Goal: Task Accomplishment & Management: Manage account settings

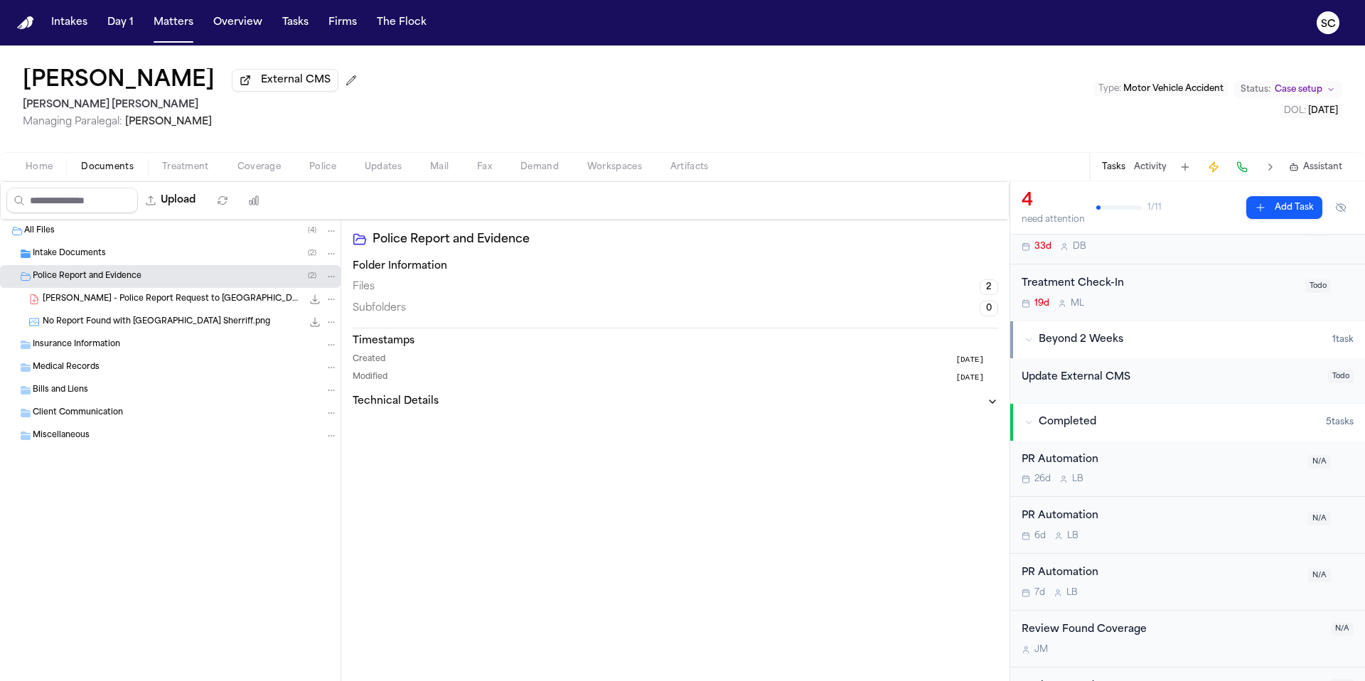
scroll to position [271, 0]
click at [300, 23] on button "Tasks" at bounding box center [295, 23] width 38 height 26
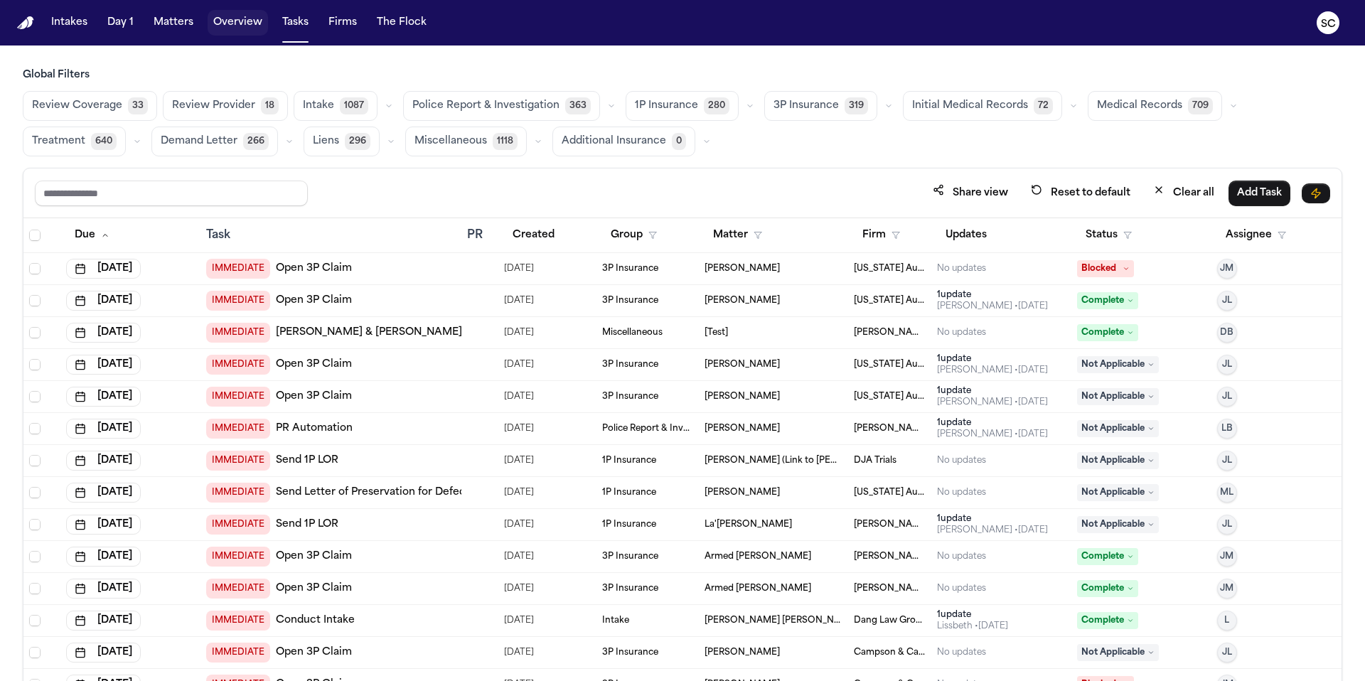
click at [253, 18] on button "Overview" at bounding box center [238, 23] width 60 height 26
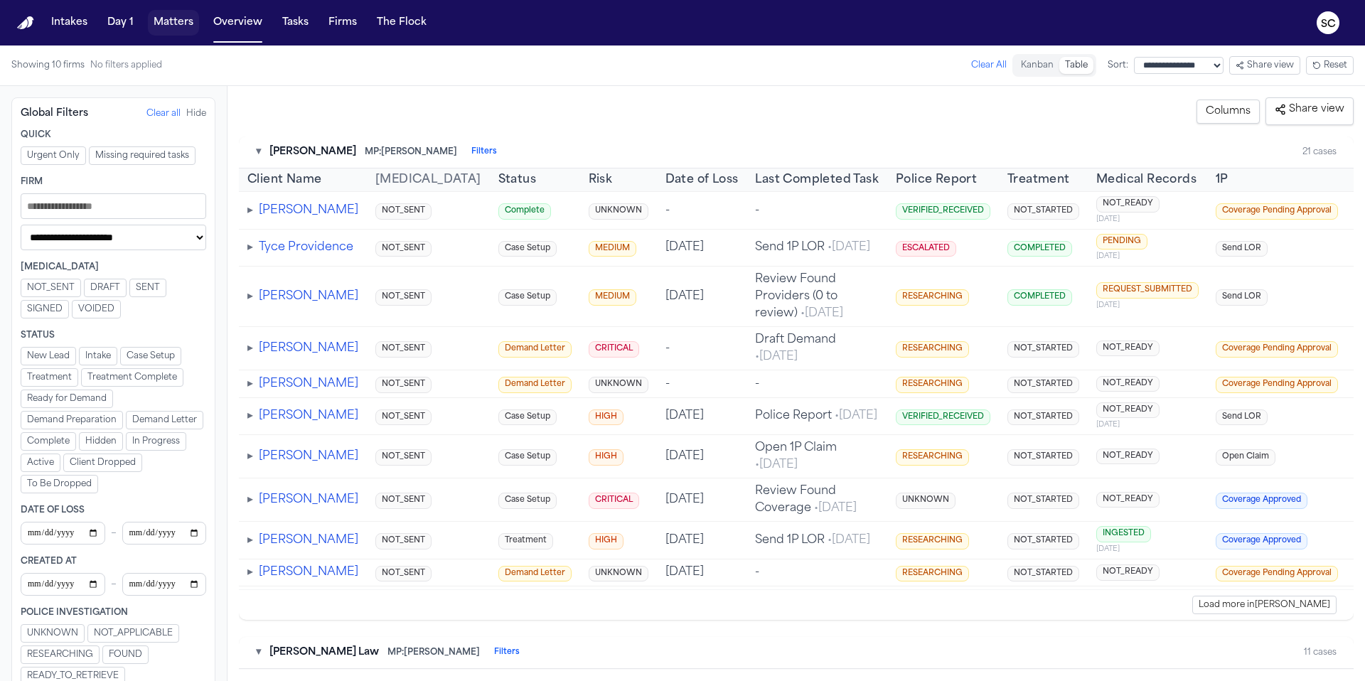
click at [191, 21] on button "Matters" at bounding box center [173, 23] width 51 height 26
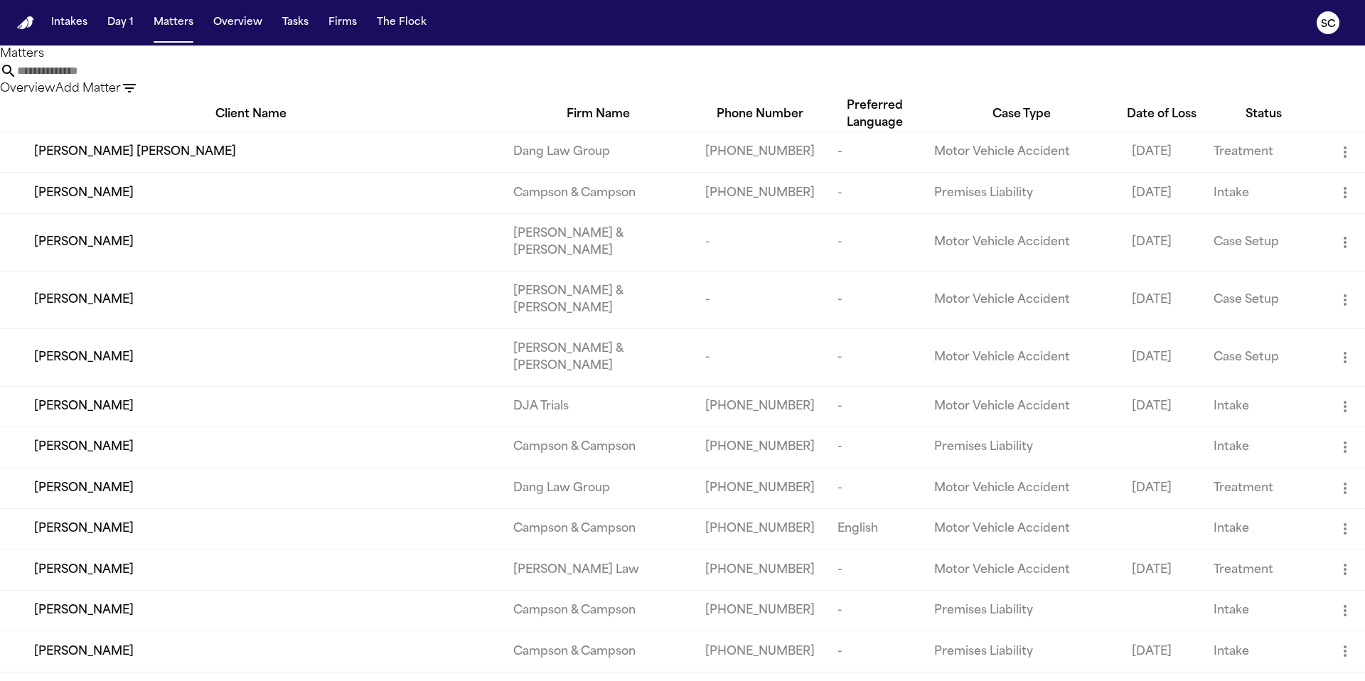
click at [131, 76] on input "text" at bounding box center [74, 71] width 114 height 17
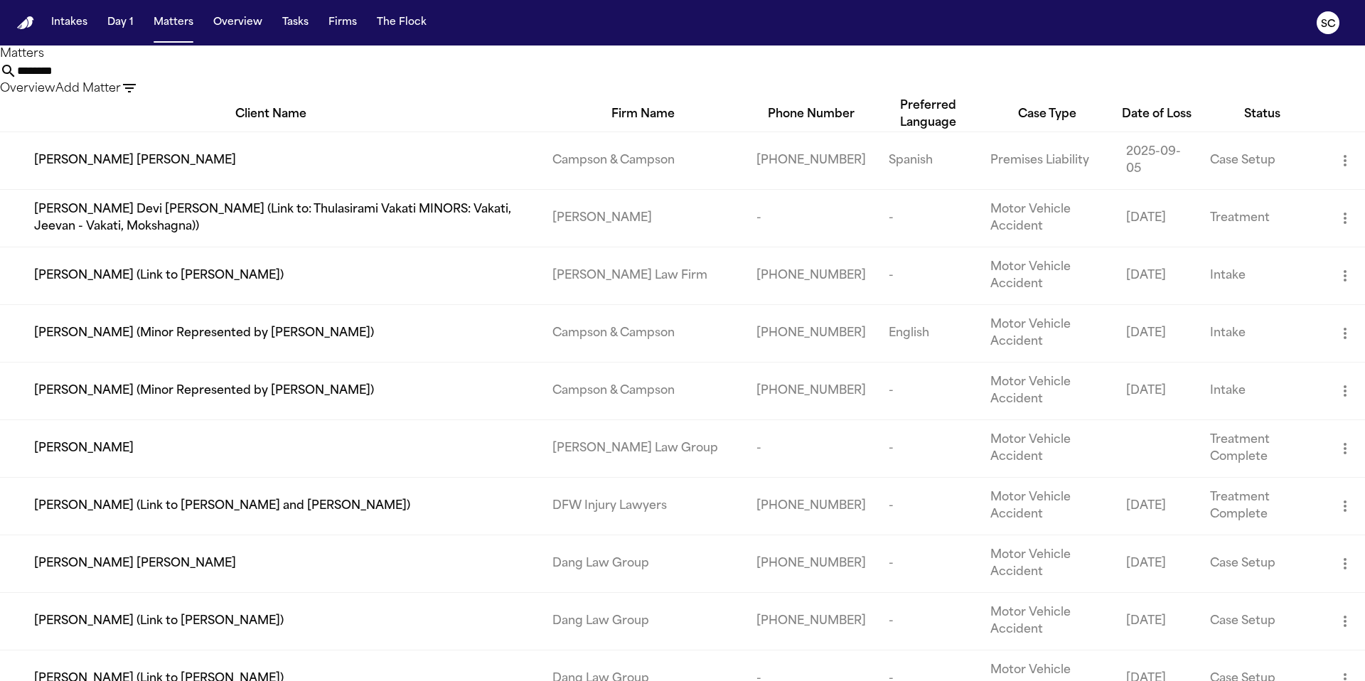
type input "*******"
click at [76, 457] on span "[PERSON_NAME]" at bounding box center [84, 448] width 100 height 17
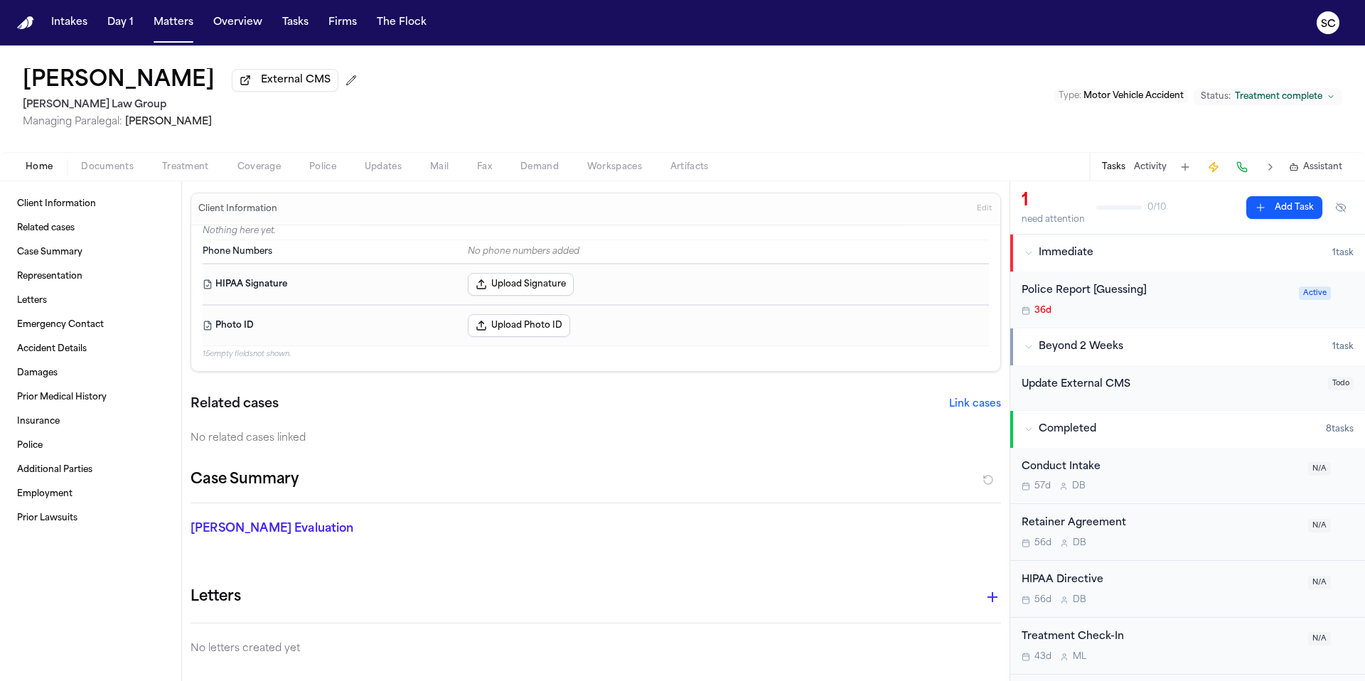
click at [852, 289] on div "Police Report [Guessing]" at bounding box center [1155, 291] width 269 height 16
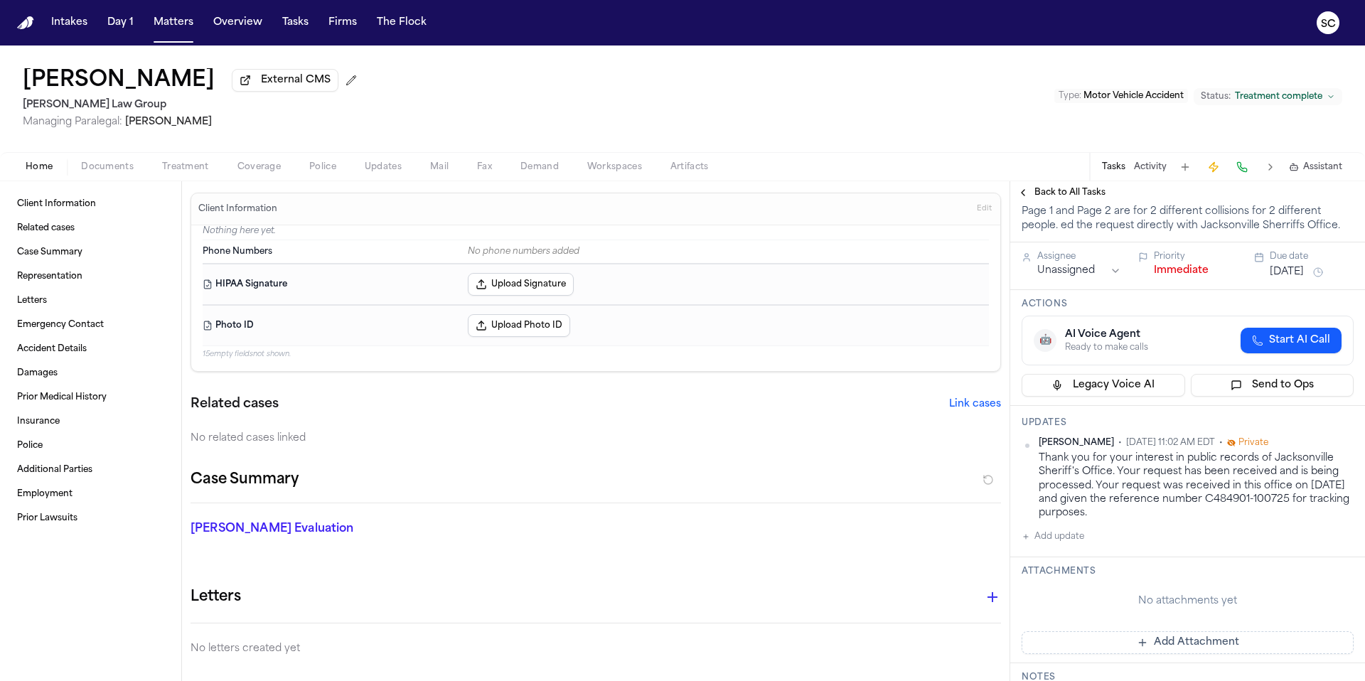
scroll to position [139, 0]
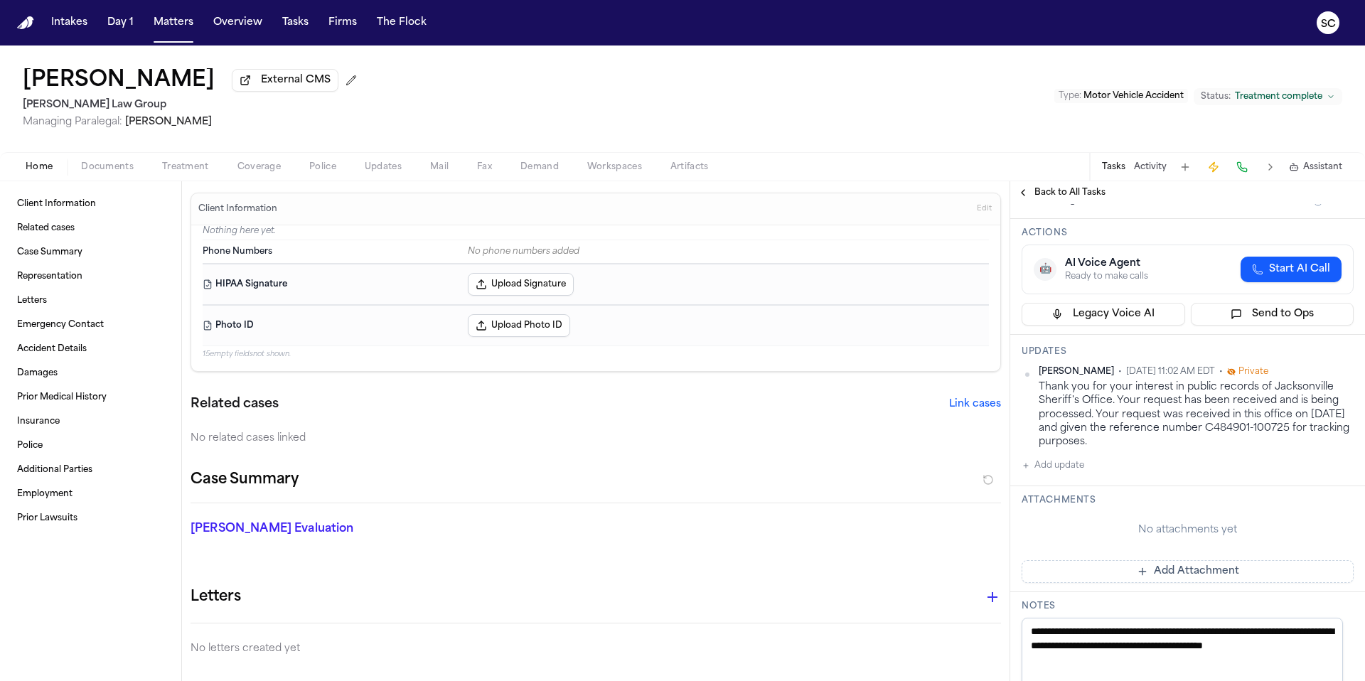
click at [852, 466] on button "Add update" at bounding box center [1052, 465] width 63 height 17
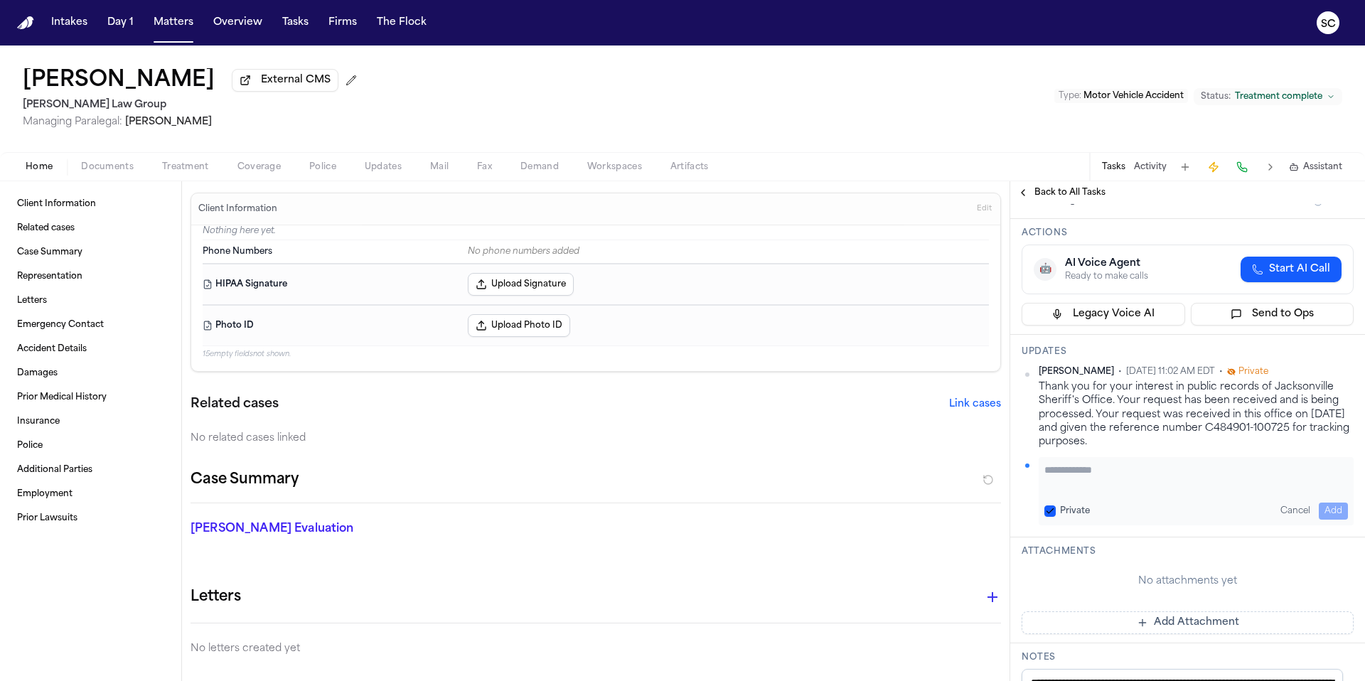
click at [852, 483] on textarea "Add your update" at bounding box center [1195, 477] width 303 height 28
paste textarea "**********"
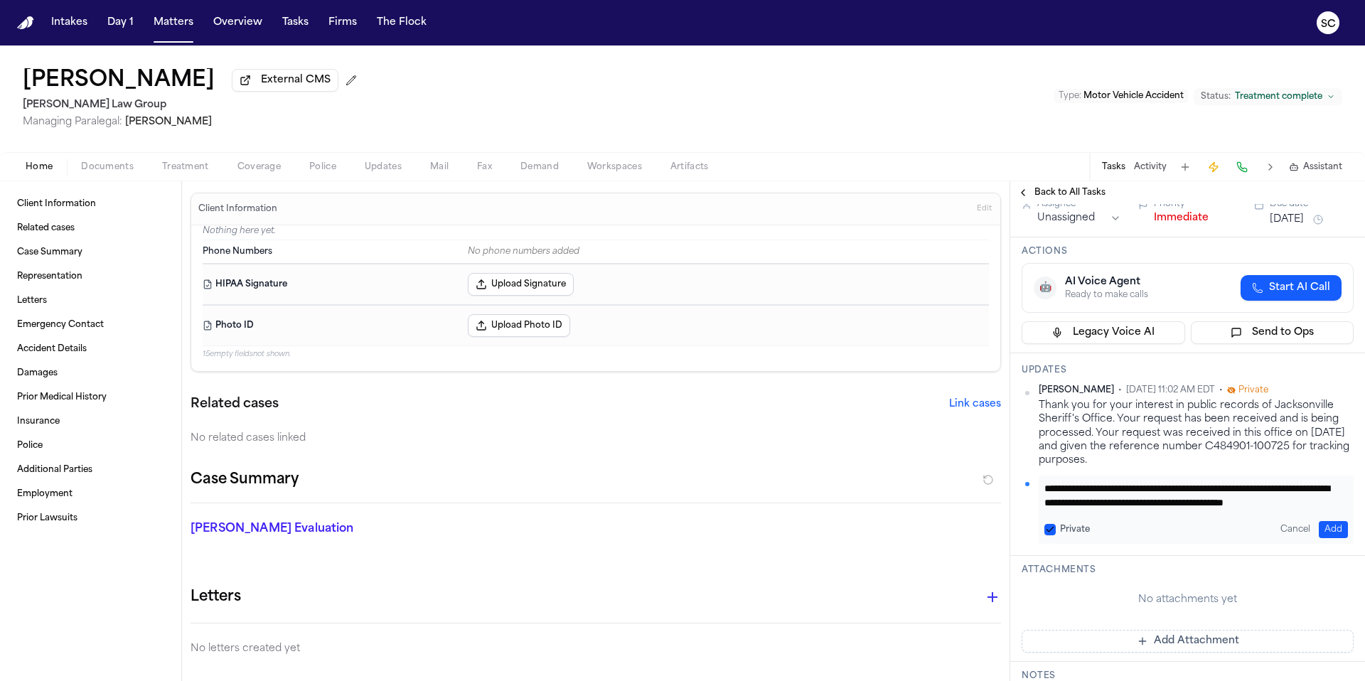
scroll to position [110, 0]
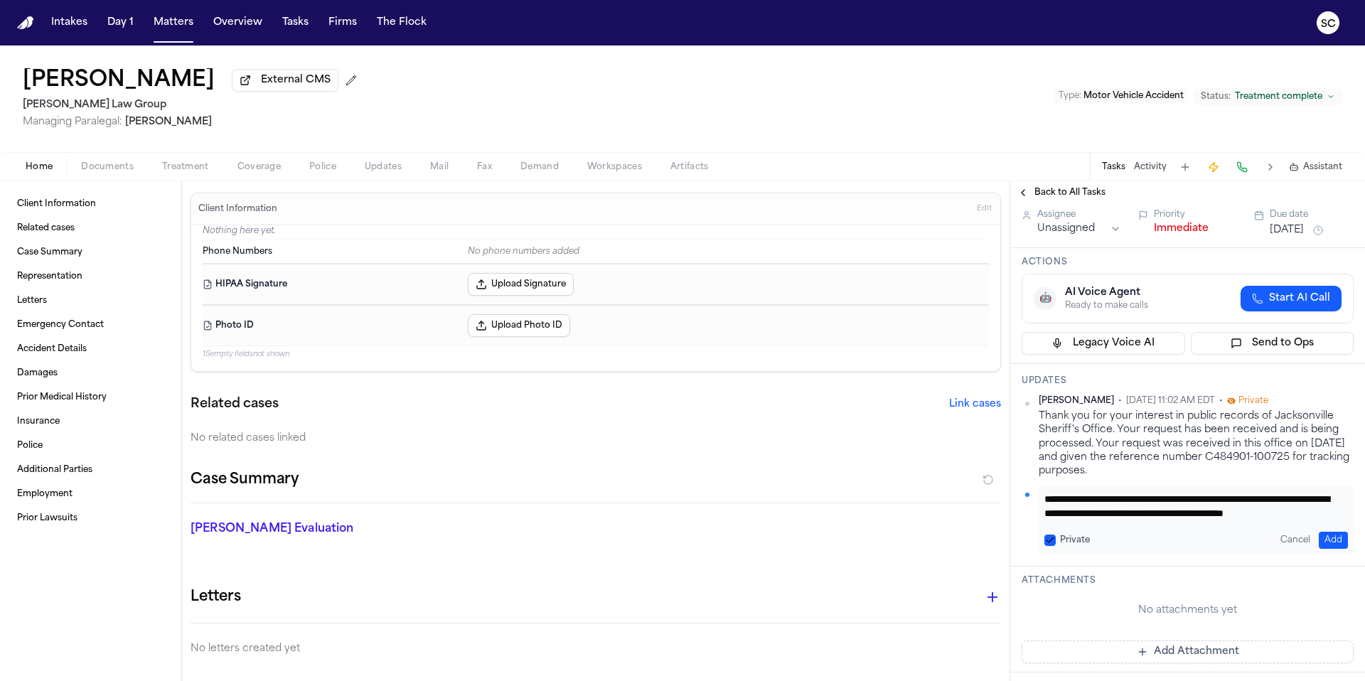
drag, startPoint x: 1044, startPoint y: 500, endPoint x: 1049, endPoint y: 509, distance: 10.5
click at [852, 500] on textarea "**********" at bounding box center [1190, 506] width 293 height 28
type textarea "**********"
click at [852, 542] on button "Add" at bounding box center [1332, 540] width 29 height 17
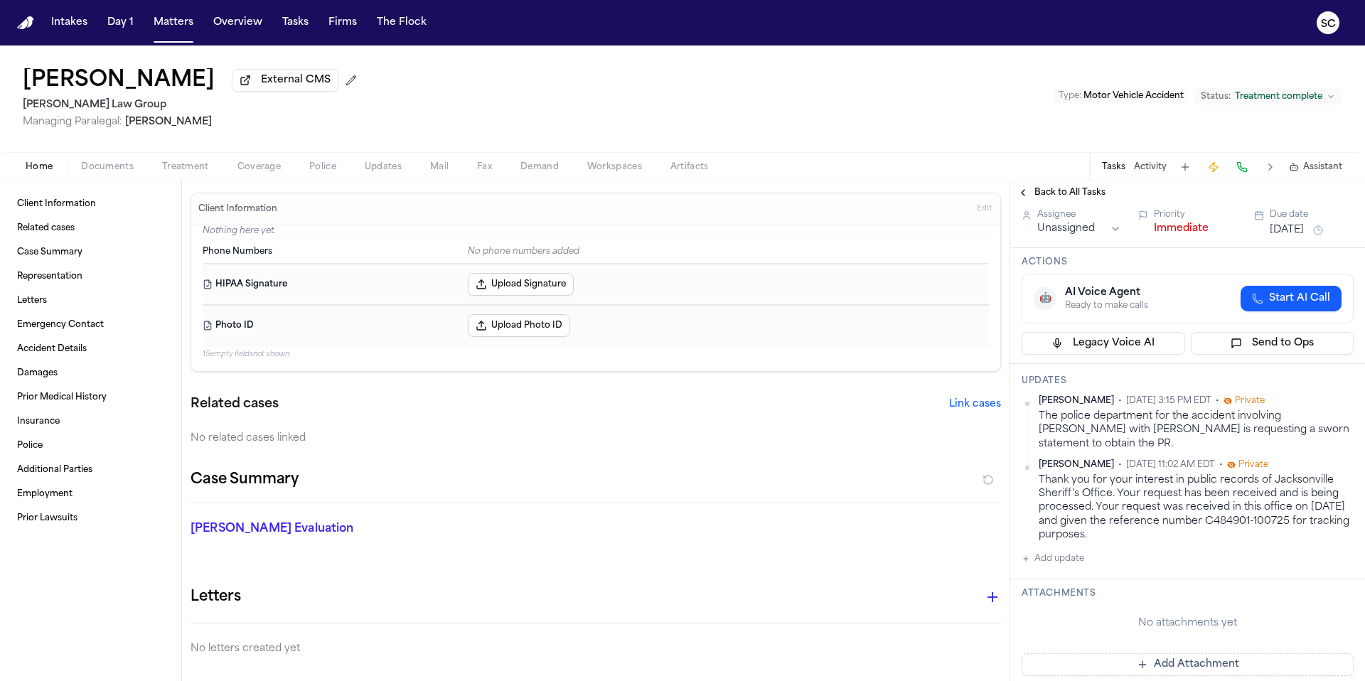
drag, startPoint x: 109, startPoint y: 172, endPoint x: 117, endPoint y: 183, distance: 12.8
click at [110, 172] on span "Documents" at bounding box center [107, 166] width 53 height 11
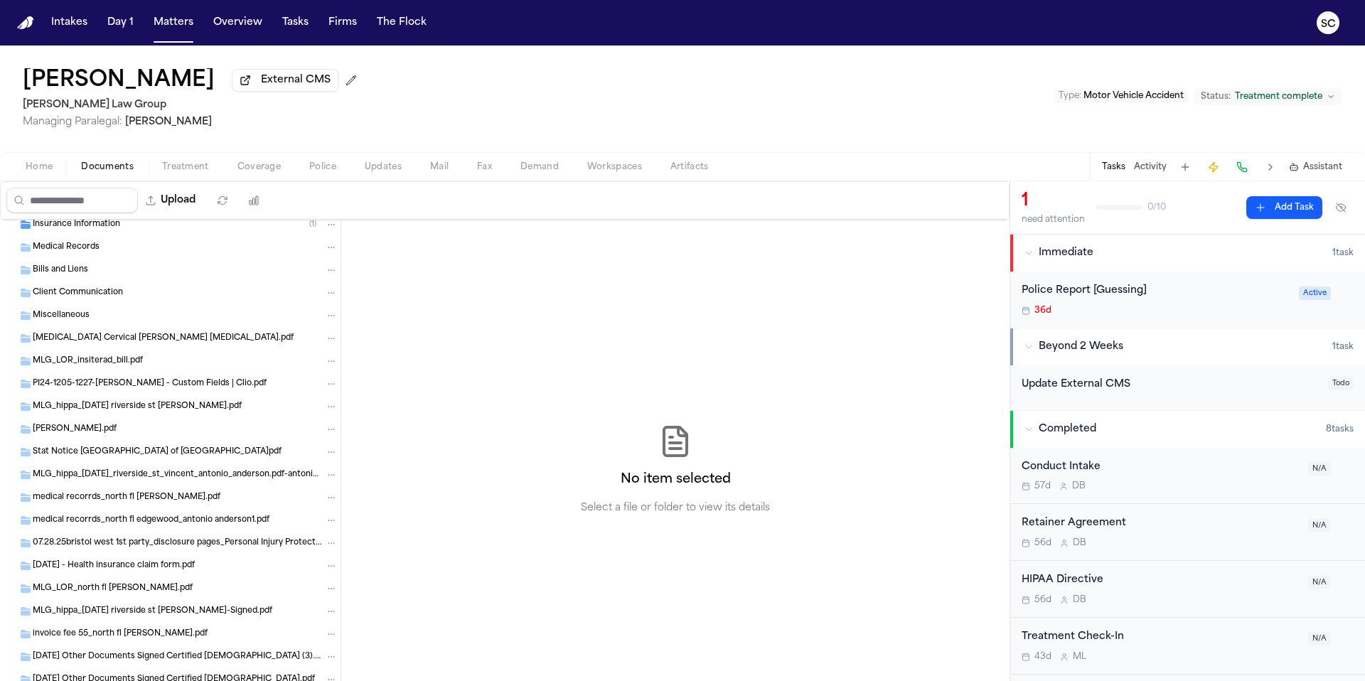
scroll to position [517, 0]
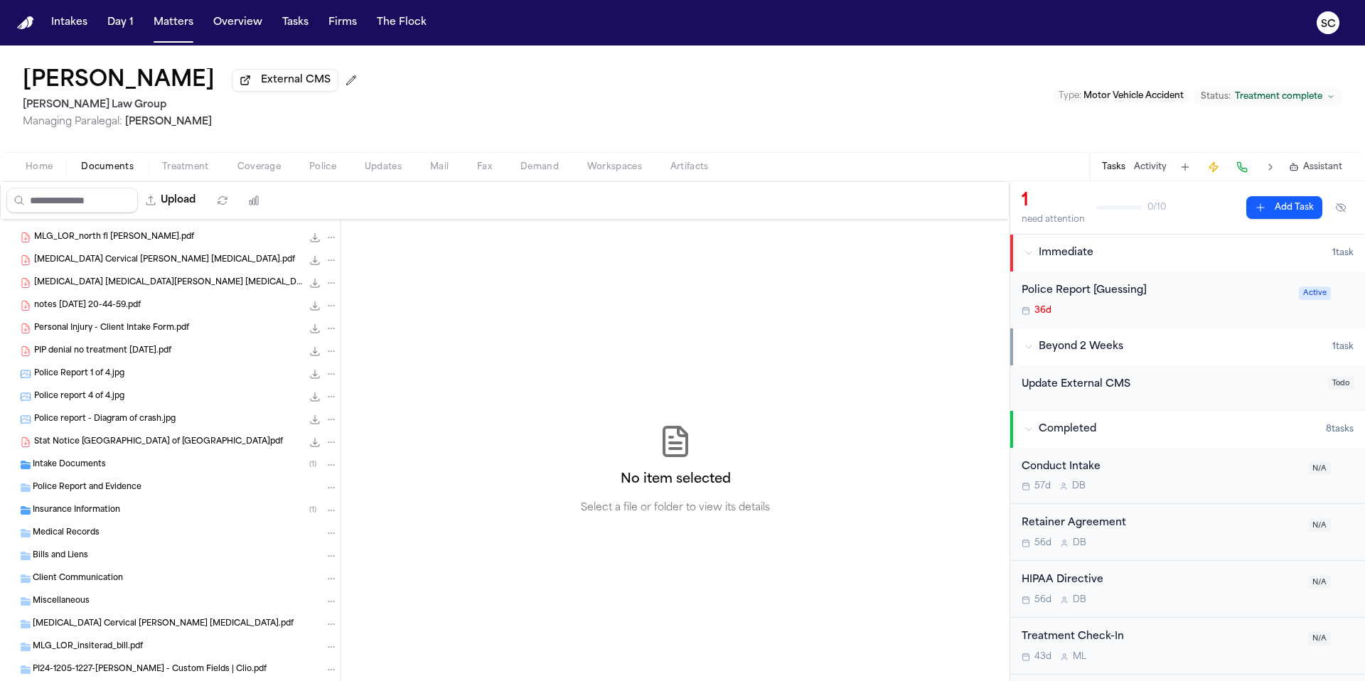
click at [128, 491] on span "Police Report and Evidence" at bounding box center [87, 488] width 109 height 12
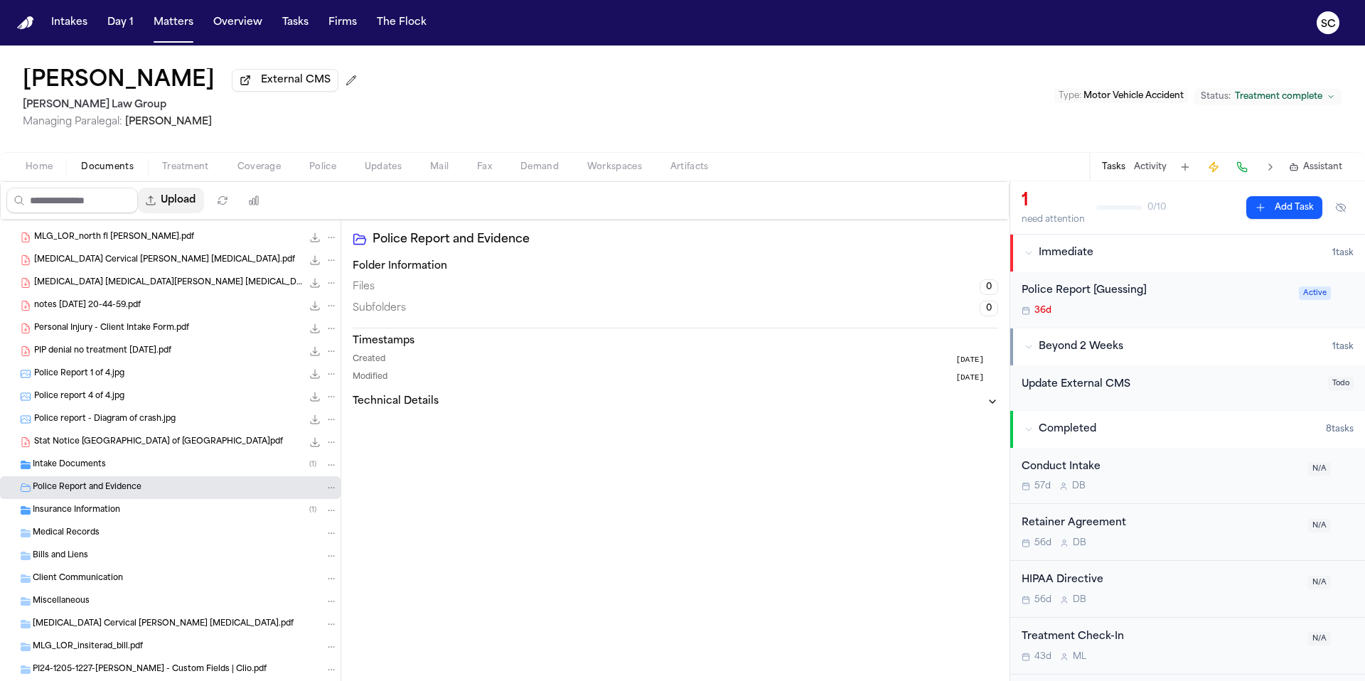
click at [181, 201] on button "Upload" at bounding box center [171, 201] width 66 height 26
select select "**********"
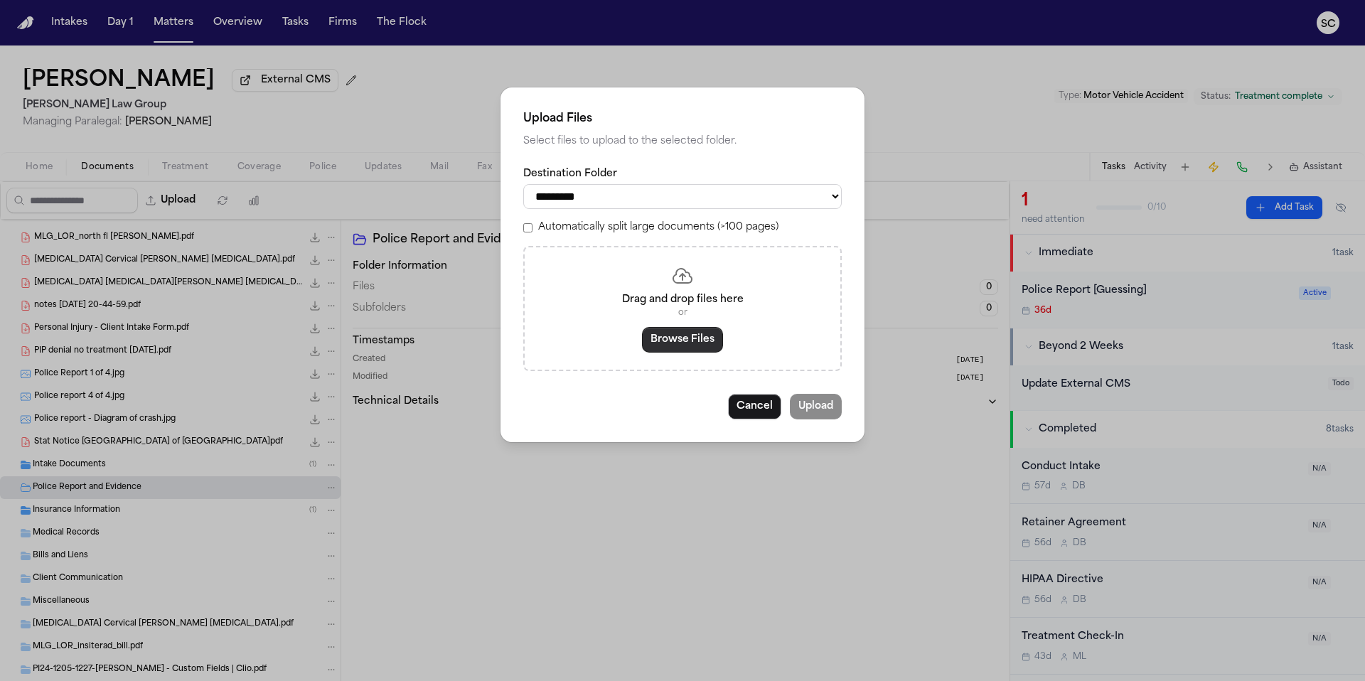
click at [684, 348] on button "Browse Files" at bounding box center [682, 340] width 81 height 26
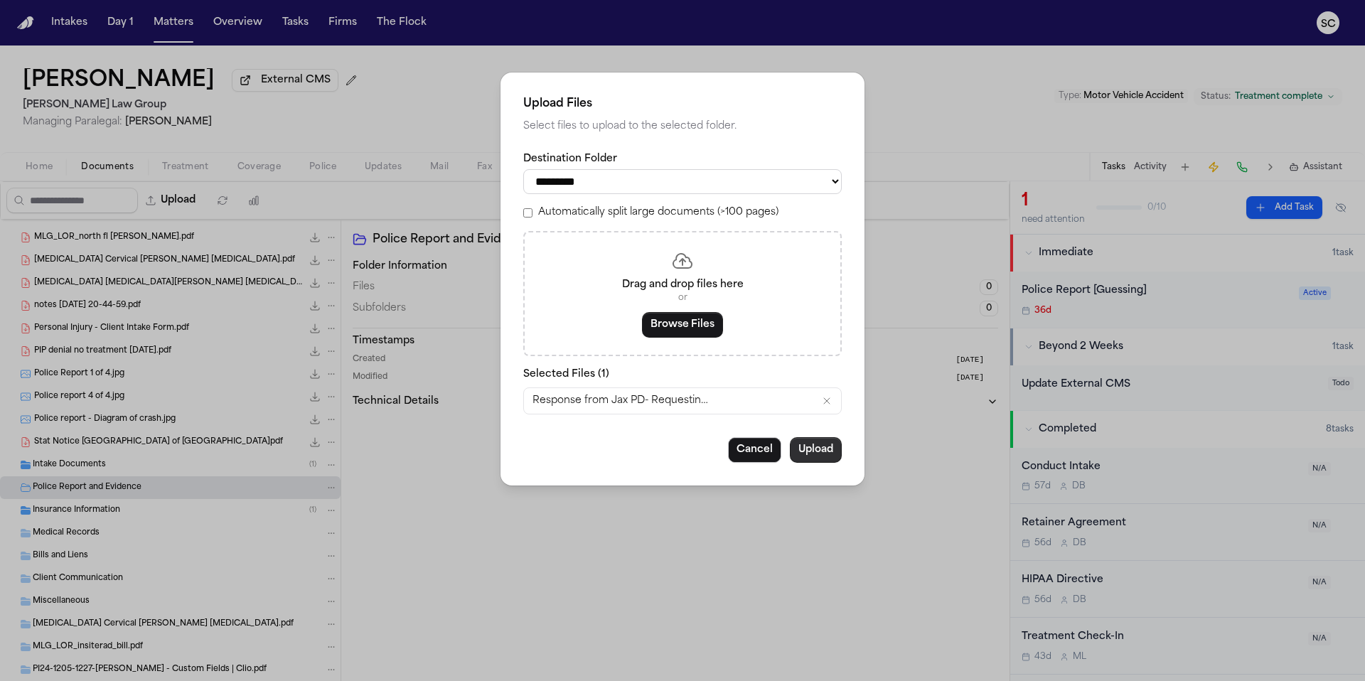
click at [824, 456] on button "Upload" at bounding box center [816, 450] width 52 height 26
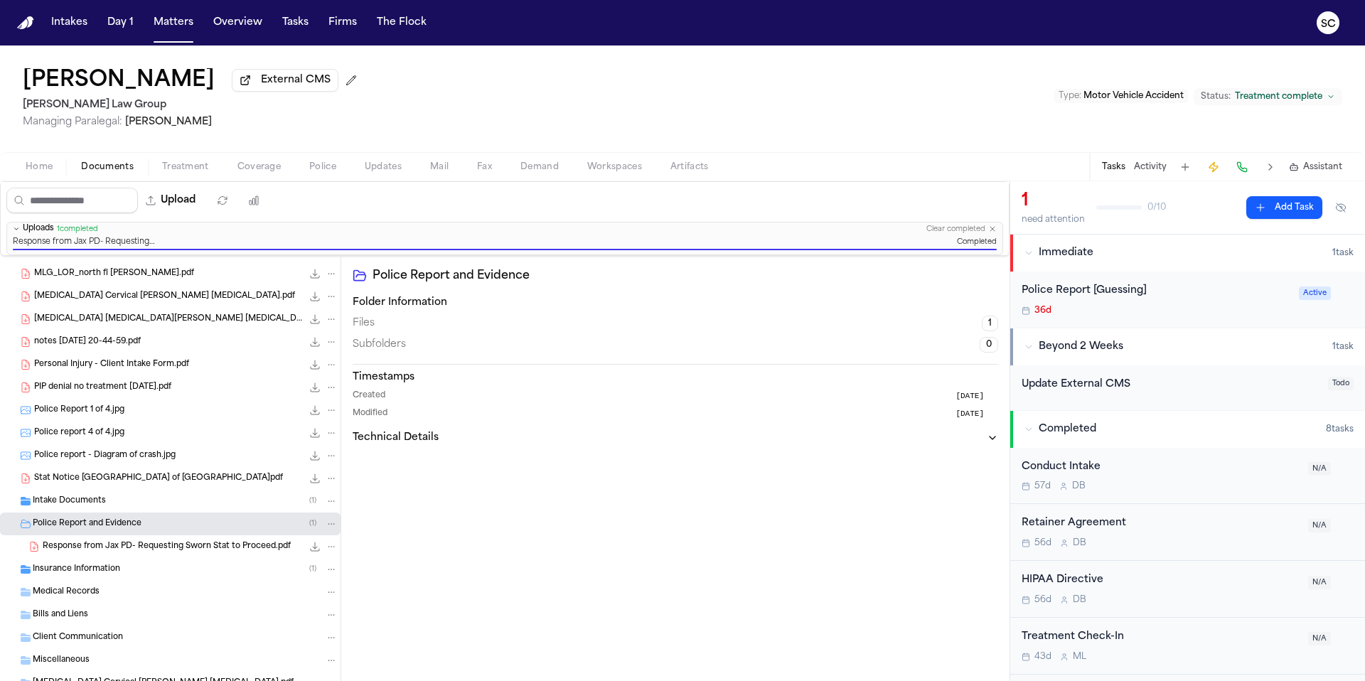
click at [852, 299] on div "Police Report [Guessing]" at bounding box center [1155, 291] width 269 height 16
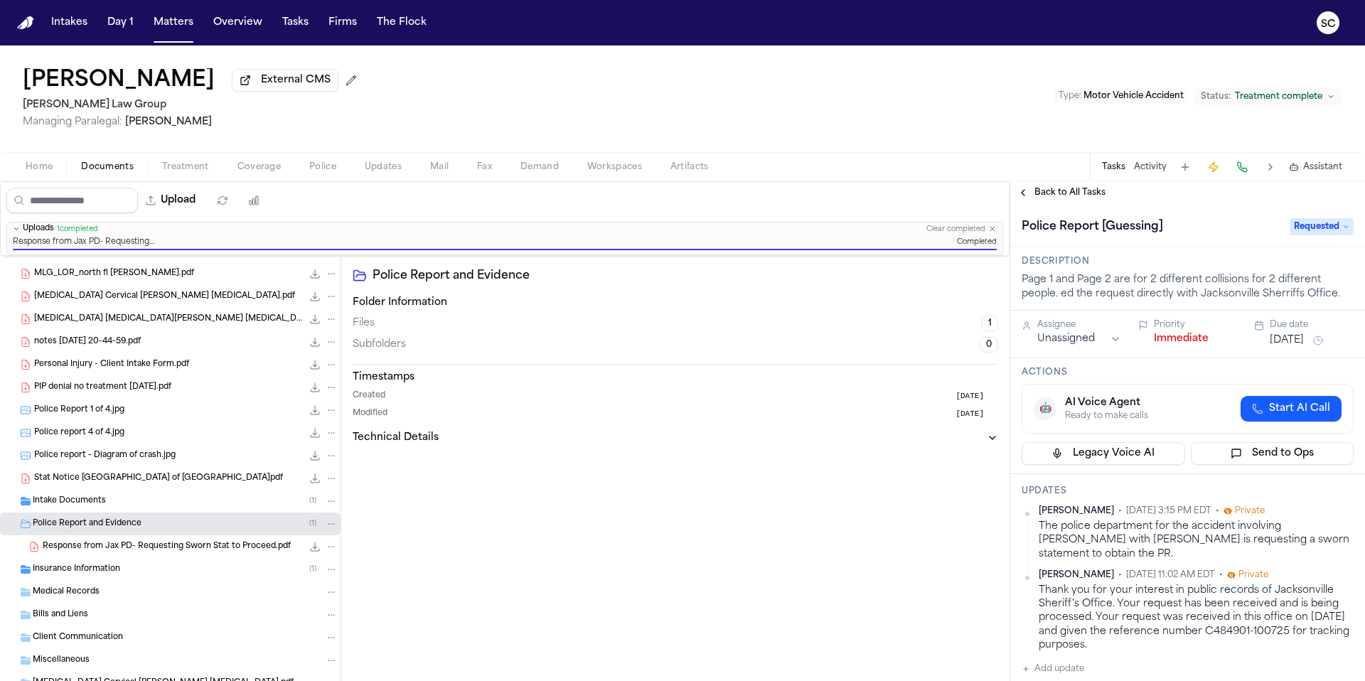
click at [852, 230] on span "Requested" at bounding box center [1321, 226] width 64 height 17
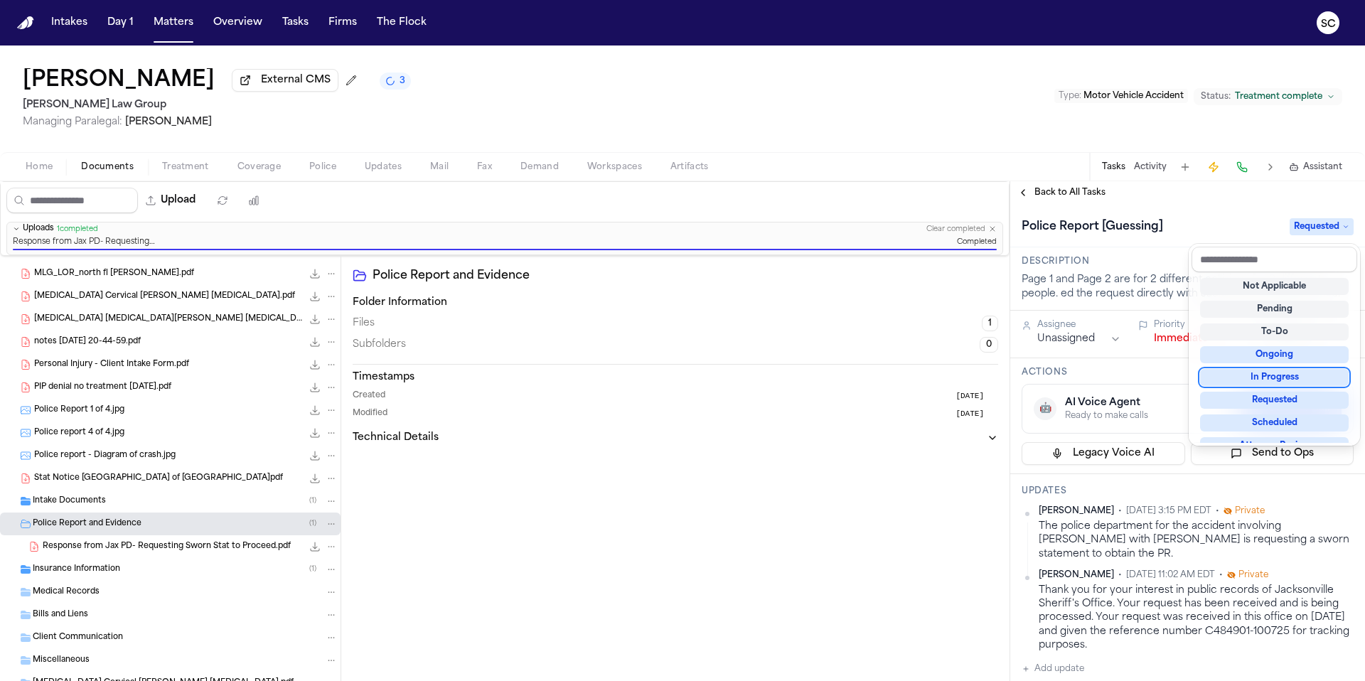
click at [852, 379] on div "In Progress" at bounding box center [1274, 377] width 149 height 17
click at [787, 386] on div "Upload 0 files selected Move files Download files Delete files More actions Cle…" at bounding box center [682, 431] width 1365 height 500
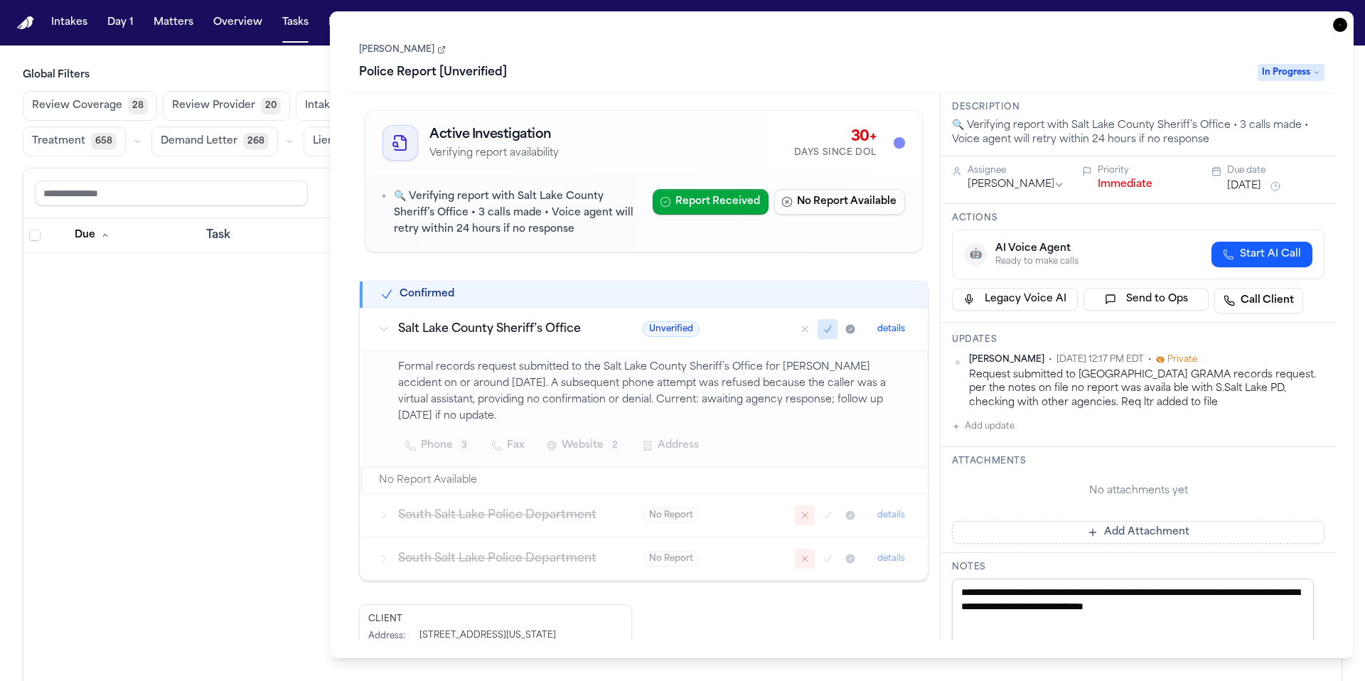
scroll to position [1507, 0]
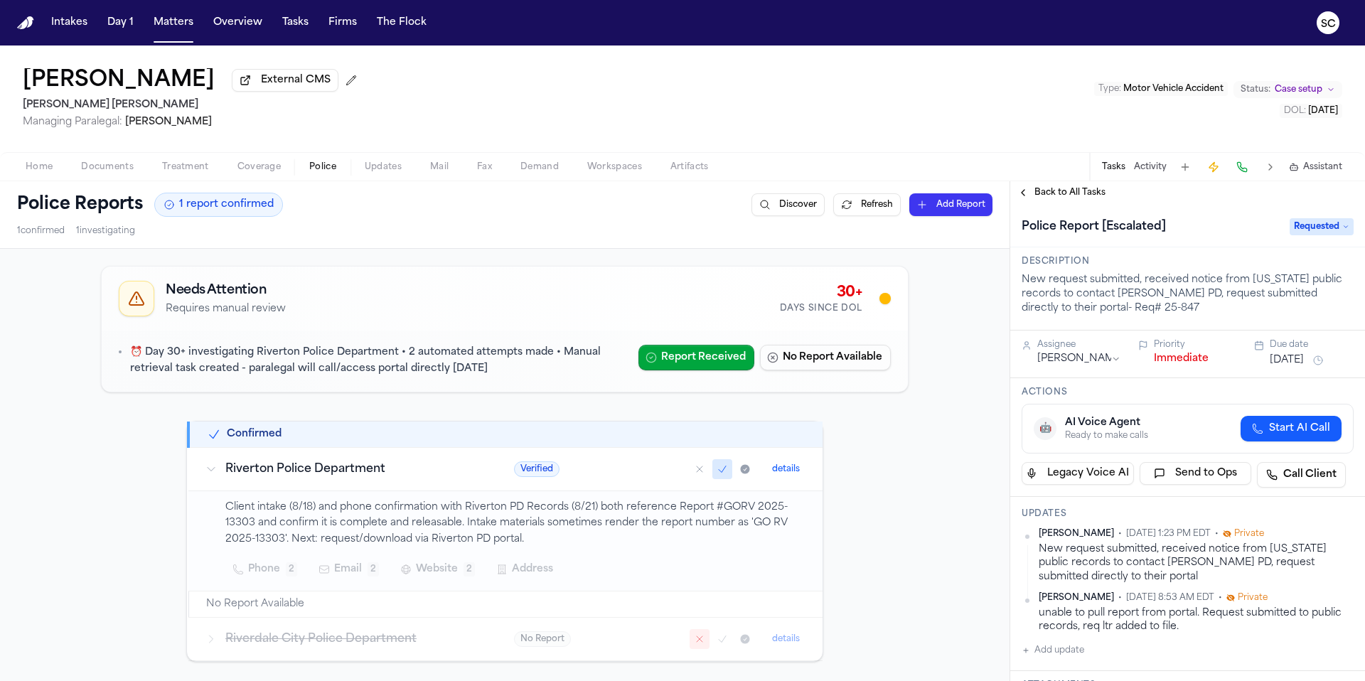
scroll to position [244, 0]
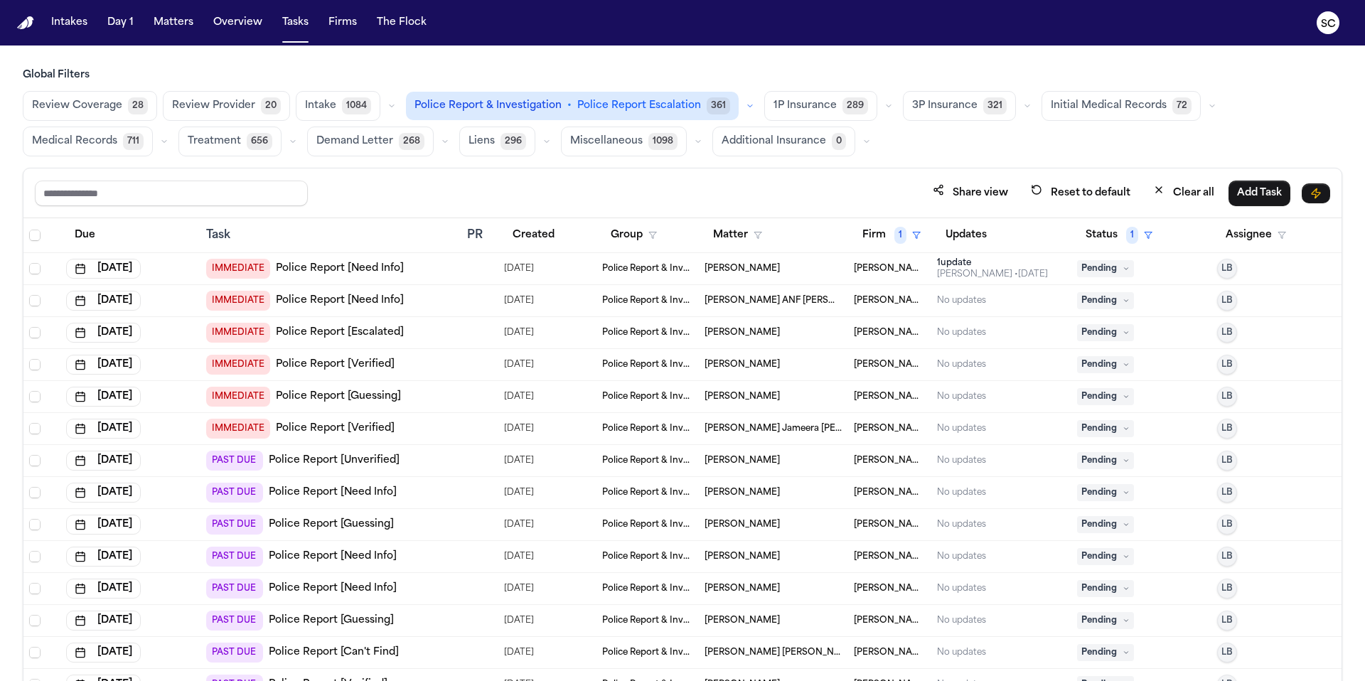
click at [751, 431] on span "[PERSON_NAME] Jameera [PERSON_NAME]" at bounding box center [773, 428] width 138 height 11
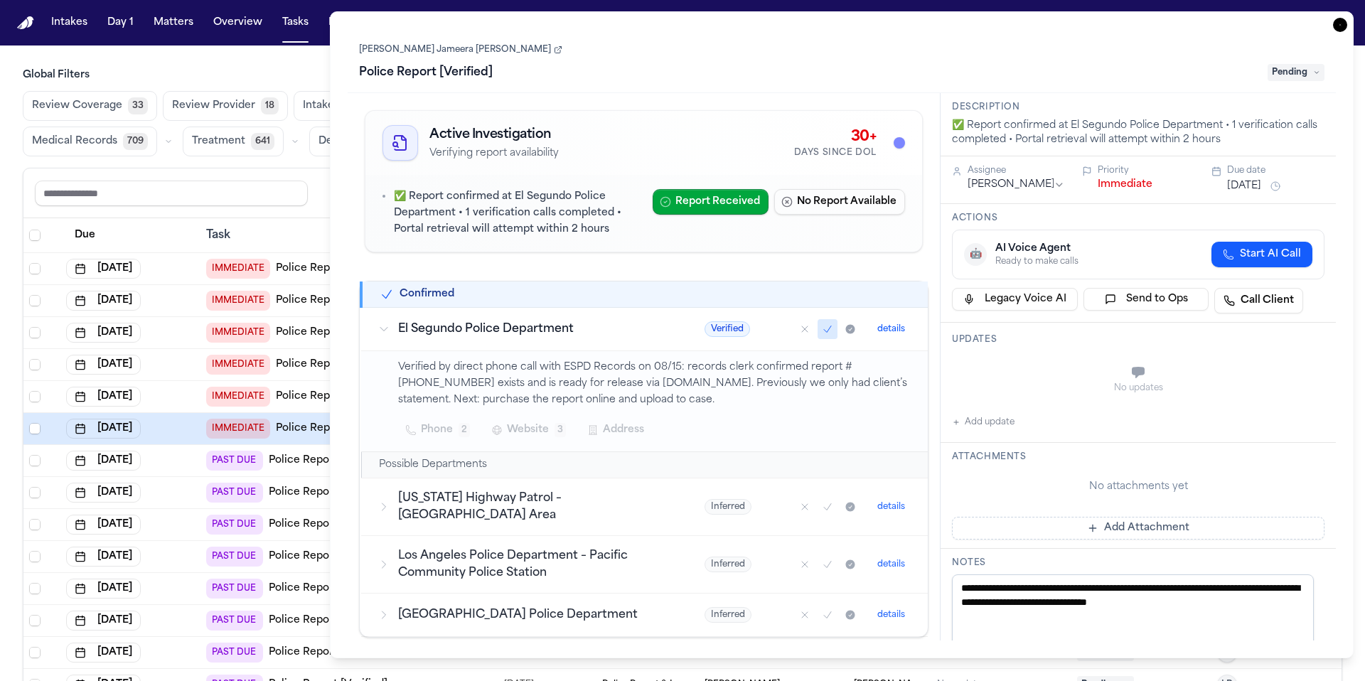
click at [478, 50] on link "[PERSON_NAME] Jameera [PERSON_NAME]" at bounding box center [460, 49] width 203 height 11
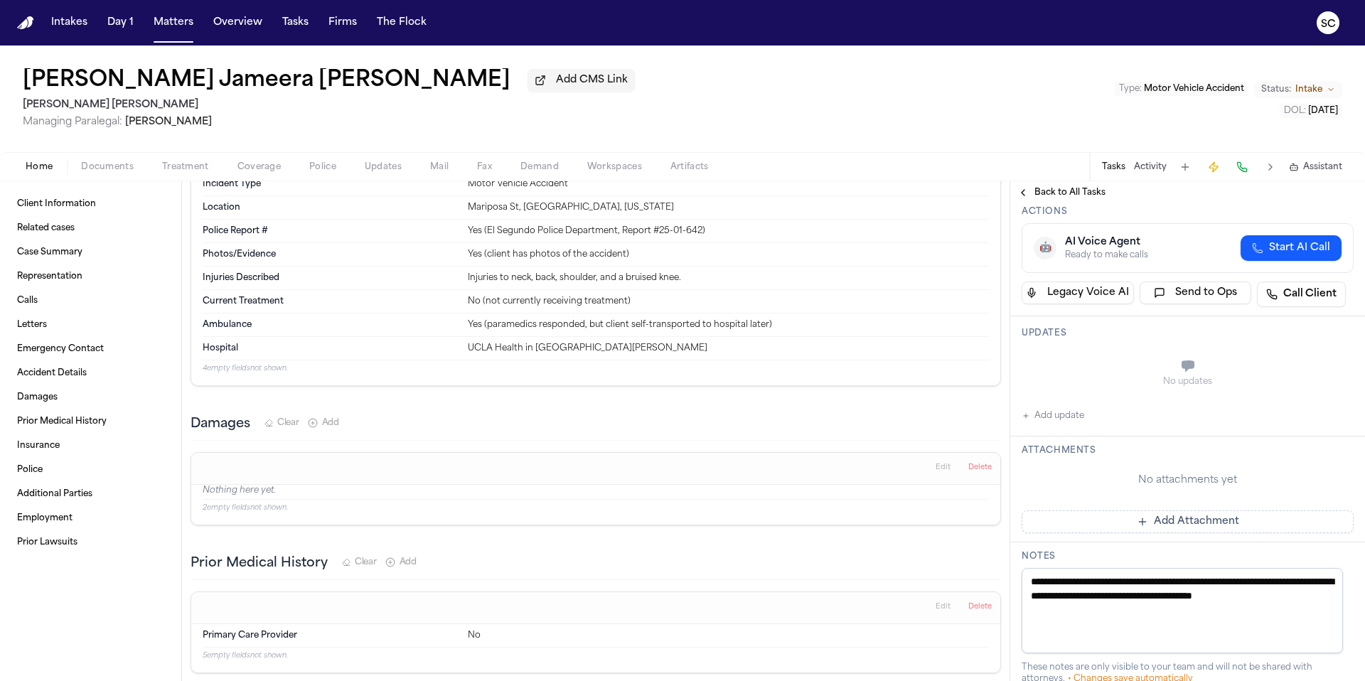
scroll to position [1133, 0]
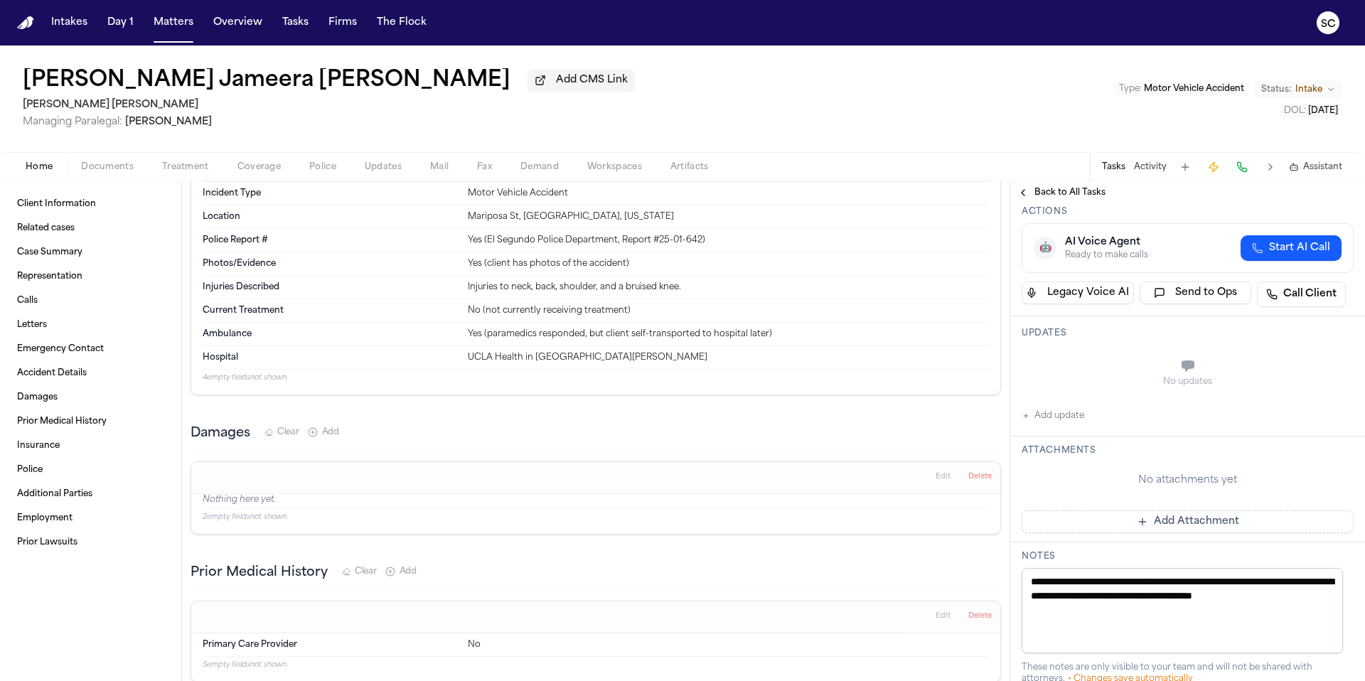
click at [323, 172] on span "Police" at bounding box center [322, 166] width 27 height 11
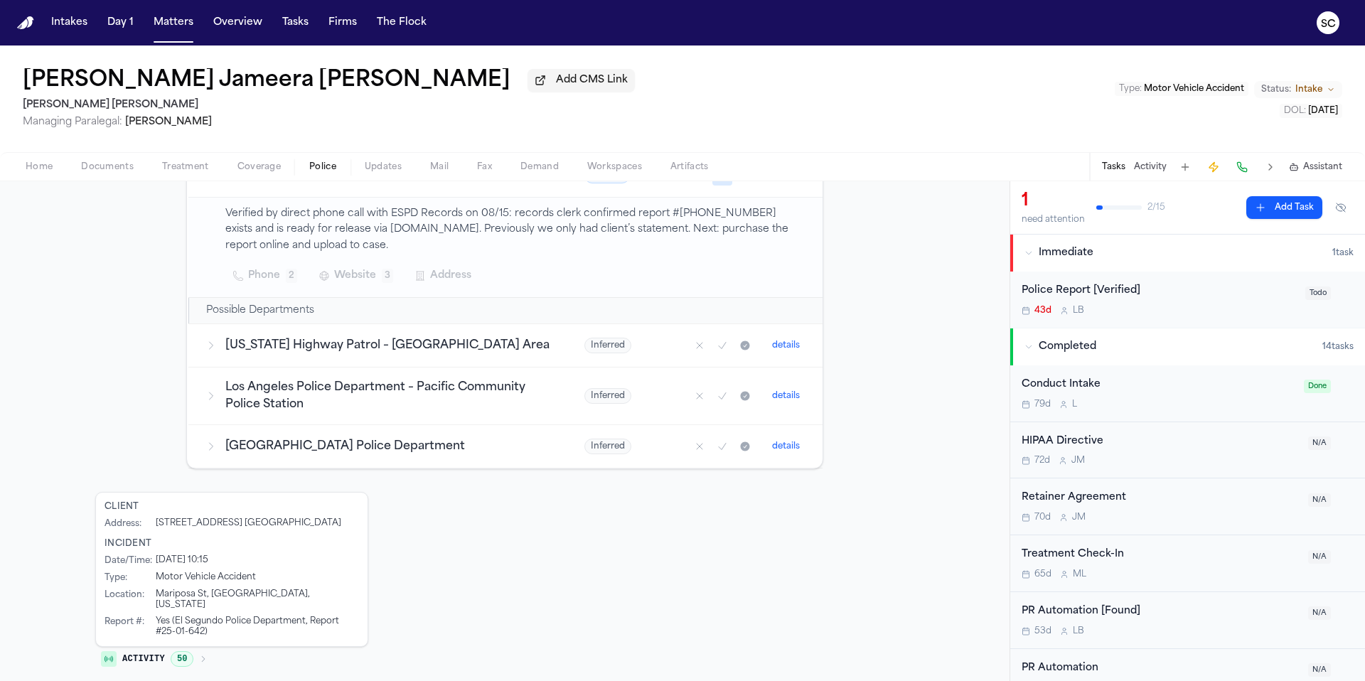
scroll to position [18, 0]
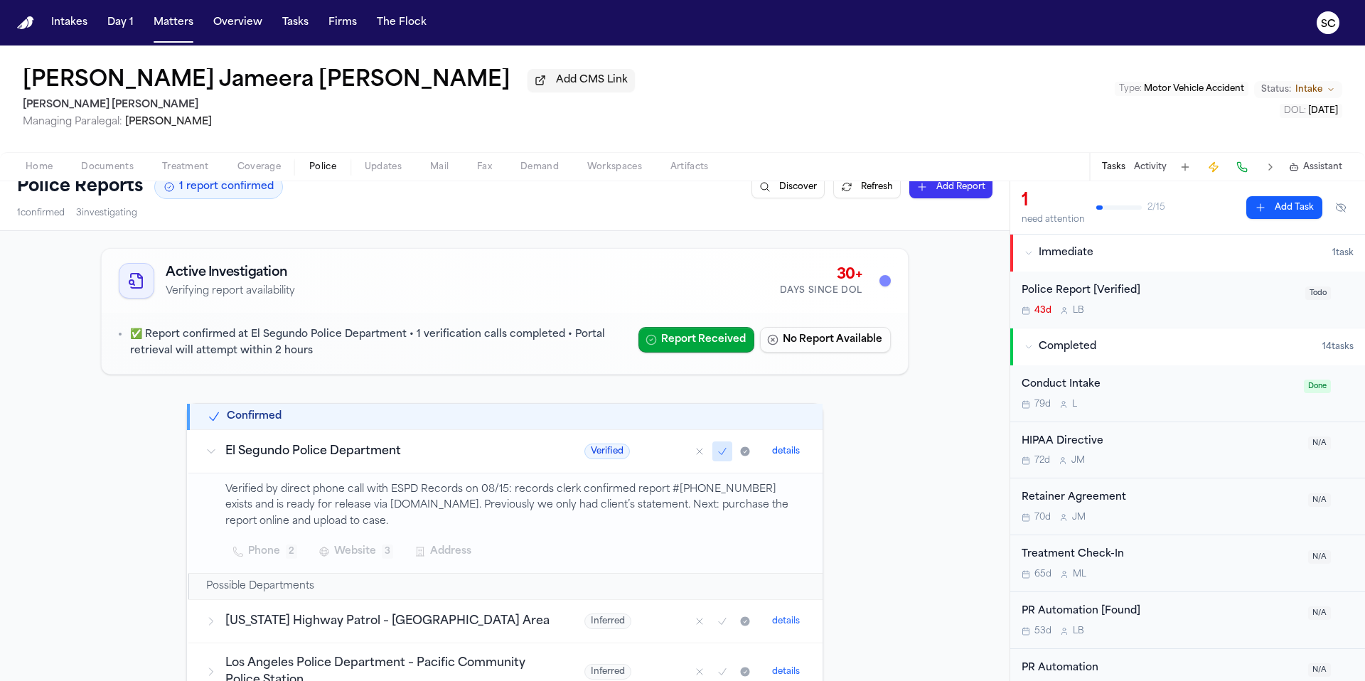
click at [102, 172] on span "Documents" at bounding box center [107, 166] width 53 height 11
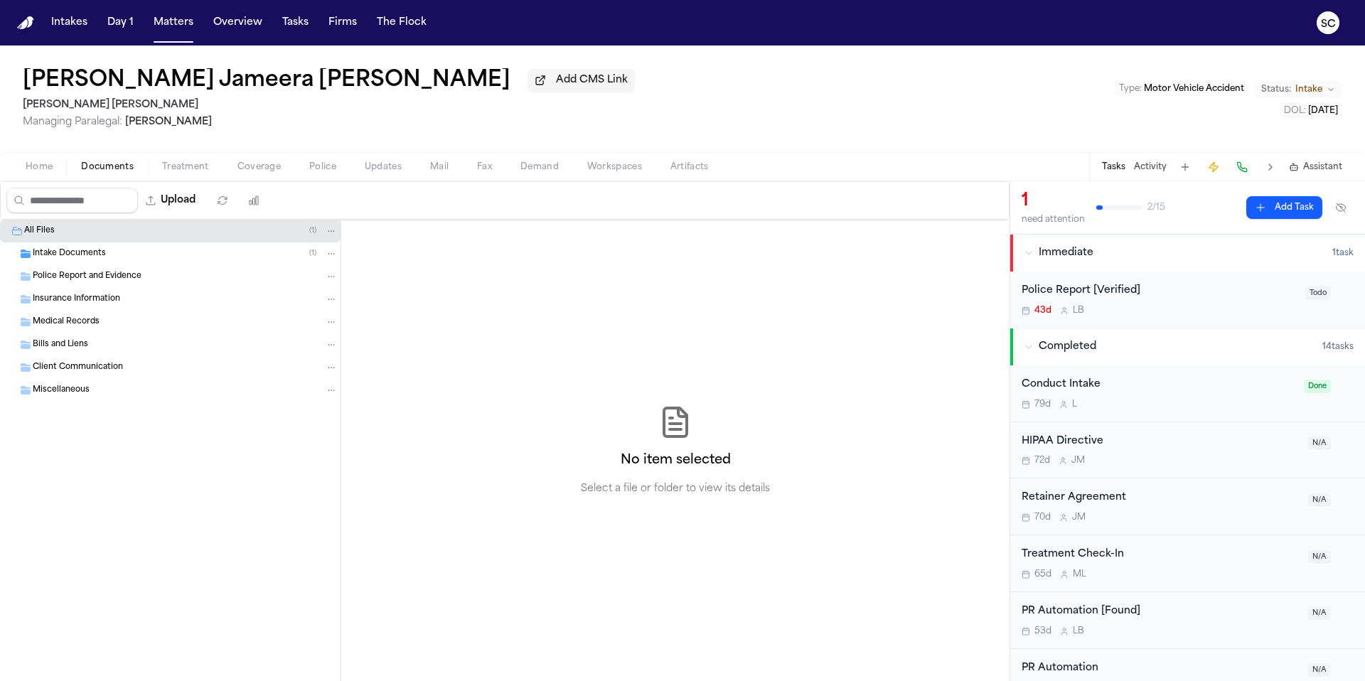
click at [83, 260] on span "Intake Documents" at bounding box center [69, 254] width 73 height 12
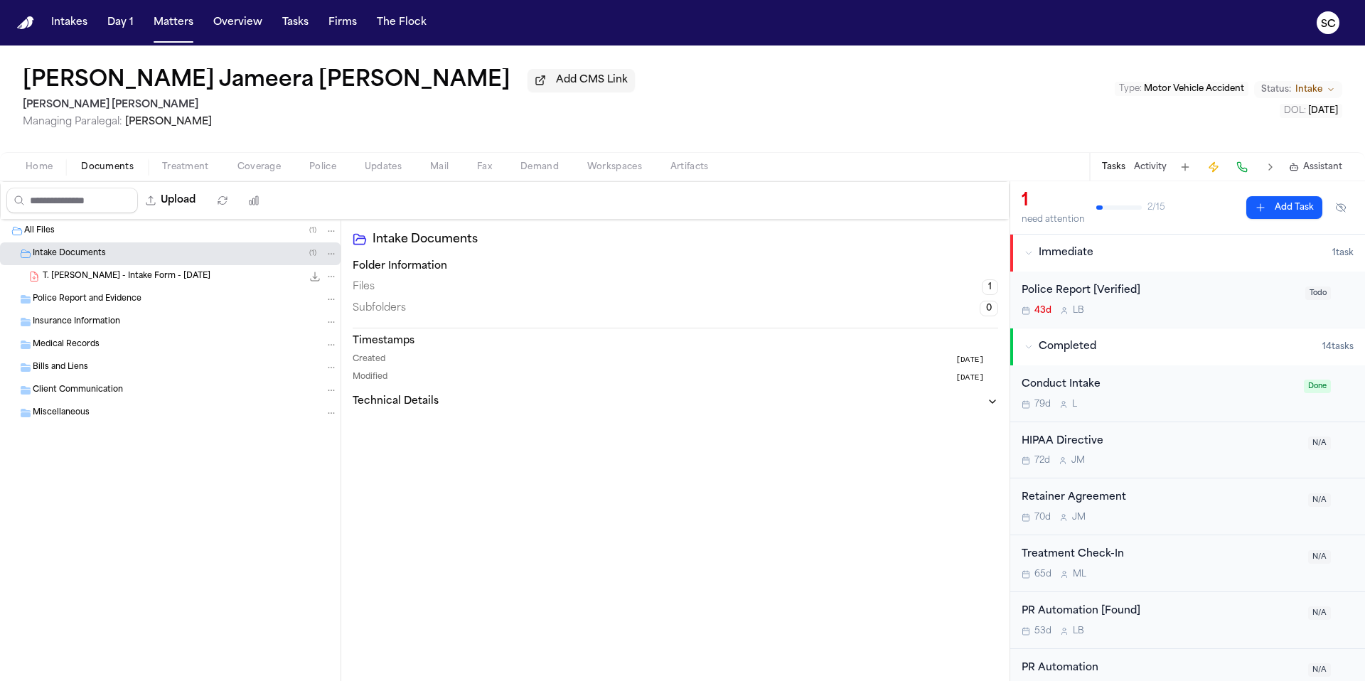
click at [174, 279] on span "T. Alexander Rogers - Intake Form - 7.19.25" at bounding box center [127, 277] width 168 height 12
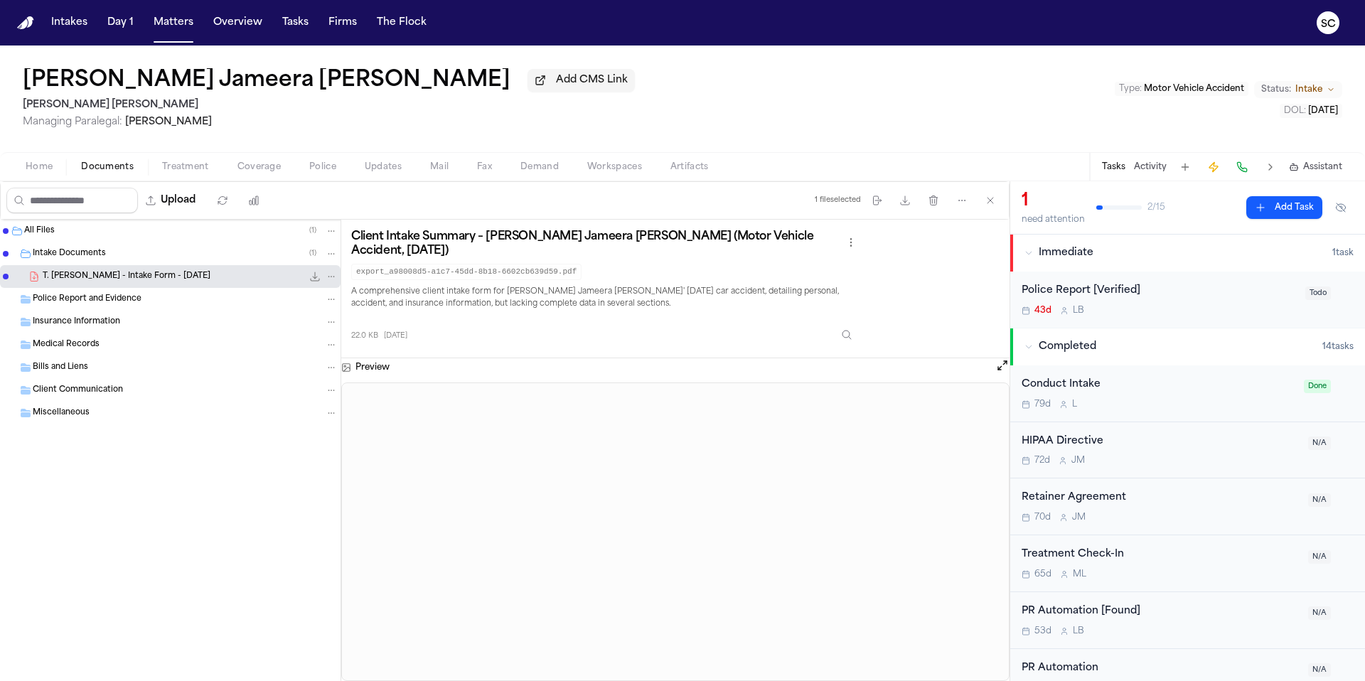
click at [325, 173] on span "Police" at bounding box center [322, 166] width 27 height 11
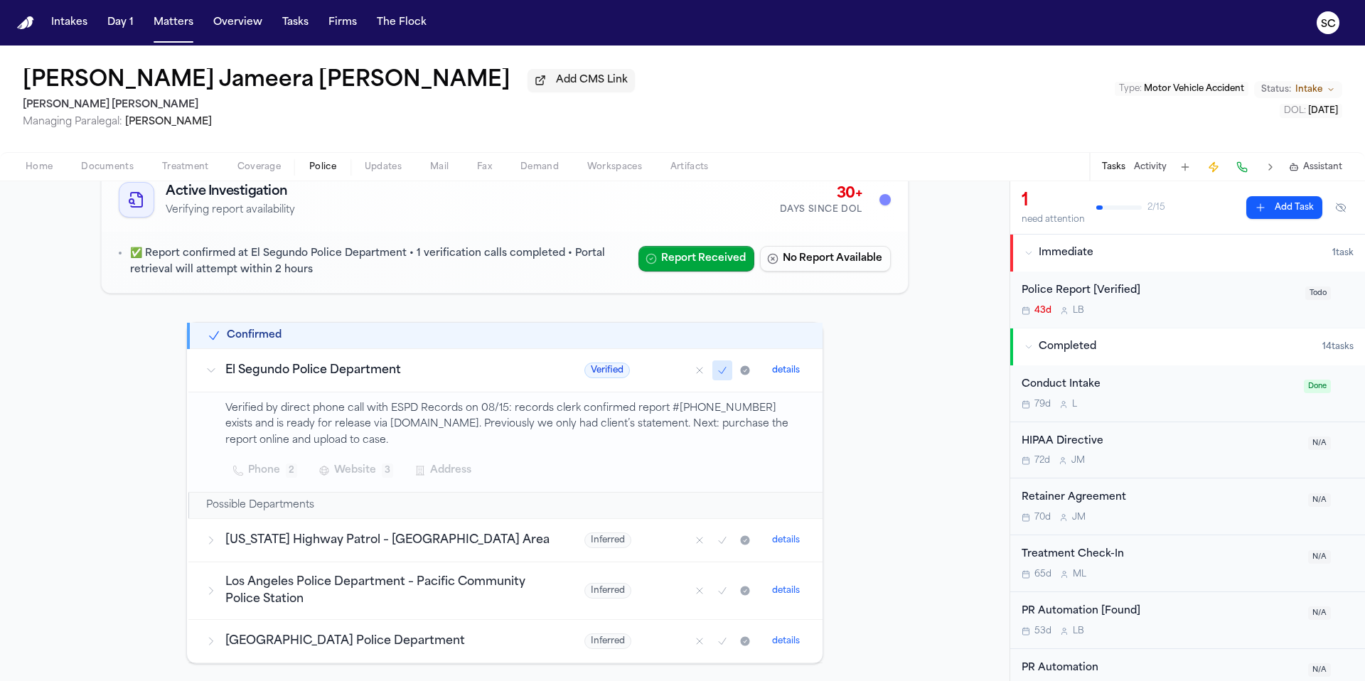
scroll to position [247, 0]
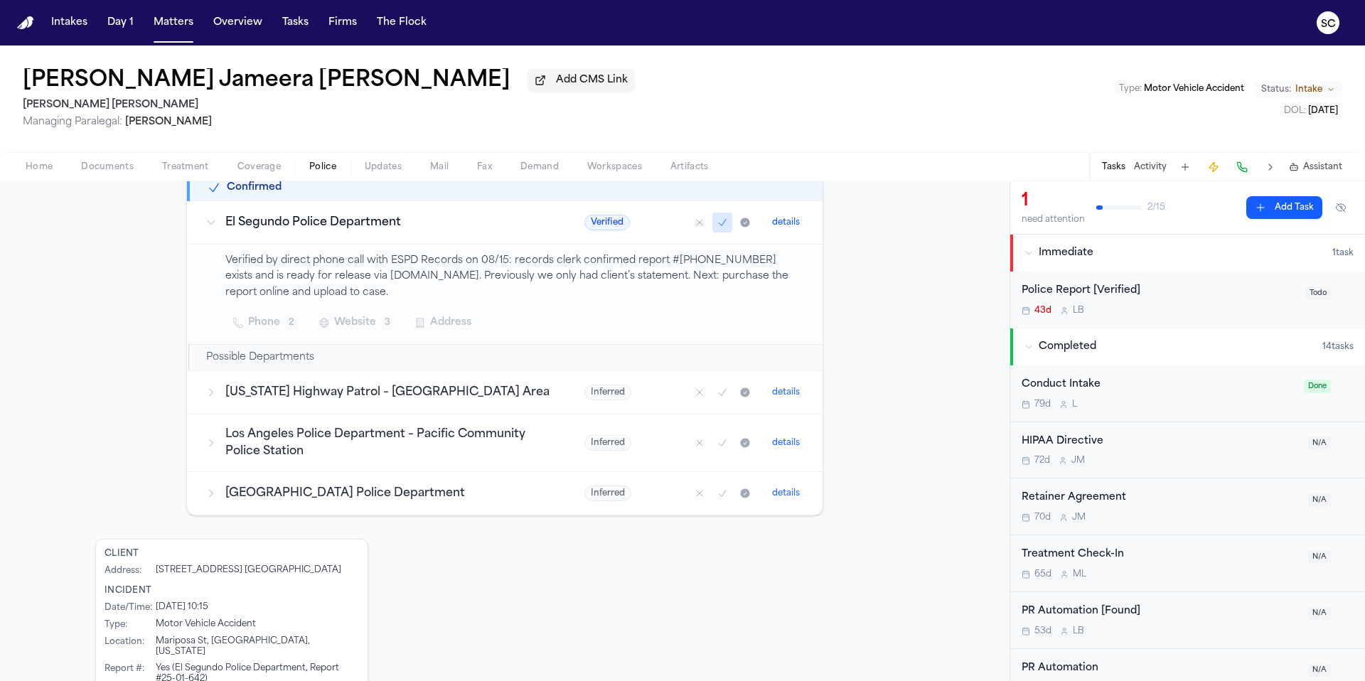
click at [1199, 304] on div "Police Report [Verified] 43d L B" at bounding box center [1158, 299] width 275 height 33
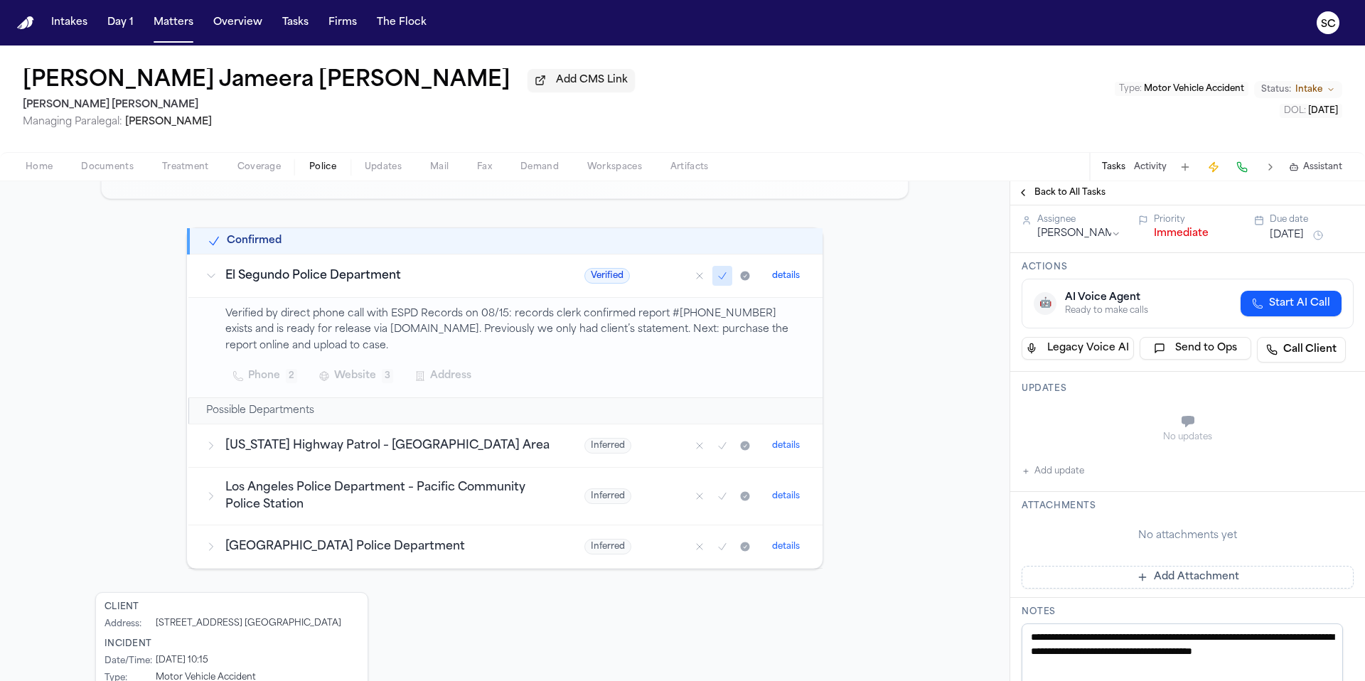
scroll to position [171, 0]
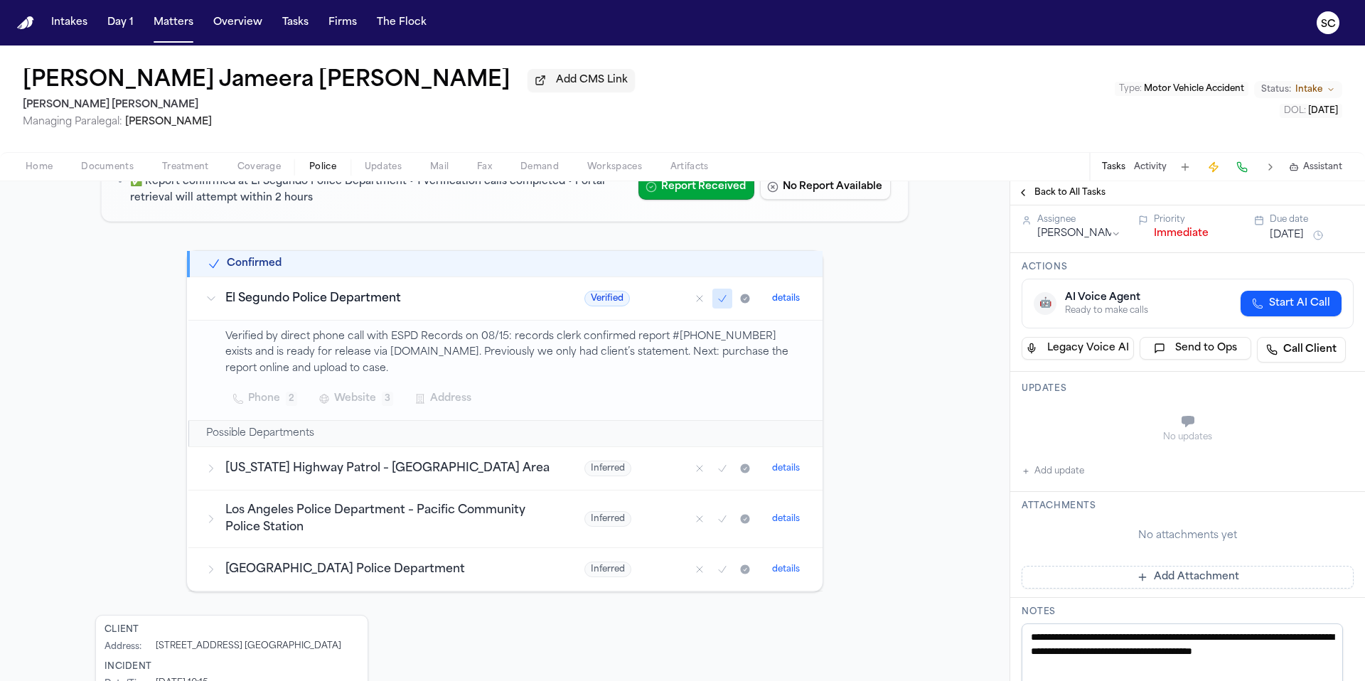
click at [92, 172] on span "Documents" at bounding box center [107, 166] width 53 height 11
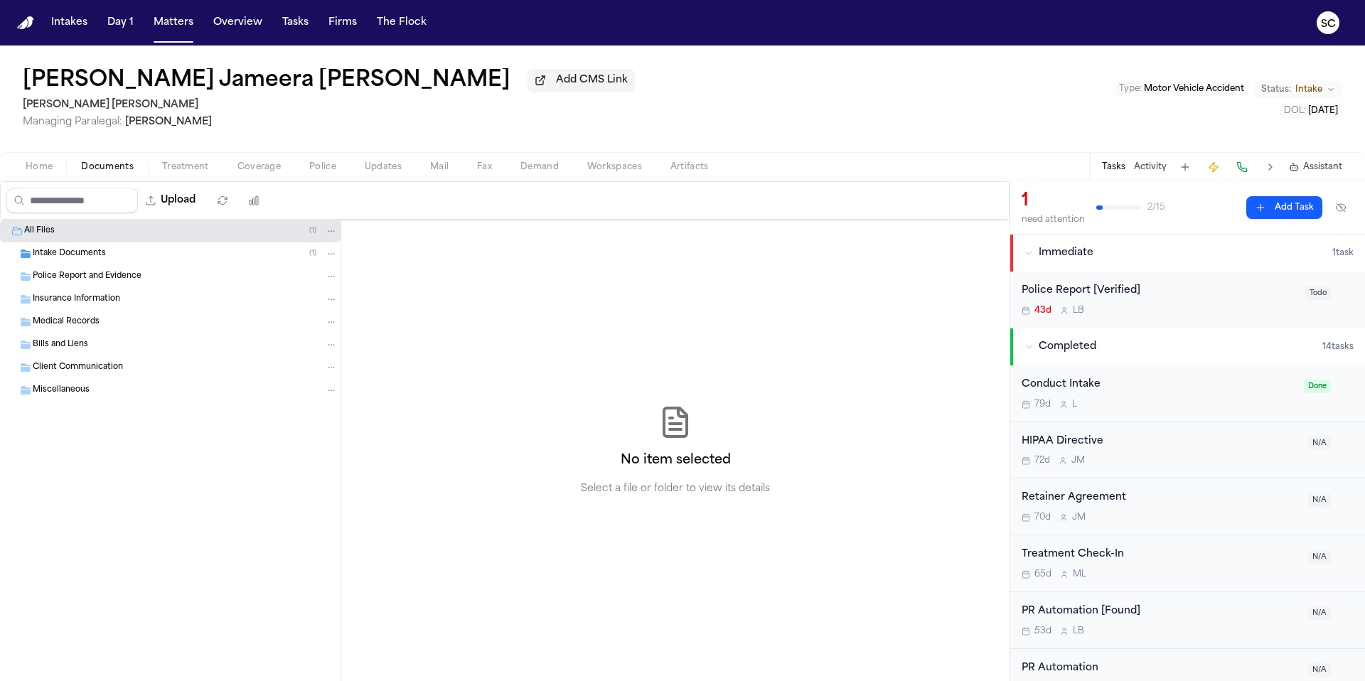
click at [105, 259] on div "Intake Documents ( 1 )" at bounding box center [185, 253] width 305 height 13
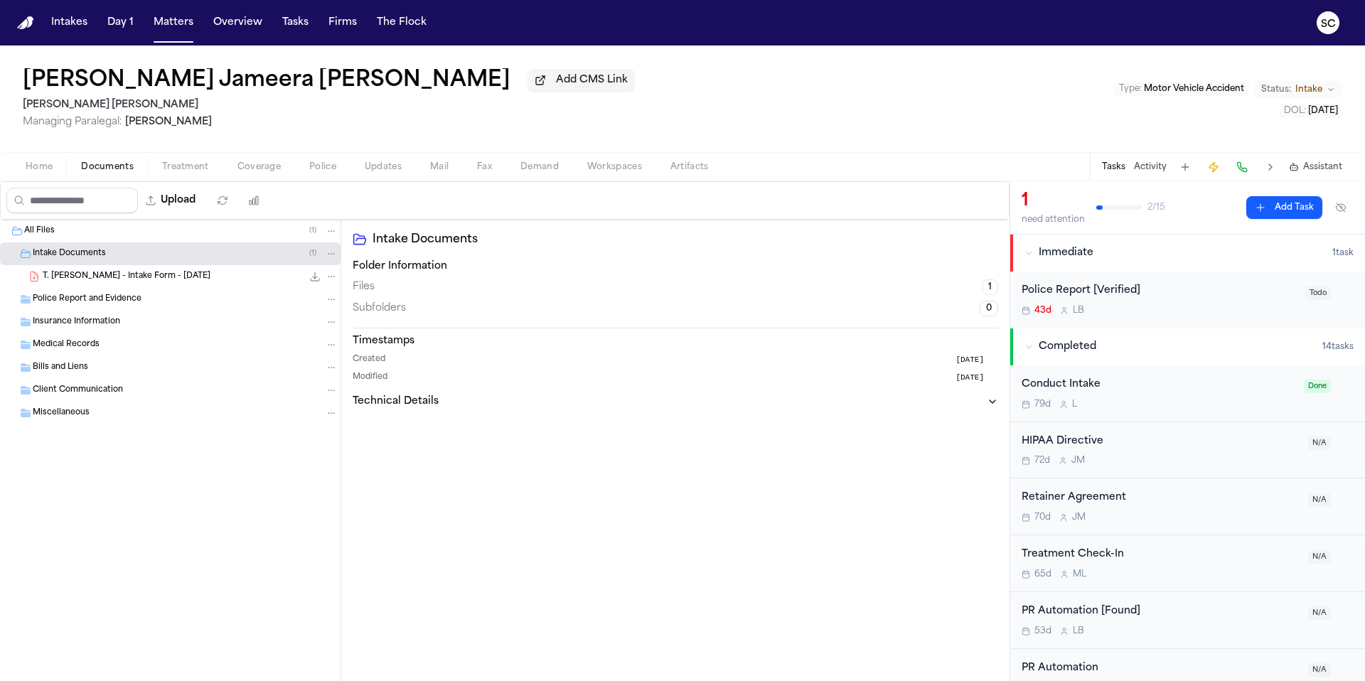
click at [158, 283] on span "T. Alexander Rogers - Intake Form - 7.19.25" at bounding box center [127, 277] width 168 height 12
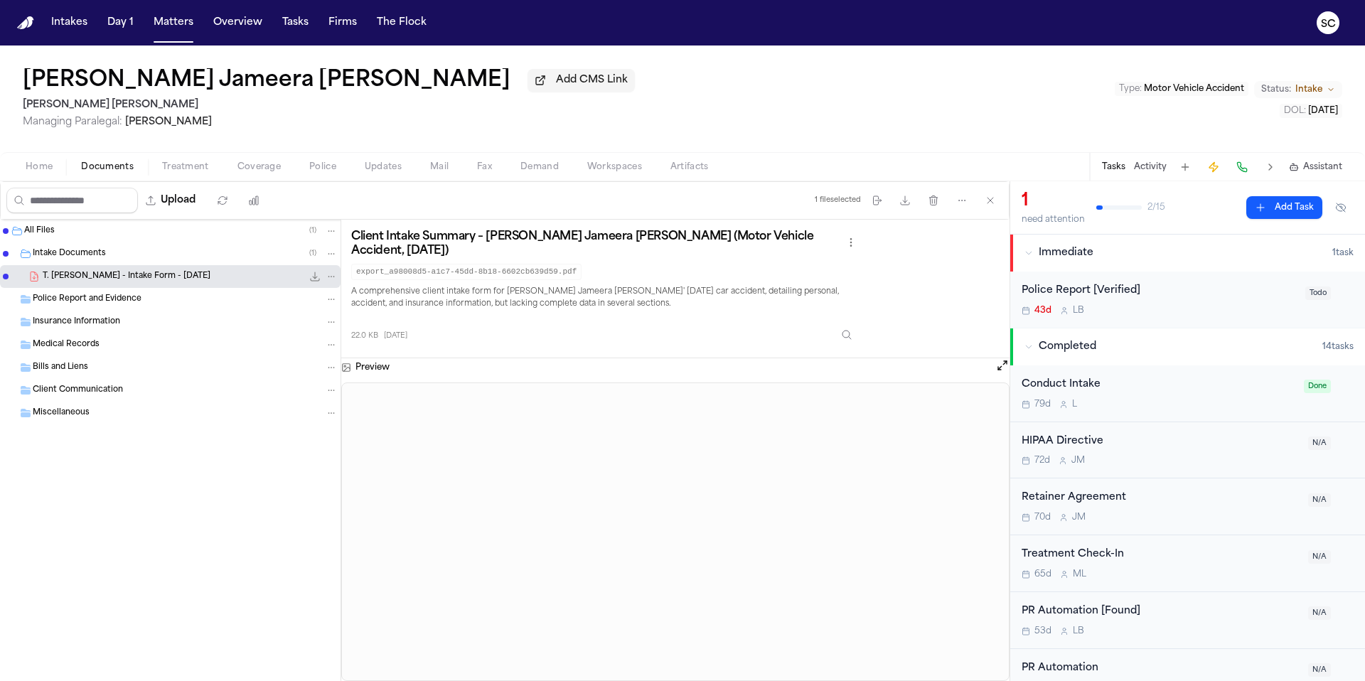
click at [1163, 308] on div "43d L B" at bounding box center [1158, 310] width 275 height 11
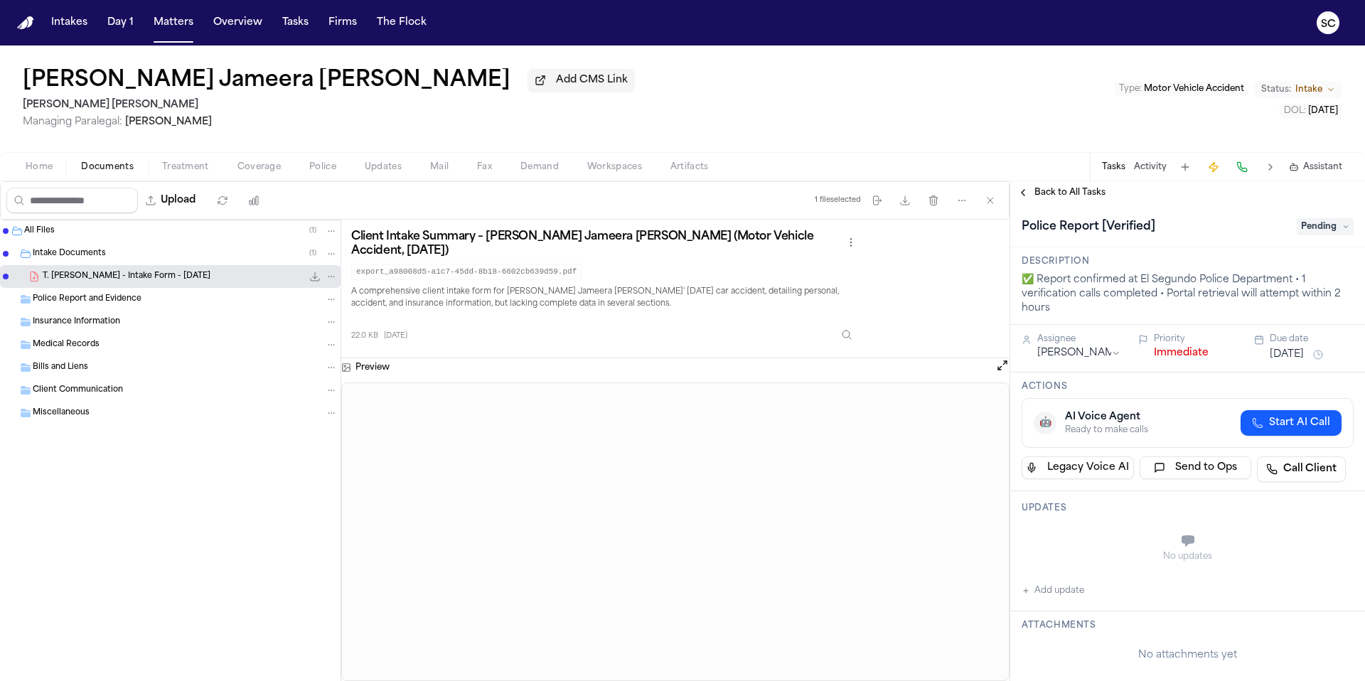
click at [1081, 597] on button "Add update" at bounding box center [1052, 590] width 63 height 17
click at [1094, 540] on textarea "Add your update" at bounding box center [1195, 542] width 303 height 28
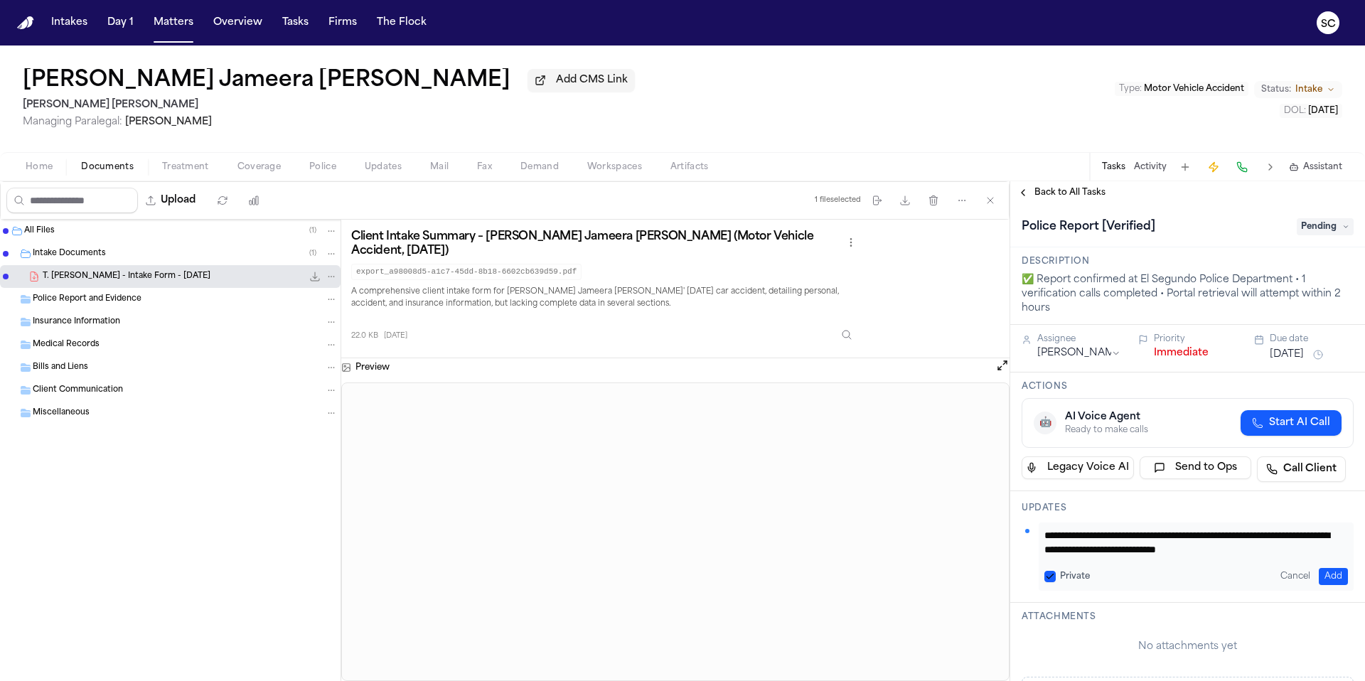
scroll to position [15, 0]
click at [1095, 540] on textarea "**********" at bounding box center [1190, 542] width 293 height 28
click at [1105, 536] on textarea "**********" at bounding box center [1190, 542] width 293 height 28
click at [1109, 537] on textarea "**********" at bounding box center [1190, 542] width 293 height 28
click at [1098, 538] on textarea "**********" at bounding box center [1190, 542] width 293 height 28
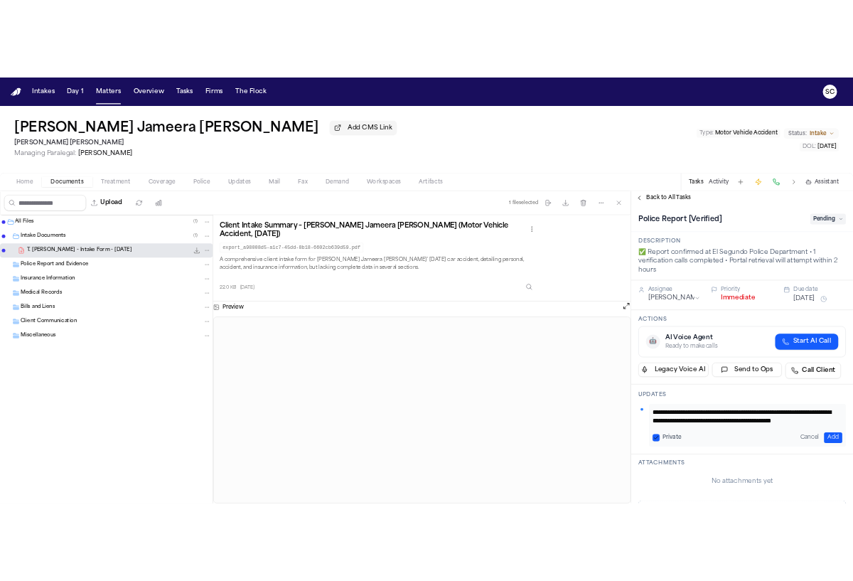
scroll to position [13, 0]
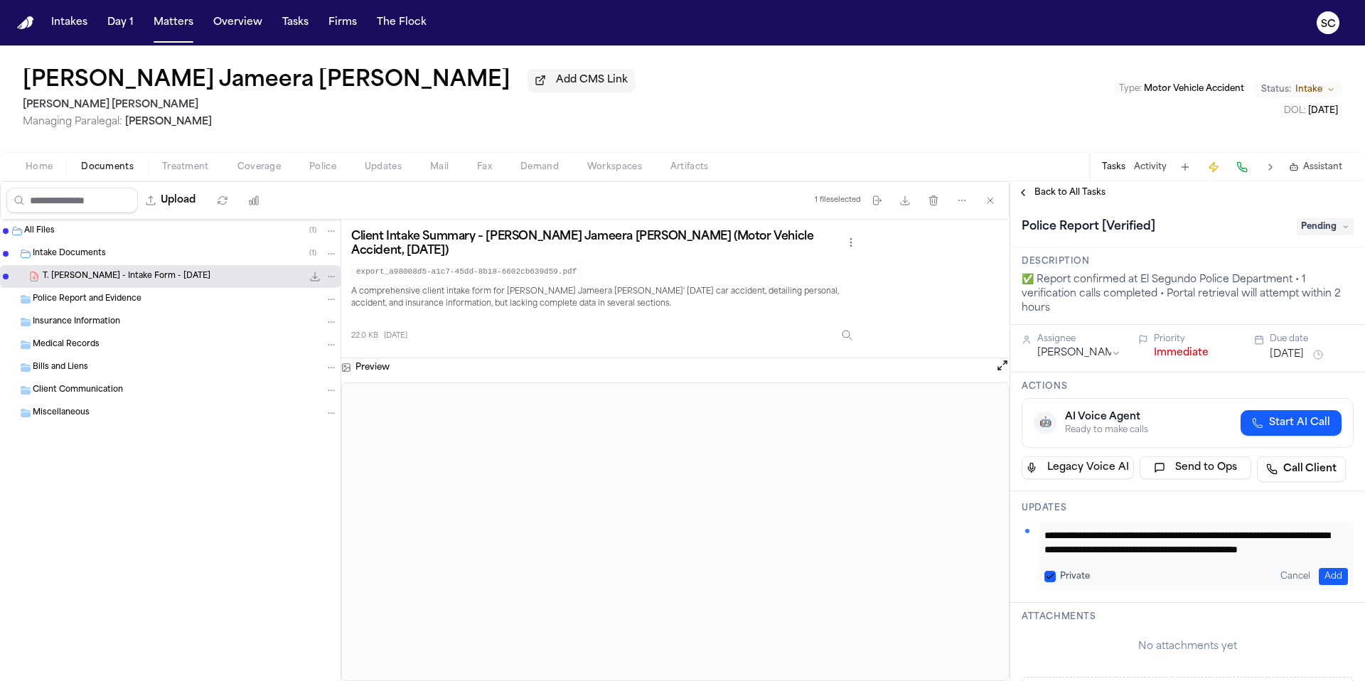
type textarea "**********"
click at [1326, 576] on button "Add" at bounding box center [1332, 576] width 29 height 17
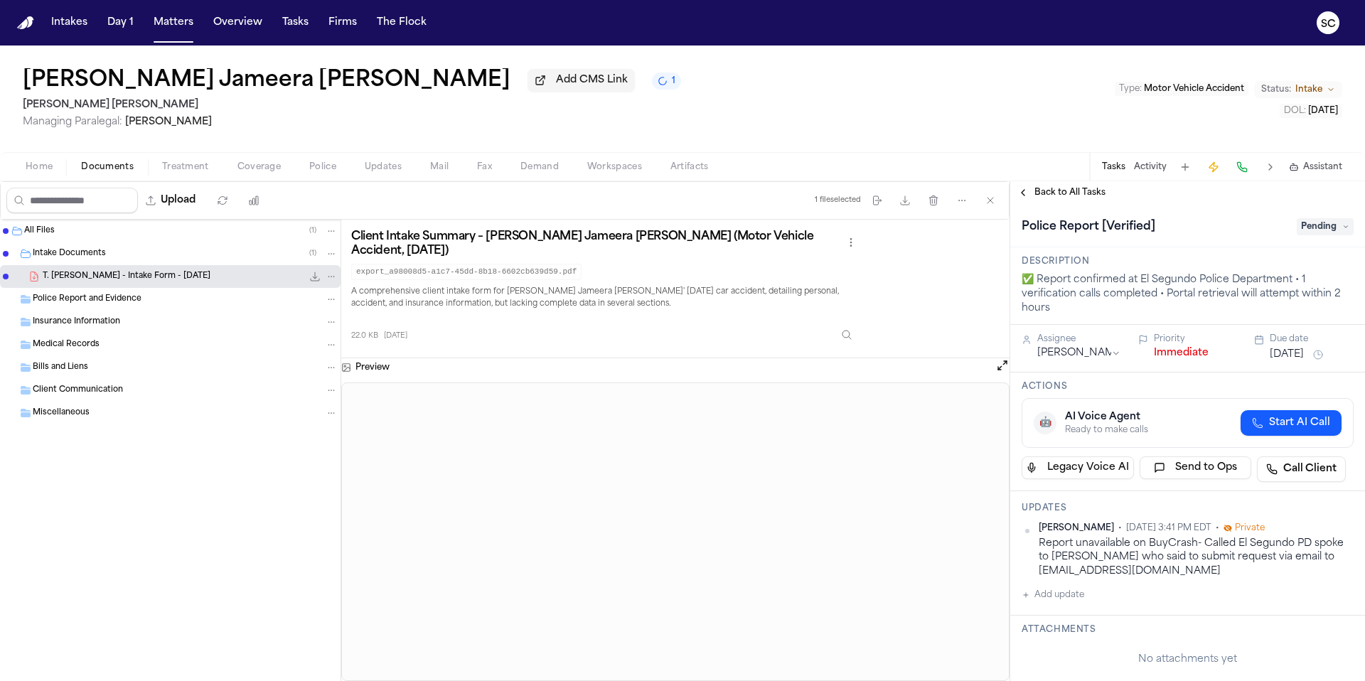
click at [896, 680] on div at bounding box center [675, 531] width 668 height 299
click at [706, 680] on div at bounding box center [675, 531] width 668 height 299
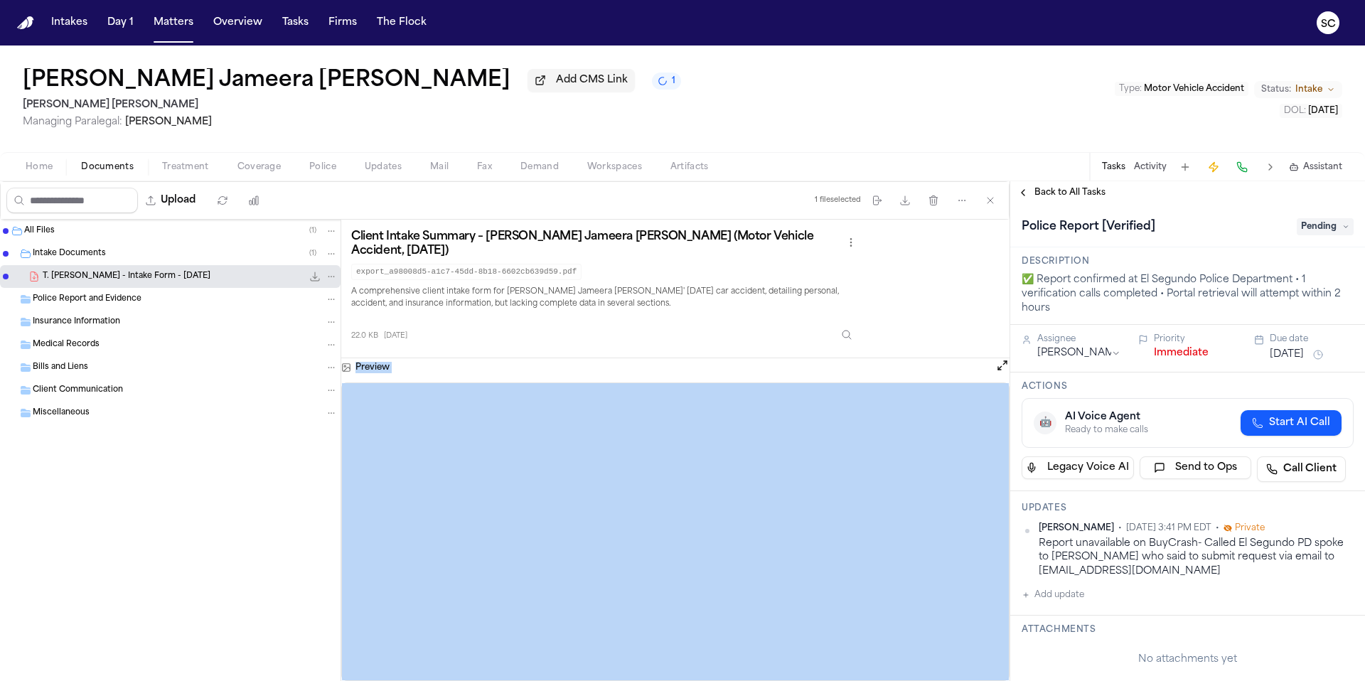
drag, startPoint x: 824, startPoint y: 354, endPoint x: 827, endPoint y: 361, distance: 7.9
click at [821, 355] on div "Client Intake Summary – Tiya Jameera Alexander Rogers (Motor Vehicle Accident, …" at bounding box center [675, 450] width 668 height 461
click at [869, 680] on div at bounding box center [675, 531] width 668 height 299
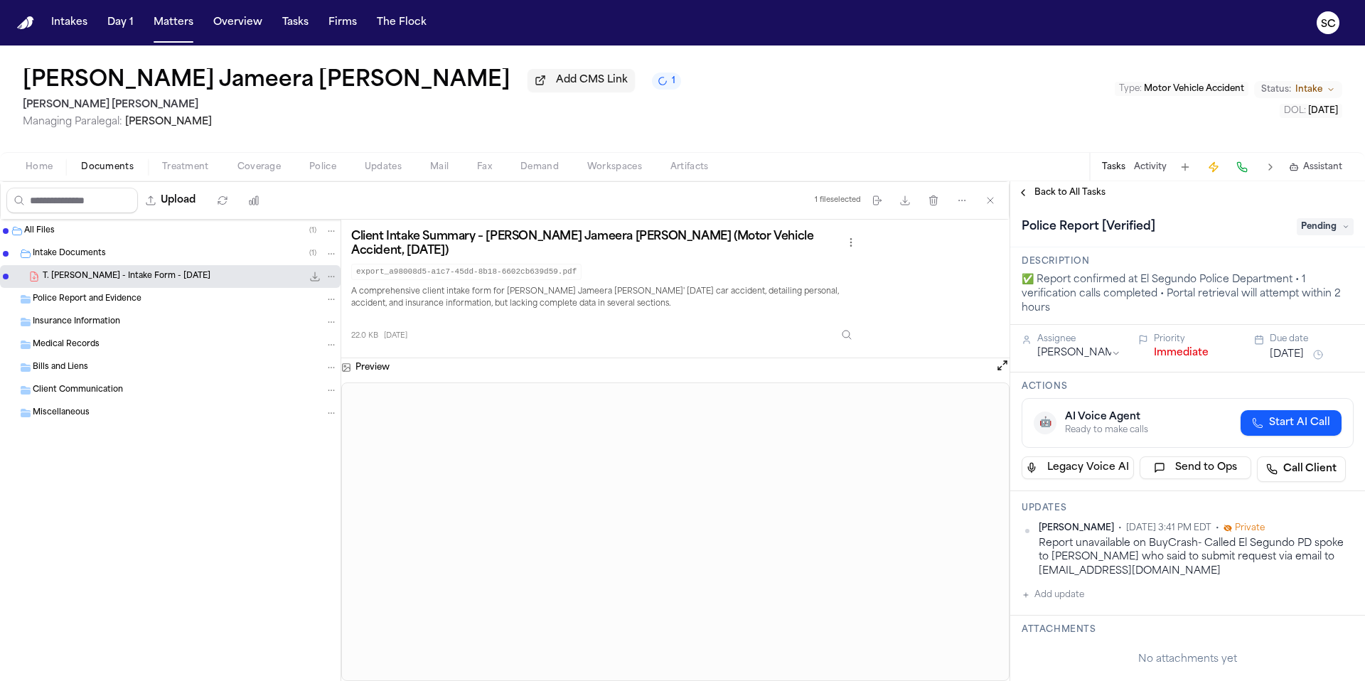
click at [727, 680] on div at bounding box center [675, 531] width 668 height 299
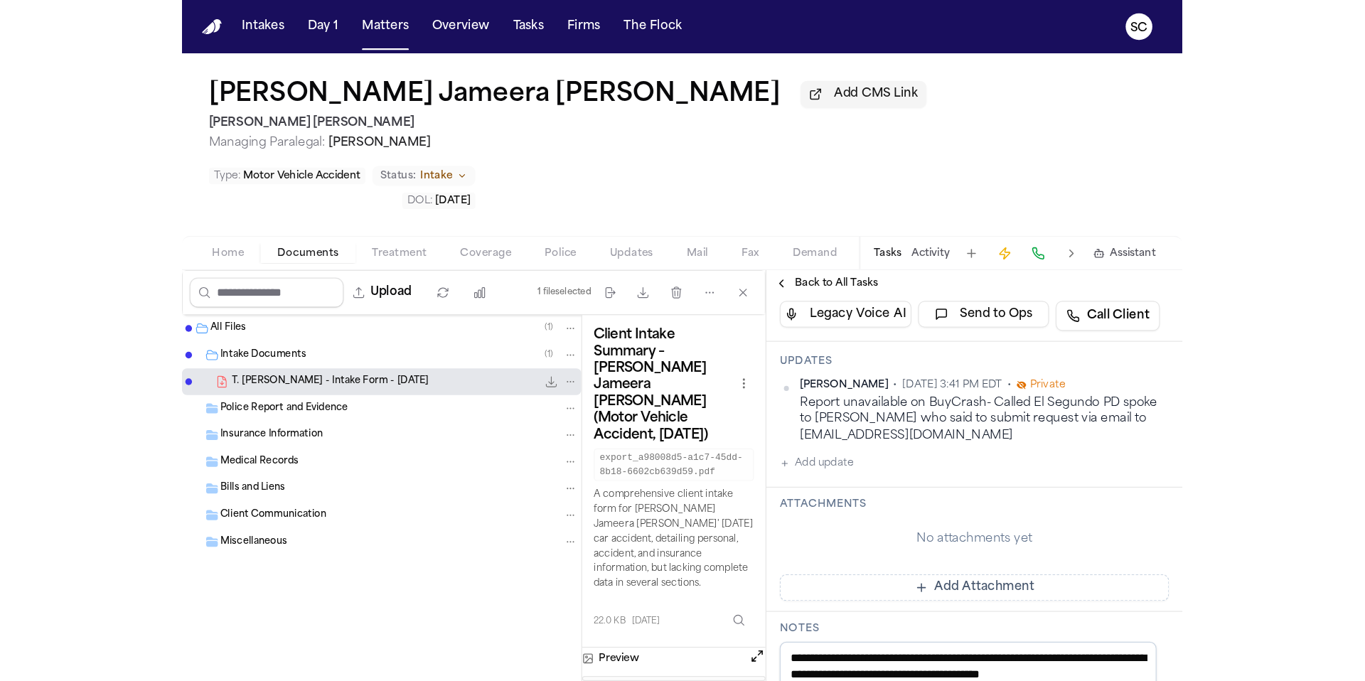
scroll to position [249, 0]
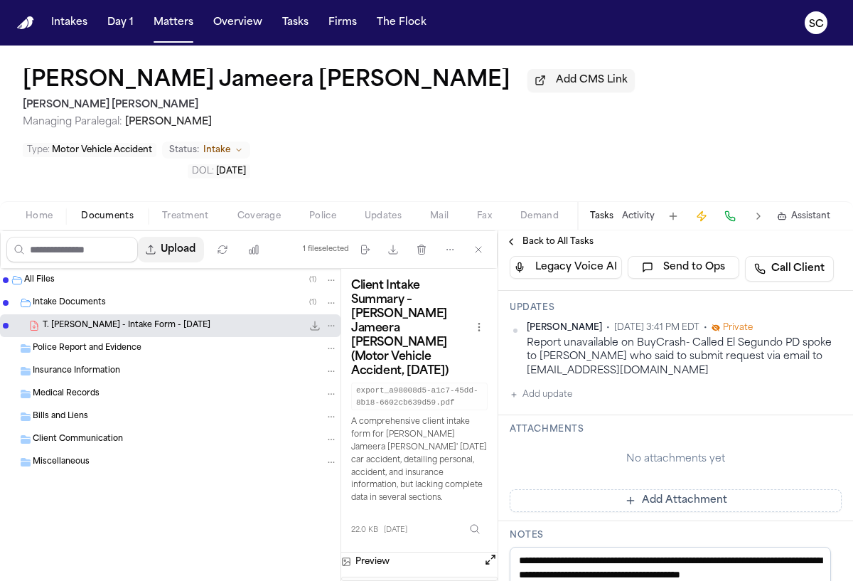
click at [178, 237] on button "Upload" at bounding box center [171, 250] width 66 height 26
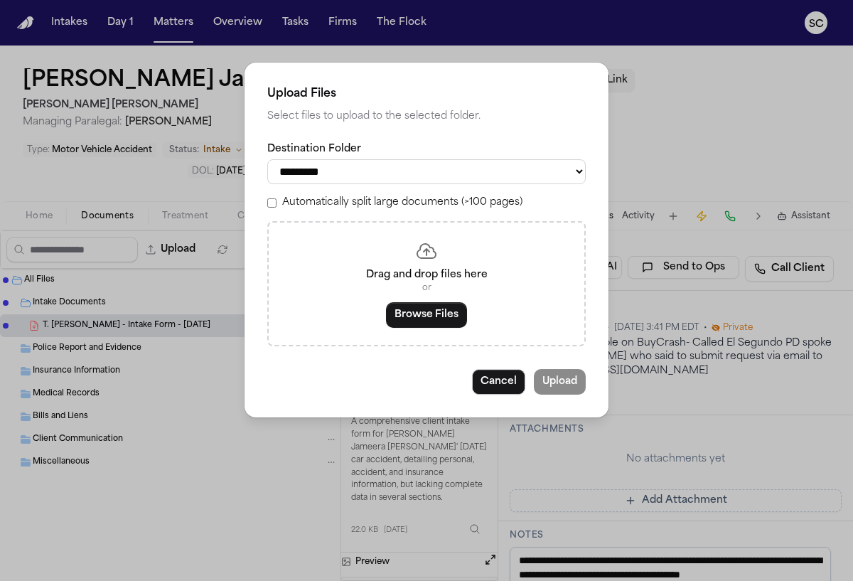
click at [347, 161] on select "**********" at bounding box center [426, 171] width 318 height 25
select select "**********"
click at [267, 159] on select "**********" at bounding box center [426, 171] width 318 height 25
click at [414, 322] on button "Browse Files" at bounding box center [426, 315] width 81 height 26
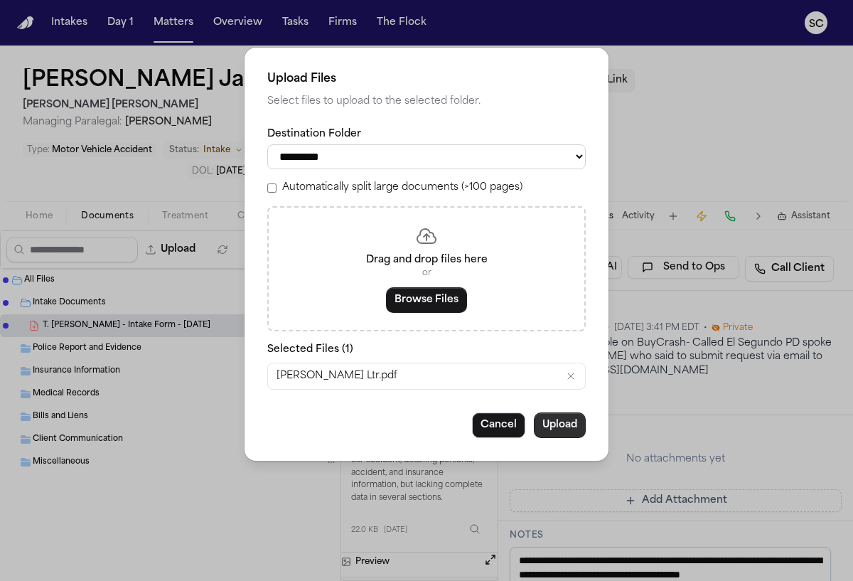
click at [572, 428] on button "Upload" at bounding box center [560, 425] width 52 height 26
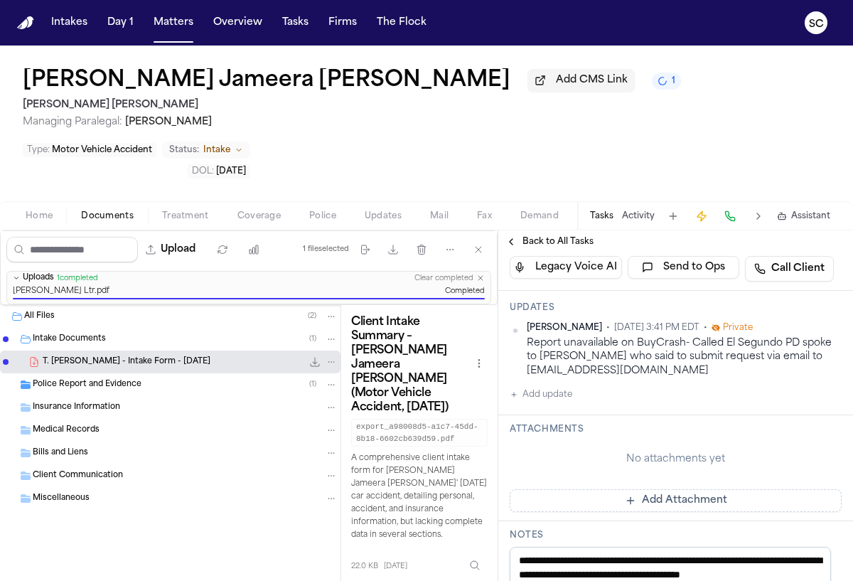
click at [154, 378] on div "Police Report and Evidence ( 1 )" at bounding box center [185, 384] width 305 height 13
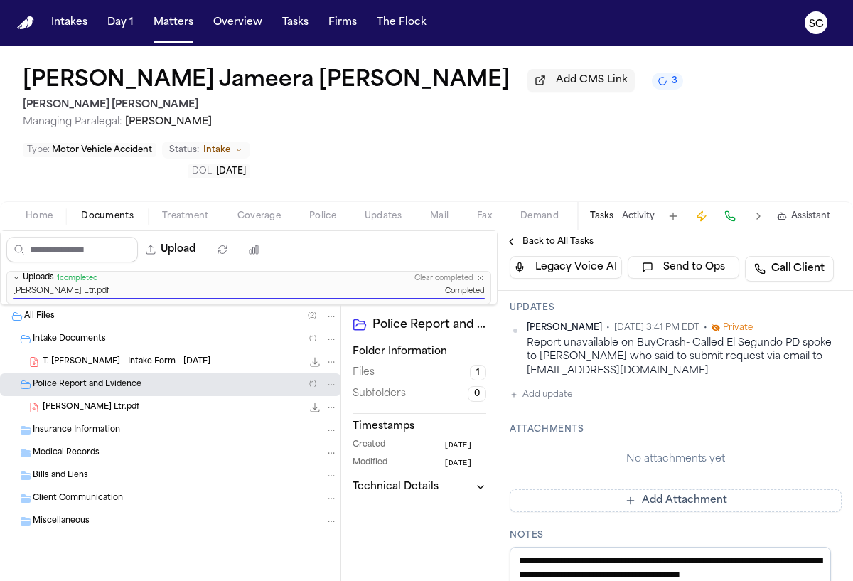
click at [706, 489] on button "Add Attachment" at bounding box center [676, 500] width 332 height 23
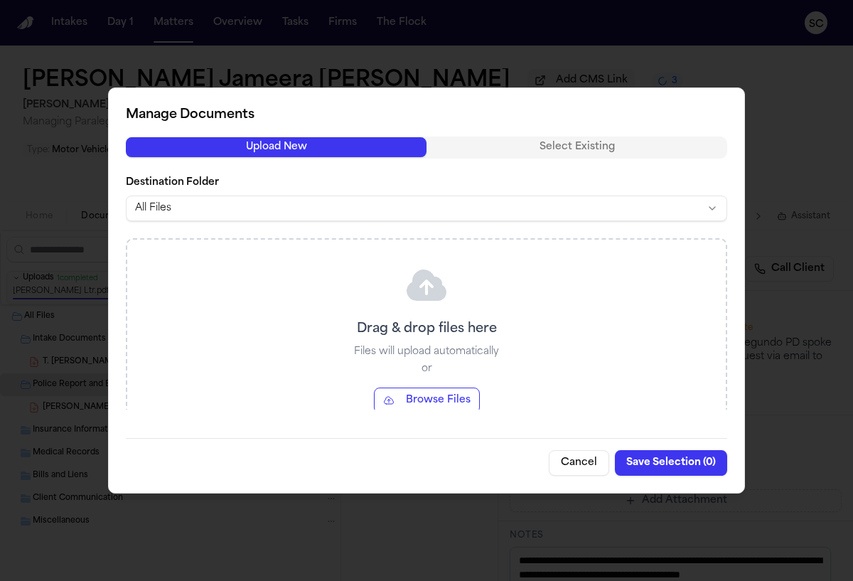
click at [203, 203] on body "Intakes Day 1 Matters Overview Tasks Firms The Flock SC Tiya Jameera Alexander …" at bounding box center [426, 290] width 853 height 581
click at [581, 466] on button "Cancel" at bounding box center [579, 463] width 60 height 26
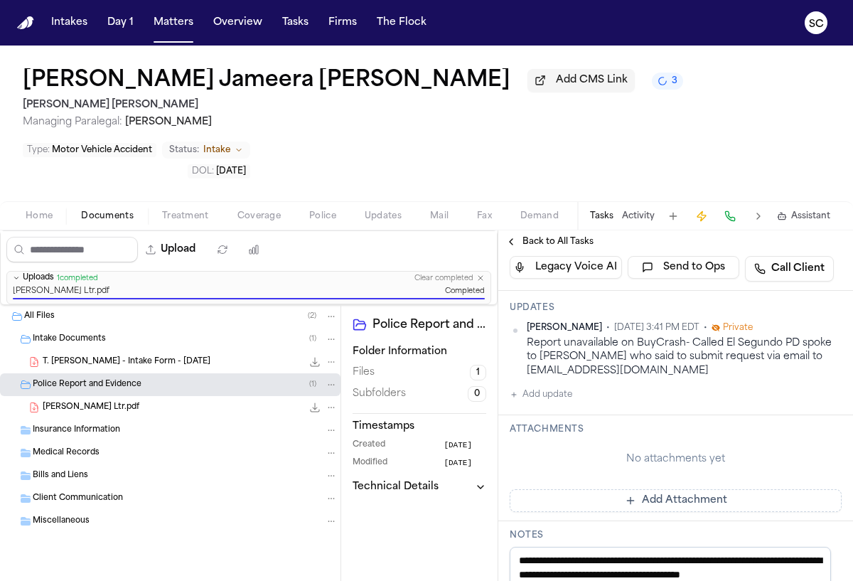
click at [225, 378] on div "Police Report and Evidence ( 1 )" at bounding box center [185, 384] width 305 height 13
click at [178, 378] on div "Police Report and Evidence ( 1 )" at bounding box center [185, 384] width 305 height 13
click at [129, 402] on span "T.J Alexander Rogers_REQ Ltr.pdf" at bounding box center [91, 408] width 97 height 12
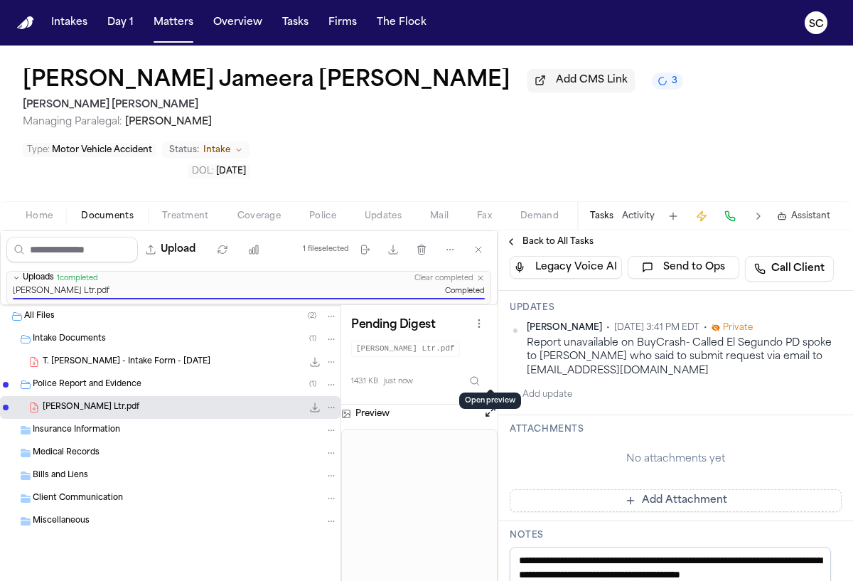
click at [493, 404] on button "Open preview" at bounding box center [490, 411] width 14 height 14
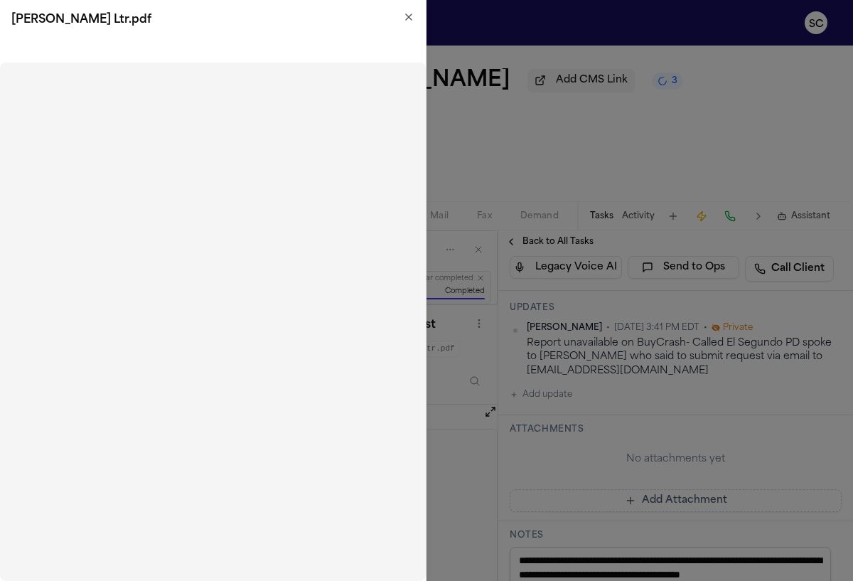
click at [409, 16] on icon "button" at bounding box center [408, 16] width 11 height 11
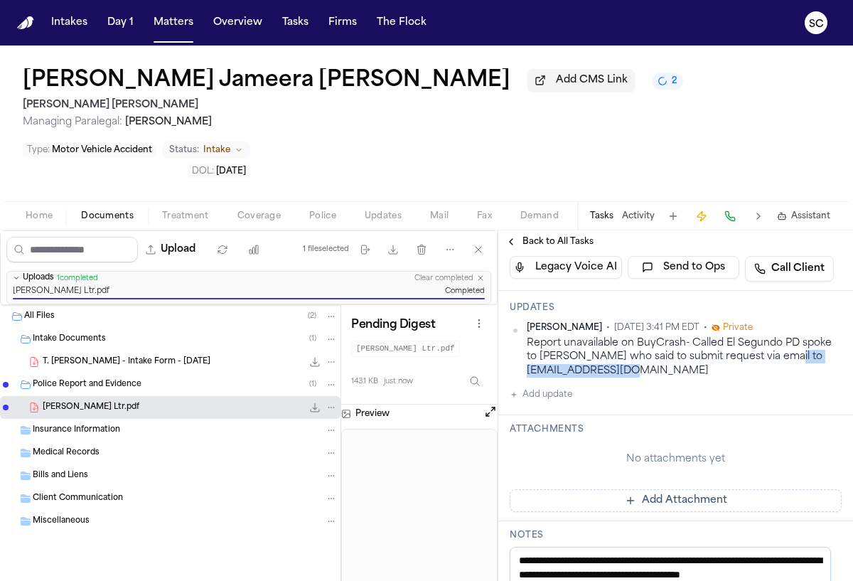
drag, startPoint x: 658, startPoint y: 326, endPoint x: 526, endPoint y: 329, distance: 132.2
click at [527, 336] on div "Report unavailable on BuyCrash- Called El Segundo PD spoke to Melissa who said …" at bounding box center [684, 356] width 315 height 41
copy div "allrecords@elsegundo.org"
click at [190, 237] on button "Upload" at bounding box center [171, 250] width 66 height 26
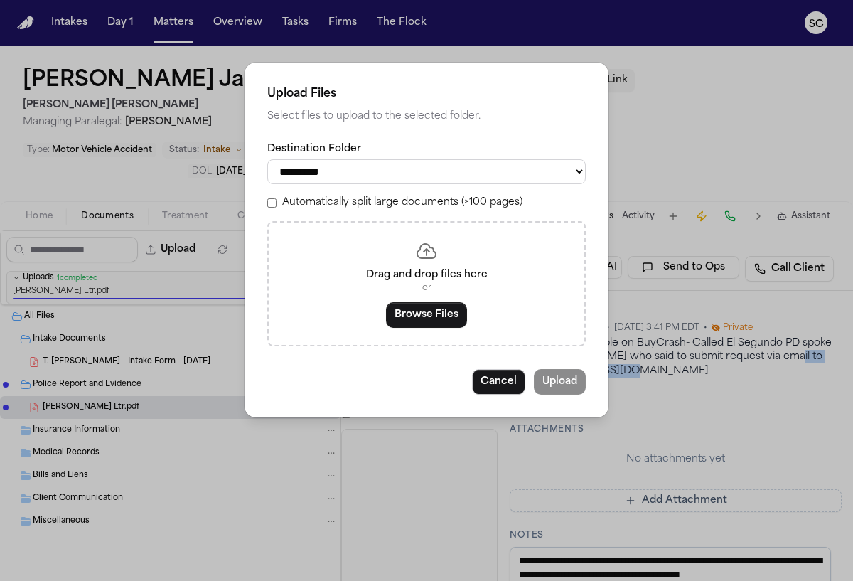
click at [331, 178] on select "**********" at bounding box center [426, 171] width 318 height 25
select select "**********"
click at [267, 159] on select "**********" at bounding box center [426, 171] width 318 height 25
click at [428, 325] on button "Browse Files" at bounding box center [426, 315] width 81 height 26
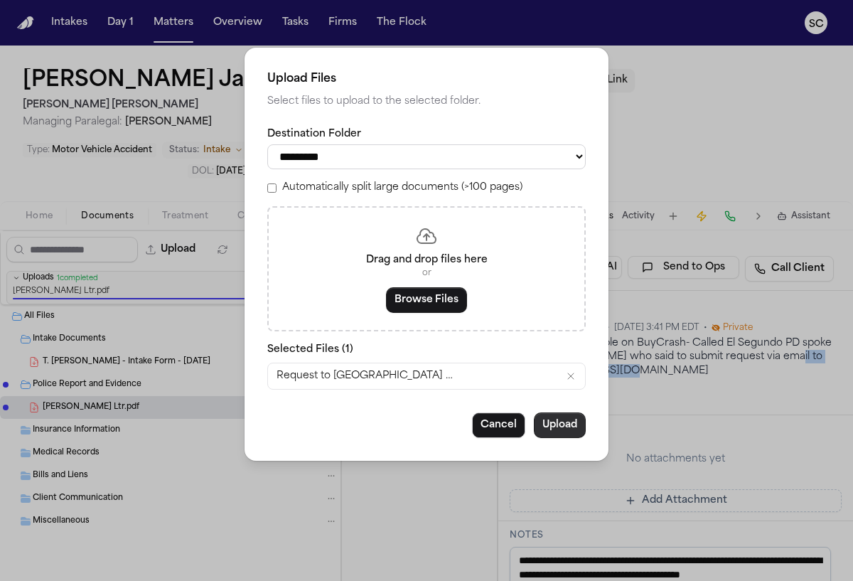
click at [552, 431] on button "Upload" at bounding box center [560, 425] width 52 height 26
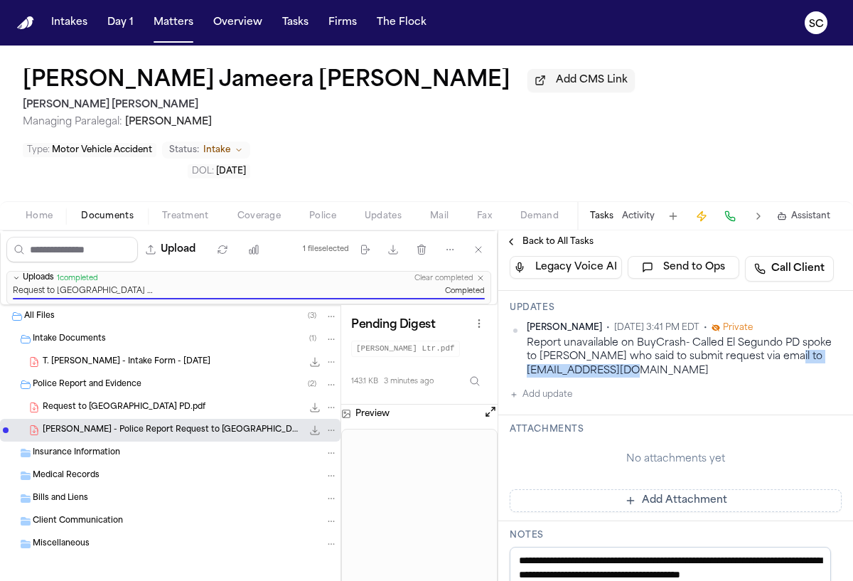
click at [156, 402] on span "Request to El Segundo PD.pdf" at bounding box center [124, 408] width 163 height 12
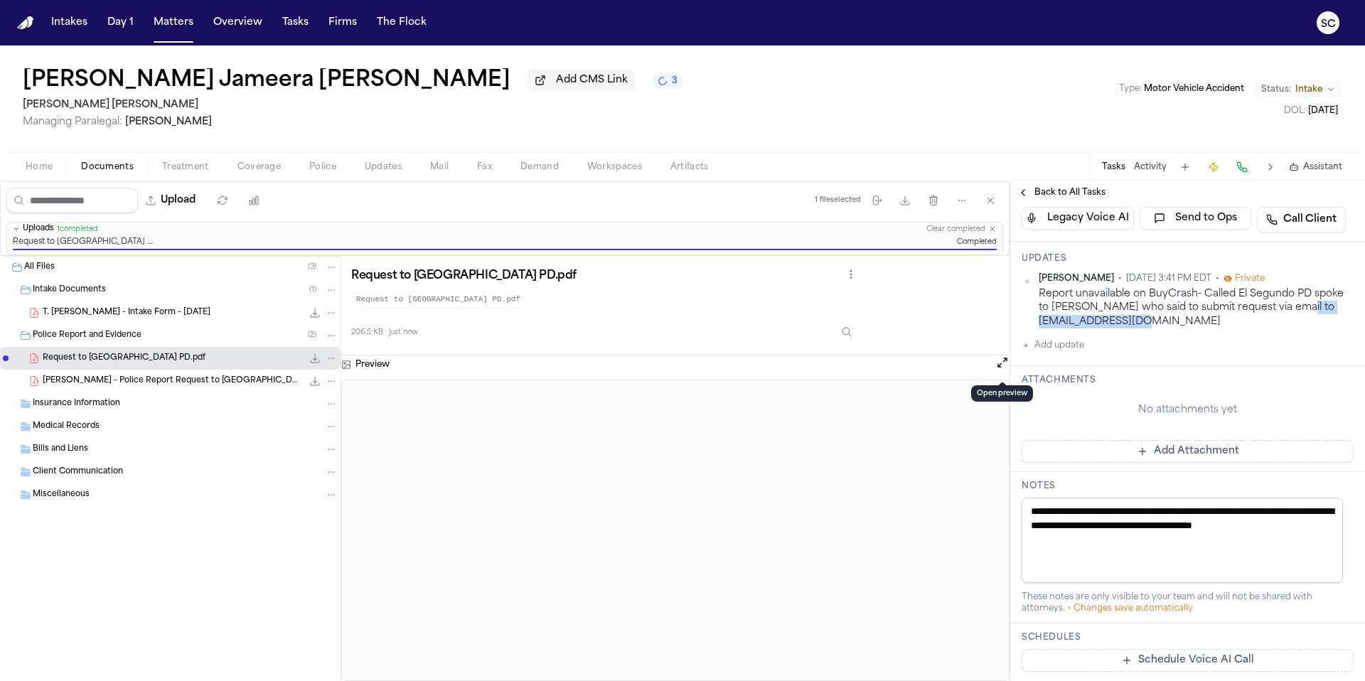
click at [1001, 369] on button "Open preview" at bounding box center [1002, 362] width 14 height 14
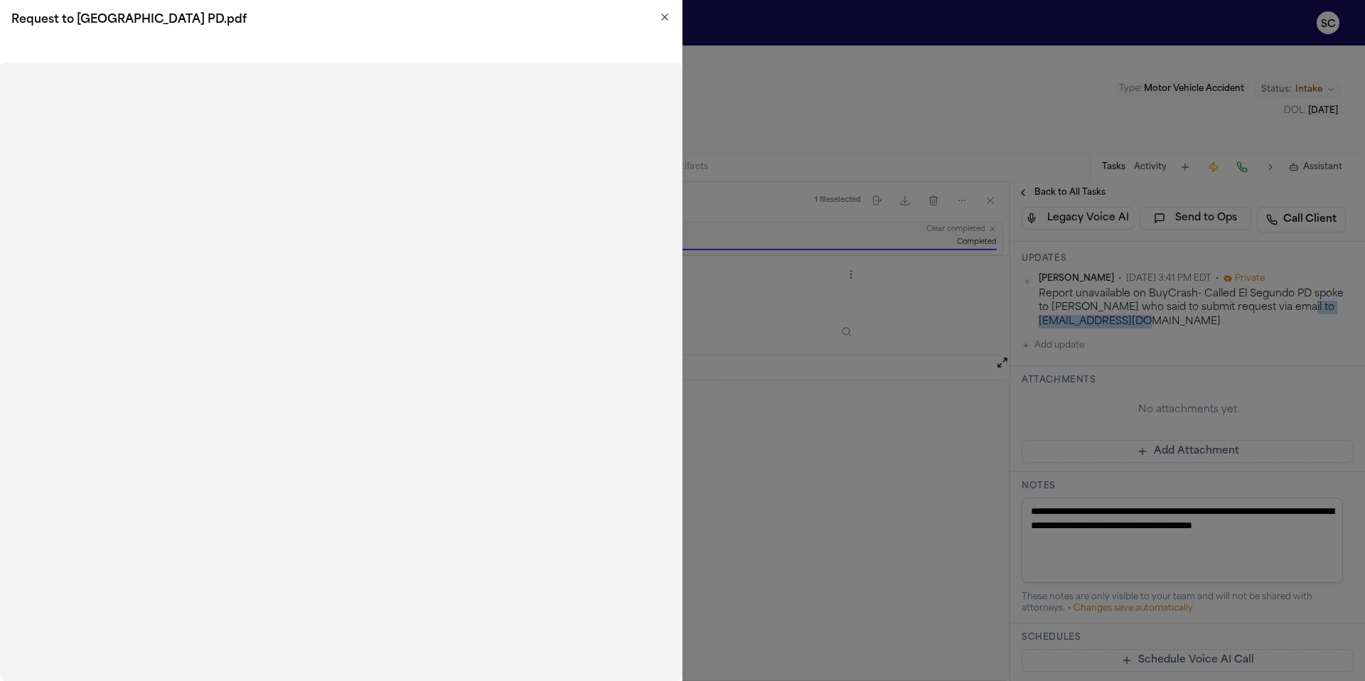
click at [666, 16] on icon "button" at bounding box center [664, 16] width 11 height 11
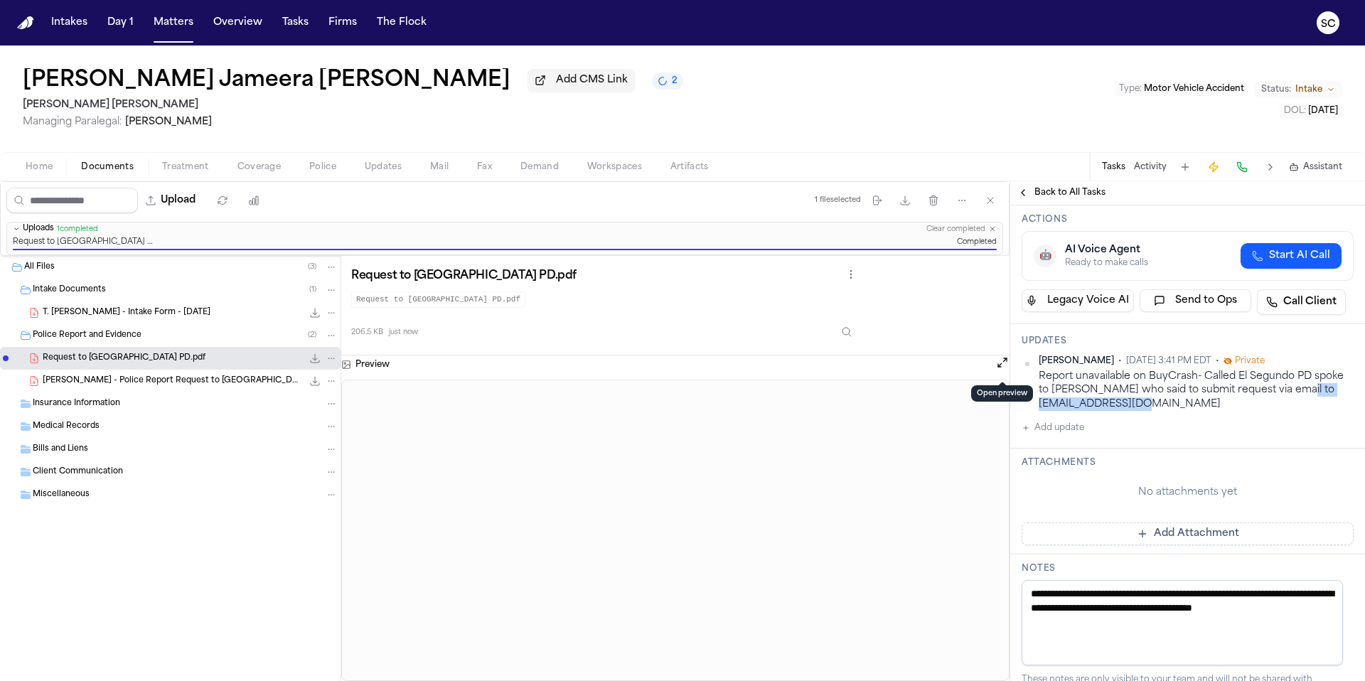
scroll to position [0, 0]
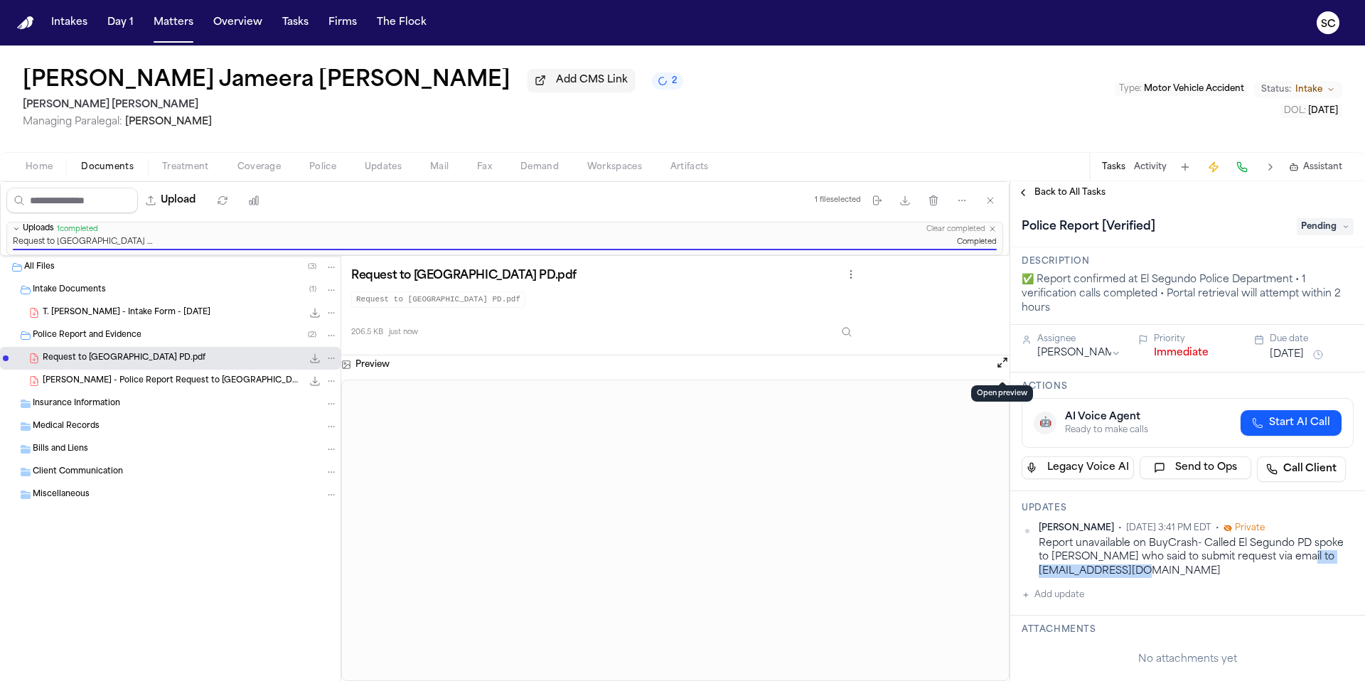
click at [1311, 226] on span "Pending" at bounding box center [1324, 226] width 57 height 17
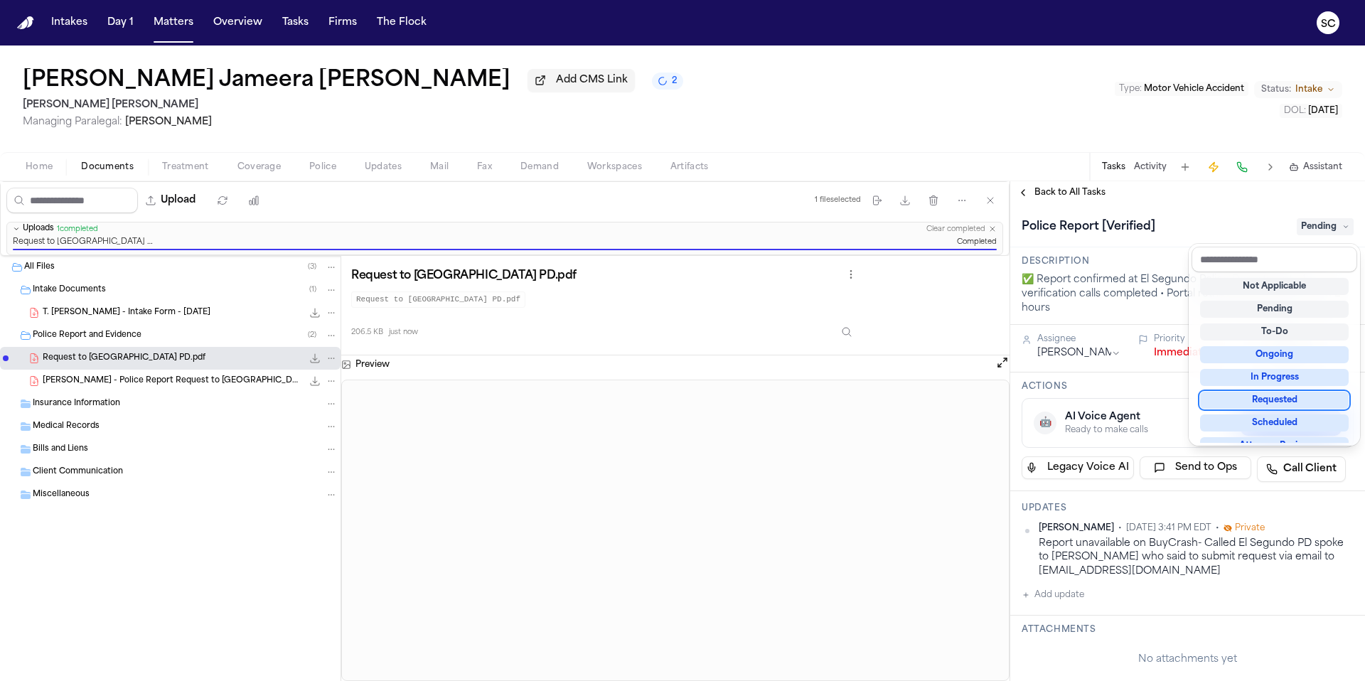
drag, startPoint x: 1291, startPoint y: 404, endPoint x: 1281, endPoint y: 406, distance: 9.5
click at [1291, 404] on div "Requested" at bounding box center [1274, 400] width 149 height 17
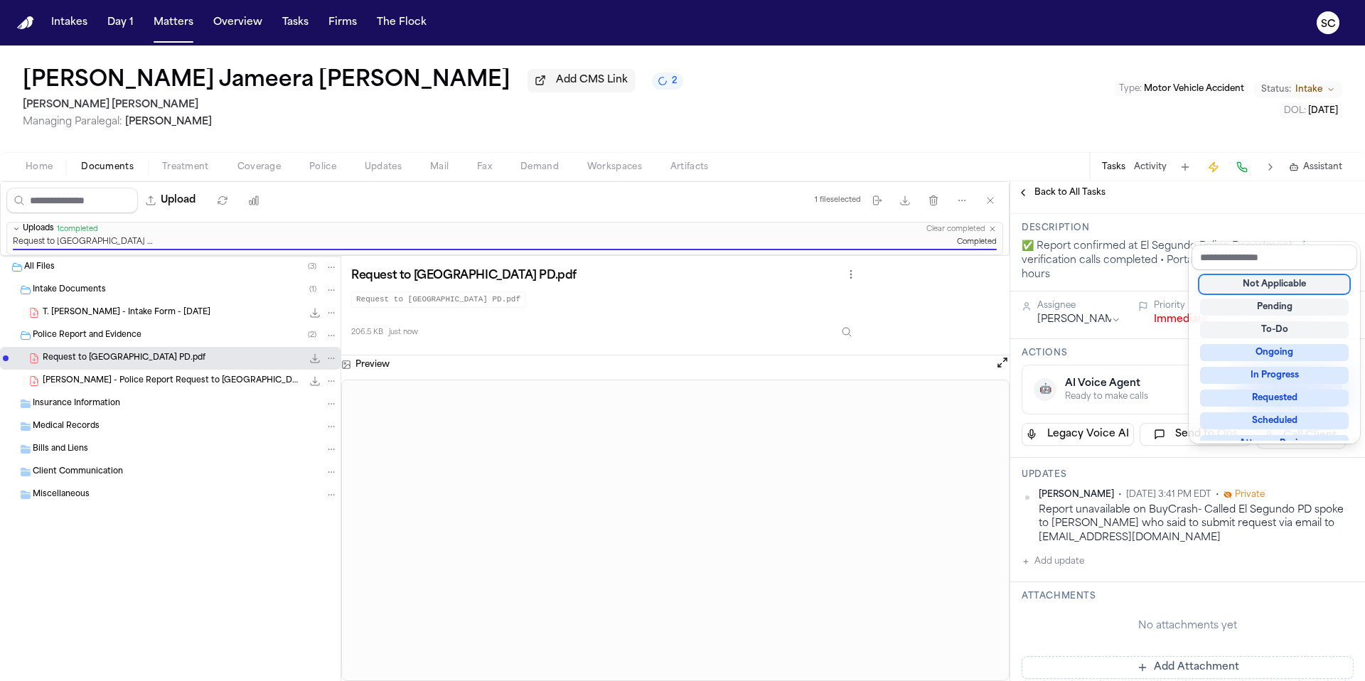
scroll to position [284, 0]
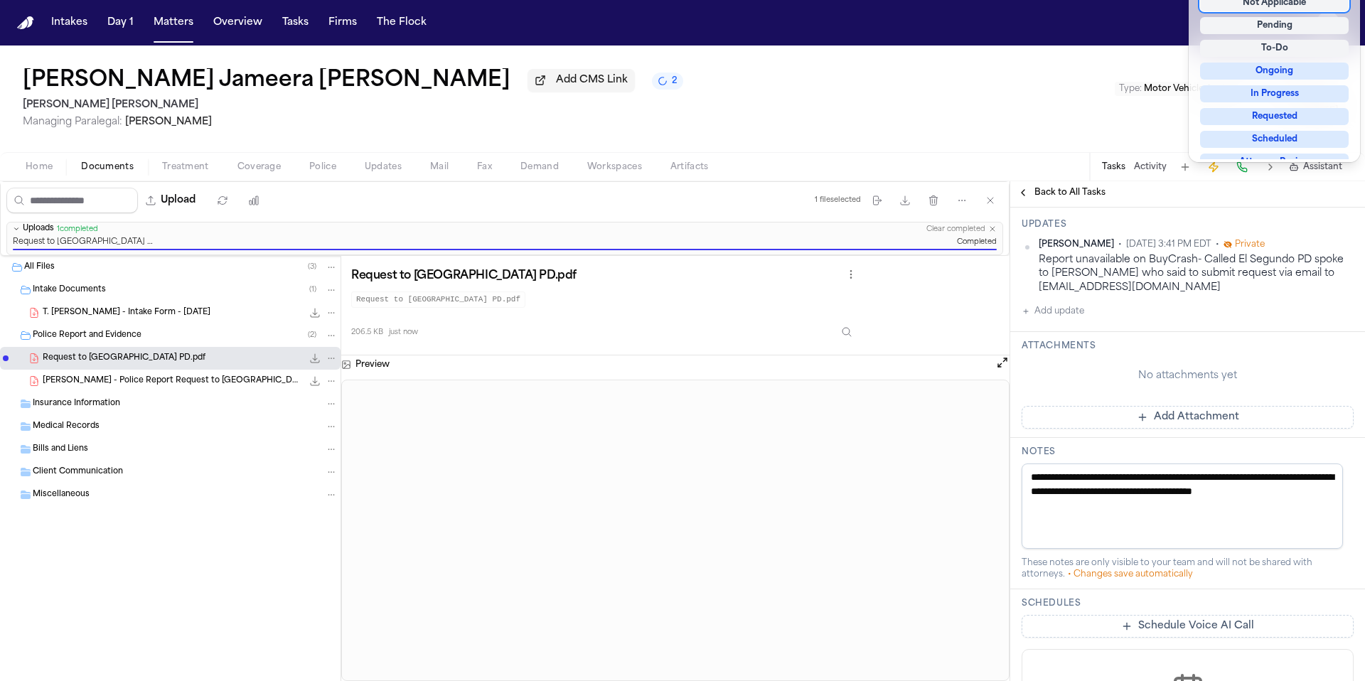
click at [1171, 512] on div "**********" at bounding box center [1187, 395] width 355 height 950
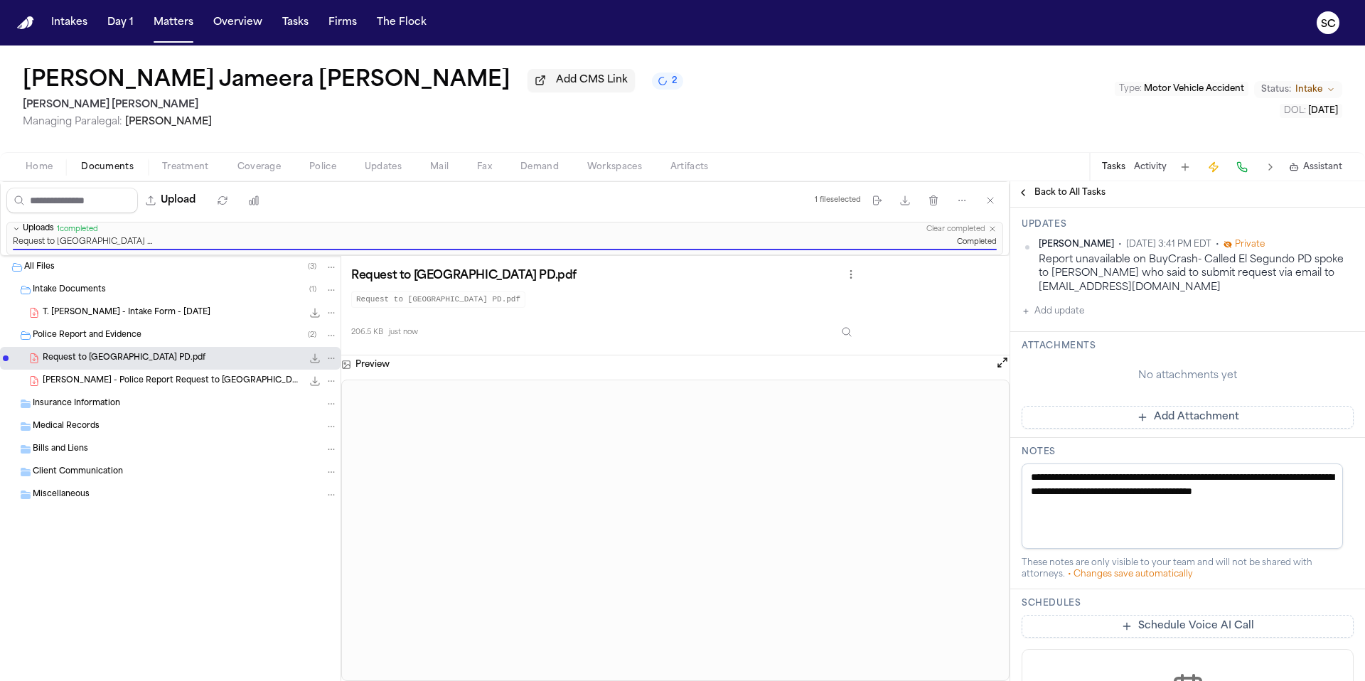
drag, startPoint x: 1127, startPoint y: 510, endPoint x: 1037, endPoint y: 483, distance: 93.5
click at [1037, 483] on textarea "**********" at bounding box center [1181, 505] width 321 height 85
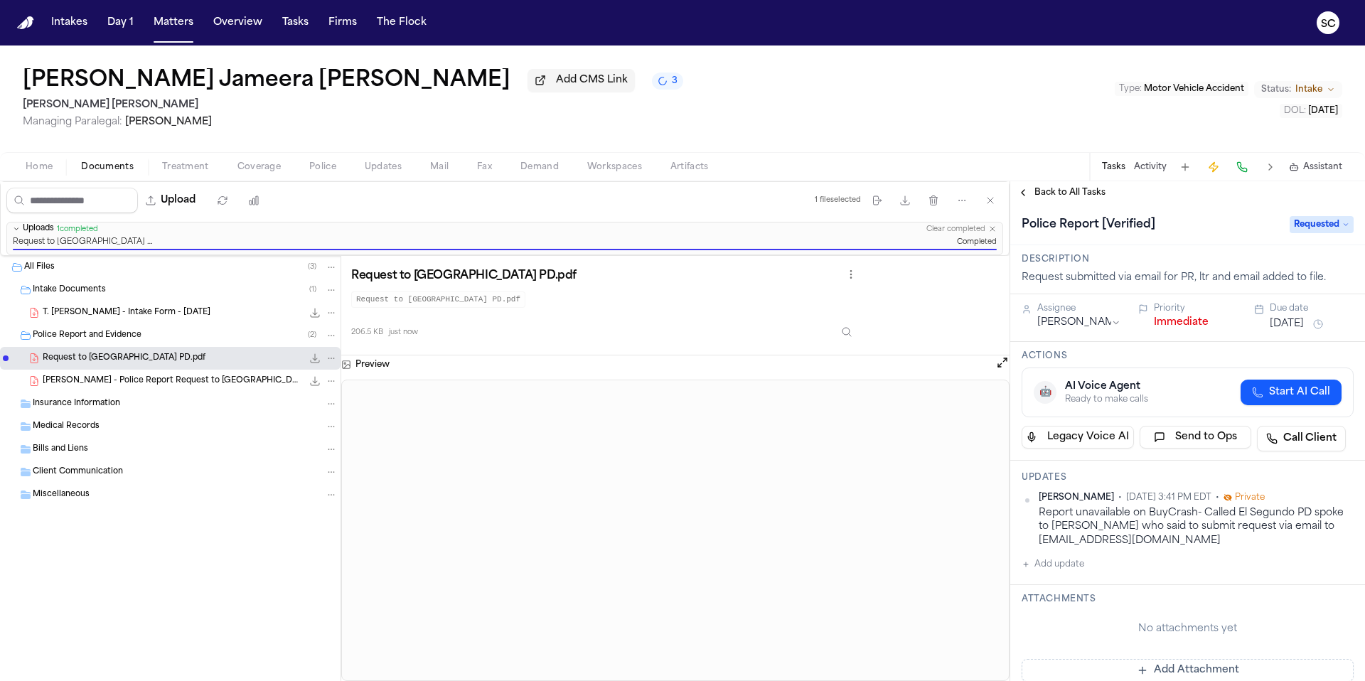
scroll to position [0, 0]
type textarea "**********"
click at [937, 317] on div "Request to El Segundo PD.pdf Request to El Segundo PD.pdf 206.5 KB just now" at bounding box center [675, 305] width 648 height 79
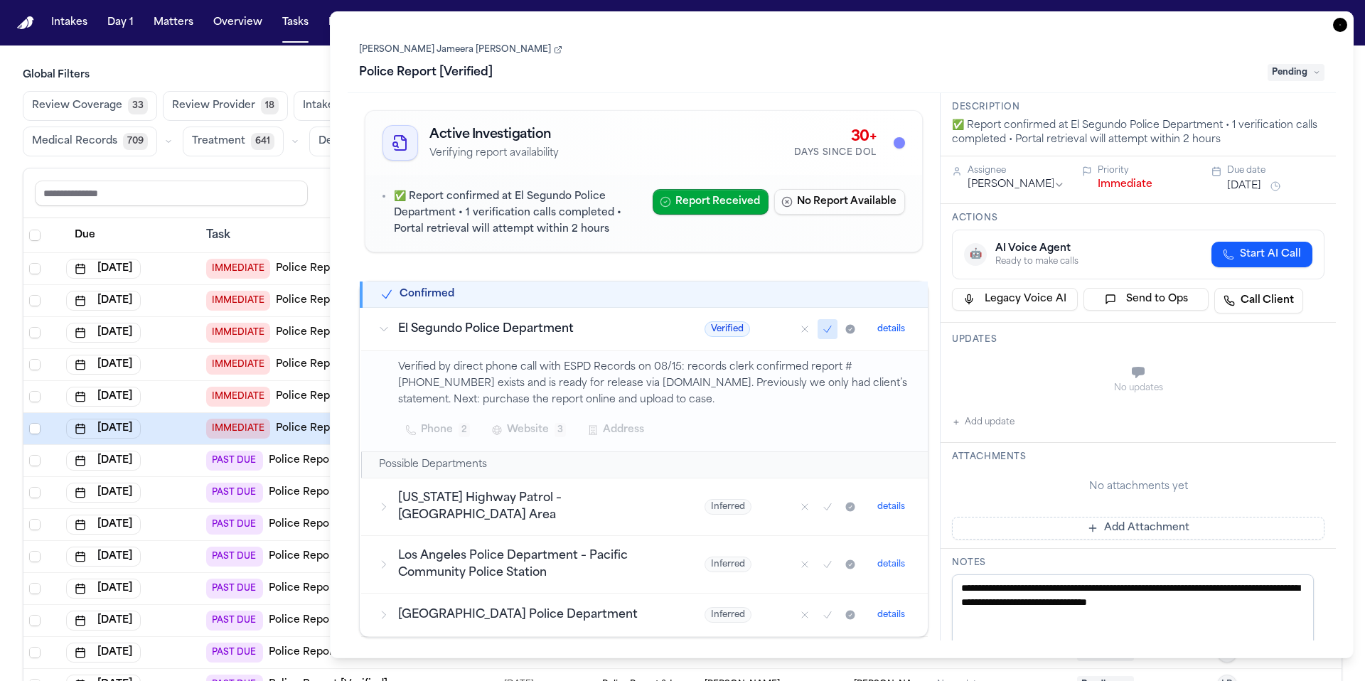
click at [1340, 22] on icon "button" at bounding box center [1340, 25] width 14 height 14
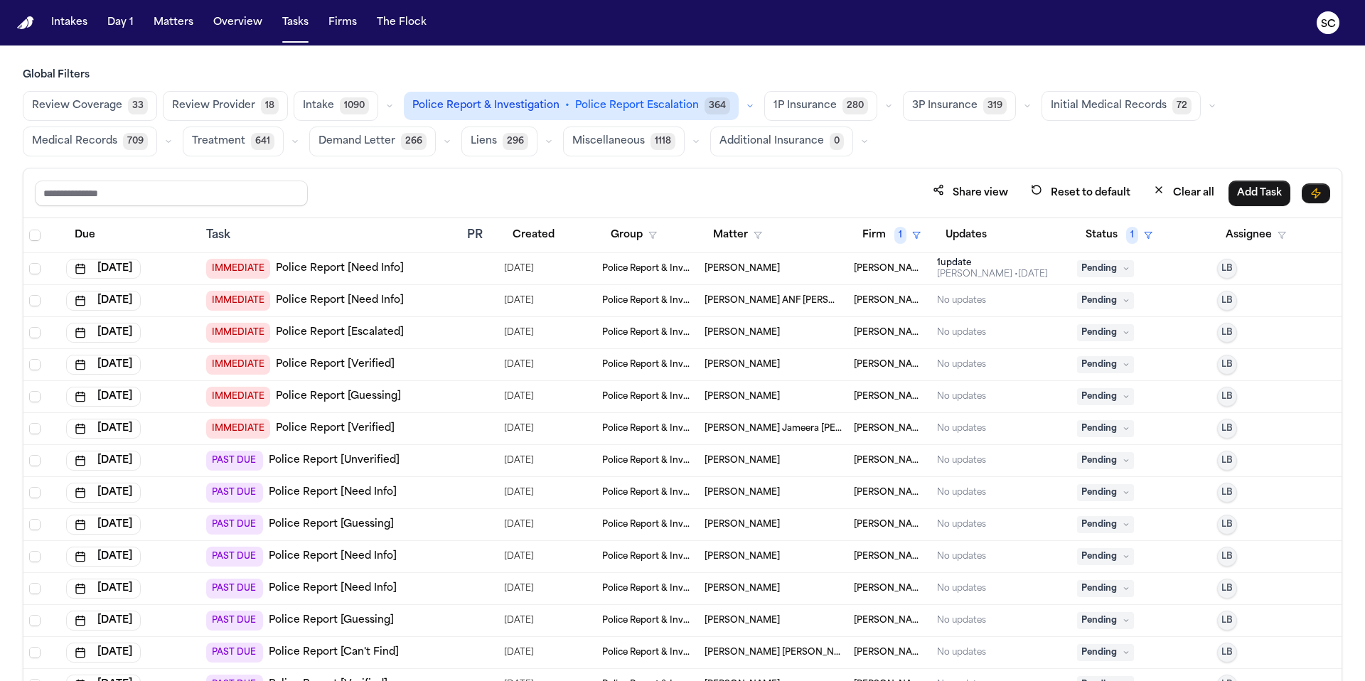
click at [1098, 432] on span "Pending" at bounding box center [1105, 428] width 57 height 17
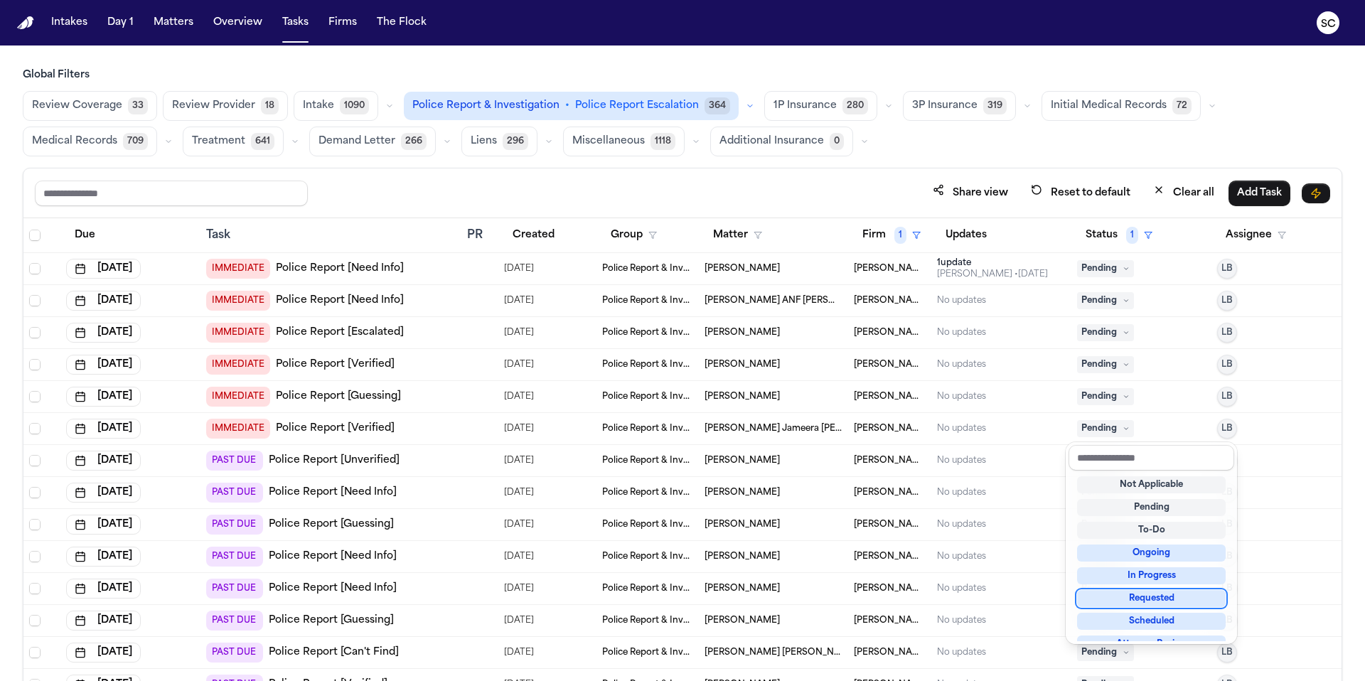
click at [1164, 598] on div "Requested" at bounding box center [1151, 598] width 149 height 17
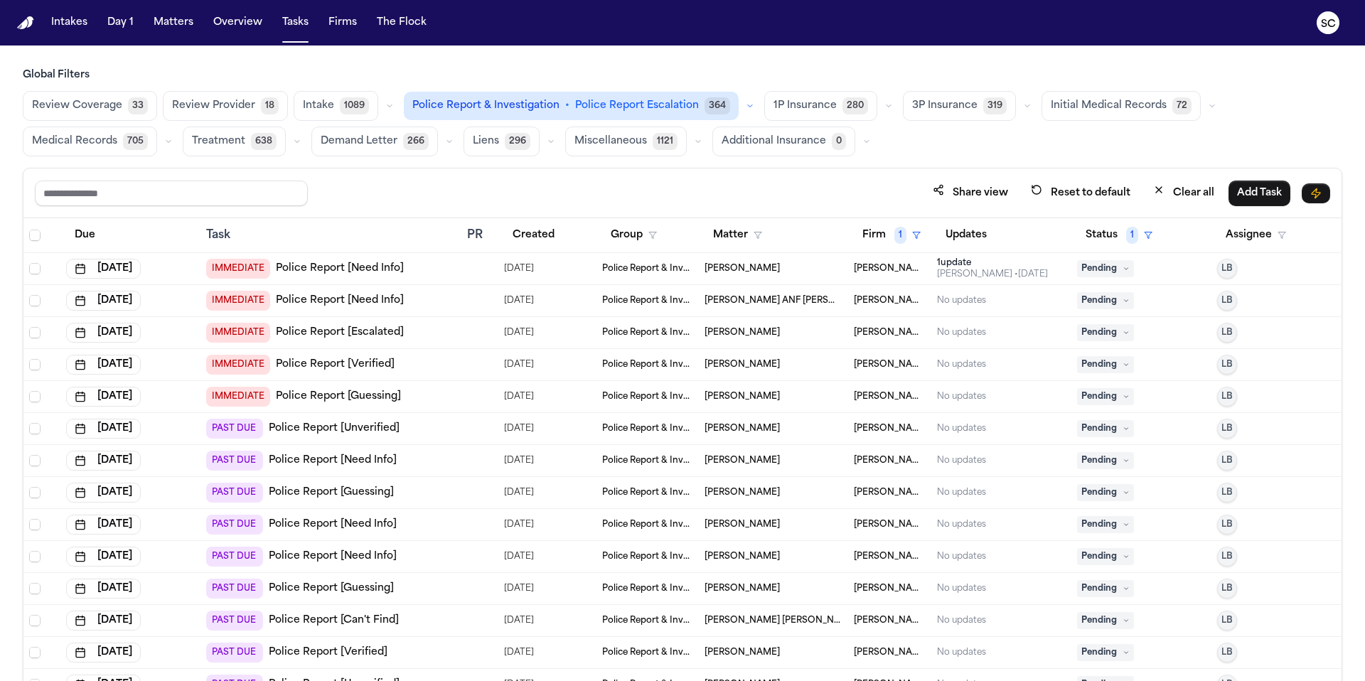
click at [385, 397] on link "Police Report [Guessing]" at bounding box center [338, 396] width 125 height 14
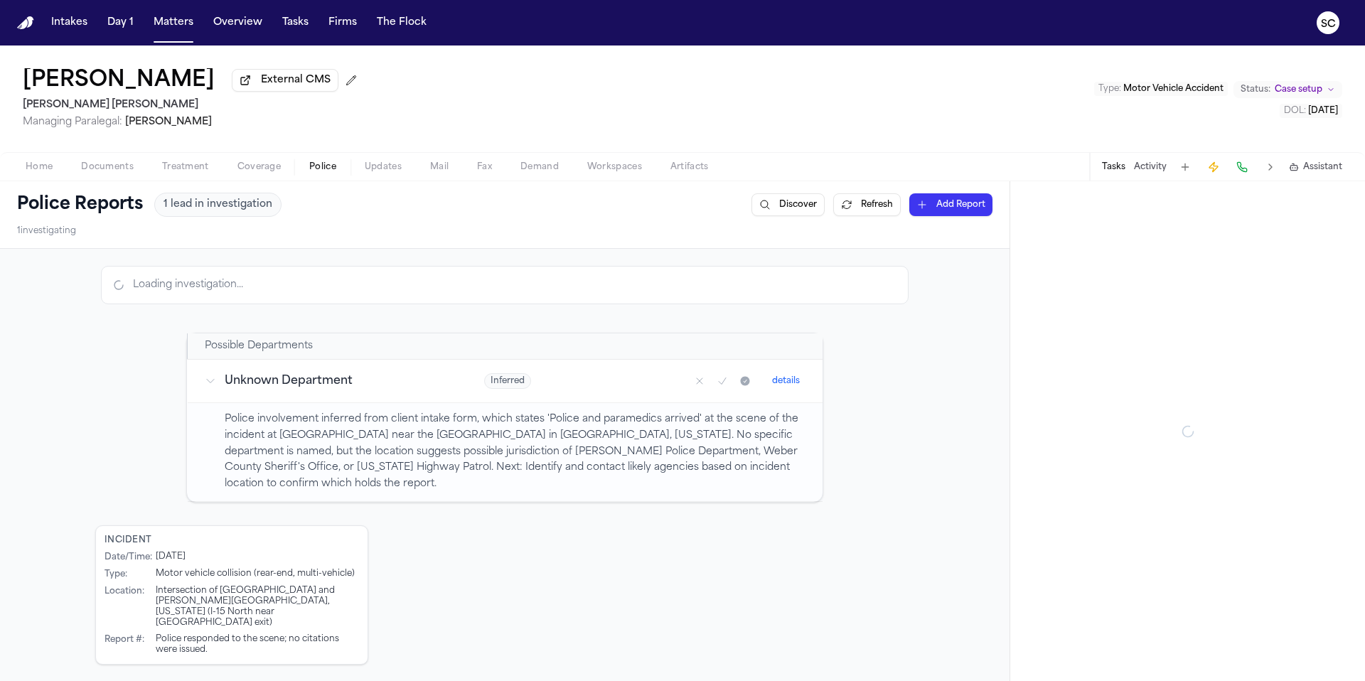
click at [332, 173] on span "Police" at bounding box center [322, 166] width 27 height 11
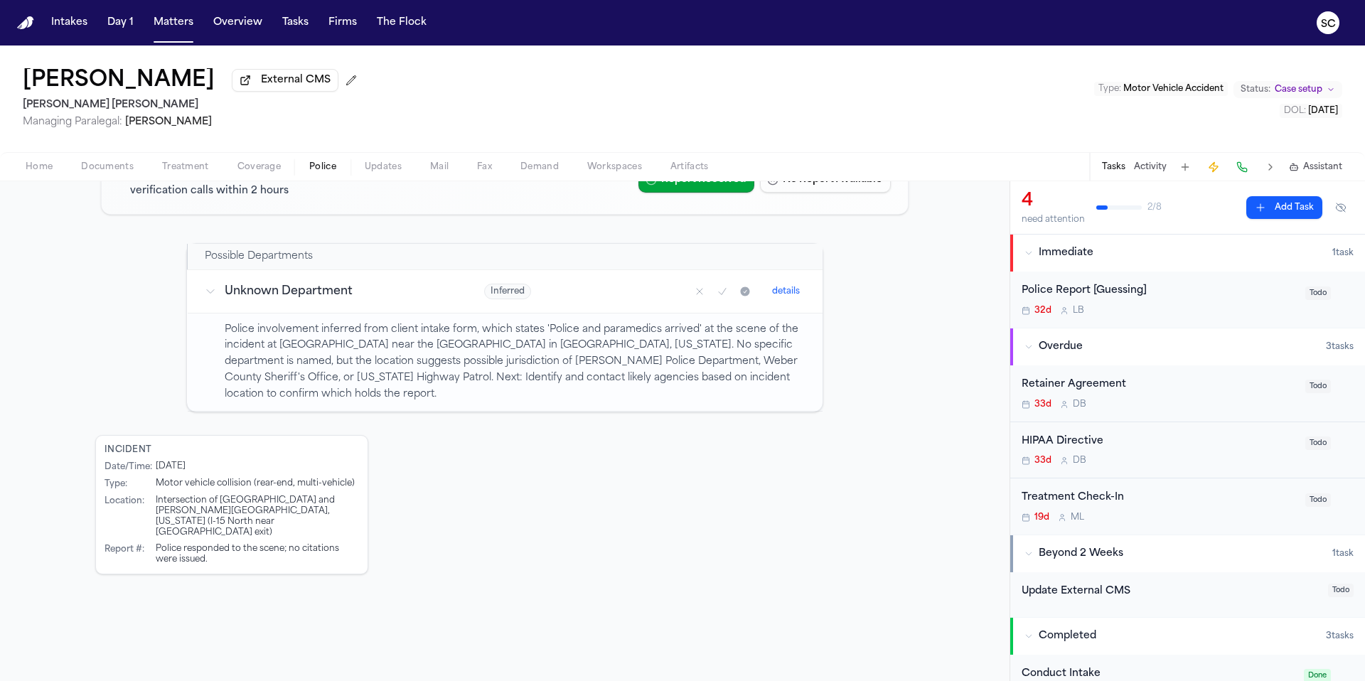
scroll to position [184, 0]
click at [126, 173] on span "Documents" at bounding box center [107, 166] width 53 height 11
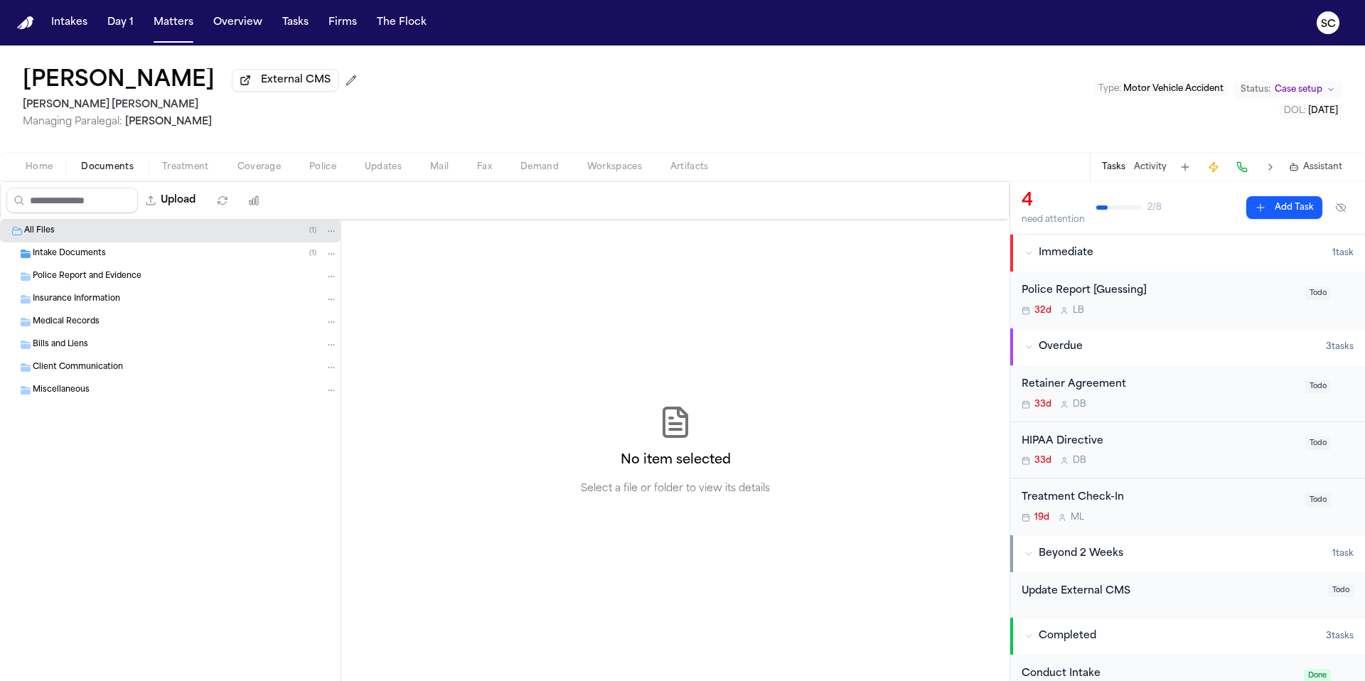
click at [247, 256] on div "Intake Documents ( 1 )" at bounding box center [185, 253] width 305 height 13
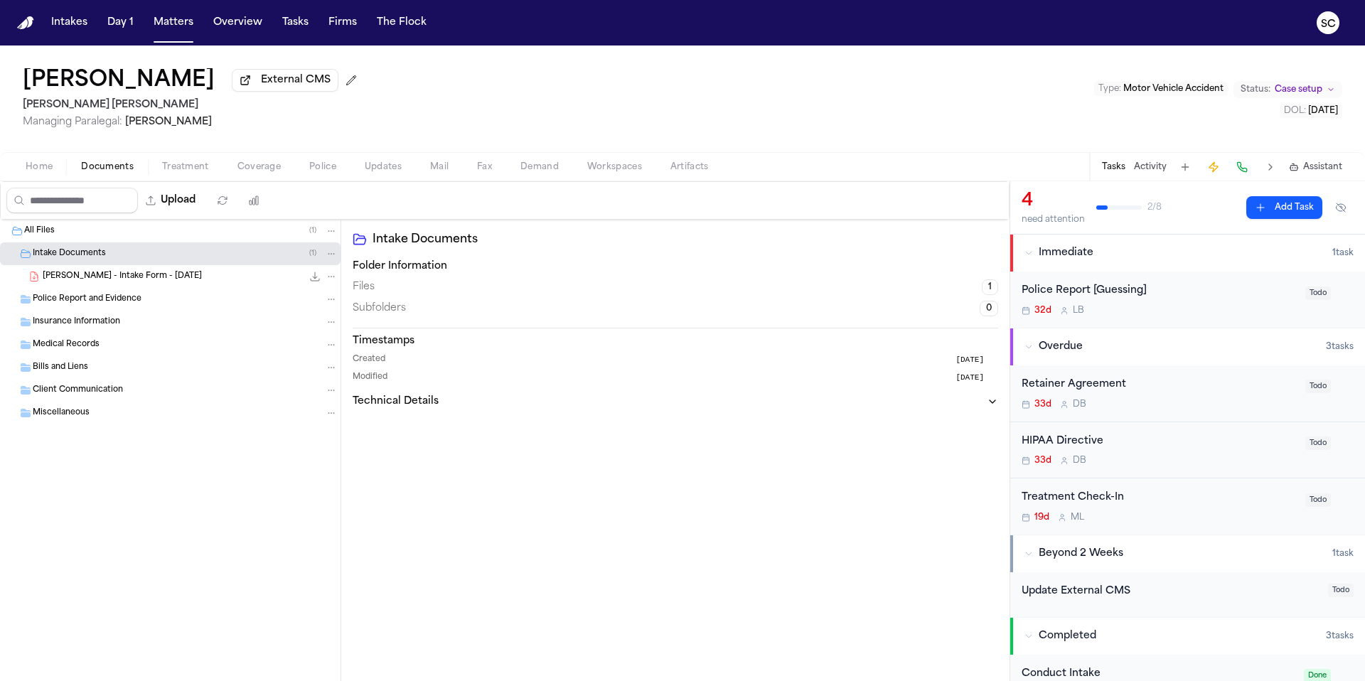
click at [148, 278] on span "S. Okopny - Intake Form - 8.20.25" at bounding box center [122, 277] width 159 height 12
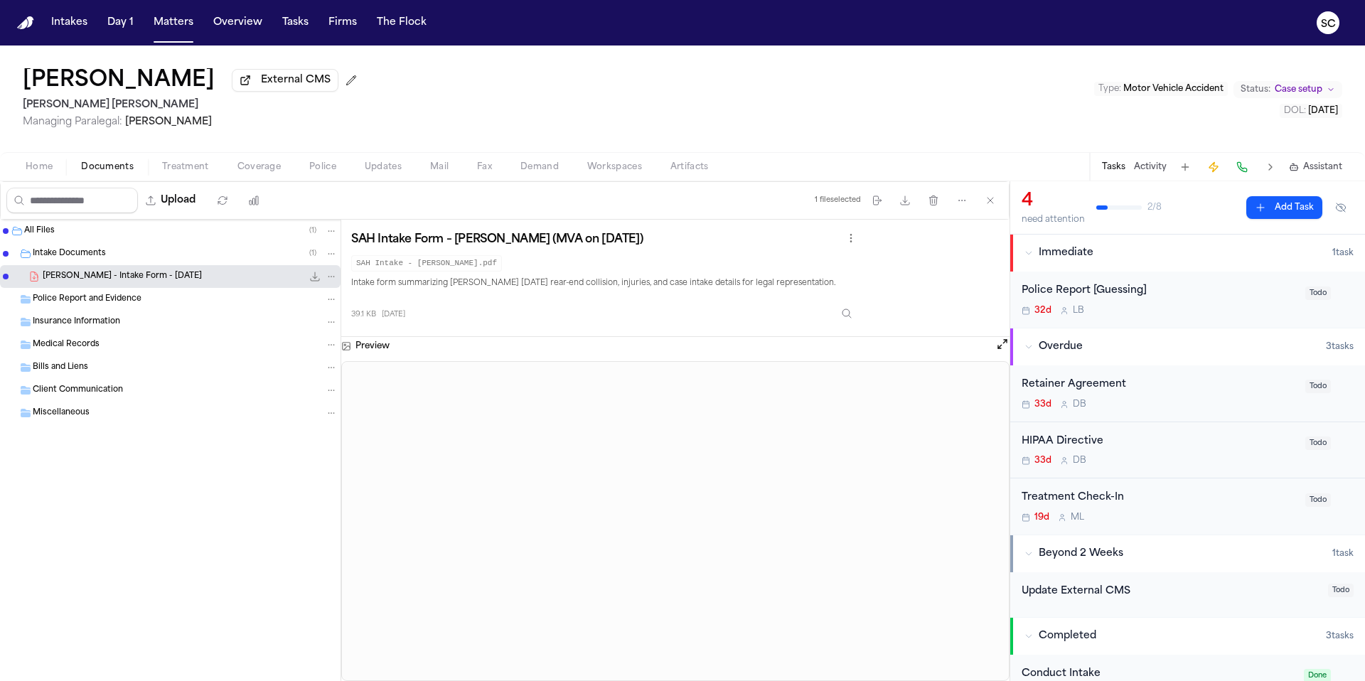
click at [126, 171] on span "Documents" at bounding box center [107, 166] width 53 height 11
click at [276, 173] on span "Coverage" at bounding box center [258, 166] width 43 height 11
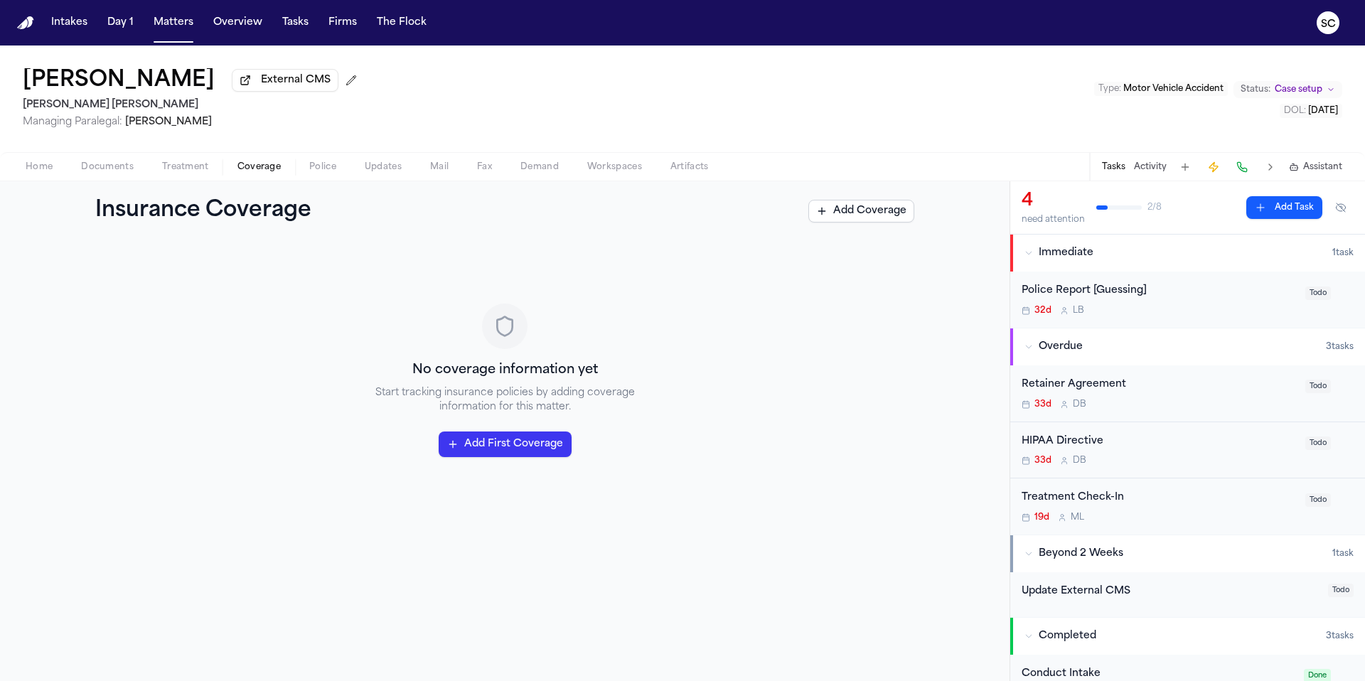
click at [126, 167] on span "Documents" at bounding box center [107, 166] width 53 height 11
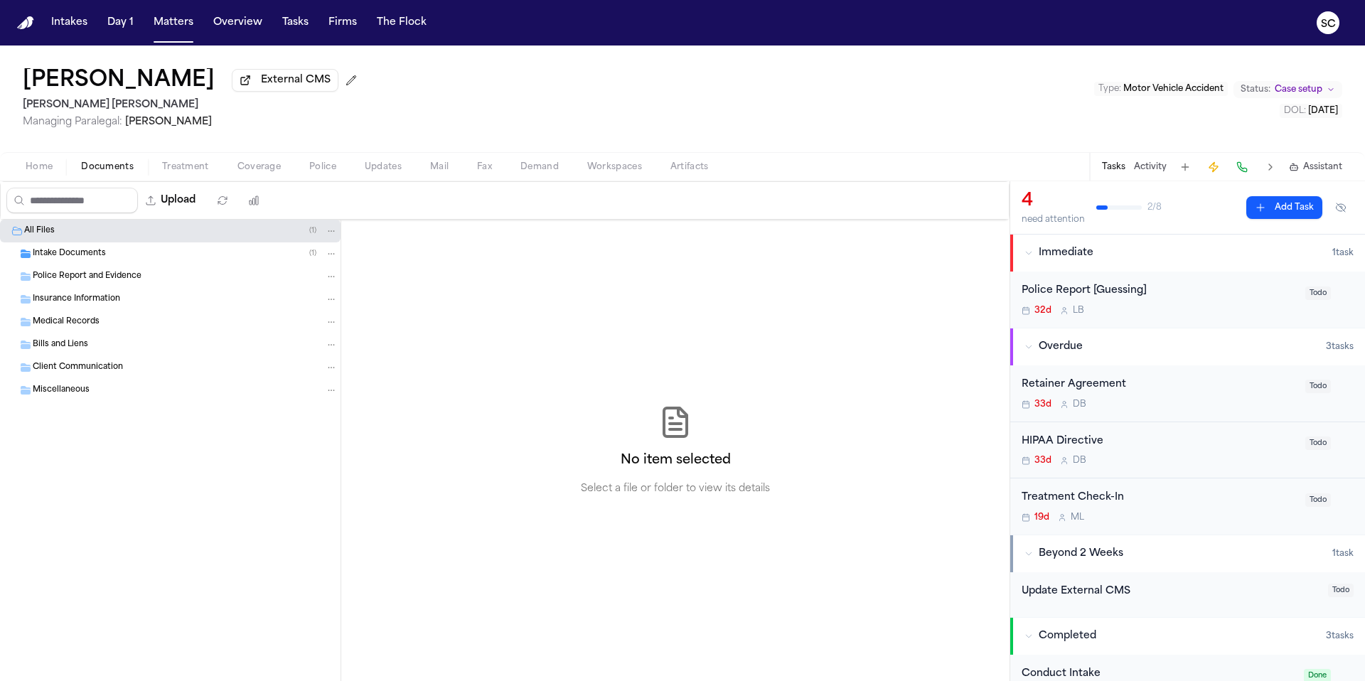
click at [114, 255] on div "Intake Documents ( 1 )" at bounding box center [185, 253] width 305 height 13
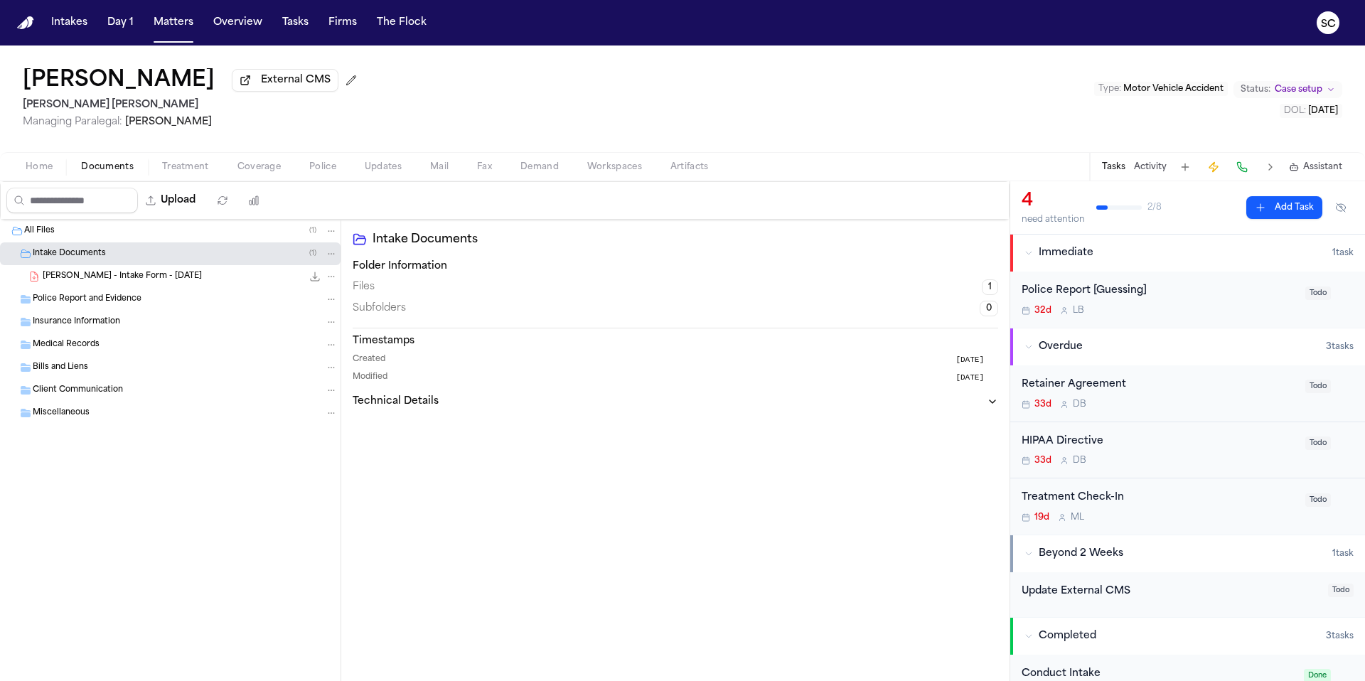
click at [149, 281] on span "S. Okopny - Intake Form - 8.20.25" at bounding box center [122, 277] width 159 height 12
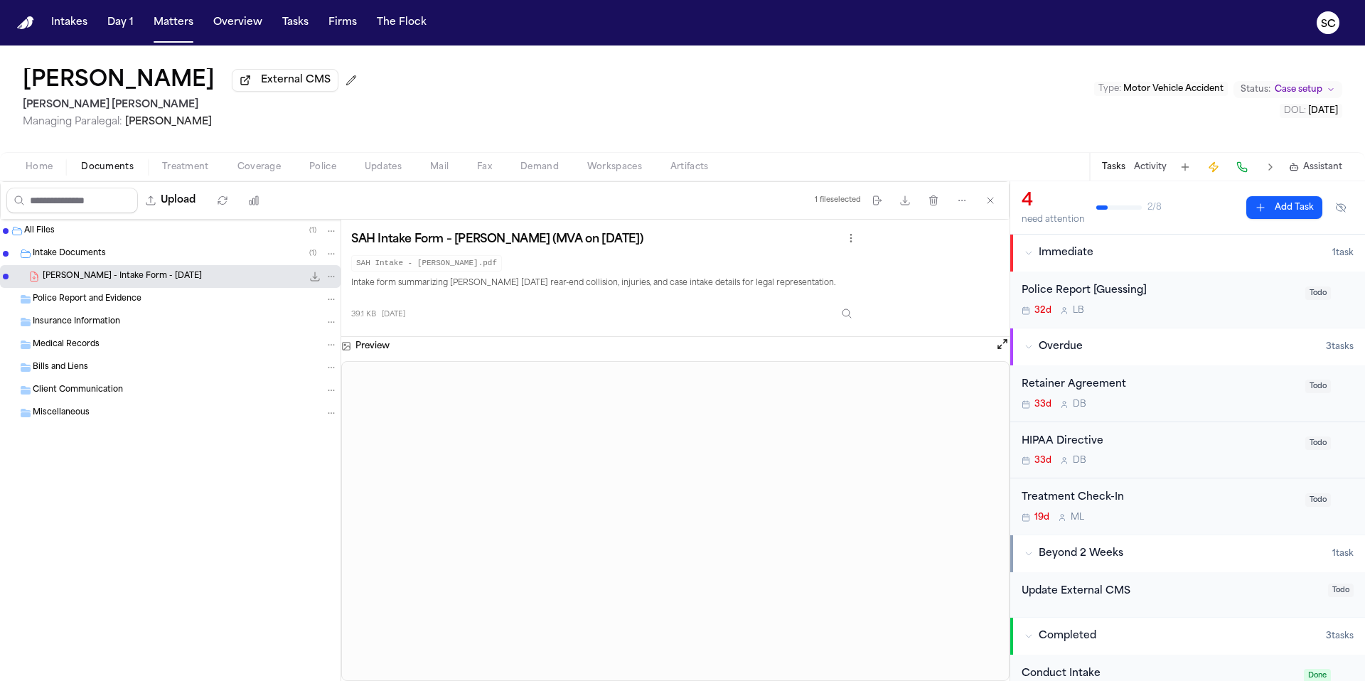
click at [149, 281] on span "S. Okopny - Intake Form - 8.20.25" at bounding box center [122, 277] width 159 height 12
click at [956, 206] on icon "button" at bounding box center [961, 200] width 11 height 11
click at [903, 202] on div "1 file selected Move files Download files Delete files More actions Clear selec…" at bounding box center [909, 200] width 200 height 37
click at [45, 169] on span "Home" at bounding box center [39, 166] width 27 height 11
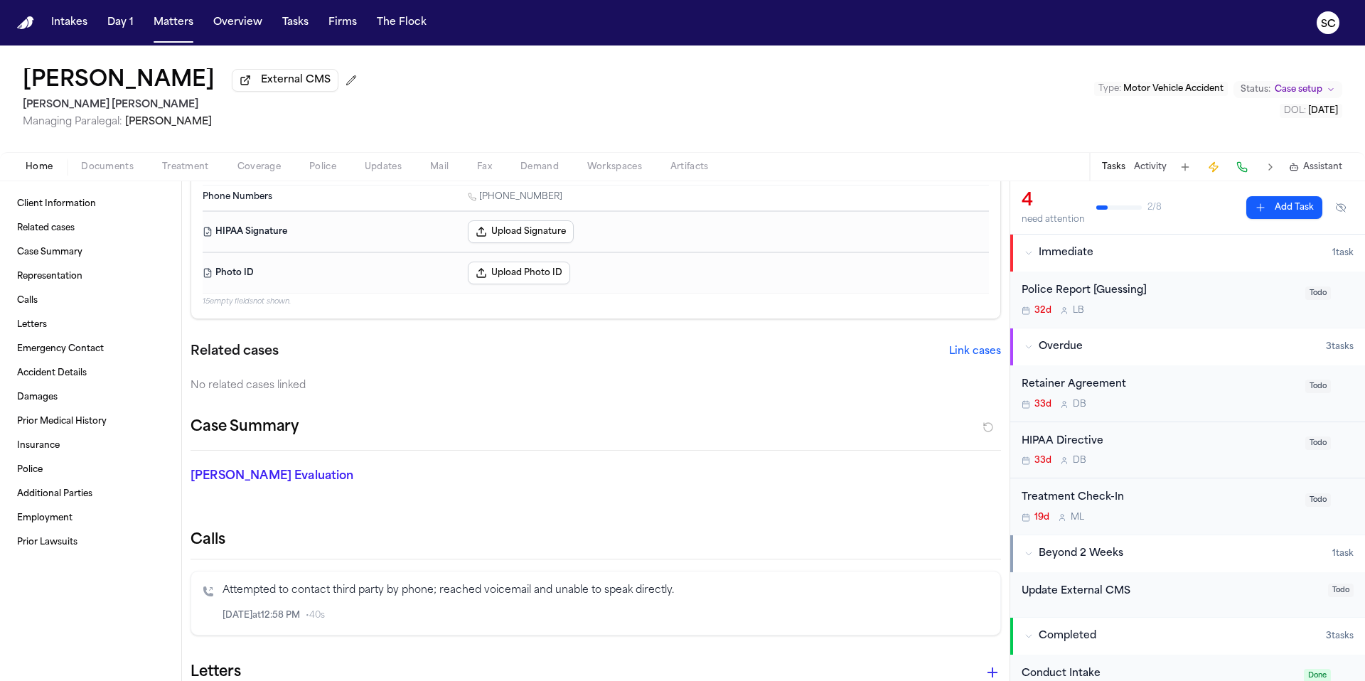
scroll to position [124, 0]
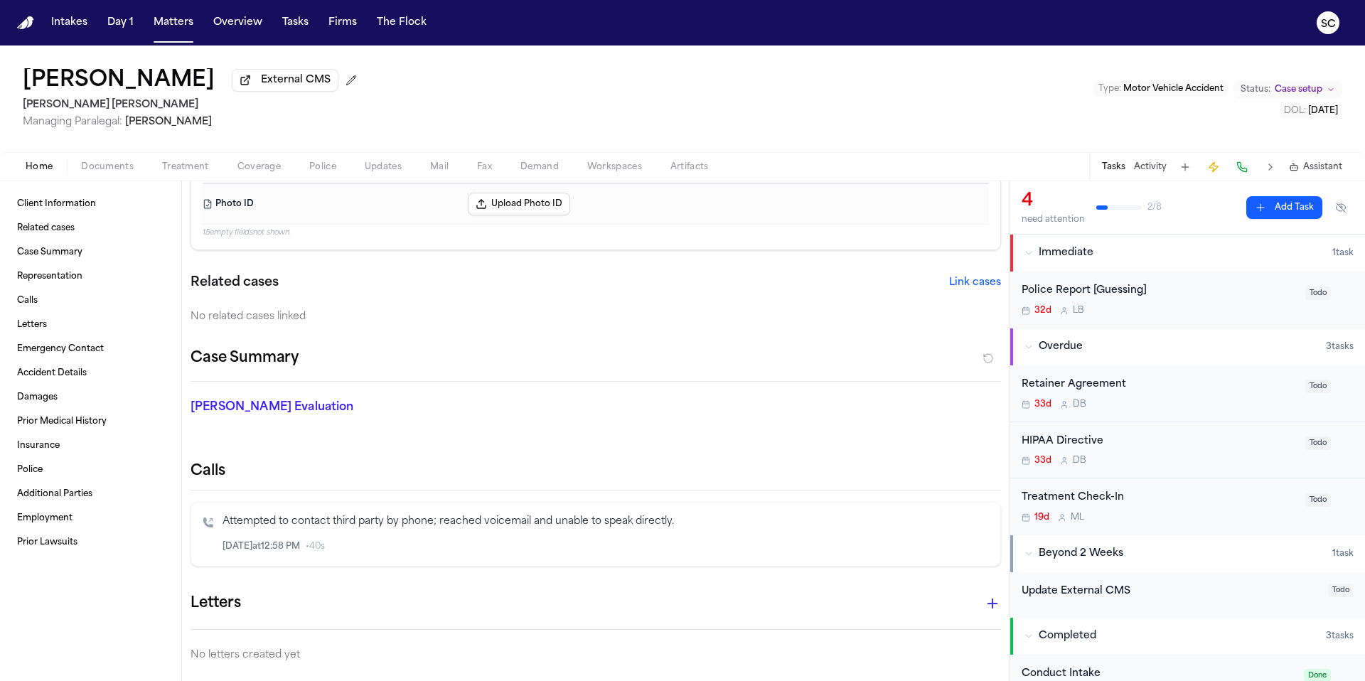
click at [320, 167] on span "Police" at bounding box center [322, 166] width 27 height 11
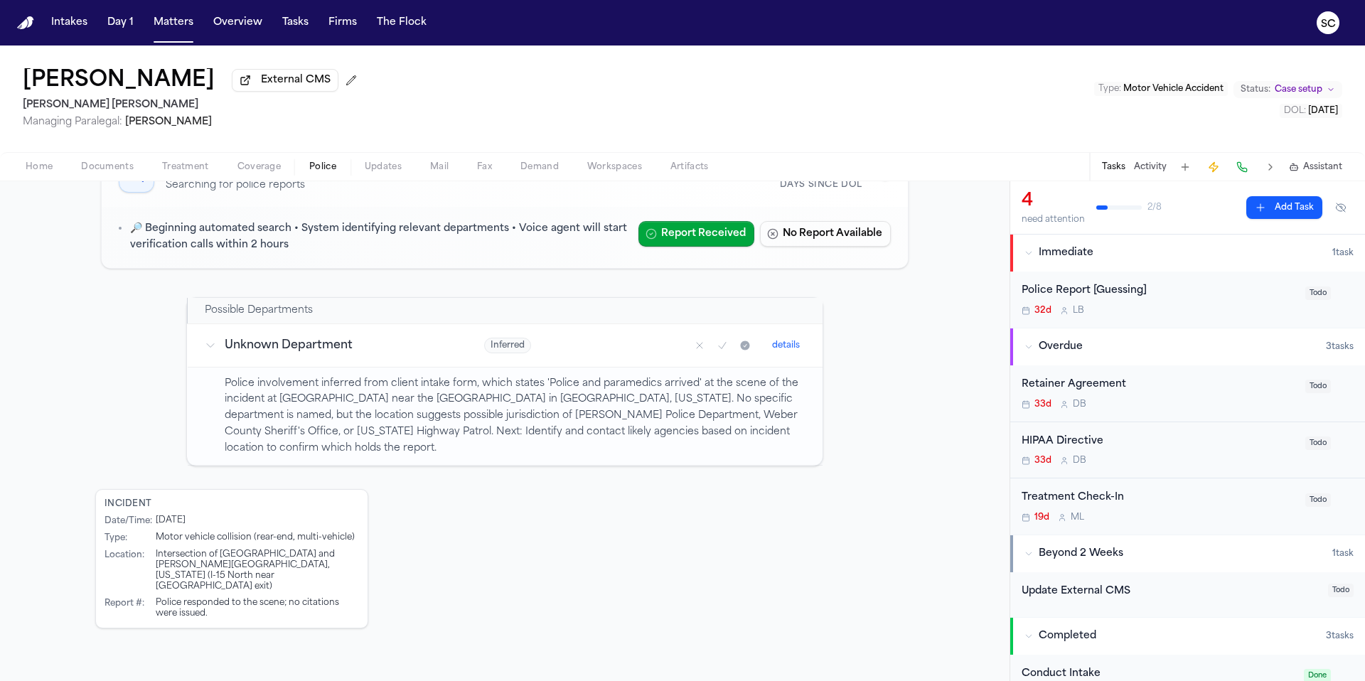
click at [1144, 316] on div "32d L B" at bounding box center [1158, 310] width 275 height 11
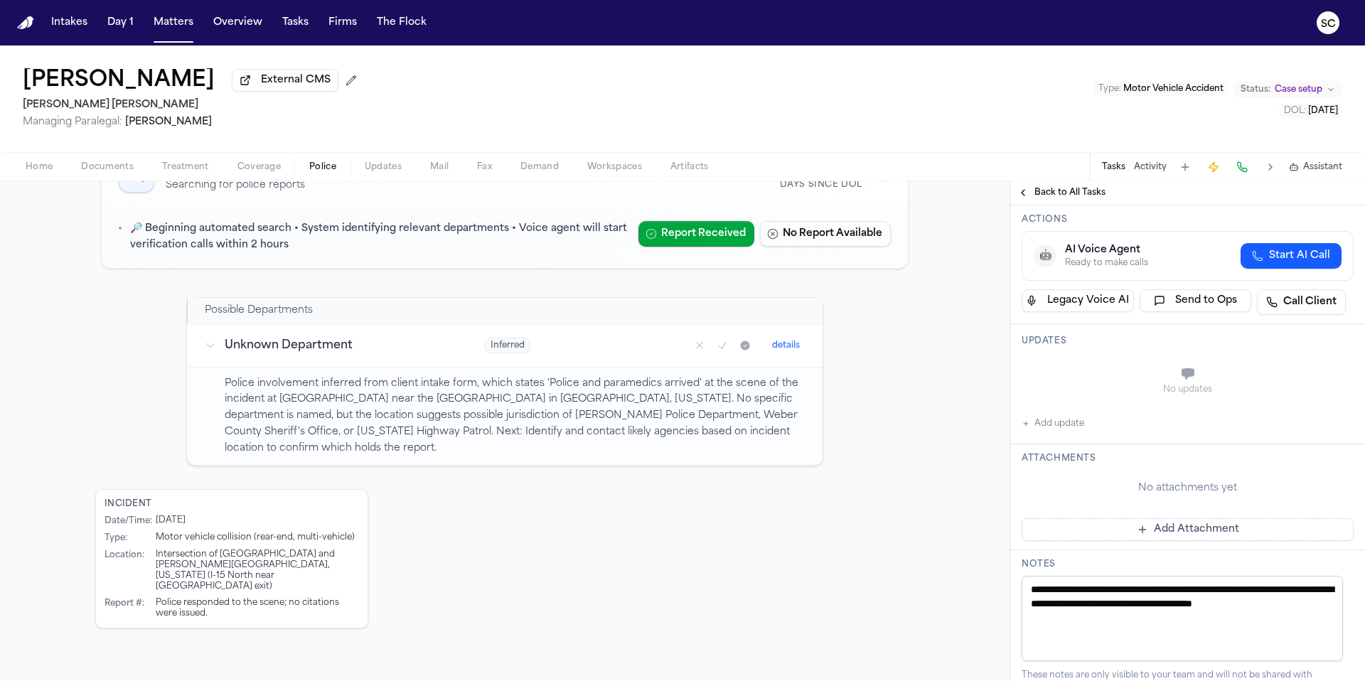
scroll to position [300, 0]
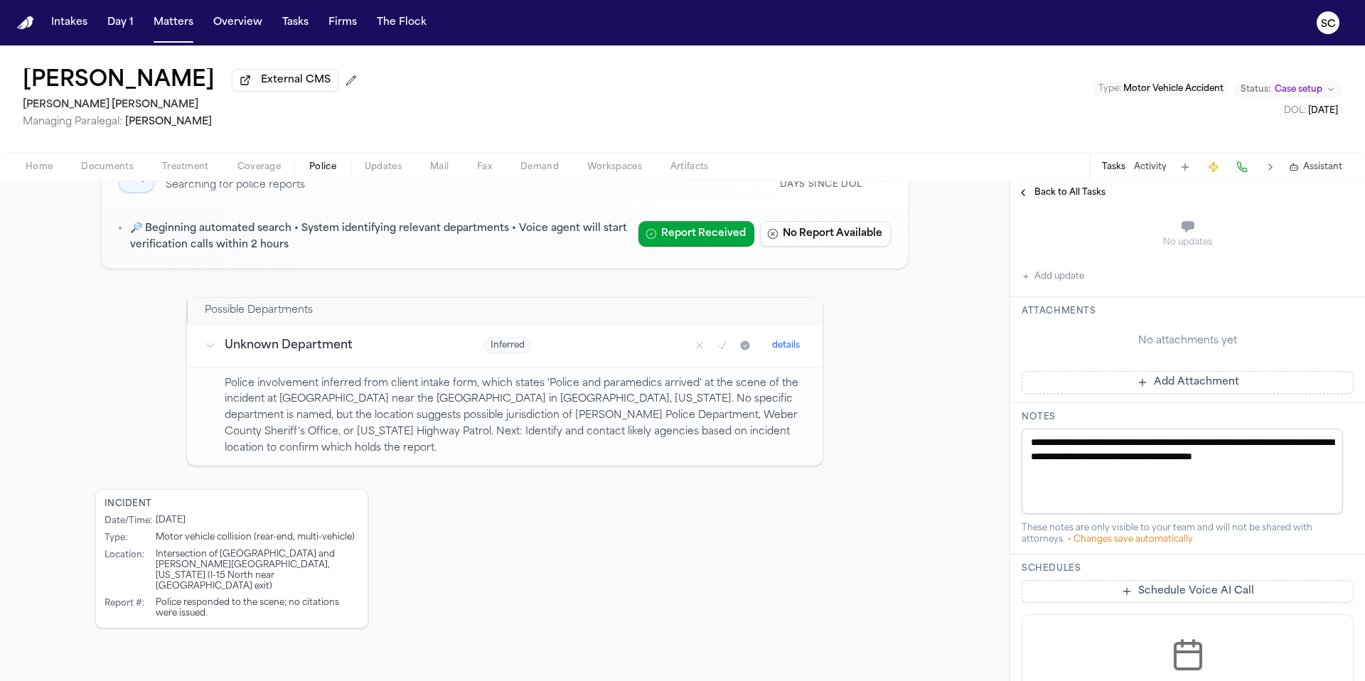
click at [1039, 285] on button "Add update" at bounding box center [1052, 276] width 63 height 17
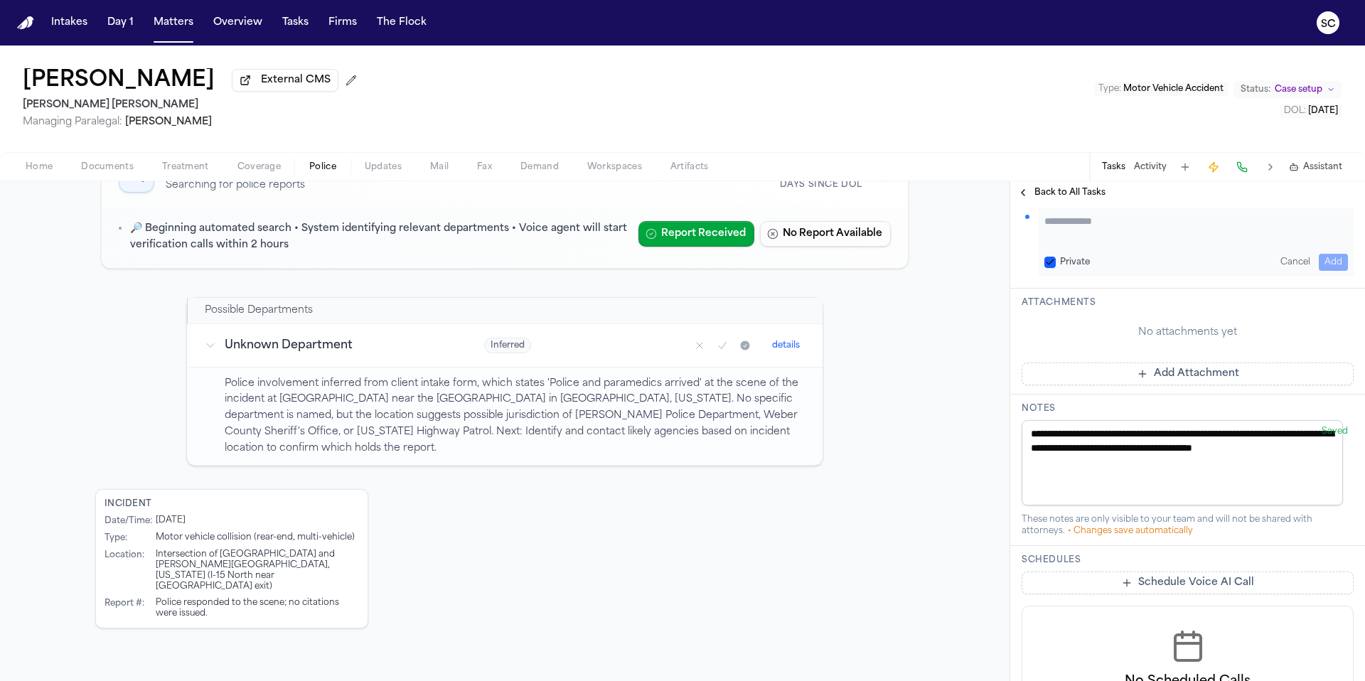
click at [1075, 241] on textarea "Add your update" at bounding box center [1195, 228] width 303 height 28
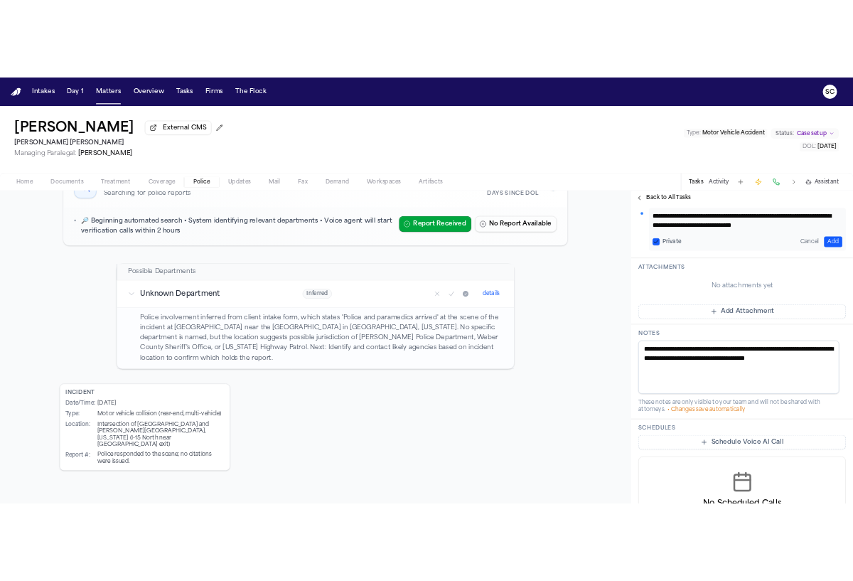
scroll to position [15, 0]
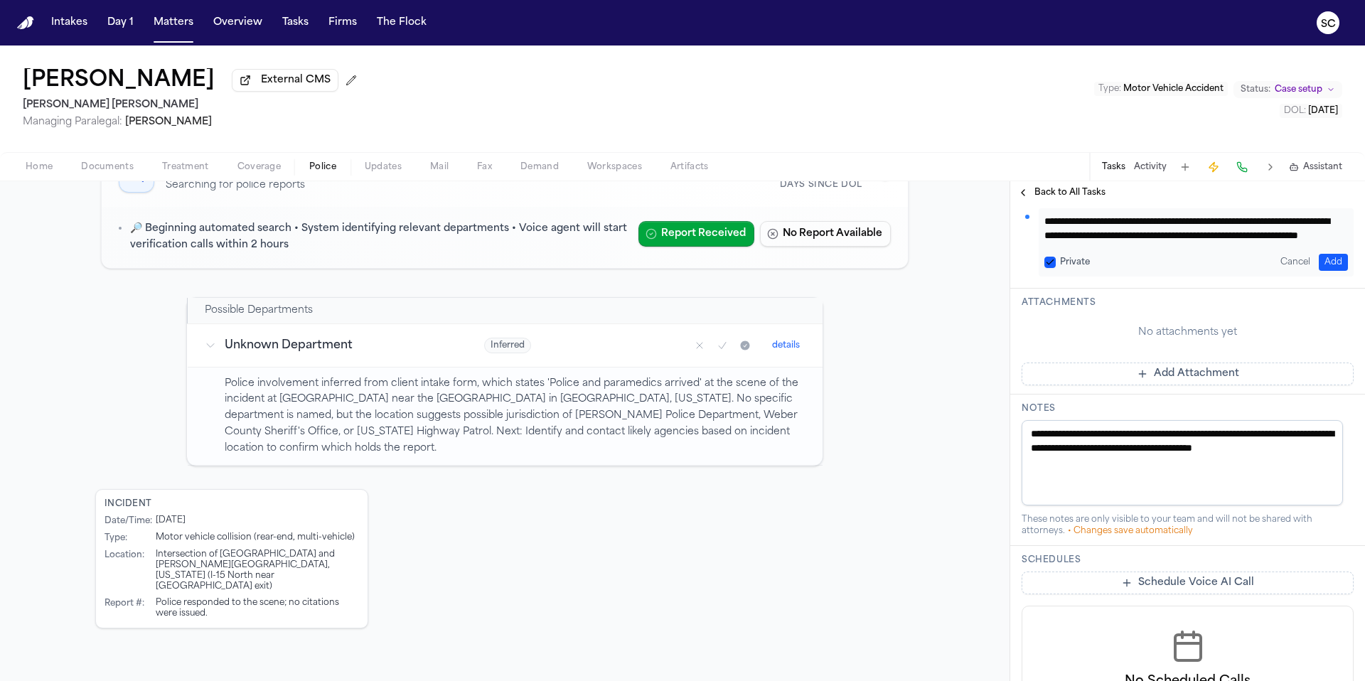
type textarea "**********"
click at [1327, 271] on button "Add" at bounding box center [1332, 262] width 29 height 17
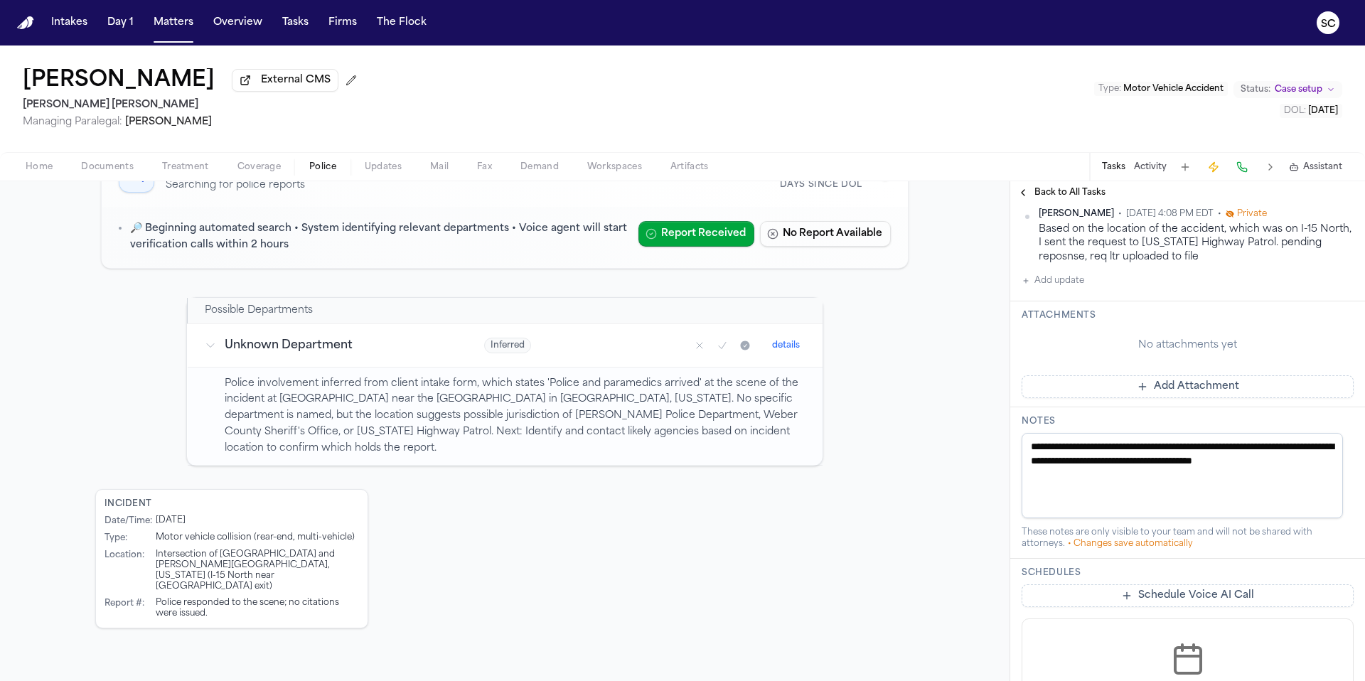
click at [480, 677] on div "Researching Searching for police reports 30+ Days Since DOL 🔎 Beginning automat…" at bounding box center [504, 431] width 1009 height 613
drag, startPoint x: 729, startPoint y: 591, endPoint x: 732, endPoint y: 597, distance: 7.3
click at [732, 597] on div "Researching Searching for police reports 30+ Days Since DOL 🔎 Beginning automat…" at bounding box center [504, 431] width 1009 height 613
drag, startPoint x: 842, startPoint y: 680, endPoint x: 863, endPoint y: 680, distance: 21.3
click at [863, 680] on div "Researching Searching for police reports 30+ Days Since DOL 🔎 Beginning automat…" at bounding box center [504, 431] width 1009 height 613
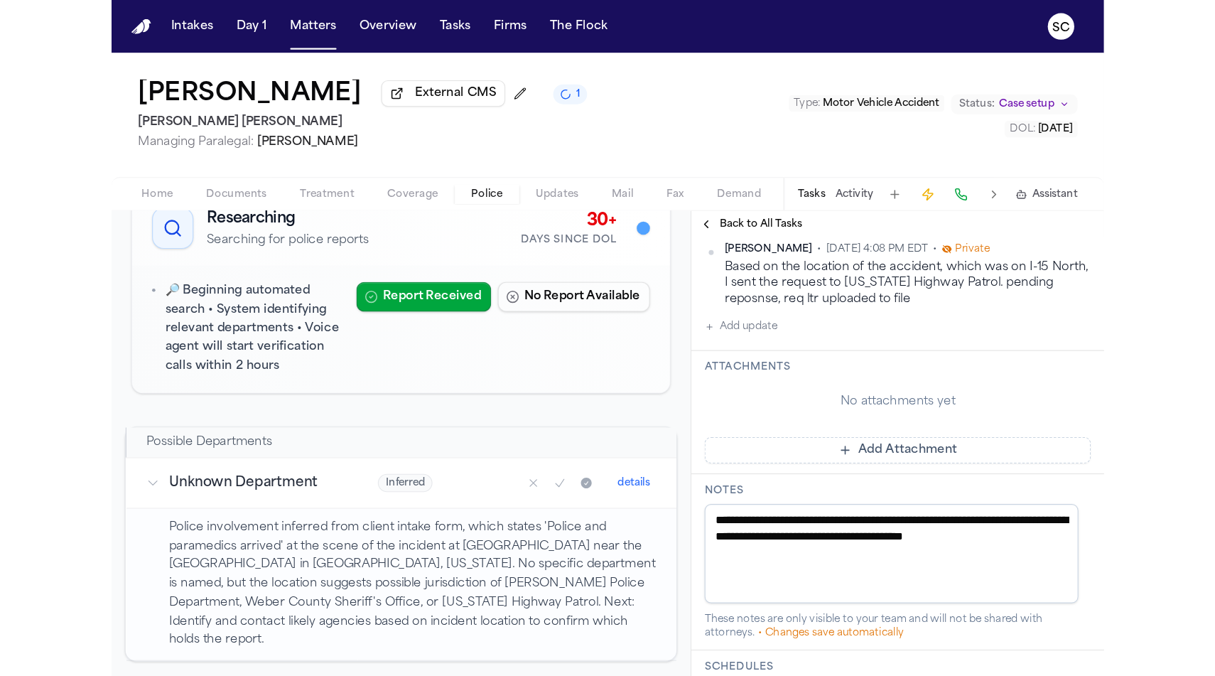
scroll to position [300, 0]
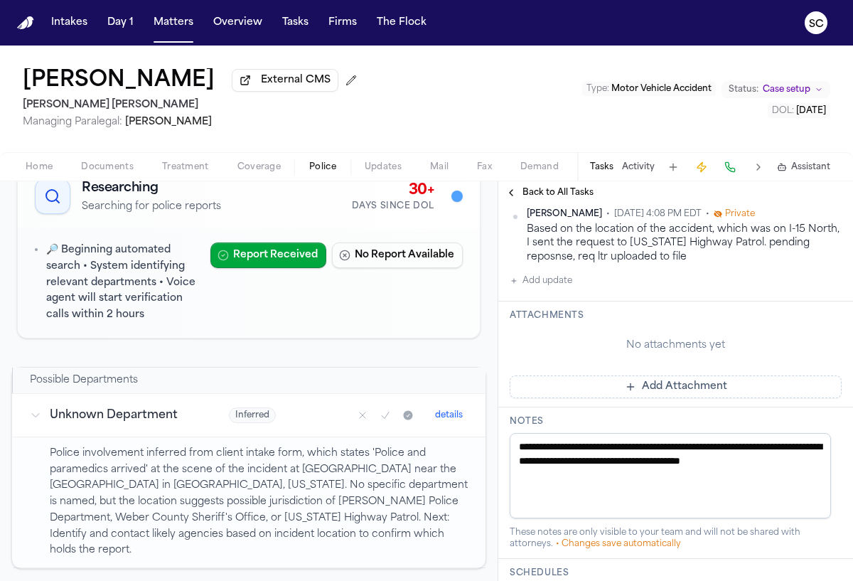
click at [48, 171] on span "Home" at bounding box center [39, 166] width 27 height 11
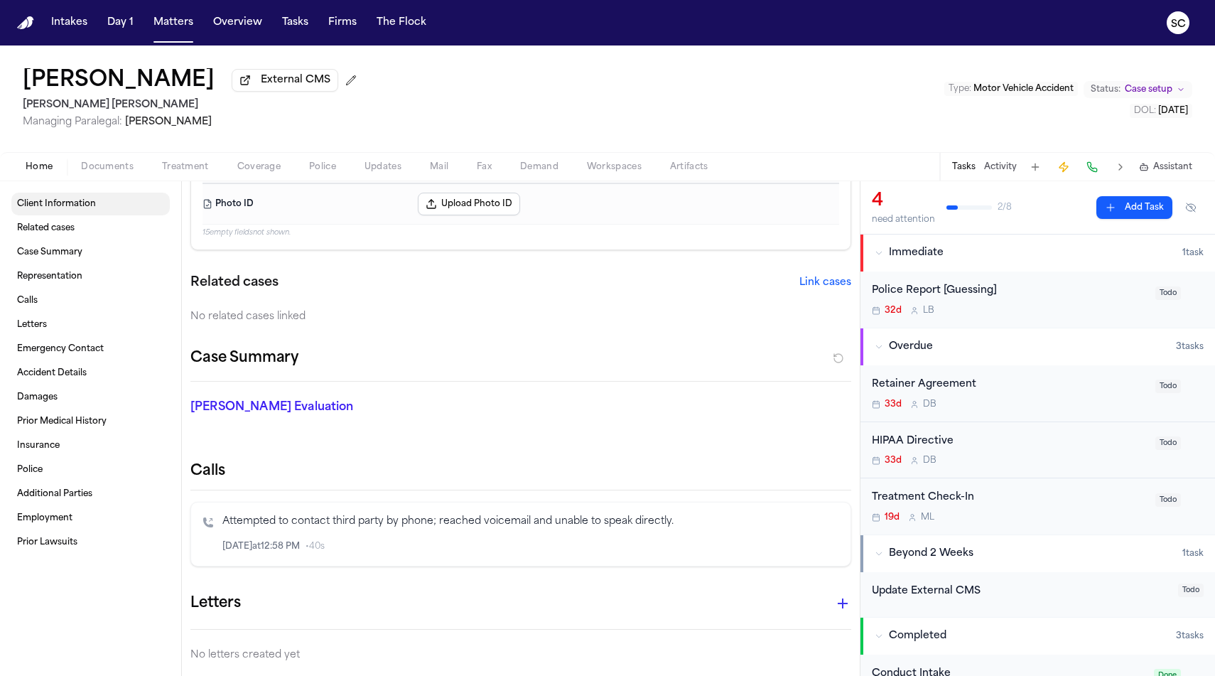
click at [60, 213] on link "Client Information" at bounding box center [90, 204] width 158 height 23
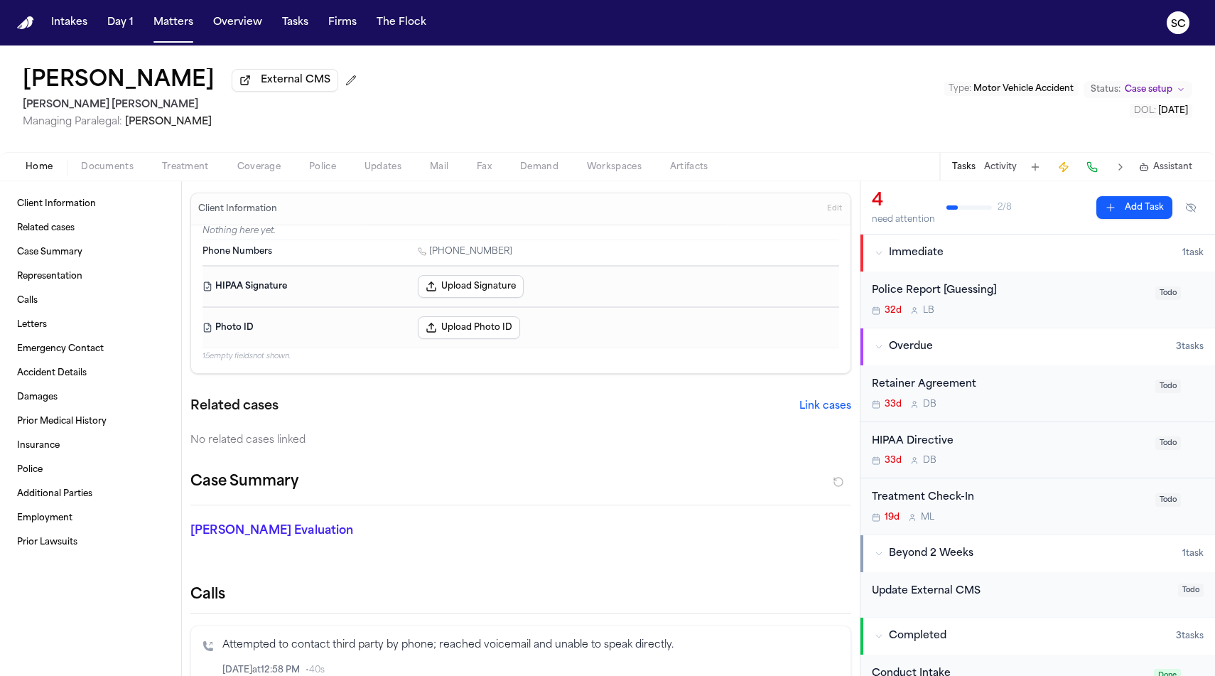
click at [170, 87] on h1 "Stacey Okopny" at bounding box center [119, 81] width 192 height 26
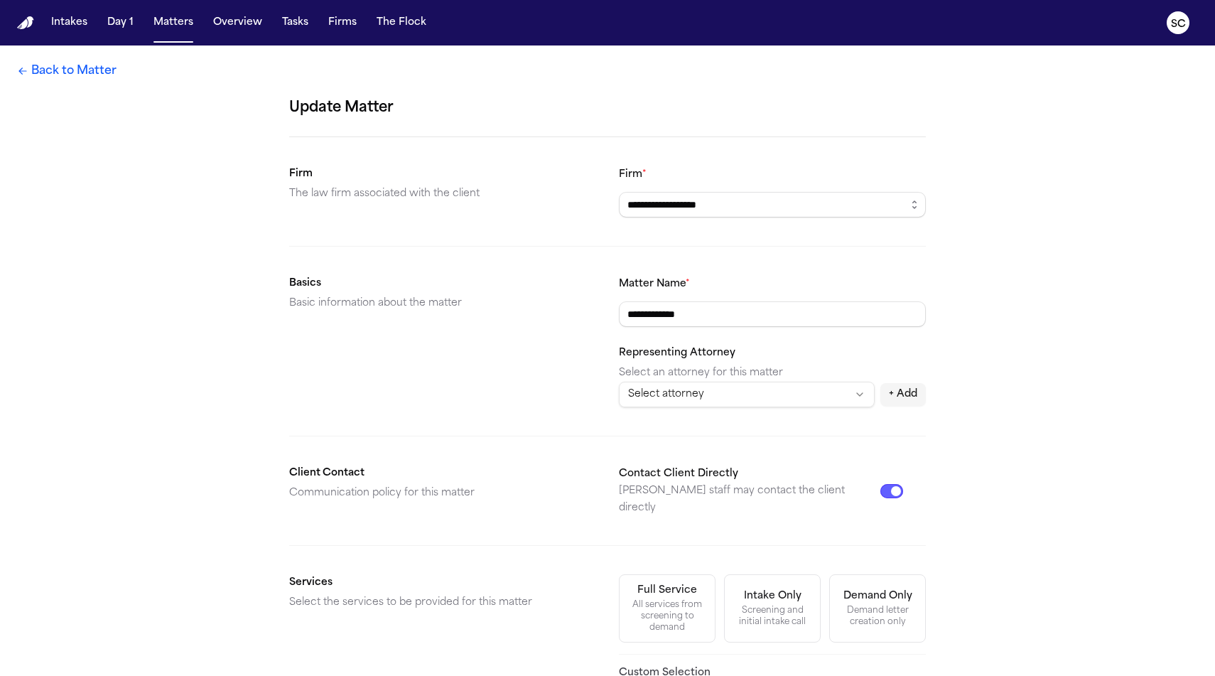
click at [48, 71] on link "Back to Matter" at bounding box center [67, 71] width 100 height 17
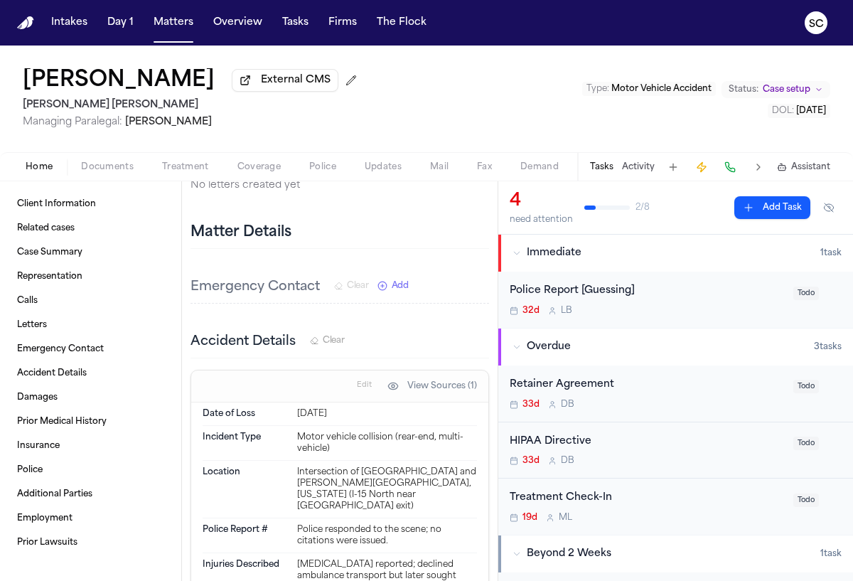
scroll to position [627, 0]
click at [110, 173] on span "Documents" at bounding box center [107, 166] width 53 height 11
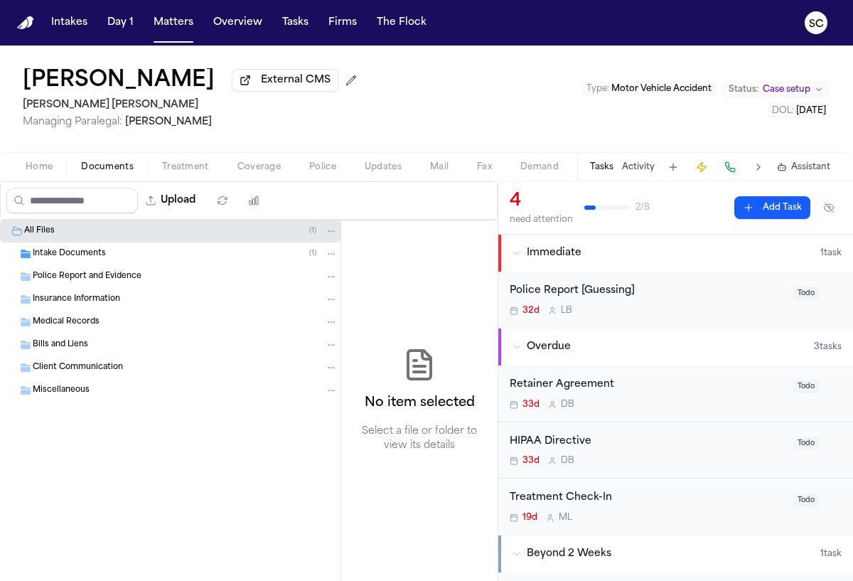
click at [146, 281] on div "Police Report and Evidence" at bounding box center [185, 276] width 305 height 13
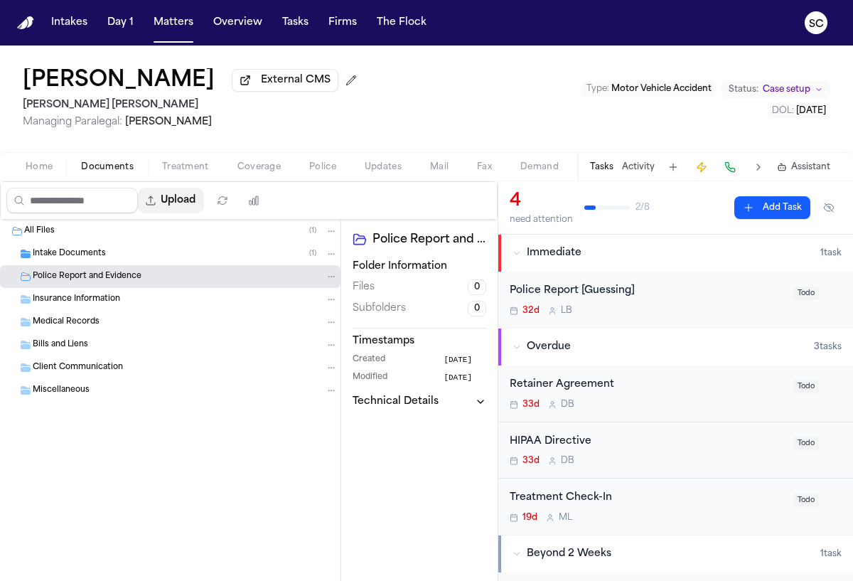
click at [190, 204] on button "Upload" at bounding box center [171, 201] width 66 height 26
select select "**********"
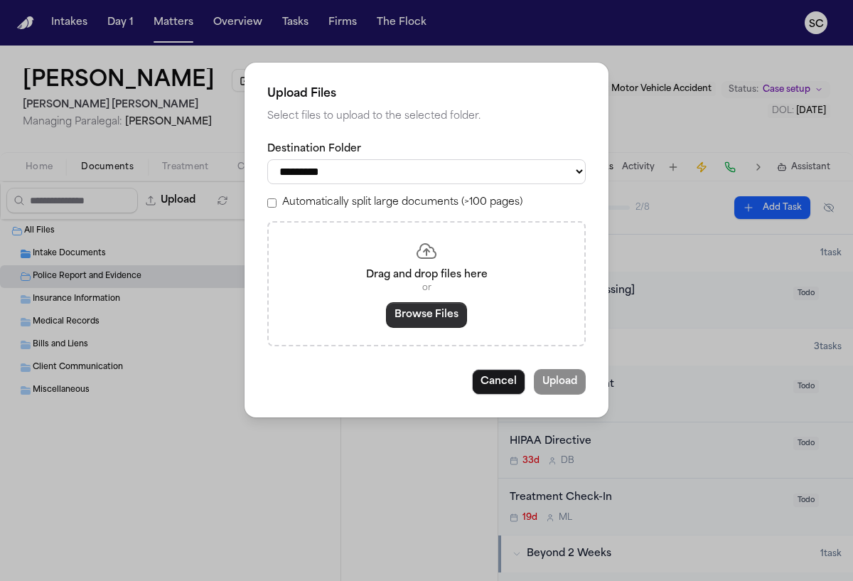
click at [420, 322] on button "Browse Files" at bounding box center [426, 315] width 81 height 26
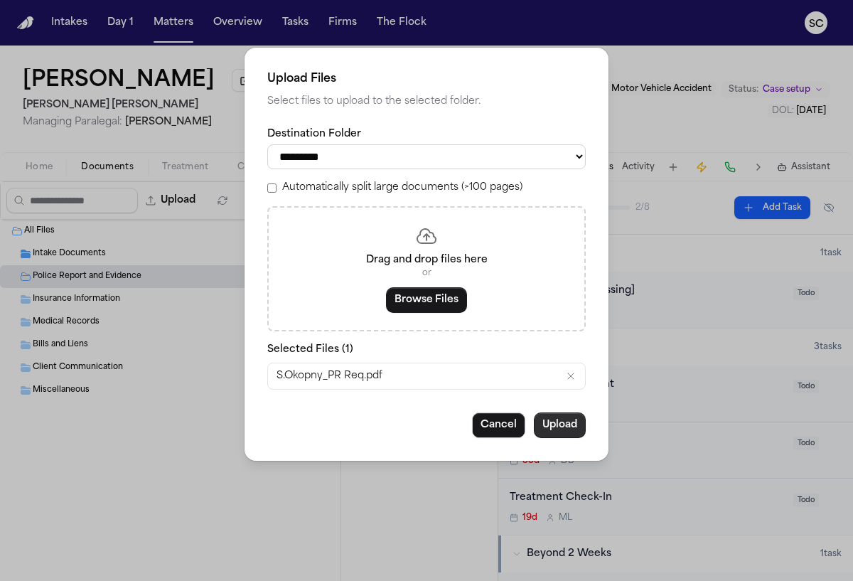
click at [576, 434] on button "Upload" at bounding box center [560, 425] width 52 height 26
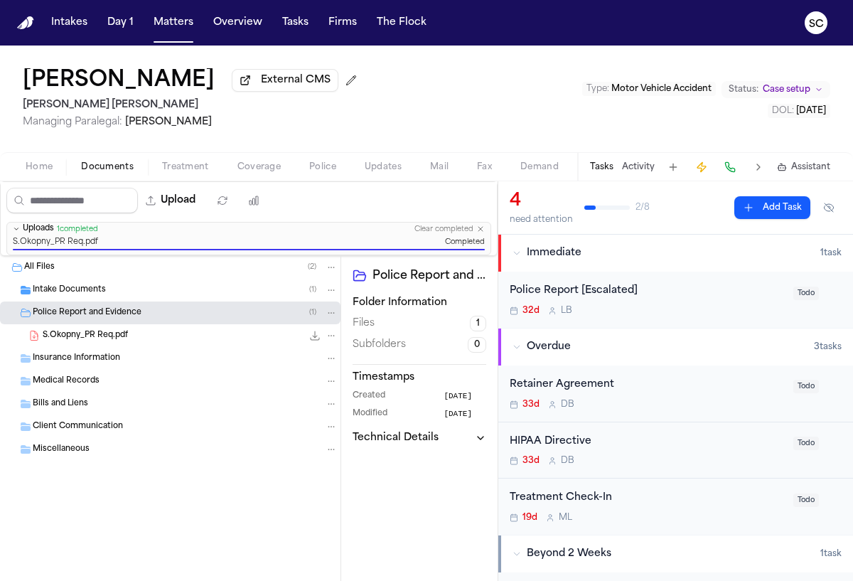
click at [687, 316] on div "32d L B" at bounding box center [647, 310] width 275 height 11
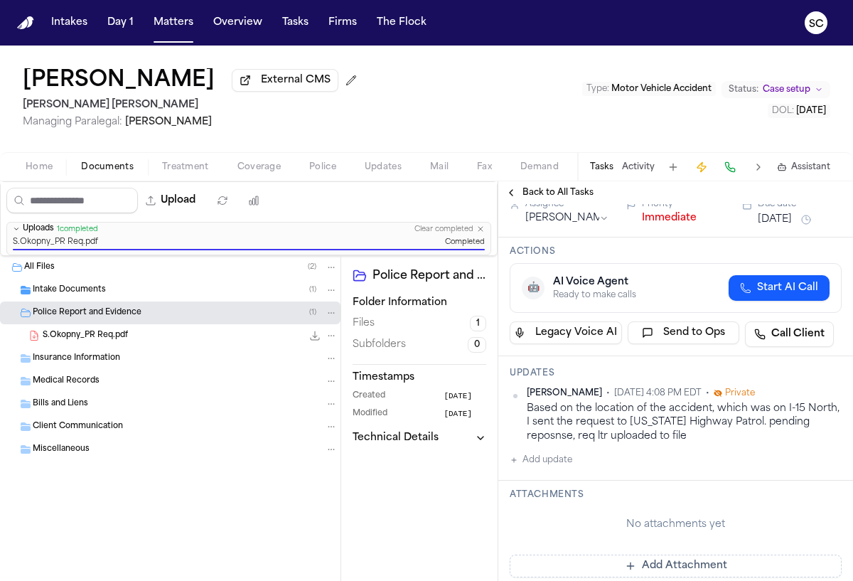
scroll to position [144, 0]
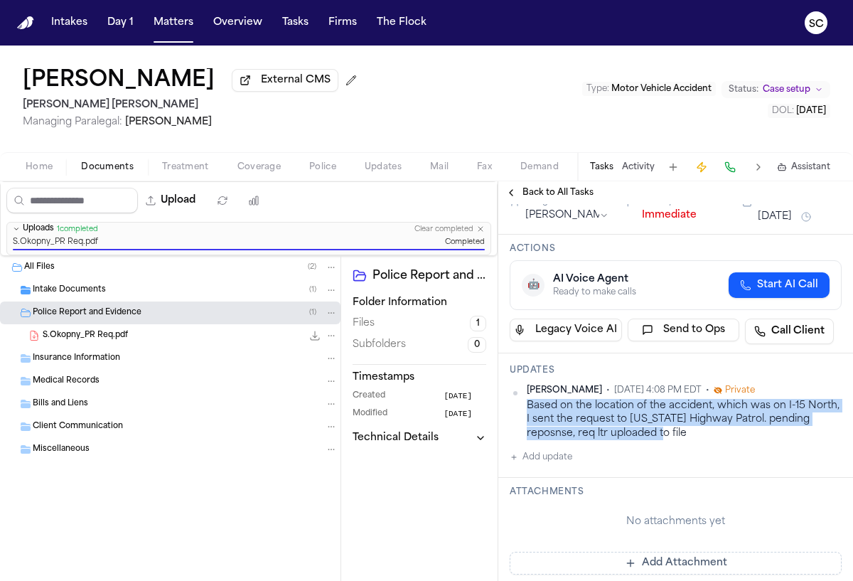
drag, startPoint x: 688, startPoint y: 437, endPoint x: 527, endPoint y: 408, distance: 163.9
click at [527, 408] on div "Based on the location of the accident, which was on I-15 North, I sent the requ…" at bounding box center [684, 419] width 315 height 41
copy div "Based on the location of the accident, which was on I-15 North, I sent the requ…"
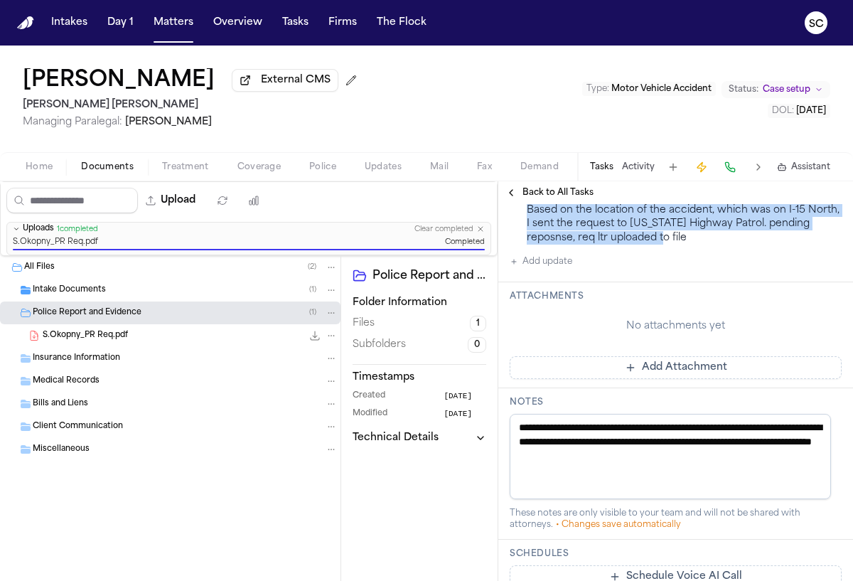
scroll to position [435, 0]
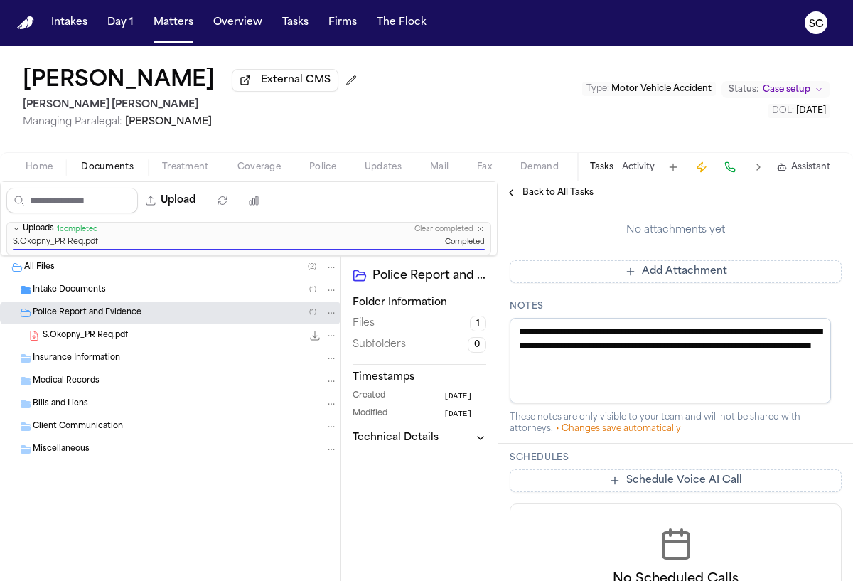
drag, startPoint x: 745, startPoint y: 366, endPoint x: 520, endPoint y: 337, distance: 226.5
click at [520, 337] on textarea "**********" at bounding box center [670, 360] width 321 height 85
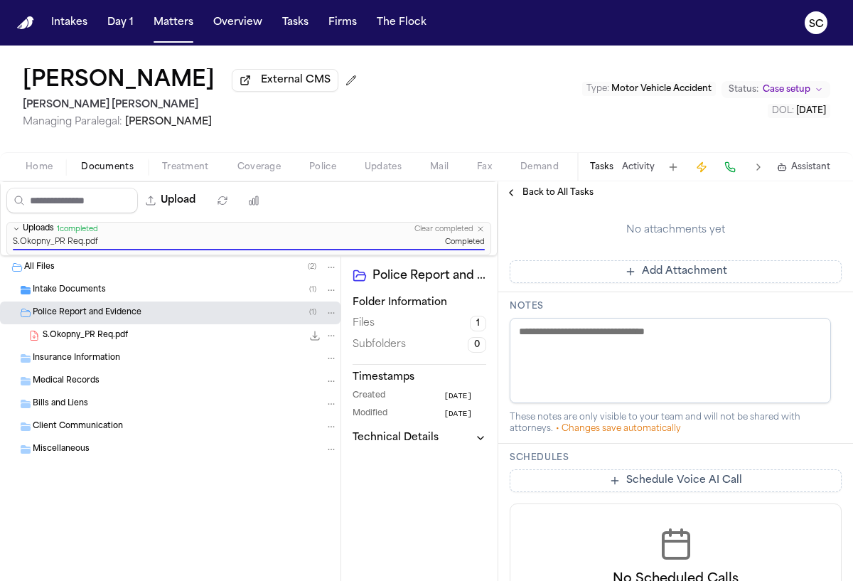
click at [561, 335] on textarea at bounding box center [670, 360] width 321 height 85
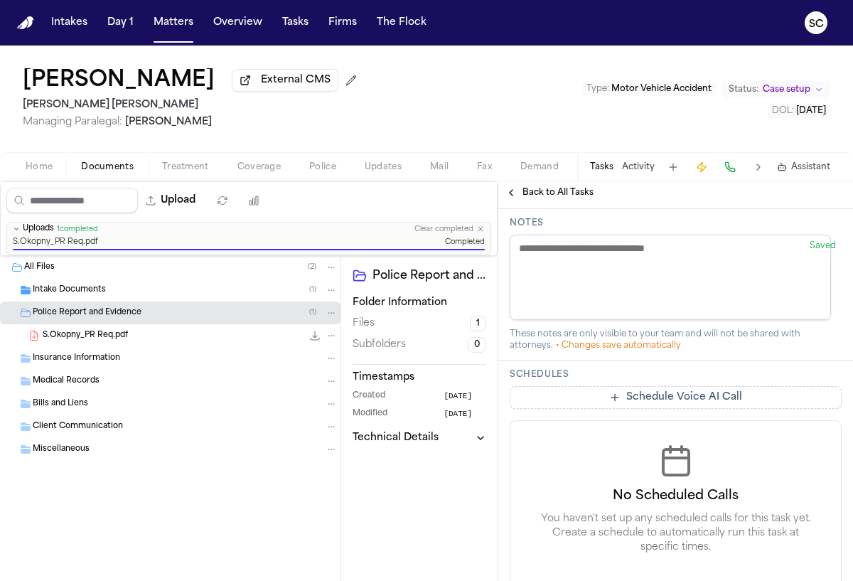
scroll to position [352, 0]
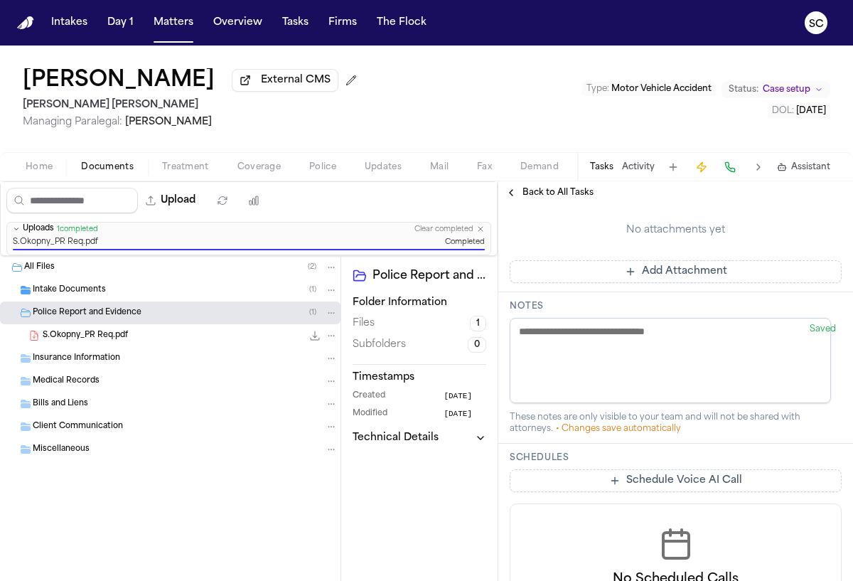
paste textarea "**********"
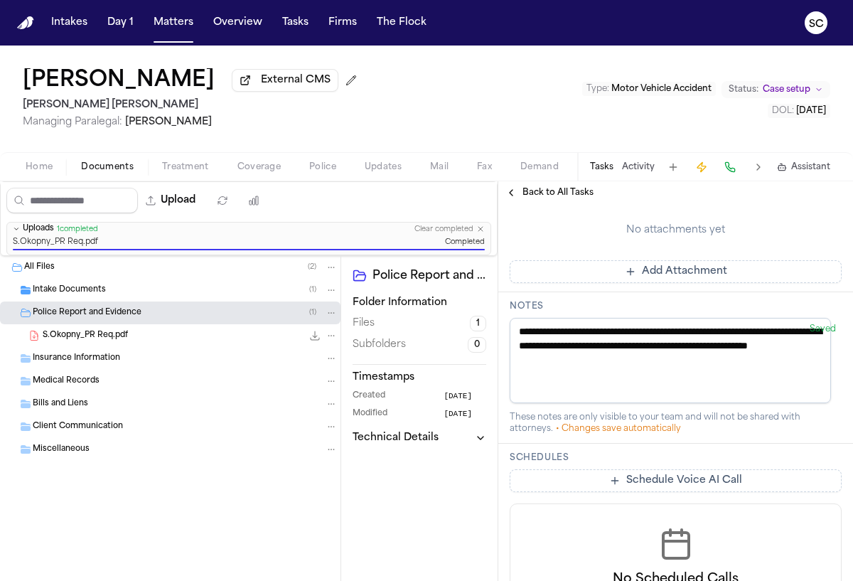
type textarea "**********"
click at [471, 483] on div "Police Report and Evidence Folder Information Files 1 Subfolders 0 Timestamps C…" at bounding box center [419, 418] width 156 height 325
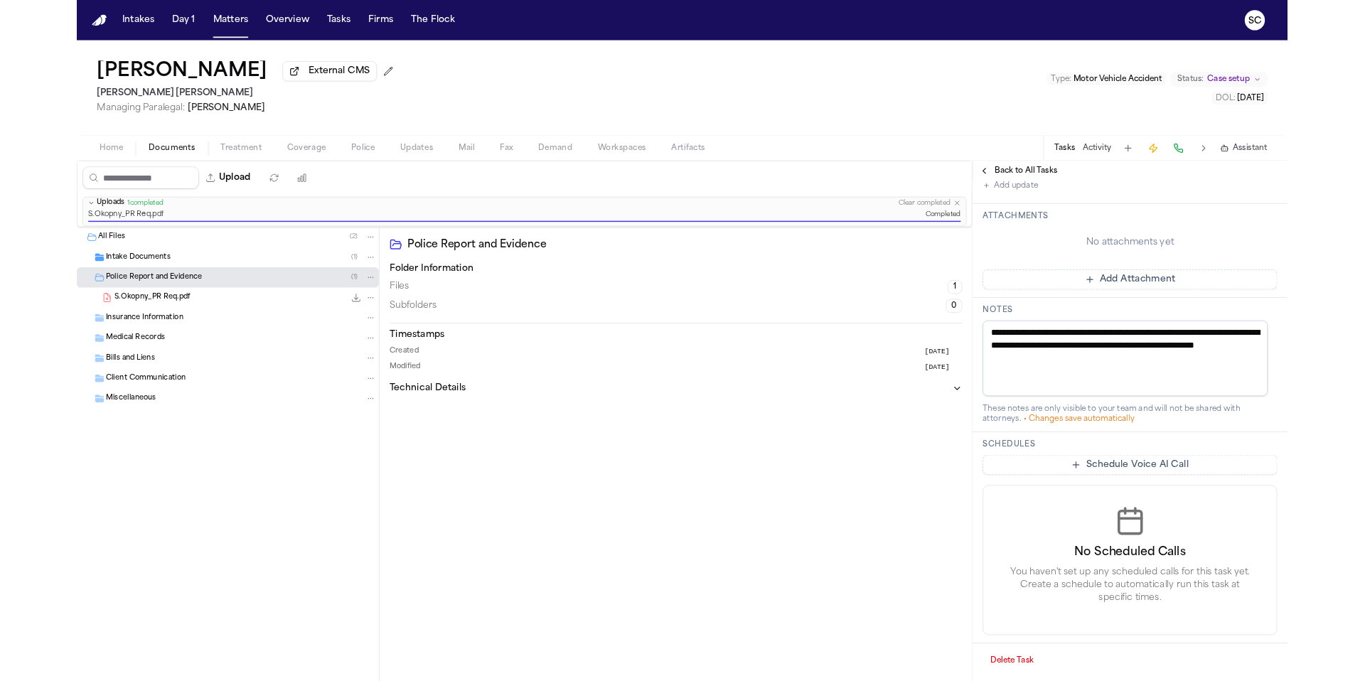
scroll to position [435, 0]
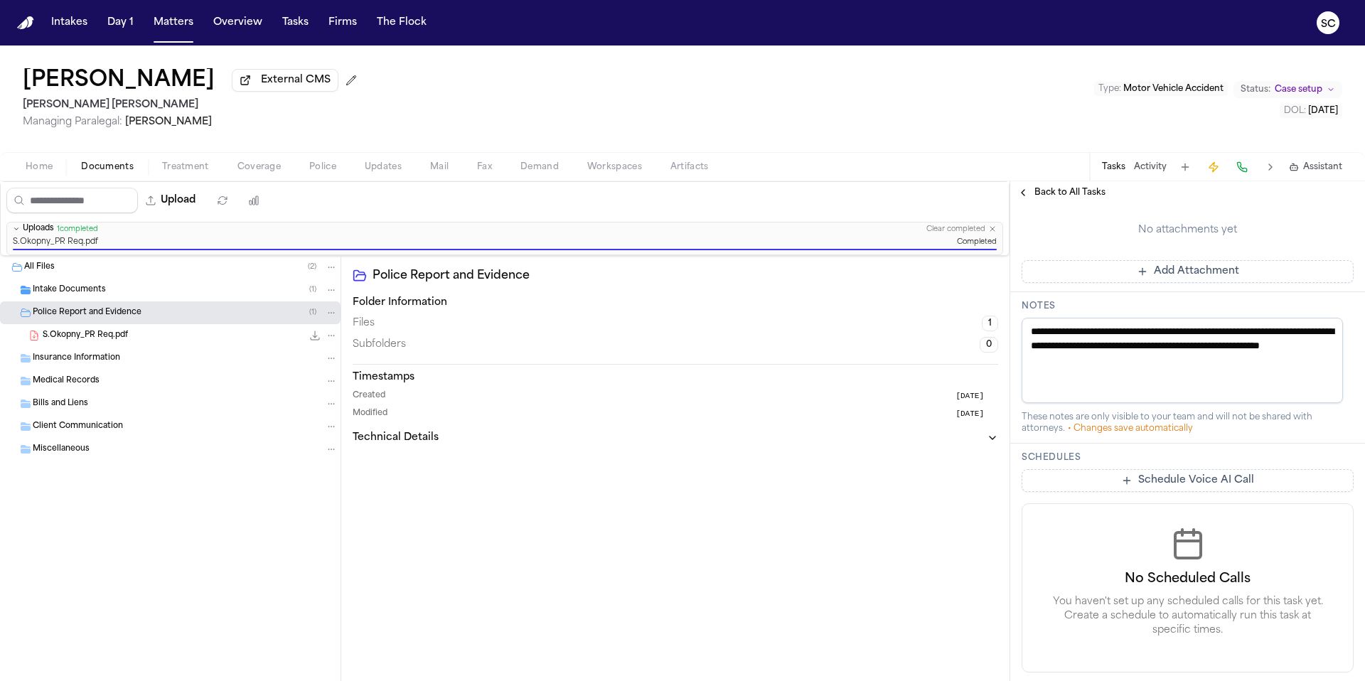
click at [37, 166] on span "Home" at bounding box center [39, 166] width 27 height 11
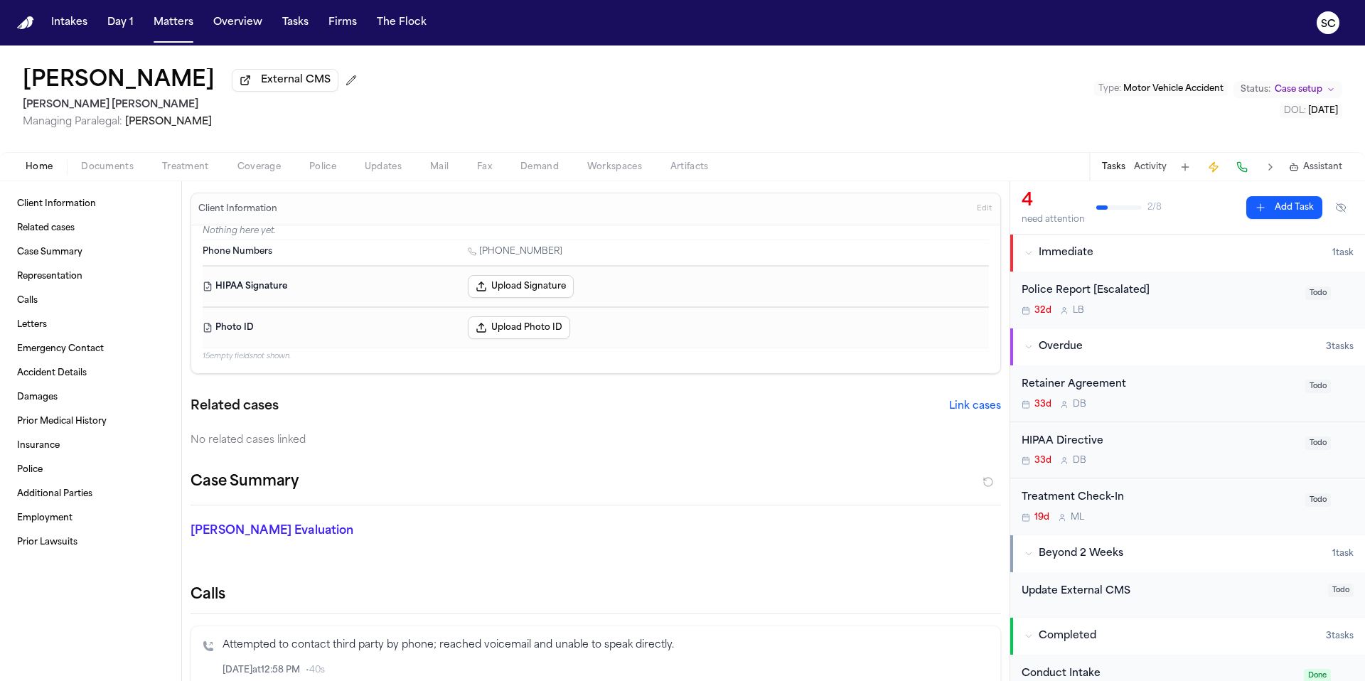
click at [324, 173] on span "Police" at bounding box center [322, 166] width 27 height 11
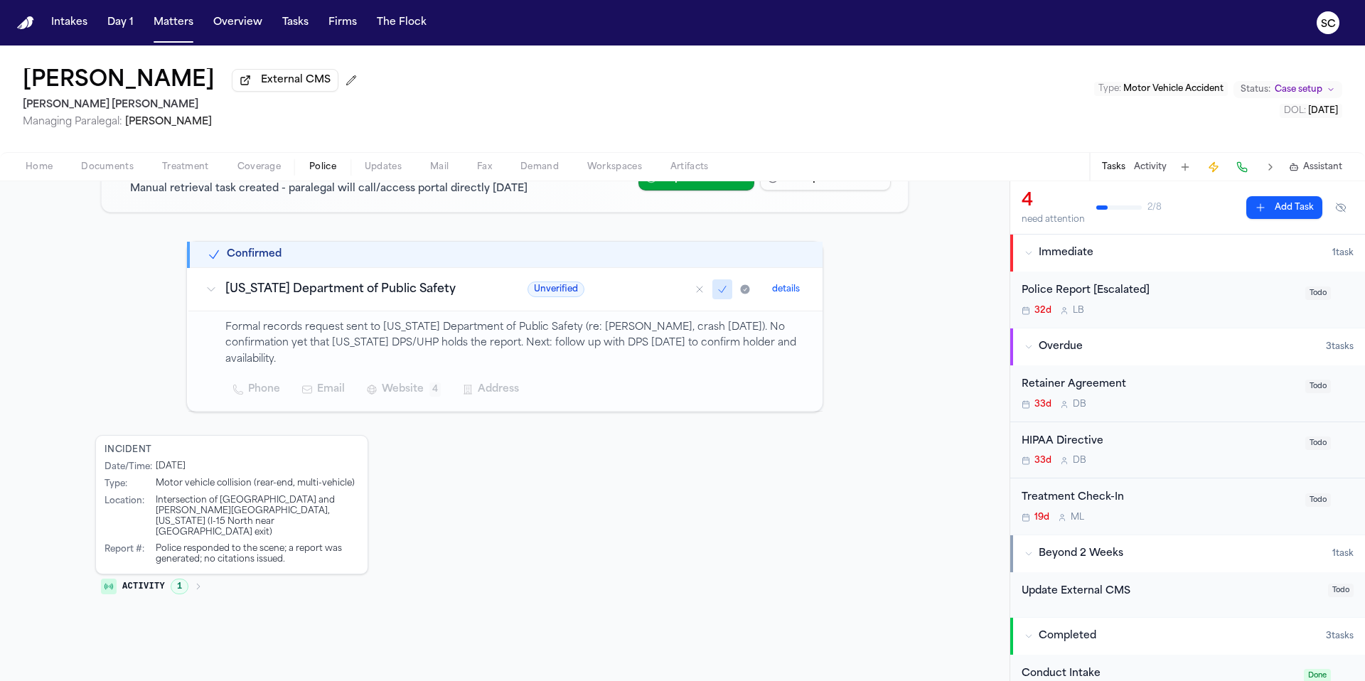
scroll to position [184, 0]
drag, startPoint x: 150, startPoint y: 499, endPoint x: 326, endPoint y: 510, distance: 176.6
click at [350, 508] on div "Intersection of 31st Street and Parker Drive, Ogden, Utah (I-15 North near 31st…" at bounding box center [257, 515] width 203 height 43
copy div "Intersection of 31st Street and Parker Drive, Ogden, Utah (I-15 North near 31st…"
click at [1168, 316] on div "32d L B" at bounding box center [1158, 310] width 275 height 11
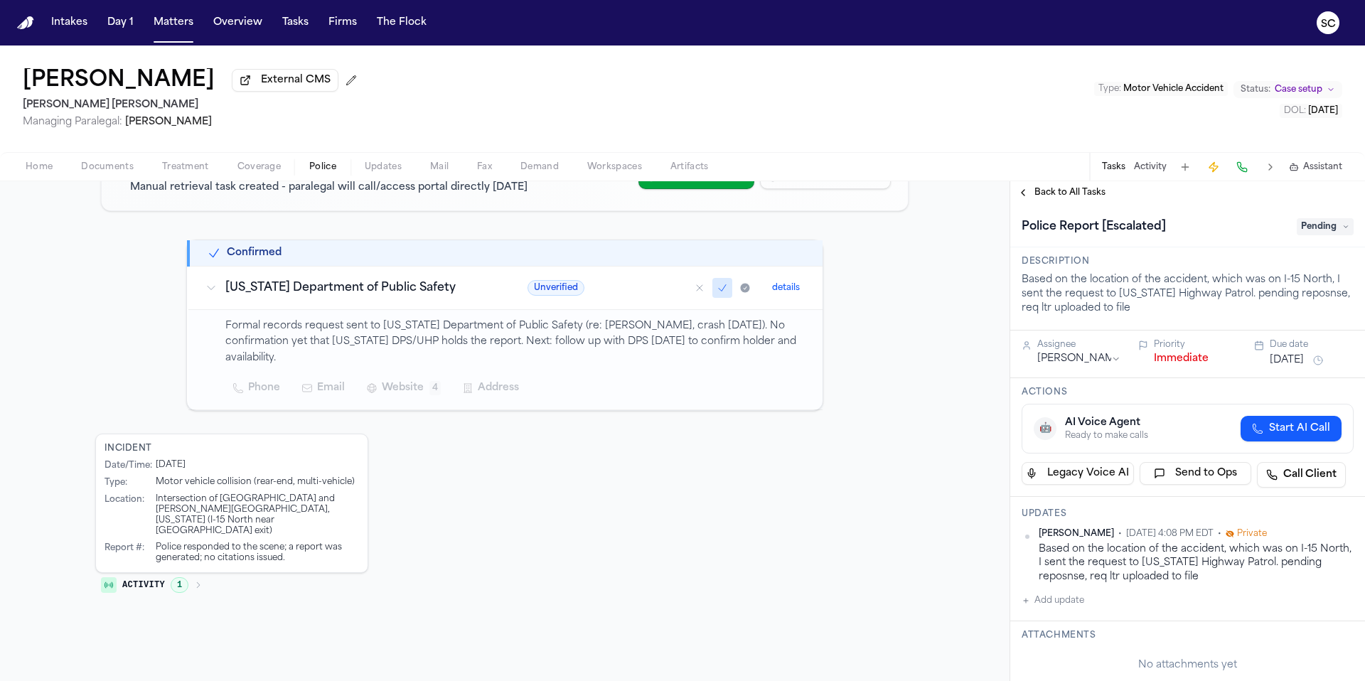
click at [1065, 608] on button "Add update" at bounding box center [1052, 600] width 63 height 17
click at [1058, 614] on textarea "Add your update" at bounding box center [1195, 612] width 303 height 28
paste textarea "**********"
type textarea "**********"
click at [1324, 645] on button "Add" at bounding box center [1332, 646] width 29 height 17
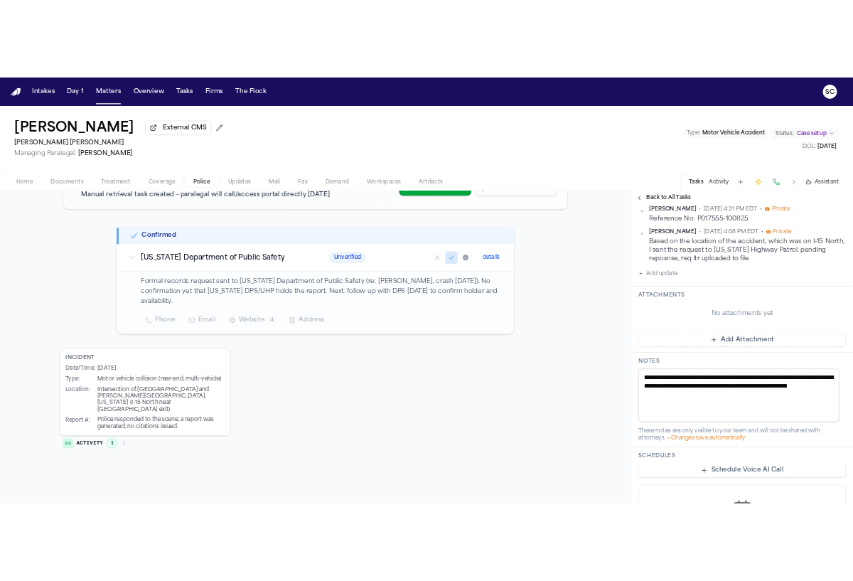
scroll to position [326, 0]
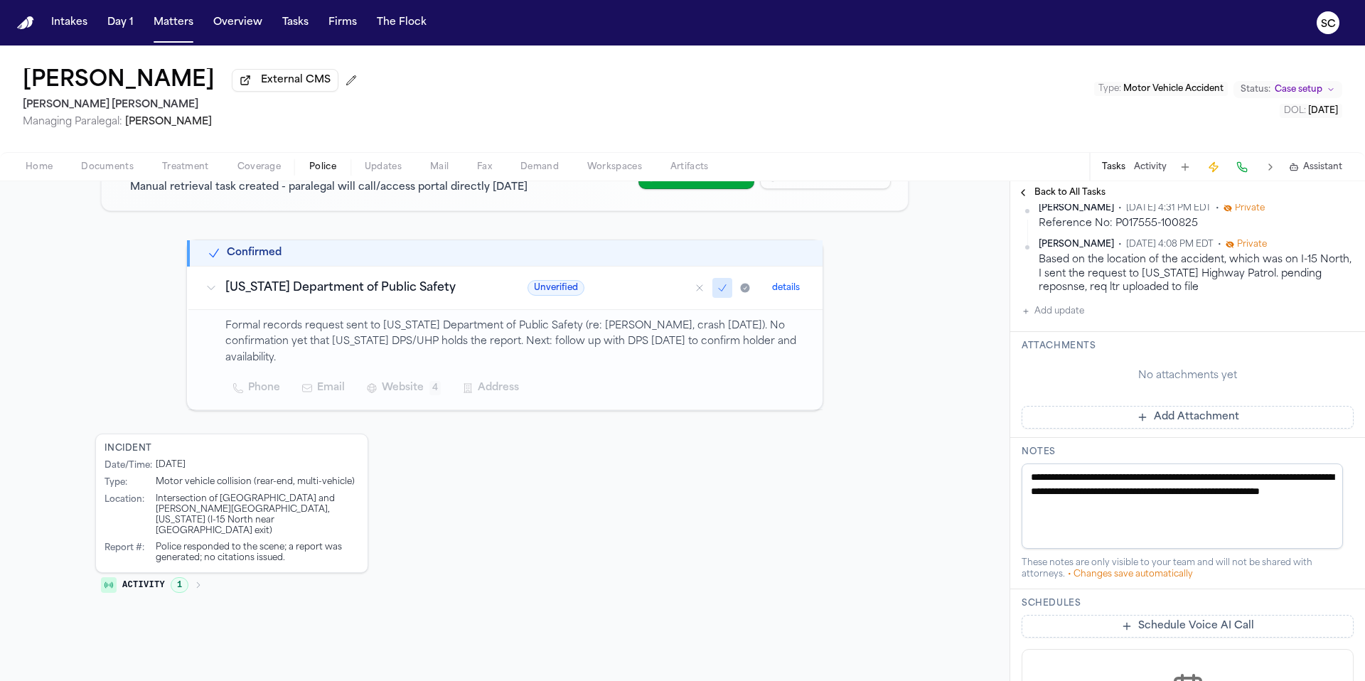
click at [1197, 510] on textarea "**********" at bounding box center [1181, 505] width 321 height 85
paste textarea "**********"
click at [904, 521] on div "Incident Date/Time : 8/19/2025 Type : Motor vehicle collision (rear-end, multi-…" at bounding box center [504, 518] width 819 height 169
click at [1218, 514] on textarea "**********" at bounding box center [1181, 505] width 321 height 85
paste textarea "**********"
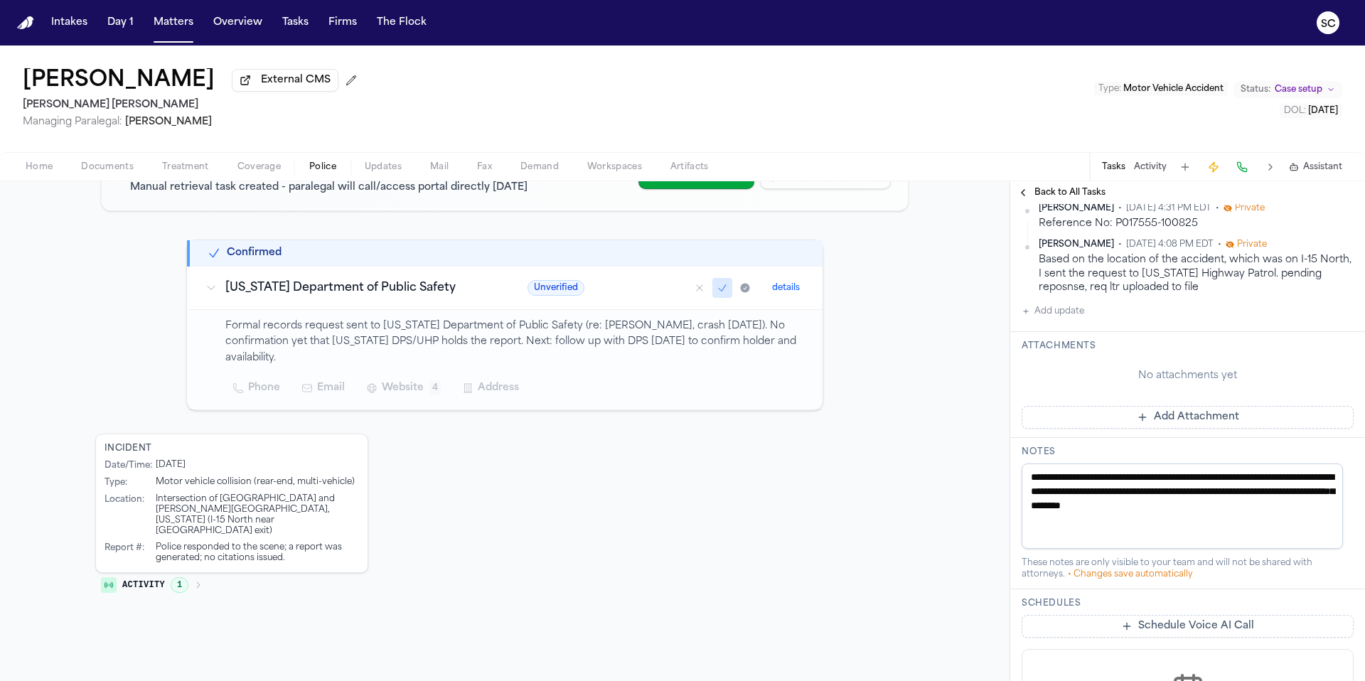
type textarea "**********"
click at [981, 447] on div "Needs Attention Requires manual review 30+ Days Since DOL ⏰ Day 30+ investigati…" at bounding box center [504, 374] width 1009 height 613
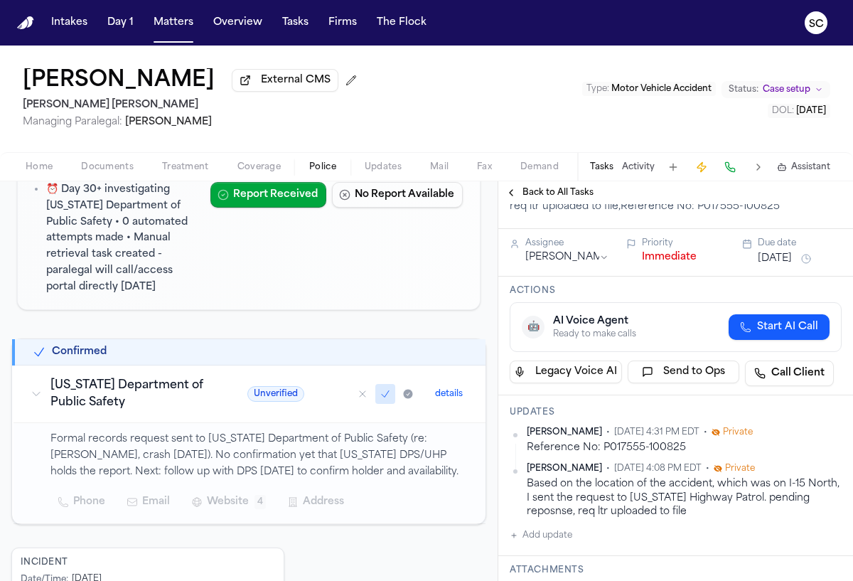
scroll to position [0, 0]
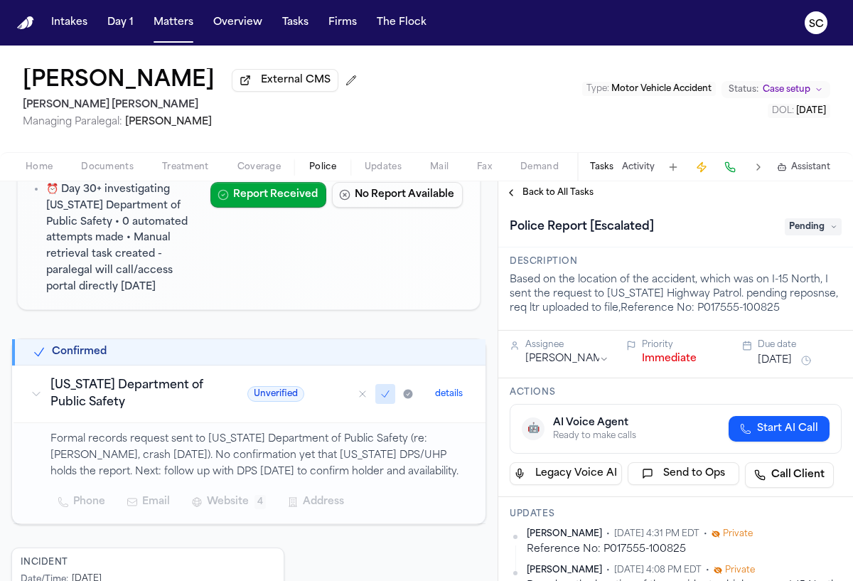
click at [799, 230] on span "Pending" at bounding box center [813, 226] width 57 height 17
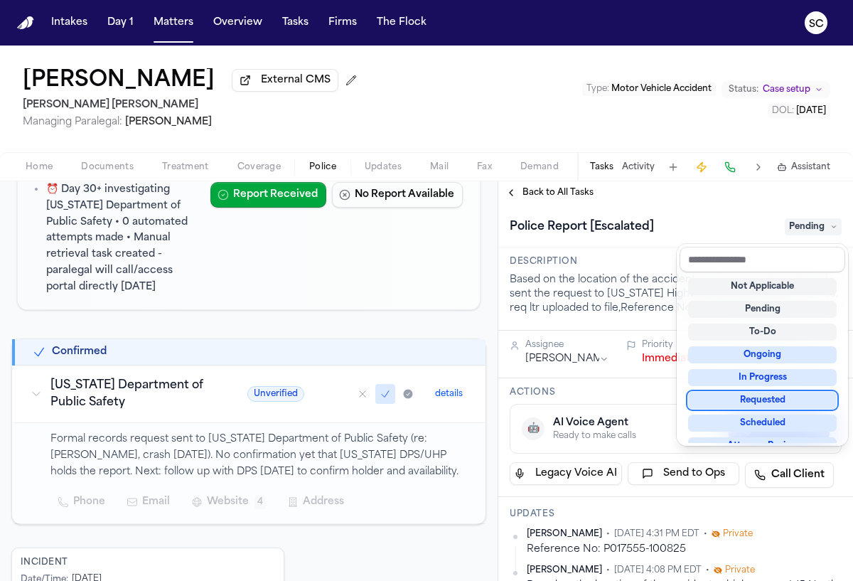
click at [780, 399] on div "Requested" at bounding box center [762, 400] width 149 height 17
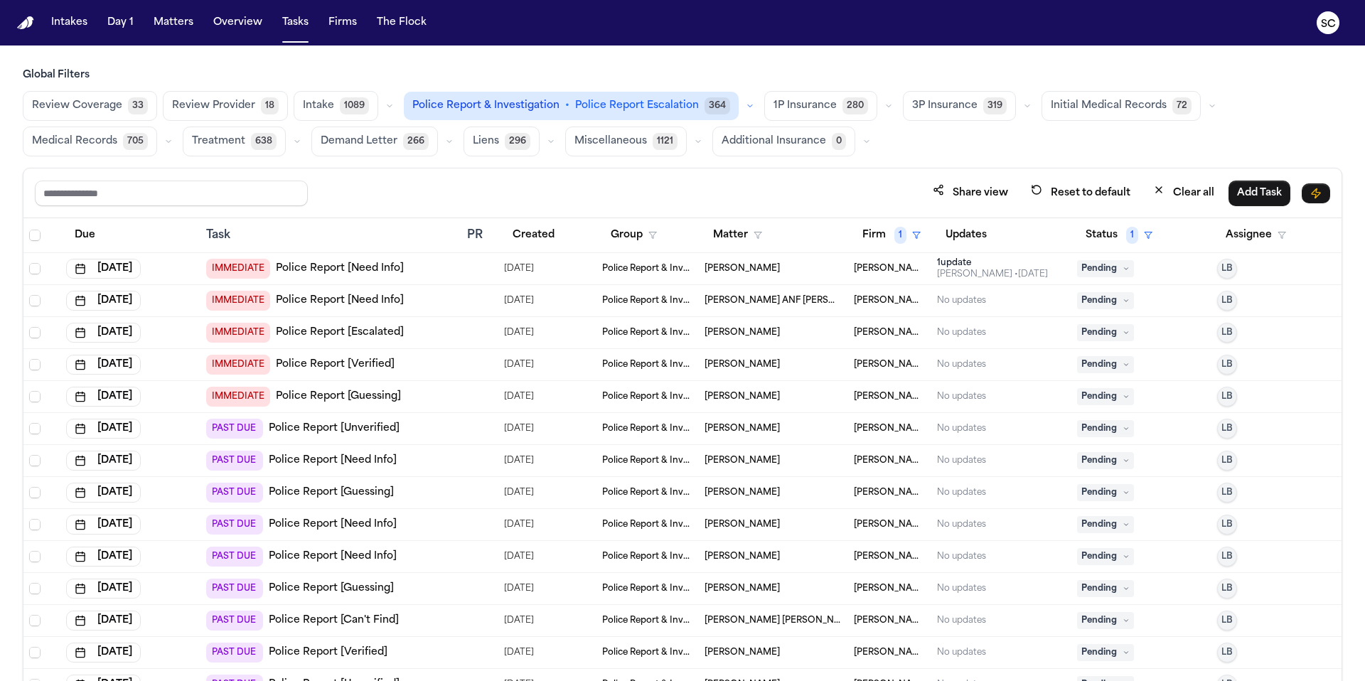
click at [852, 399] on span "Pending" at bounding box center [1105, 396] width 57 height 17
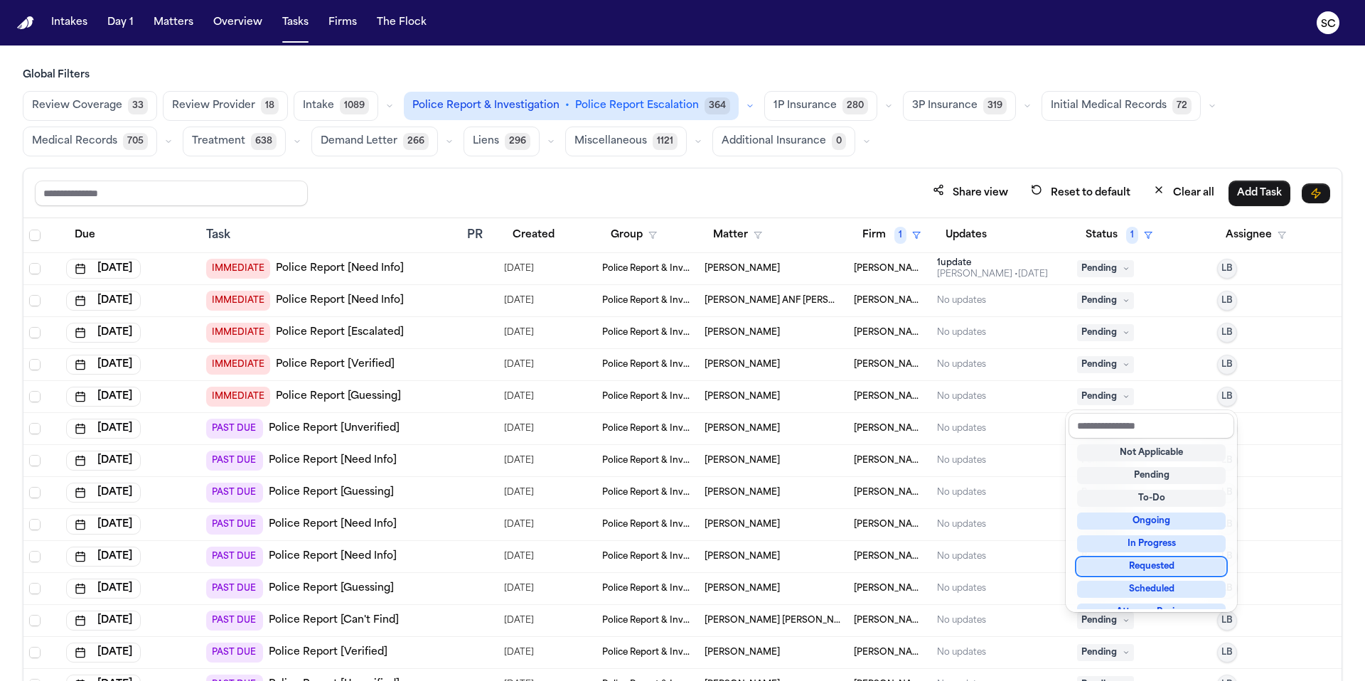
click at [852, 566] on div "Requested" at bounding box center [1151, 566] width 149 height 17
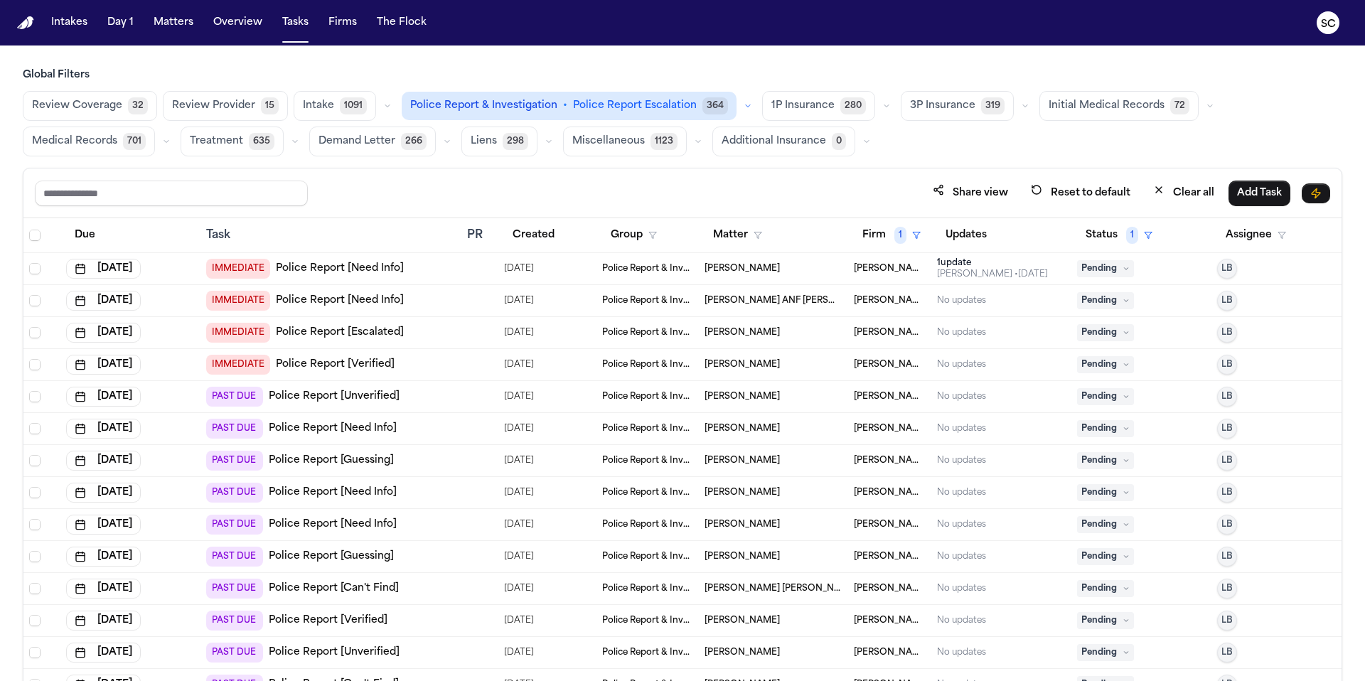
click at [343, 367] on link "Police Report [Verified]" at bounding box center [335, 364] width 119 height 14
click at [852, 365] on span "Pending" at bounding box center [1105, 364] width 57 height 17
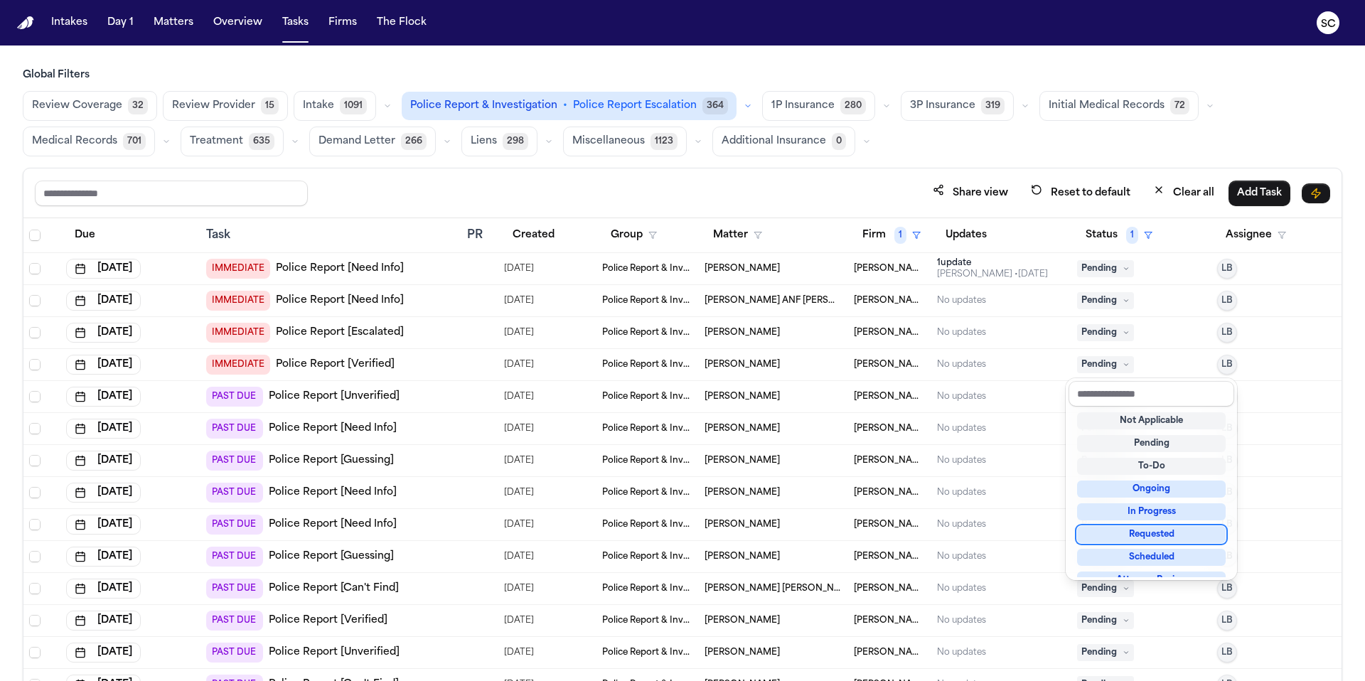
click at [852, 534] on div "Requested" at bounding box center [1151, 534] width 149 height 17
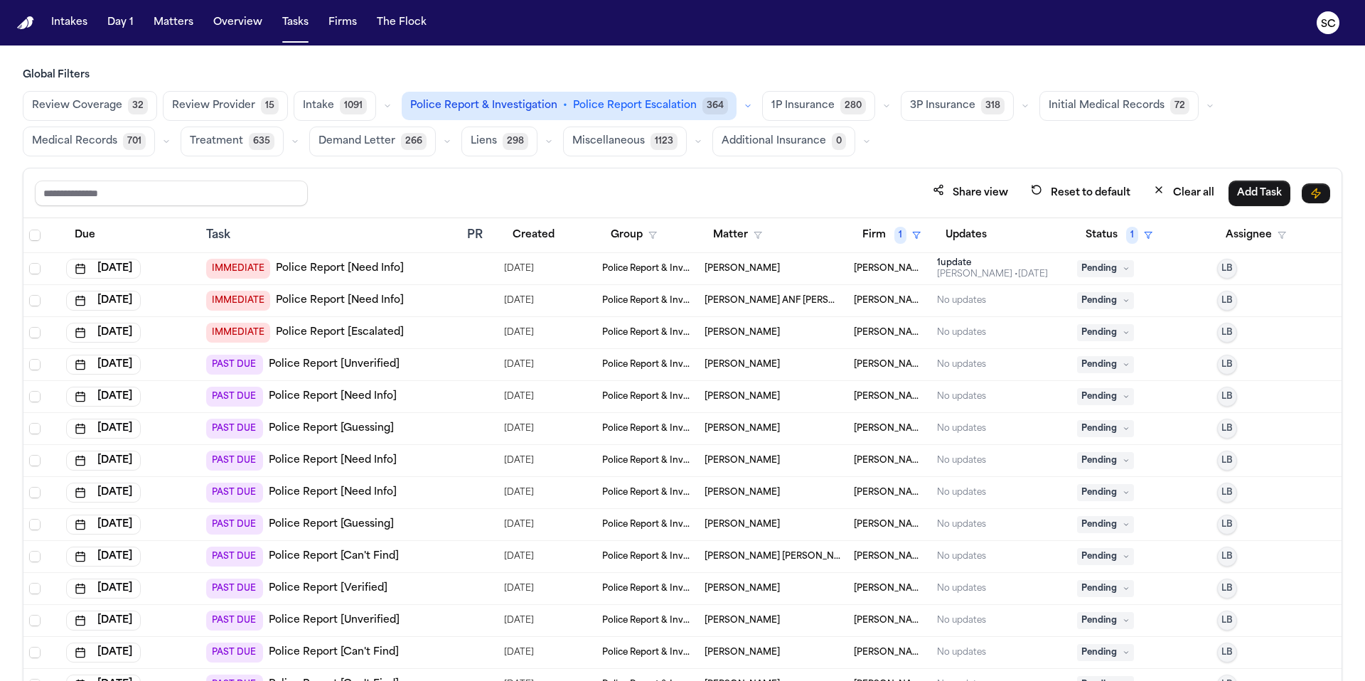
click at [767, 580] on span "[PERSON_NAME]" at bounding box center [741, 684] width 75 height 11
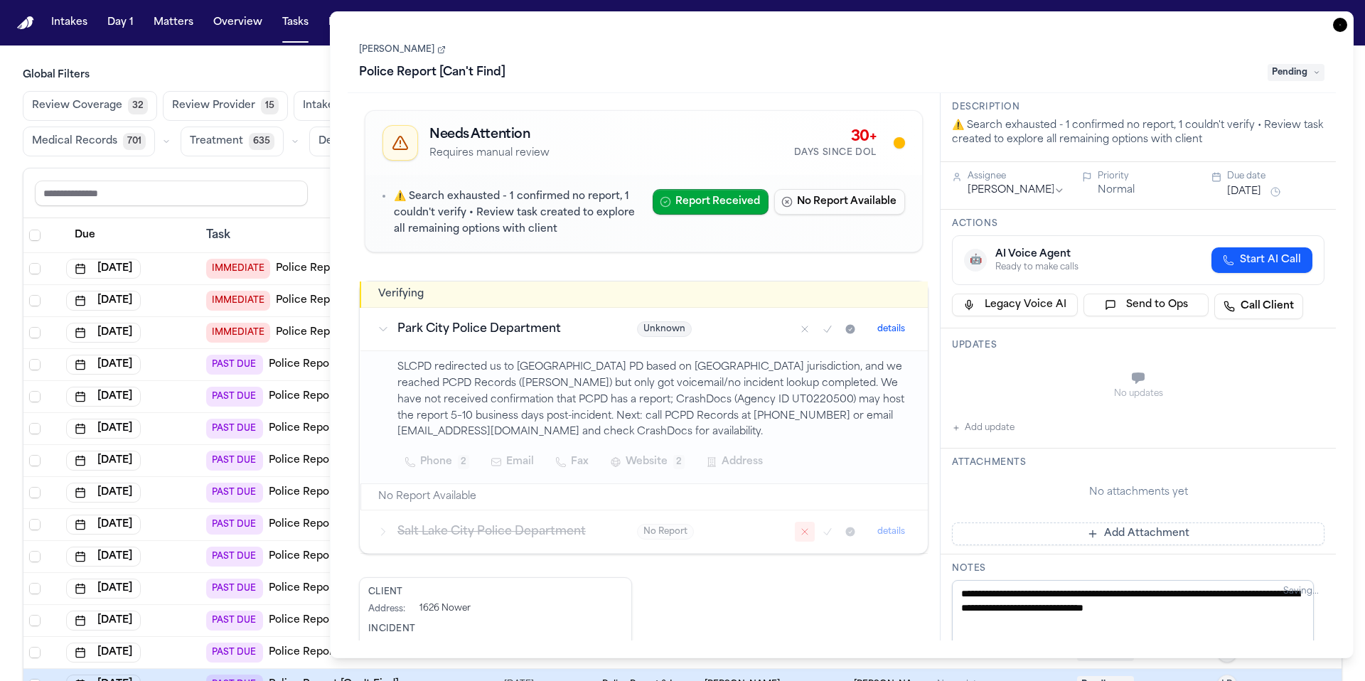
click at [852, 22] on icon "button" at bounding box center [1340, 25] width 14 height 14
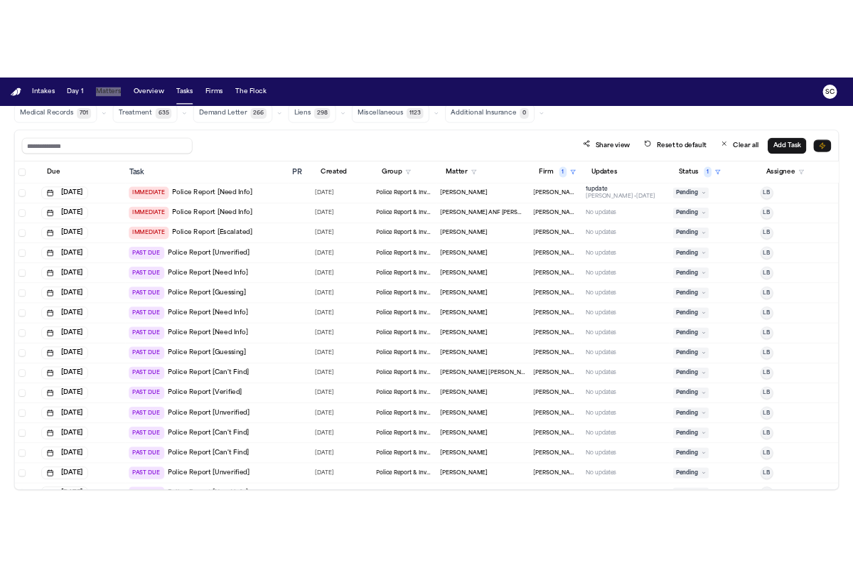
scroll to position [85, 0]
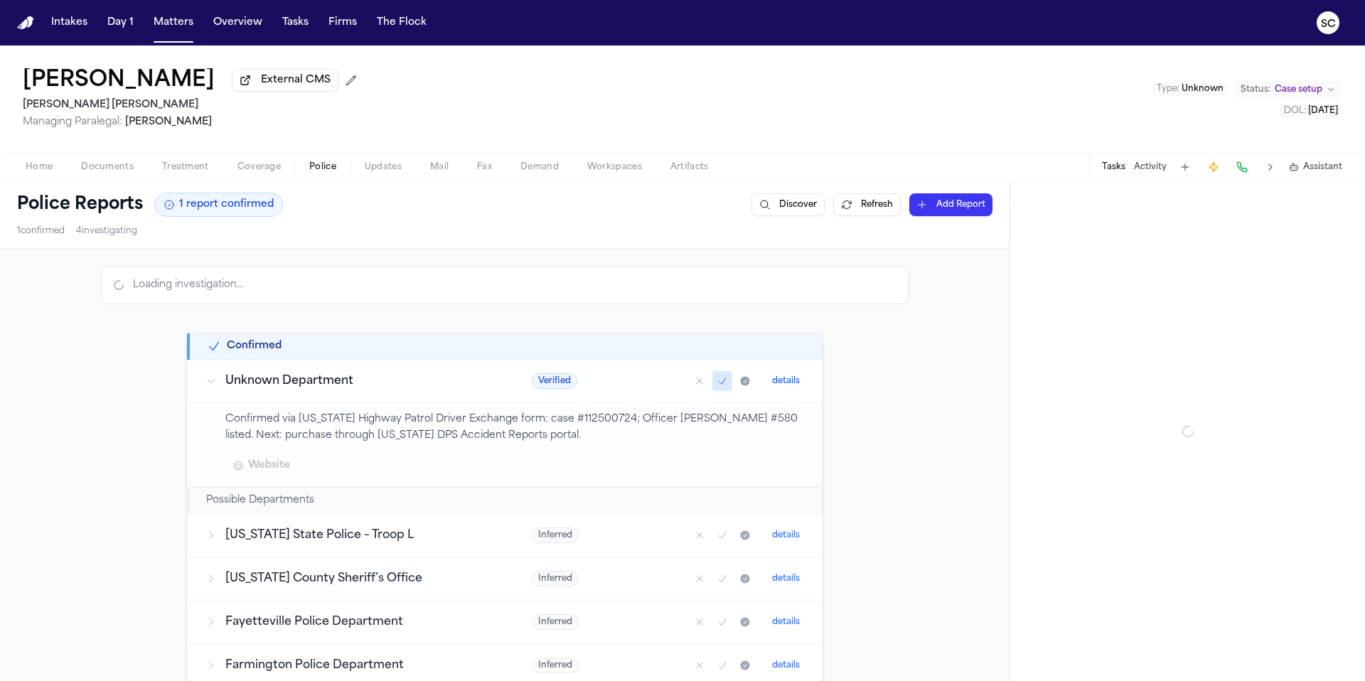
click at [346, 171] on button "Police" at bounding box center [322, 166] width 55 height 17
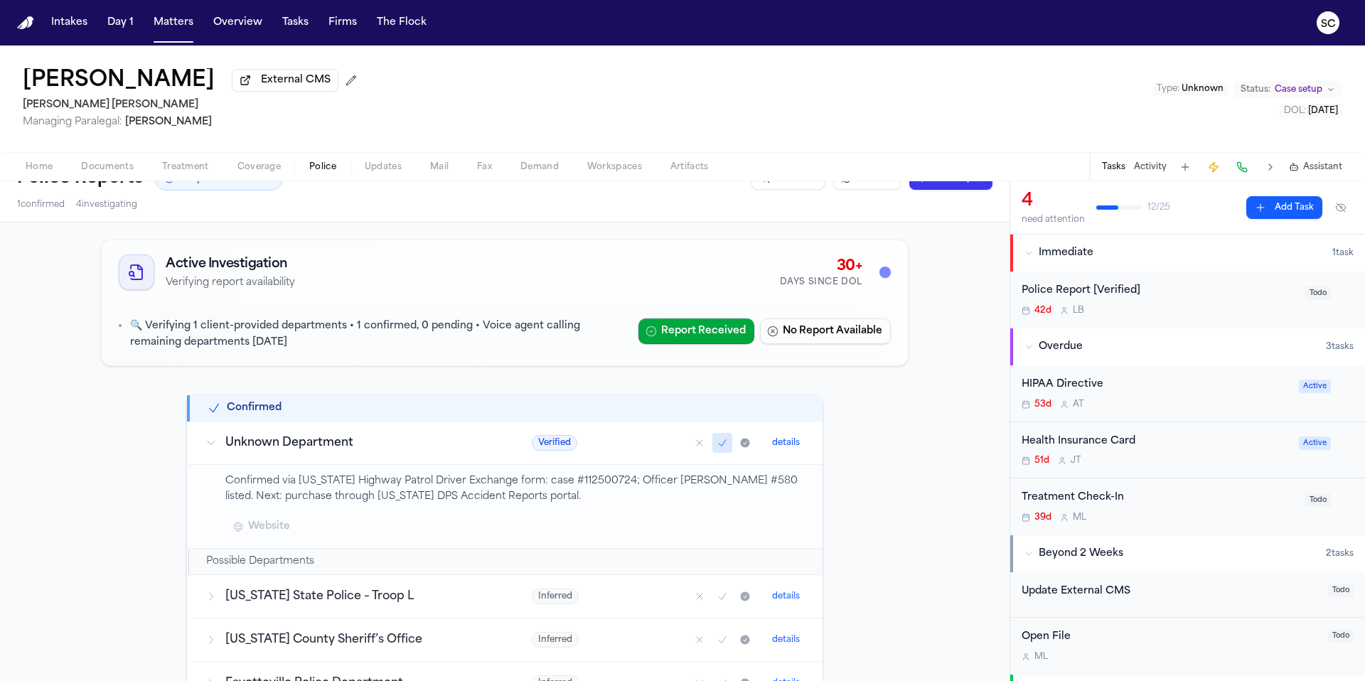
scroll to position [27, 0]
click at [122, 165] on span "Documents" at bounding box center [107, 166] width 53 height 11
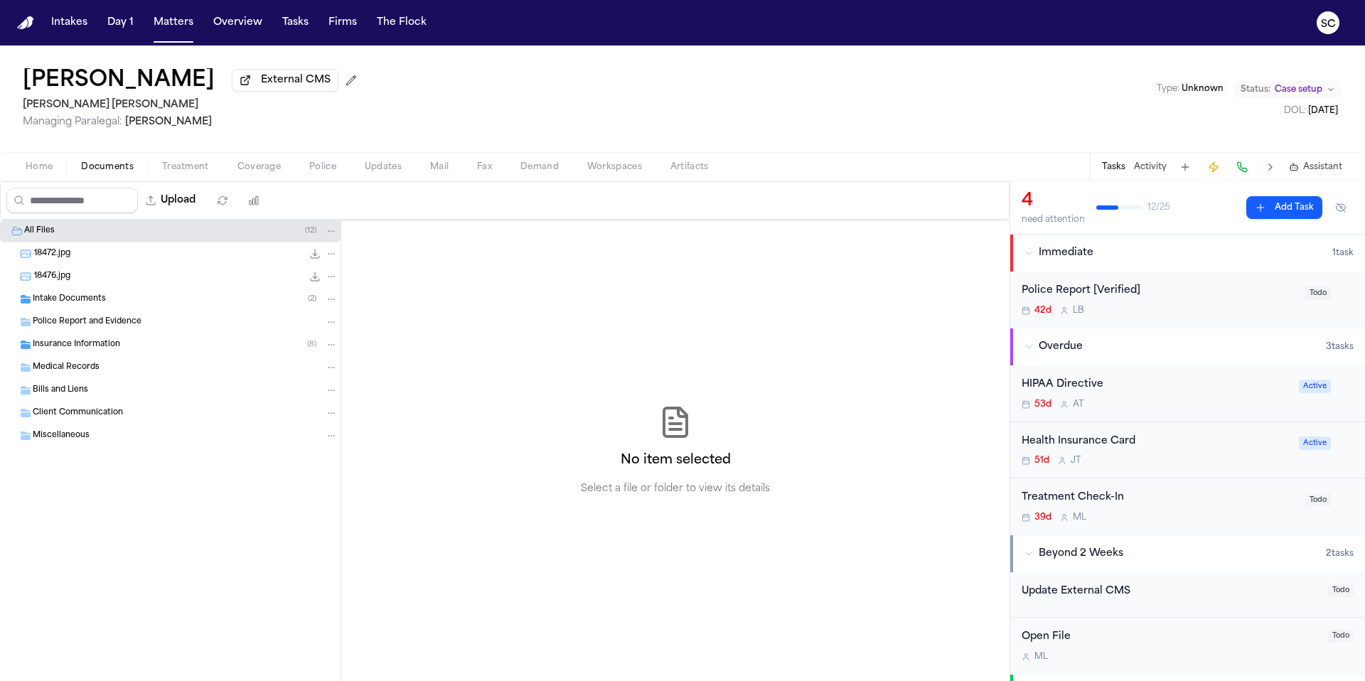
click at [183, 302] on div "Intake Documents ( 2 )" at bounding box center [185, 299] width 305 height 13
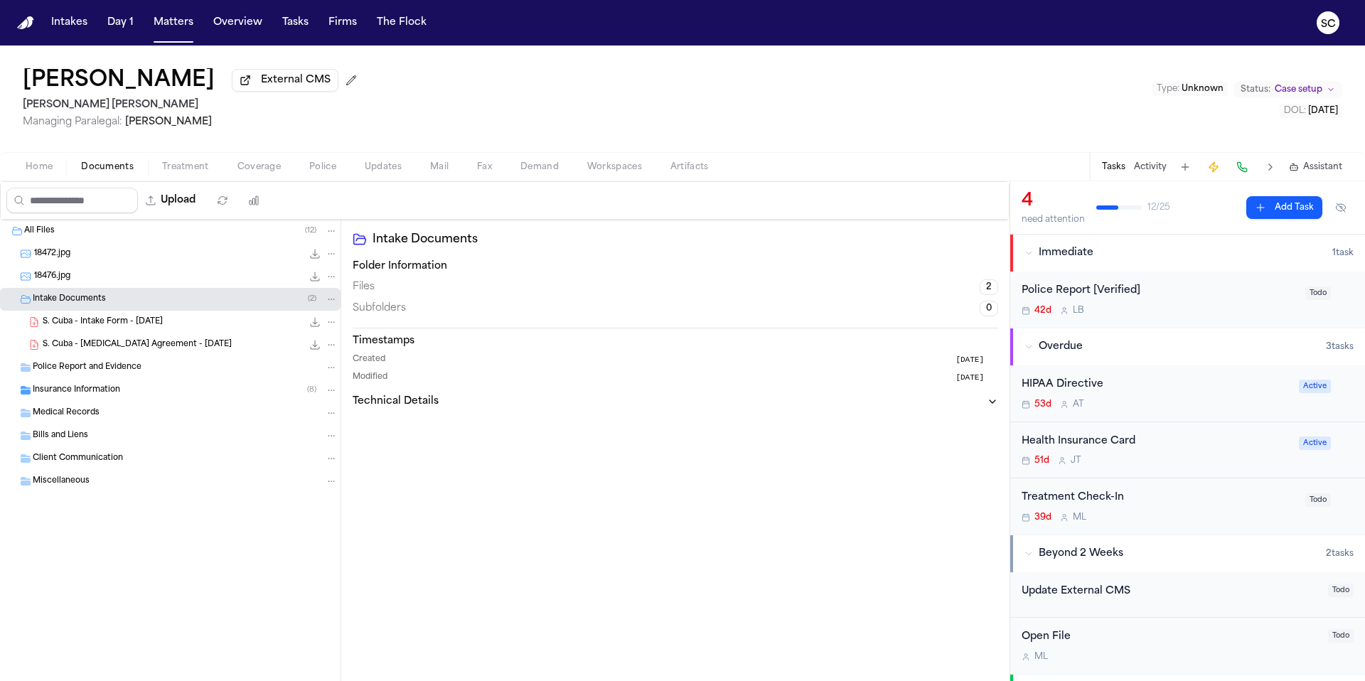
click at [64, 279] on span "18476.jpg" at bounding box center [52, 277] width 36 height 12
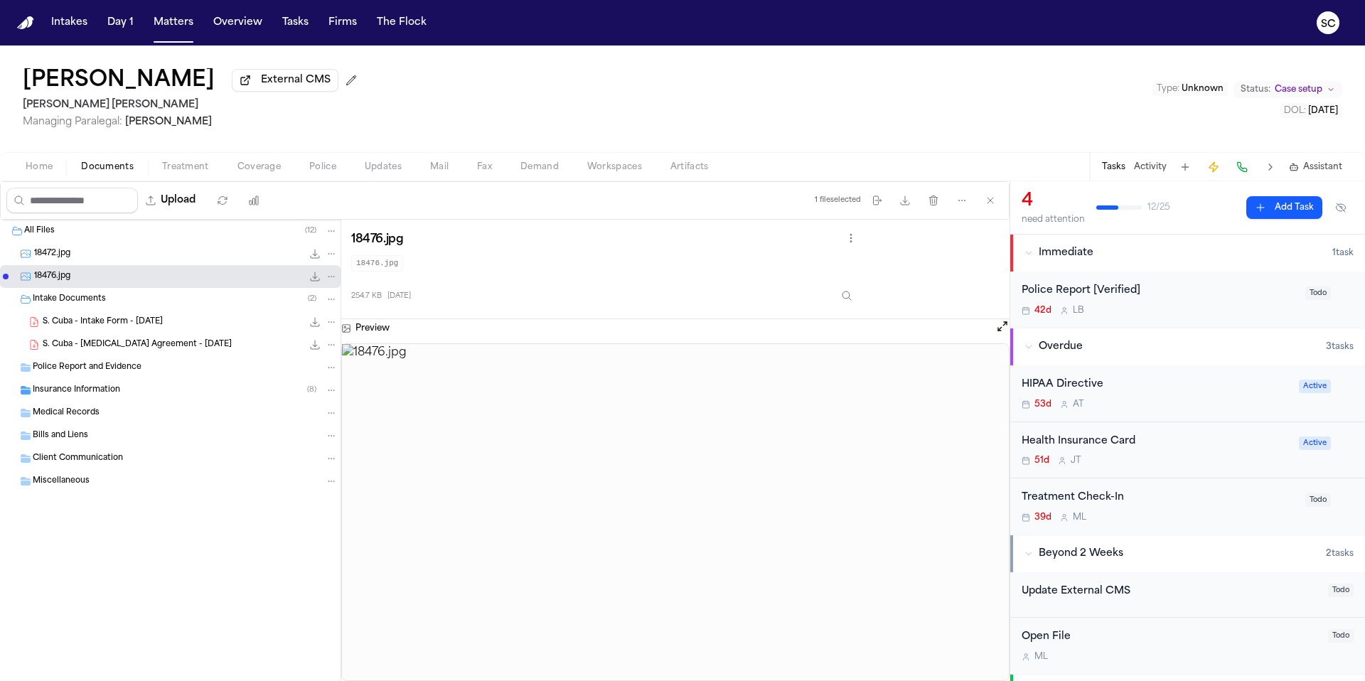
click at [68, 259] on span "18472.jpg" at bounding box center [52, 254] width 36 height 12
click at [65, 265] on div "18472.jpg 114.7 KB • JPG" at bounding box center [170, 253] width 340 height 23
drag, startPoint x: 68, startPoint y: 276, endPoint x: 75, endPoint y: 281, distance: 9.1
click at [70, 276] on span "18476.jpg" at bounding box center [52, 277] width 36 height 12
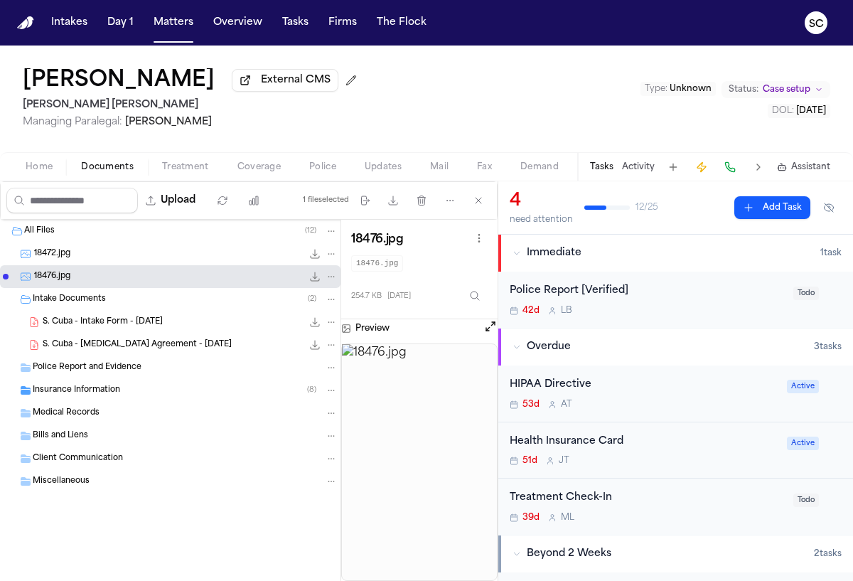
click at [51, 173] on span "Home" at bounding box center [39, 166] width 27 height 11
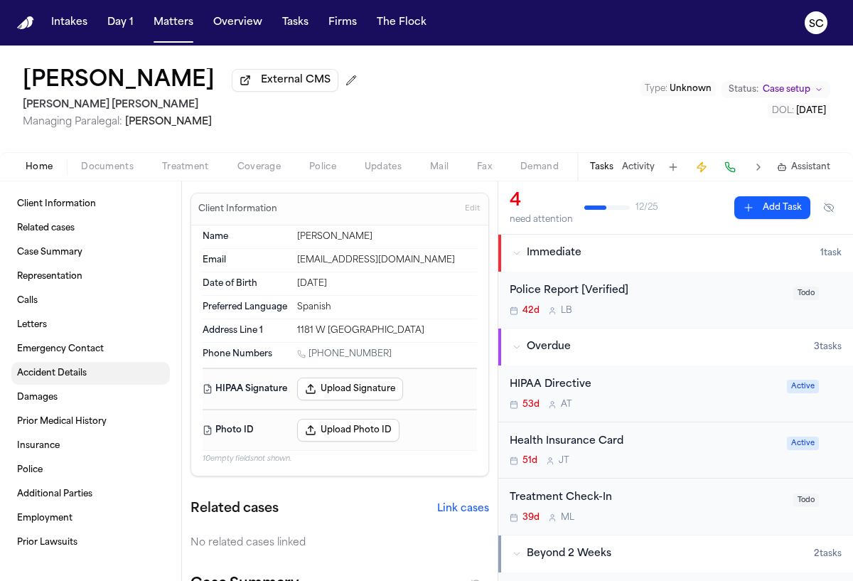
click at [51, 377] on span "Accident Details" at bounding box center [52, 372] width 70 height 11
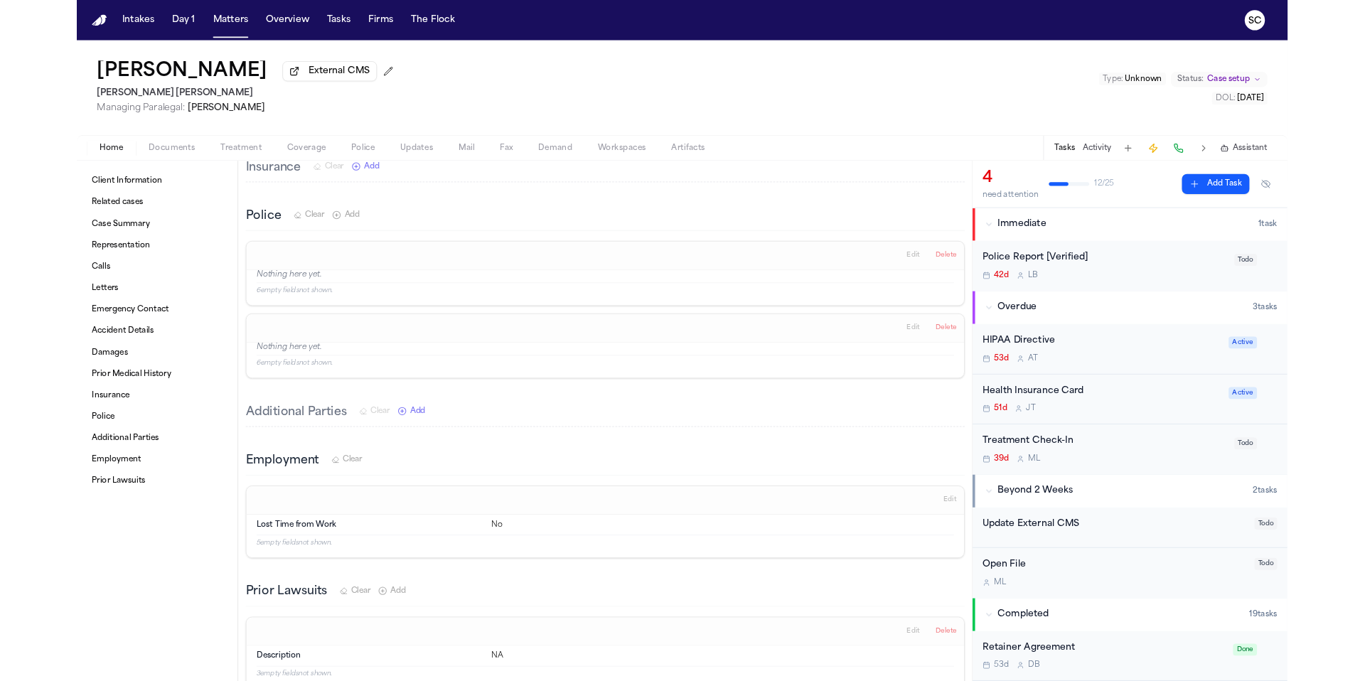
scroll to position [2591, 0]
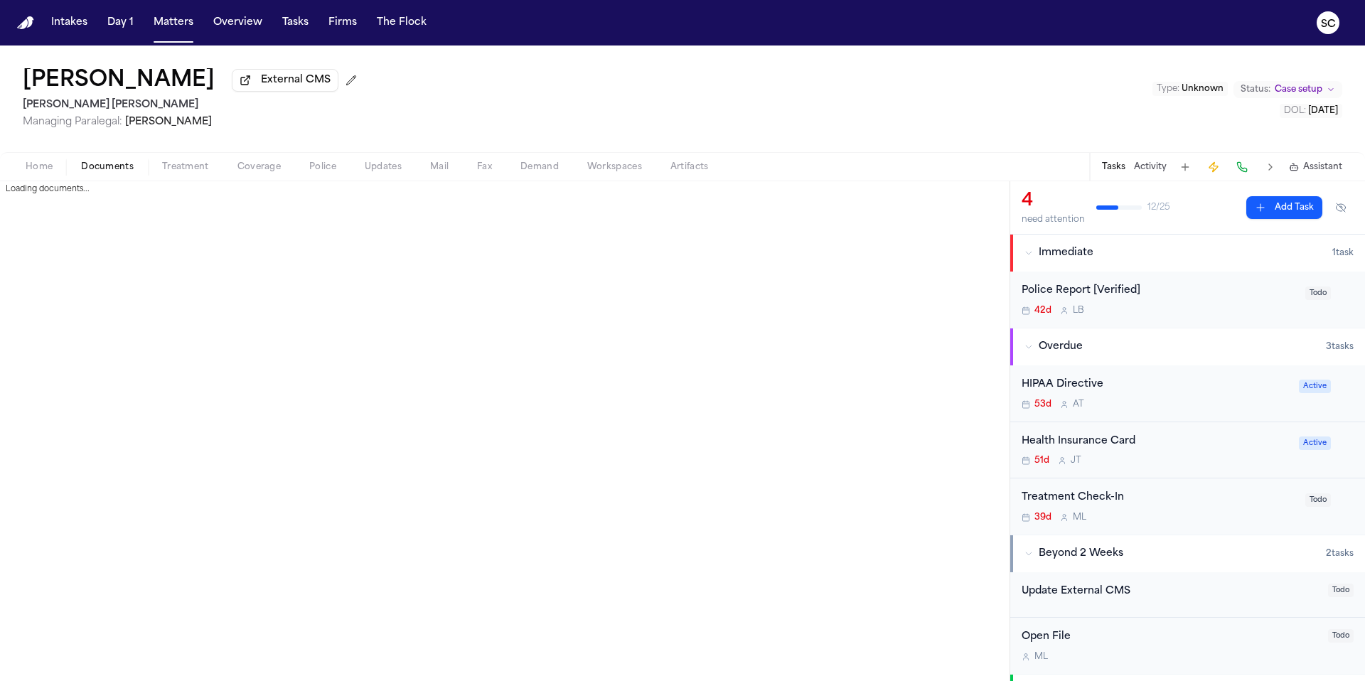
click at [112, 168] on span "Documents" at bounding box center [107, 166] width 53 height 11
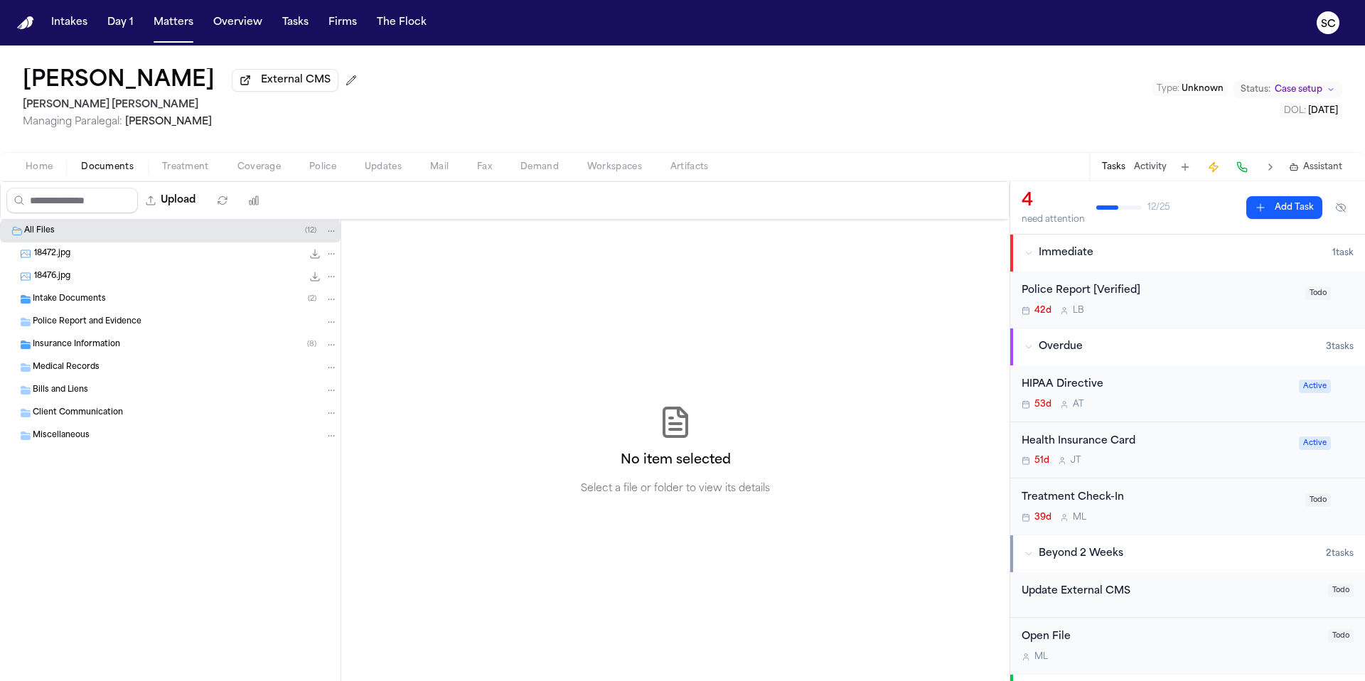
click at [82, 323] on span "Police Report and Evidence" at bounding box center [87, 322] width 109 height 12
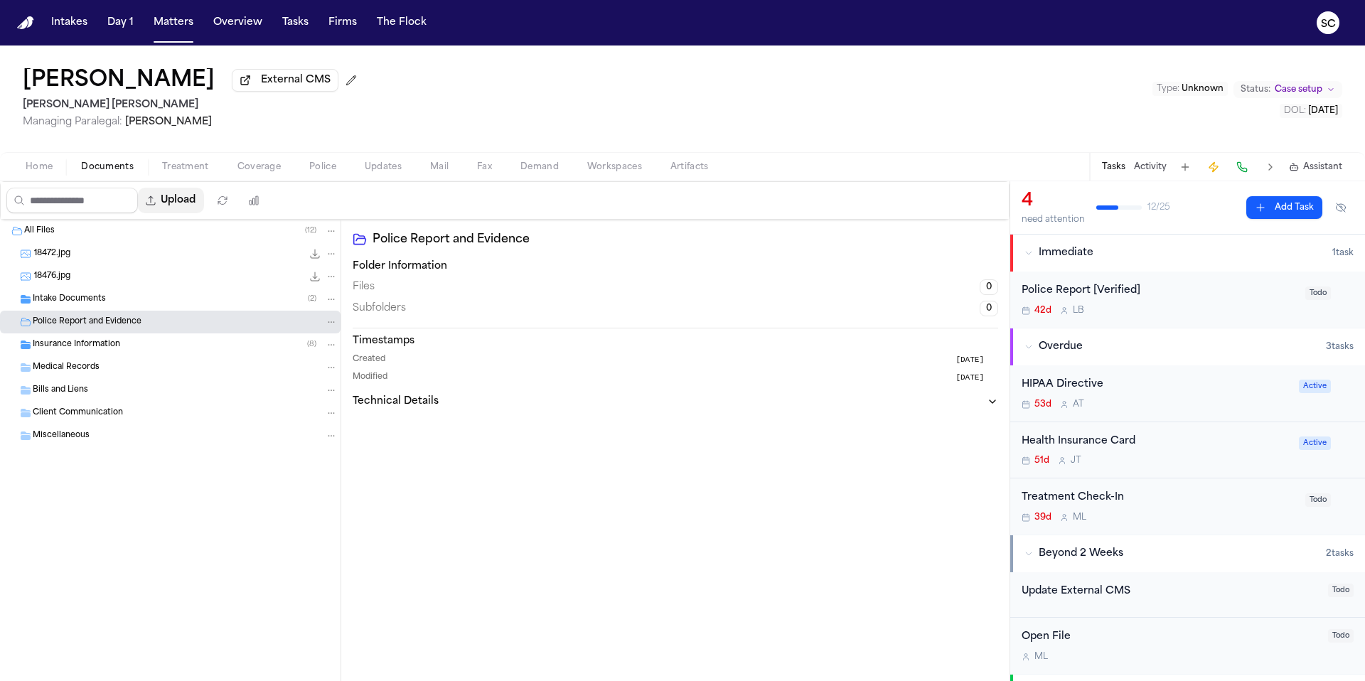
click at [182, 204] on button "Upload" at bounding box center [171, 201] width 66 height 26
select select "**********"
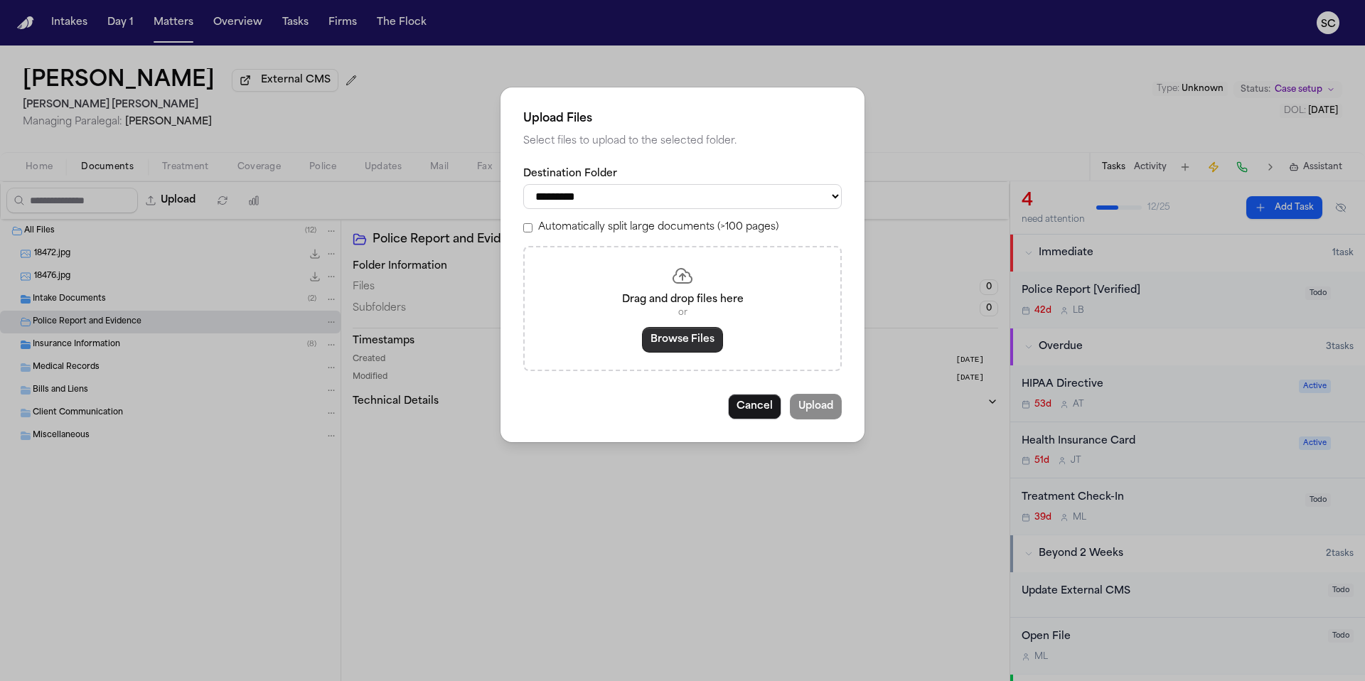
click at [672, 349] on button "Browse Files" at bounding box center [682, 340] width 81 height 26
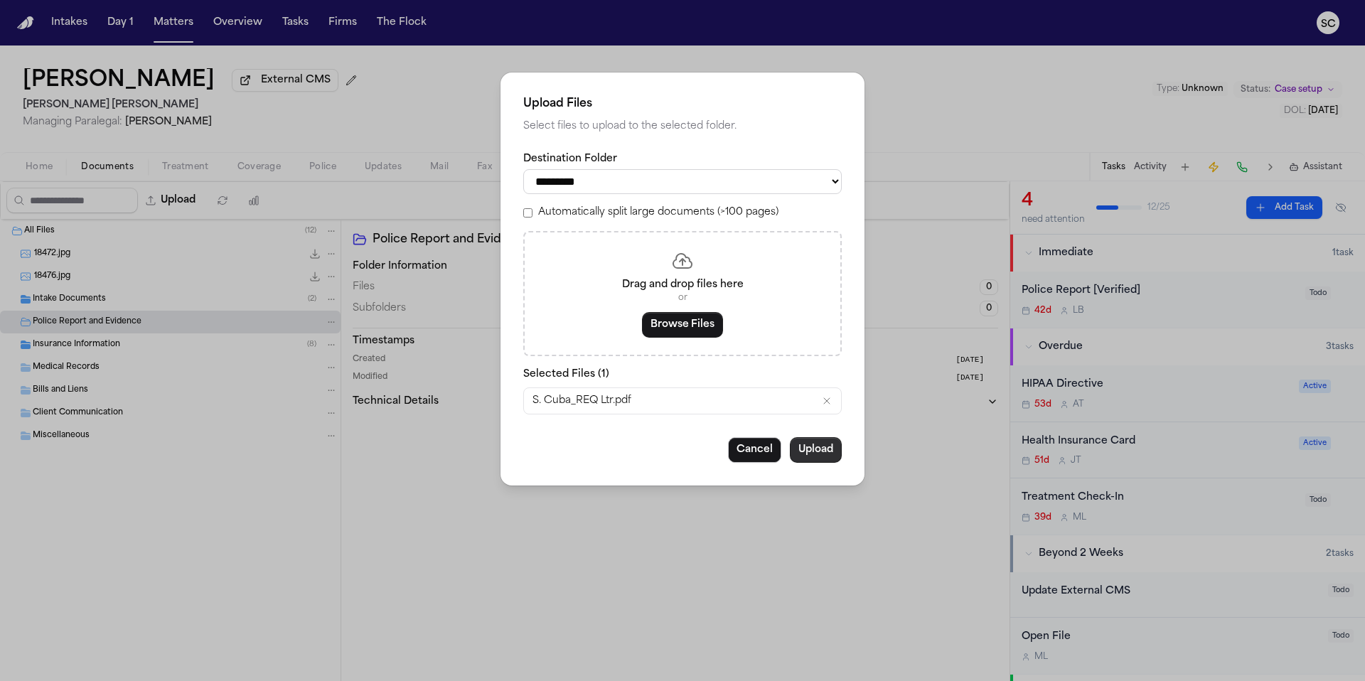
click at [813, 459] on button "Upload" at bounding box center [816, 450] width 52 height 26
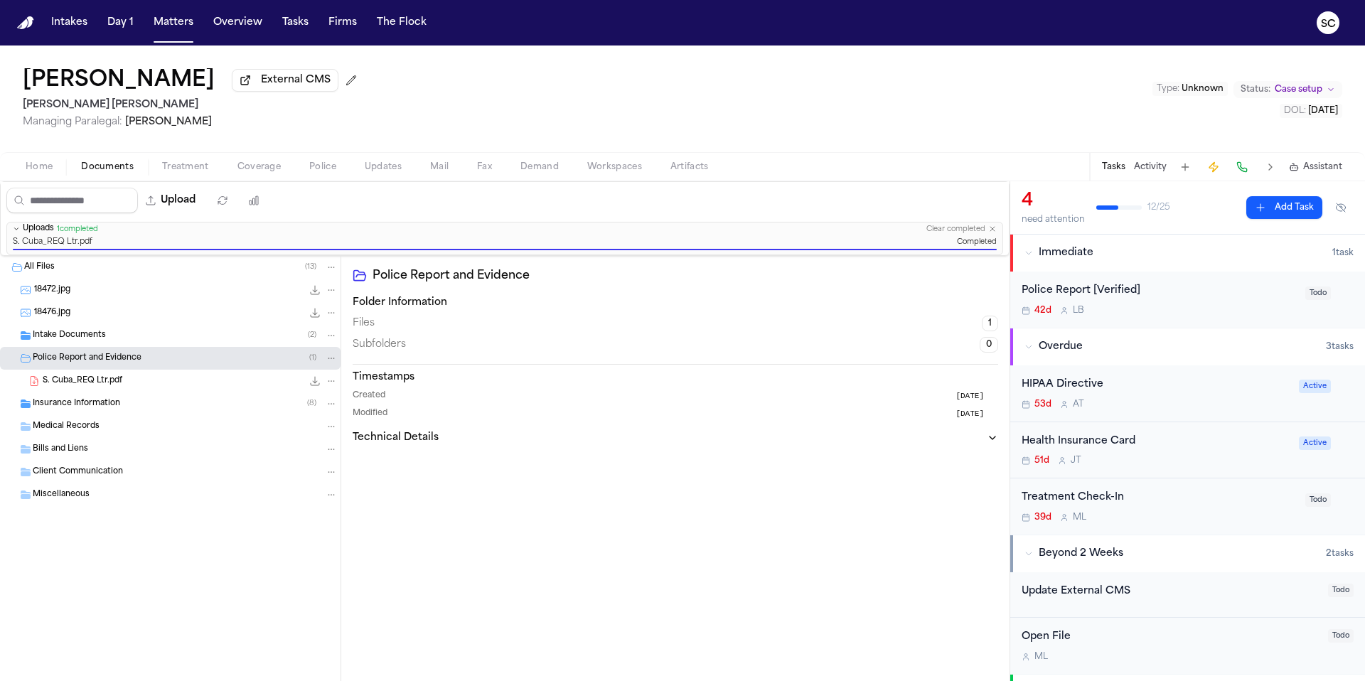
click at [1216, 302] on div "Police Report [Verified] 42d L B" at bounding box center [1158, 299] width 275 height 33
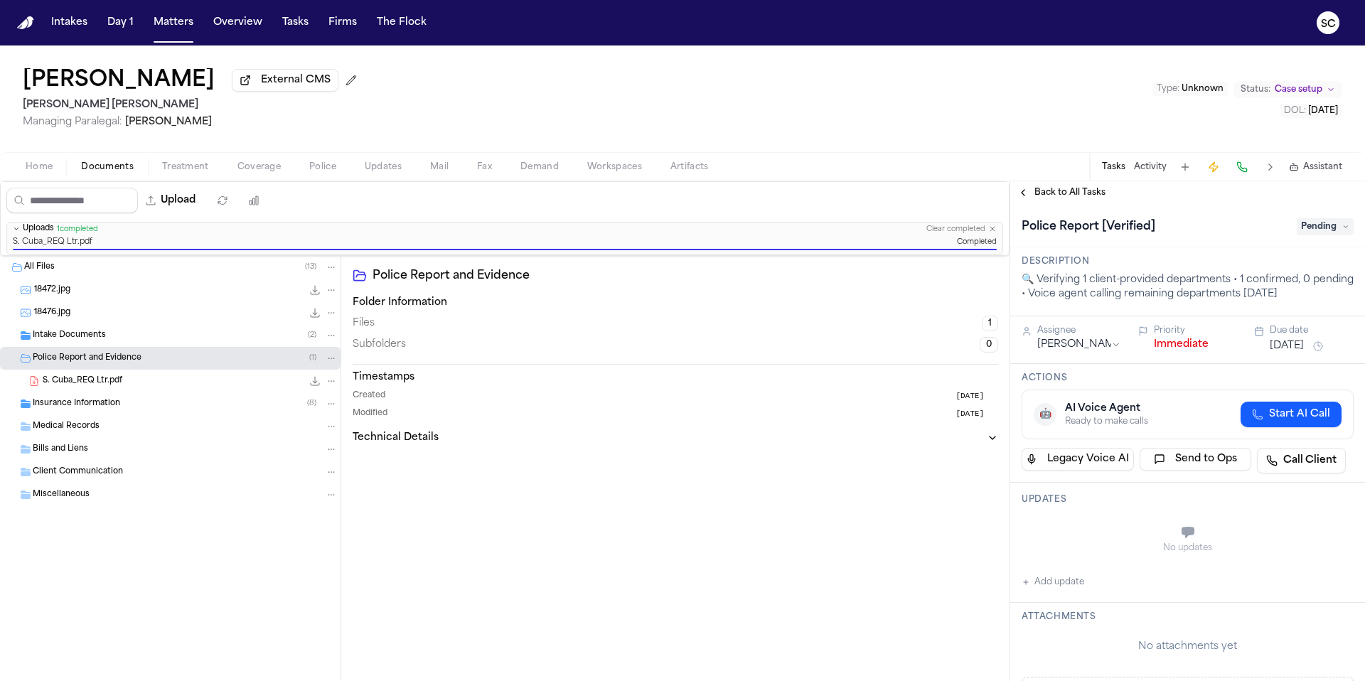
click at [1313, 230] on span "Pending" at bounding box center [1324, 226] width 57 height 17
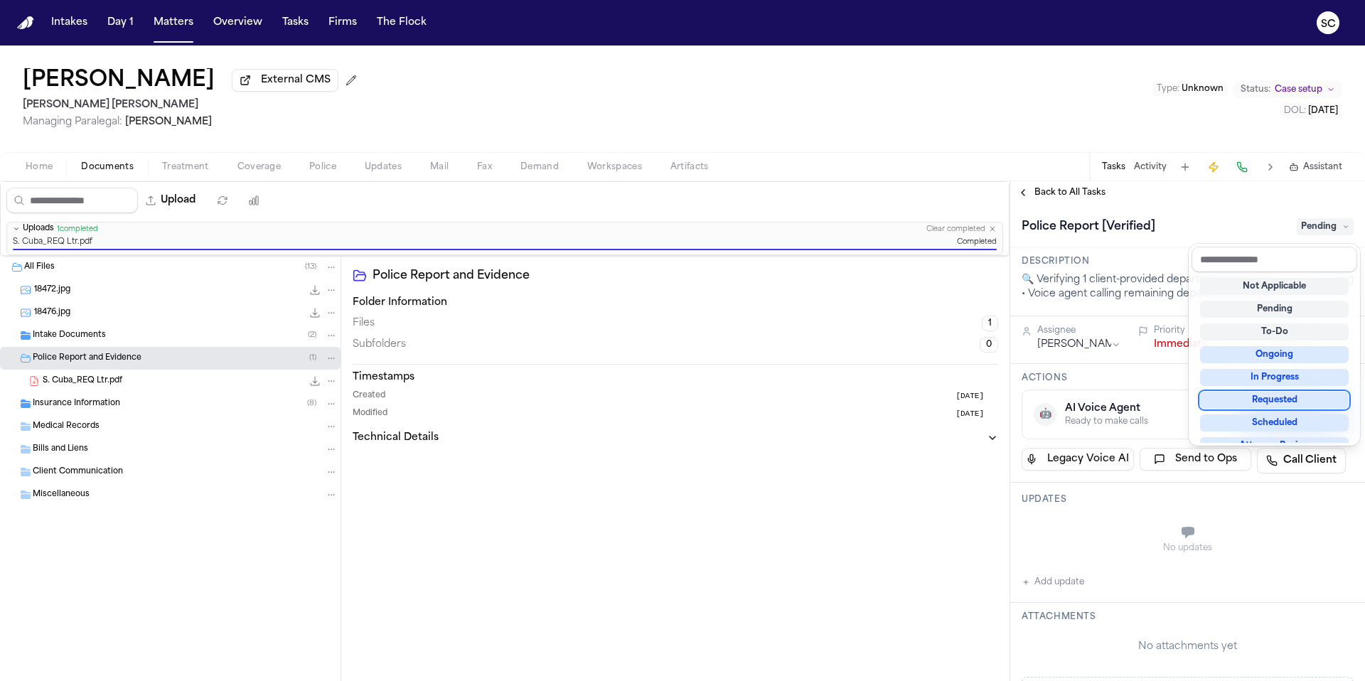
click at [1287, 399] on div "Requested" at bounding box center [1274, 400] width 149 height 17
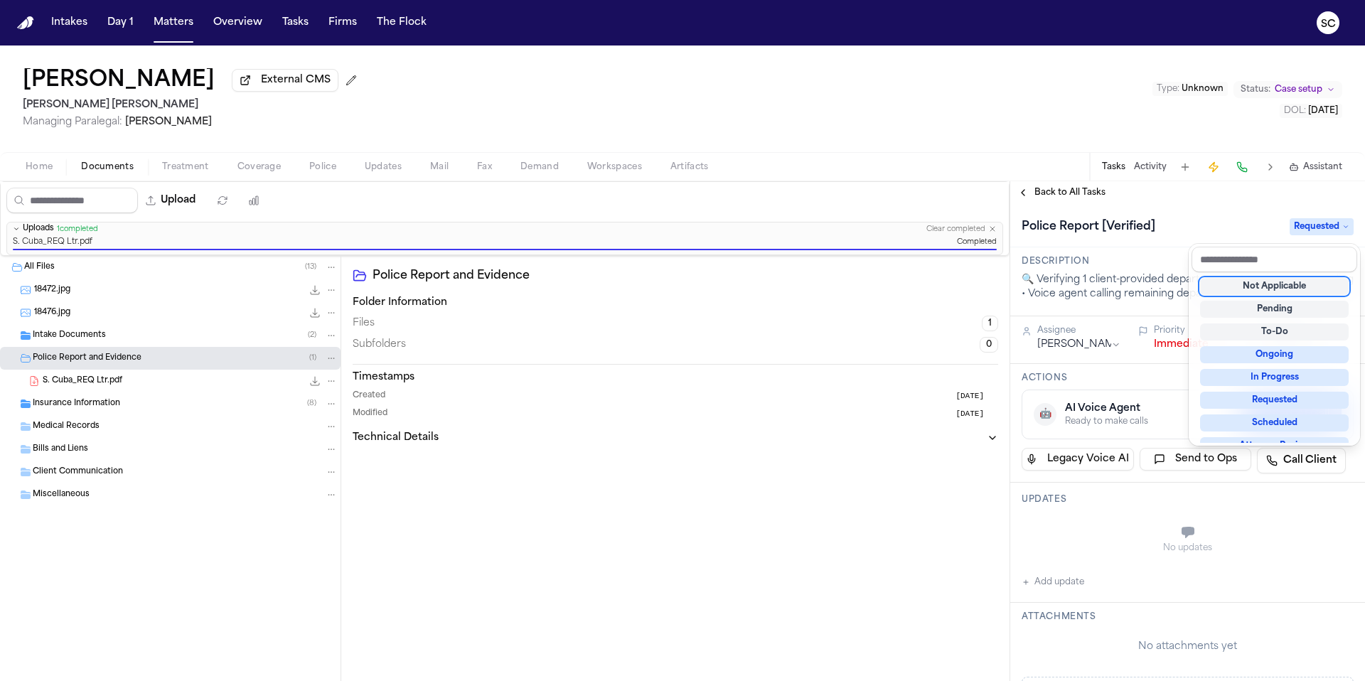
click at [826, 440] on div "Upload 0 files selected Move files Download files Delete files More actions Cle…" at bounding box center [682, 431] width 1365 height 500
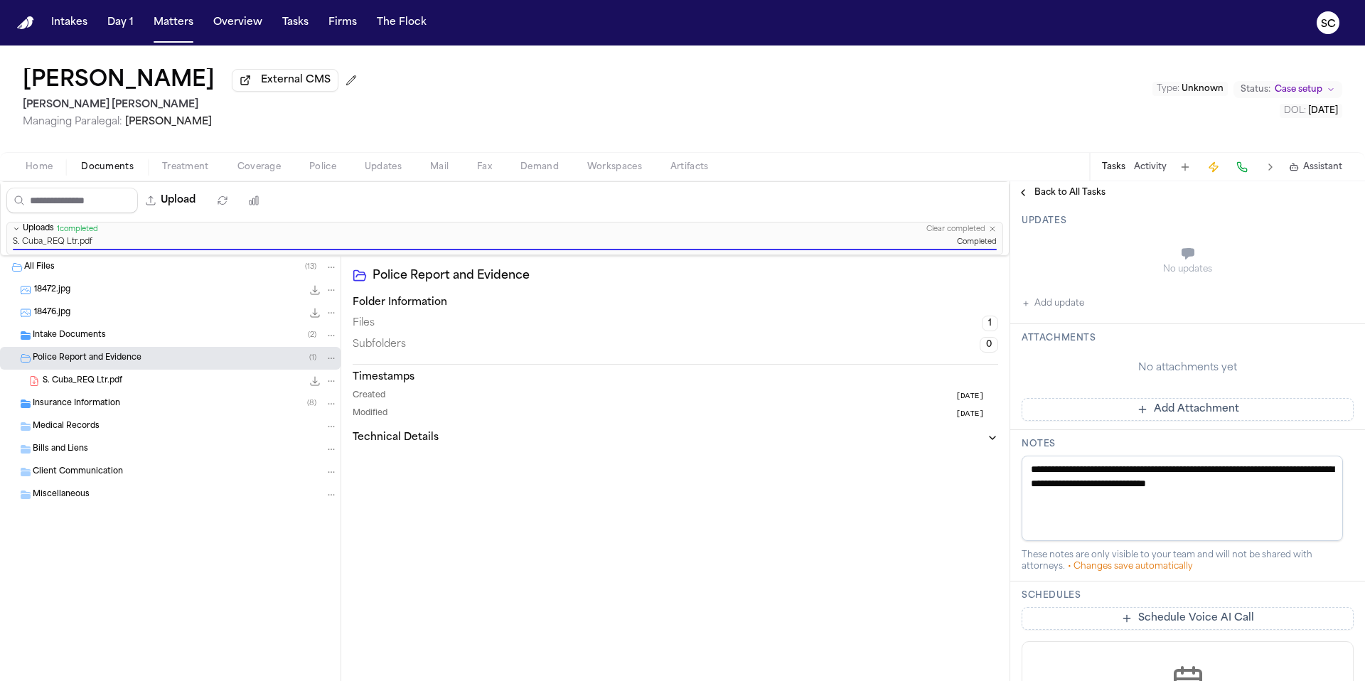
scroll to position [281, 0]
click at [31, 173] on span "Home" at bounding box center [39, 166] width 27 height 11
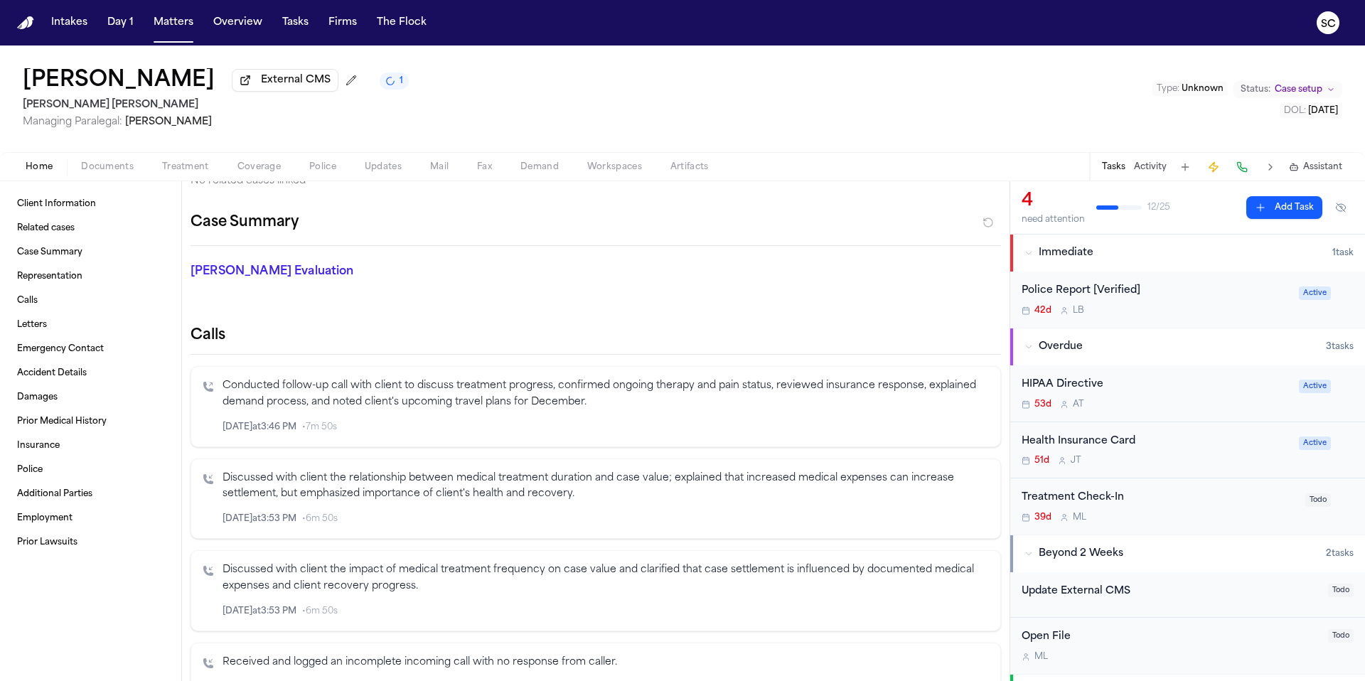
scroll to position [431, 0]
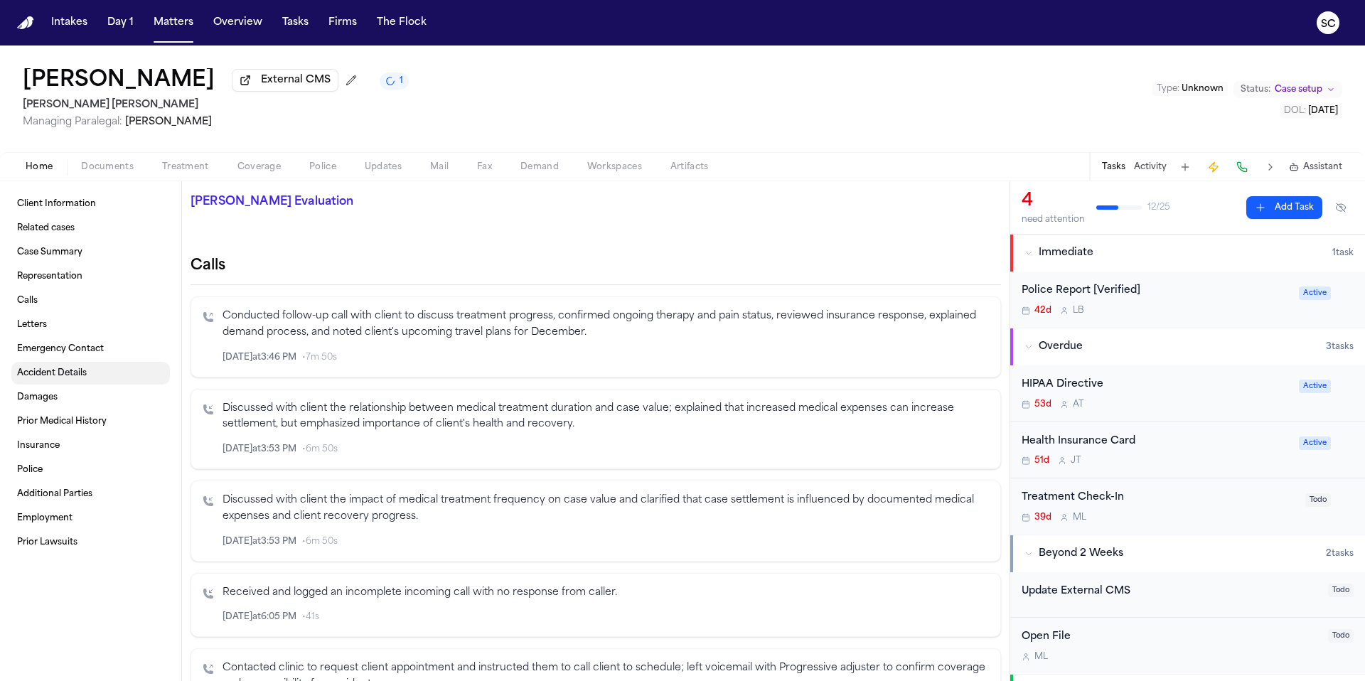
drag, startPoint x: 50, startPoint y: 378, endPoint x: 68, endPoint y: 382, distance: 18.3
click at [64, 373] on span "Accident Details" at bounding box center [52, 372] width 70 height 11
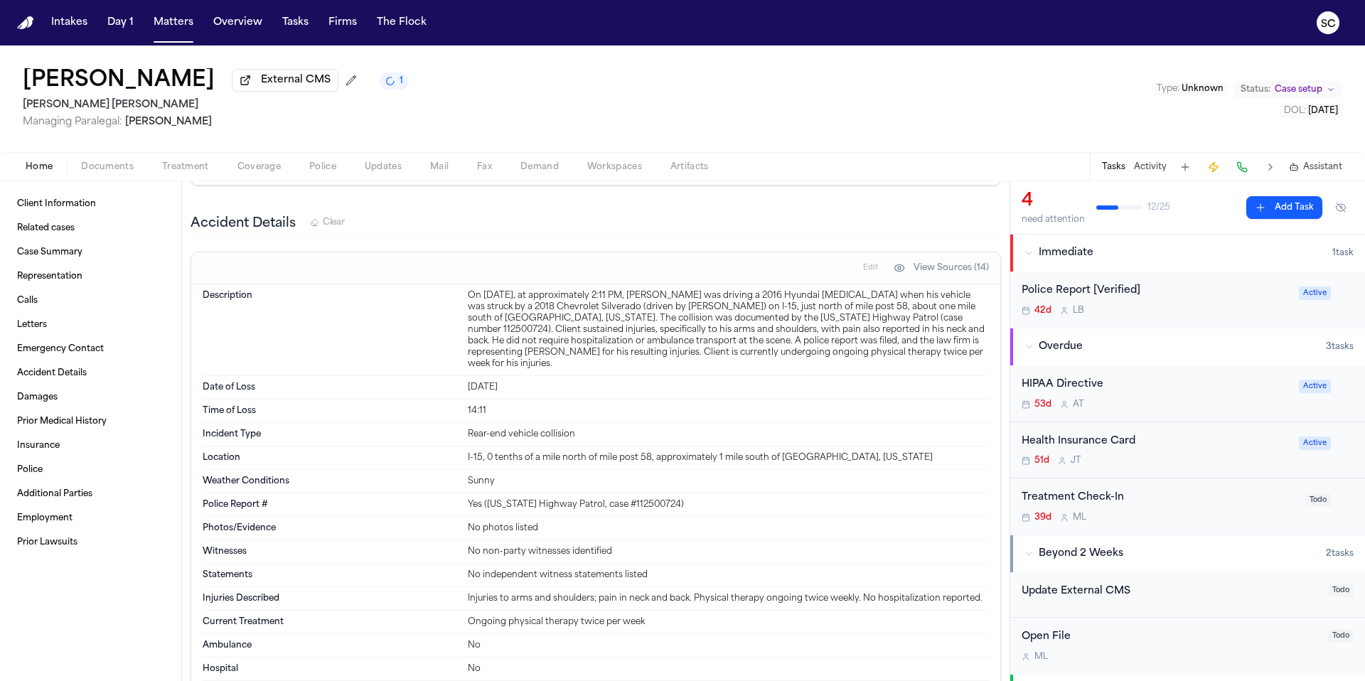
scroll to position [2590, 0]
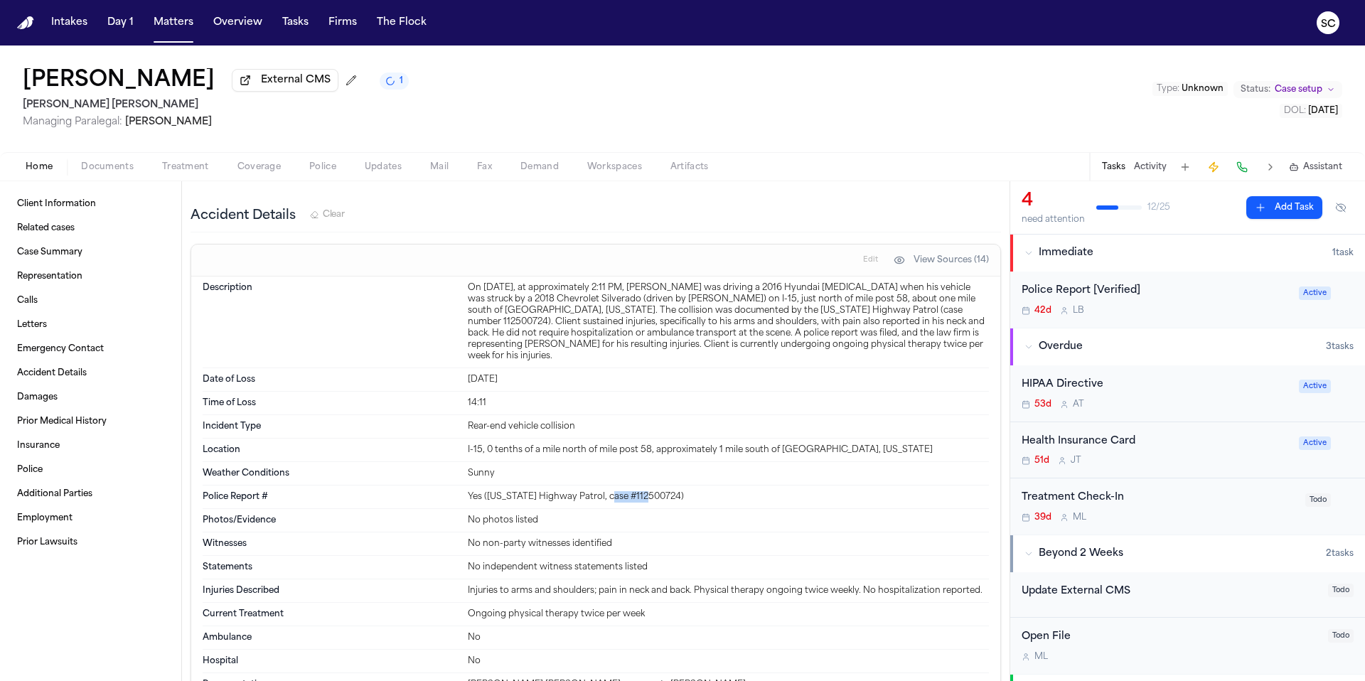
drag, startPoint x: 603, startPoint y: 488, endPoint x: 645, endPoint y: 488, distance: 42.6
click at [645, 491] on div "Yes (Utah Highway Patrol, case #112500724)" at bounding box center [728, 496] width 521 height 11
copy div "12500724"
click at [1186, 310] on div "42d L B" at bounding box center [1155, 310] width 269 height 11
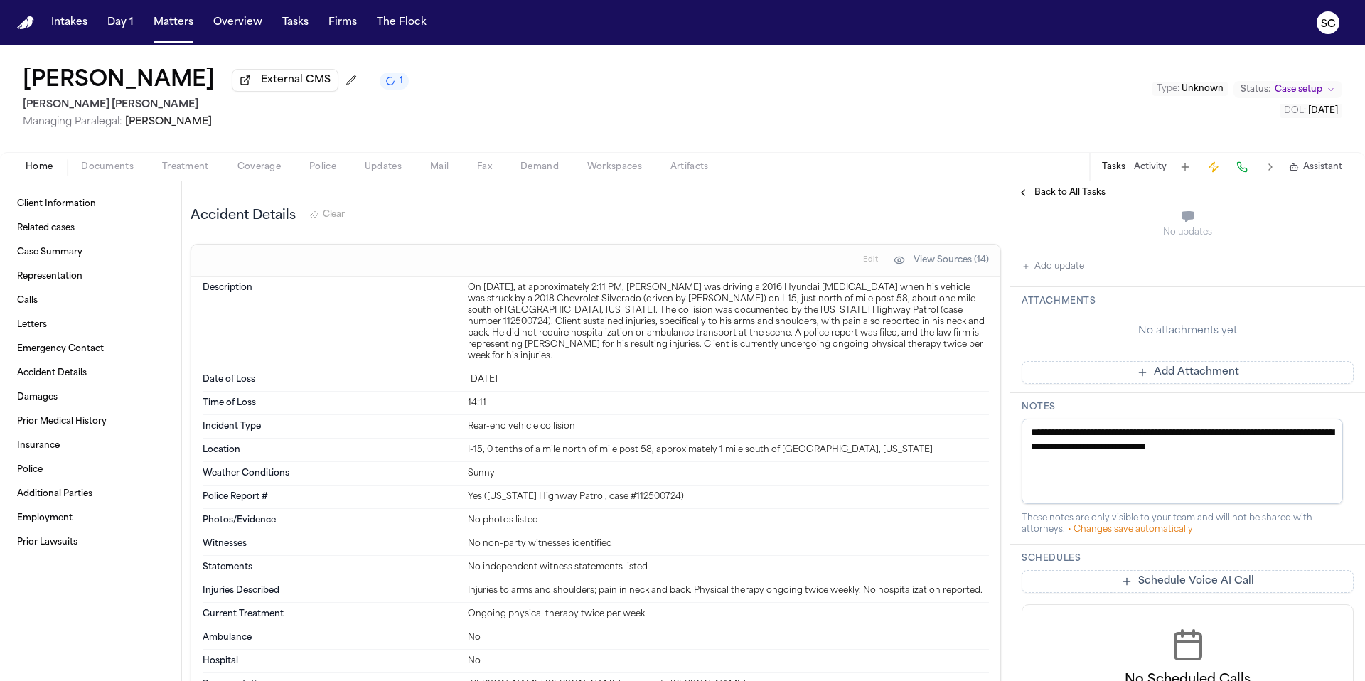
click at [1071, 267] on button "Add update" at bounding box center [1052, 266] width 63 height 17
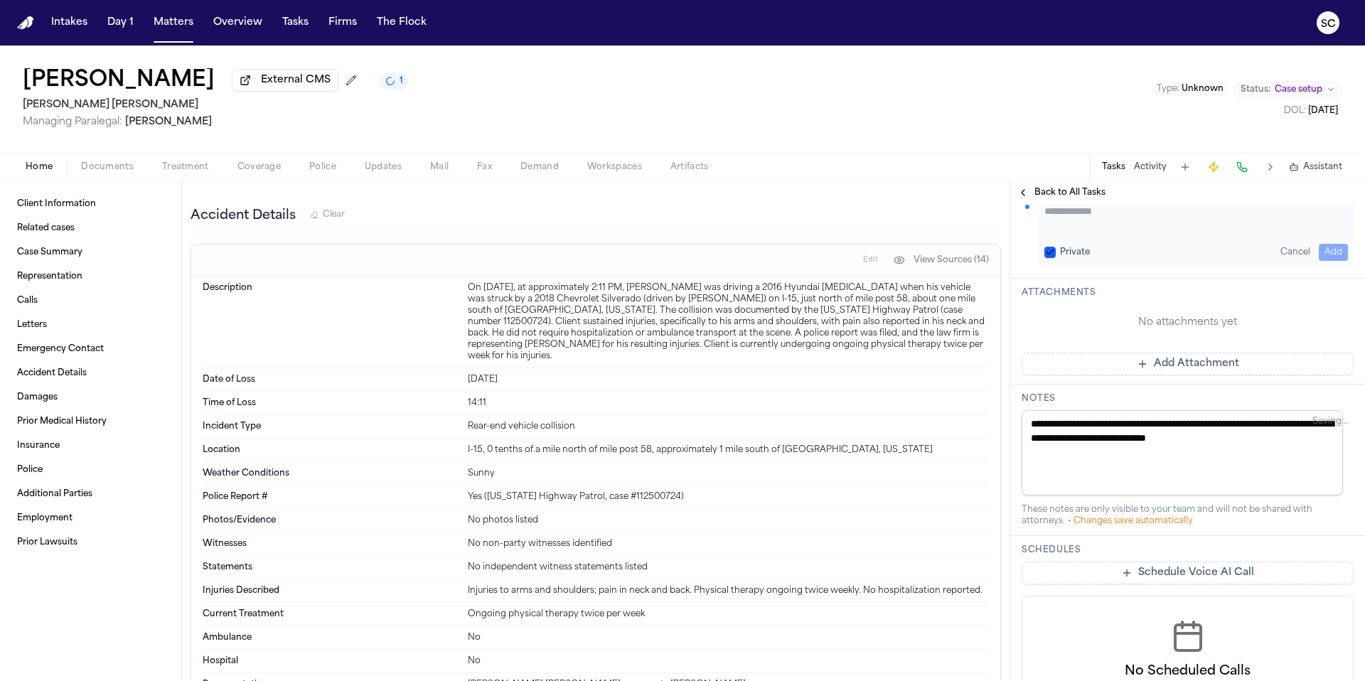
scroll to position [256, 0]
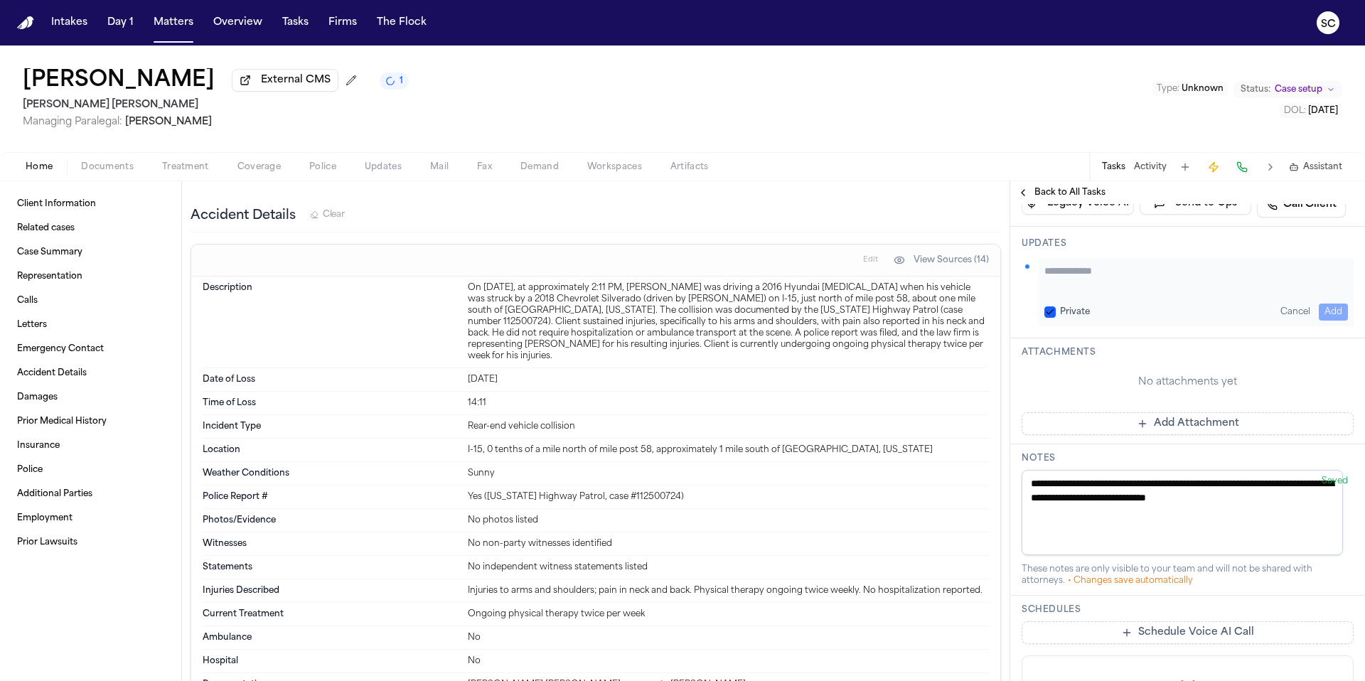
click at [1099, 274] on textarea "Add your update" at bounding box center [1195, 278] width 303 height 28
paste textarea "**********"
click at [1270, 287] on textarea "**********" at bounding box center [1190, 278] width 293 height 28
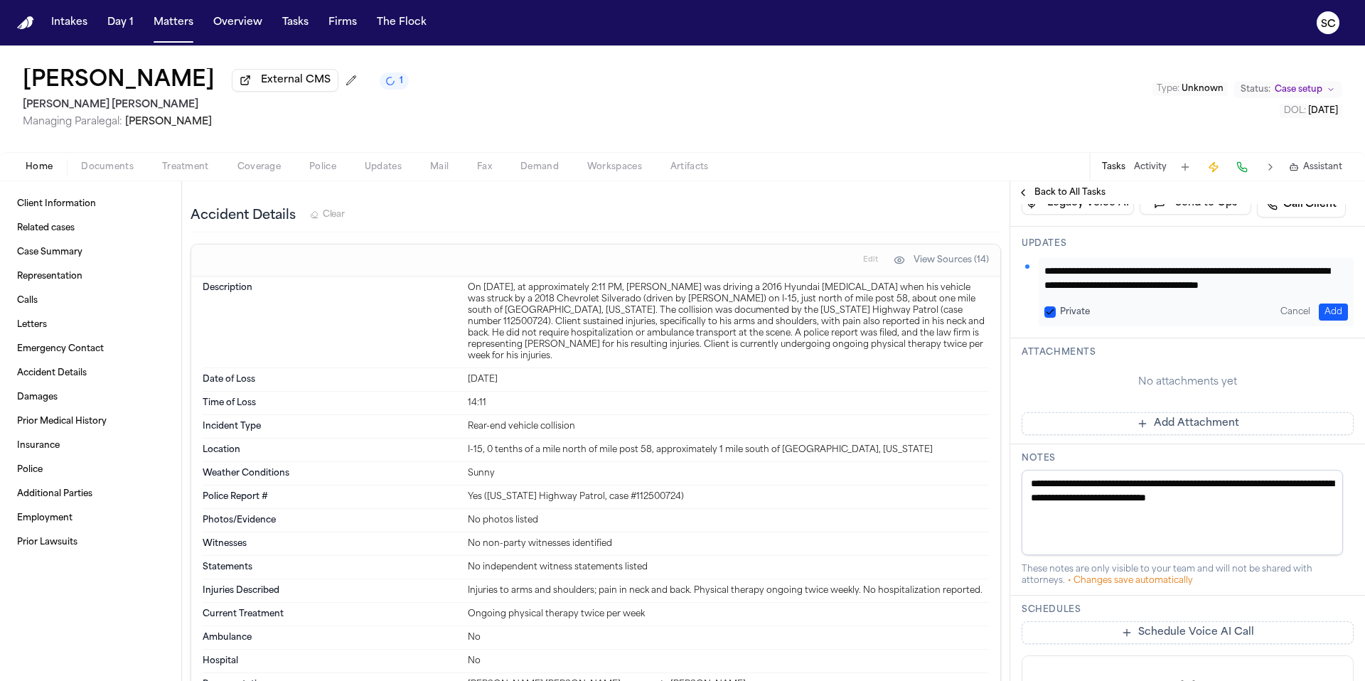
drag, startPoint x: 1132, startPoint y: 291, endPoint x: 1031, endPoint y: 267, distance: 104.5
click at [1031, 267] on div "**********" at bounding box center [1187, 292] width 332 height 68
type textarea "**********"
click at [1329, 311] on button "Add" at bounding box center [1332, 311] width 29 height 17
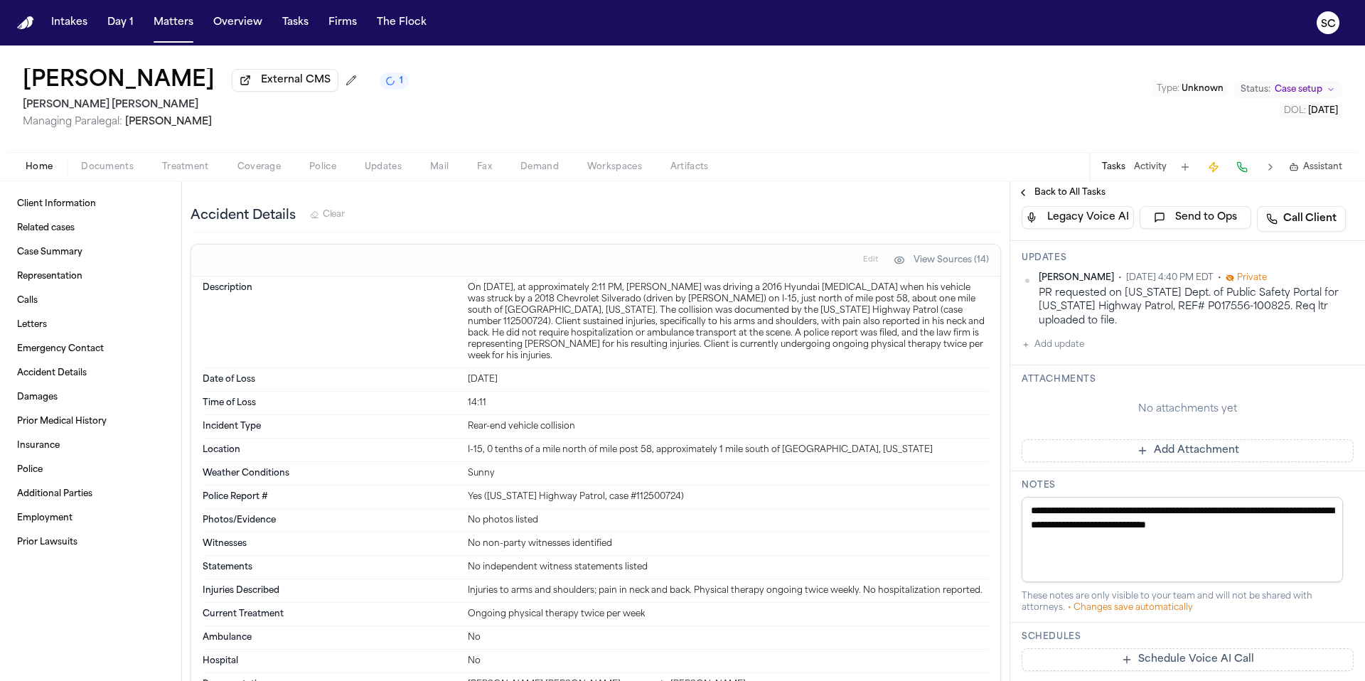
drag, startPoint x: 1045, startPoint y: 522, endPoint x: 1028, endPoint y: 500, distance: 28.4
click at [1028, 500] on textarea "**********" at bounding box center [1181, 539] width 321 height 85
type textarea "**********"
paste textarea "**********"
type textarea "**********"
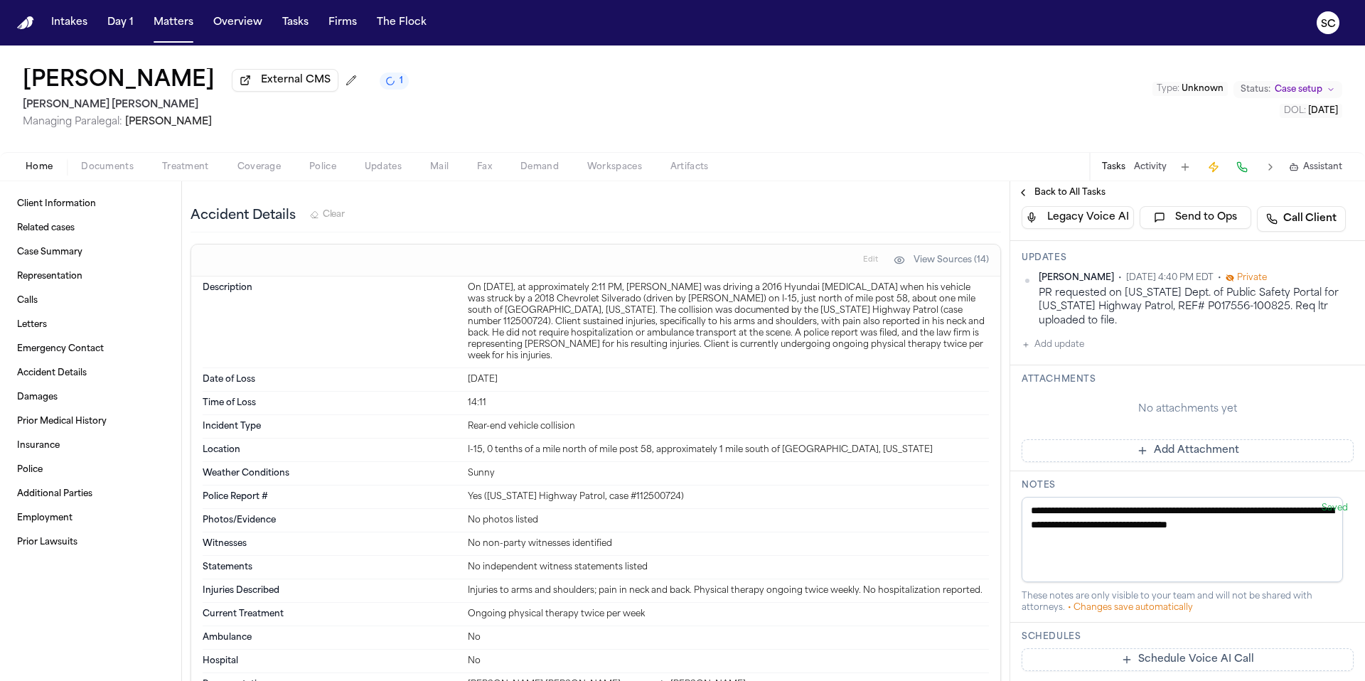
scroll to position [187, 0]
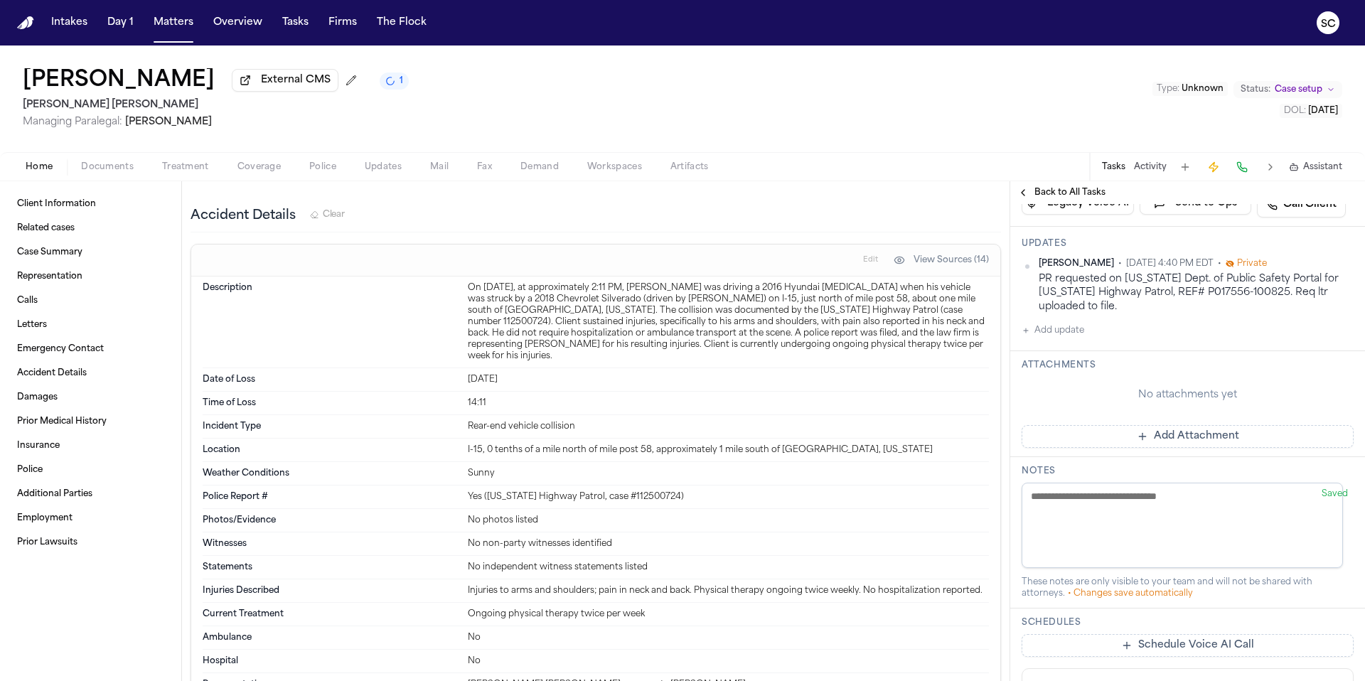
click at [972, 585] on div "Injuries to arms and shoulders; pain in neck and back. Physical therapy ongoing…" at bounding box center [728, 590] width 521 height 11
click at [1051, 505] on textarea at bounding box center [1181, 525] width 321 height 85
paste textarea "**********"
type textarea "**********"
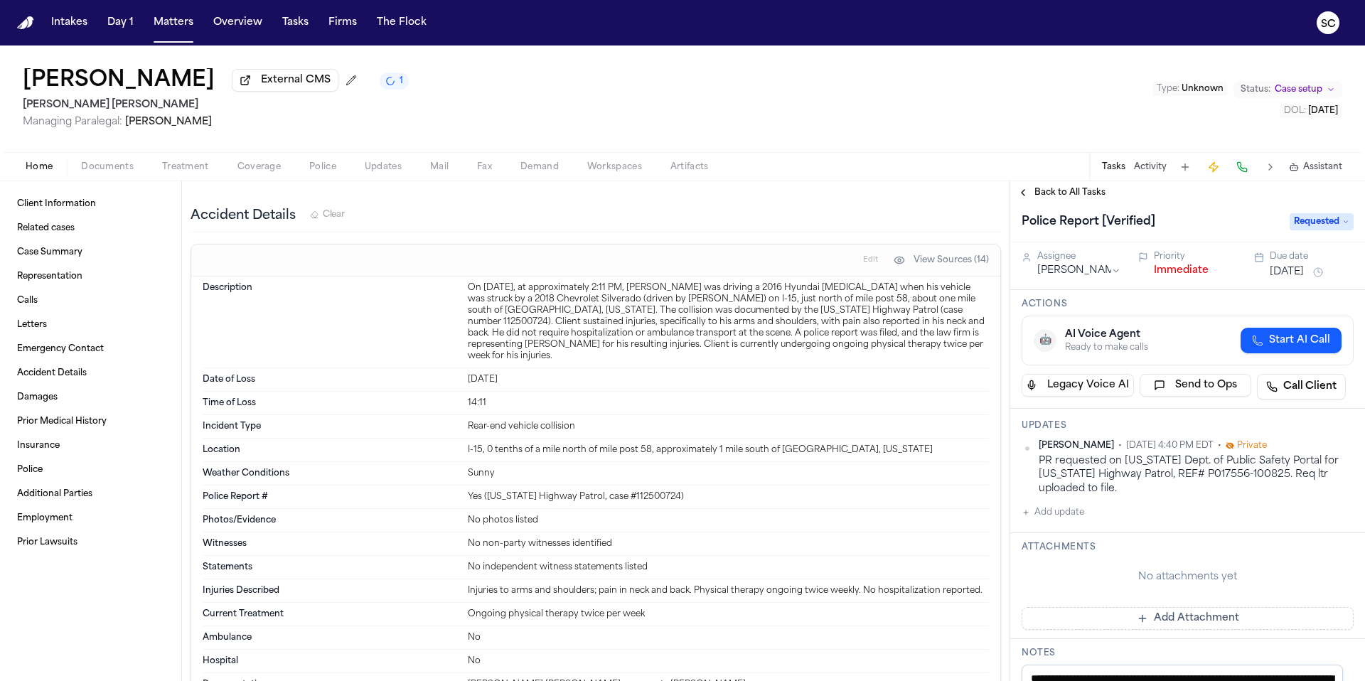
scroll to position [0, 0]
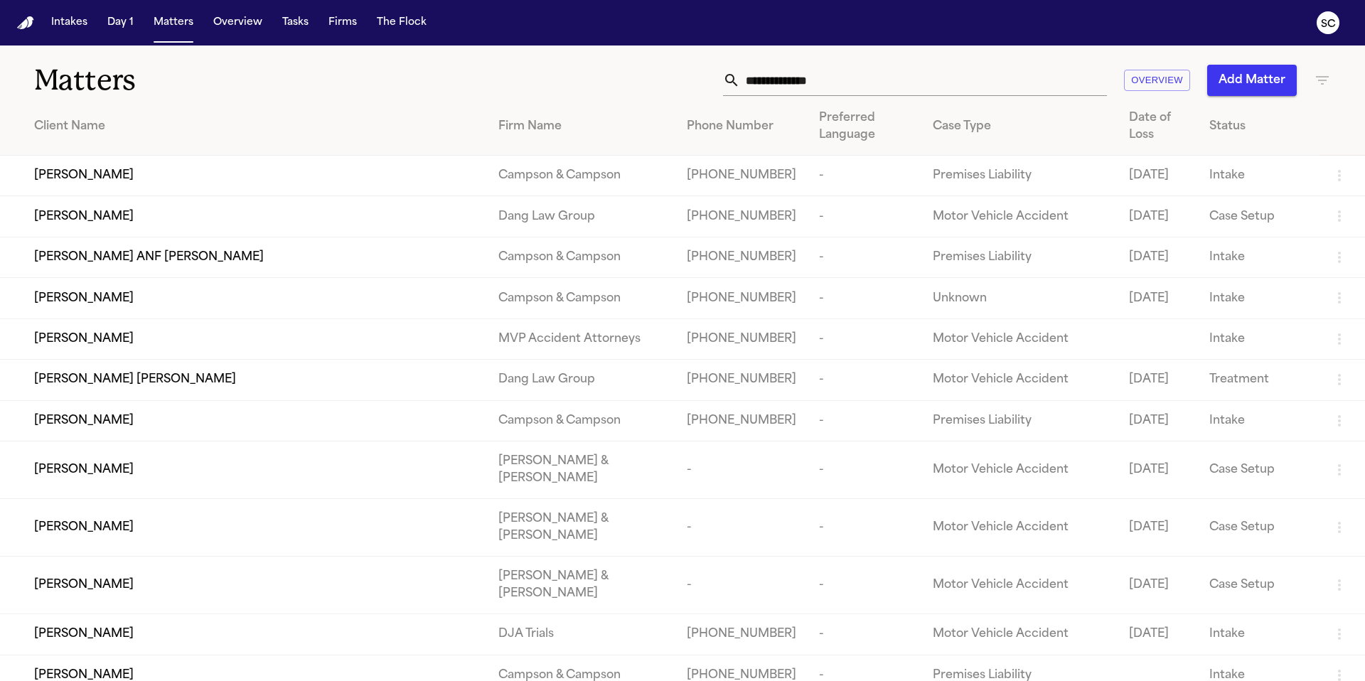
click at [771, 81] on input "text" at bounding box center [923, 80] width 367 height 31
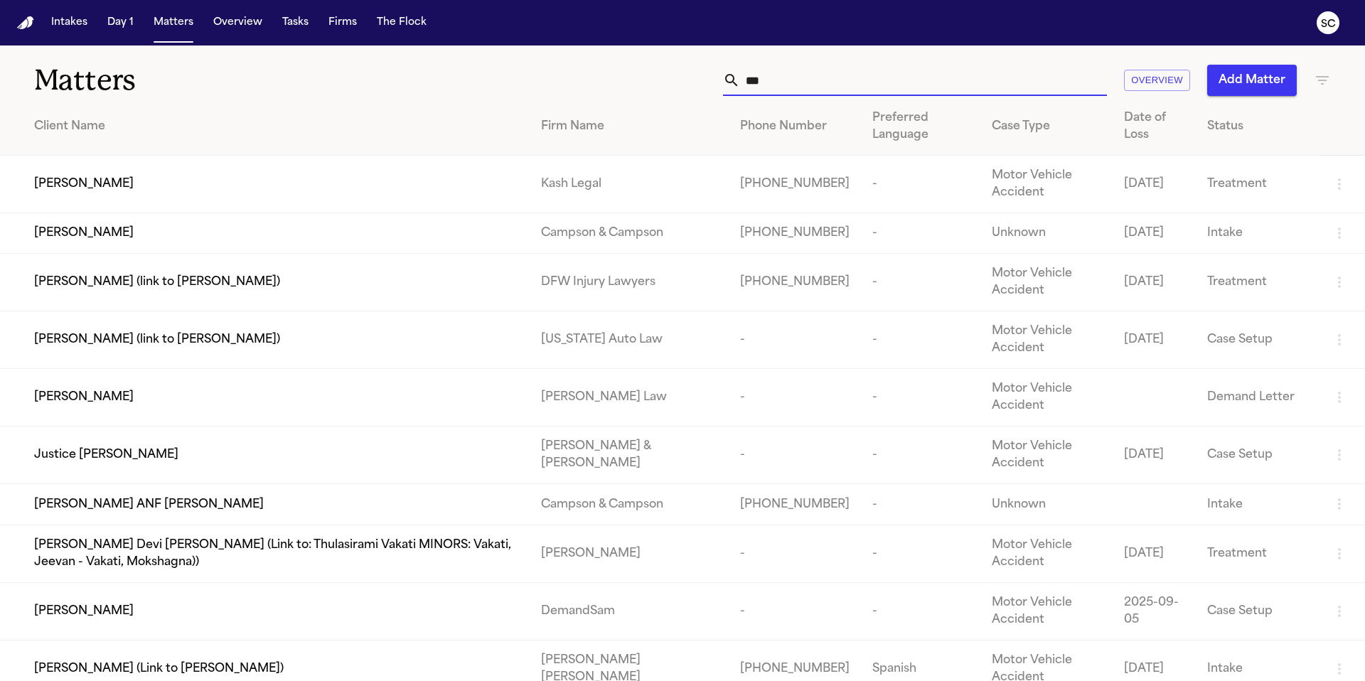
type input "***"
click at [139, 190] on div "Tekiya McGowen" at bounding box center [276, 184] width 484 height 17
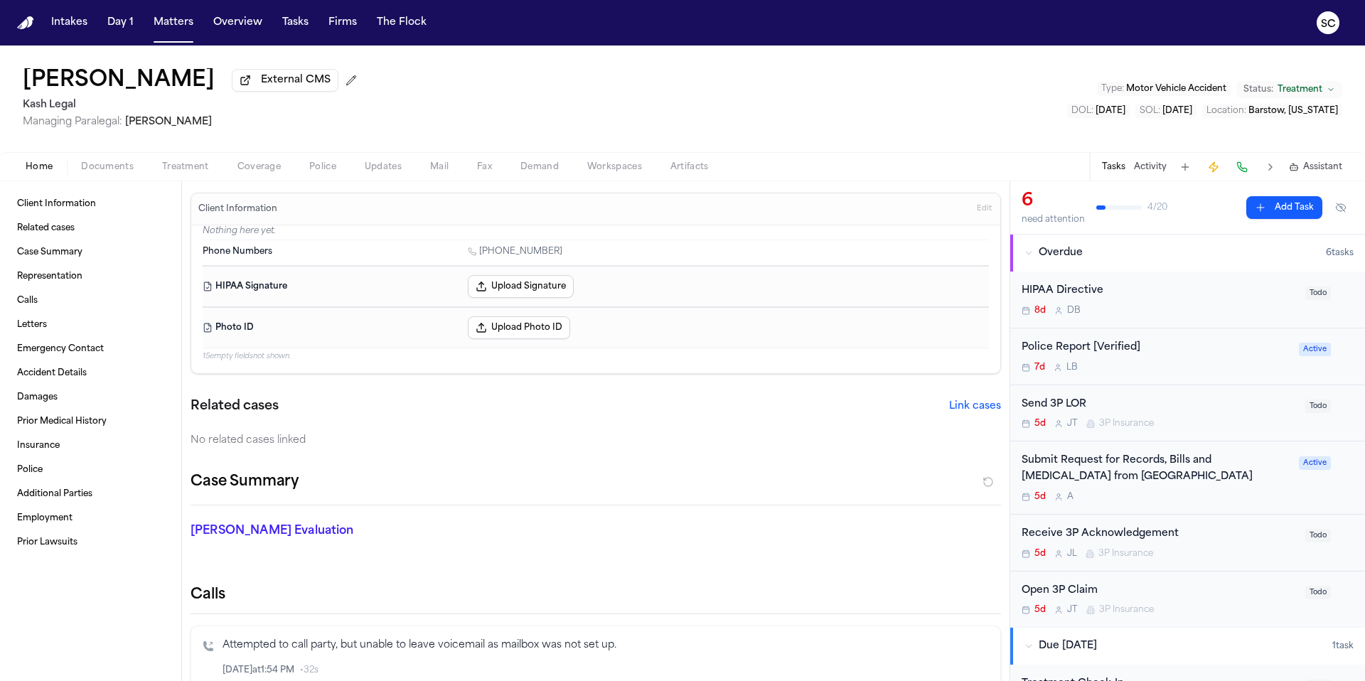
click at [114, 166] on span "Documents" at bounding box center [107, 166] width 53 height 11
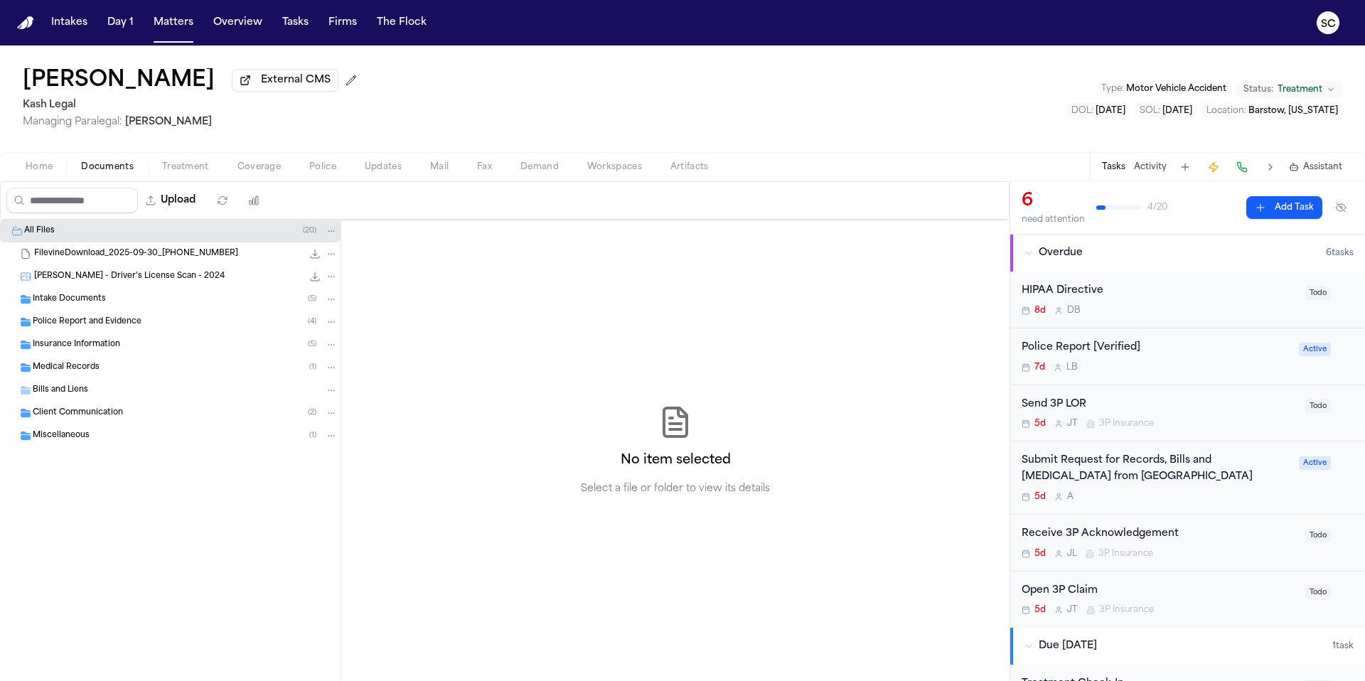
click at [208, 280] on div "T. McGowen - Driver's License Scan - 2024 263.1 KB • JPG" at bounding box center [185, 276] width 303 height 14
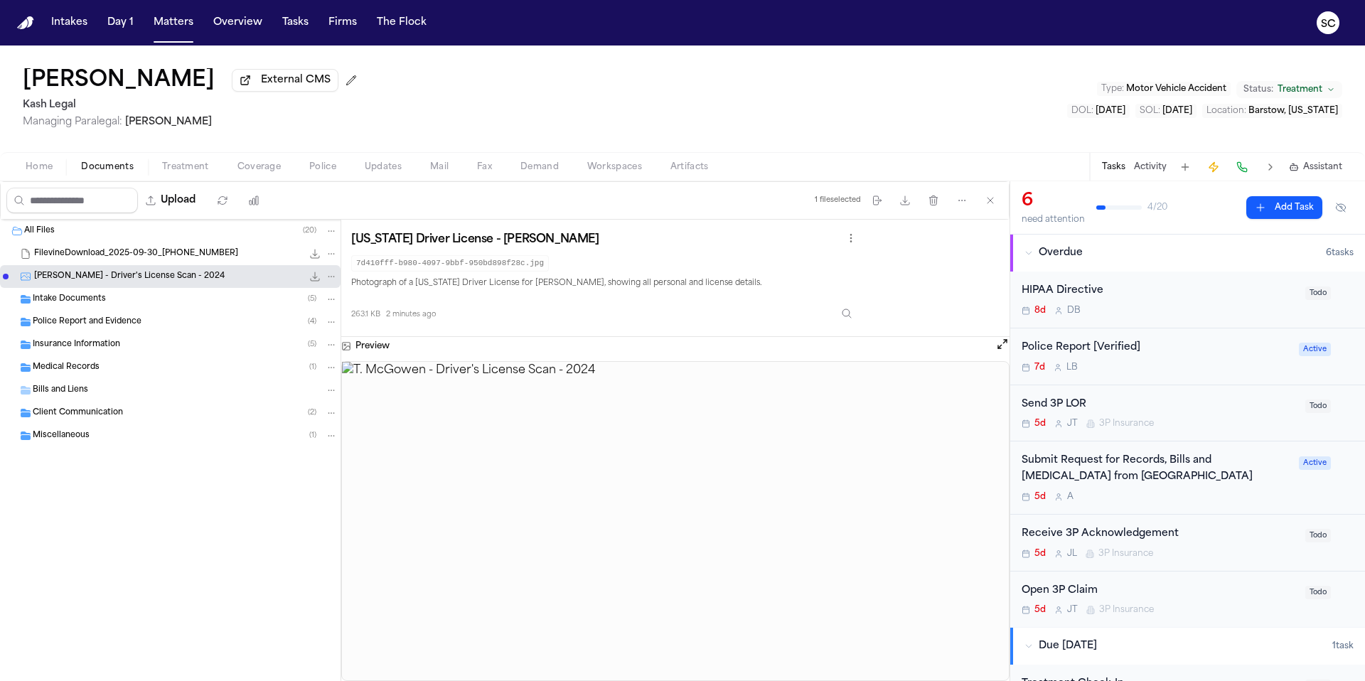
click at [140, 326] on div "Police Report and Evidence ( 4 )" at bounding box center [185, 322] width 305 height 13
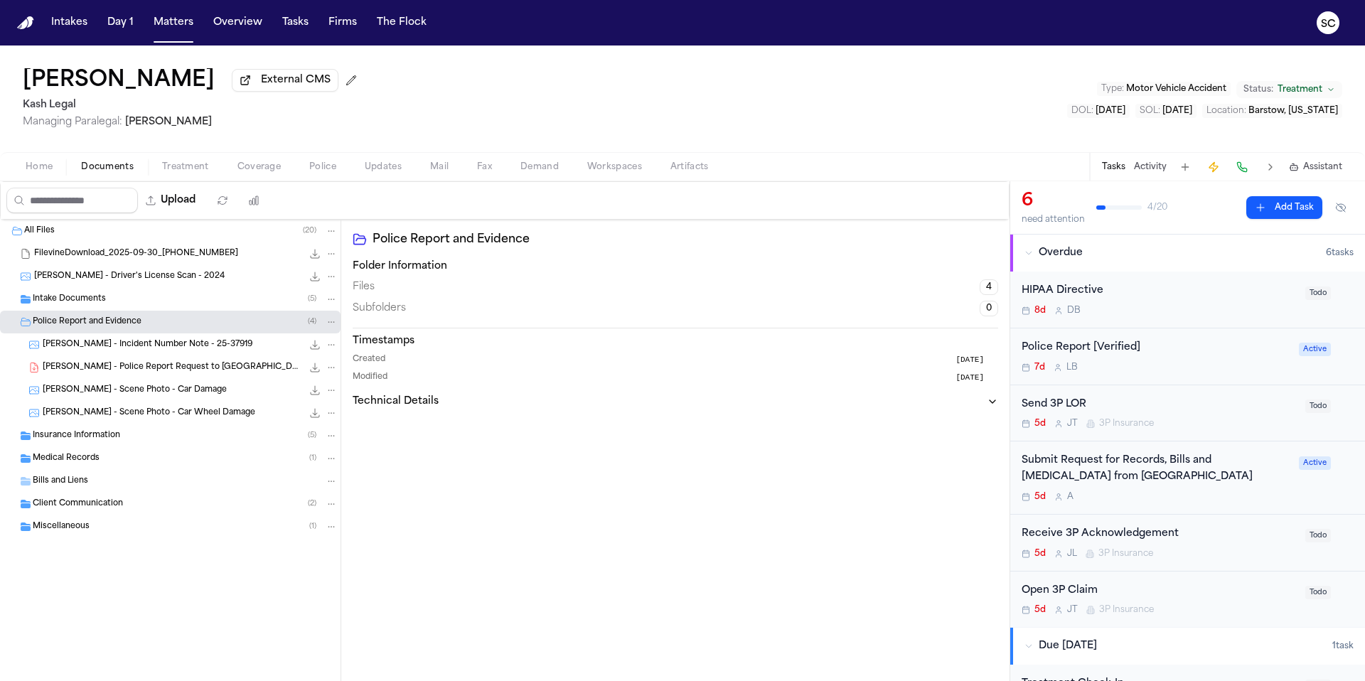
click at [232, 372] on span "T. McGowen - Police Report Request to Salt Lake County SO - 10.8.25" at bounding box center [172, 368] width 259 height 12
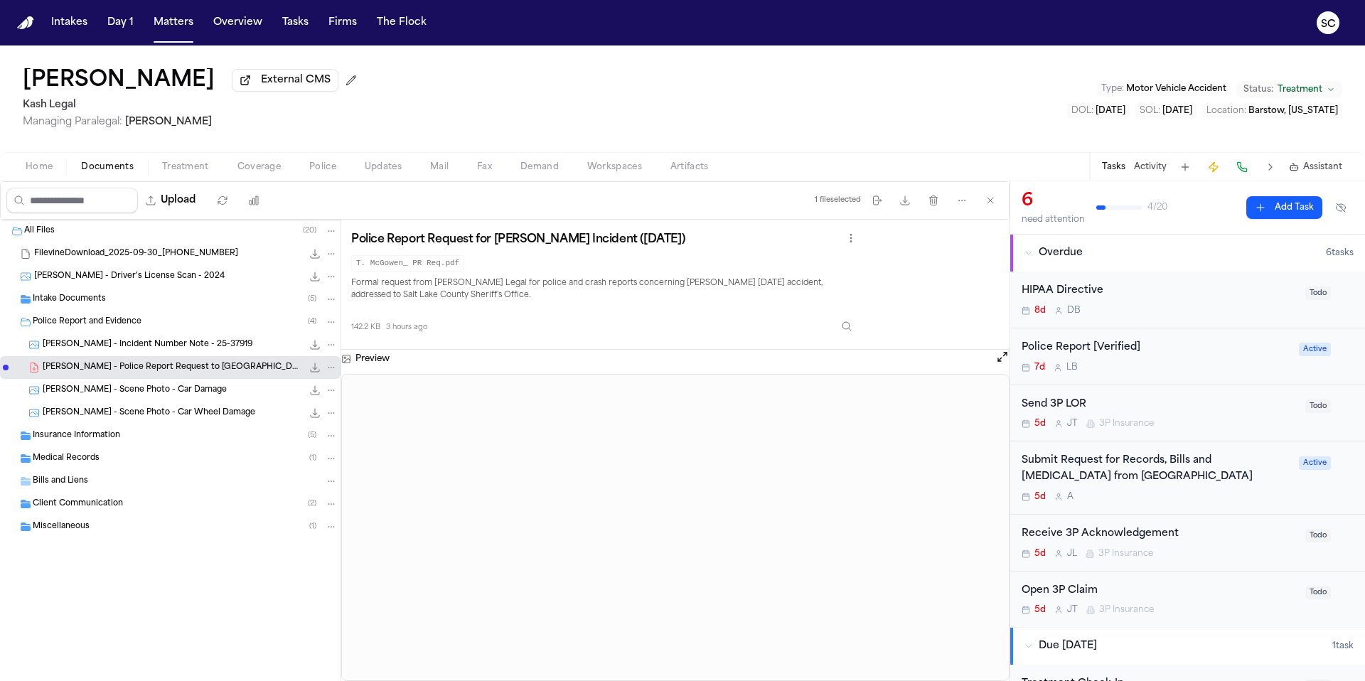
click at [313, 281] on icon "File: T. McGowen - Driver's License Scan - 2024" at bounding box center [314, 276] width 11 height 11
click at [330, 368] on icon "File: T. McGowen - Police Report Request to Salt Lake County SO - 10.8.25" at bounding box center [331, 367] width 10 height 10
click at [323, 448] on span "Delete" at bounding box center [328, 449] width 42 height 17
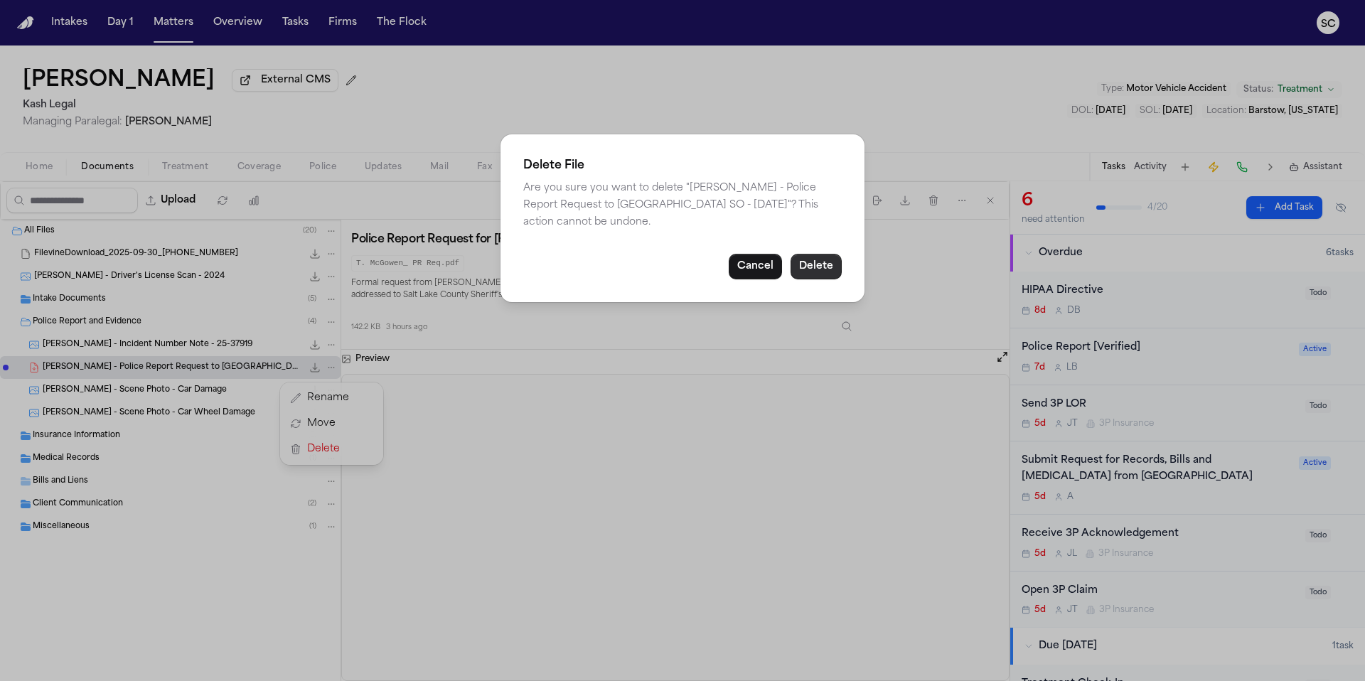
click at [821, 262] on button "Delete" at bounding box center [815, 267] width 51 height 26
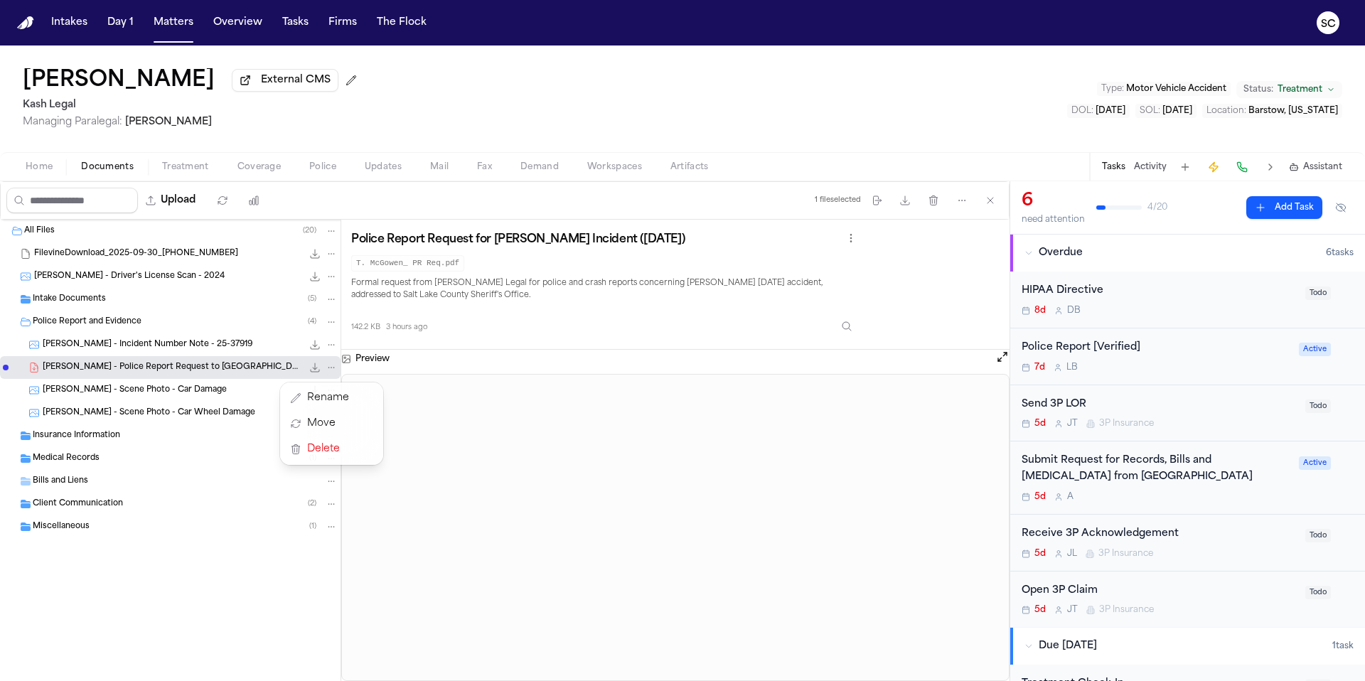
click at [825, 269] on div "All Files ( 20 ) FilevineDownload_2025-09-30_17-34-15-844 6.0 MB T. McGowen - D…" at bounding box center [504, 450] width 1009 height 461
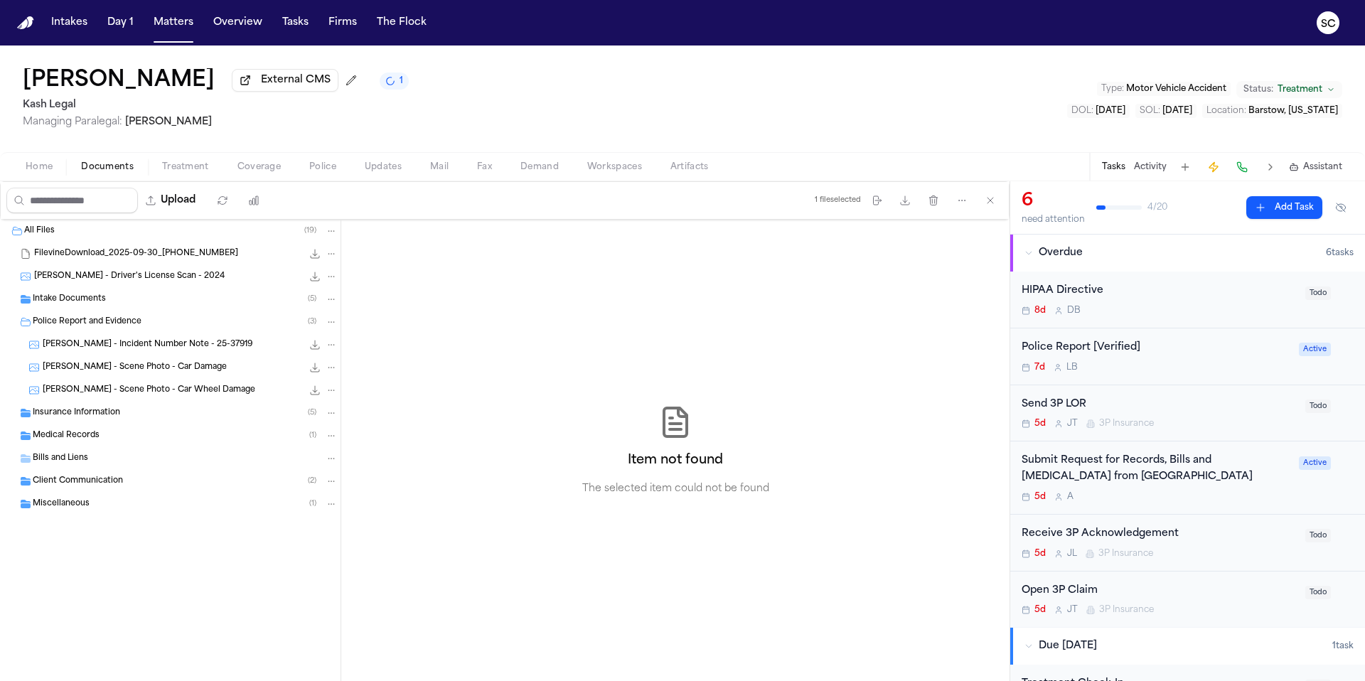
click at [49, 173] on span "Home" at bounding box center [39, 166] width 27 height 11
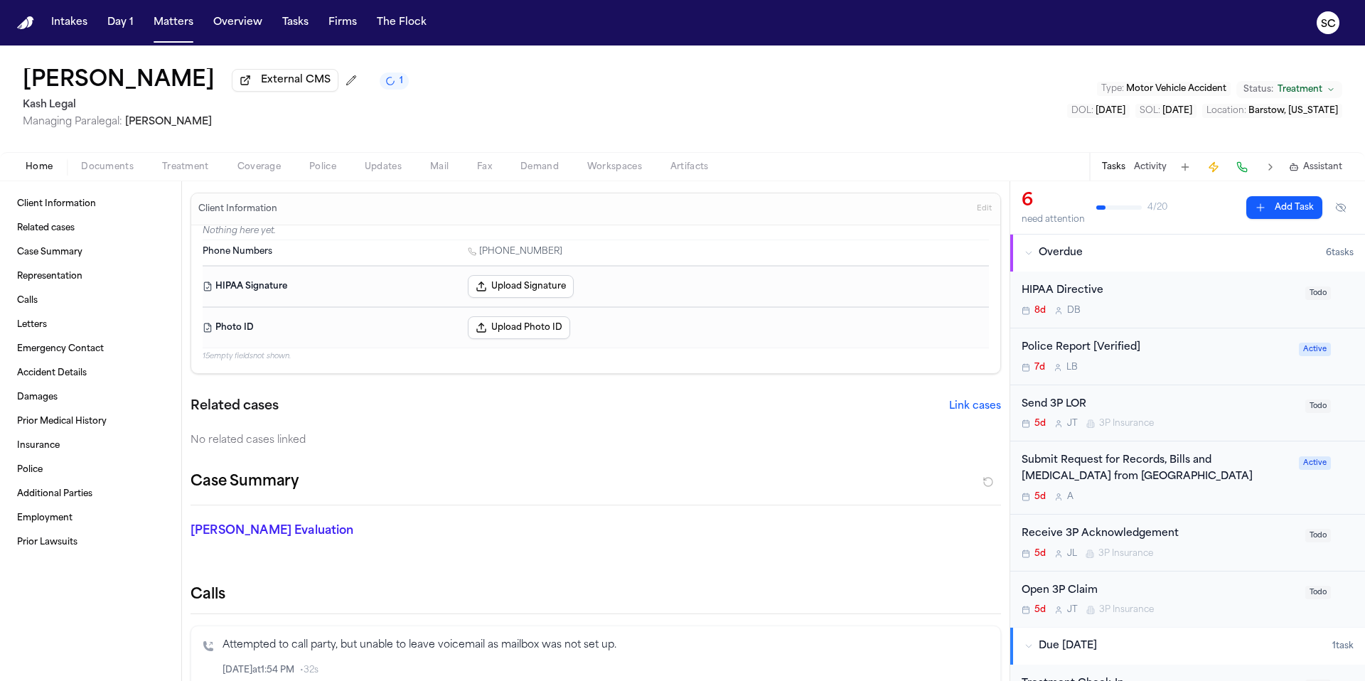
click at [343, 166] on button "Police" at bounding box center [322, 166] width 55 height 17
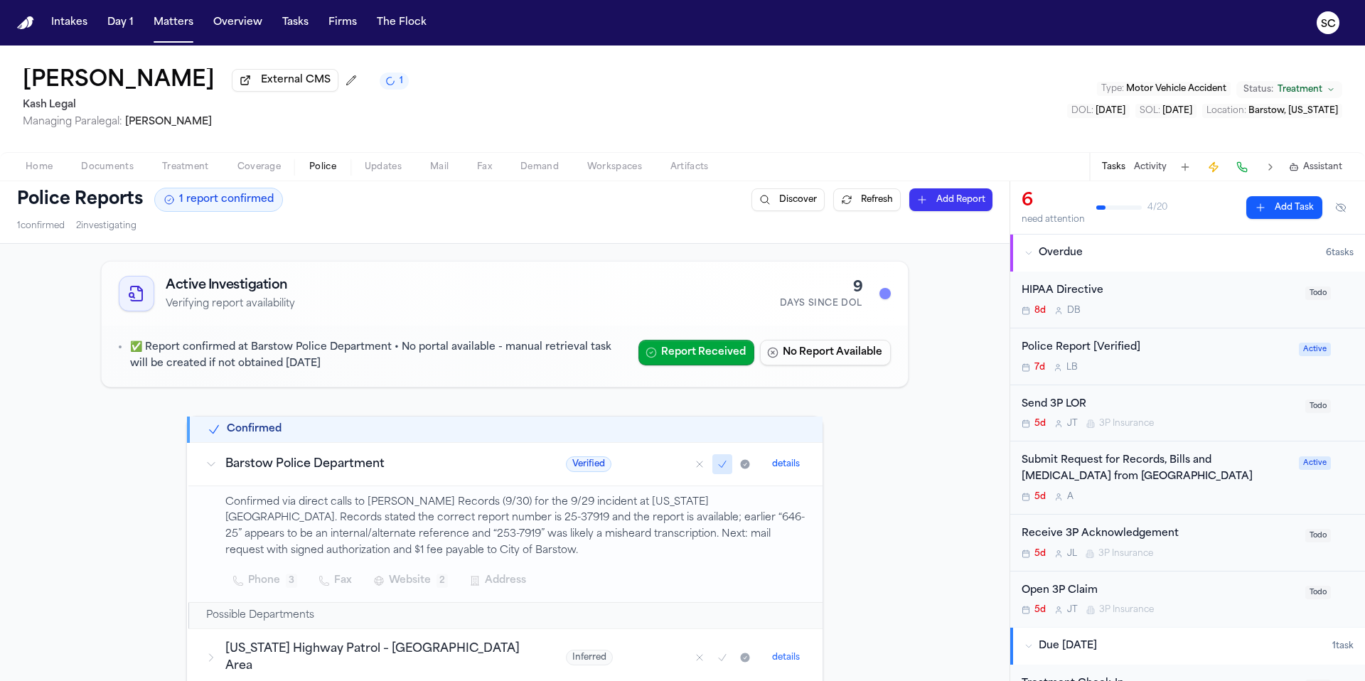
scroll to position [6, 0]
click at [1176, 366] on div "7d L B" at bounding box center [1155, 367] width 269 height 11
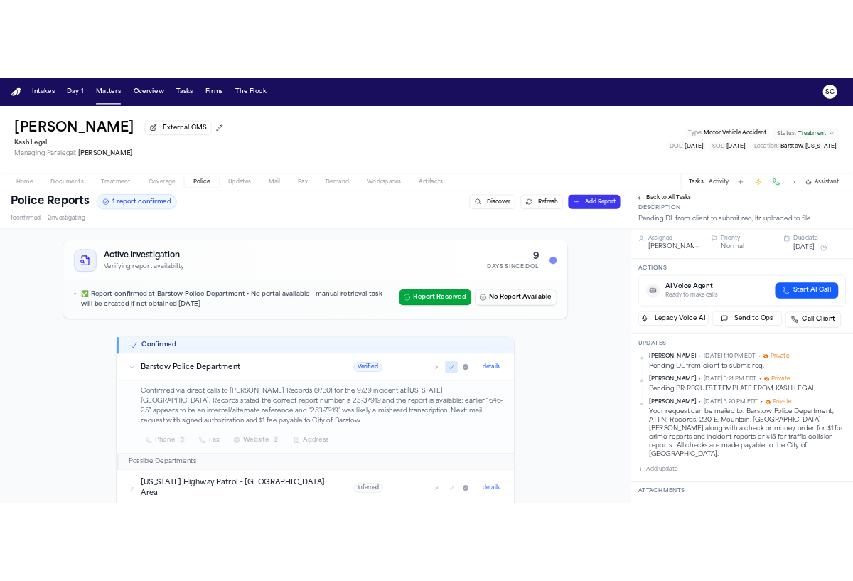
scroll to position [154, 0]
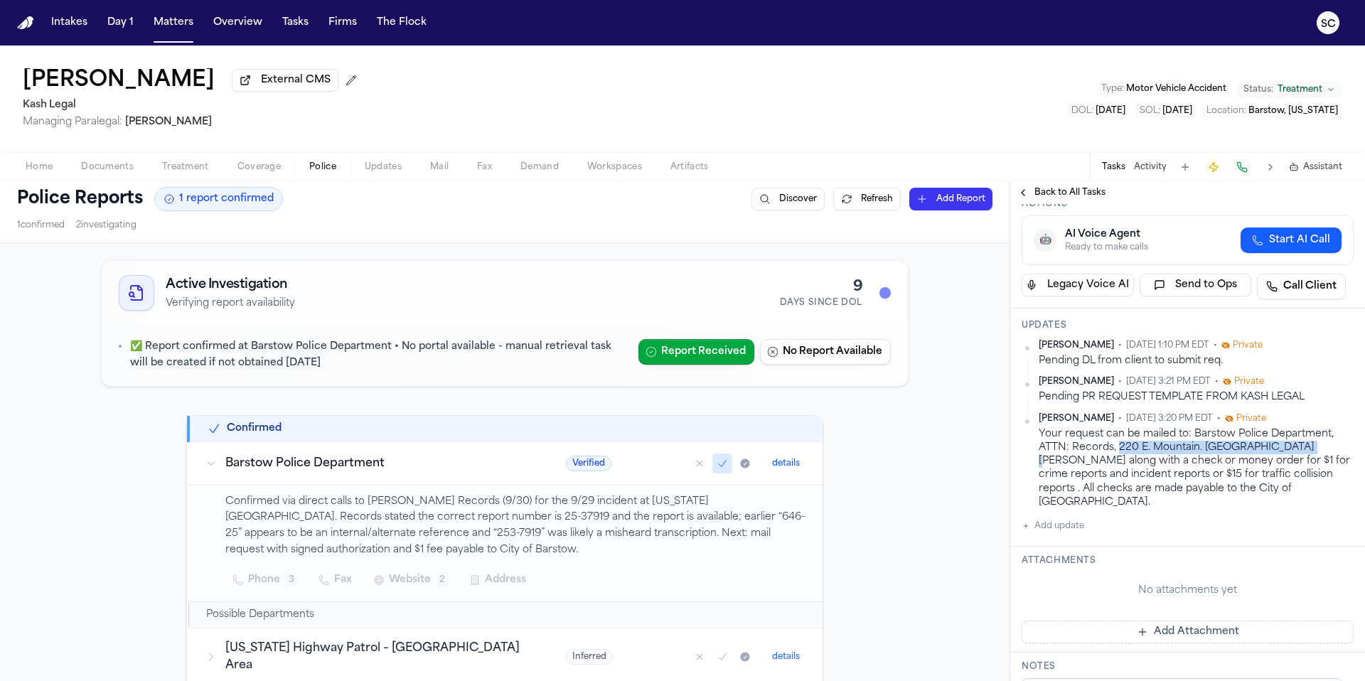
drag, startPoint x: 1282, startPoint y: 451, endPoint x: 1141, endPoint y: 451, distance: 141.4
click at [1115, 447] on div "Your request can be mailed to: Barstow Police Department, ATTN: Records, 220 E.…" at bounding box center [1195, 468] width 315 height 82
copy div "220 E. Mountain. View St., Suite B,"
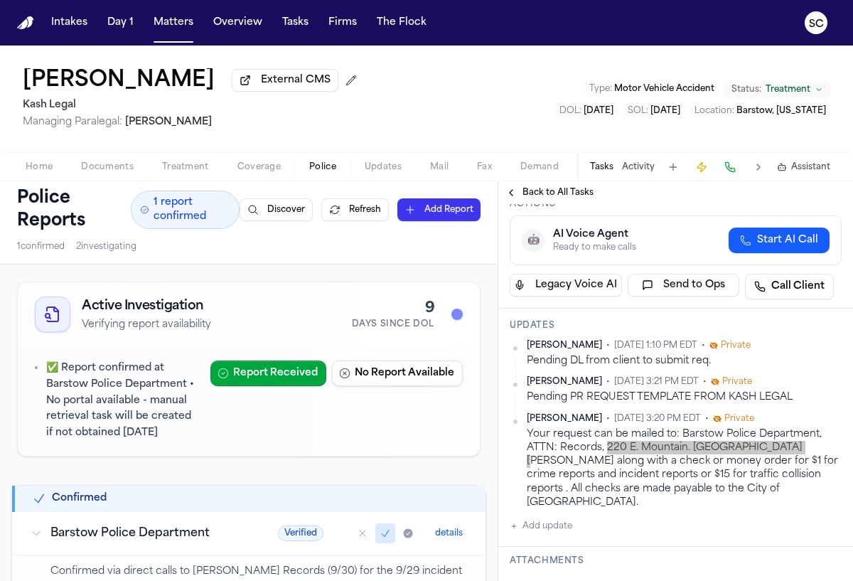
copy div "220 E. Mountain. View St., Suite B,"
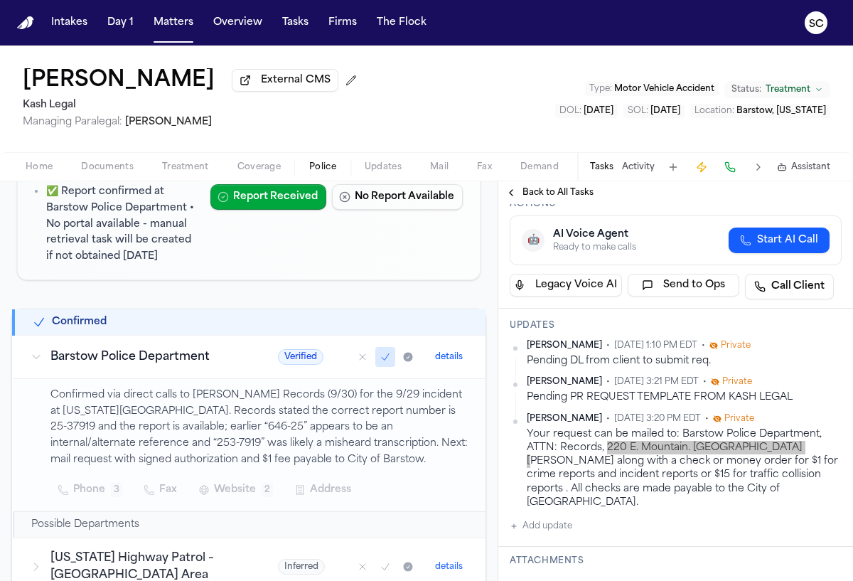
scroll to position [205, 0]
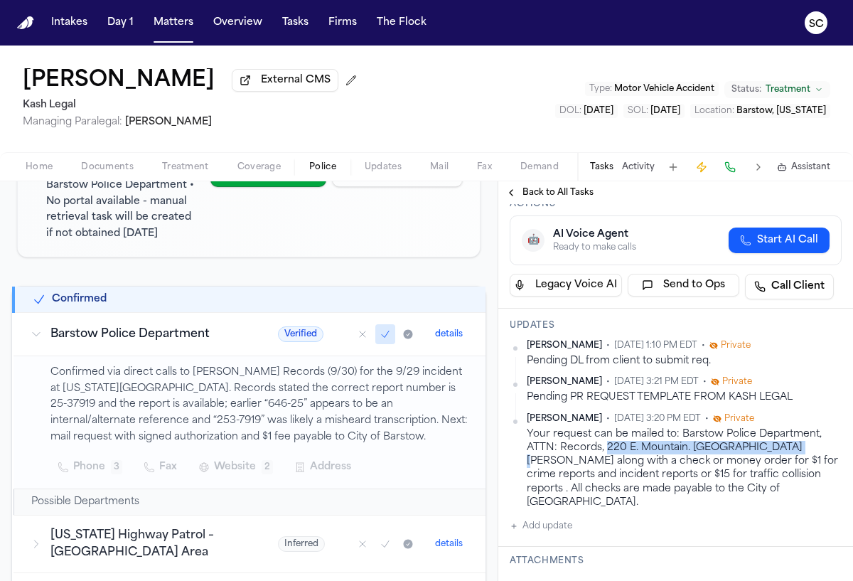
click at [113, 173] on span "Documents" at bounding box center [107, 166] width 53 height 11
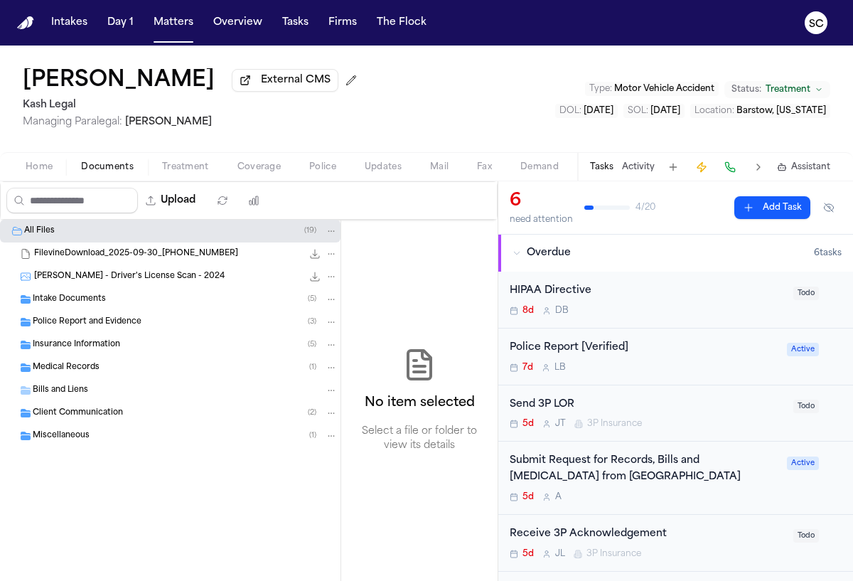
click at [129, 323] on span "Police Report and Evidence" at bounding box center [87, 322] width 109 height 12
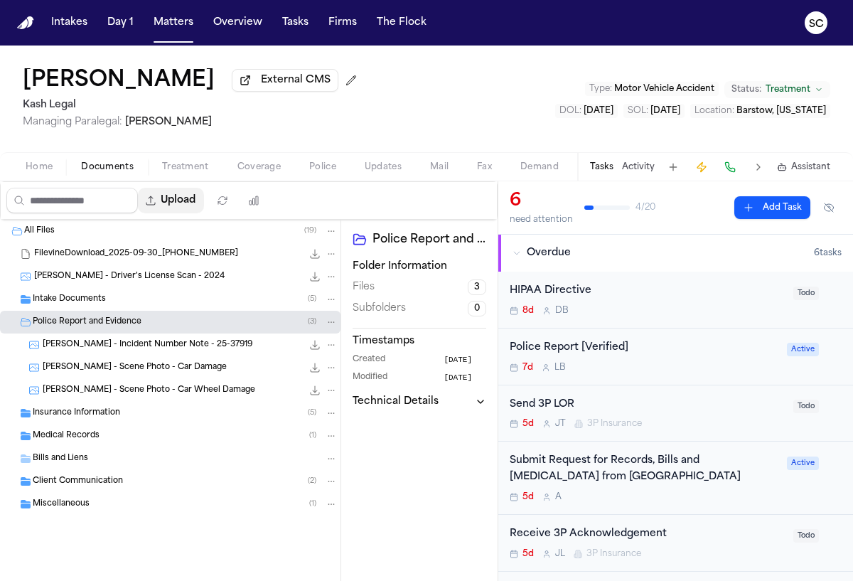
click at [186, 203] on button "Upload" at bounding box center [171, 201] width 66 height 26
select select "**********"
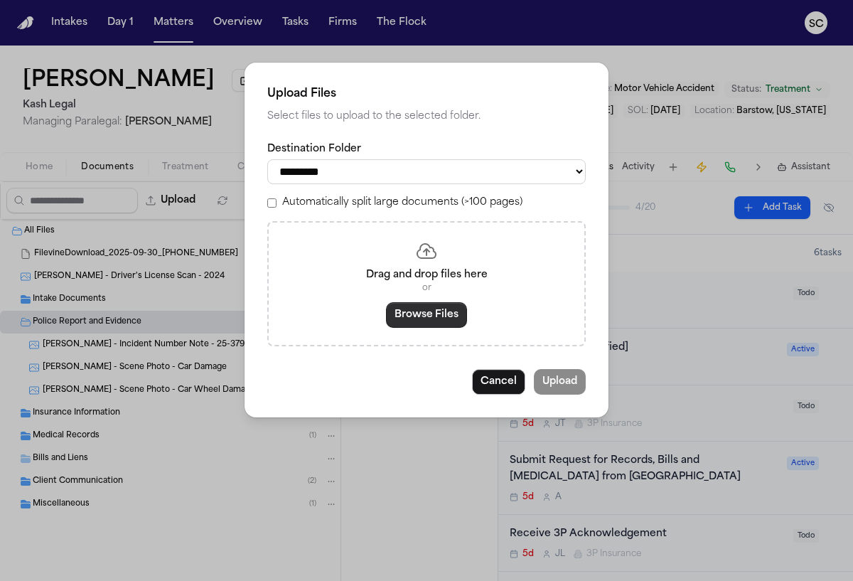
click at [438, 321] on button "Browse Files" at bounding box center [426, 315] width 81 height 26
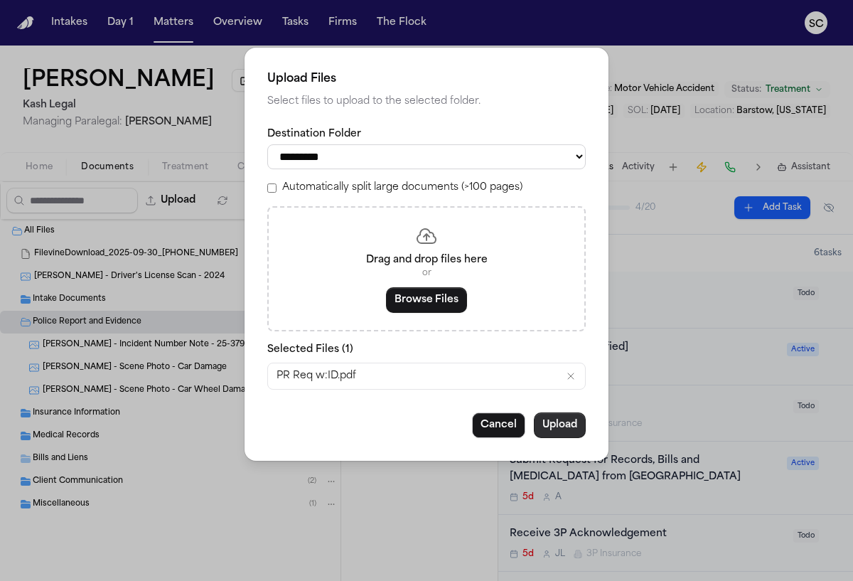
click at [566, 434] on button "Upload" at bounding box center [560, 425] width 52 height 26
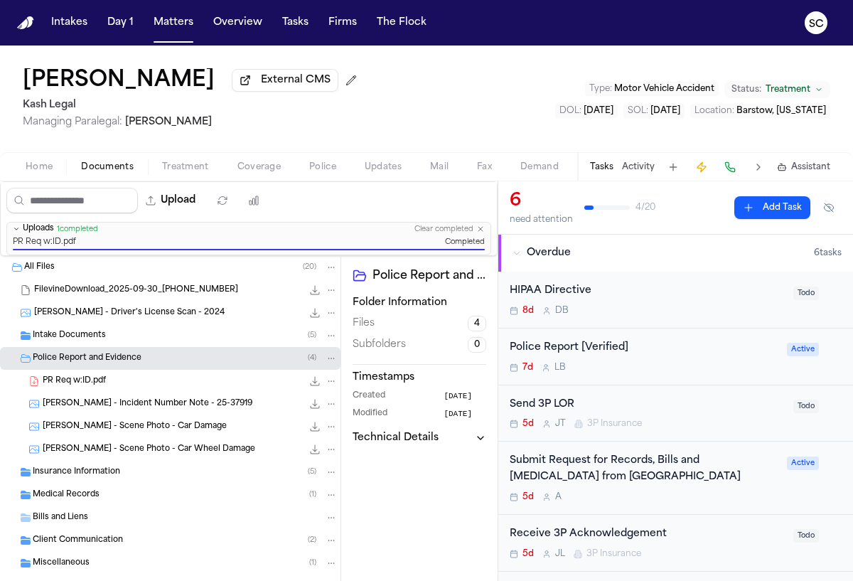
click at [148, 385] on div "PR Req w:ID.pdf 327.5 KB • PDF" at bounding box center [190, 381] width 295 height 14
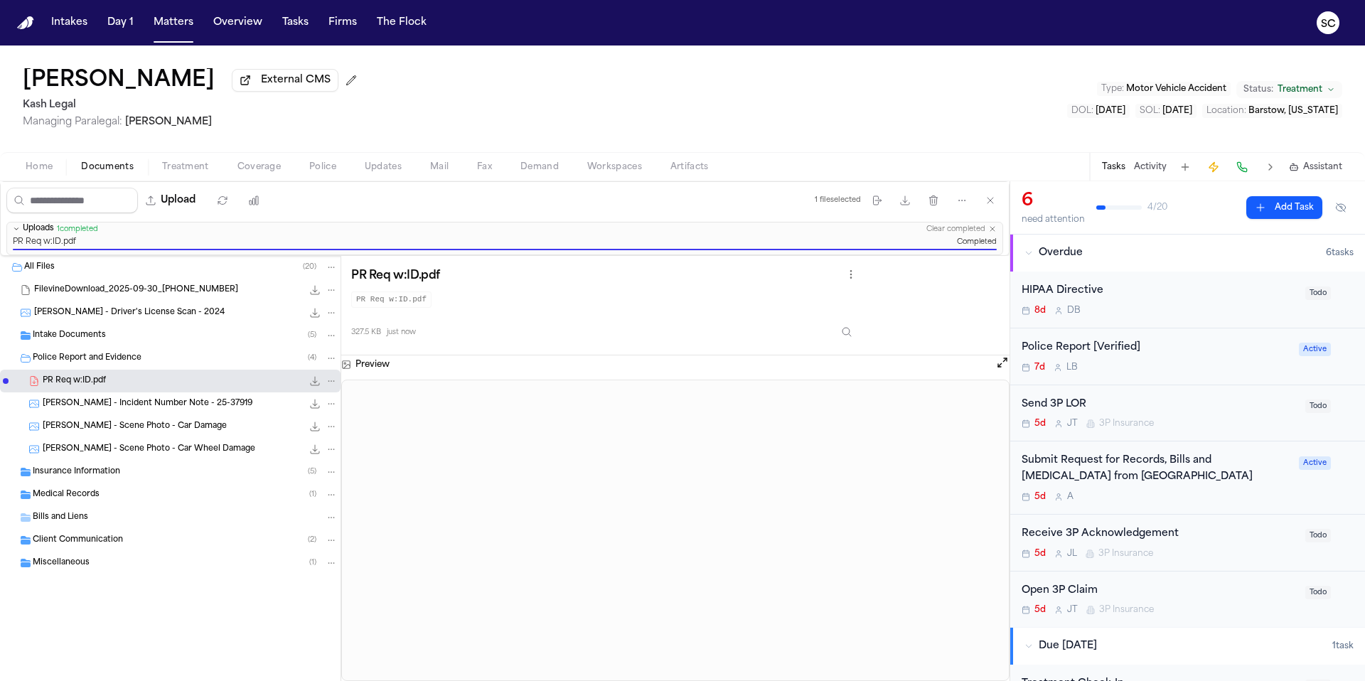
click at [441, 171] on span "Mail" at bounding box center [439, 166] width 18 height 11
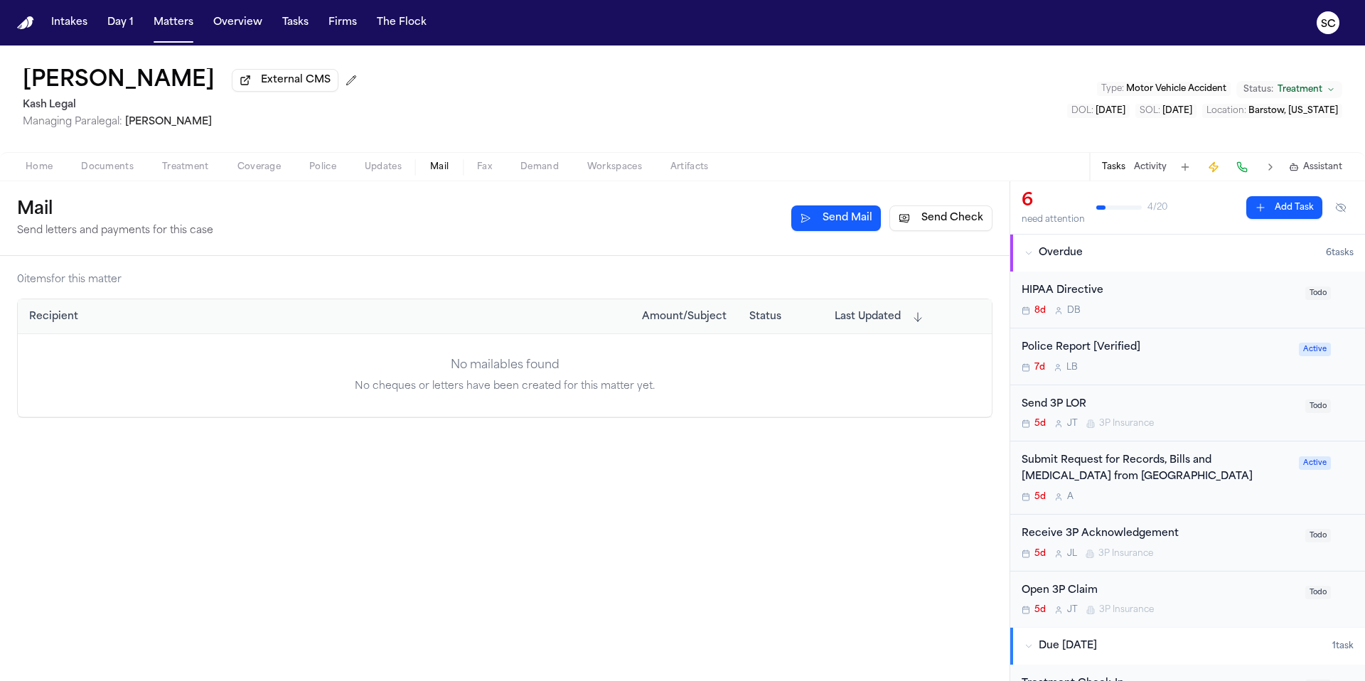
click at [924, 221] on button "Send Check" at bounding box center [940, 218] width 103 height 26
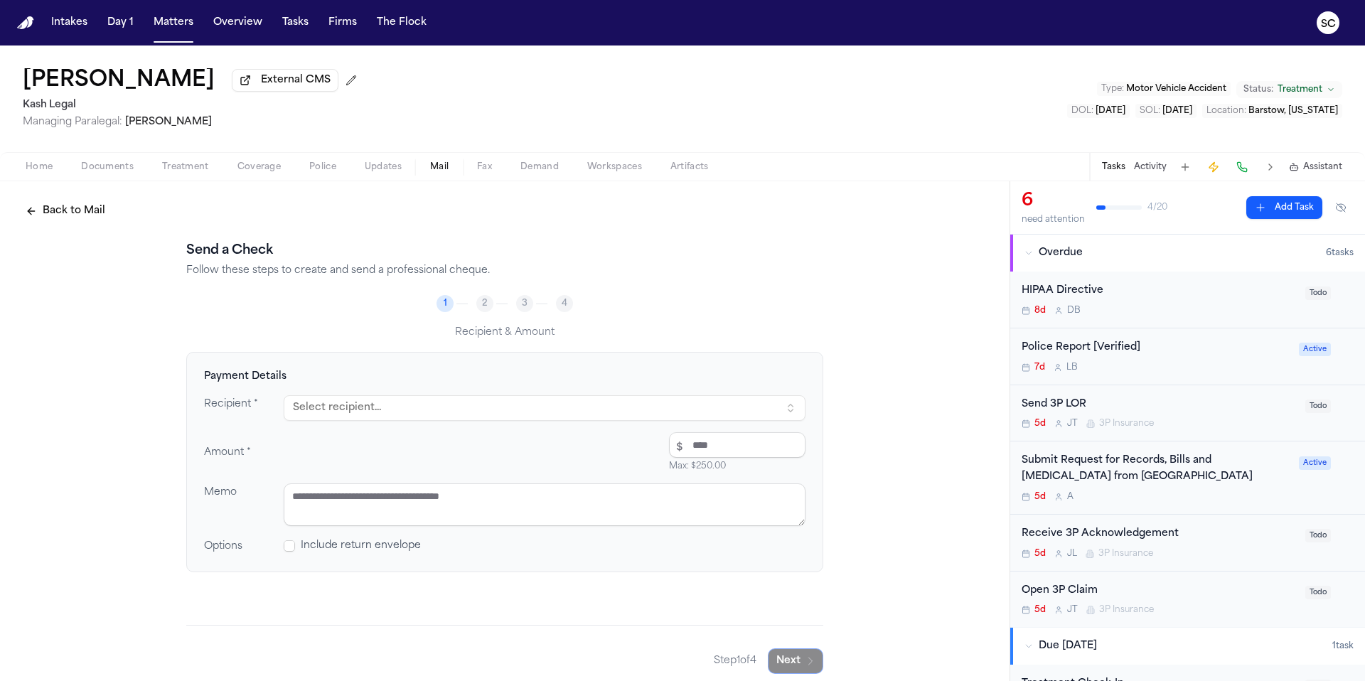
click at [1180, 356] on div "Police Report [Verified]" at bounding box center [1155, 348] width 269 height 16
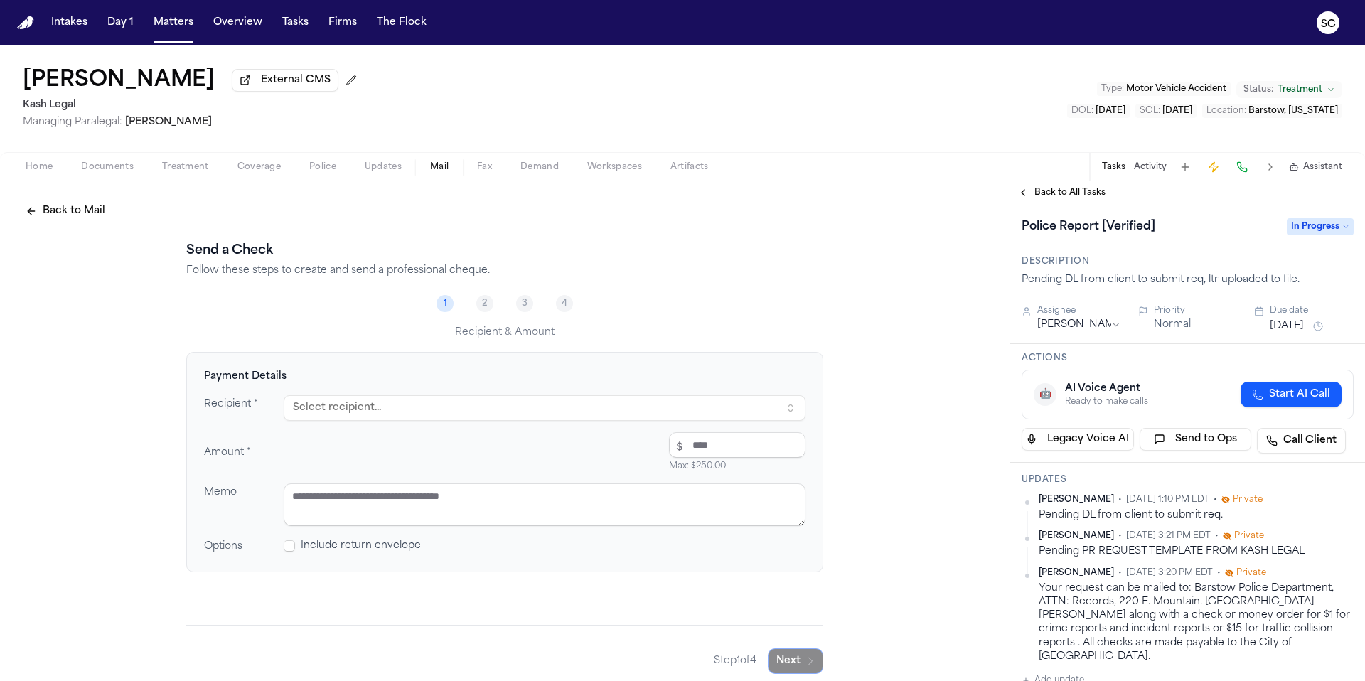
click at [508, 413] on button "Select recipient..." at bounding box center [545, 408] width 522 height 26
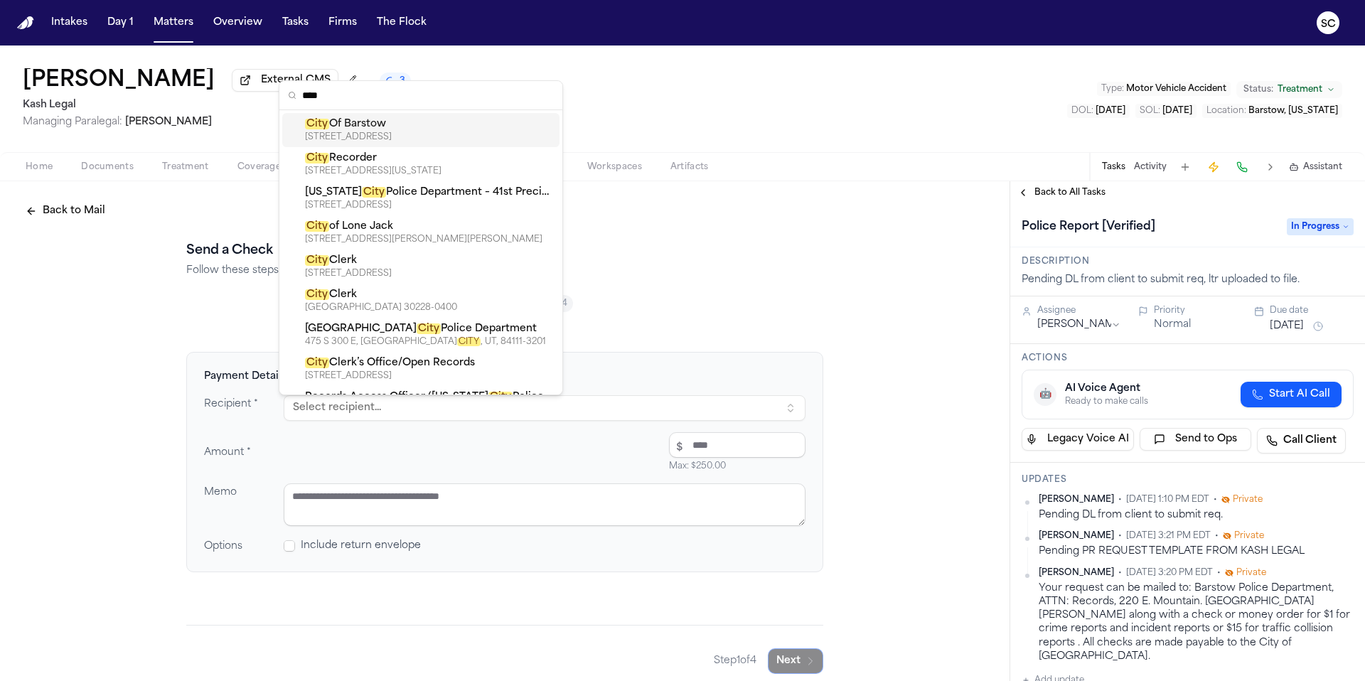
type input "****"
click at [421, 137] on div "220 E MOUNTAIN VIEW ST STE B, BARSTOW, CA, 92311-7307" at bounding box center [429, 136] width 249 height 11
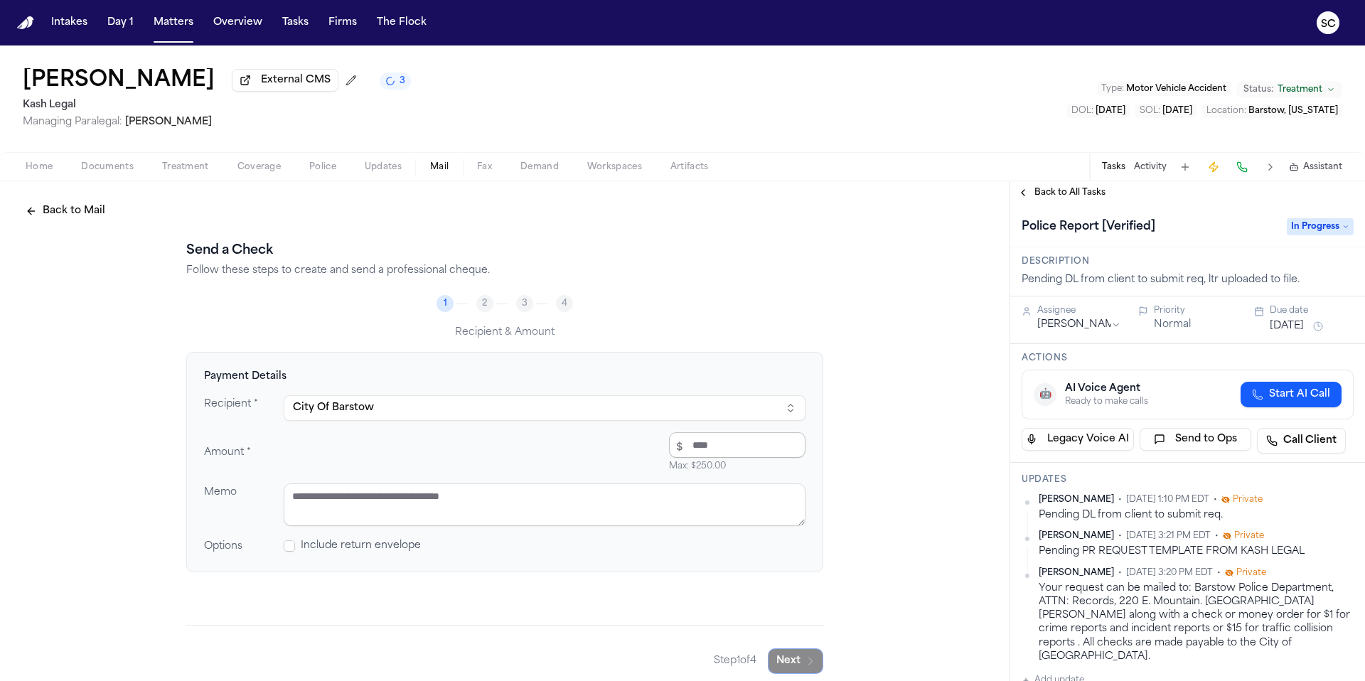
click at [692, 451] on input "number" at bounding box center [737, 445] width 136 height 26
type input "*****"
click at [354, 494] on textarea at bounding box center [545, 504] width 522 height 43
paste textarea "********"
type textarea "**********"
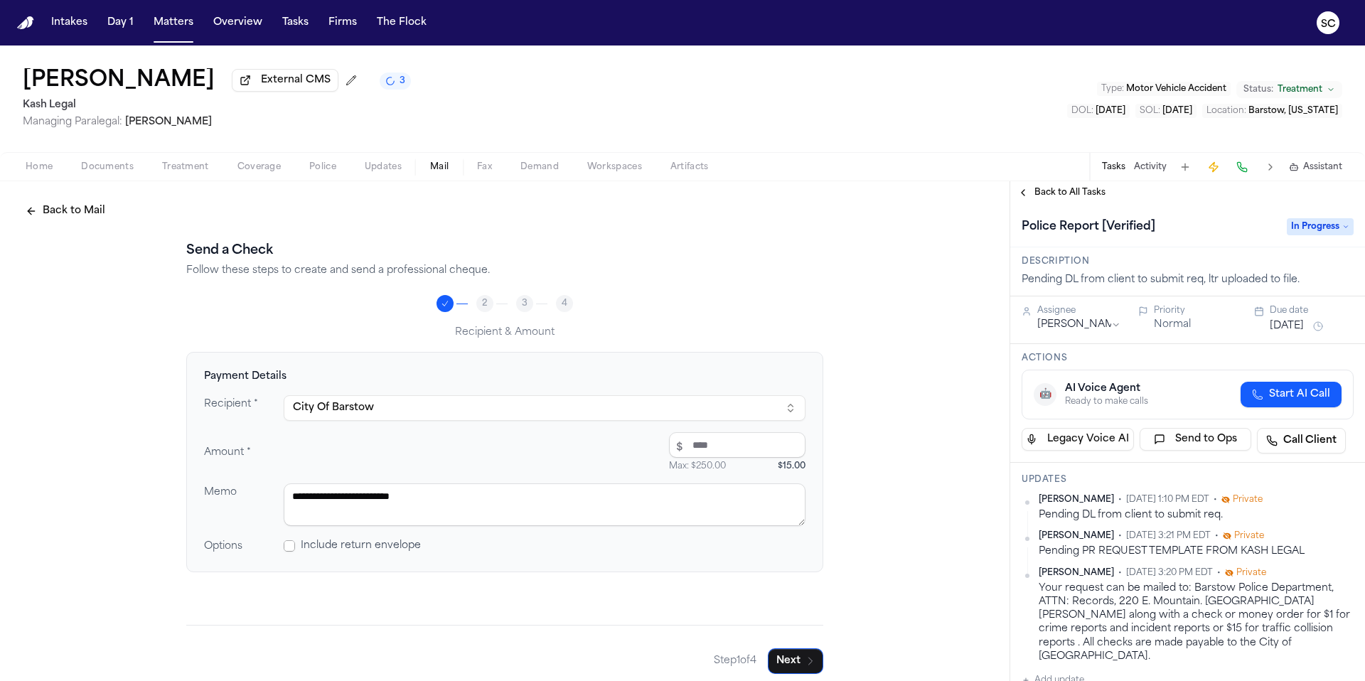
click at [286, 549] on span at bounding box center [289, 545] width 11 height 11
click at [784, 662] on button "Next" at bounding box center [795, 661] width 55 height 26
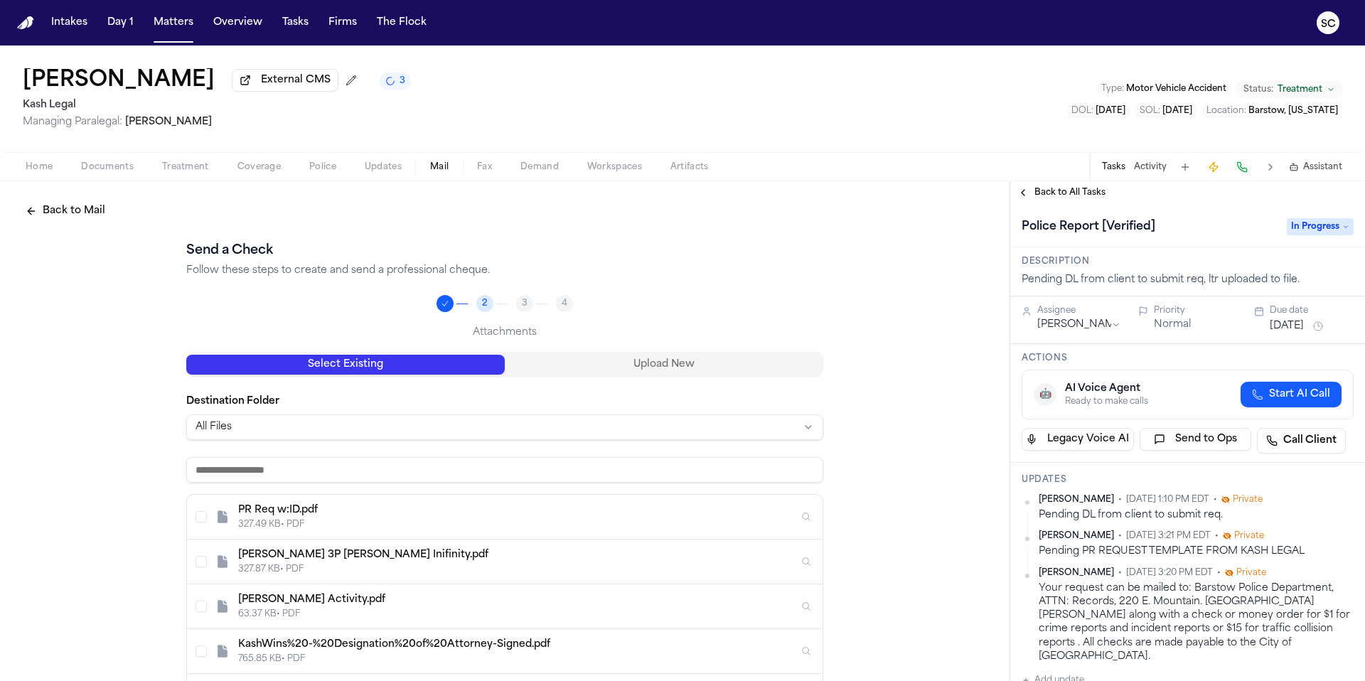
click at [343, 430] on html "Intakes Day 1 Matters Overview Tasks Firms The Flock SC Tekiya McGowen External…" at bounding box center [682, 340] width 1365 height 681
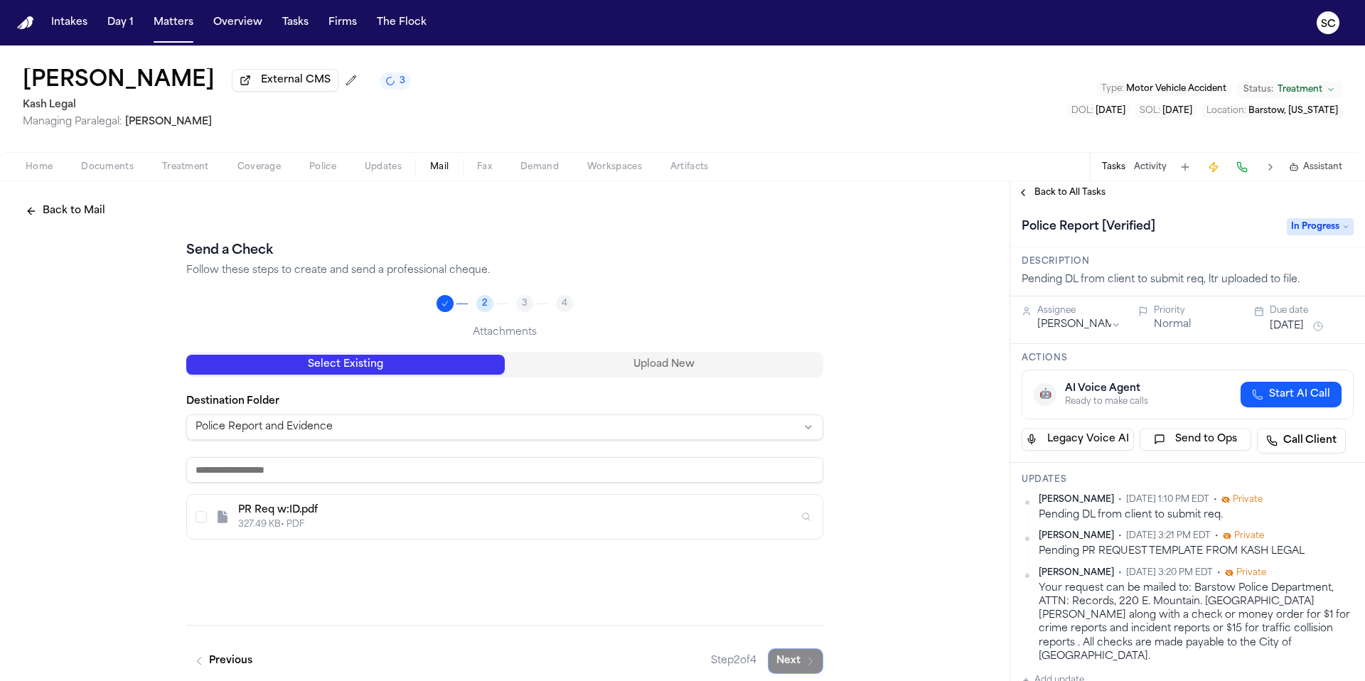
click at [198, 520] on button "Select PR Req w:ID.pdf" at bounding box center [200, 516] width 11 height 11
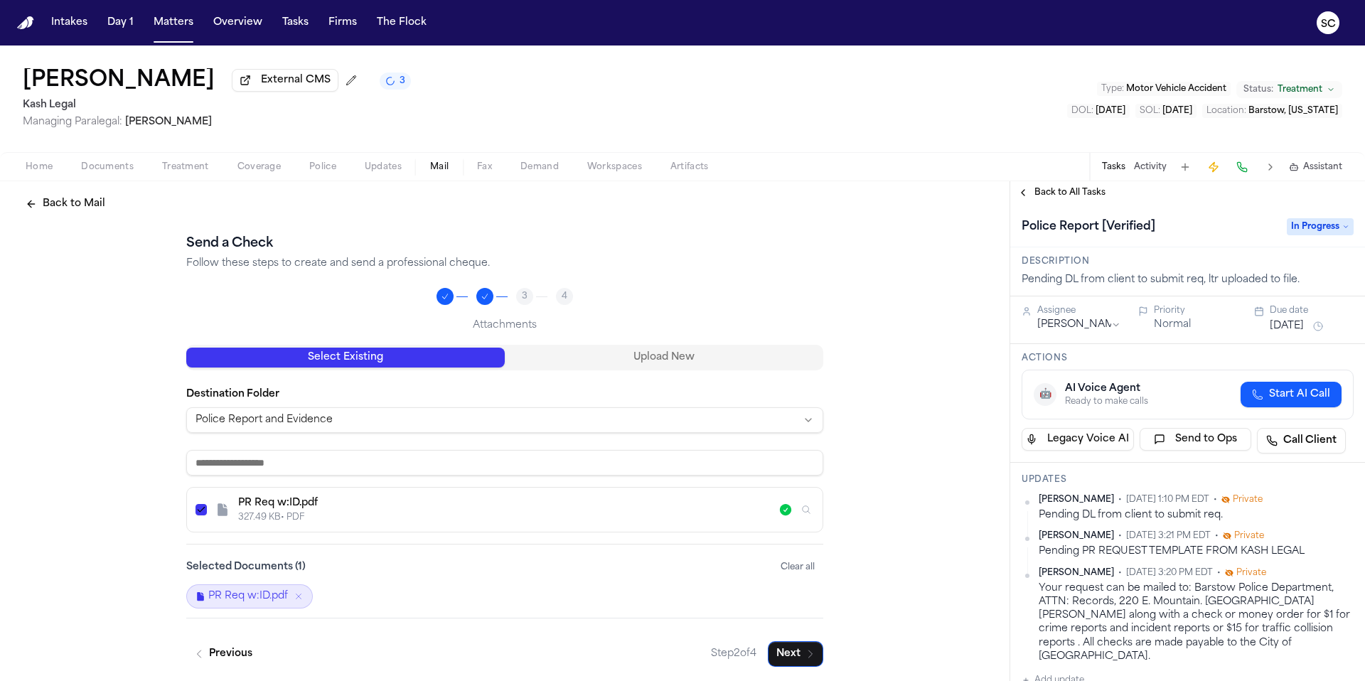
scroll to position [13, 0]
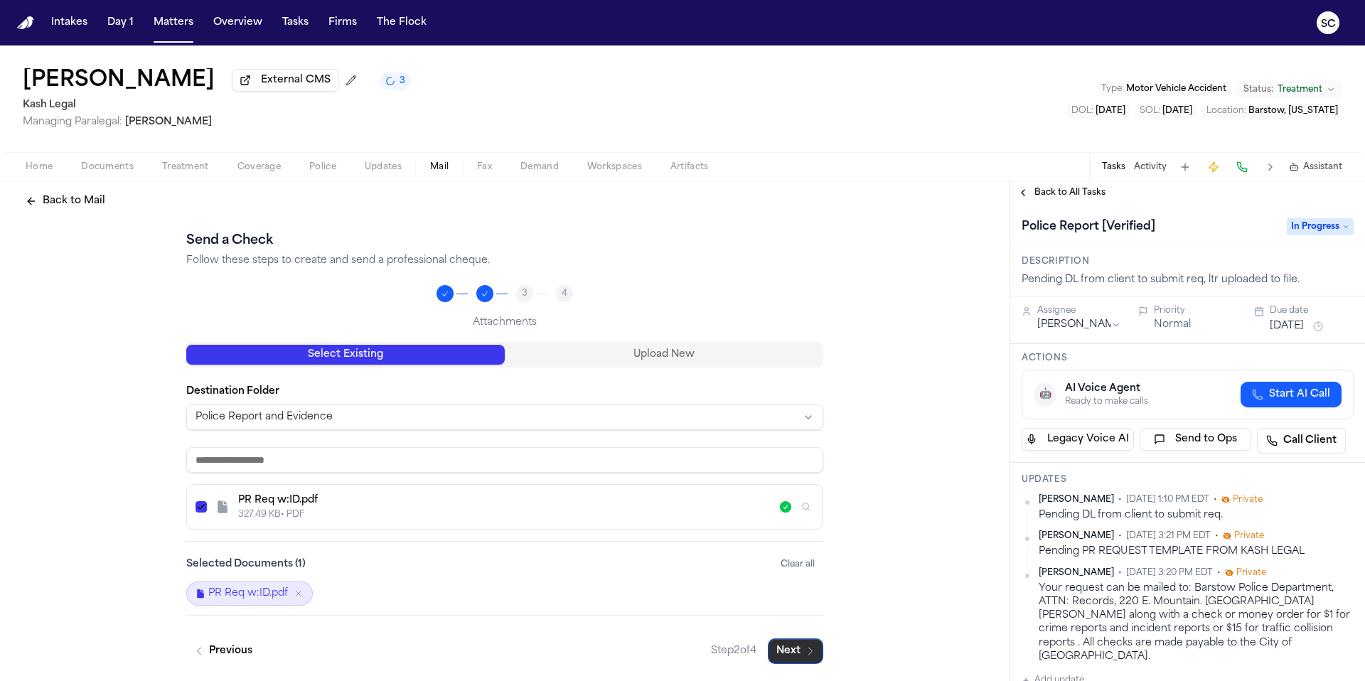
click at [792, 650] on button "Next" at bounding box center [795, 651] width 55 height 26
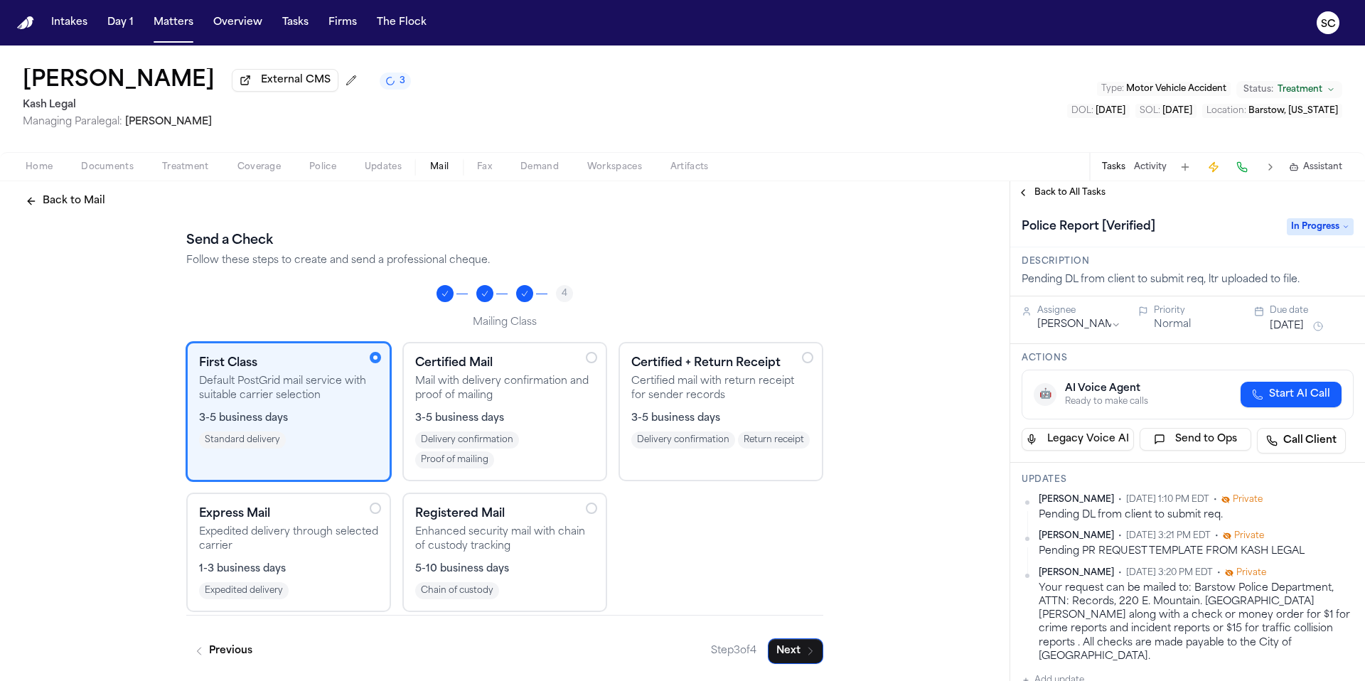
click at [794, 356] on h3 "Certified + Return Receipt" at bounding box center [720, 363] width 179 height 17
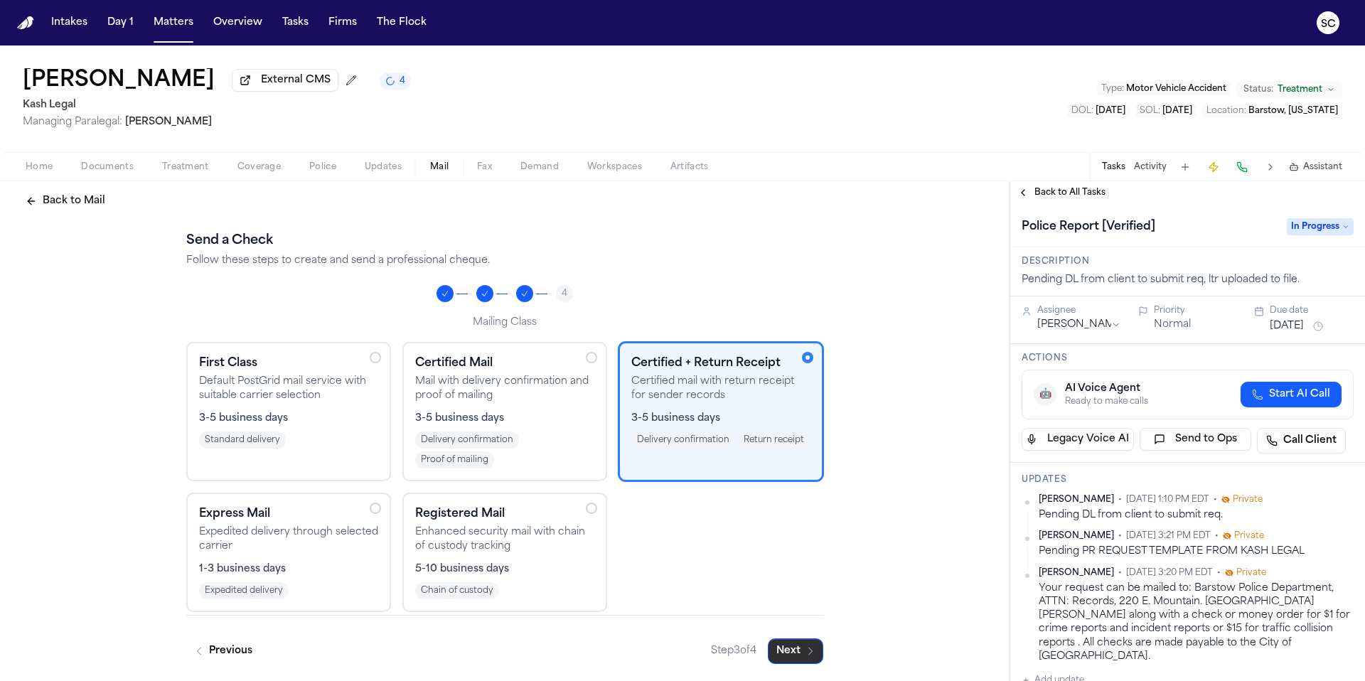
click at [775, 644] on button "Next" at bounding box center [795, 651] width 55 height 26
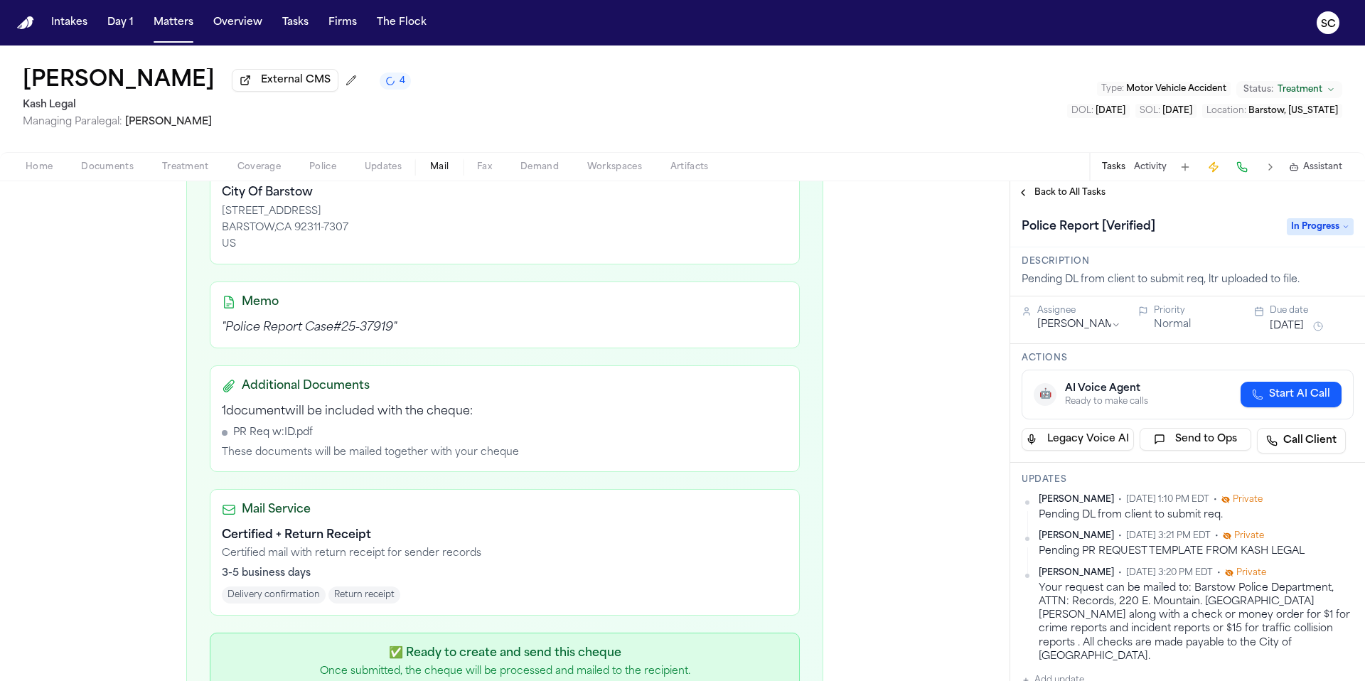
scroll to position [426, 0]
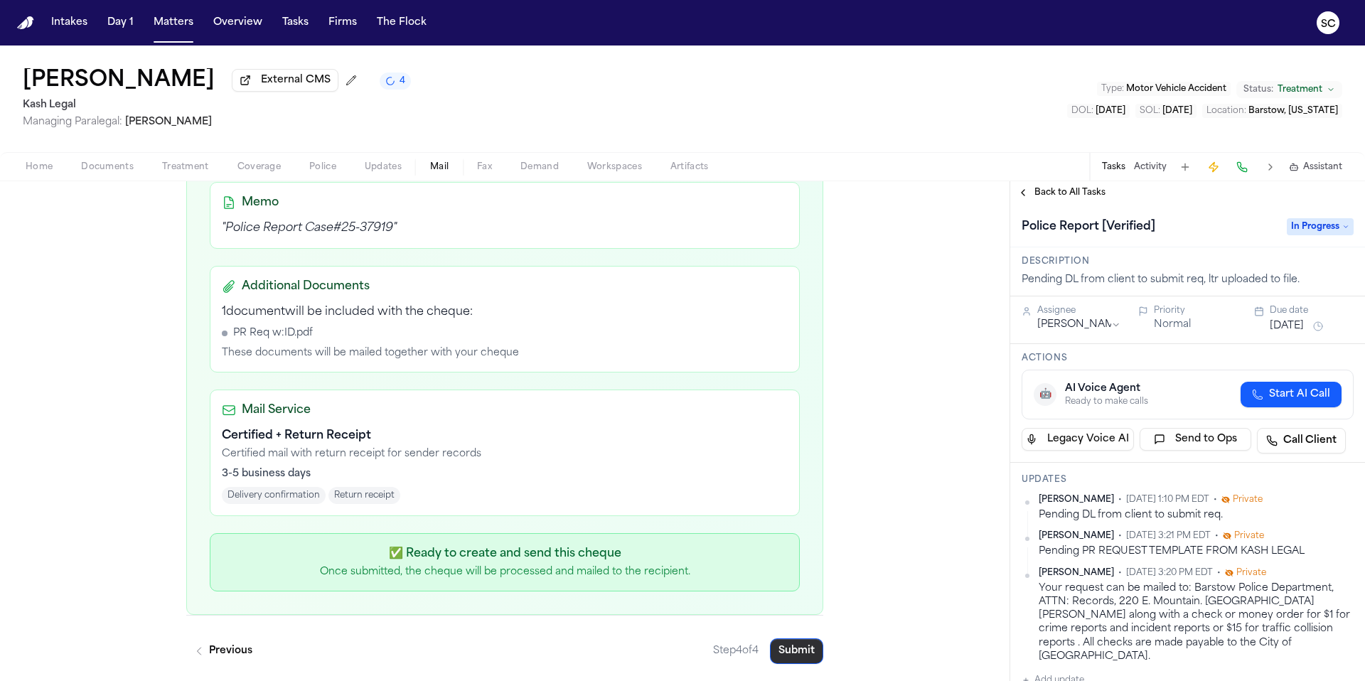
click at [808, 657] on button "Submit" at bounding box center [796, 651] width 53 height 26
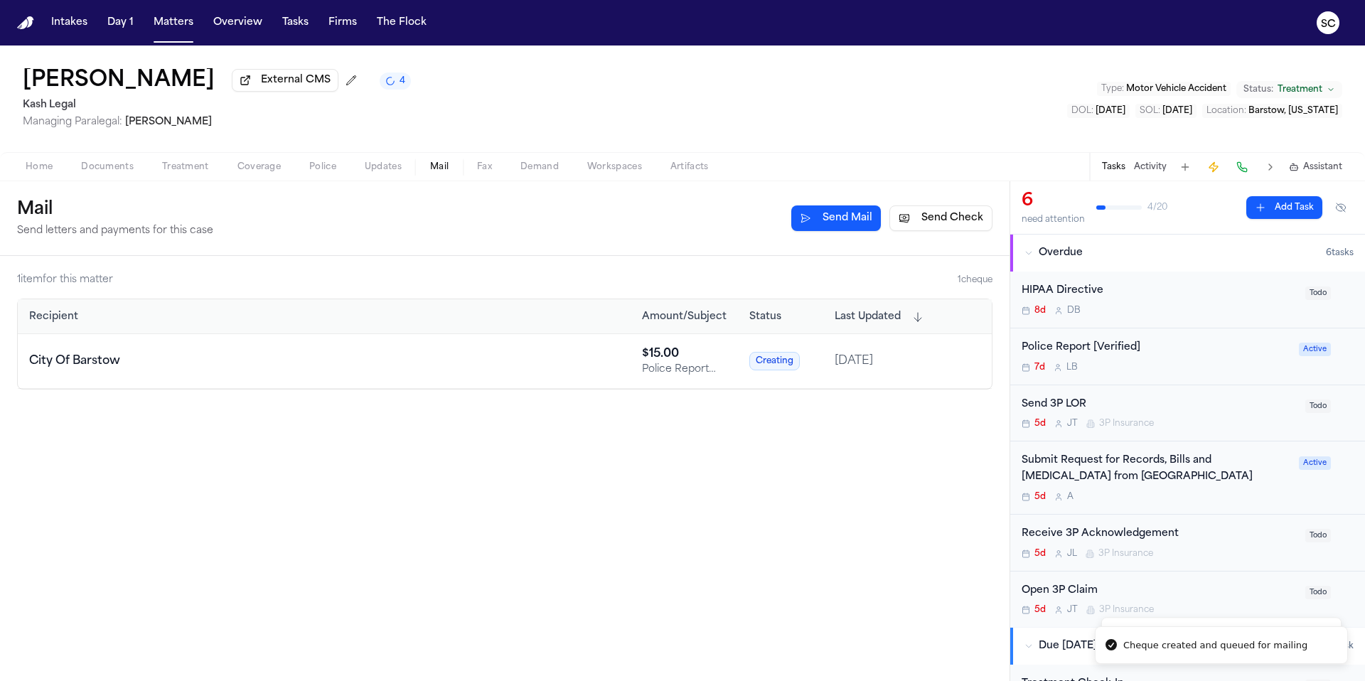
click at [1149, 367] on div "7d L B" at bounding box center [1155, 367] width 269 height 11
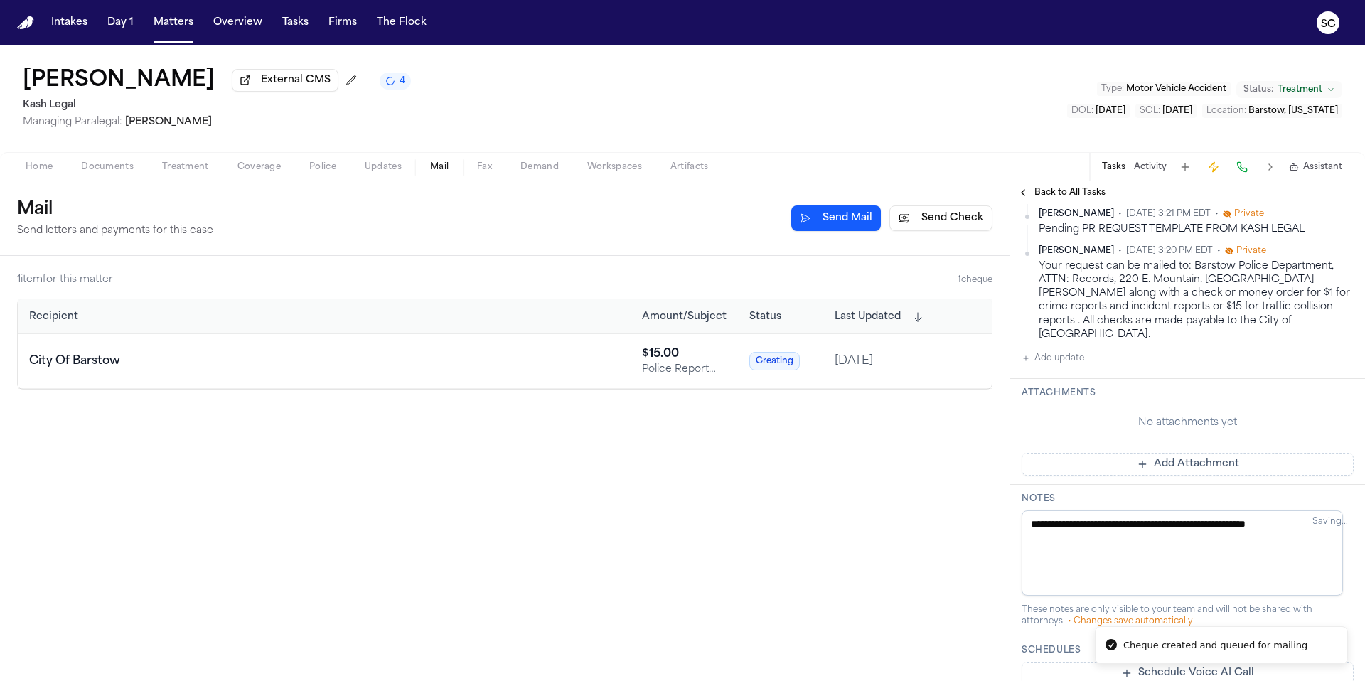
scroll to position [439, 0]
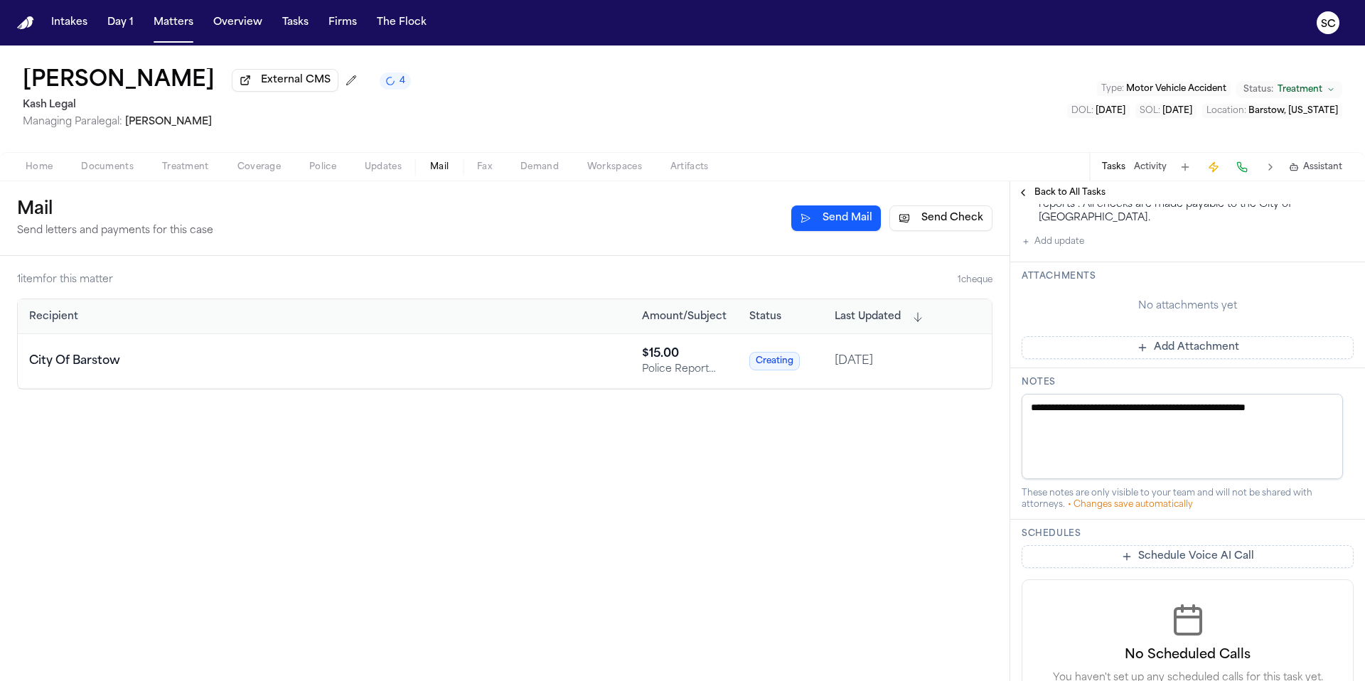
click at [1056, 236] on button "Add update" at bounding box center [1052, 241] width 63 height 17
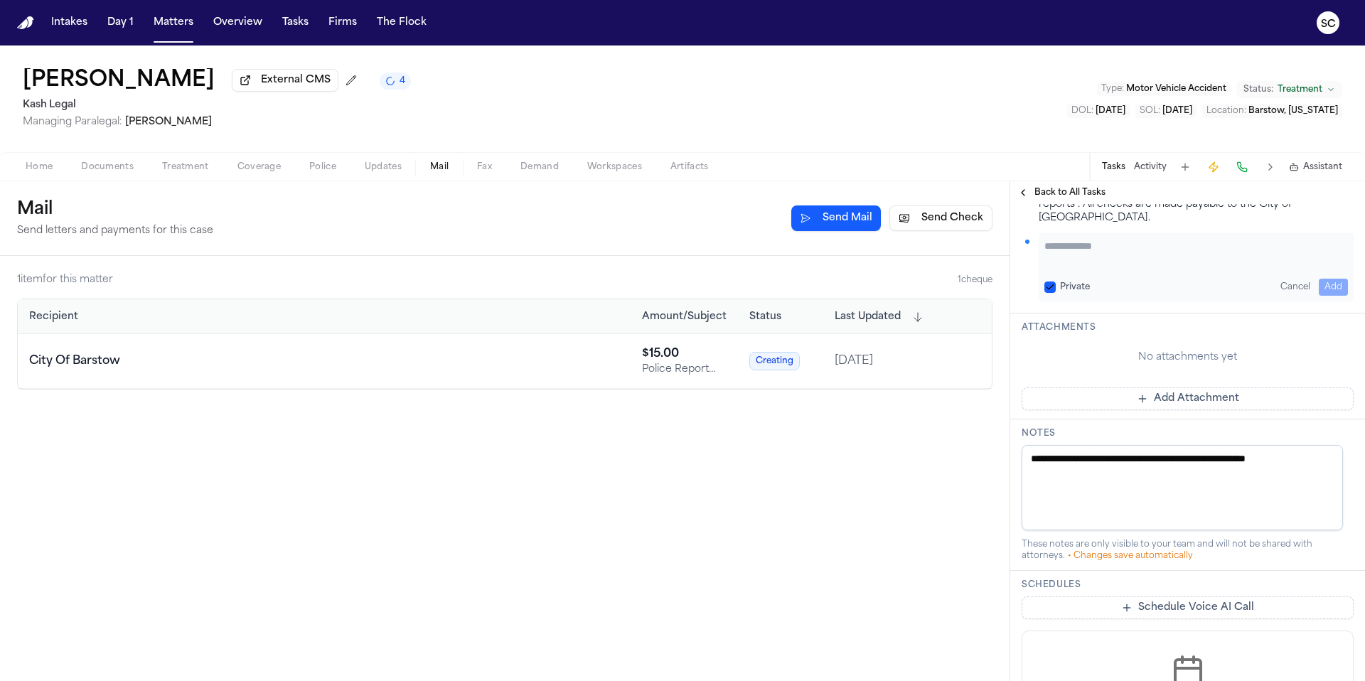
click at [1088, 239] on textarea "Add your update" at bounding box center [1195, 253] width 303 height 28
type textarea "**********"
click at [1318, 279] on button "Add" at bounding box center [1332, 287] width 29 height 17
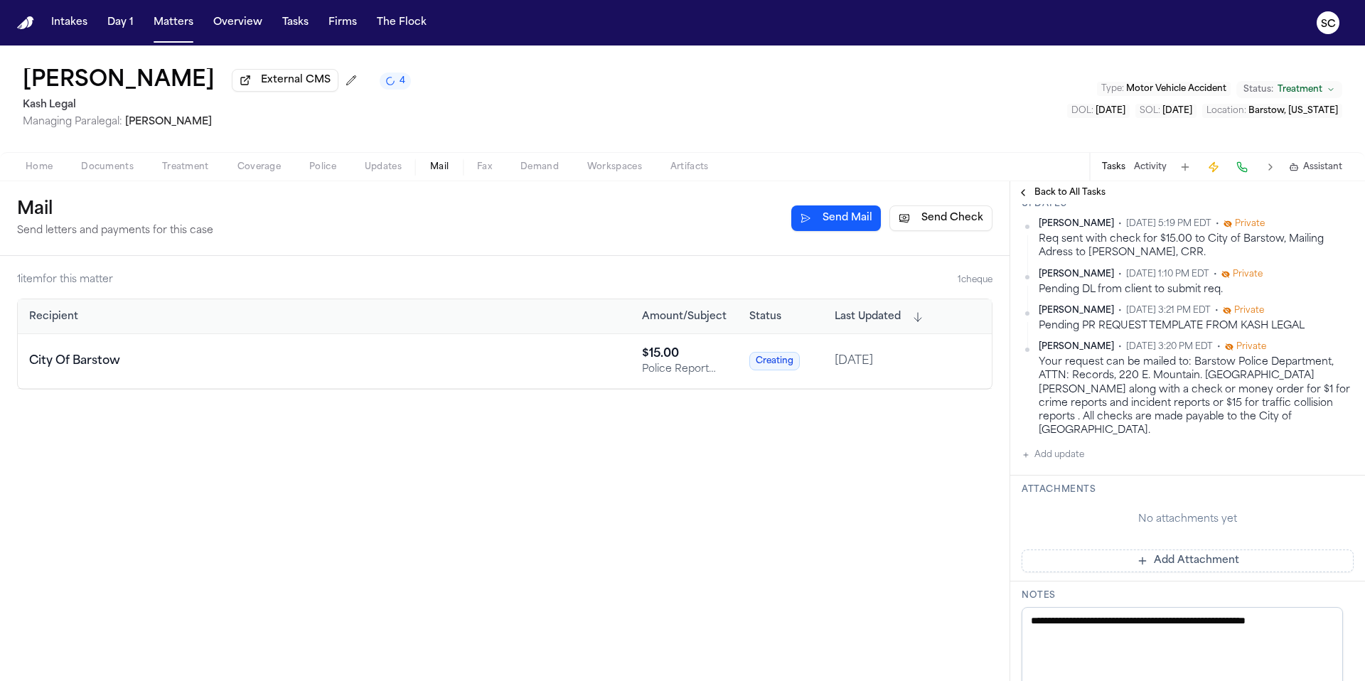
scroll to position [257, 0]
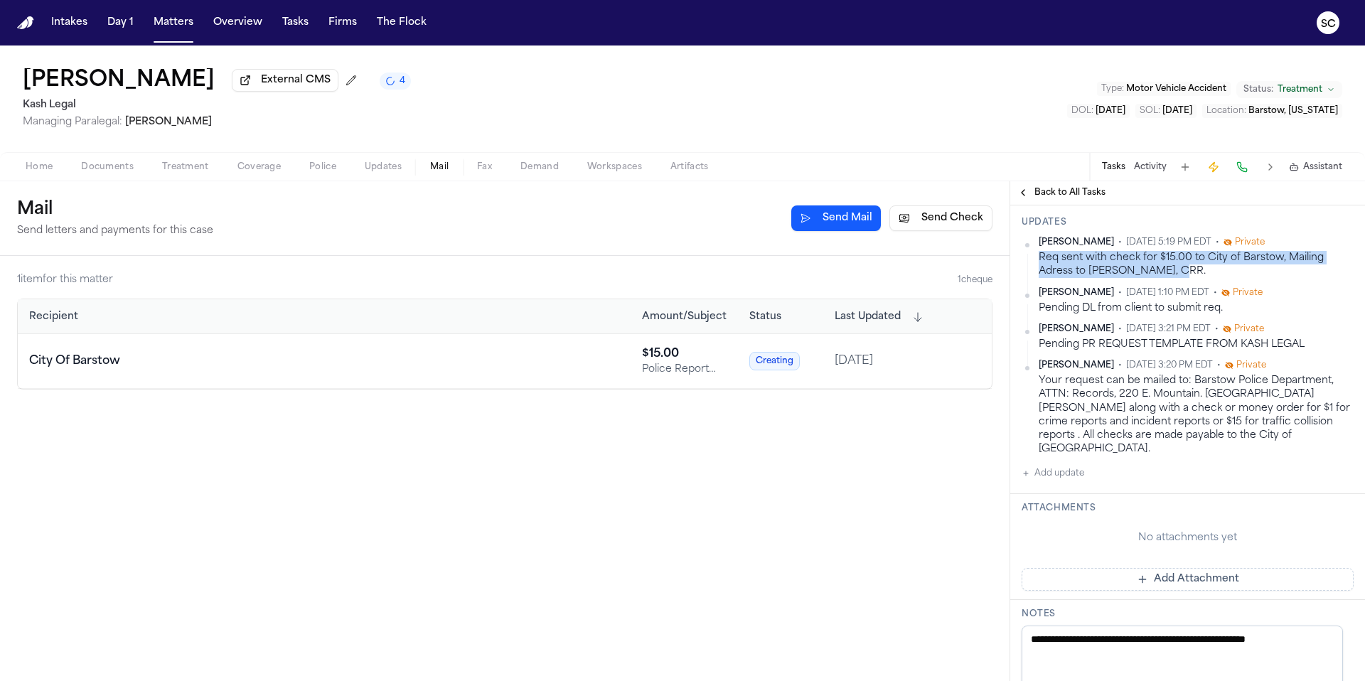
drag, startPoint x: 1174, startPoint y: 272, endPoint x: 1033, endPoint y: 259, distance: 141.3
click at [1033, 259] on div "Shirley Casanova • Oct 8, 2025 5:19 PM EDT • Private Req sent with check for $1…" at bounding box center [1187, 258] width 332 height 42
copy div "Req sent with check for $15.00 to City of Barstow, Mailing Adress to Barstow PD…"
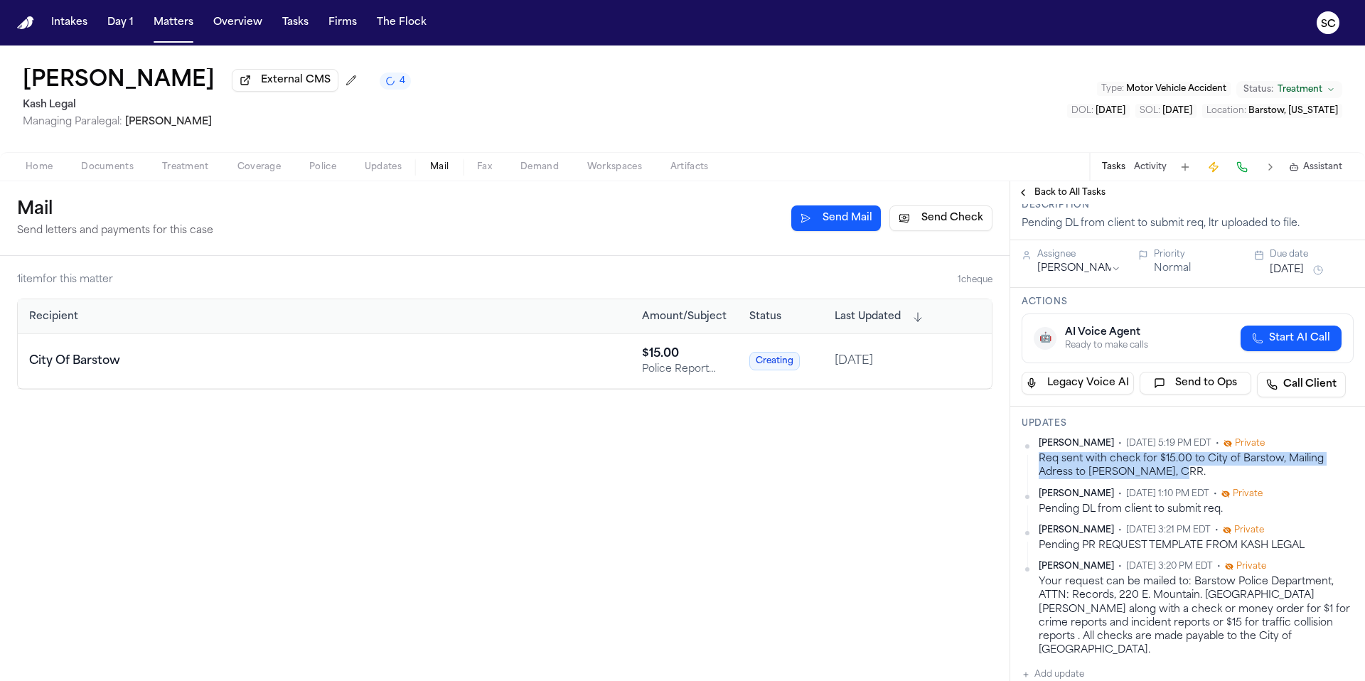
scroll to position [0, 0]
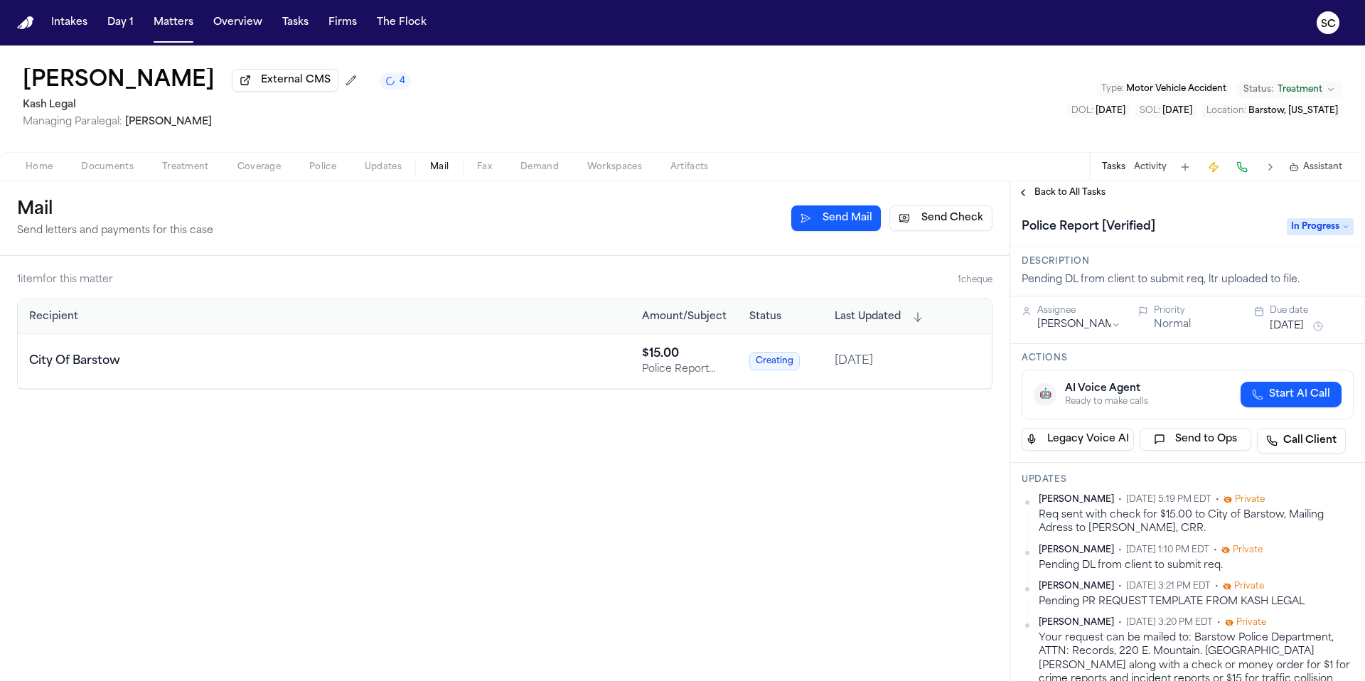
click at [1296, 225] on span "In Progress" at bounding box center [1319, 226] width 67 height 17
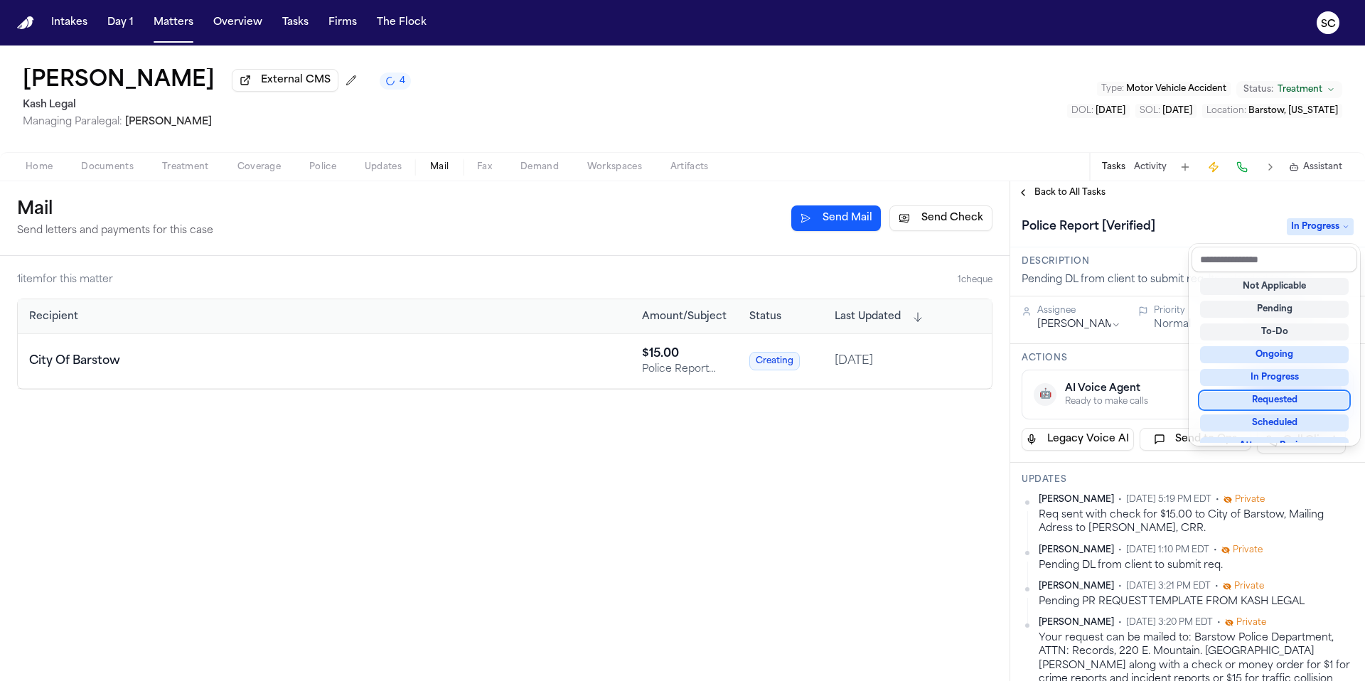
click at [1278, 399] on div "Requested" at bounding box center [1274, 400] width 149 height 17
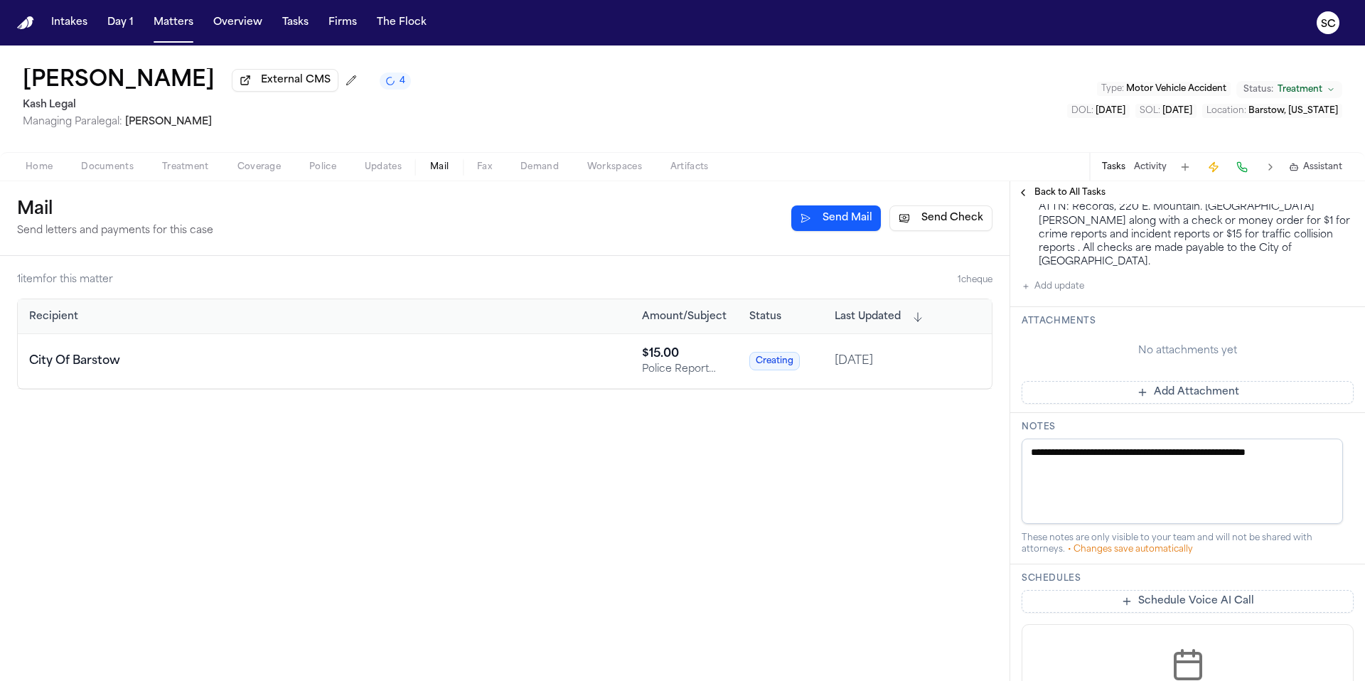
scroll to position [597, 0]
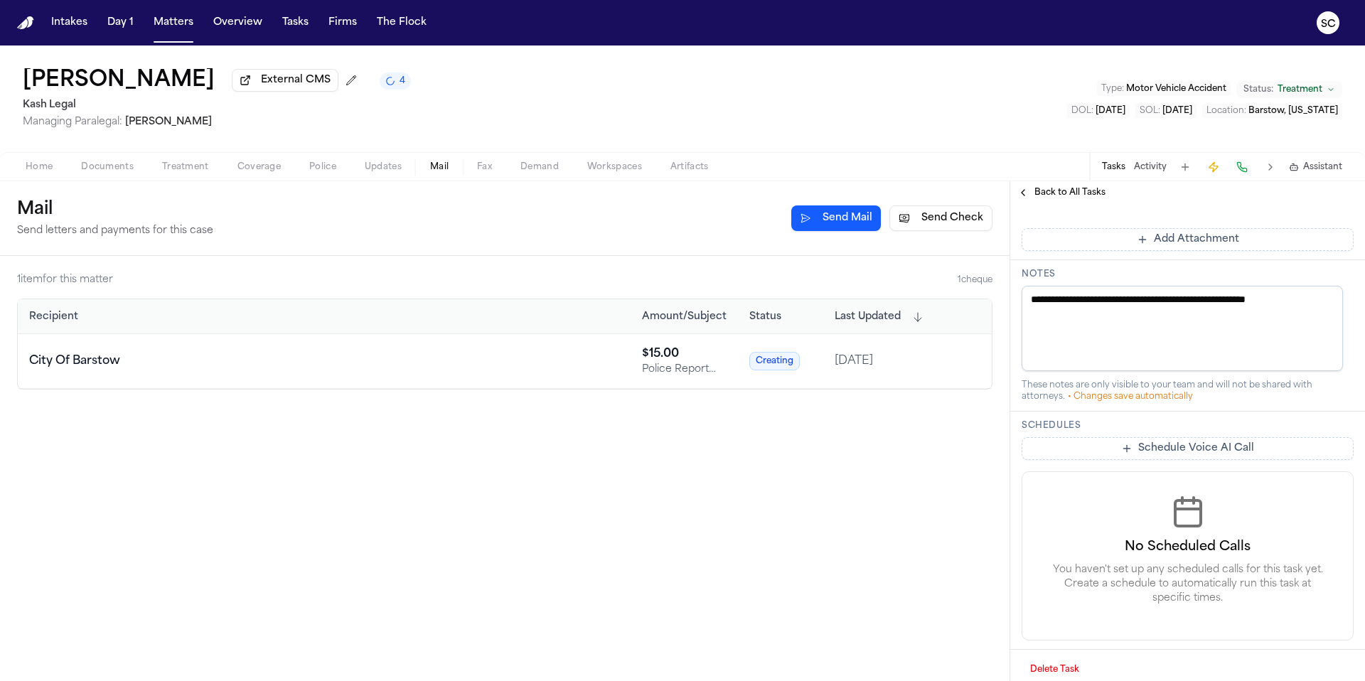
drag, startPoint x: 1309, startPoint y: 289, endPoint x: 1048, endPoint y: 291, distance: 261.6
click at [1048, 291] on div "Police Report [Verified] Requested Description Pending DL from client to submit…" at bounding box center [1187, 149] width 355 height 1085
click at [1315, 288] on textarea "**********" at bounding box center [1181, 328] width 321 height 85
click at [1210, 286] on textarea "**********" at bounding box center [1181, 328] width 321 height 85
drag, startPoint x: 1312, startPoint y: 288, endPoint x: 979, endPoint y: 287, distance: 332.6
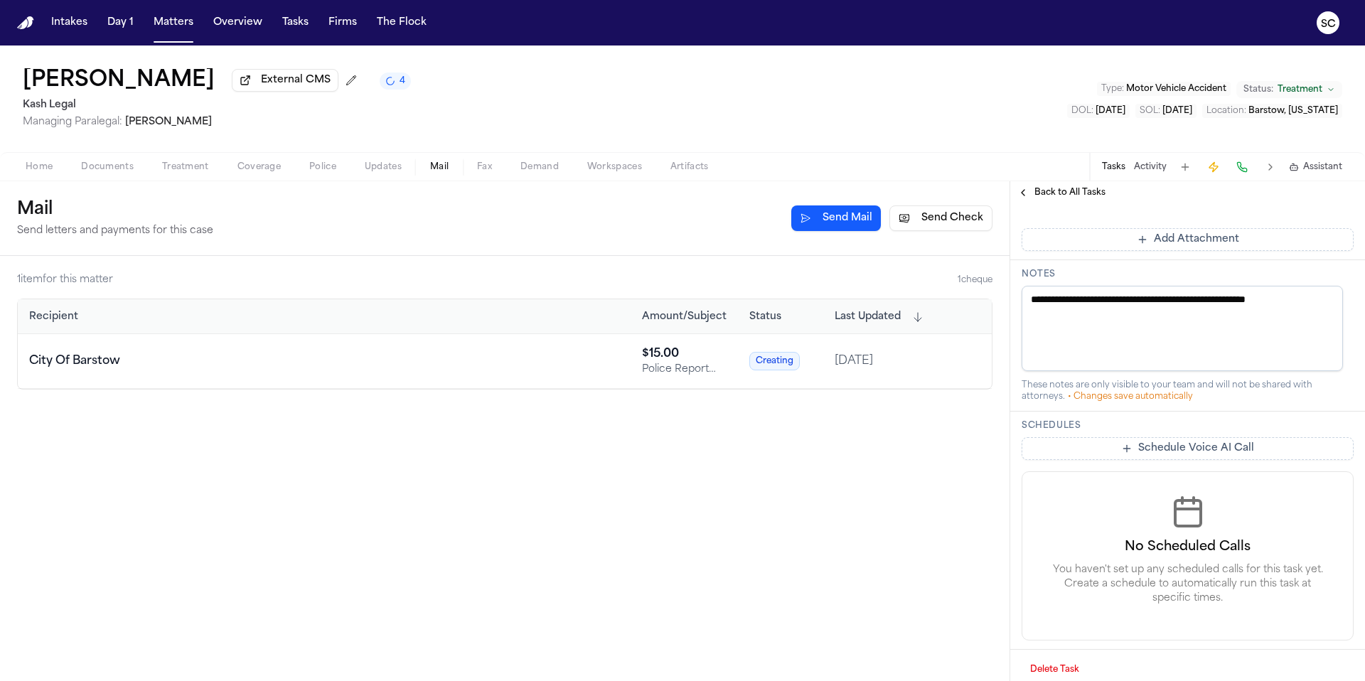
click at [979, 287] on div "Mail Send letters and payments for this case Send Mail Send Check 1 item for th…" at bounding box center [682, 431] width 1365 height 500
paste textarea "**********"
type textarea "**********"
paste textarea "**********"
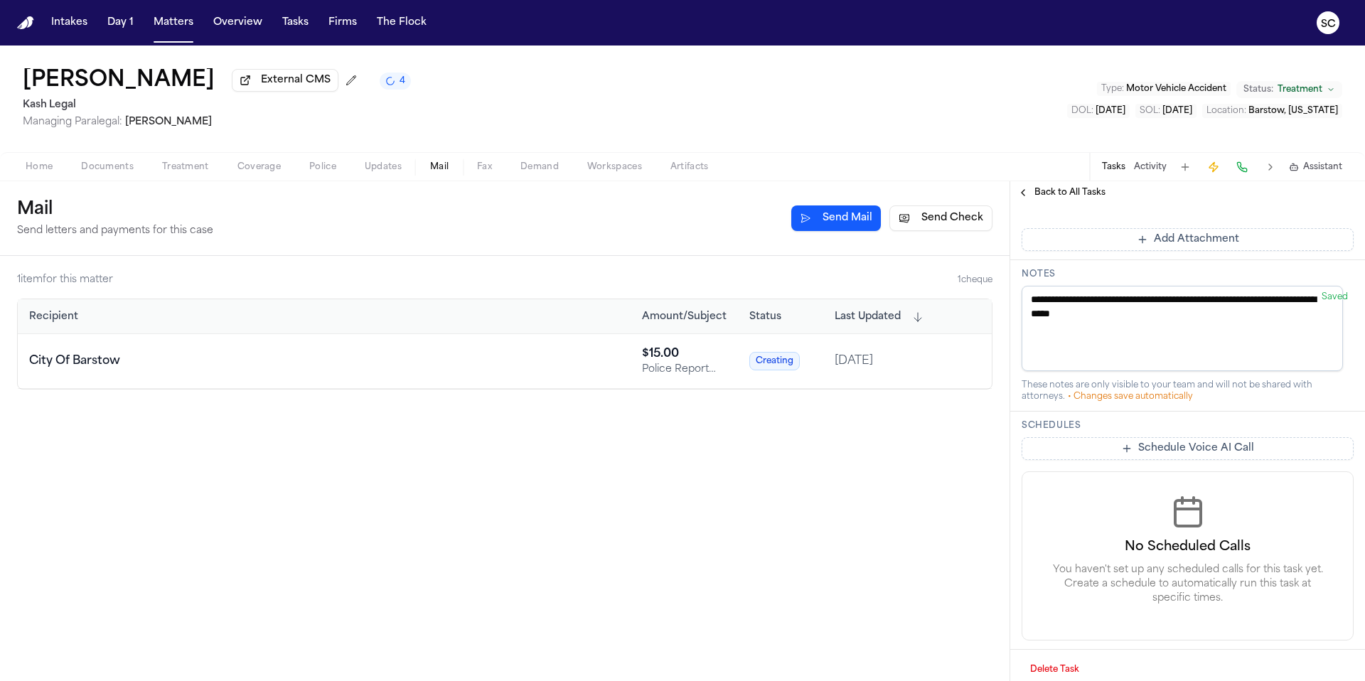
scroll to position [611, 0]
type textarea "**********"
click at [947, 461] on div "1 item for this matter 1 cheque Recipient Amount/Subject Status Last Updated Ci…" at bounding box center [504, 468] width 1009 height 425
click at [1070, 198] on span "Back to All Tasks" at bounding box center [1069, 192] width 71 height 11
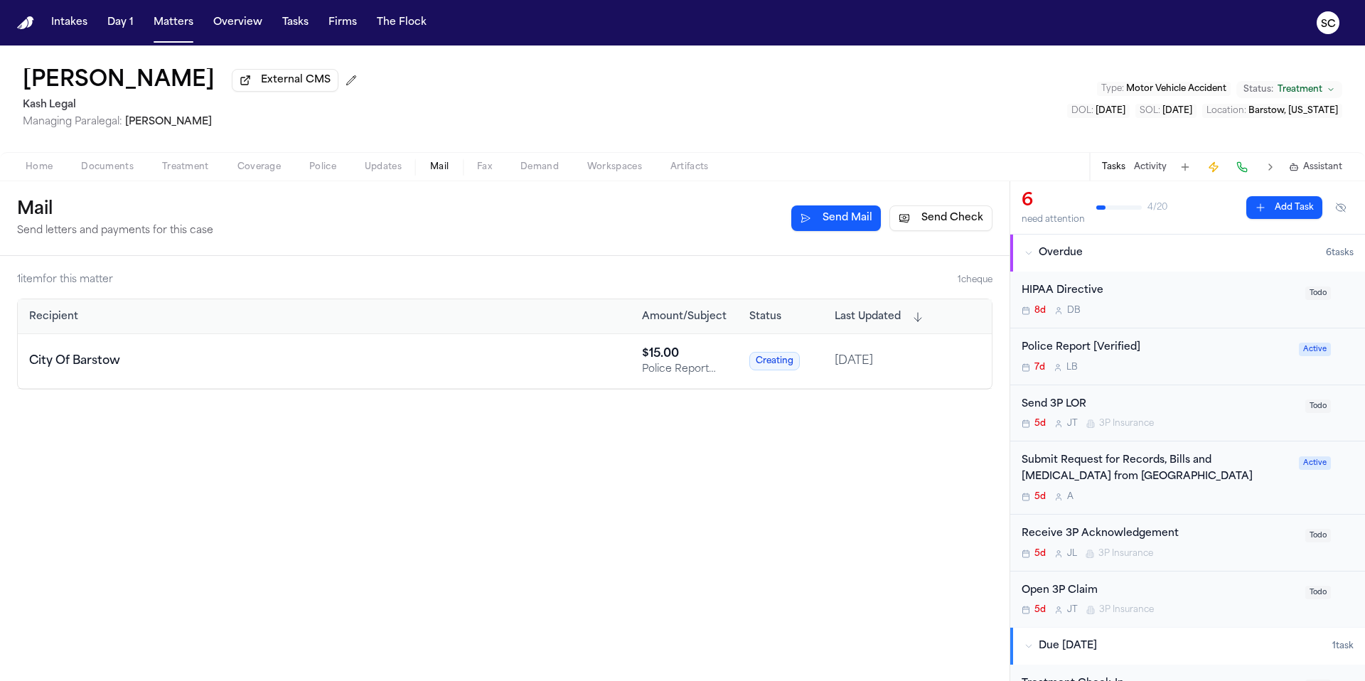
click at [1182, 370] on div "7d L B" at bounding box center [1155, 367] width 269 height 11
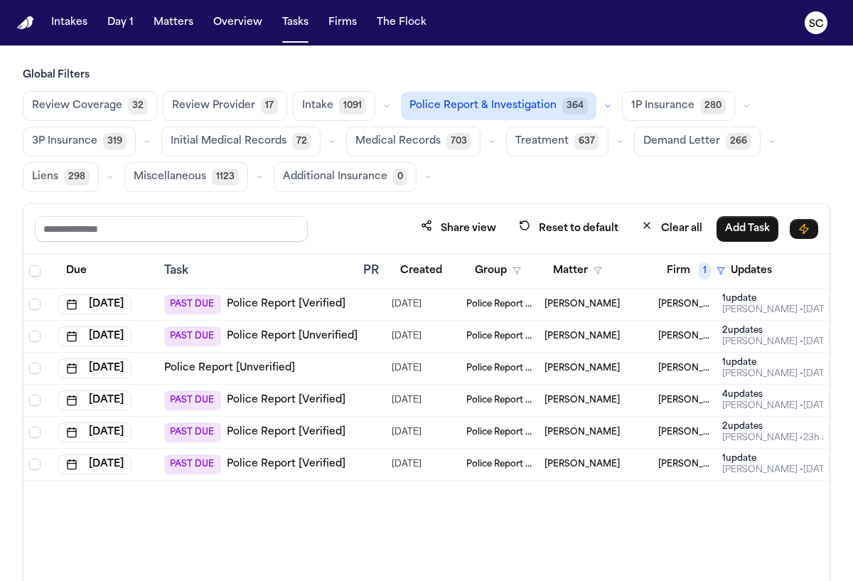
click at [361, 303] on td at bounding box center [371, 305] width 28 height 32
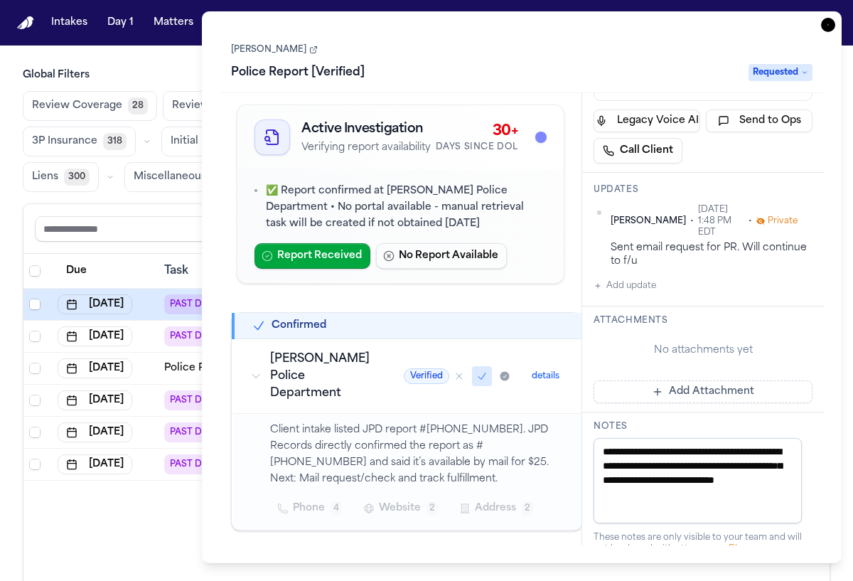
scroll to position [283, 0]
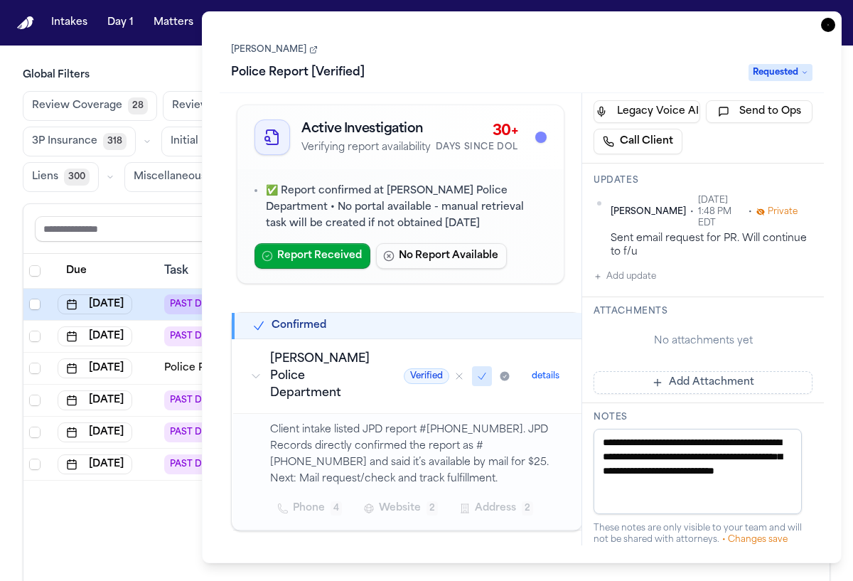
click at [311, 53] on icon at bounding box center [313, 49] width 9 height 9
click at [797, 75] on span "Requested" at bounding box center [780, 72] width 64 height 17
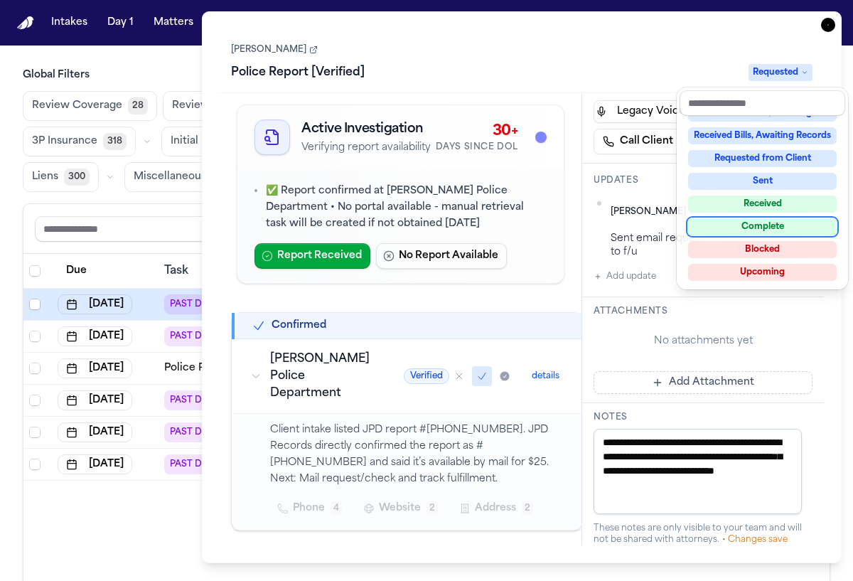
click at [763, 229] on div "Complete" at bounding box center [762, 226] width 149 height 17
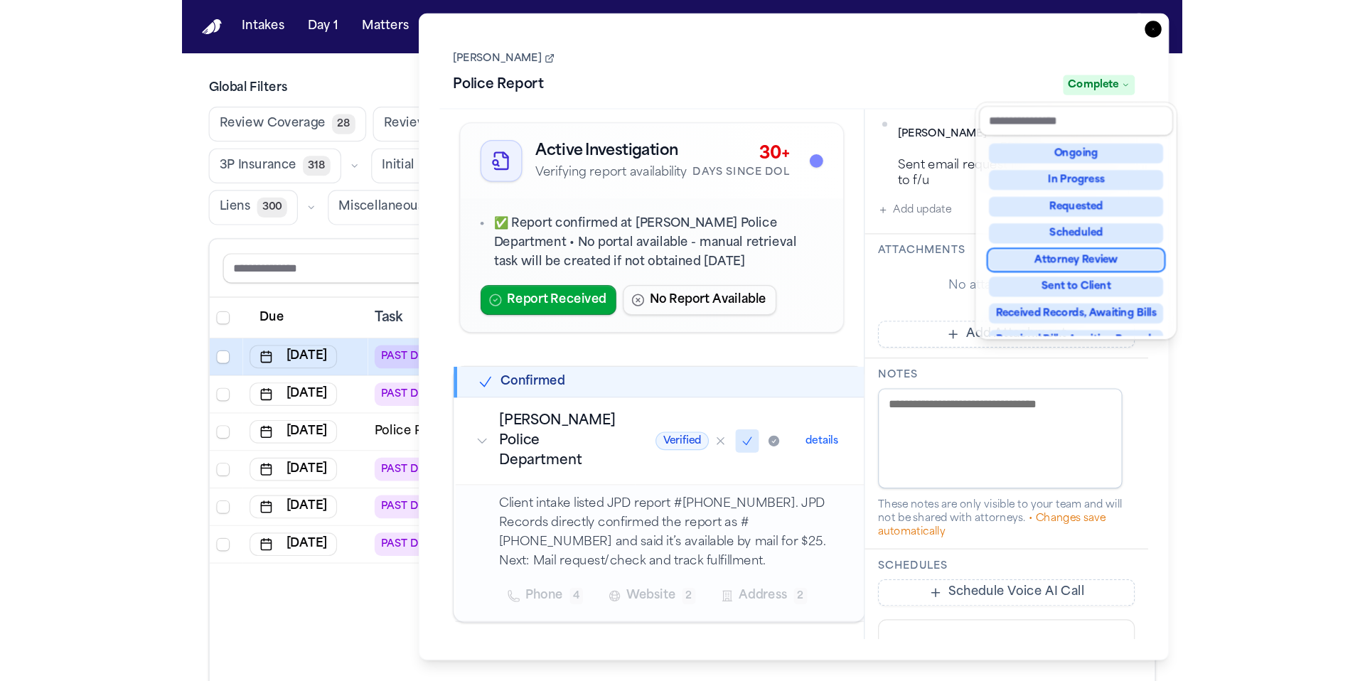
scroll to position [186, 0]
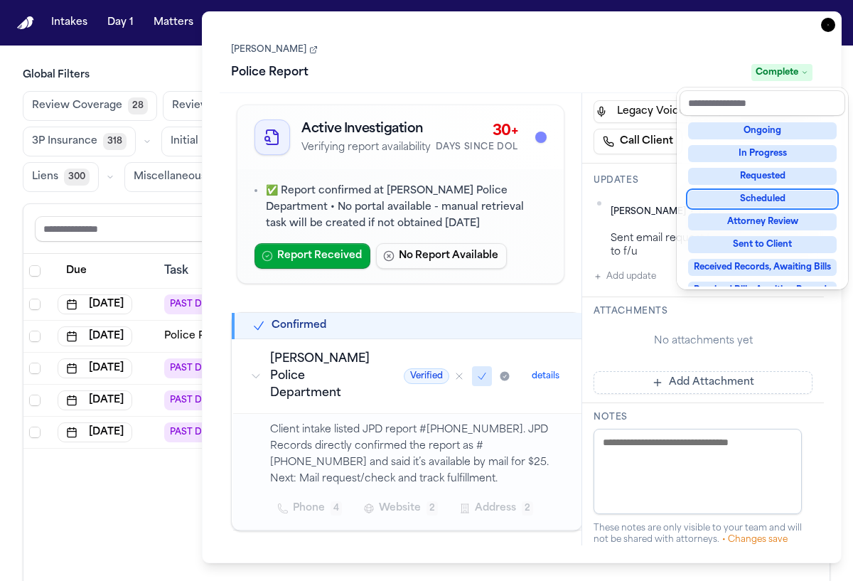
click at [833, 23] on div "Task Details Douglas Jackson Police Report Complete Active Investigation Verify…" at bounding box center [522, 287] width 640 height 552
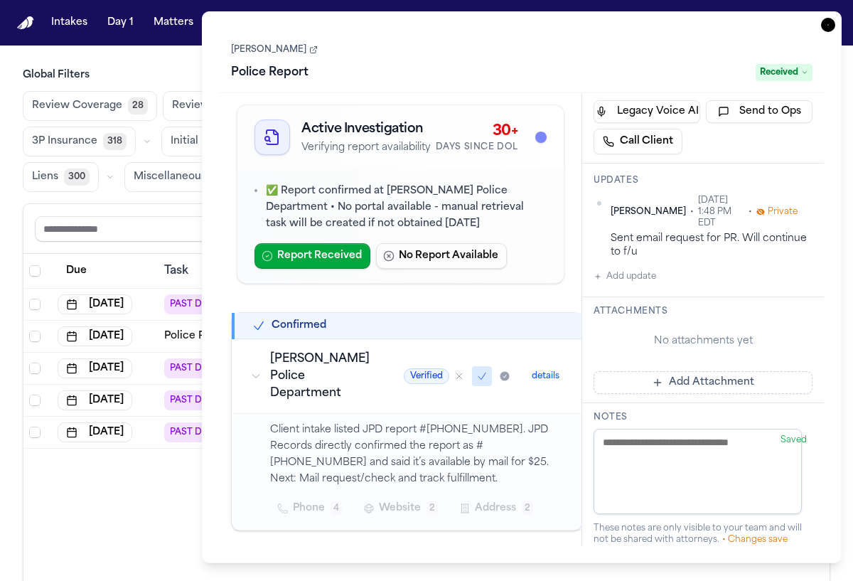
click at [834, 20] on icon "button" at bounding box center [828, 25] width 14 height 14
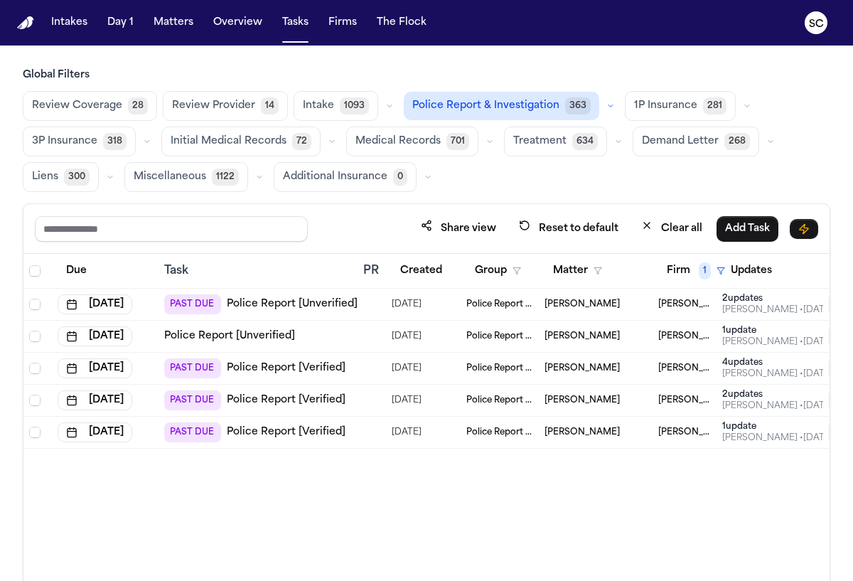
click at [323, 306] on link "Police Report [Unverified]" at bounding box center [292, 304] width 131 height 14
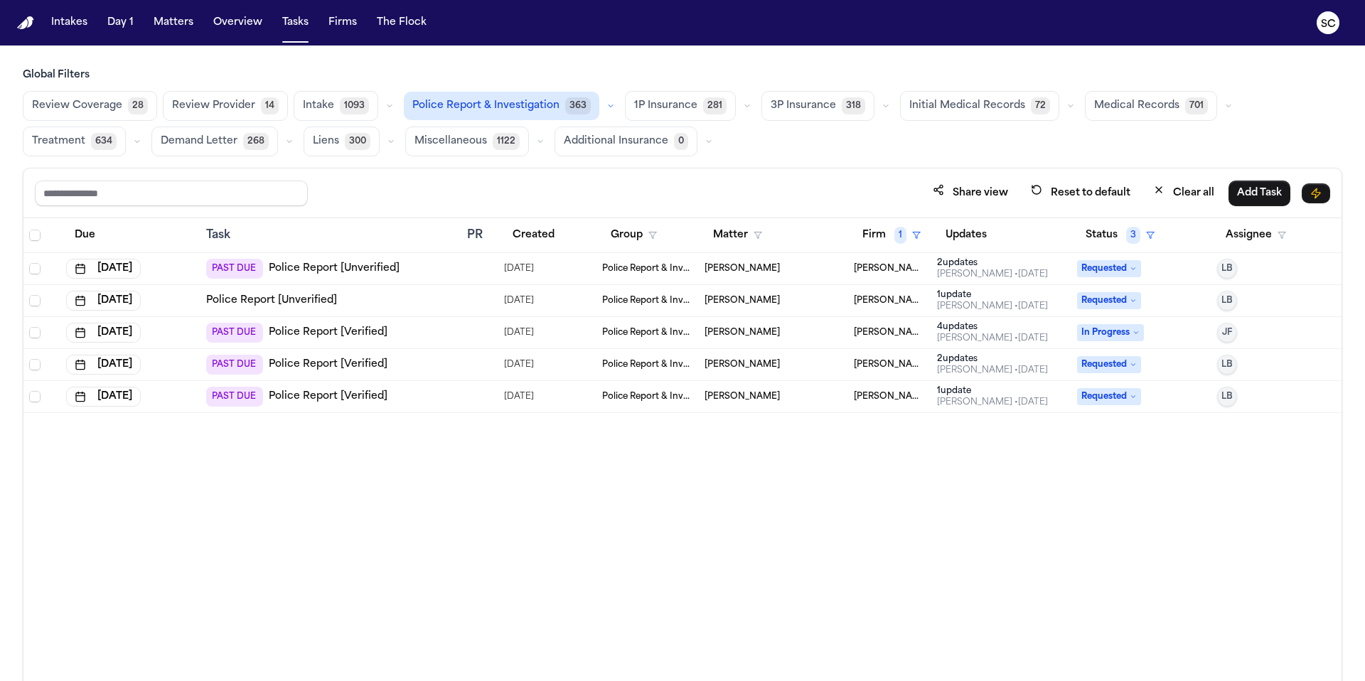
click at [332, 362] on link "Police Report [Verified]" at bounding box center [328, 364] width 119 height 14
click at [733, 399] on span "David Whatley" at bounding box center [741, 396] width 75 height 11
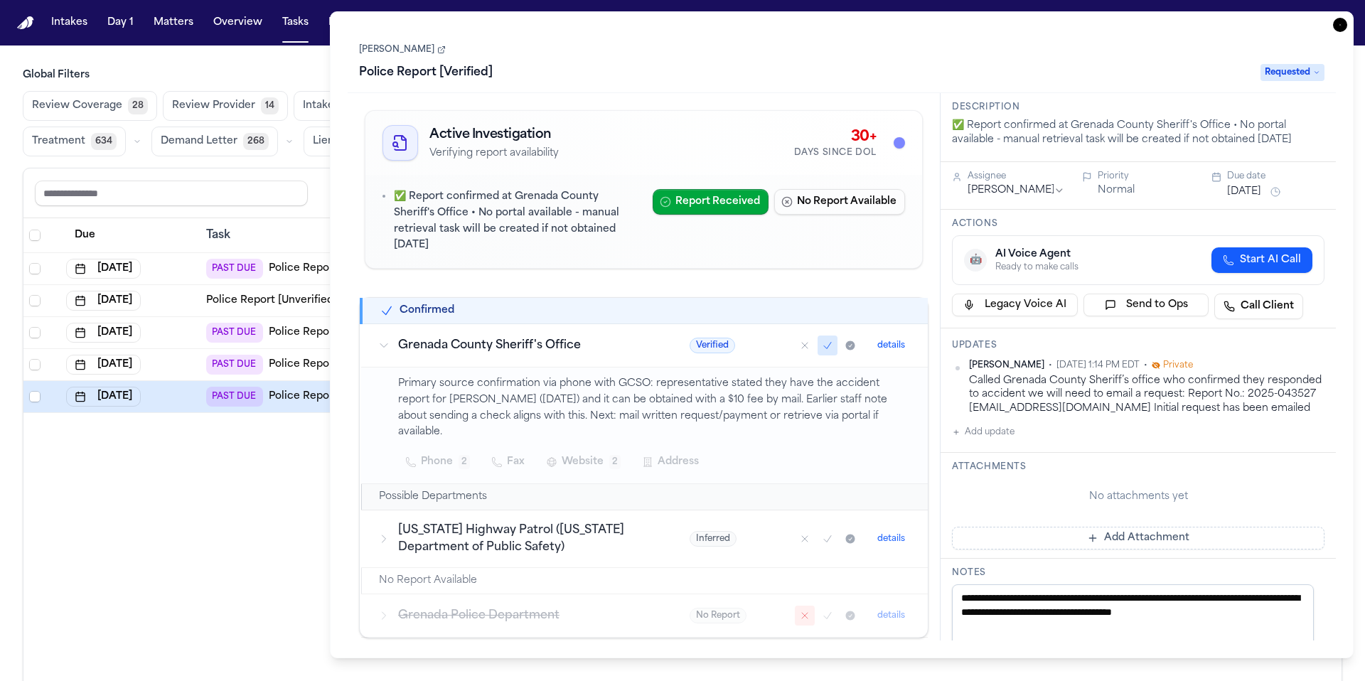
click at [852, 22] on icon "button" at bounding box center [1340, 25] width 14 height 14
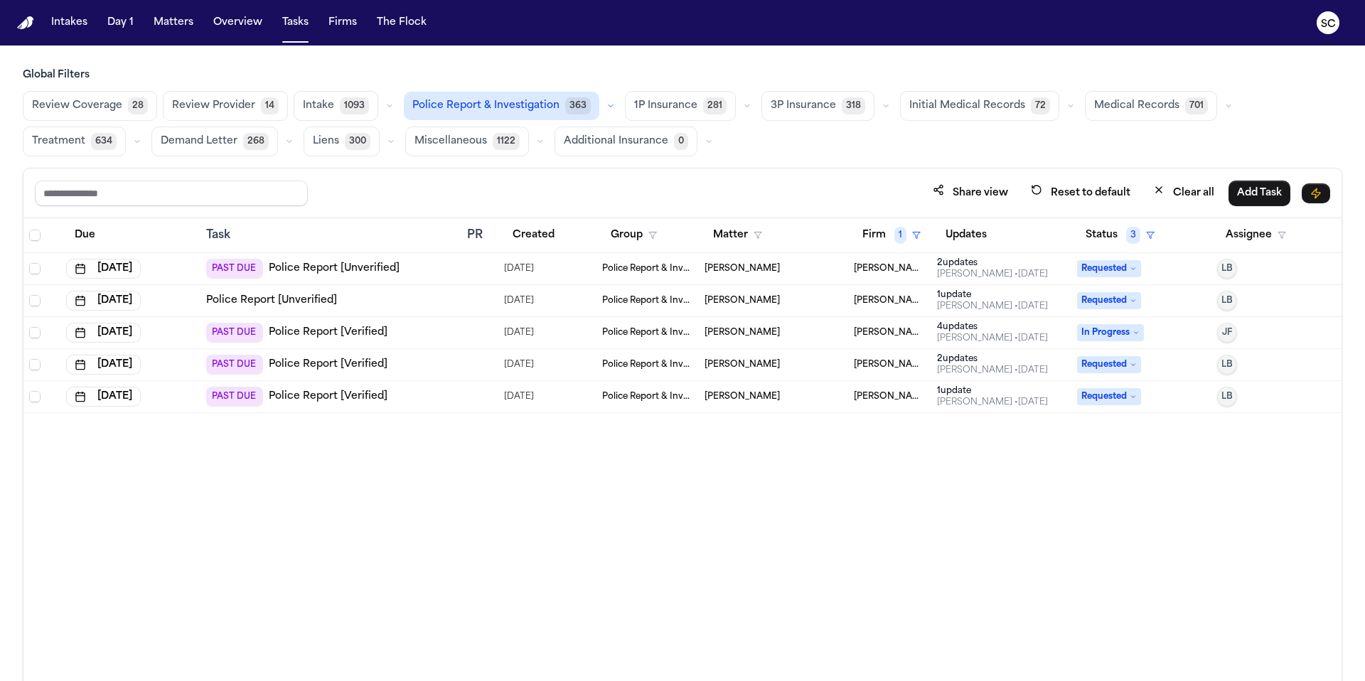
click at [537, 106] on span "Police Report & Investigation" at bounding box center [485, 106] width 147 height 14
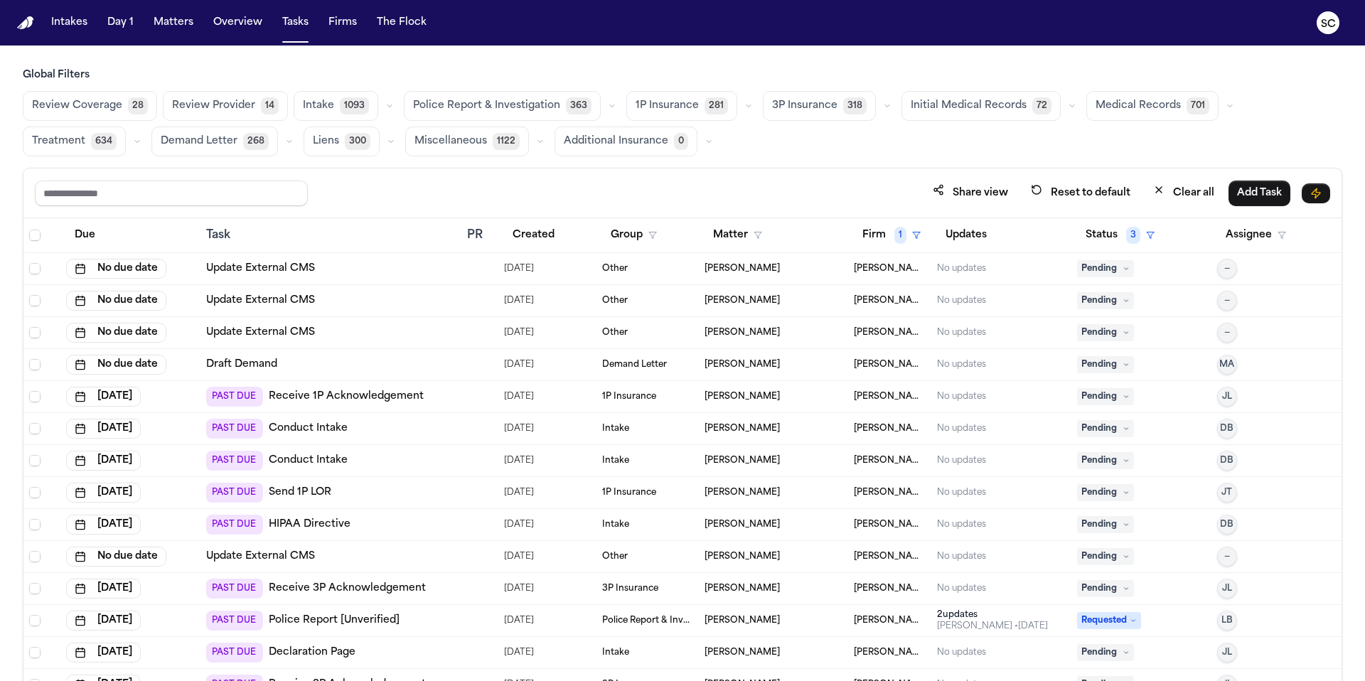
click at [512, 100] on span "Police Report & Investigation" at bounding box center [486, 106] width 147 height 14
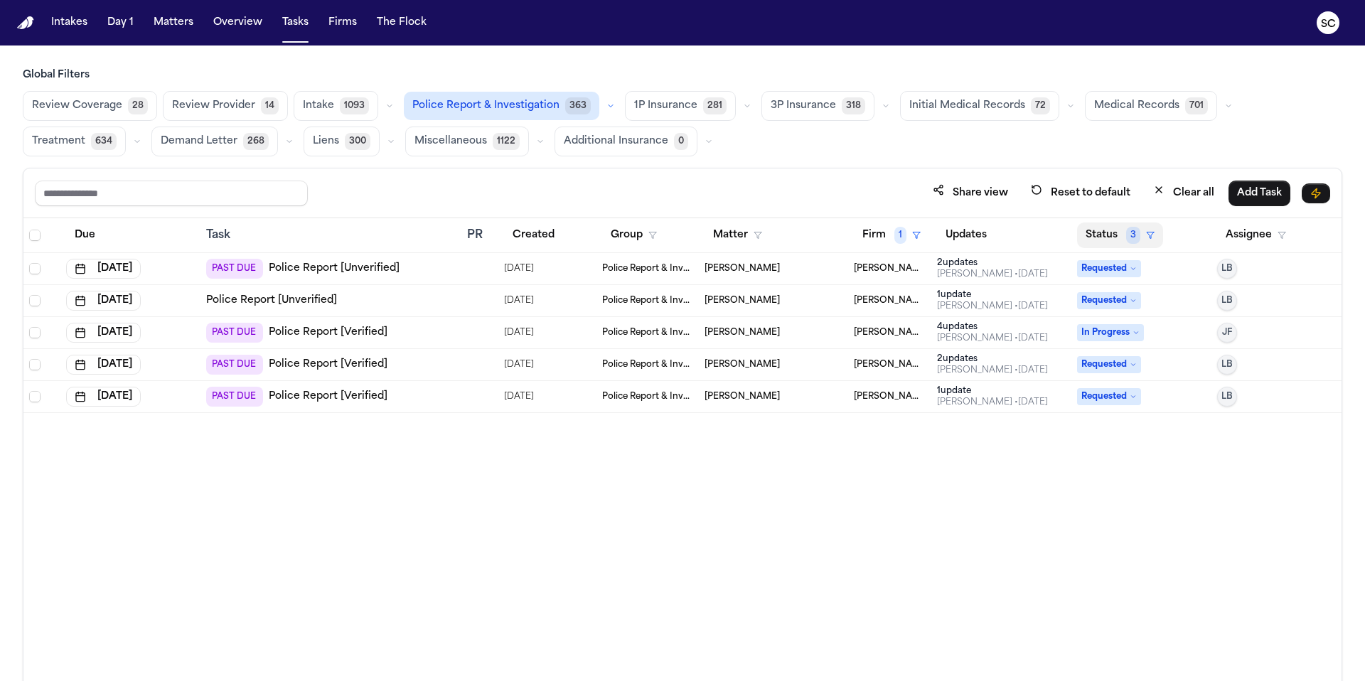
click at [852, 235] on button "Status 3" at bounding box center [1120, 235] width 86 height 26
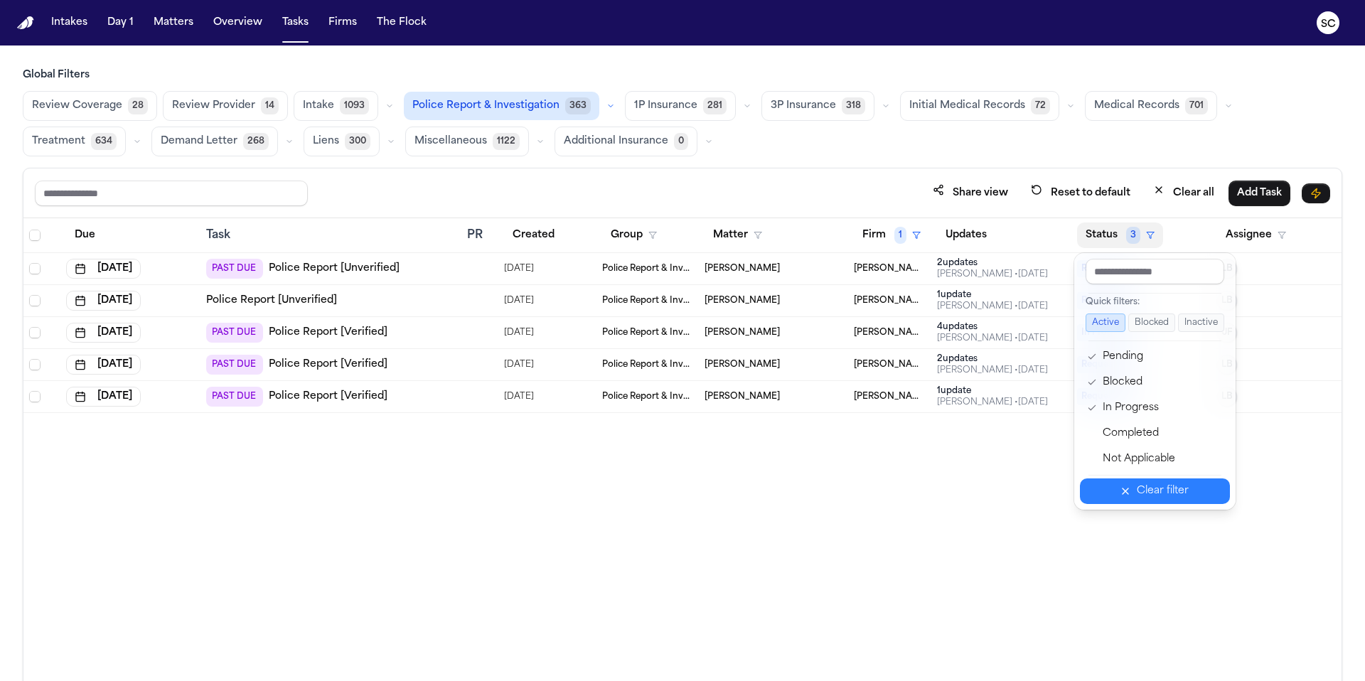
click at [852, 491] on div "Clear filter" at bounding box center [1162, 491] width 52 height 17
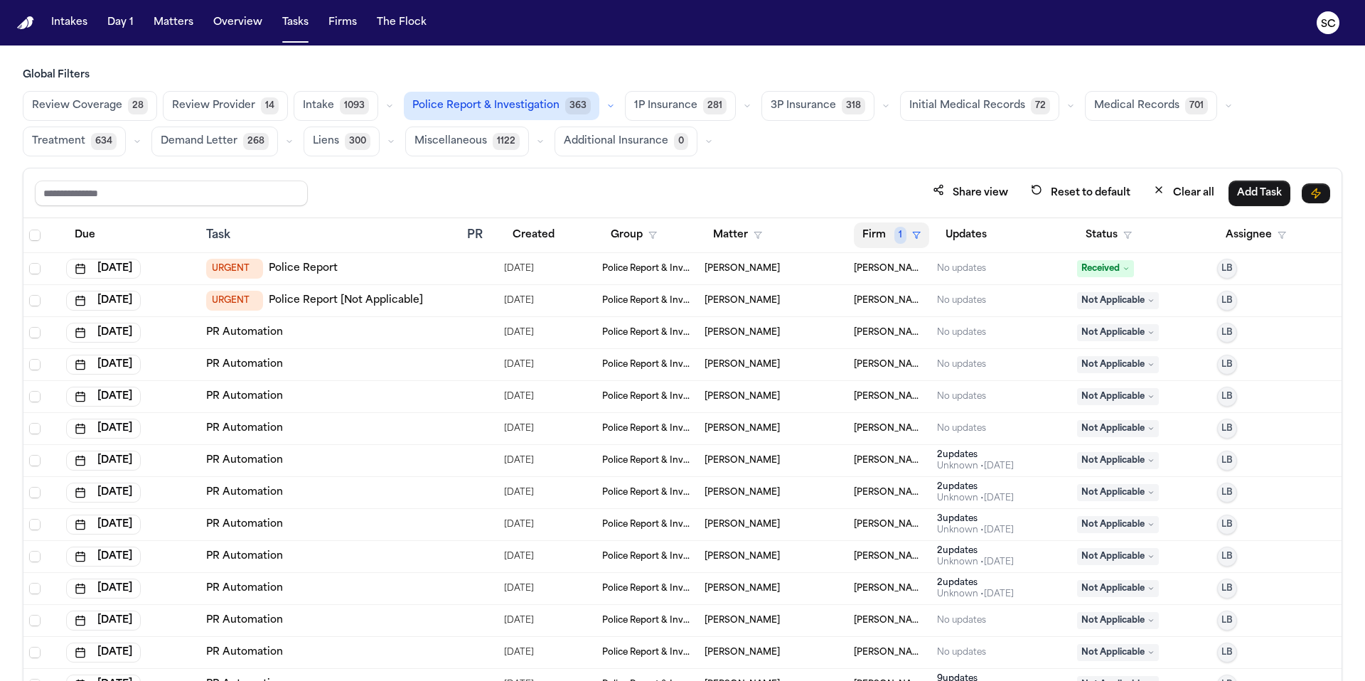
click at [852, 234] on span "1" at bounding box center [900, 235] width 12 height 17
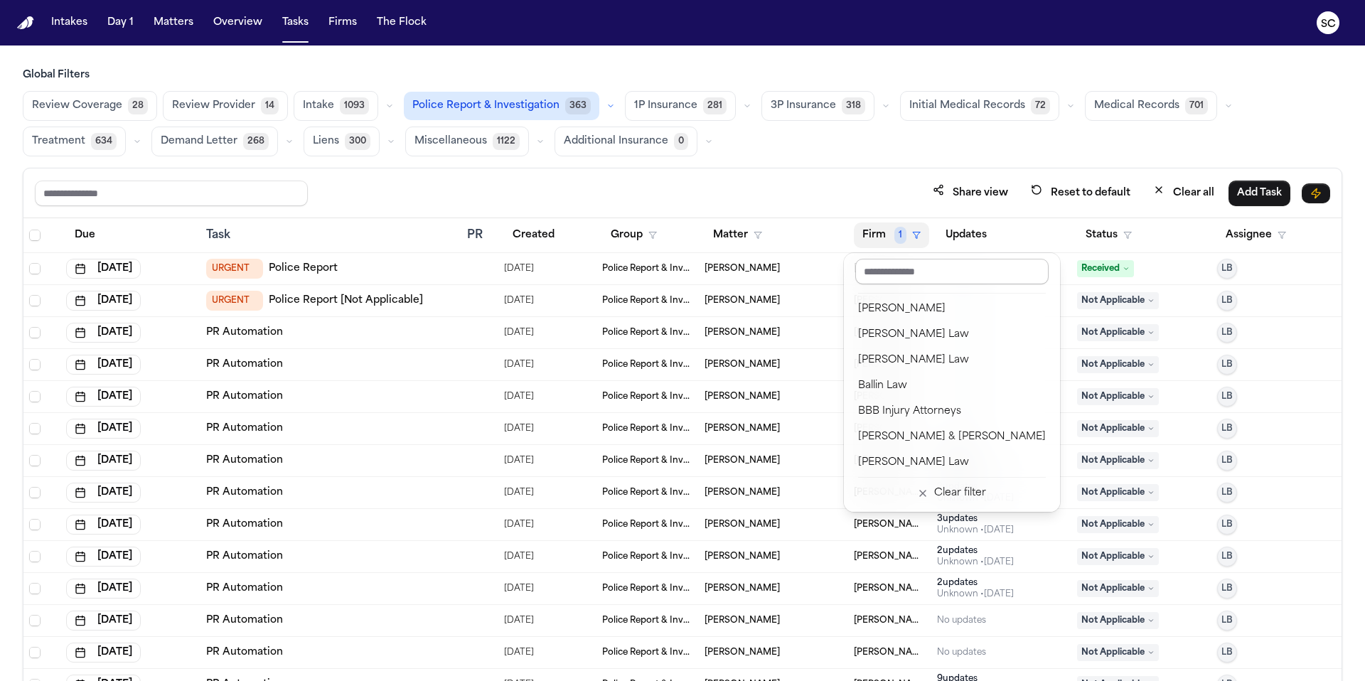
click at [852, 269] on input "text" at bounding box center [951, 272] width 193 height 26
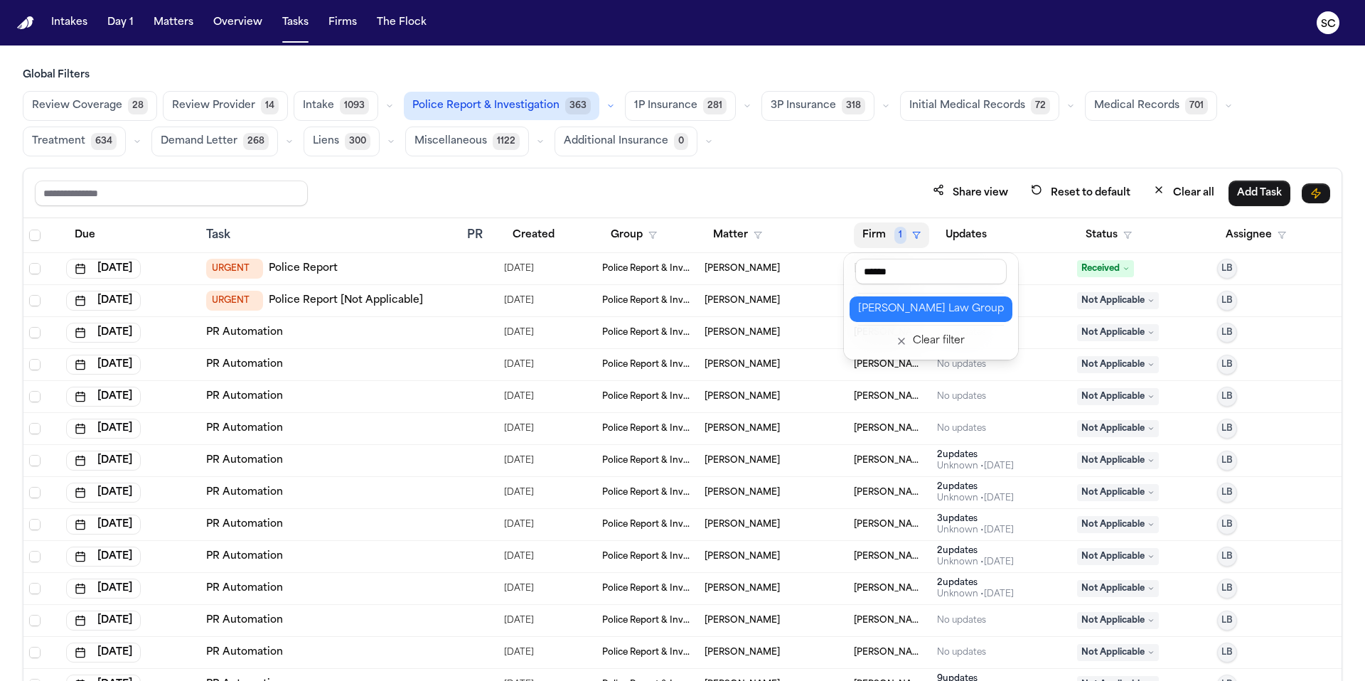
type input "******"
click at [852, 306] on div "Morgan Law Group" at bounding box center [931, 309] width 146 height 17
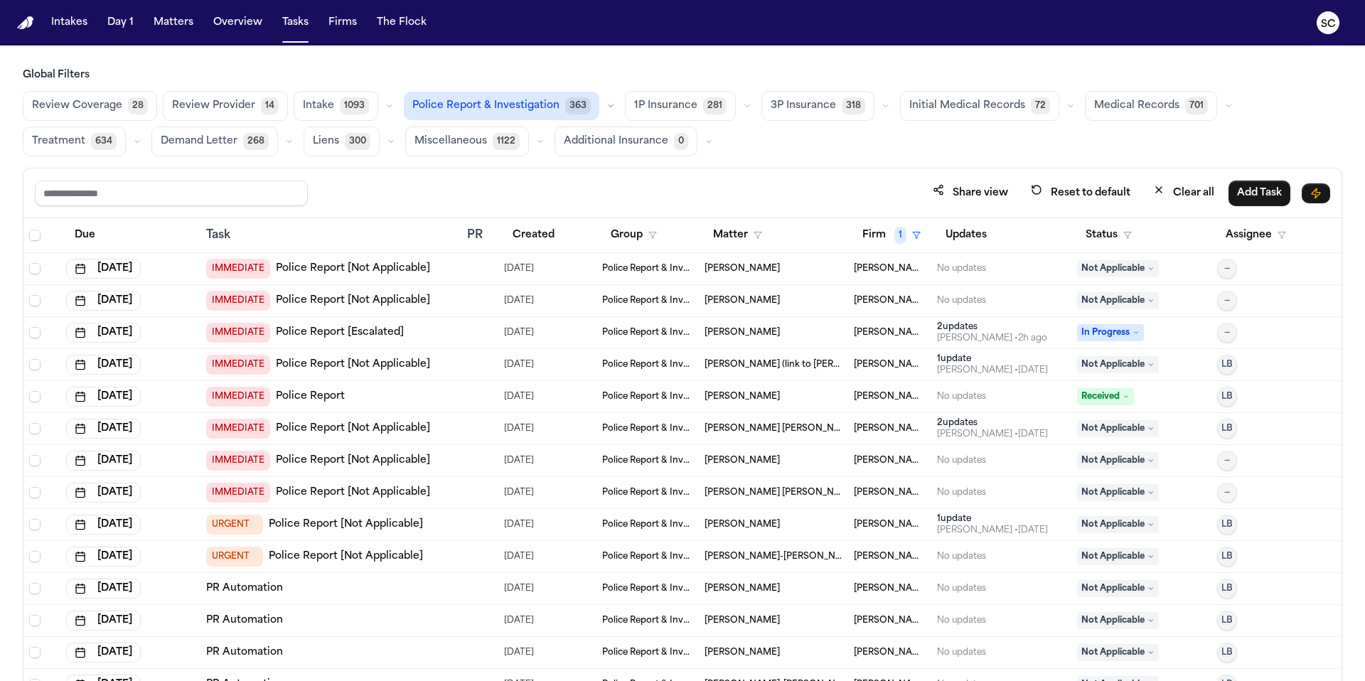
click at [760, 333] on span "Antonia C. Anderson" at bounding box center [741, 332] width 75 height 11
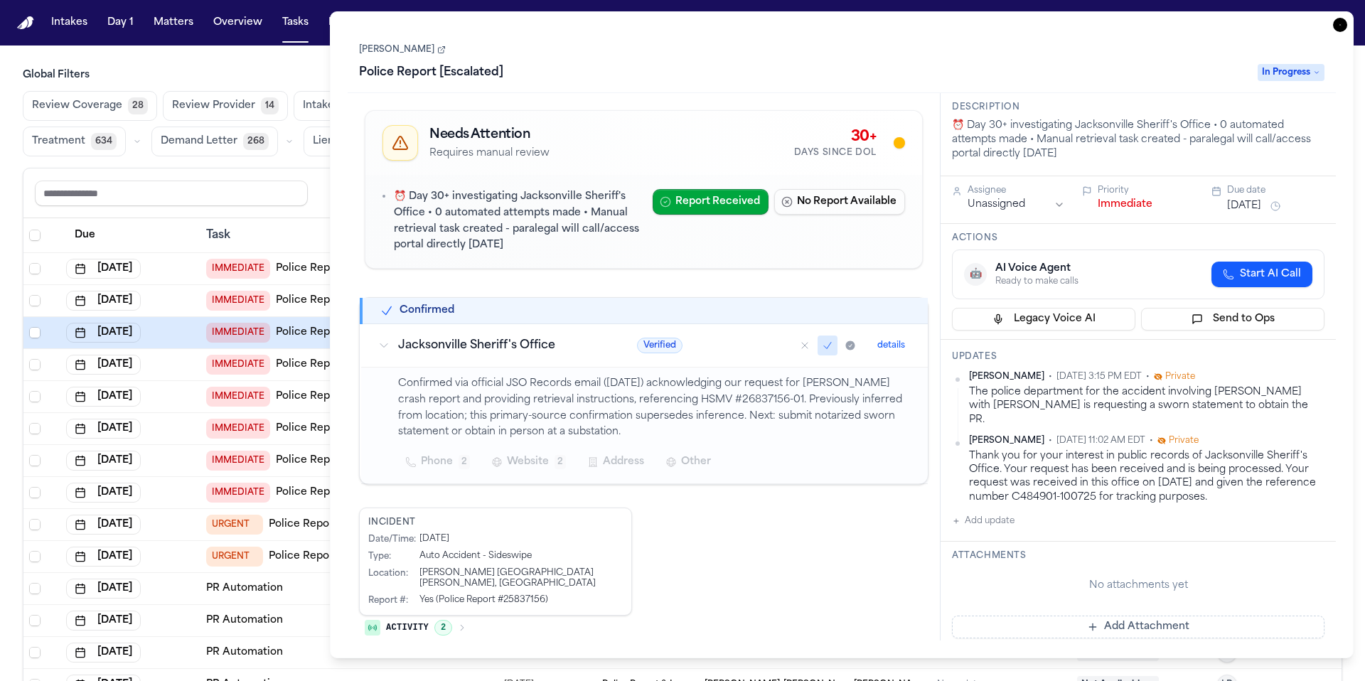
click at [852, 23] on icon "button" at bounding box center [1340, 25] width 14 height 14
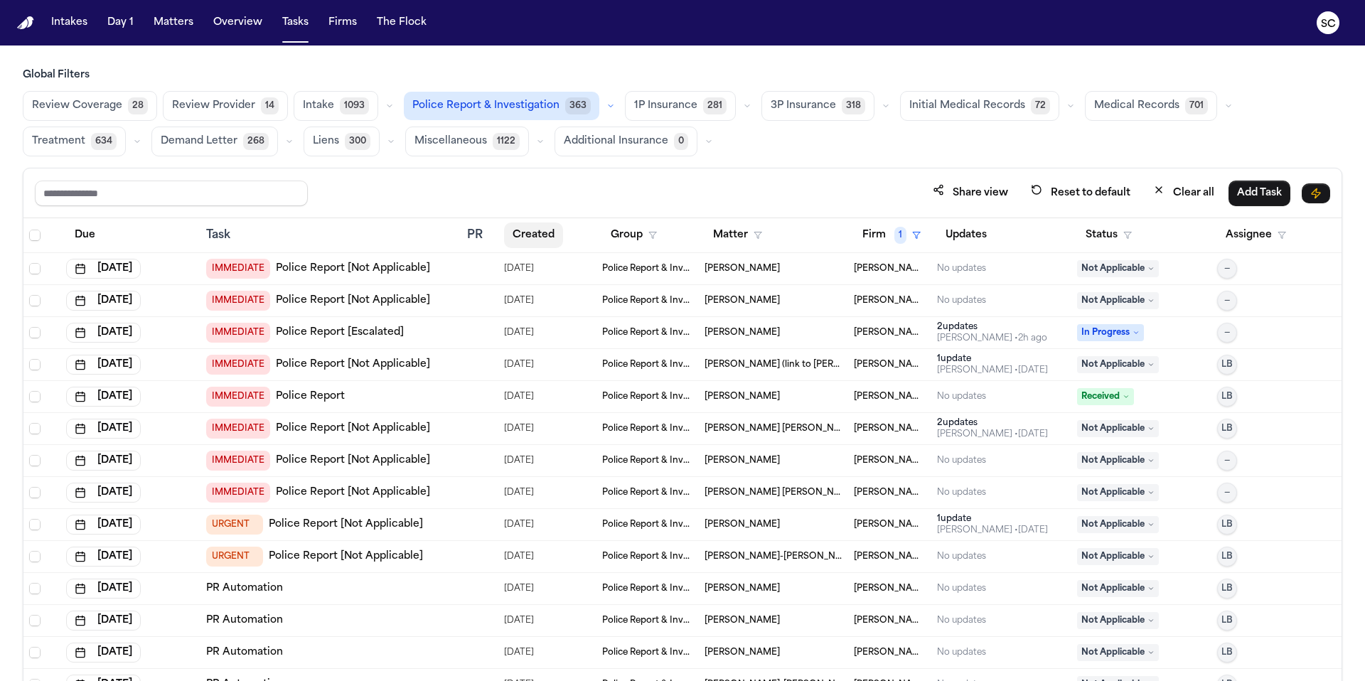
click at [528, 230] on button "Created" at bounding box center [533, 235] width 59 height 26
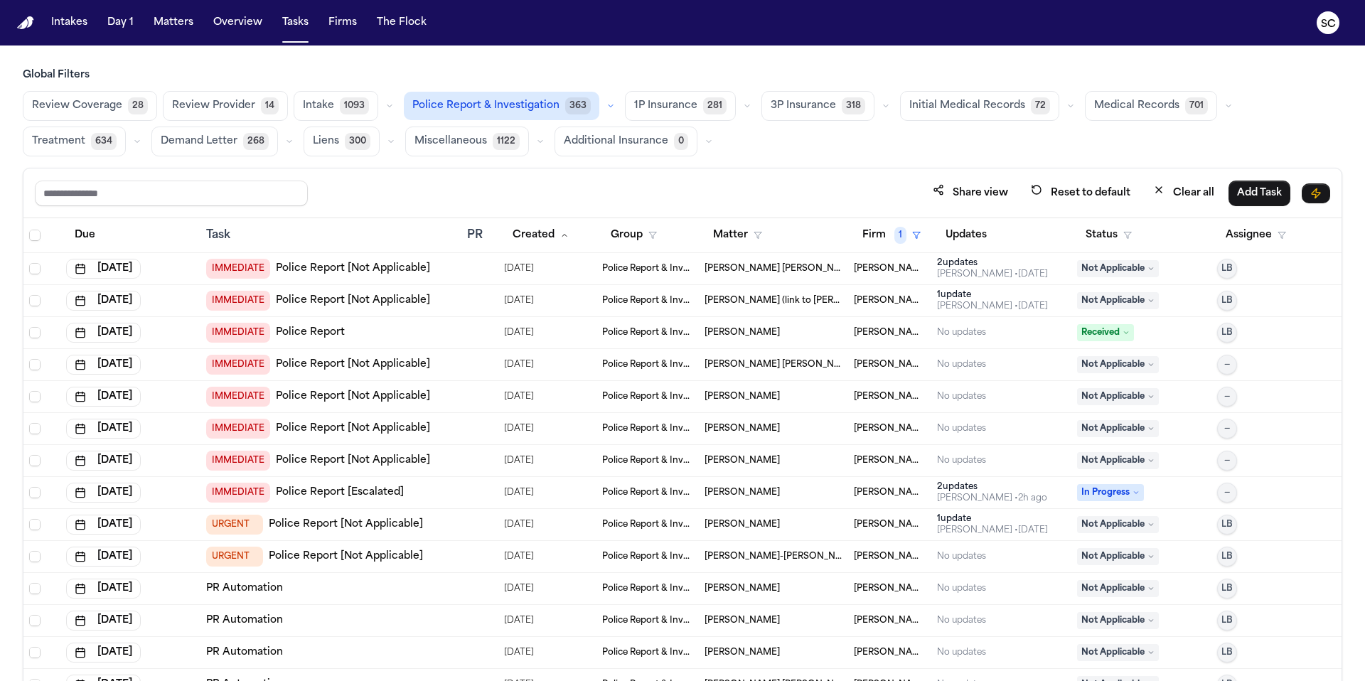
click at [513, 271] on span "08/20/2025" at bounding box center [519, 269] width 30 height 20
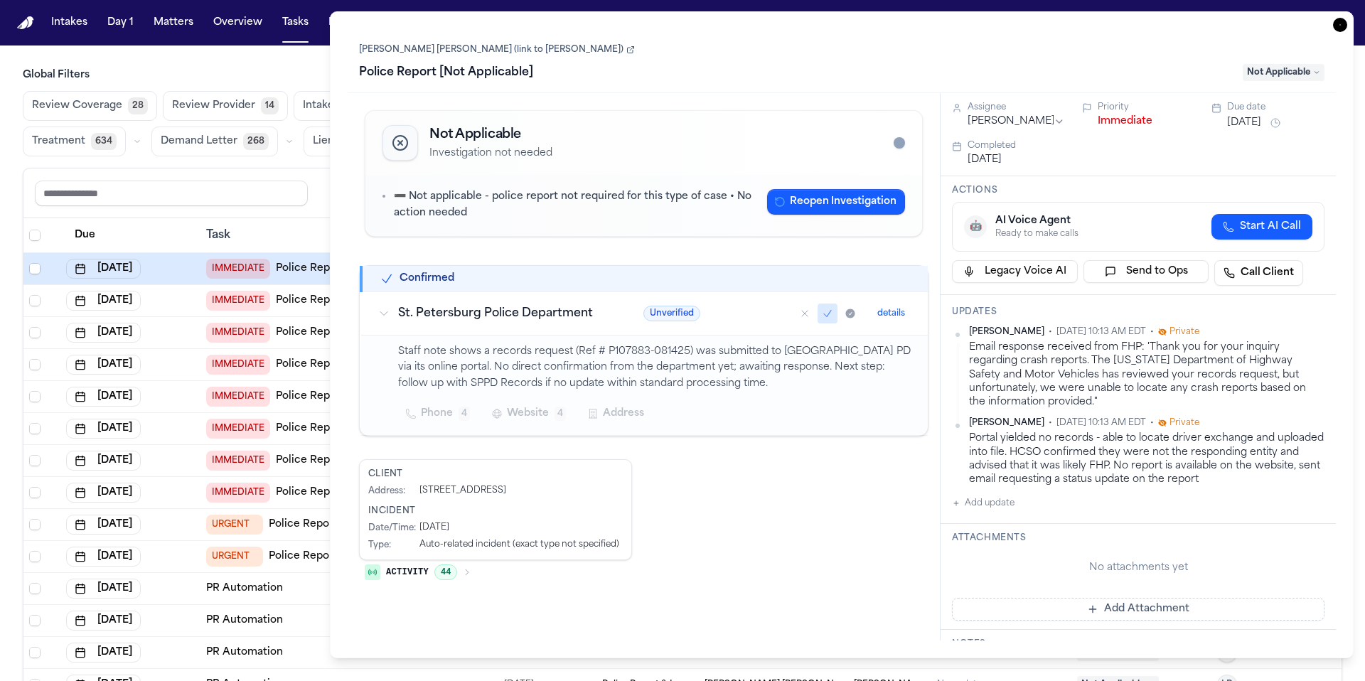
click at [852, 24] on icon "button" at bounding box center [1340, 25] width 14 height 14
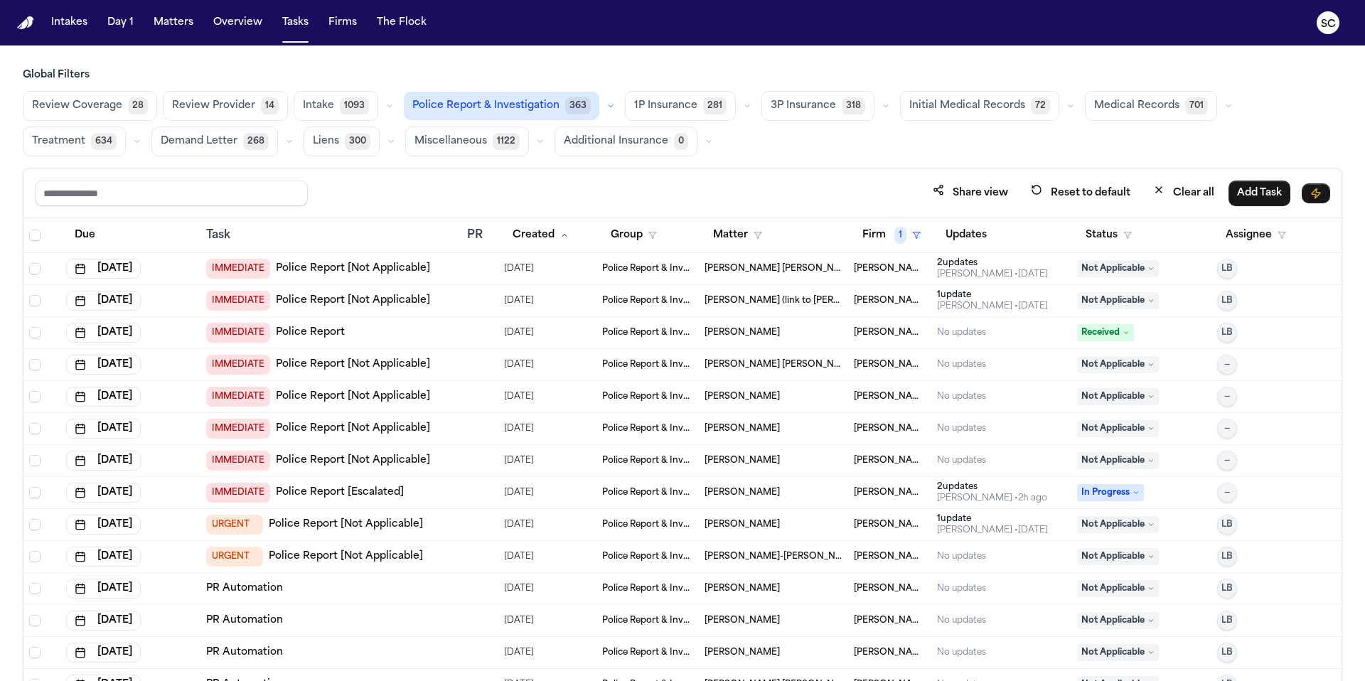
click at [291, 330] on link "Police Report" at bounding box center [310, 333] width 69 height 14
click at [852, 334] on icon at bounding box center [1125, 332] width 7 height 7
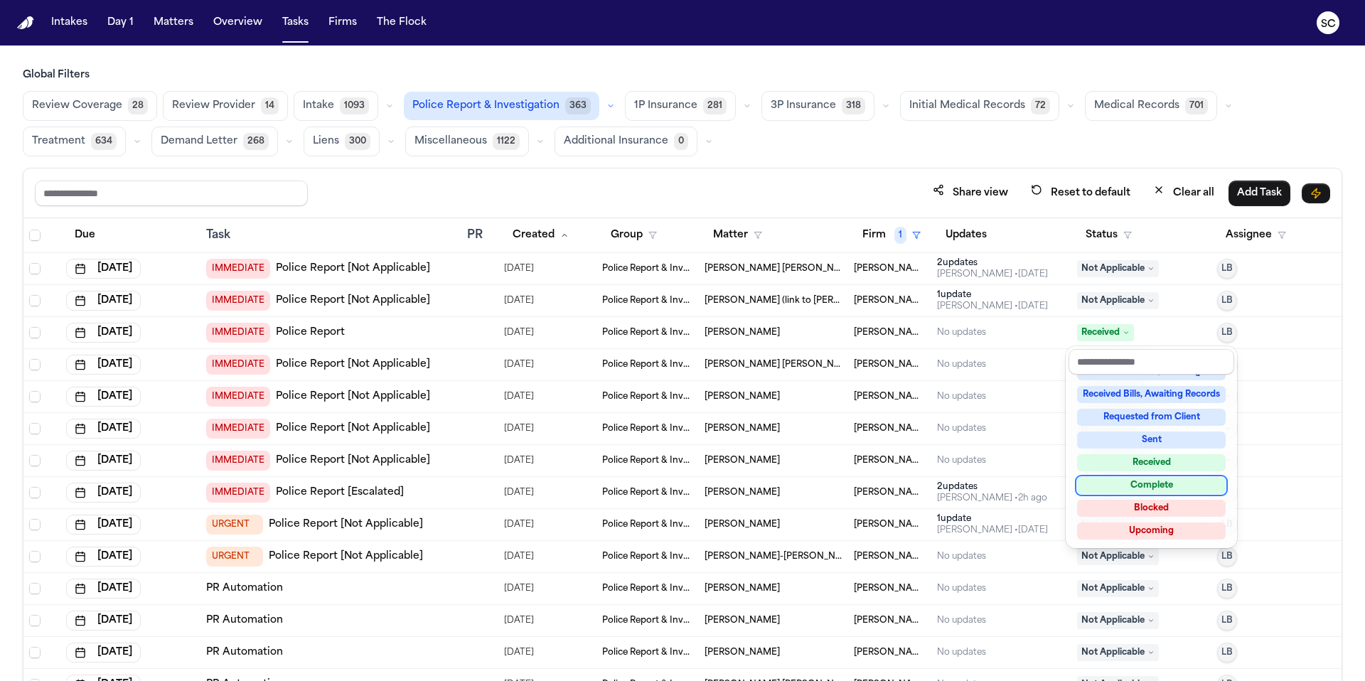
click at [852, 486] on div "Complete" at bounding box center [1151, 485] width 149 height 17
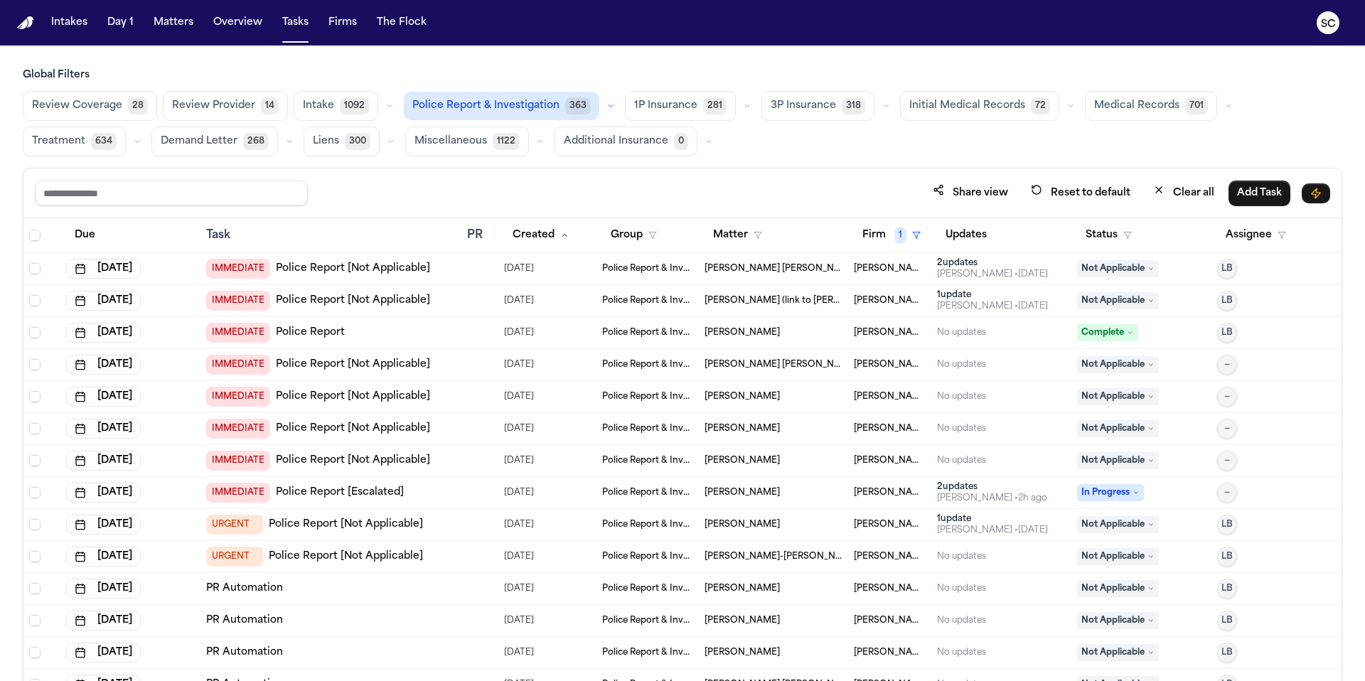
click at [392, 557] on link "Police Report [Not Applicable]" at bounding box center [346, 556] width 154 height 14
click at [852, 559] on span "Not Applicable" at bounding box center [1118, 556] width 82 height 17
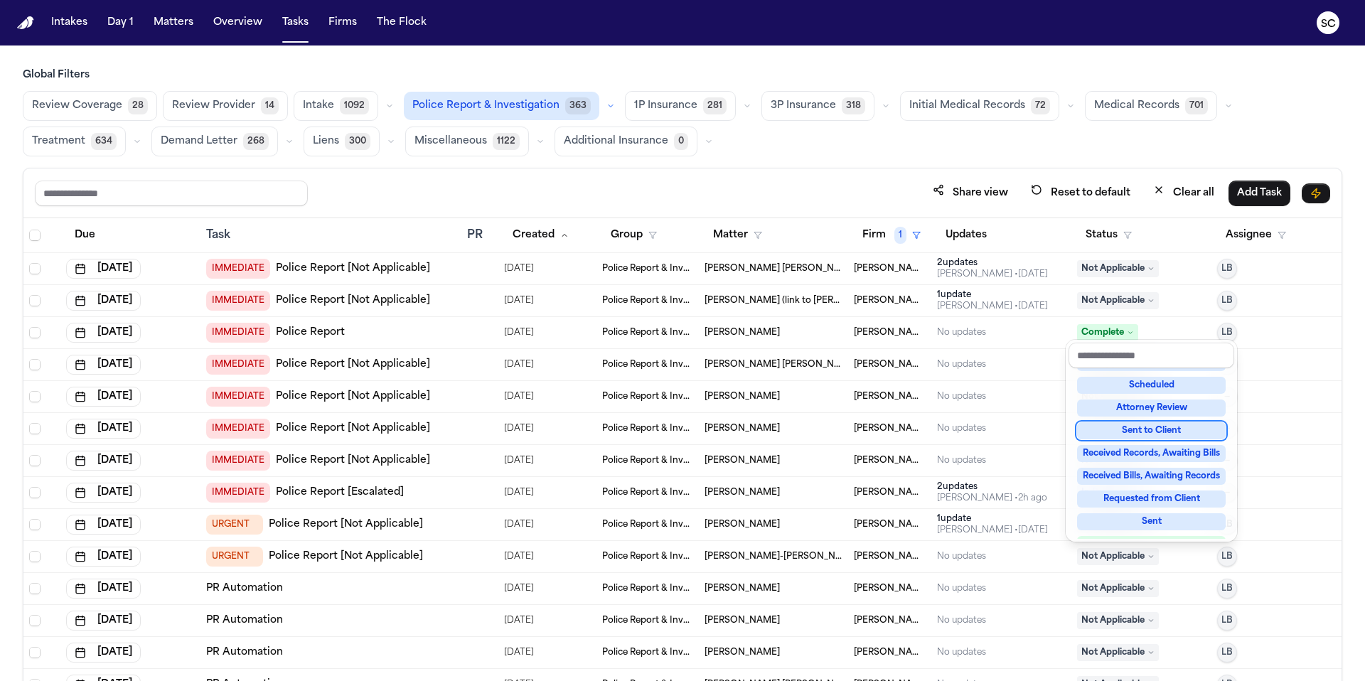
scroll to position [222, 0]
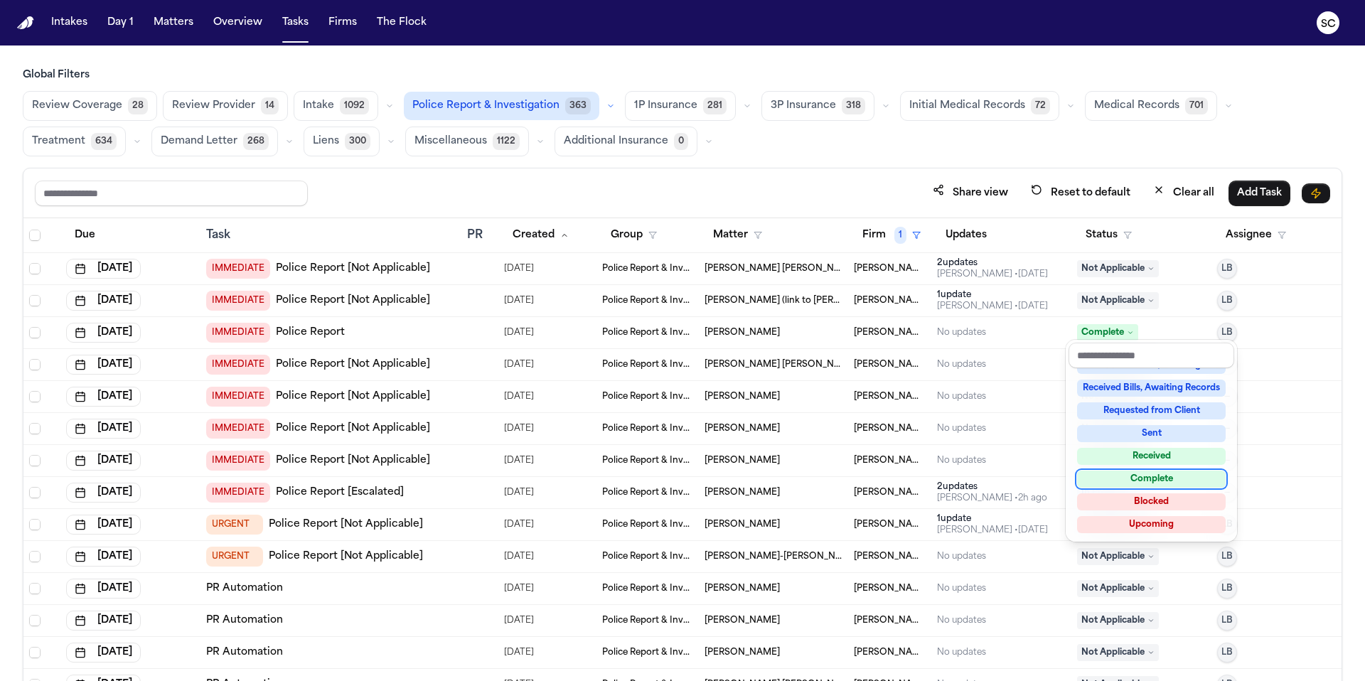
click at [852, 481] on div "Complete" at bounding box center [1151, 479] width 149 height 17
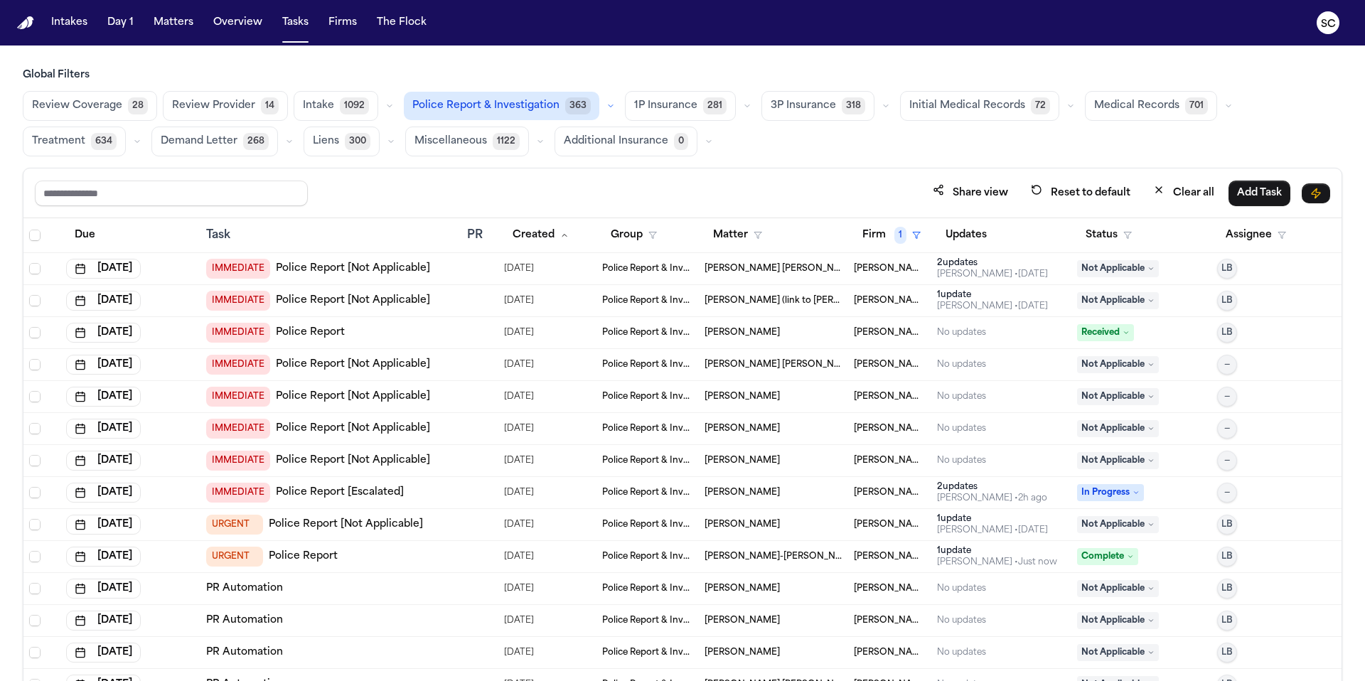
scroll to position [125, 0]
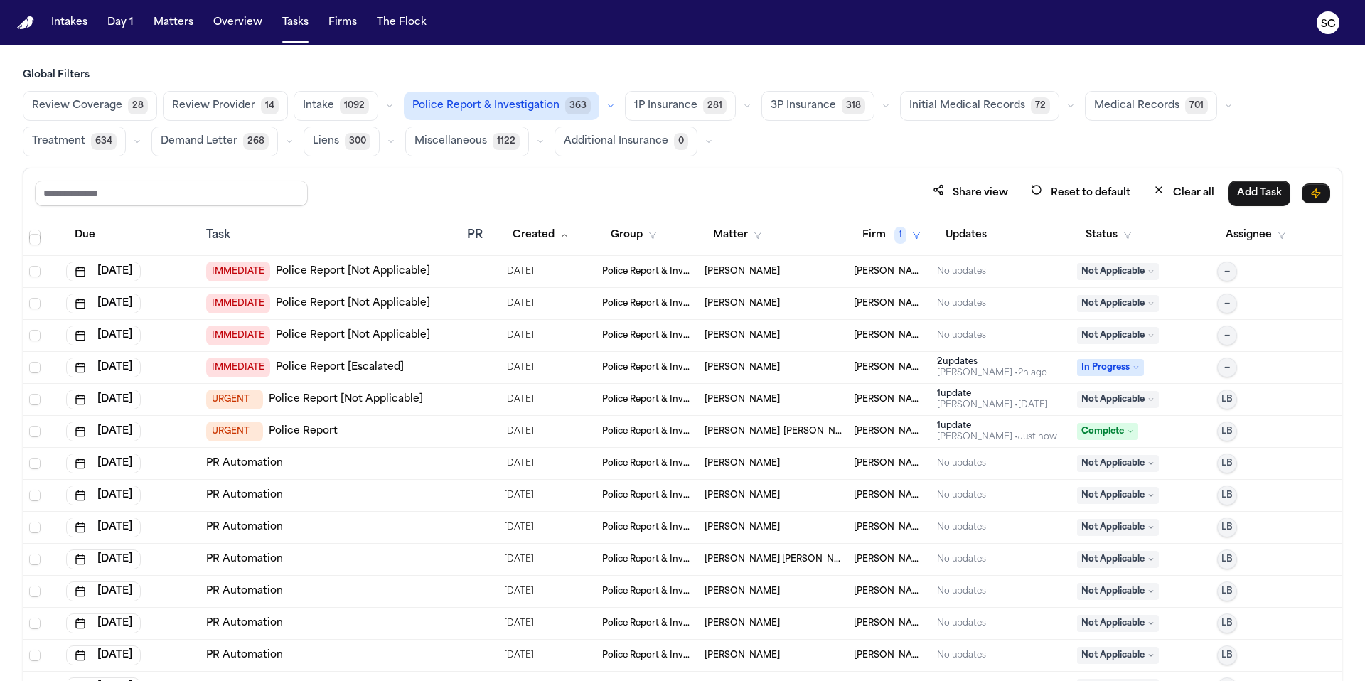
click at [731, 336] on span "Daniel Santana" at bounding box center [741, 335] width 75 height 11
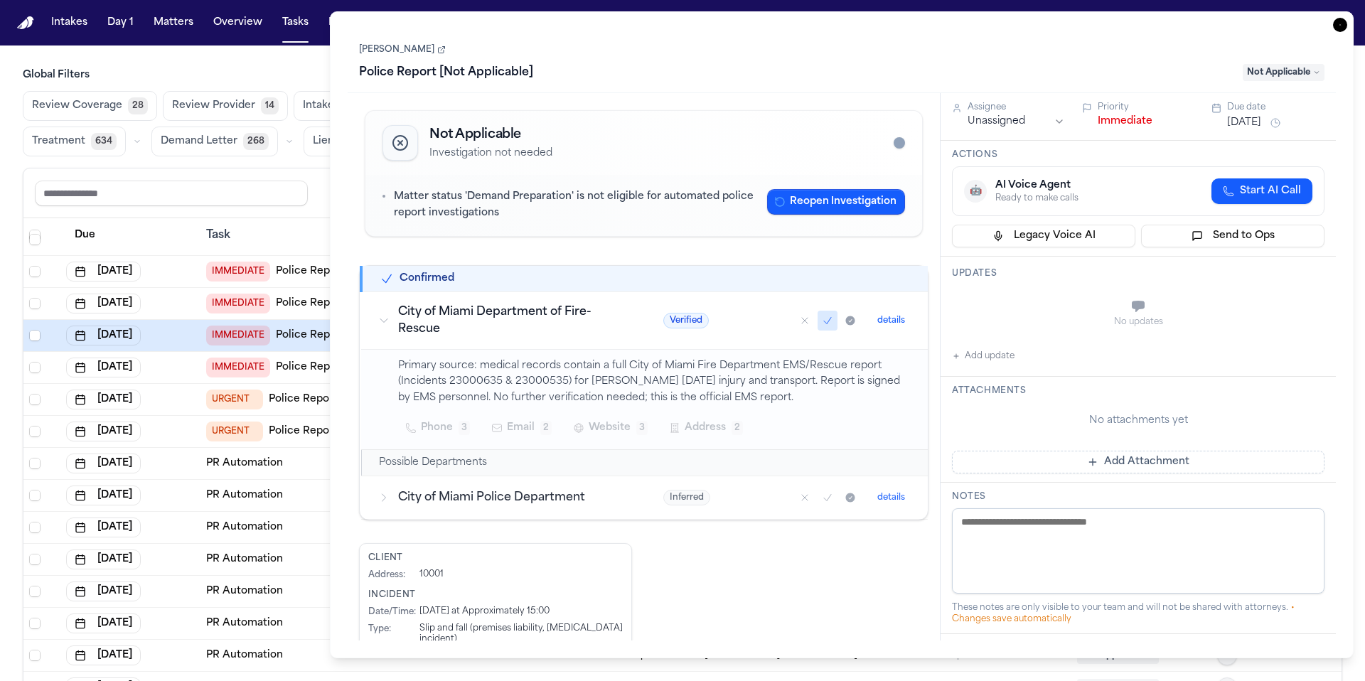
click at [852, 358] on button "Add update" at bounding box center [983, 356] width 63 height 17
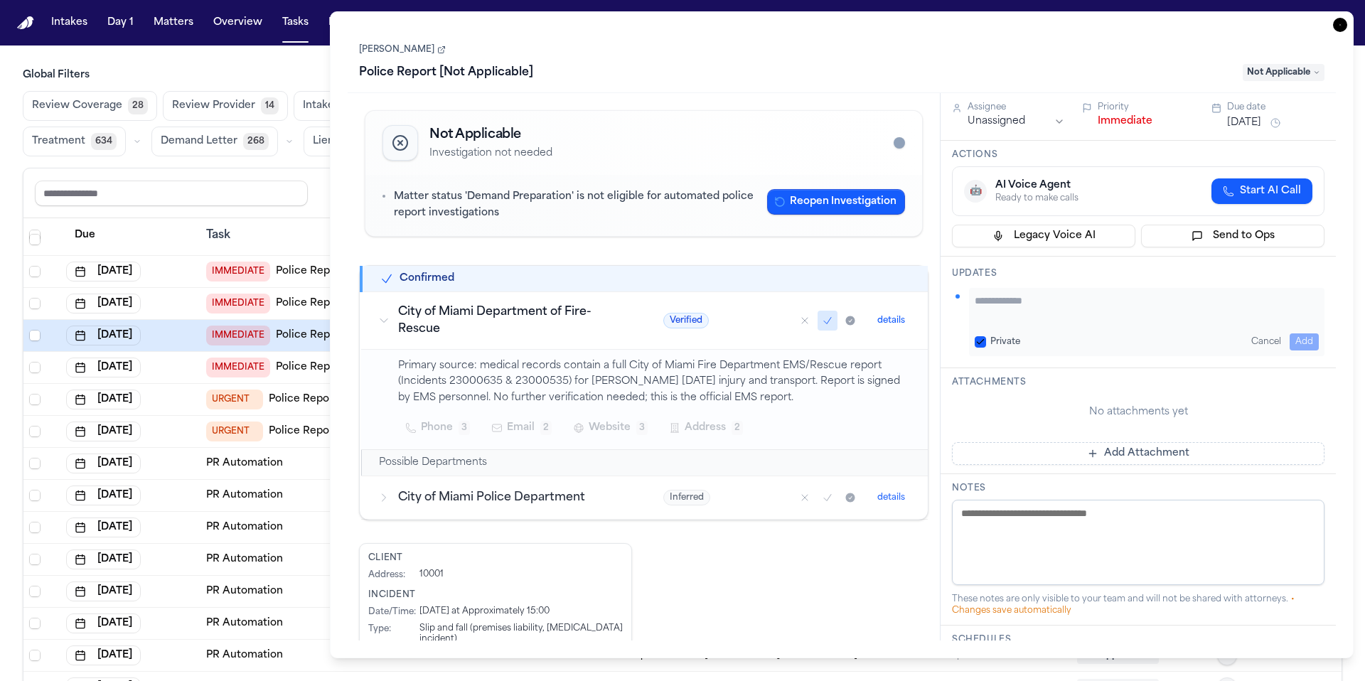
click at [852, 308] on textarea "Add your update" at bounding box center [1146, 308] width 344 height 28
type textarea "*"
type textarea "**********"
click at [852, 339] on button "Add" at bounding box center [1303, 341] width 29 height 17
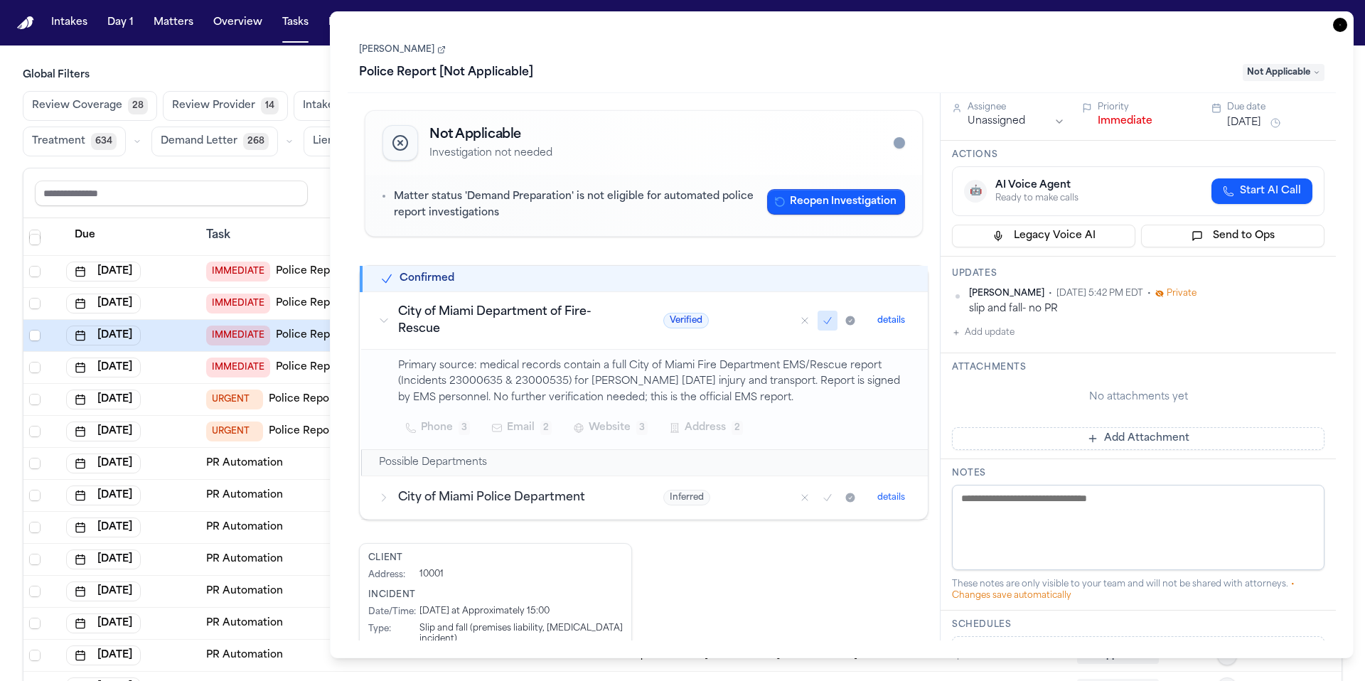
click at [437, 53] on icon at bounding box center [441, 49] width 9 height 9
click at [852, 77] on span "Not Applicable" at bounding box center [1283, 72] width 82 height 17
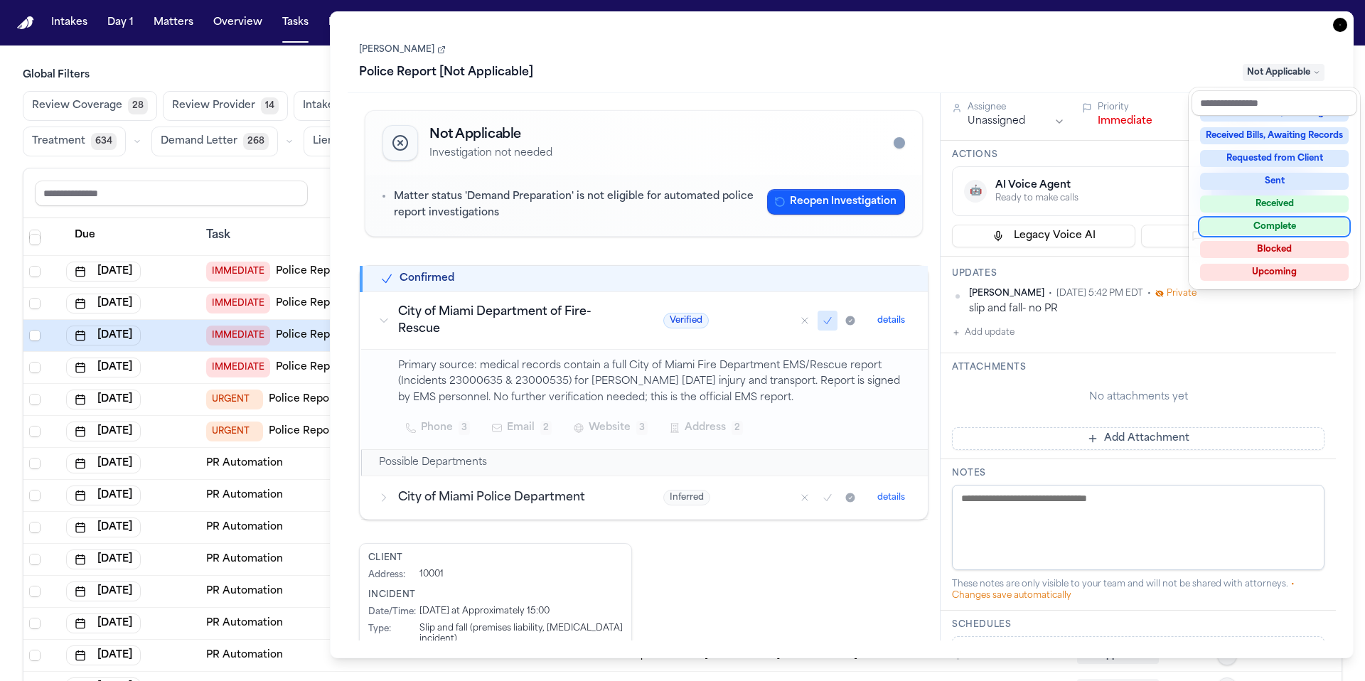
click at [852, 226] on div "Complete" at bounding box center [1274, 226] width 149 height 17
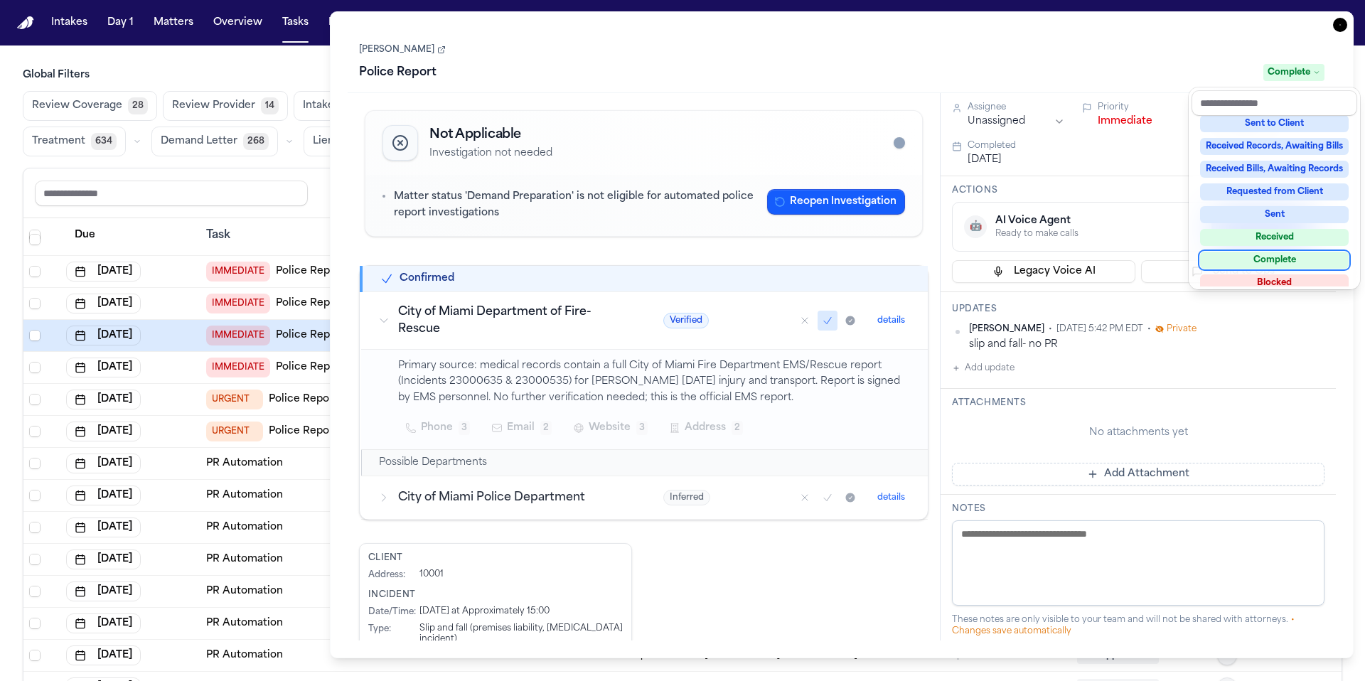
click at [852, 23] on div "Task Details Daniel Santana Police Report Complete Not Applicable Investigation…" at bounding box center [841, 334] width 1023 height 647
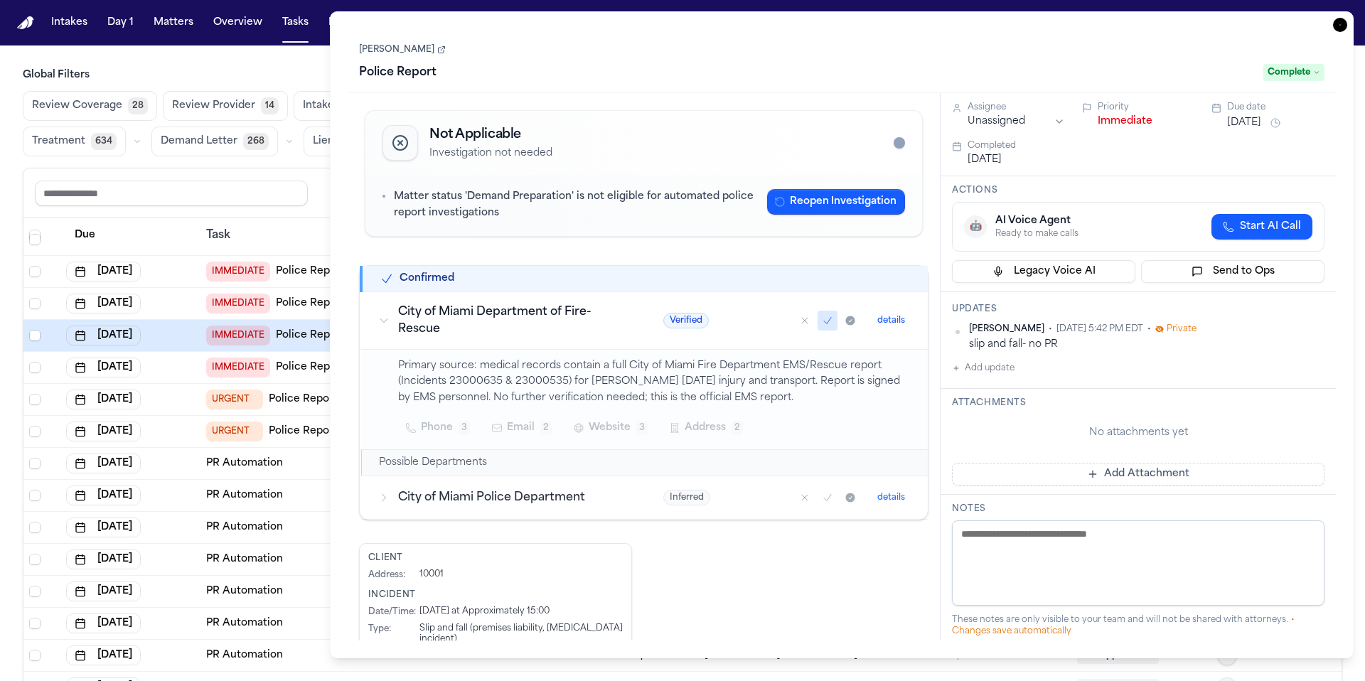
click at [852, 26] on icon "button" at bounding box center [1340, 25] width 14 height 14
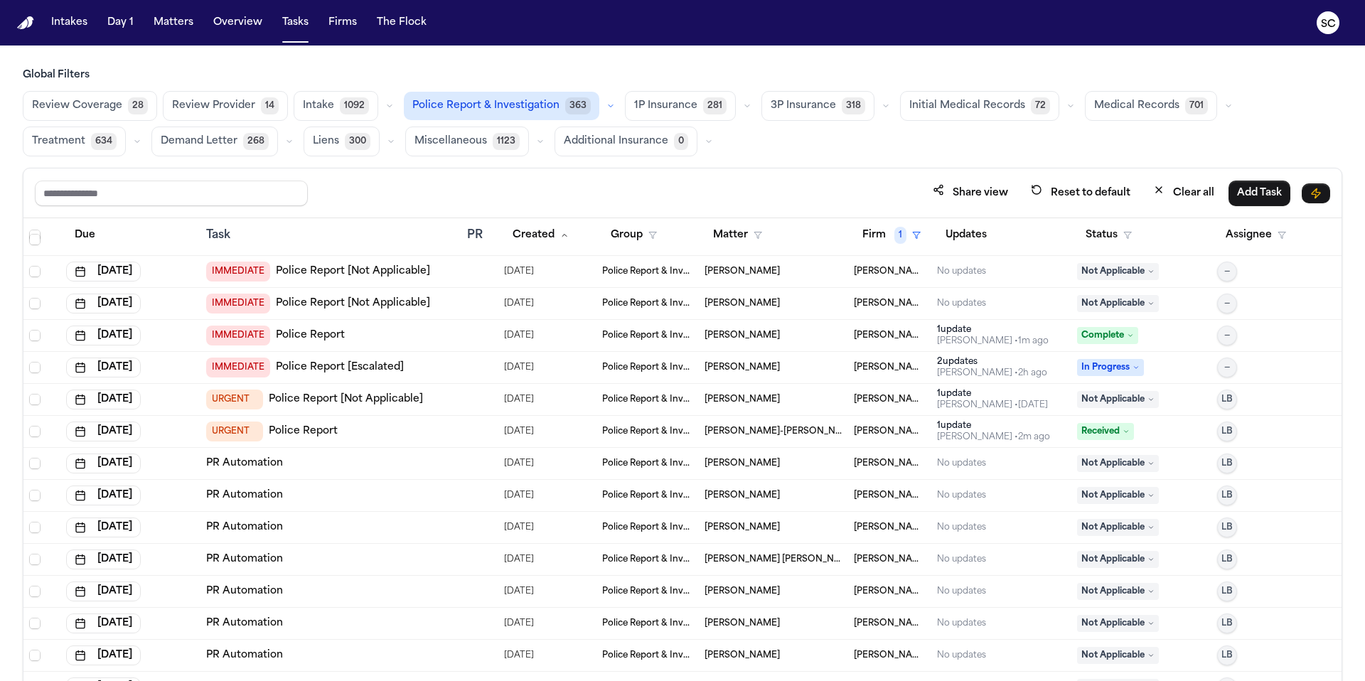
click at [852, 496] on span "Not Applicable" at bounding box center [1118, 495] width 82 height 17
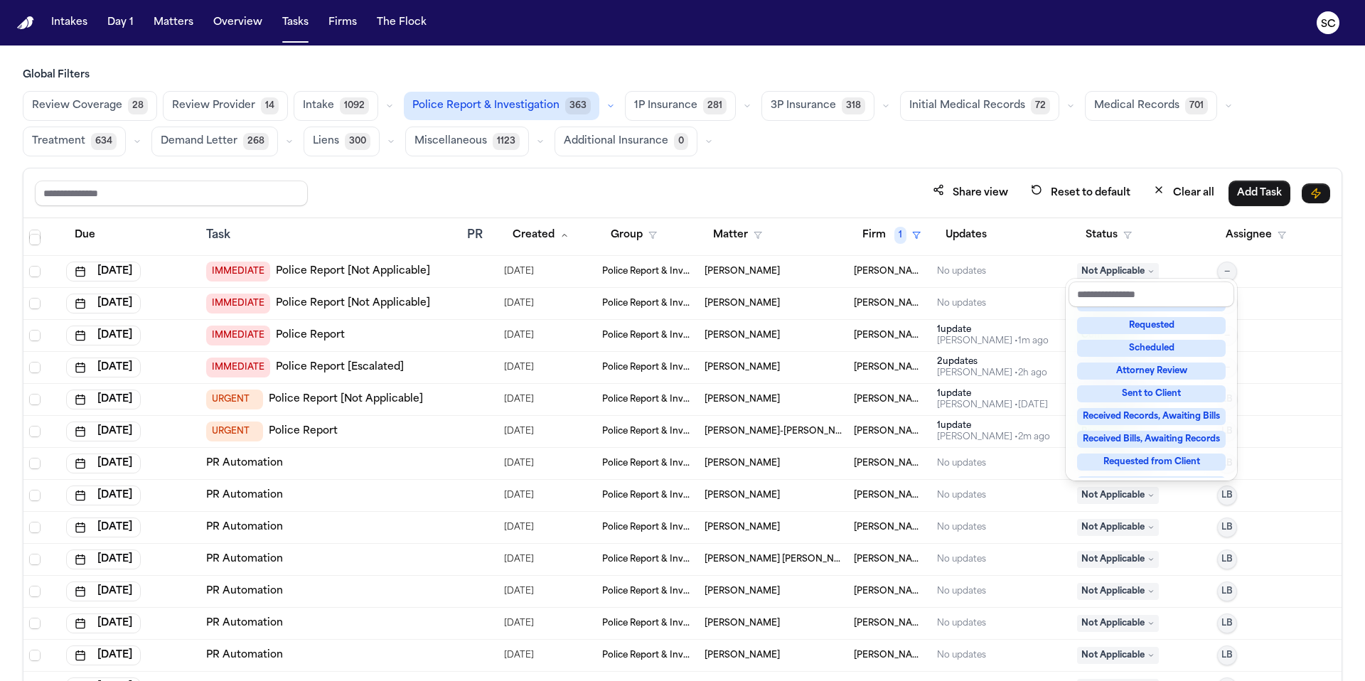
scroll to position [222, 0]
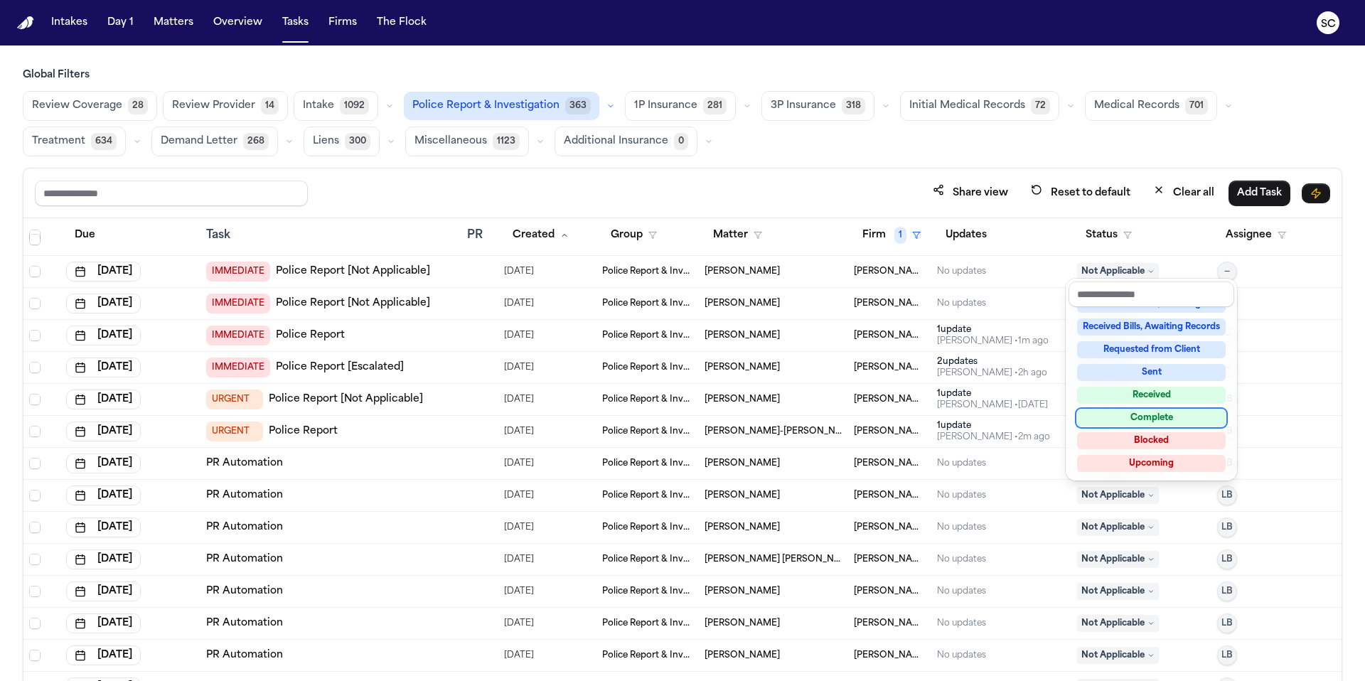
click at [852, 420] on div "Complete" at bounding box center [1151, 417] width 149 height 17
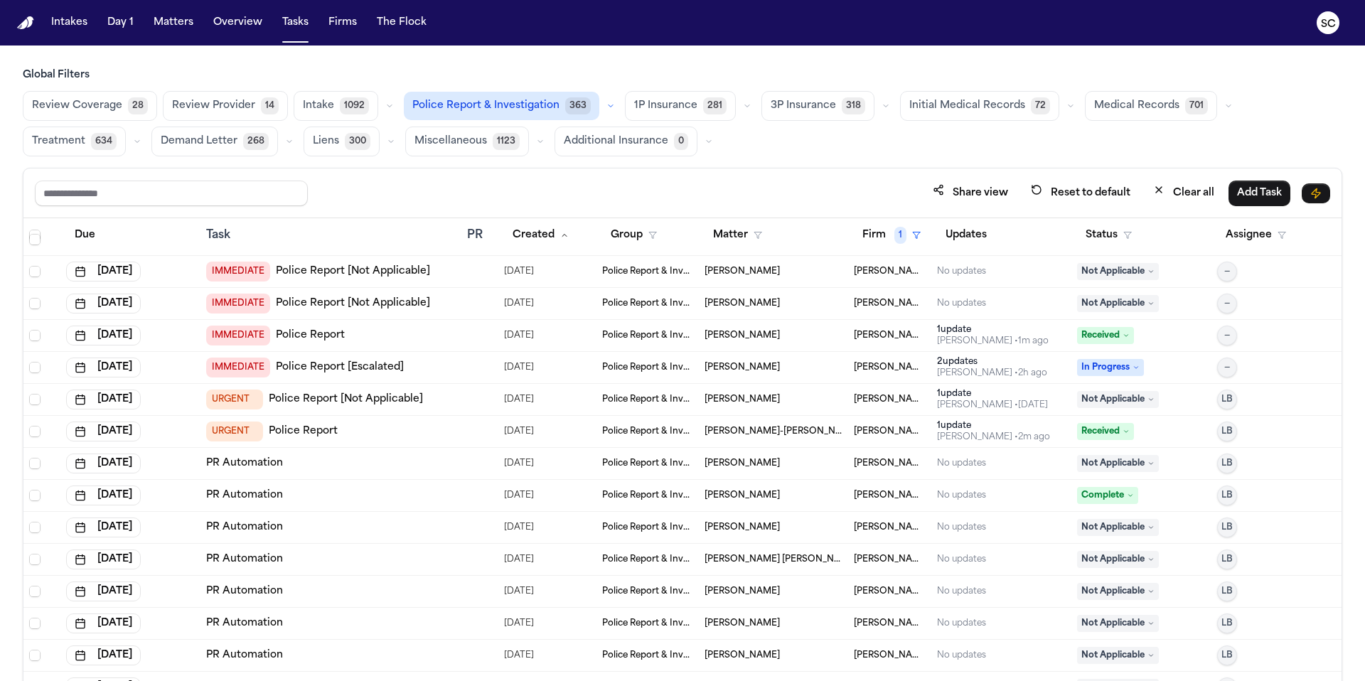
click at [852, 463] on span "Not Applicable" at bounding box center [1118, 463] width 82 height 17
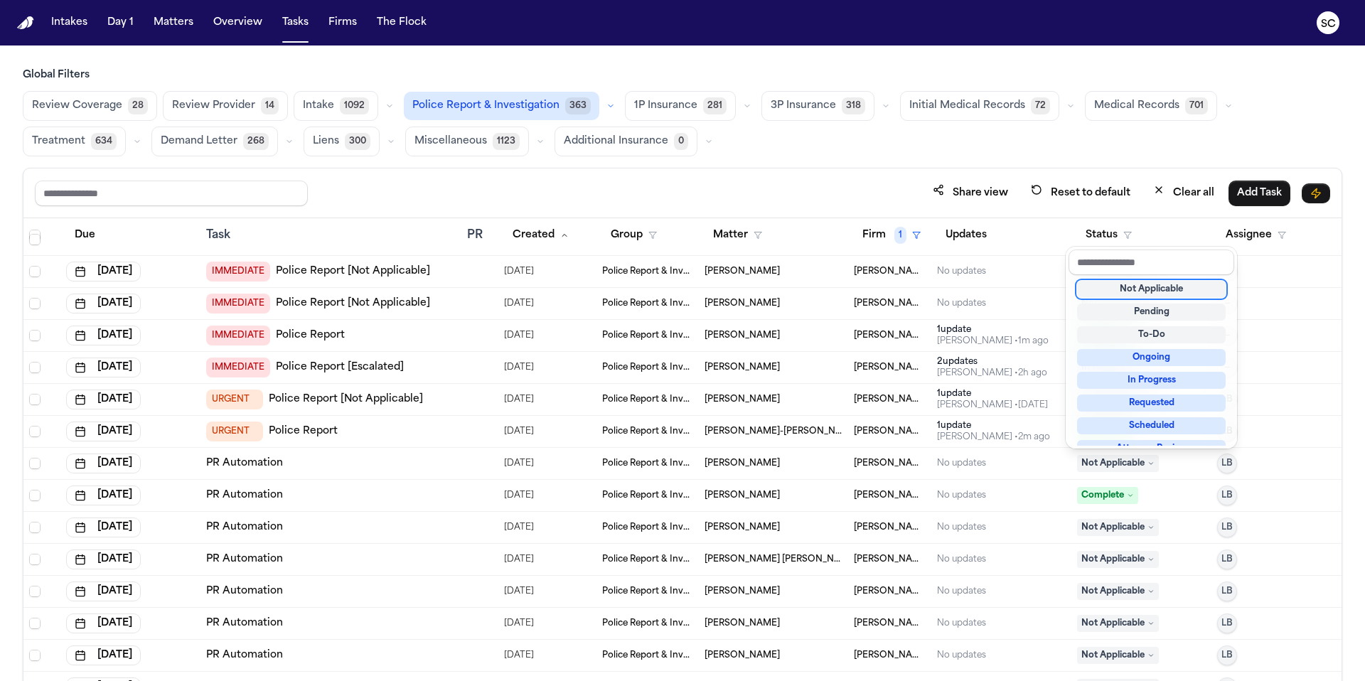
scroll to position [11, 0]
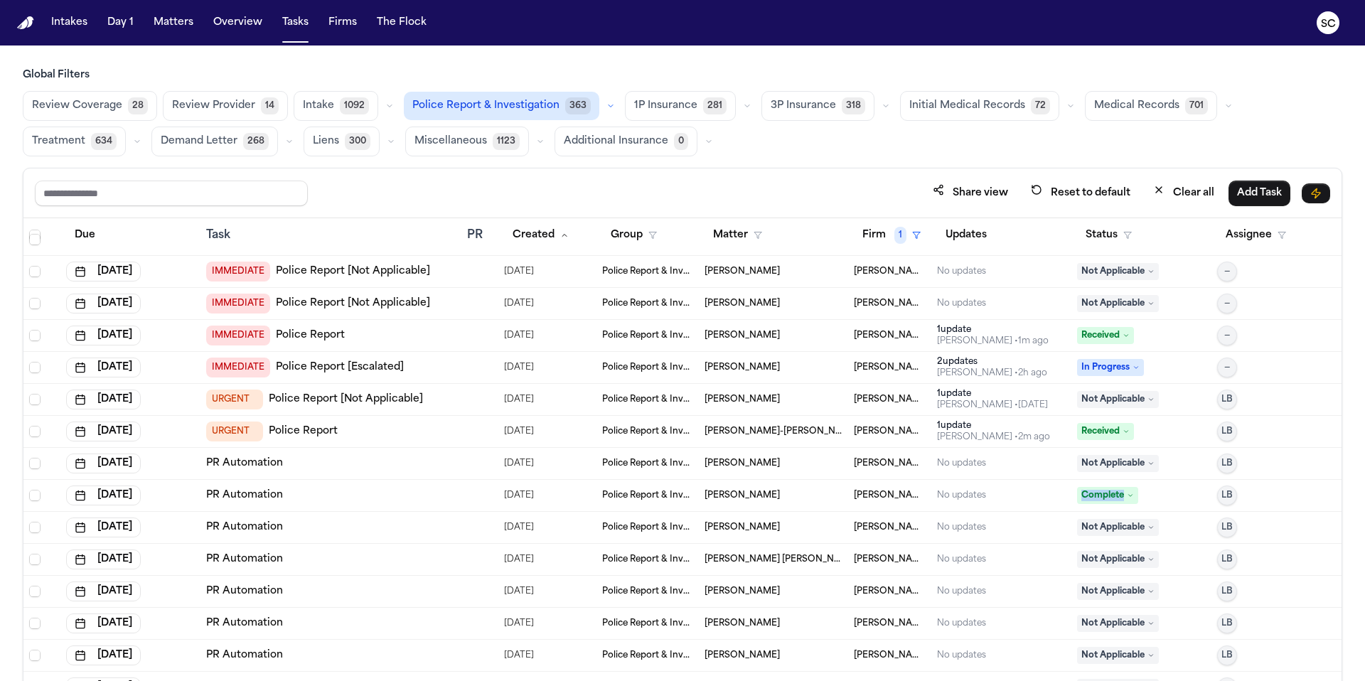
click at [852, 495] on span "Complete" at bounding box center [1107, 495] width 61 height 17
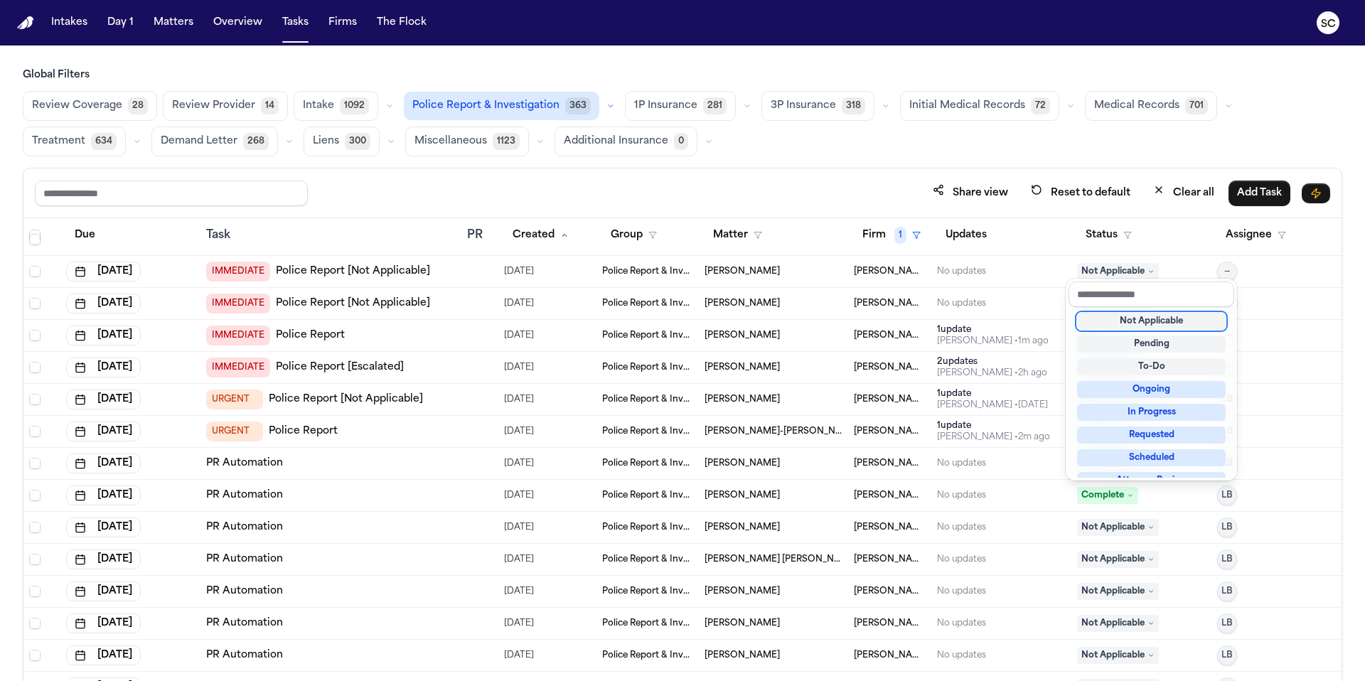
scroll to position [2, 0]
click at [852, 320] on div "Not Applicable" at bounding box center [1151, 319] width 149 height 17
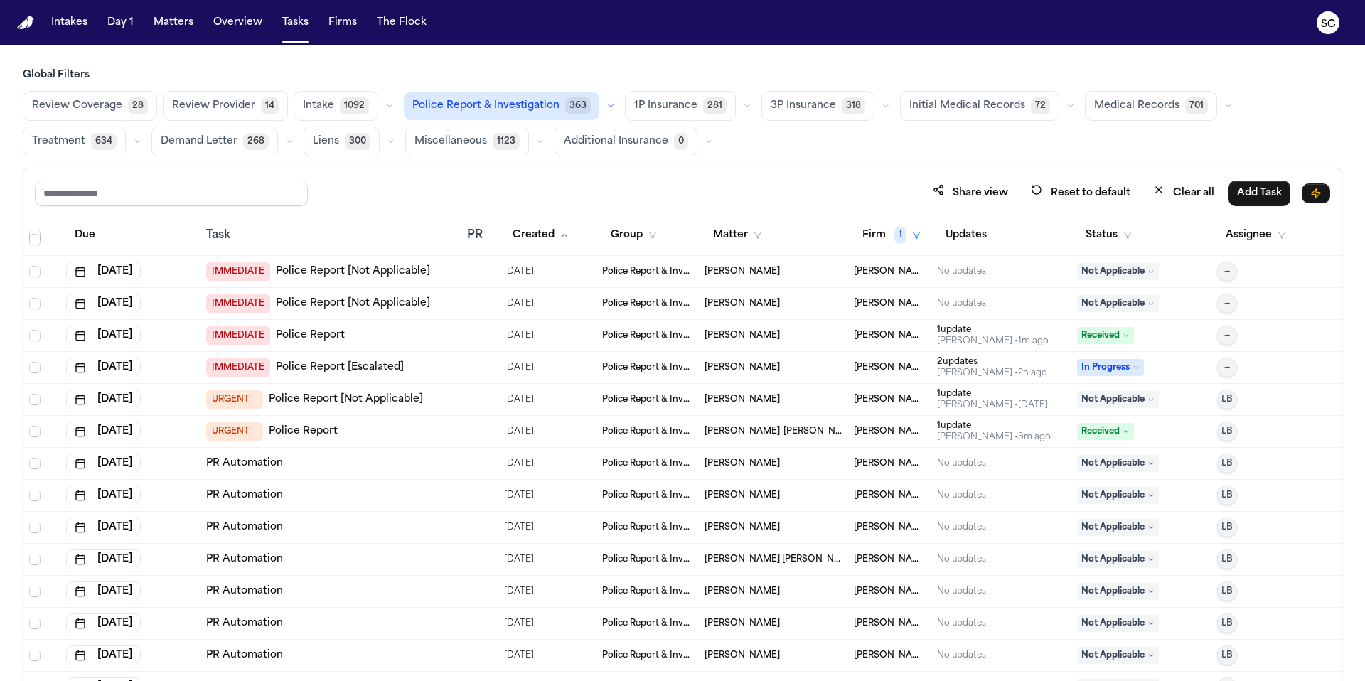
click at [852, 340] on span "Received" at bounding box center [1105, 335] width 57 height 17
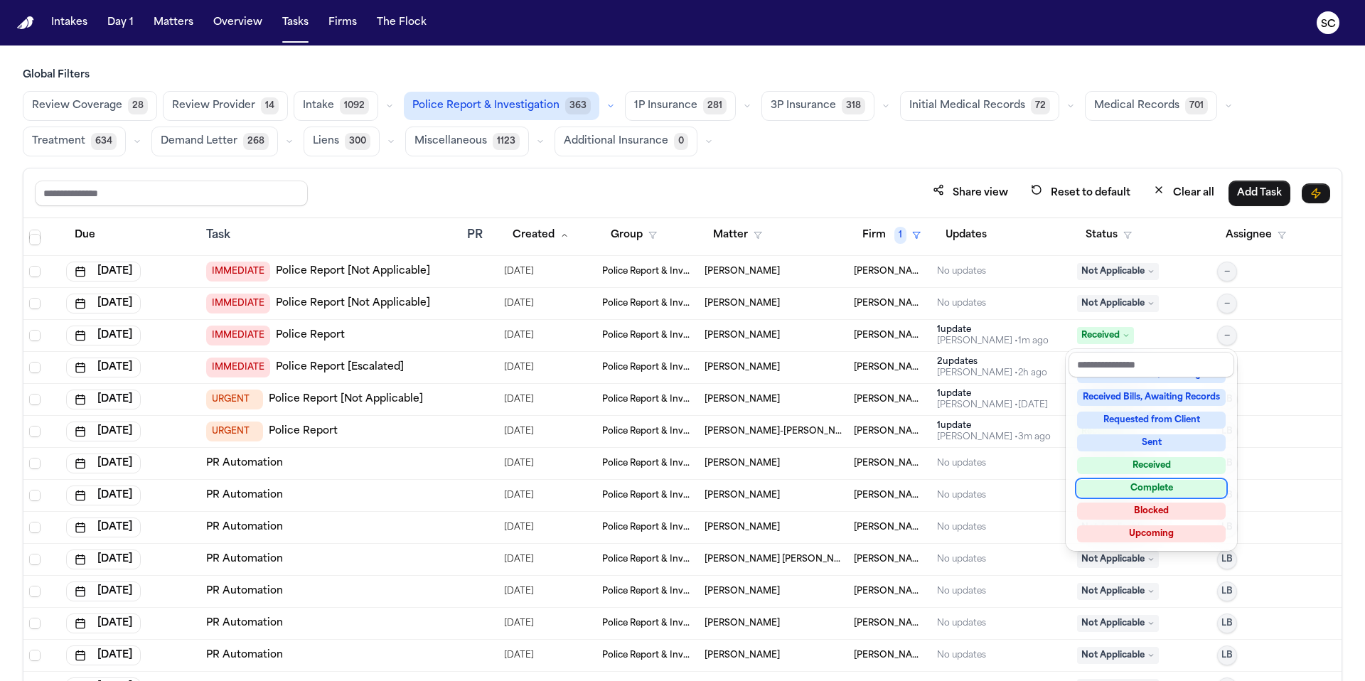
click at [852, 493] on div "Complete" at bounding box center [1151, 488] width 149 height 17
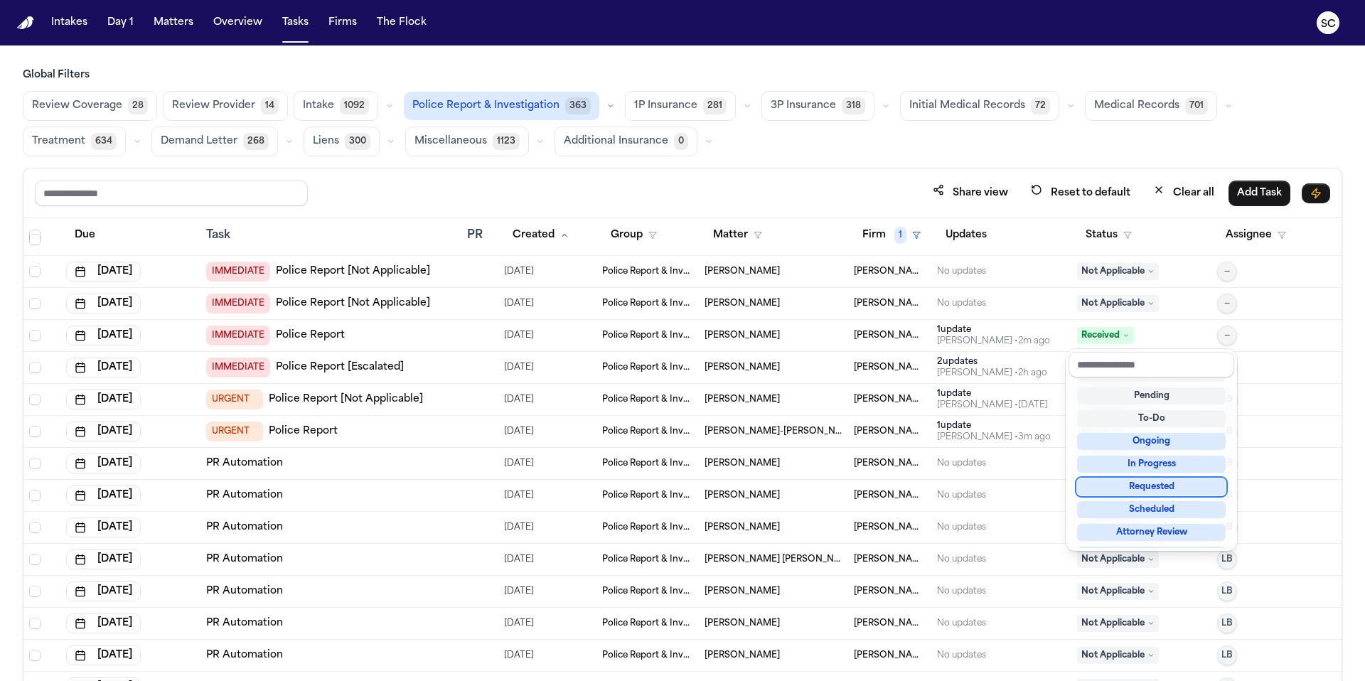
scroll to position [7, 0]
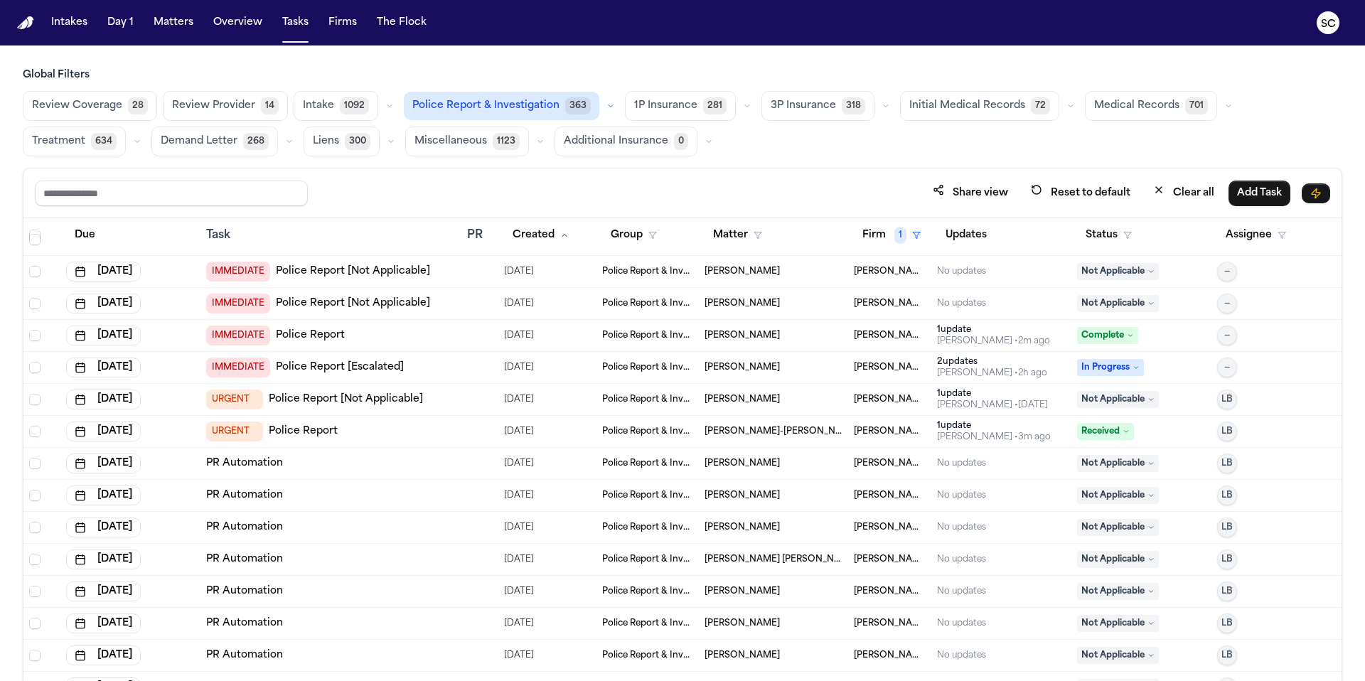
click at [852, 431] on span "Received" at bounding box center [1105, 431] width 57 height 17
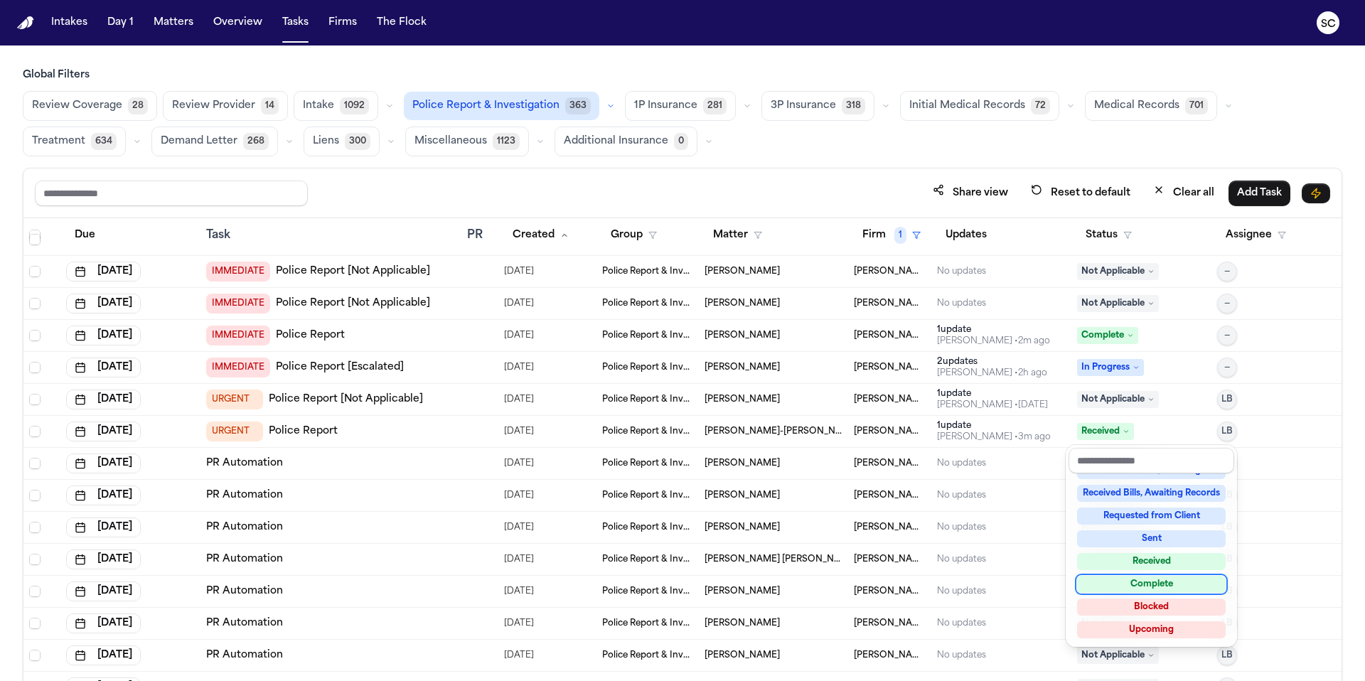
click at [852, 580] on div "Complete" at bounding box center [1151, 584] width 149 height 17
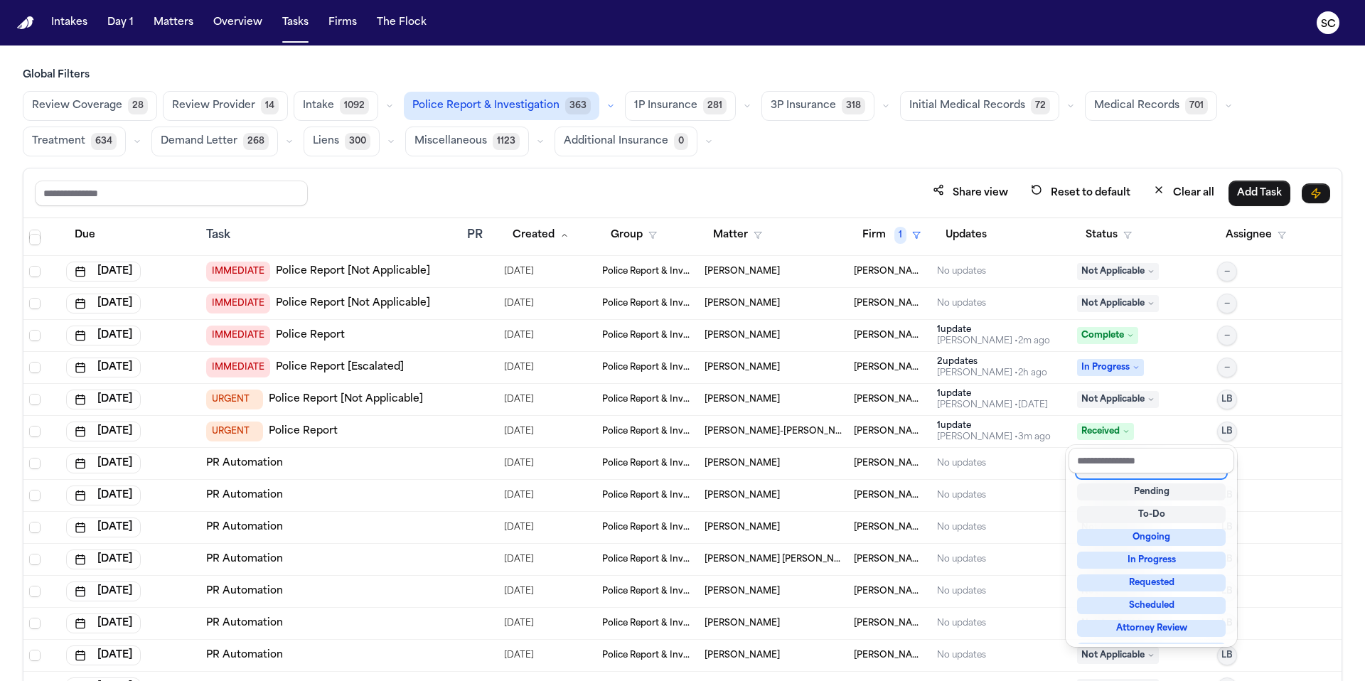
scroll to position [10, 0]
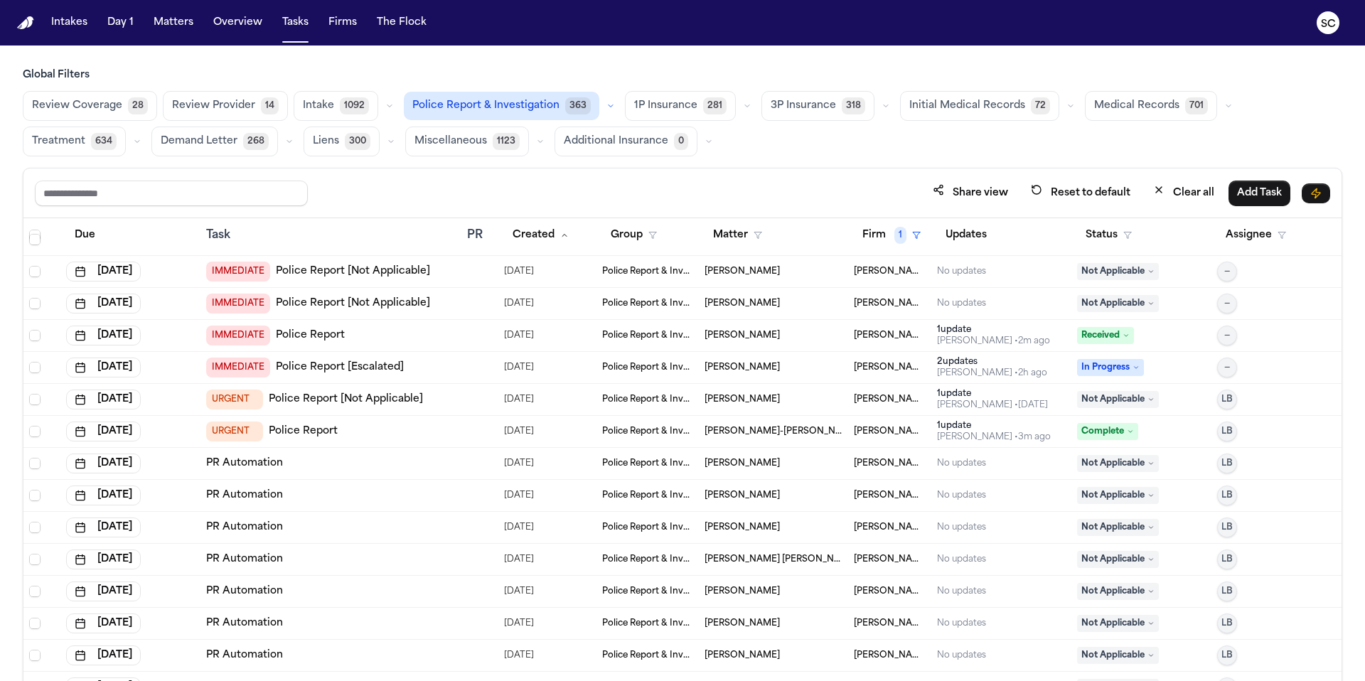
click at [852, 443] on td "1 update Shirley Casanova • 3m ago" at bounding box center [1001, 432] width 140 height 32
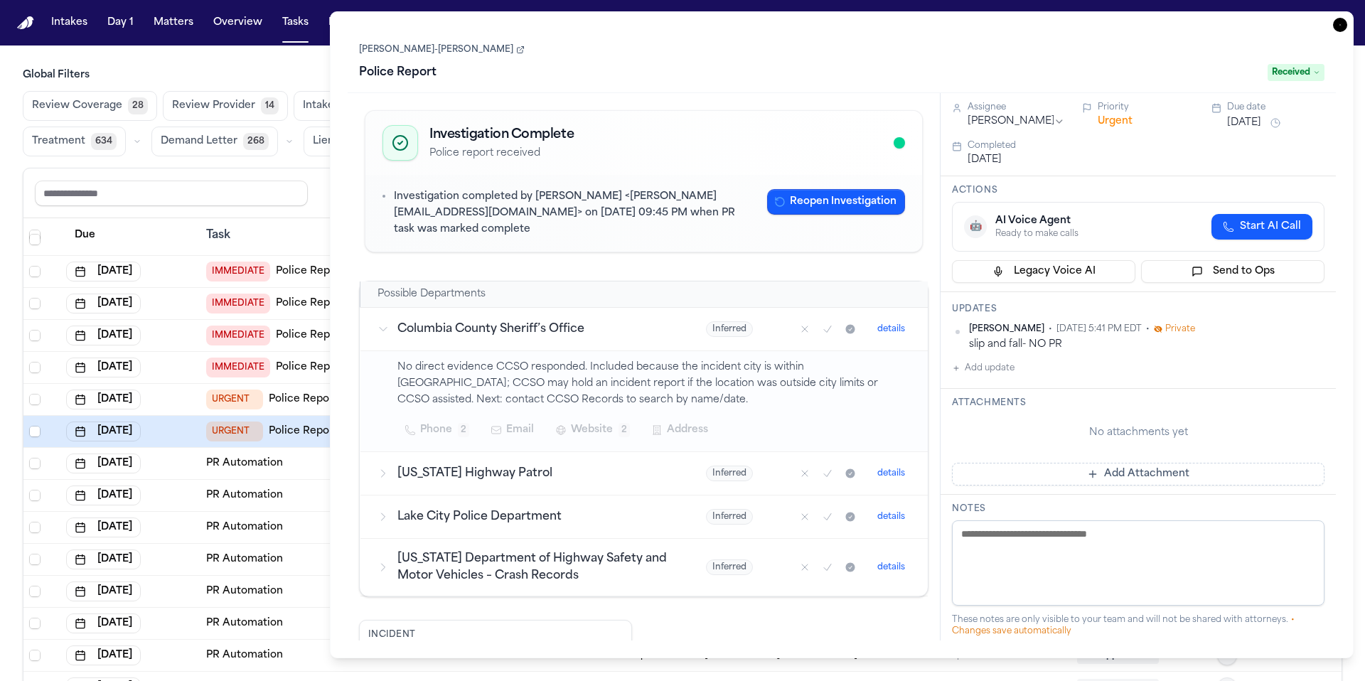
click at [799, 323] on icon "Mark as no report" at bounding box center [804, 328] width 11 height 11
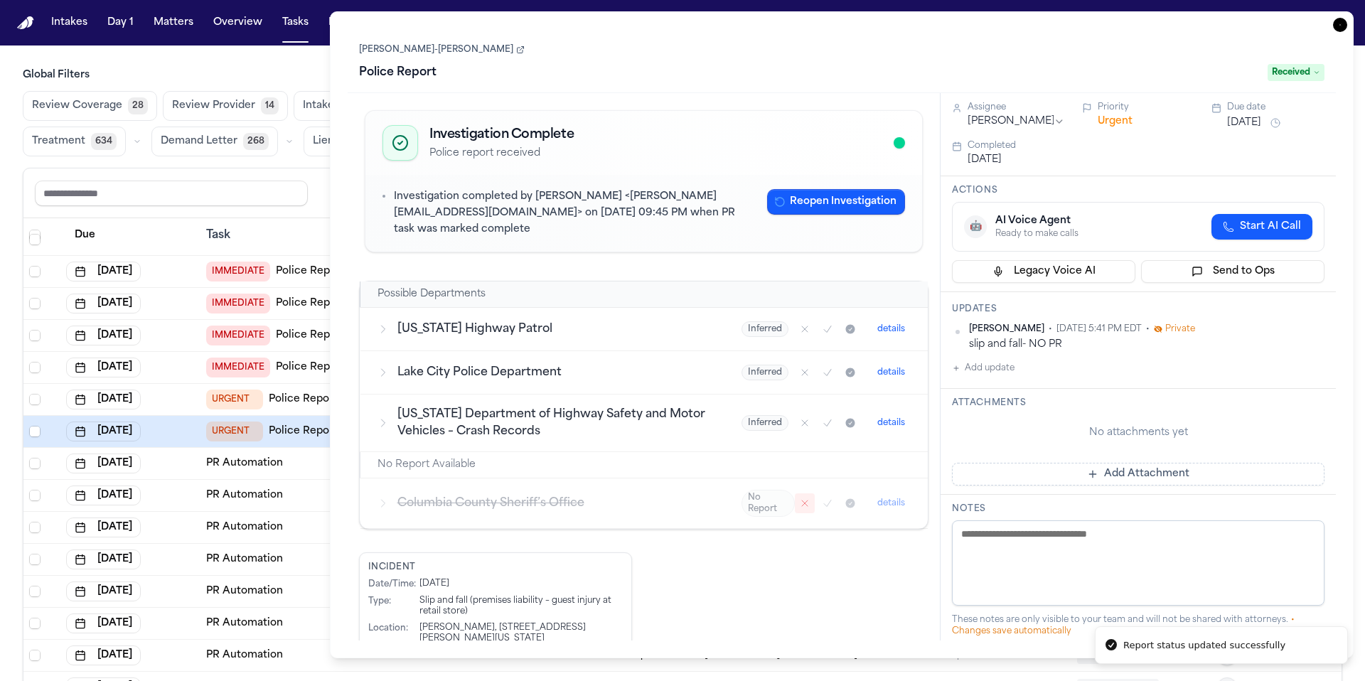
click at [799, 417] on icon "Mark as no report" at bounding box center [804, 422] width 11 height 11
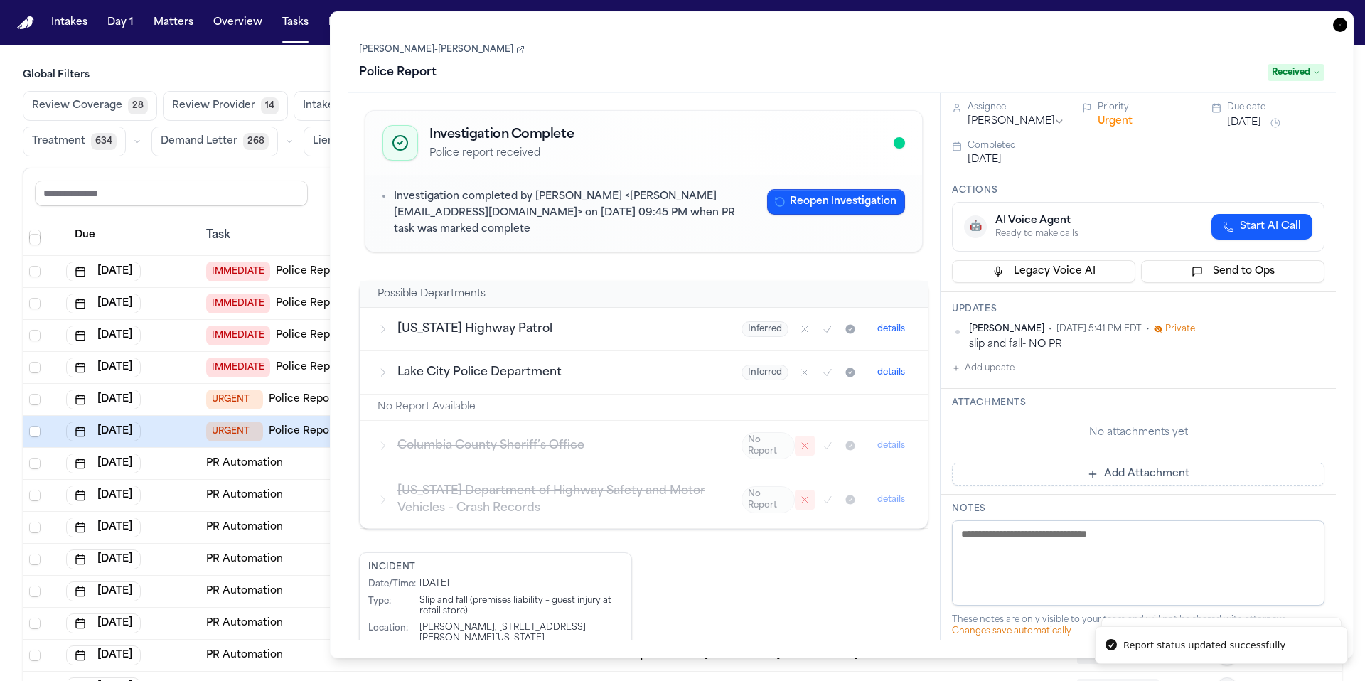
click at [799, 367] on icon "Mark as no report" at bounding box center [804, 372] width 11 height 11
click at [799, 323] on icon "Mark as no report" at bounding box center [804, 328] width 11 height 11
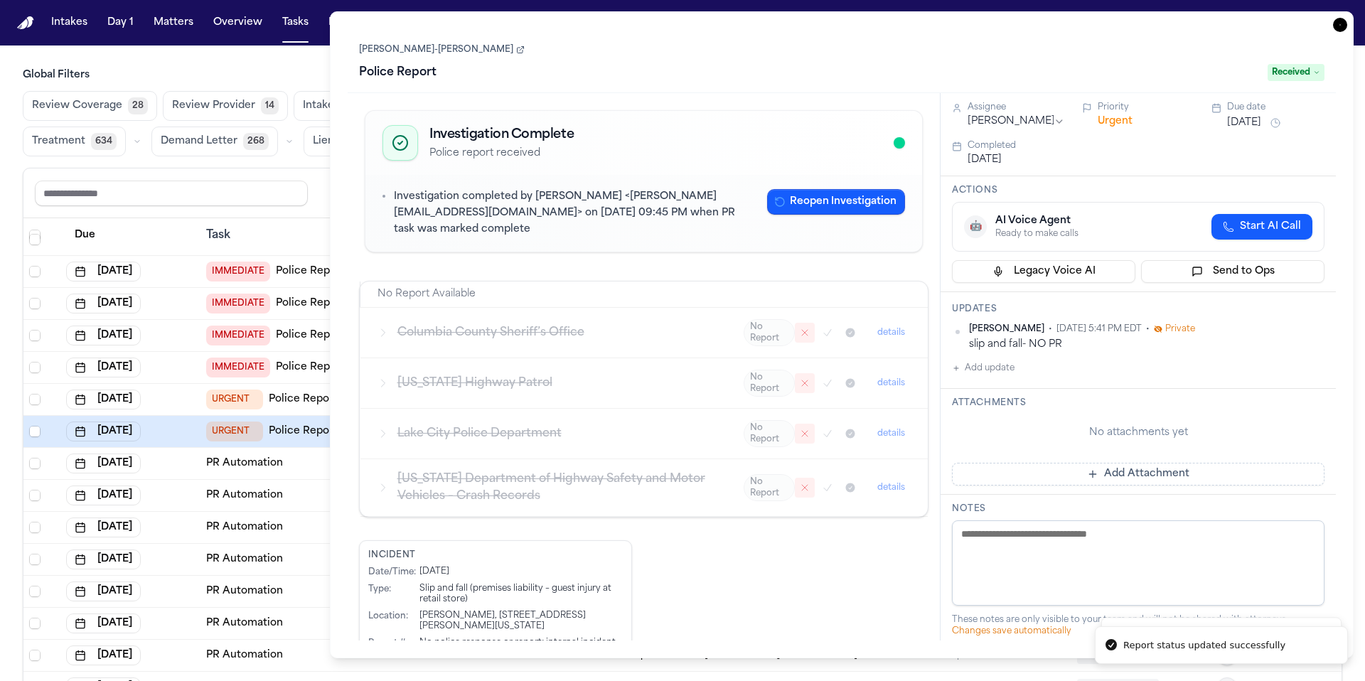
click at [852, 25] on icon "button" at bounding box center [1340, 25] width 14 height 14
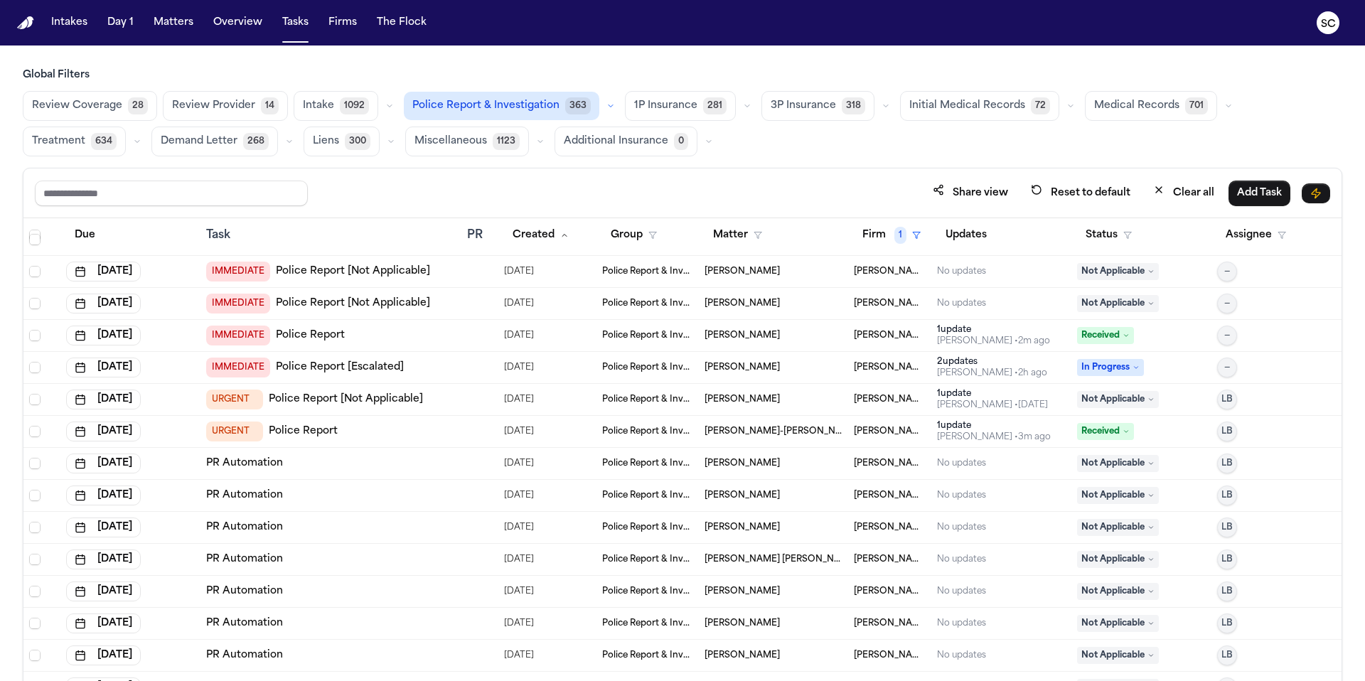
click at [852, 434] on span "Received" at bounding box center [1105, 431] width 57 height 17
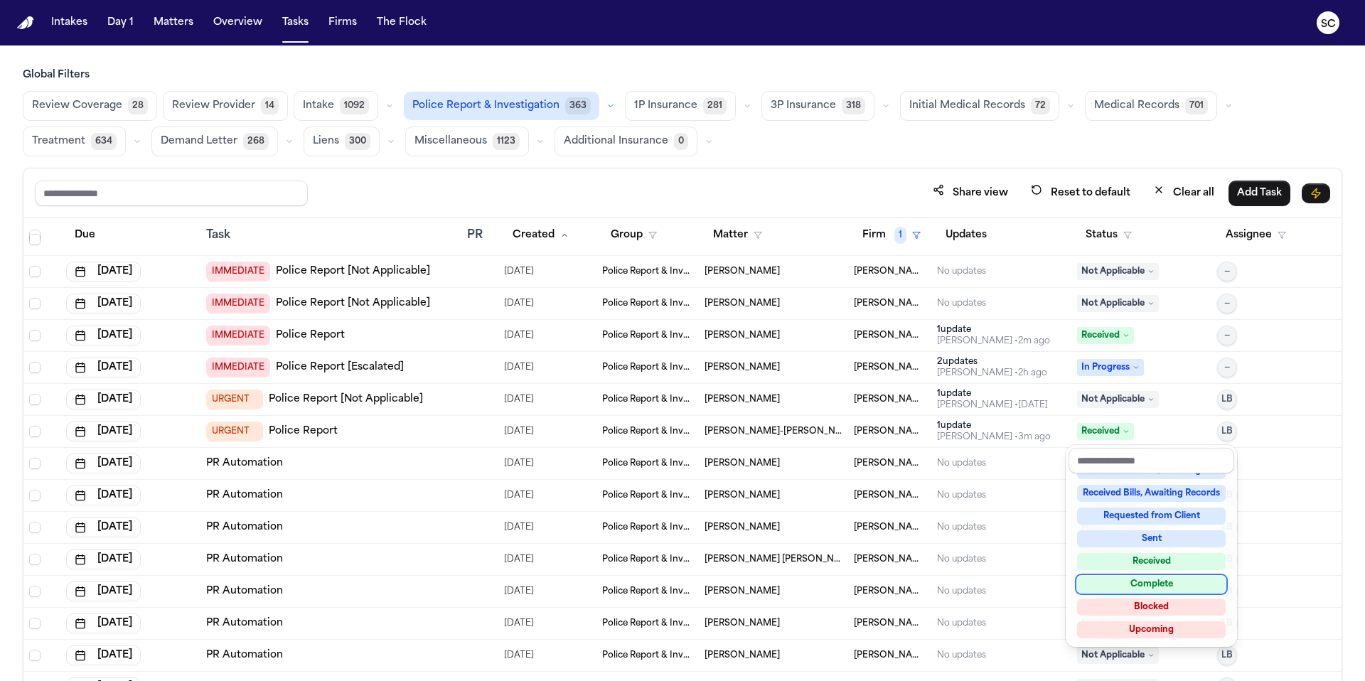
click at [852, 580] on div "Complete" at bounding box center [1151, 584] width 149 height 17
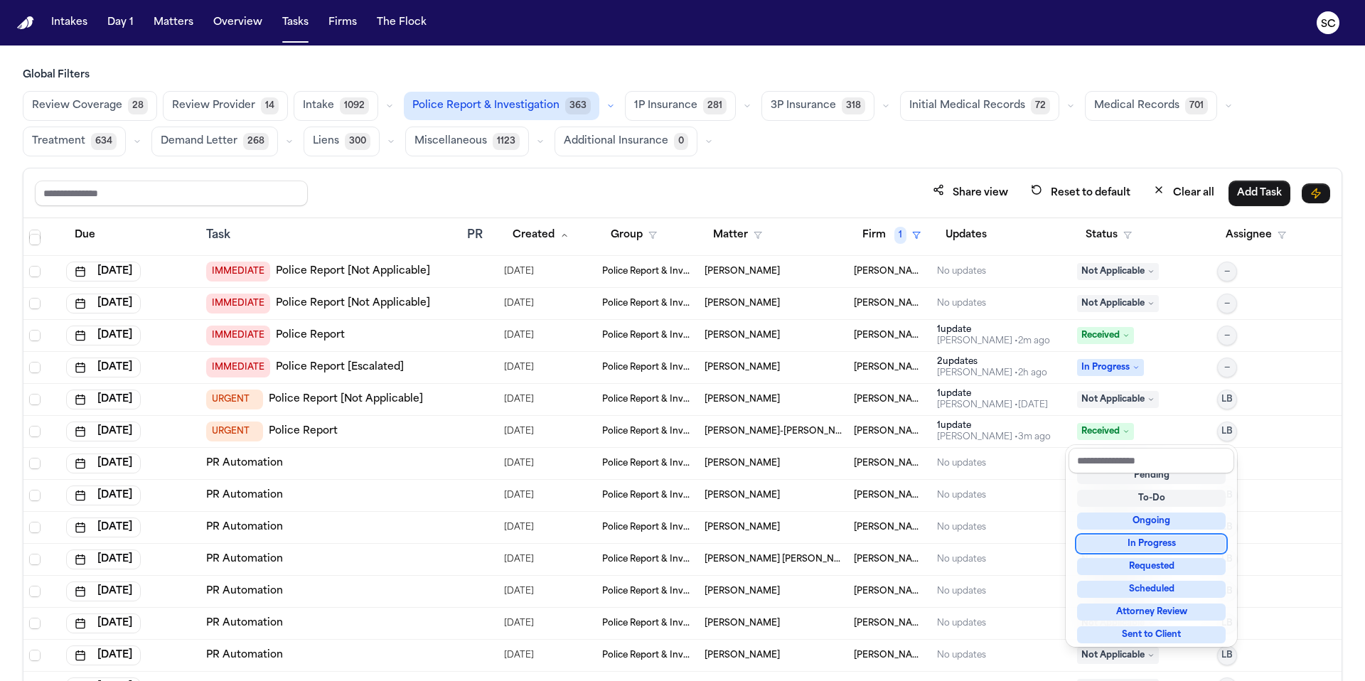
scroll to position [28, 0]
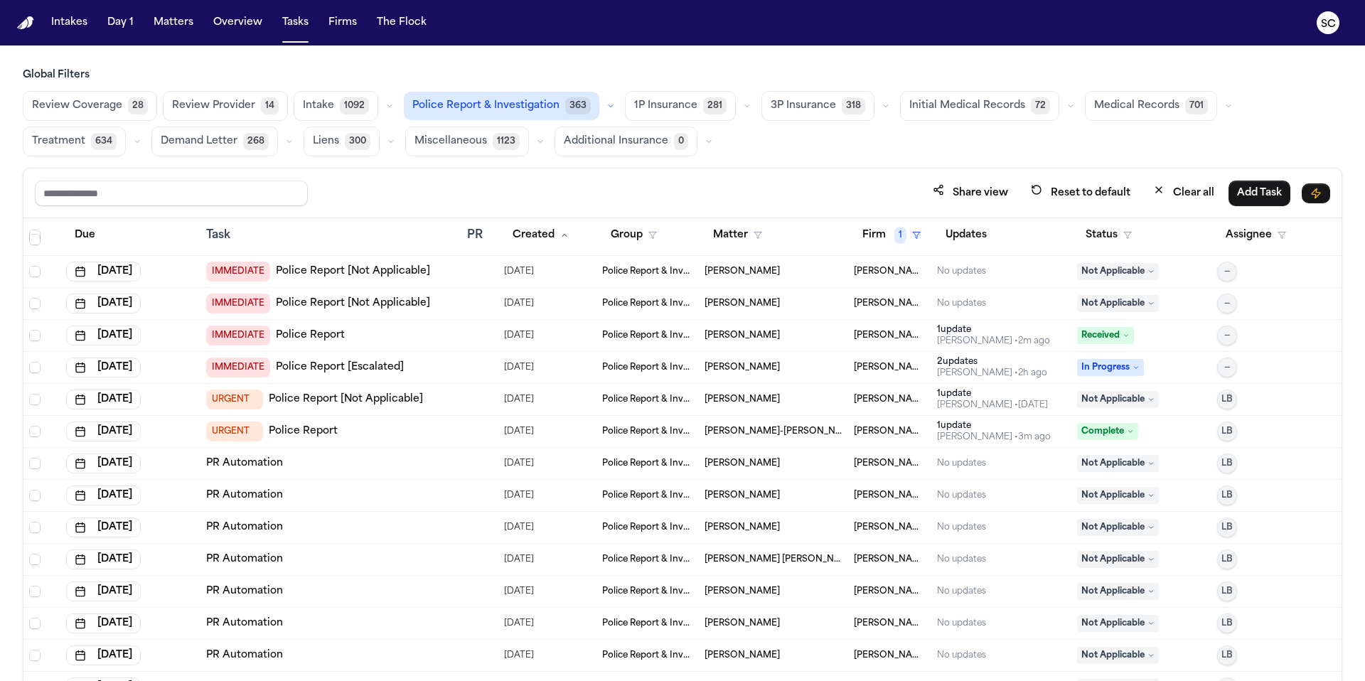
click at [852, 454] on td "No updates" at bounding box center [1001, 464] width 140 height 32
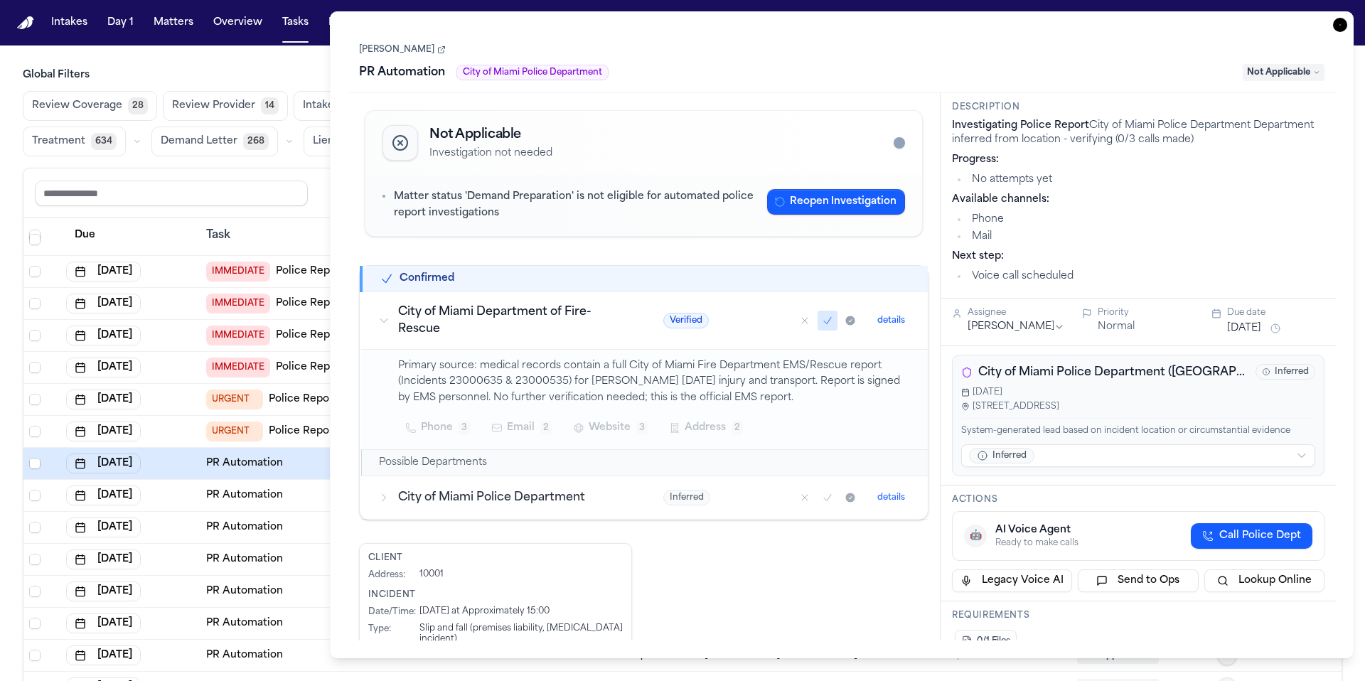
click at [852, 23] on icon "button" at bounding box center [1340, 25] width 14 height 14
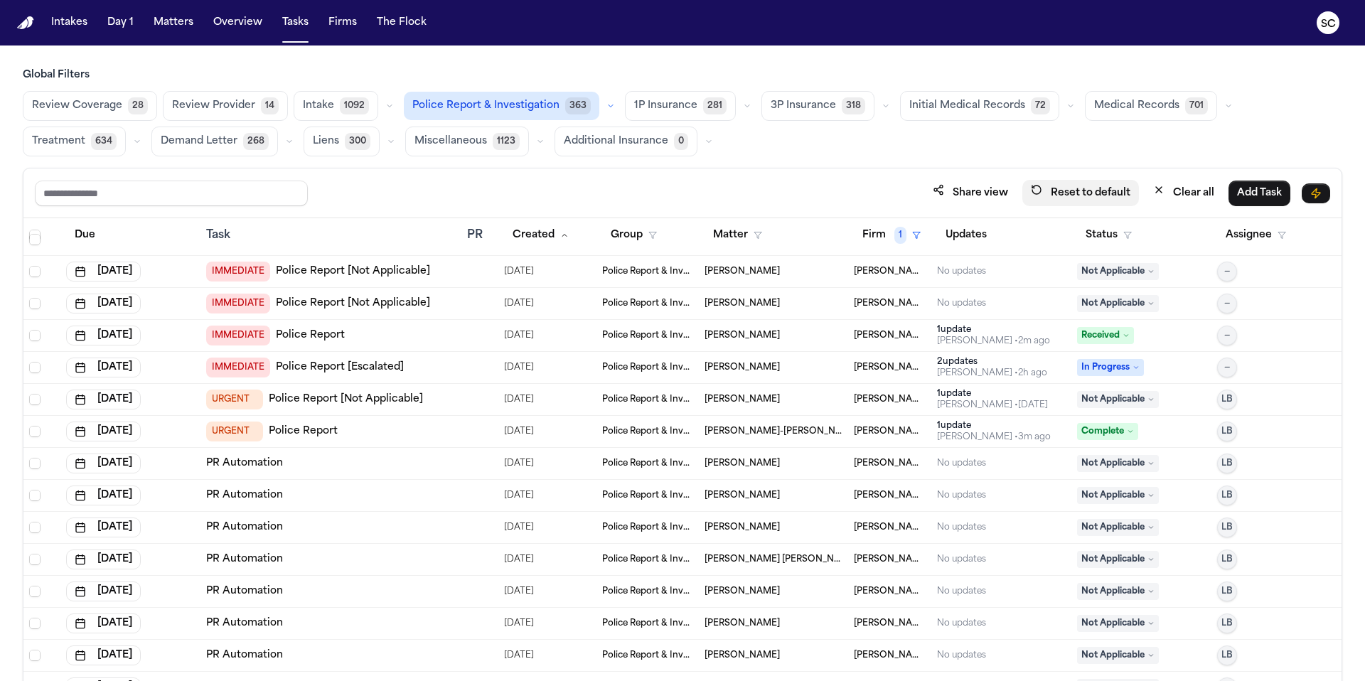
click at [852, 194] on button "Reset to default" at bounding box center [1080, 193] width 117 height 26
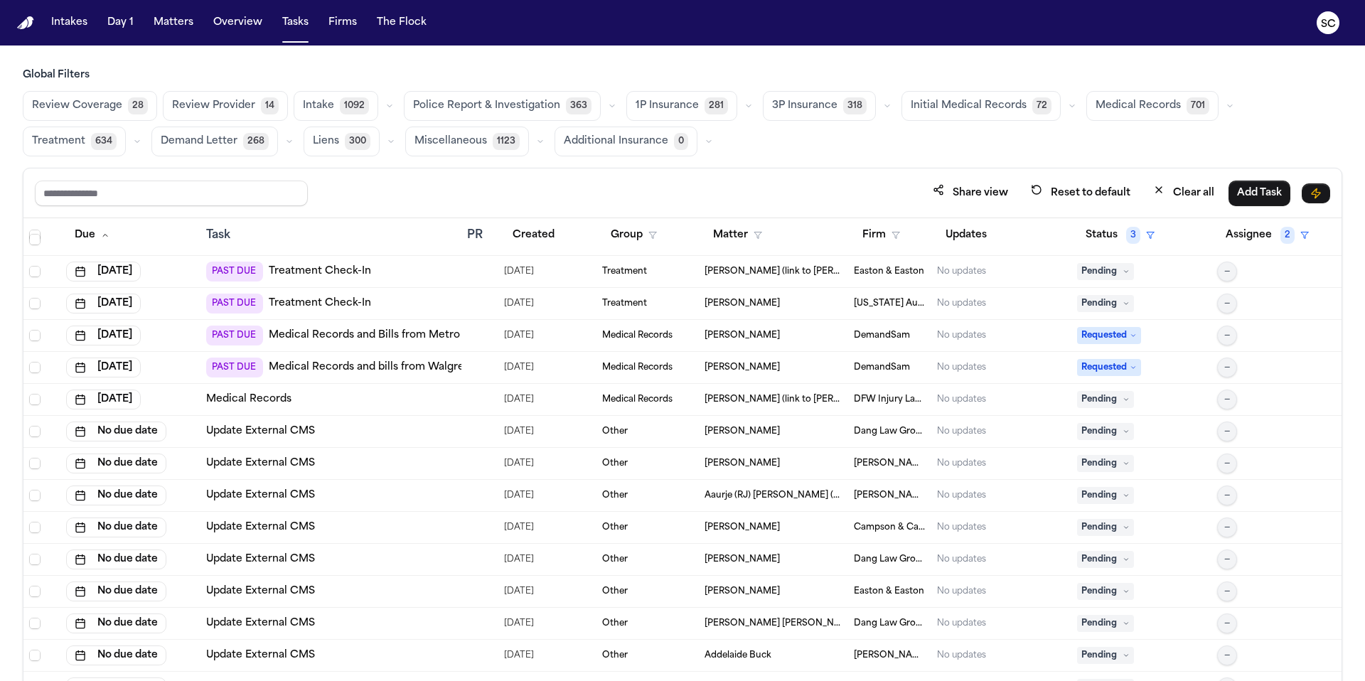
click at [521, 99] on span "Police Report & Investigation" at bounding box center [486, 106] width 147 height 14
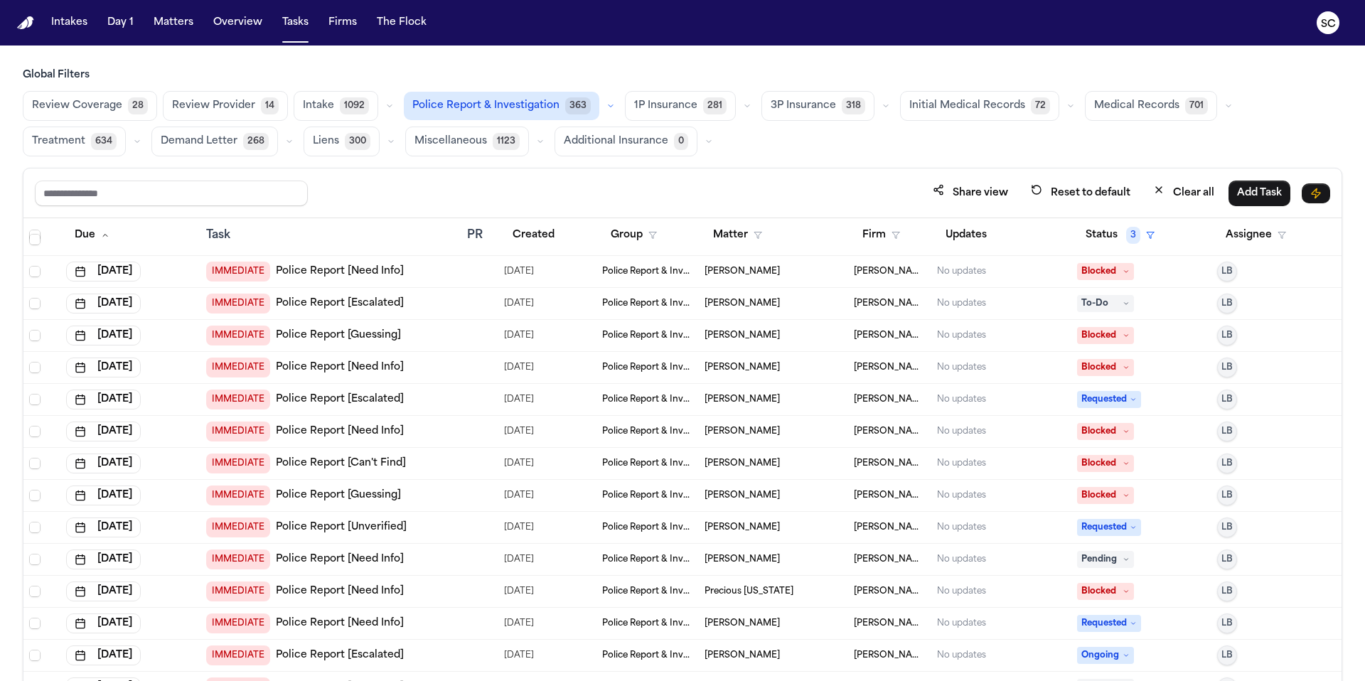
click at [375, 306] on link "Police Report [Escalated]" at bounding box center [340, 303] width 128 height 14
click at [852, 235] on button "Firm" at bounding box center [881, 235] width 55 height 26
click at [852, 273] on input "text" at bounding box center [951, 272] width 193 height 26
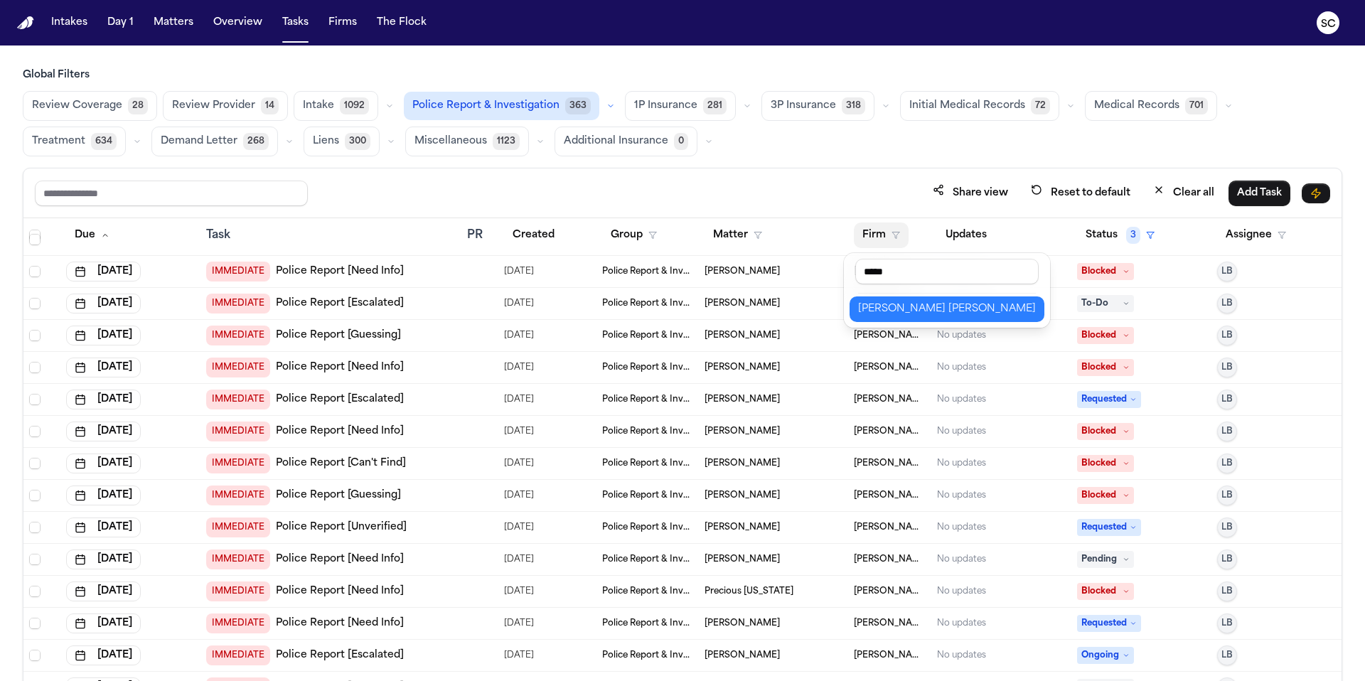
type input "*****"
click at [852, 309] on div "[PERSON_NAME] [PERSON_NAME]" at bounding box center [947, 309] width 178 height 17
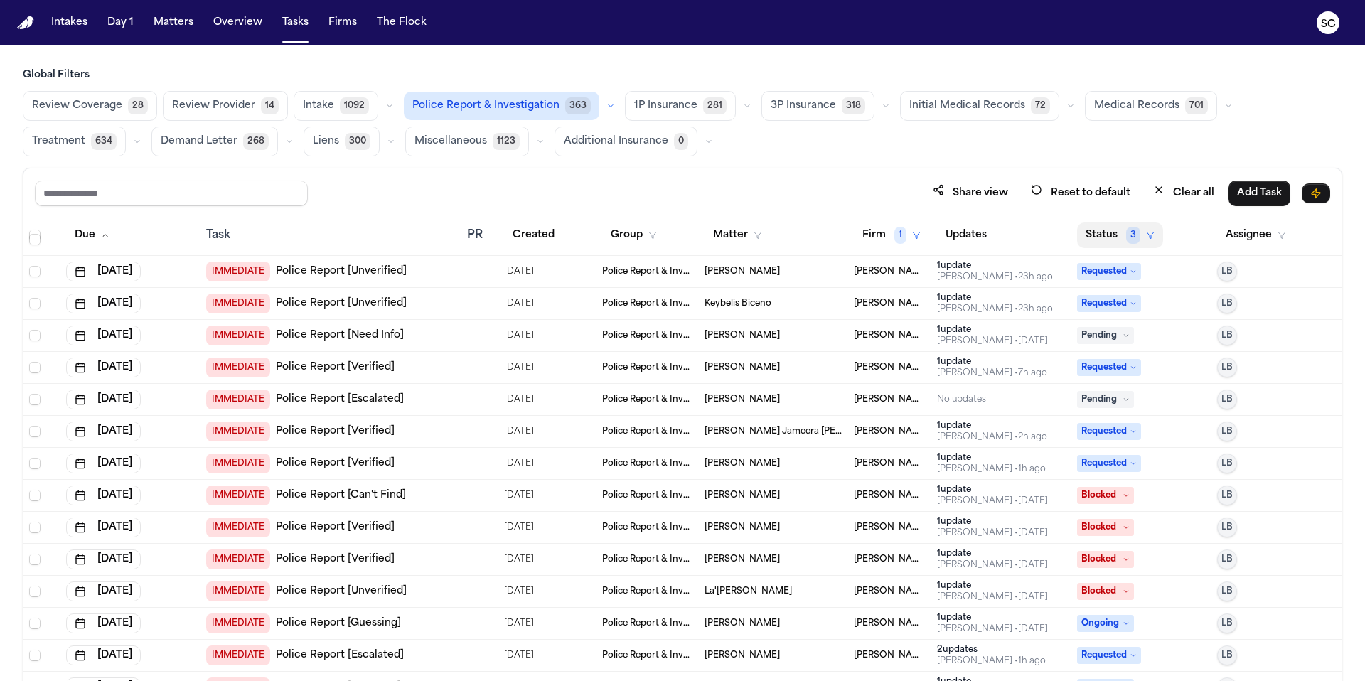
click at [852, 236] on button "Status 3" at bounding box center [1120, 235] width 86 height 26
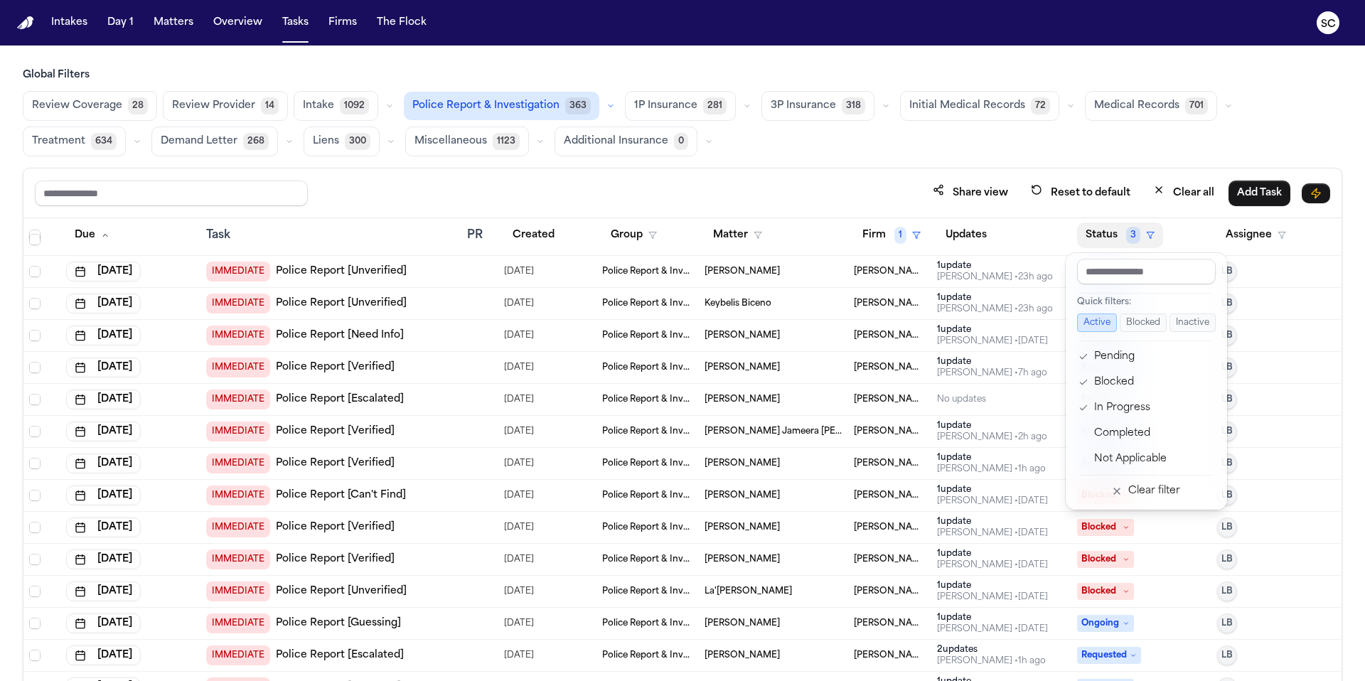
click at [852, 185] on div "Share view Reset to default Clear all Add Task Due Task PR Created Group Matter…" at bounding box center [682, 456] width 1319 height 576
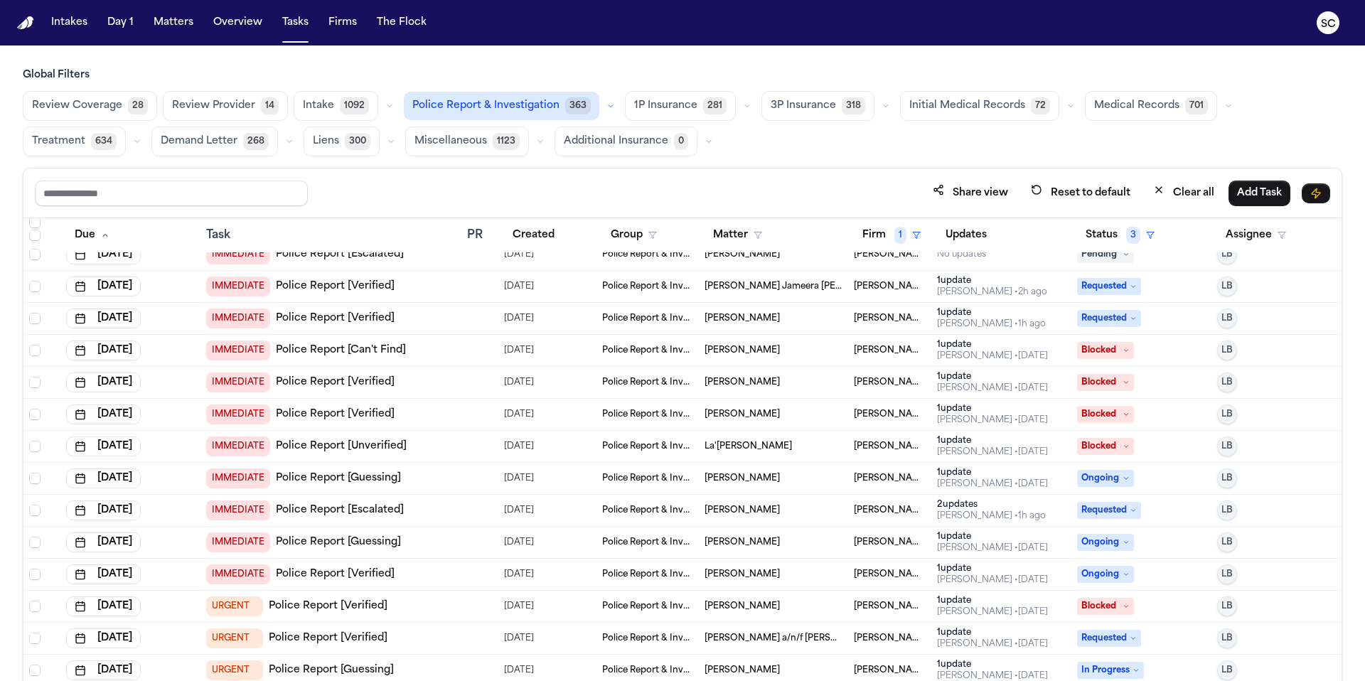
scroll to position [564, 0]
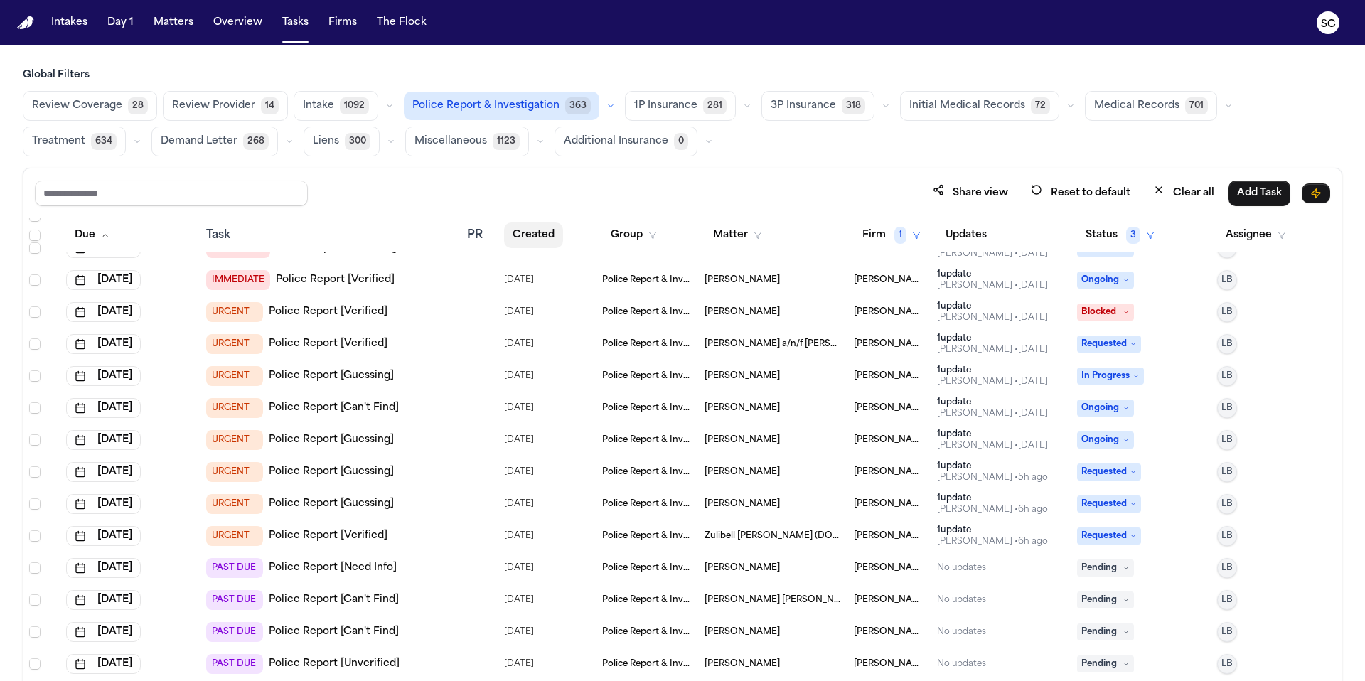
click at [529, 239] on button "Created" at bounding box center [533, 235] width 59 height 26
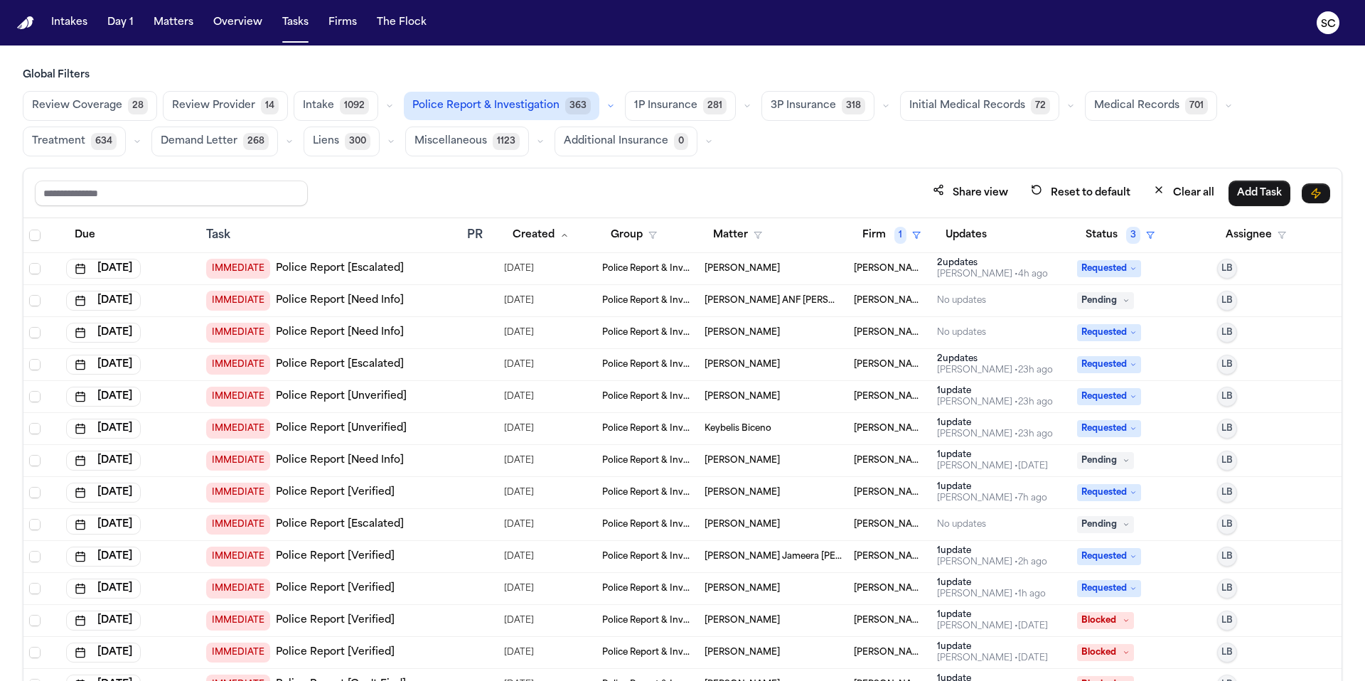
click at [345, 580] on link "Police Report [Verified]" at bounding box center [335, 620] width 119 height 14
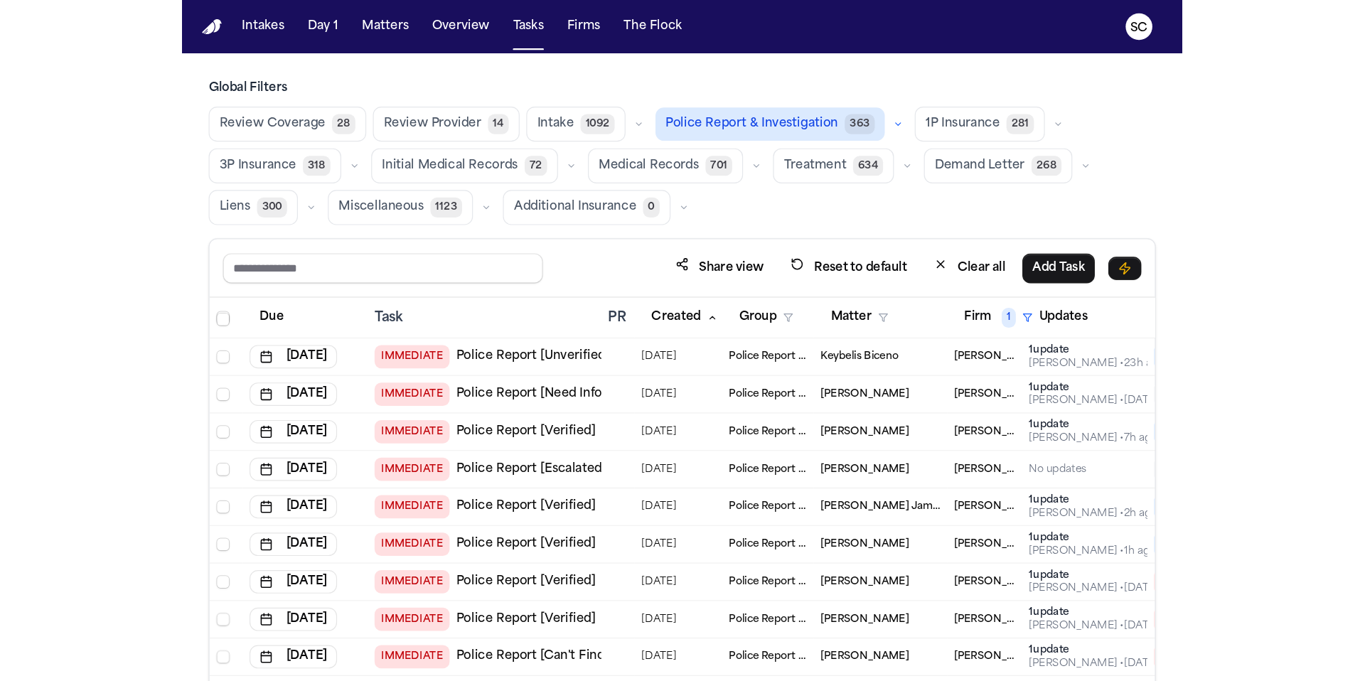
scroll to position [176, 0]
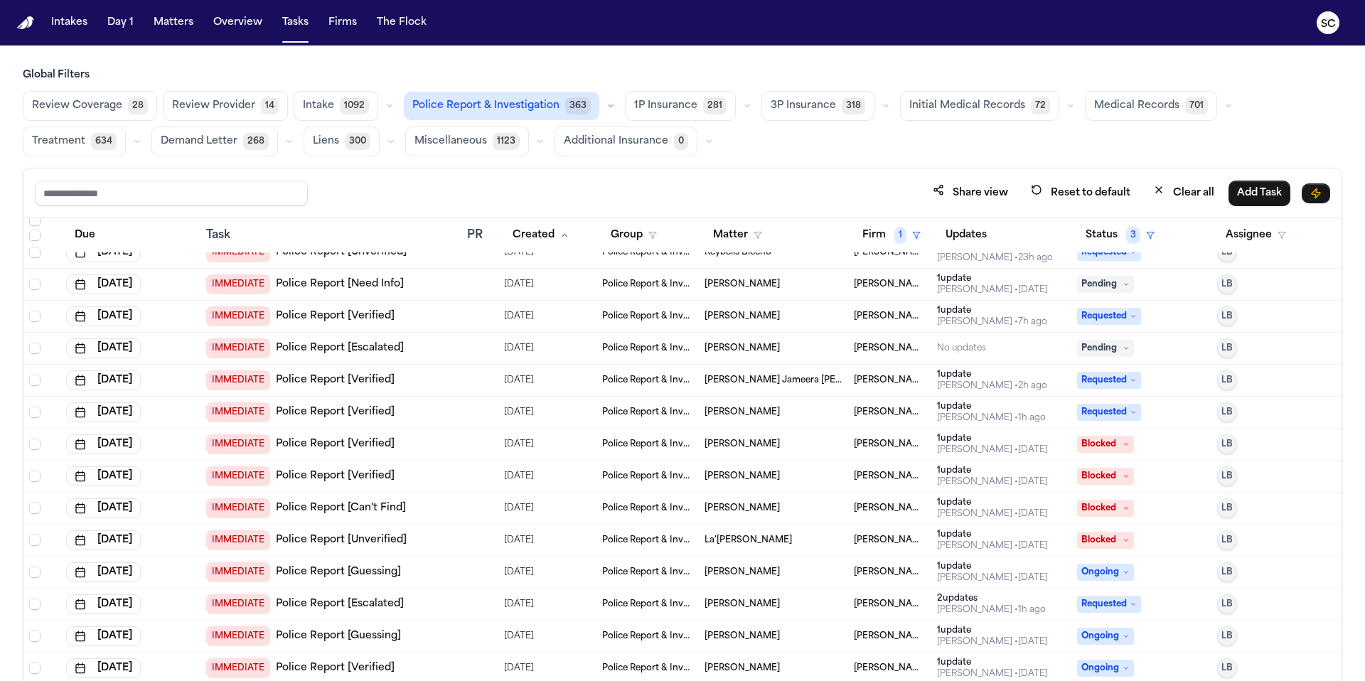
click at [371, 478] on link "Police Report [Verified]" at bounding box center [335, 476] width 119 height 14
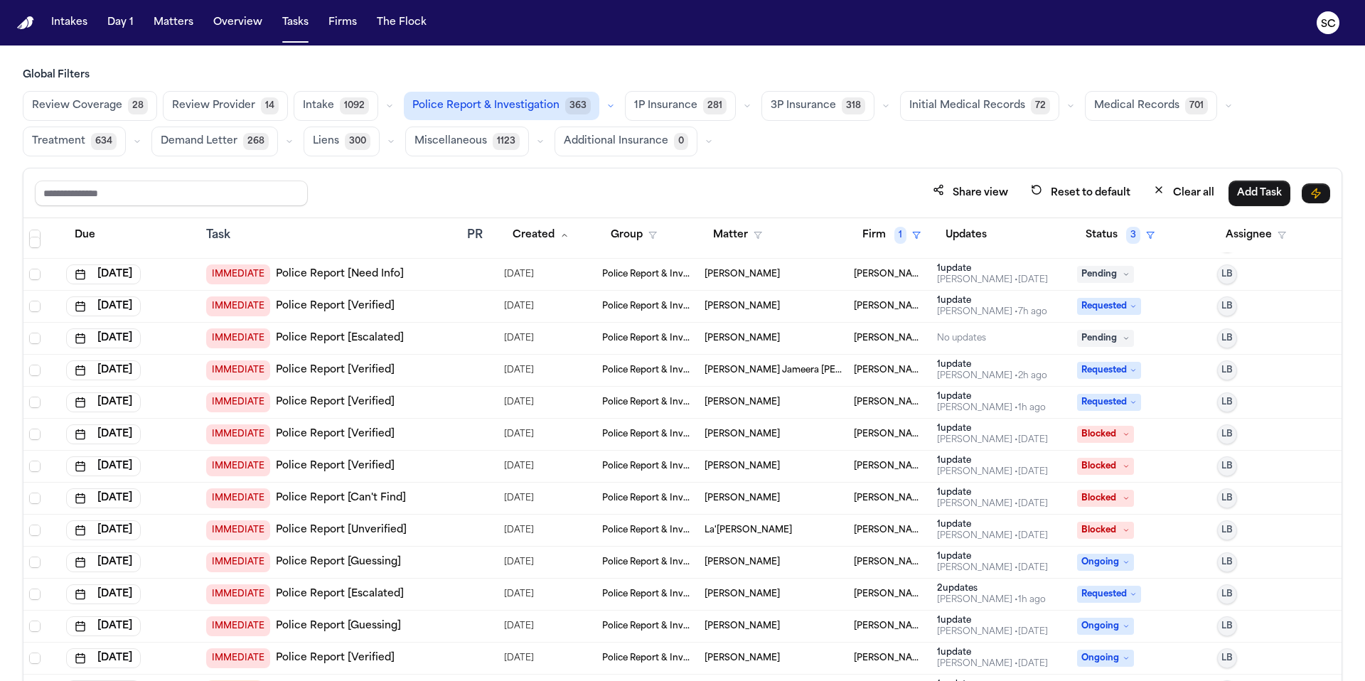
scroll to position [197, 0]
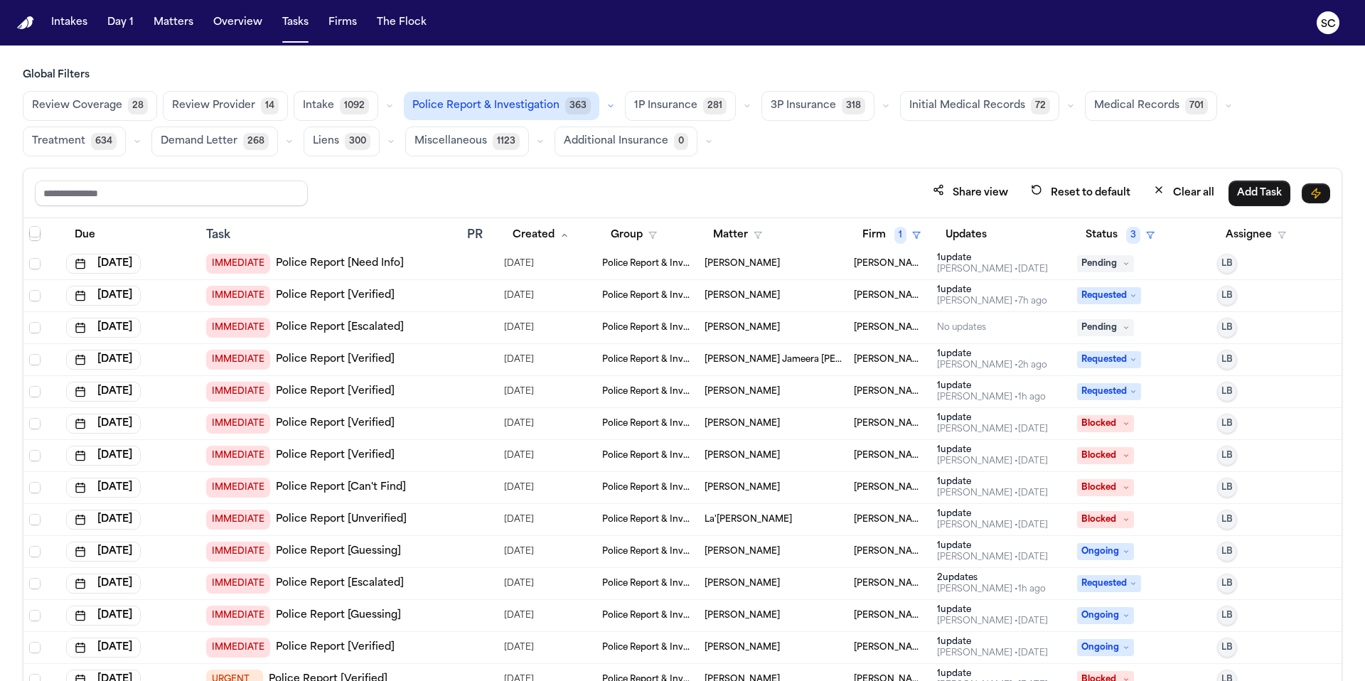
click at [376, 552] on link "Police Report [Guessing]" at bounding box center [338, 551] width 125 height 14
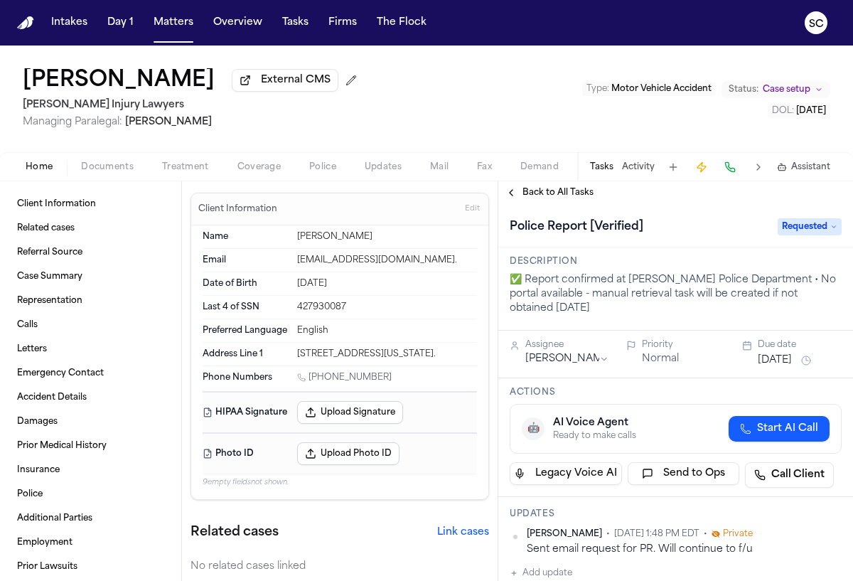
click at [119, 173] on span "Documents" at bounding box center [107, 166] width 53 height 11
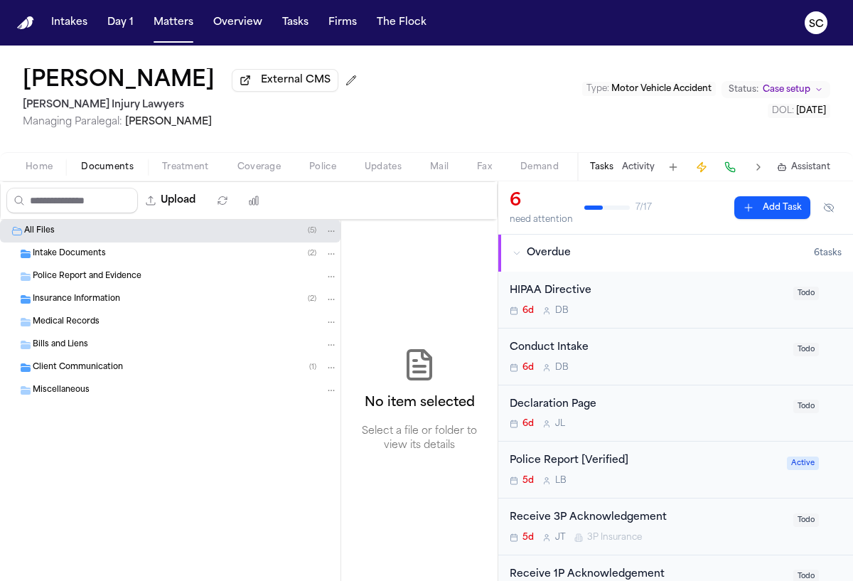
click at [666, 461] on div "Police Report [Verified]" at bounding box center [644, 461] width 269 height 16
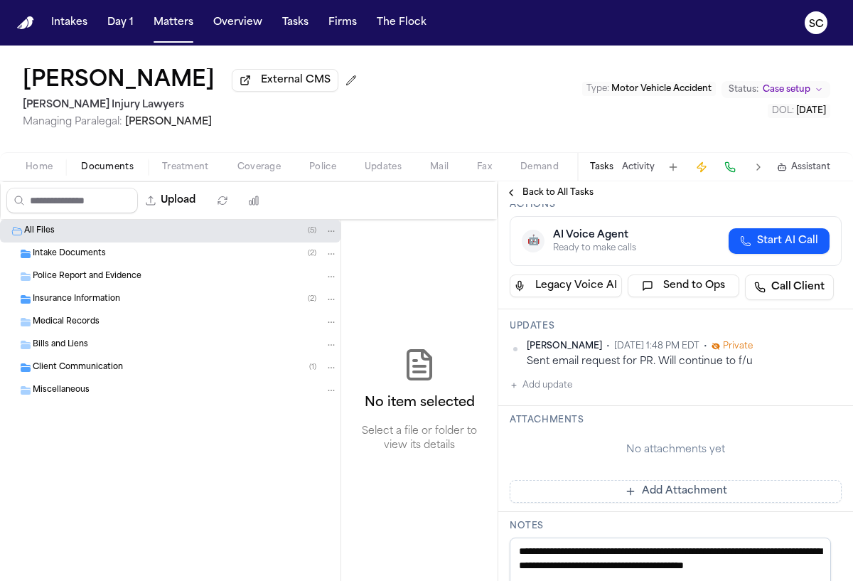
scroll to position [243, 0]
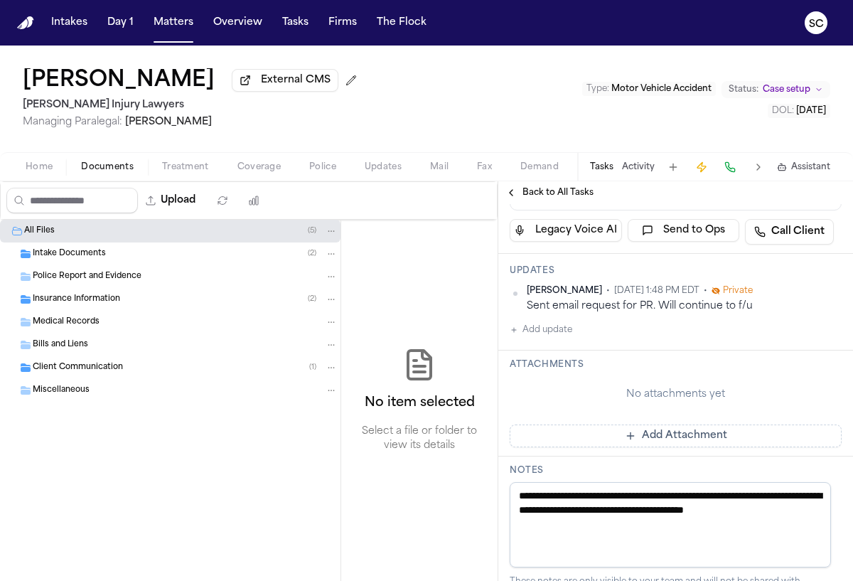
click at [40, 171] on span "Home" at bounding box center [39, 166] width 27 height 11
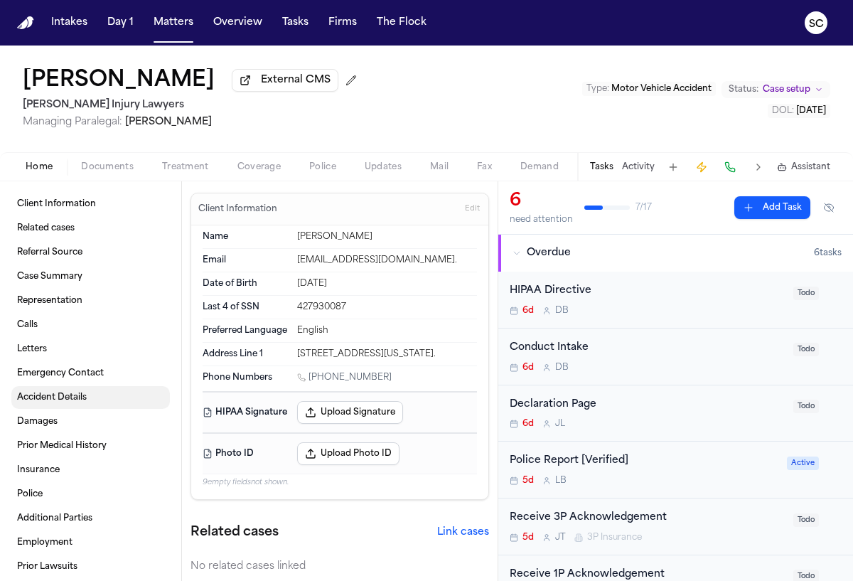
click at [65, 403] on span "Accident Details" at bounding box center [52, 397] width 70 height 11
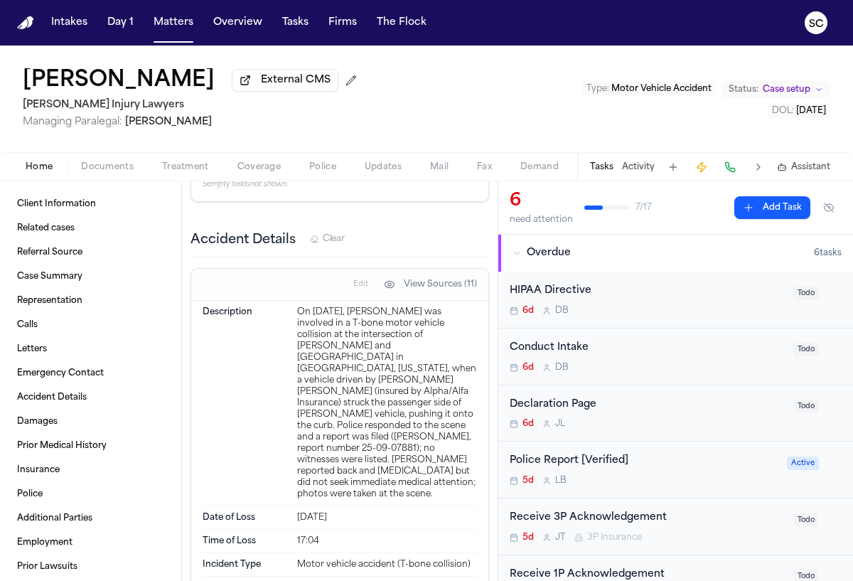
scroll to position [2186, 0]
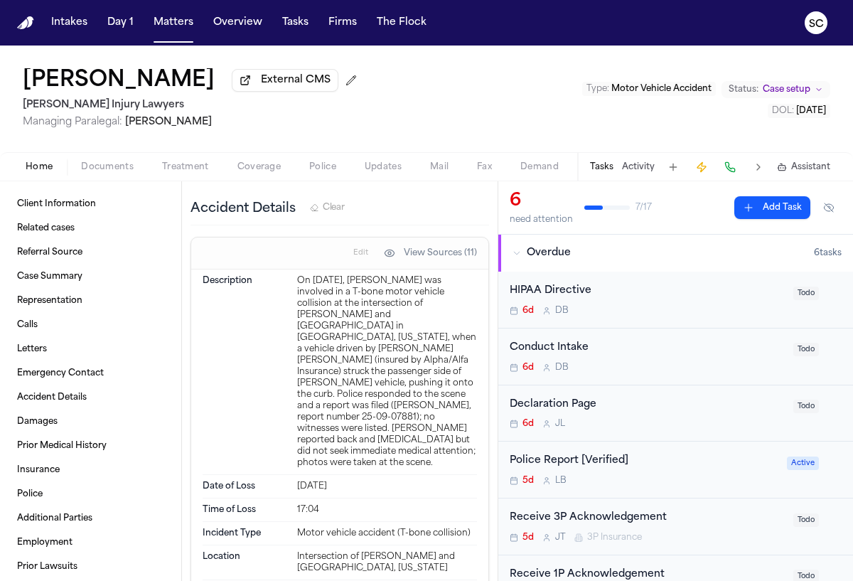
click at [124, 171] on span "Documents" at bounding box center [107, 166] width 53 height 11
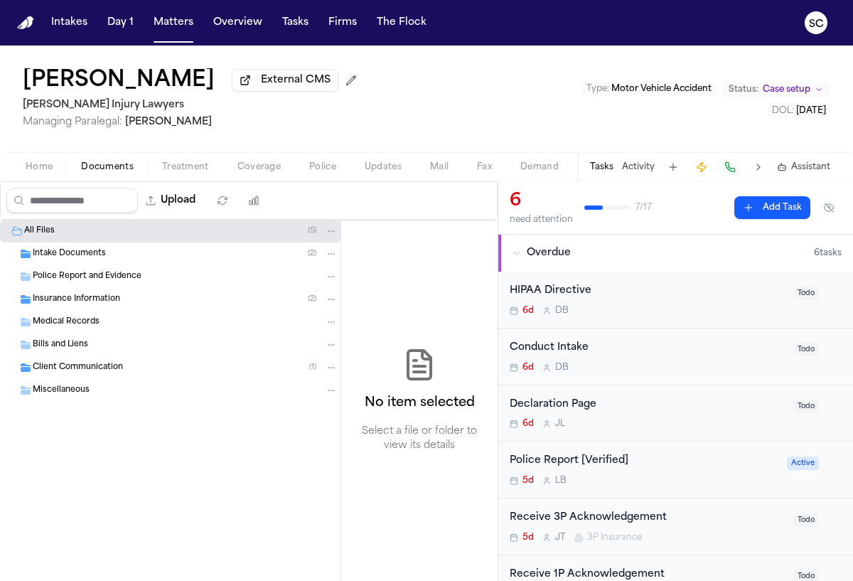
click at [648, 478] on div "5d L B" at bounding box center [644, 480] width 269 height 11
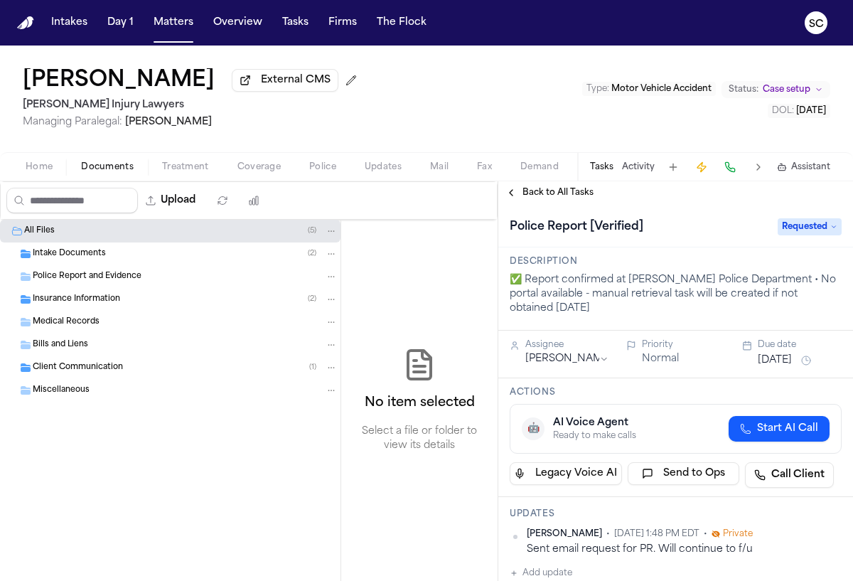
click at [815, 235] on span "Requested" at bounding box center [810, 226] width 64 height 17
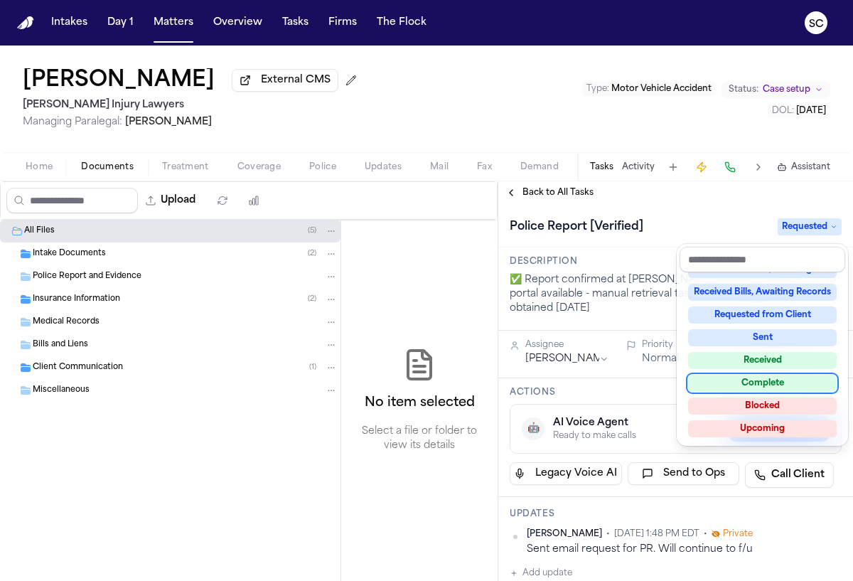
click at [767, 385] on div "Complete" at bounding box center [762, 383] width 149 height 17
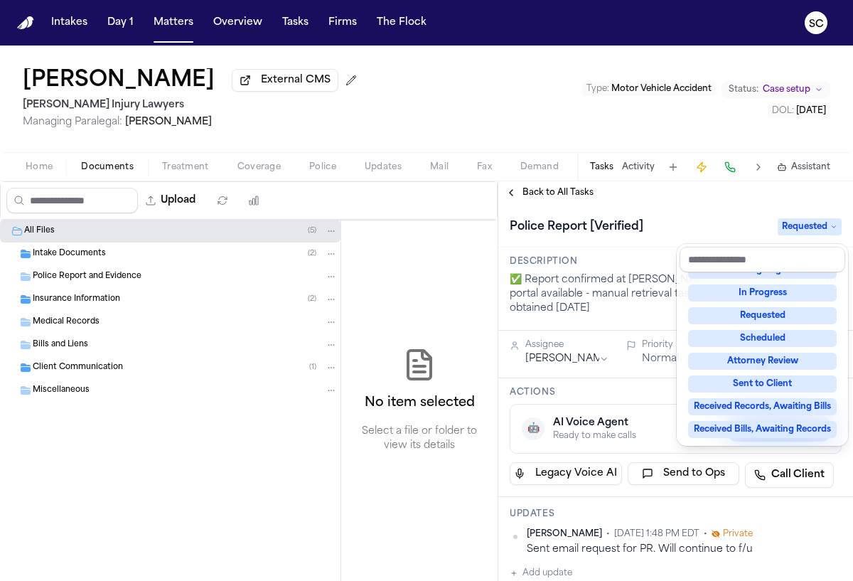
scroll to position [28, 0]
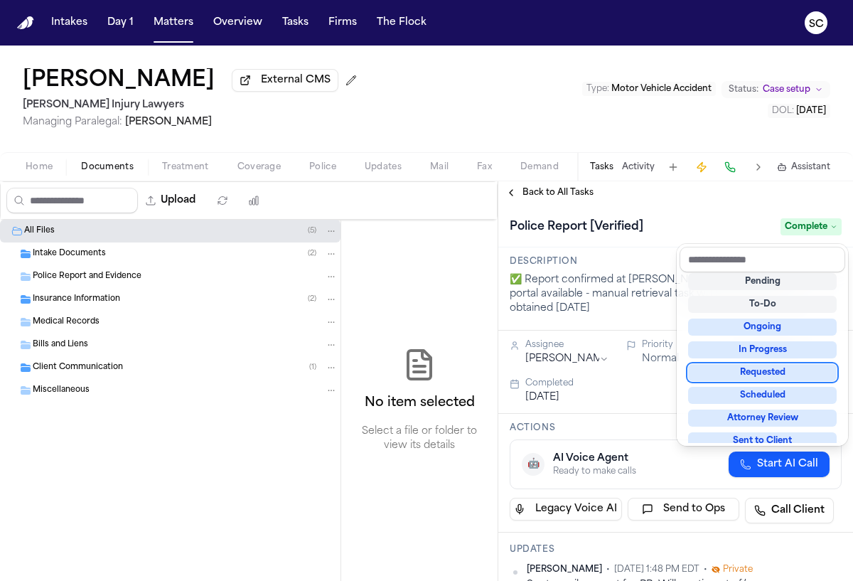
drag, startPoint x: 581, startPoint y: 318, endPoint x: 586, endPoint y: 324, distance: 7.6
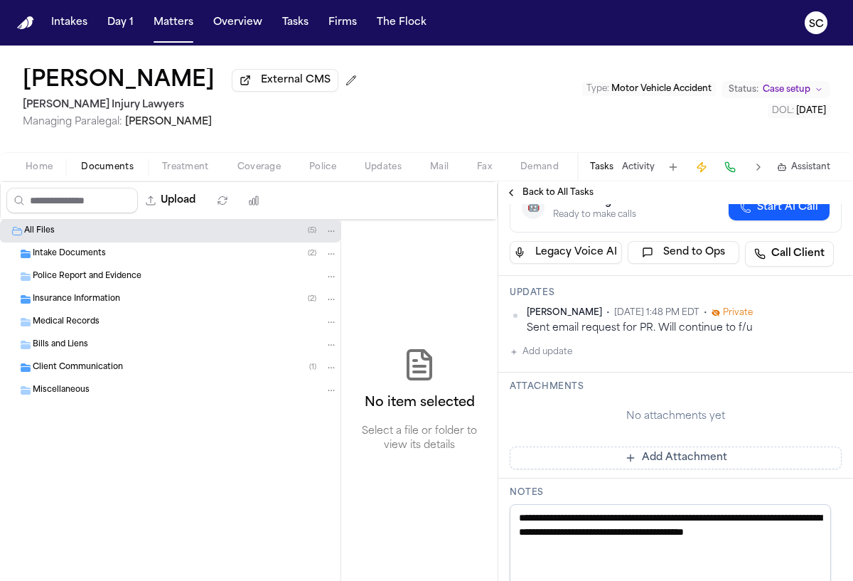
scroll to position [188, 0]
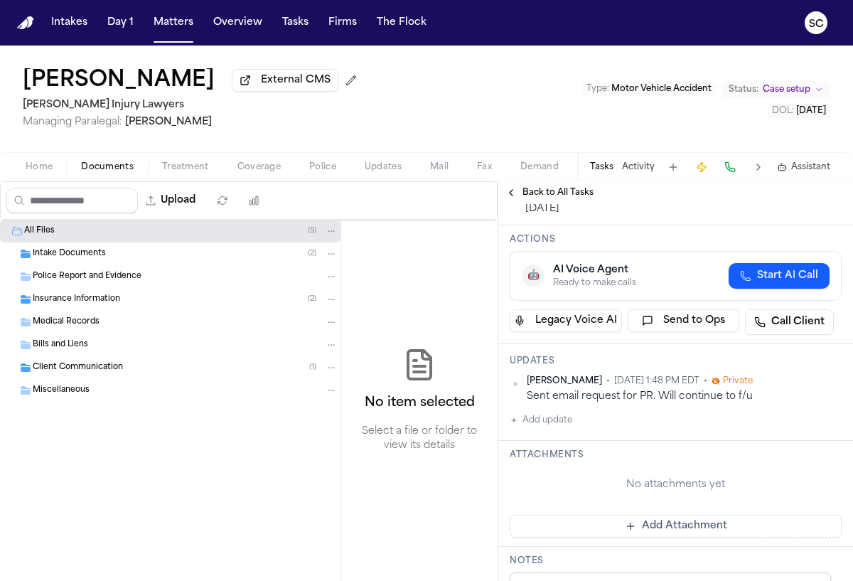
click at [582, 427] on div "[PERSON_NAME] • [DATE] 1:48 PM EDT • Private Sent email request for PR. Will co…" at bounding box center [676, 401] width 332 height 53
click at [557, 425] on button "Add update" at bounding box center [541, 420] width 63 height 17
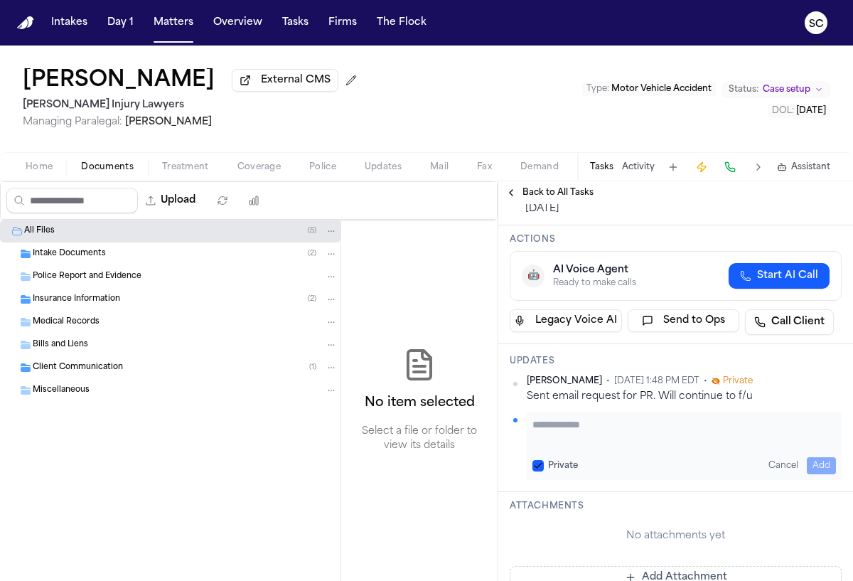
click at [564, 431] on textarea "Add your update" at bounding box center [683, 431] width 303 height 28
type textarea "**********"
click at [809, 463] on button "Add" at bounding box center [821, 465] width 29 height 17
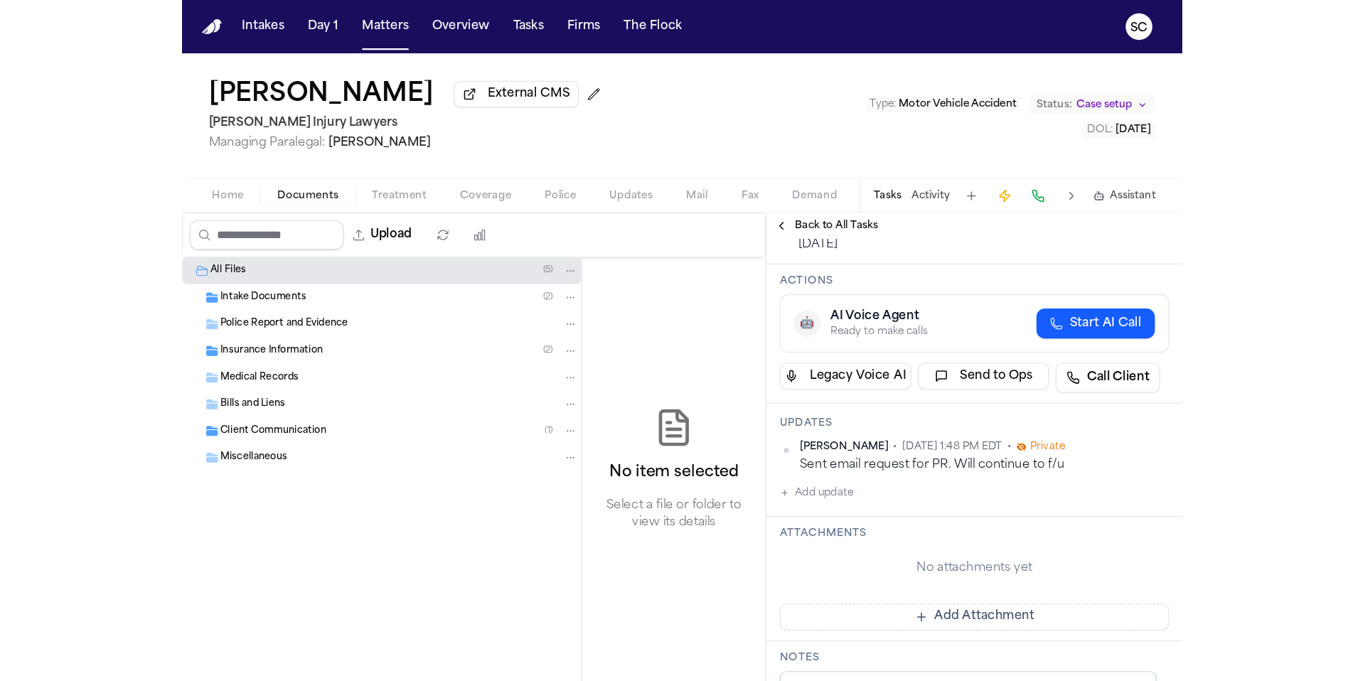
scroll to position [105, 0]
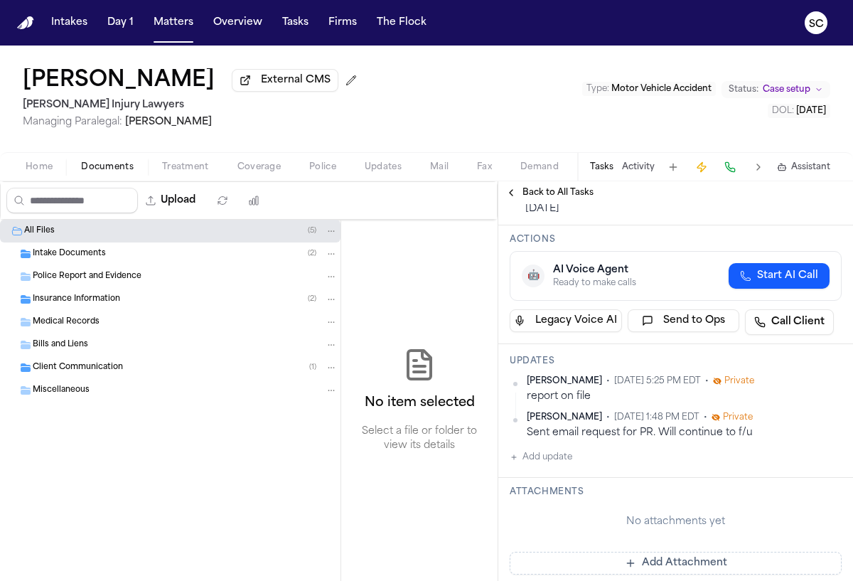
click at [69, 283] on div "Police Report and Evidence" at bounding box center [185, 276] width 305 height 13
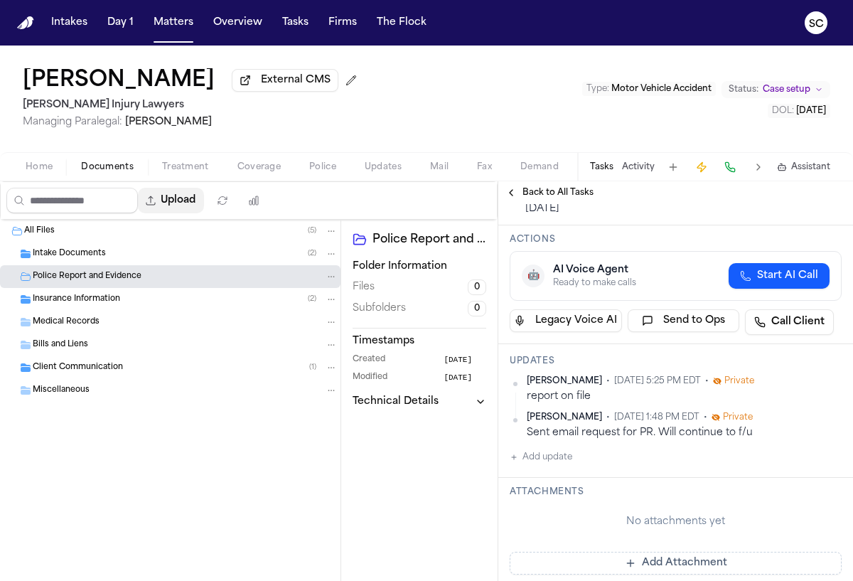
click at [178, 204] on button "Upload" at bounding box center [171, 201] width 66 height 26
select select "**********"
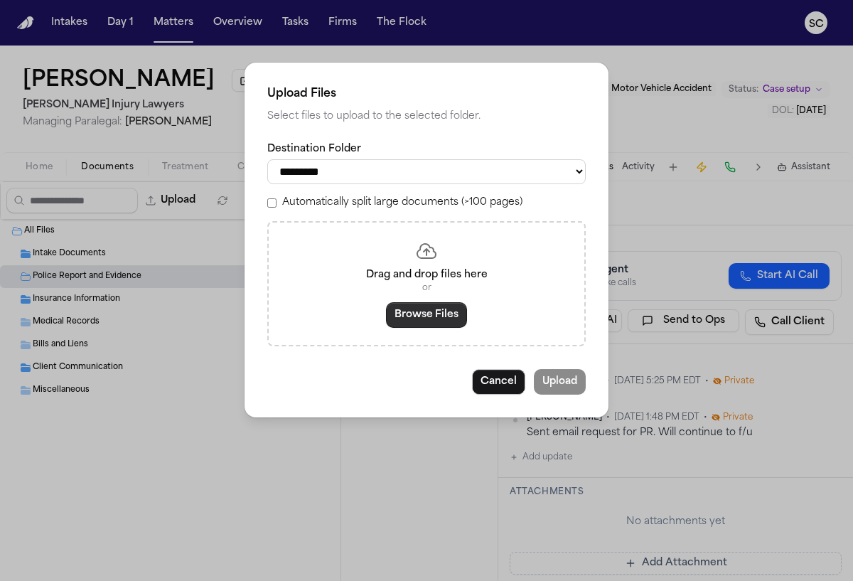
click at [425, 323] on button "Browse Files" at bounding box center [426, 315] width 81 height 26
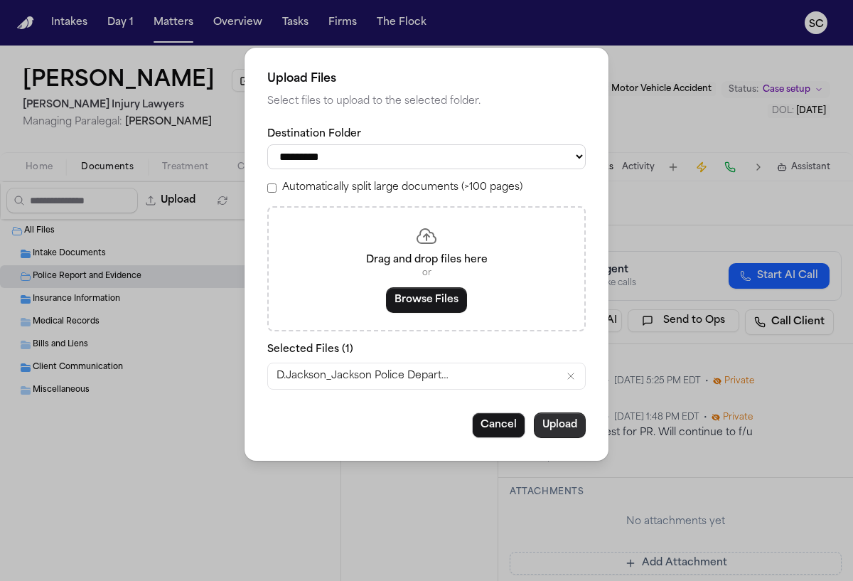
click at [553, 429] on button "Upload" at bounding box center [560, 425] width 52 height 26
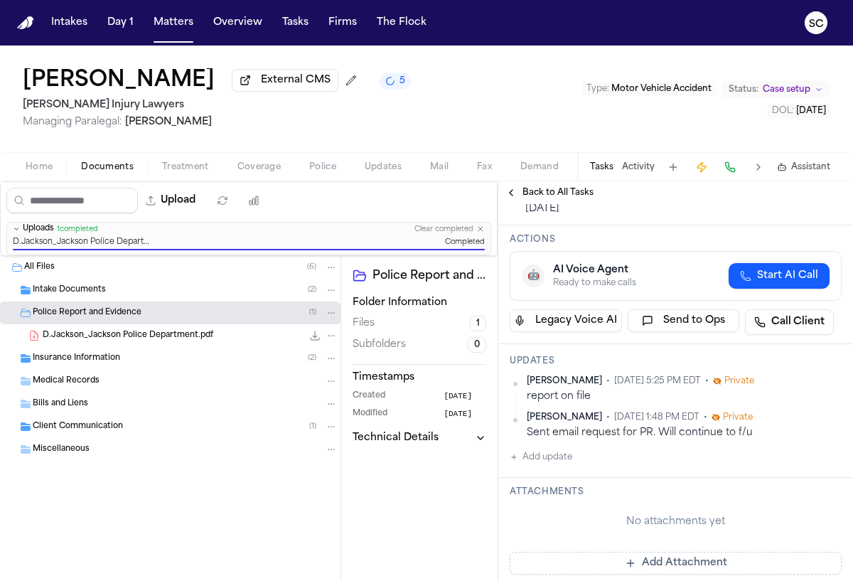
click at [455, 135] on div "[PERSON_NAME] External CMS 5 [PERSON_NAME] Injury Lawyers Managing Paralegal: […" at bounding box center [426, 98] width 853 height 107
click at [383, 85] on icon "5 active tasks" at bounding box center [390, 81] width 14 height 14
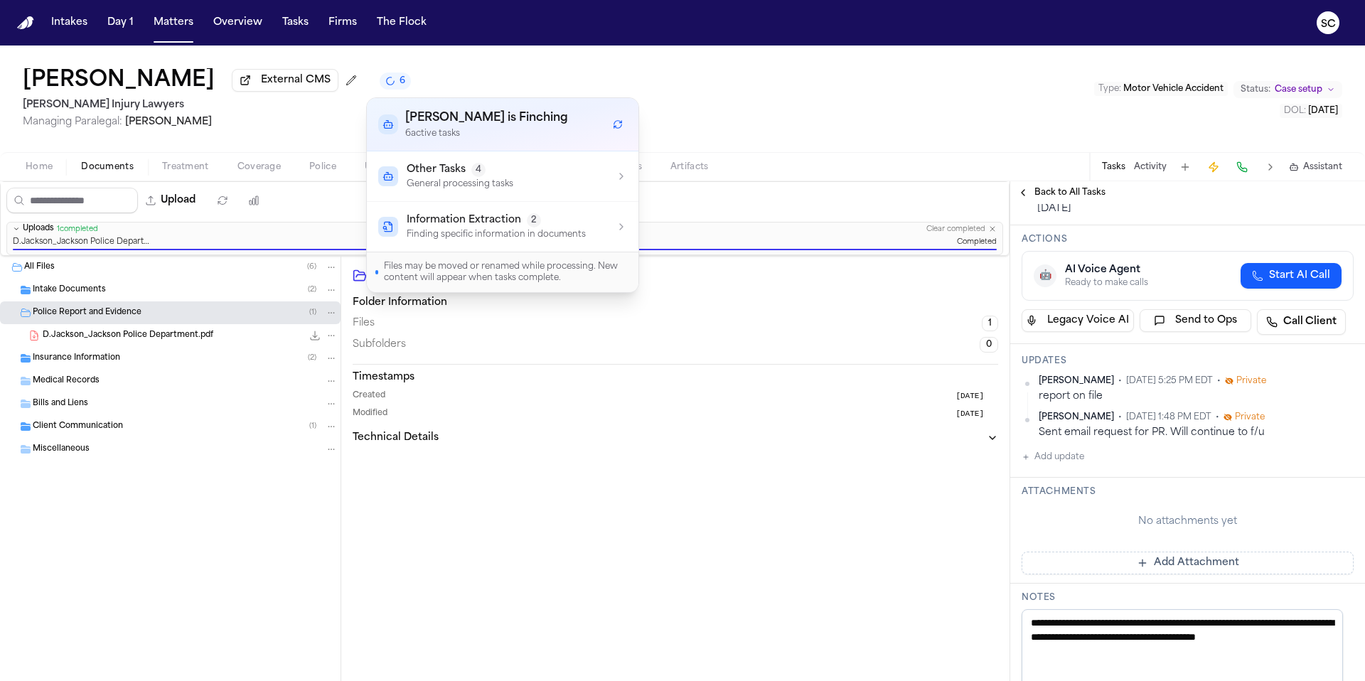
click at [852, 197] on button "Back to All Tasks" at bounding box center [1061, 192] width 102 height 11
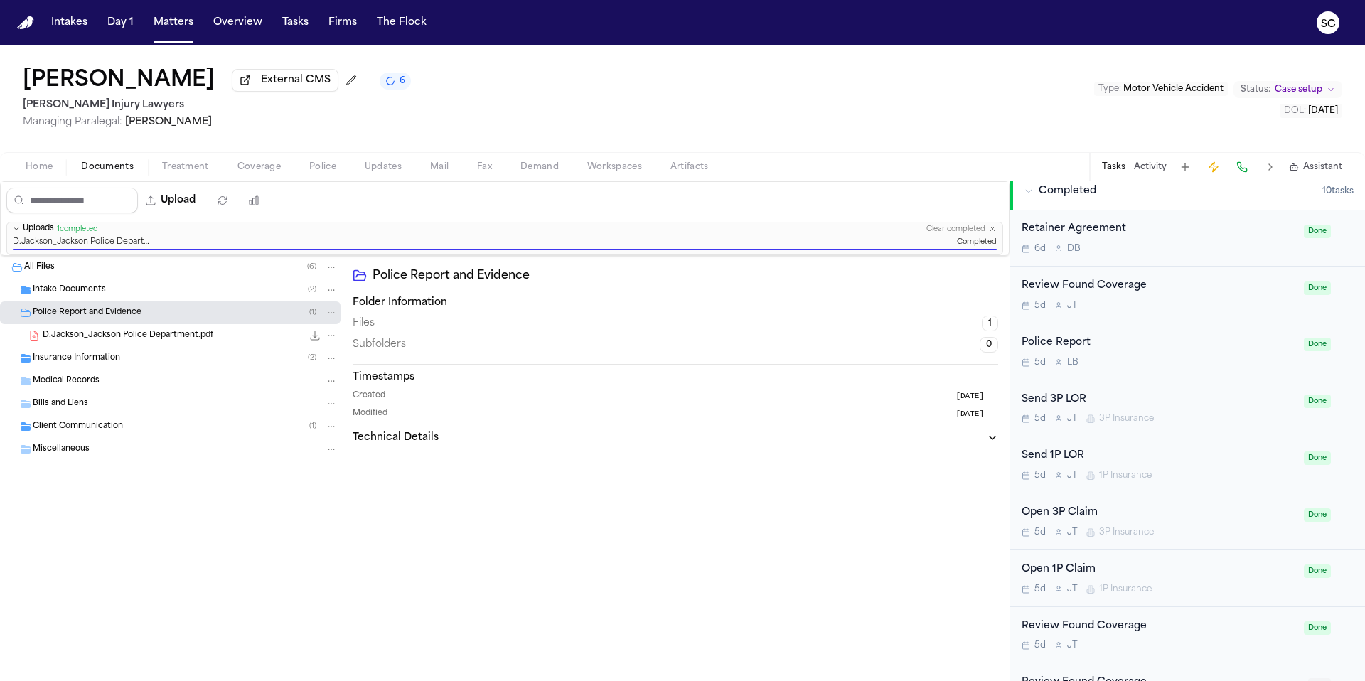
scroll to position [656, 0]
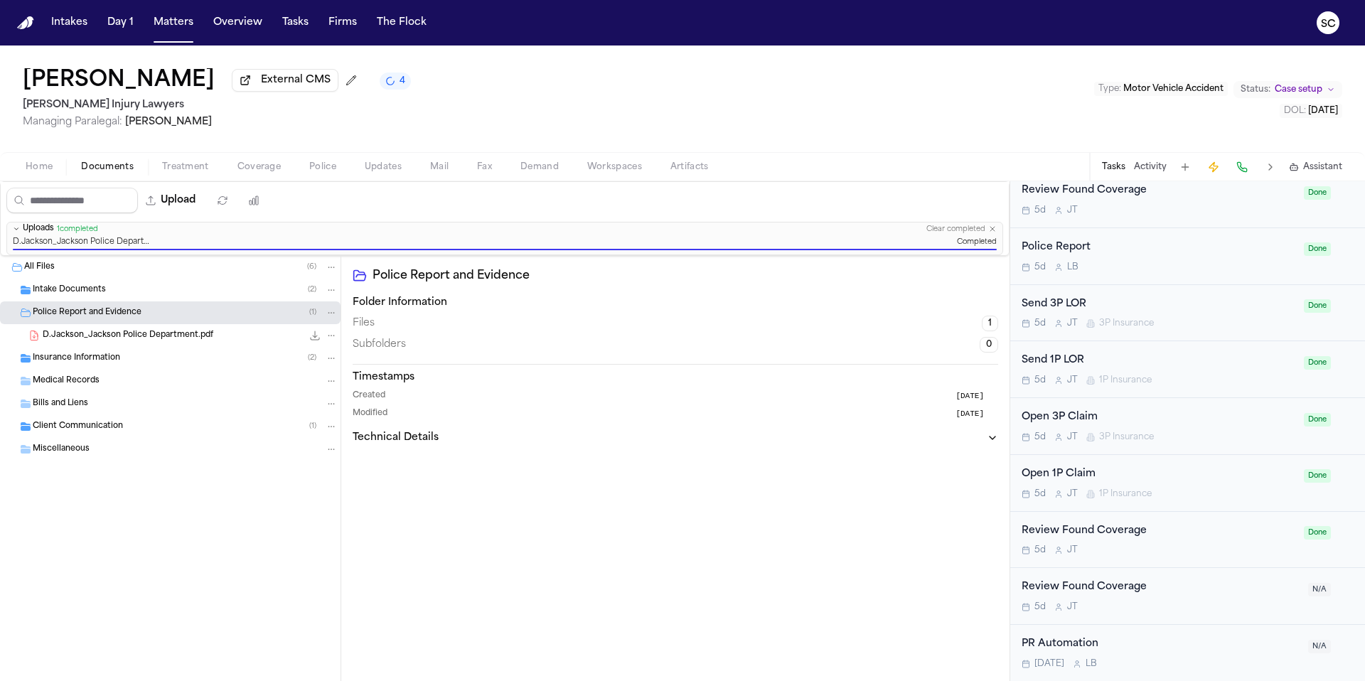
click at [384, 87] on icon "4 active tasks" at bounding box center [390, 81] width 13 height 13
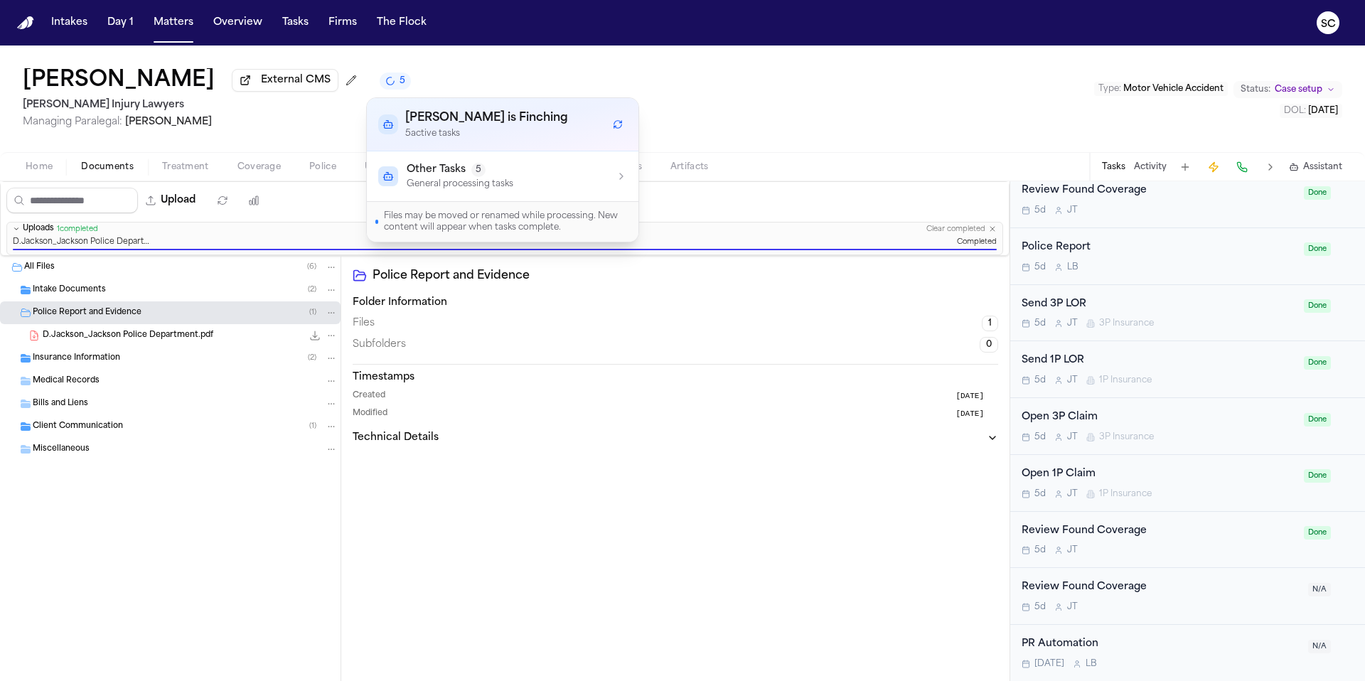
drag, startPoint x: 588, startPoint y: 176, endPoint x: 595, endPoint y: 180, distance: 7.9
click at [588, 176] on div "Other Tasks 5 General processing tasks" at bounding box center [502, 176] width 249 height 27
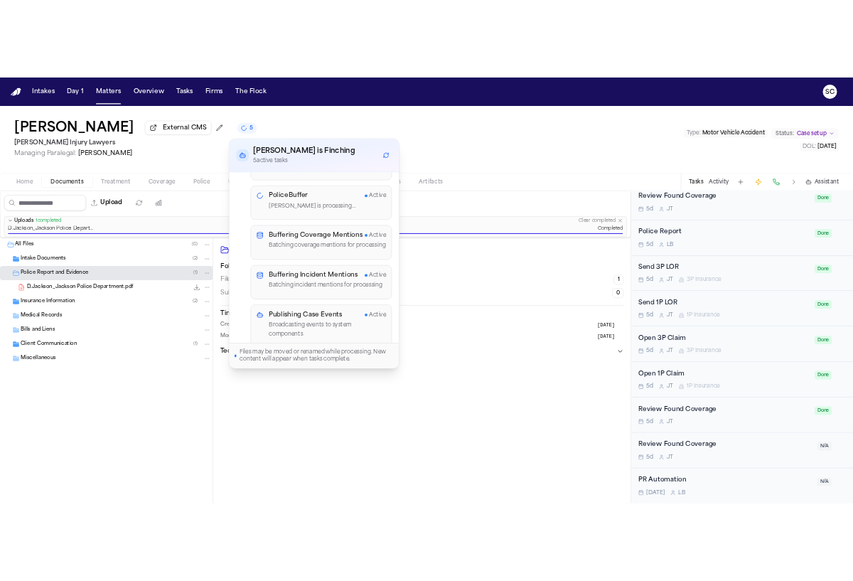
scroll to position [0, 0]
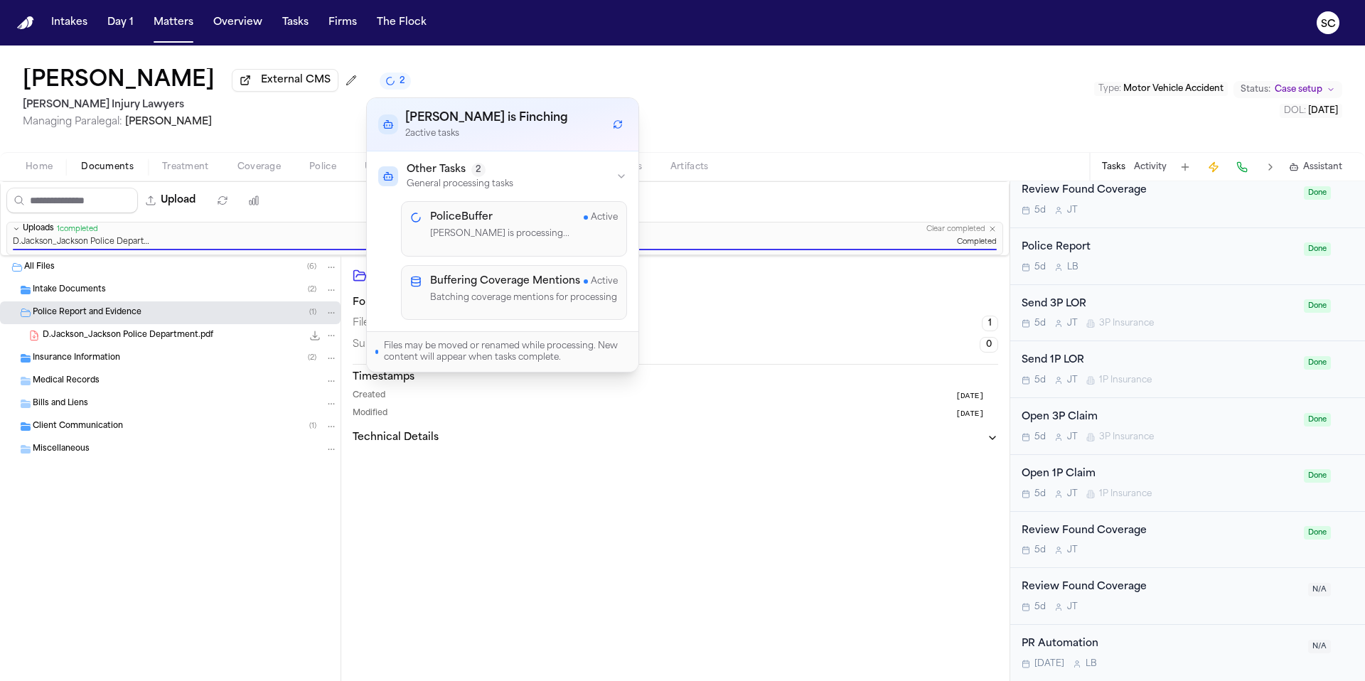
click at [814, 580] on div "Police Report and Evidence Folder Information Files 1 Subfolders 0 Timestamps C…" at bounding box center [675, 468] width 668 height 425
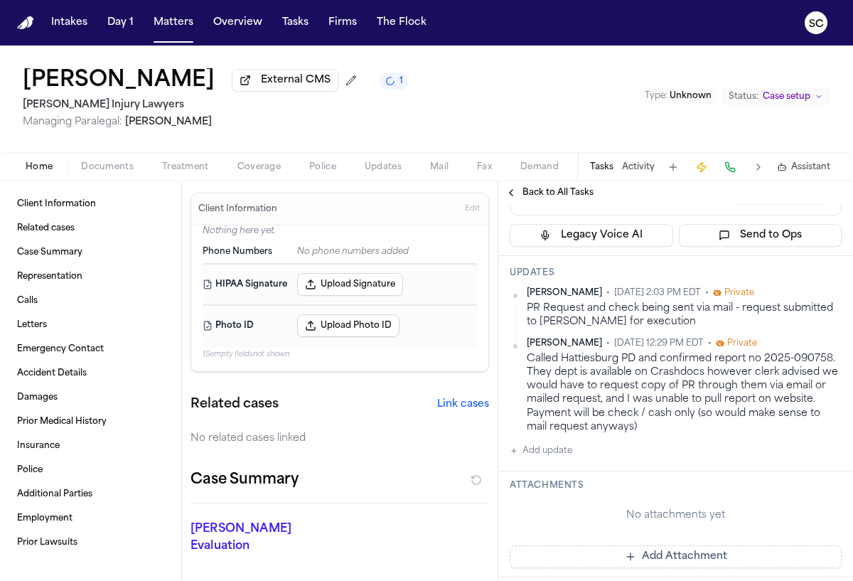
scroll to position [225, 0]
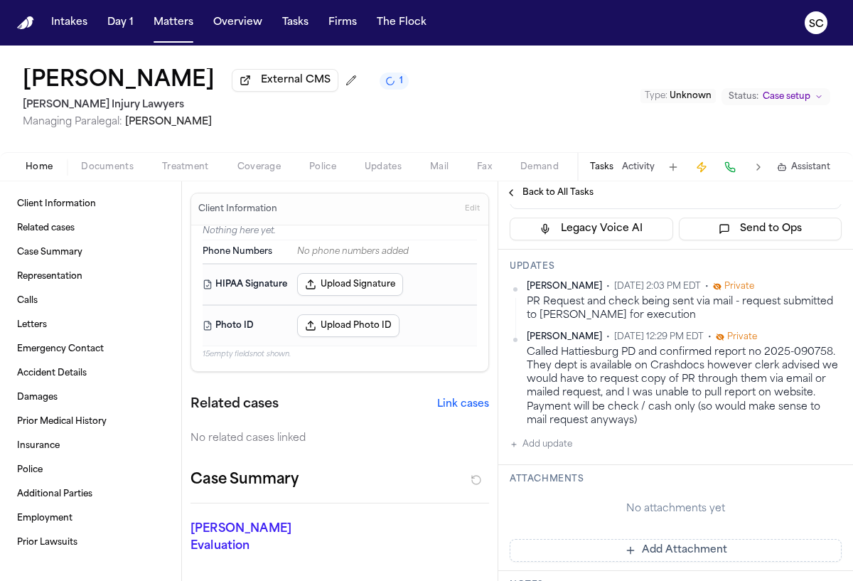
click at [109, 173] on span "Documents" at bounding box center [107, 166] width 53 height 11
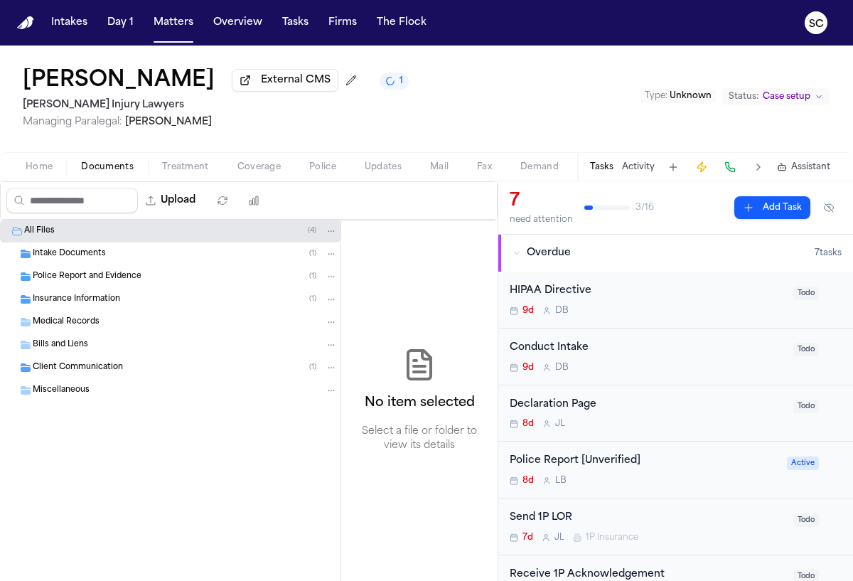
click at [136, 282] on span "Police Report and Evidence" at bounding box center [87, 277] width 109 height 12
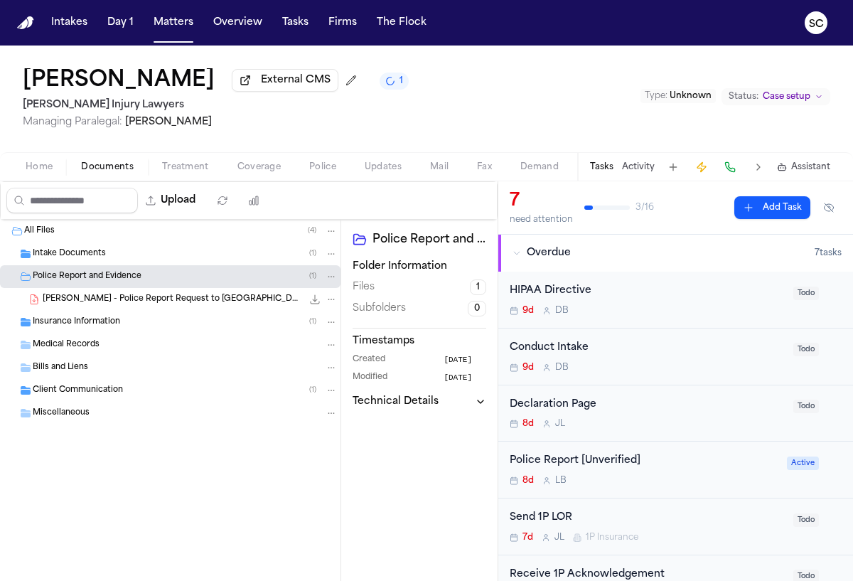
click at [152, 306] on div "[PERSON_NAME] - Police Report Request to [GEOGRAPHIC_DATA] PD - [DATE] 550.1 KB…" at bounding box center [190, 299] width 295 height 14
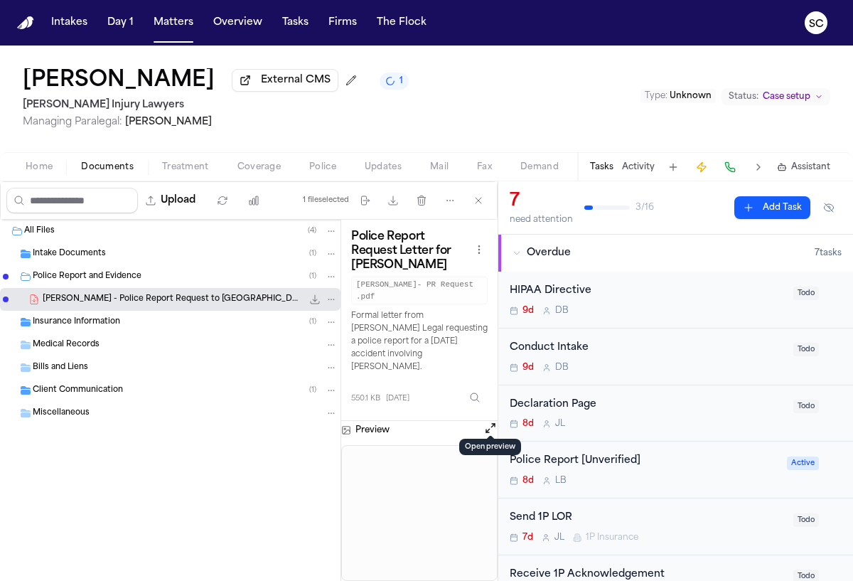
click at [489, 421] on button "Open preview" at bounding box center [490, 428] width 14 height 14
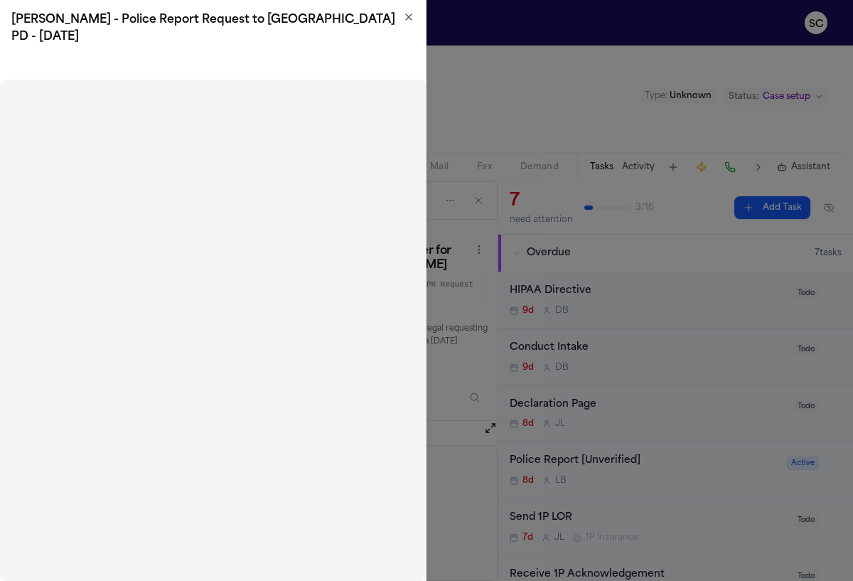
click at [406, 16] on icon "button" at bounding box center [408, 16] width 11 height 11
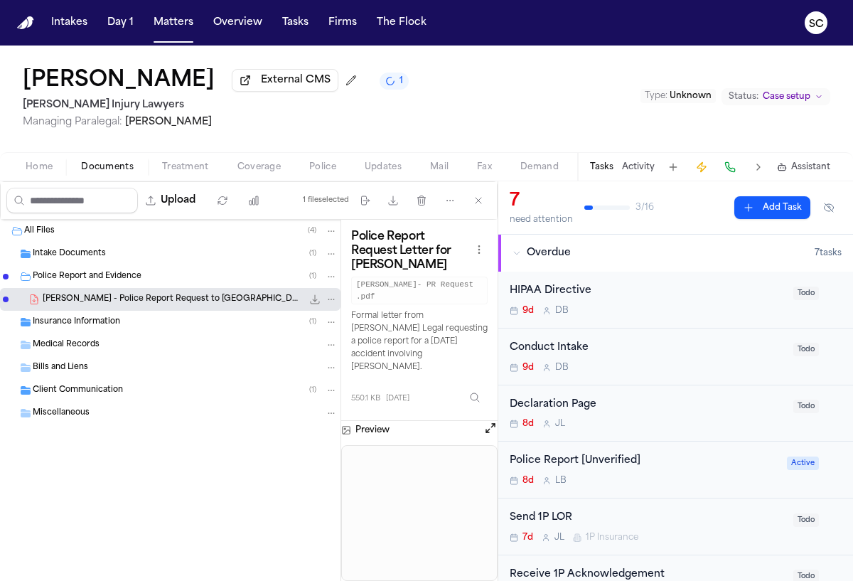
click at [117, 173] on span "Documents" at bounding box center [107, 166] width 53 height 11
click at [51, 171] on span "Home" at bounding box center [39, 166] width 27 height 11
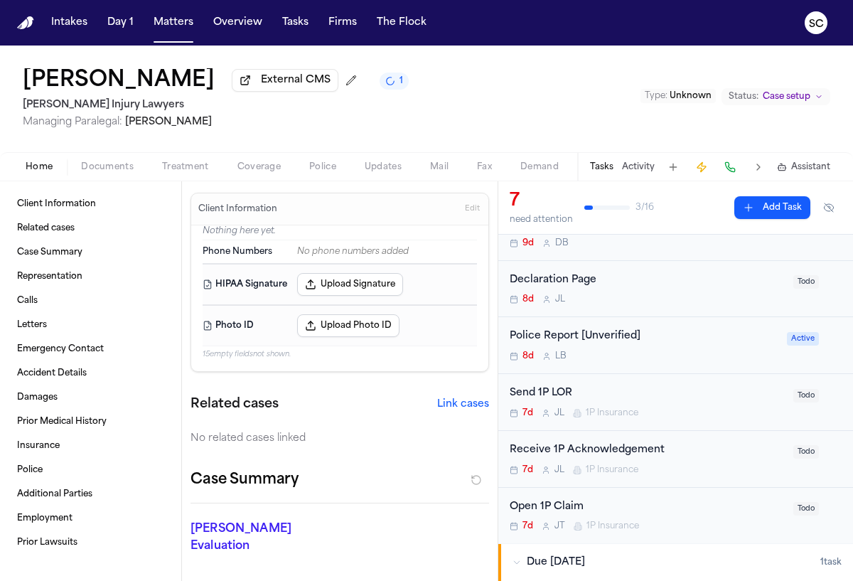
scroll to position [158, 0]
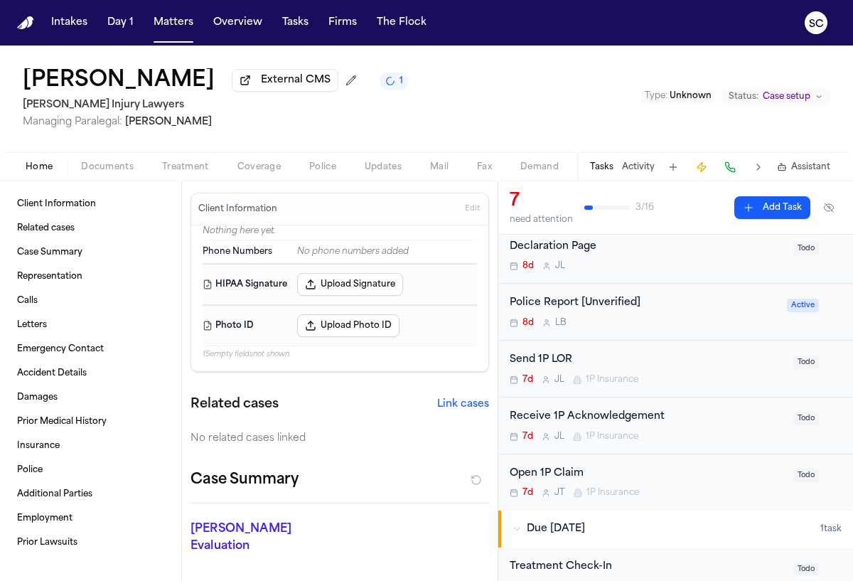
click at [662, 317] on div "Police Report [Unverified] 8d L B" at bounding box center [644, 311] width 269 height 33
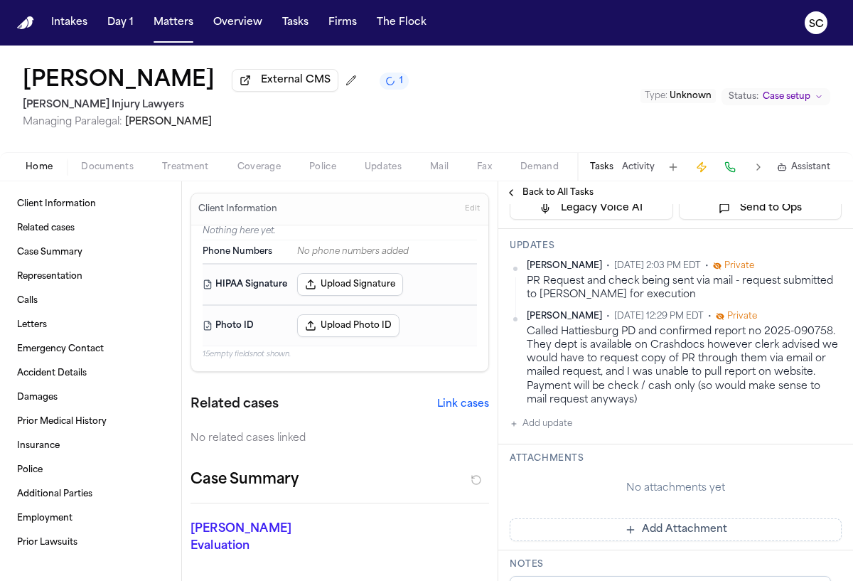
scroll to position [235, 0]
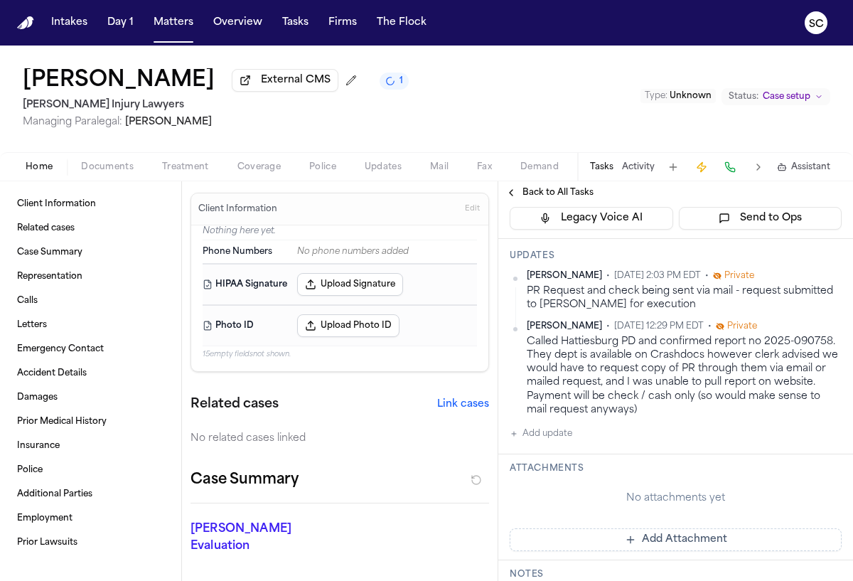
click at [385, 84] on icon "1 active task" at bounding box center [389, 80] width 9 height 9
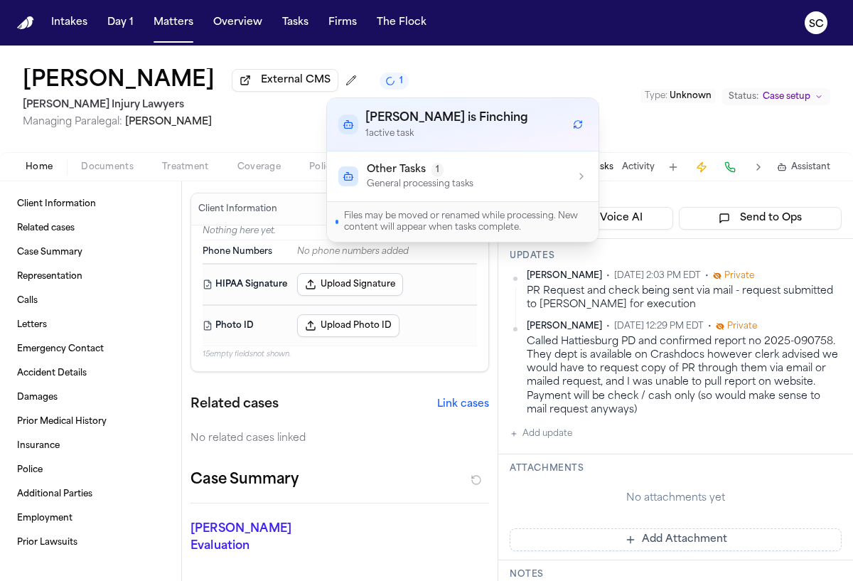
click at [482, 171] on div "Other Tasks 1 General processing tasks" at bounding box center [462, 176] width 249 height 27
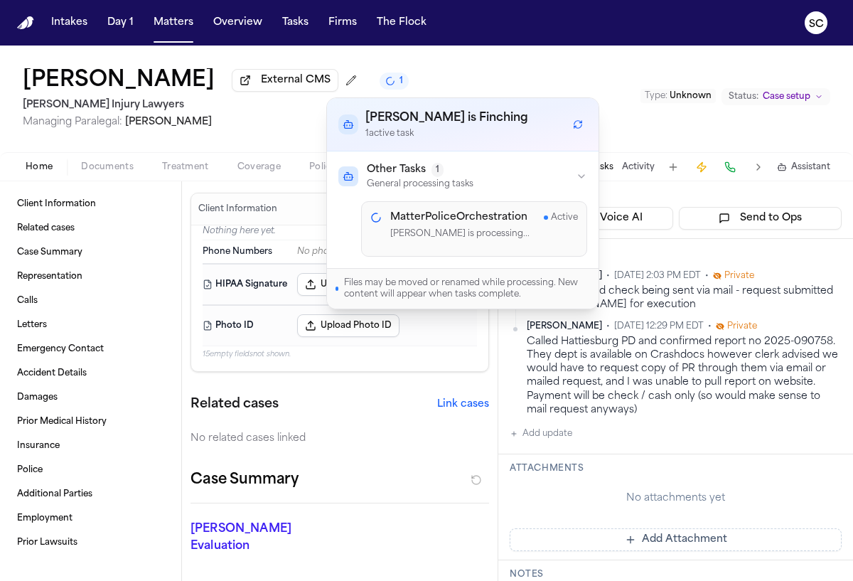
click at [259, 136] on div "[PERSON_NAME] External CMS 1 [PERSON_NAME] Injury Lawyers Managing Paralegal: […" at bounding box center [426, 98] width 853 height 107
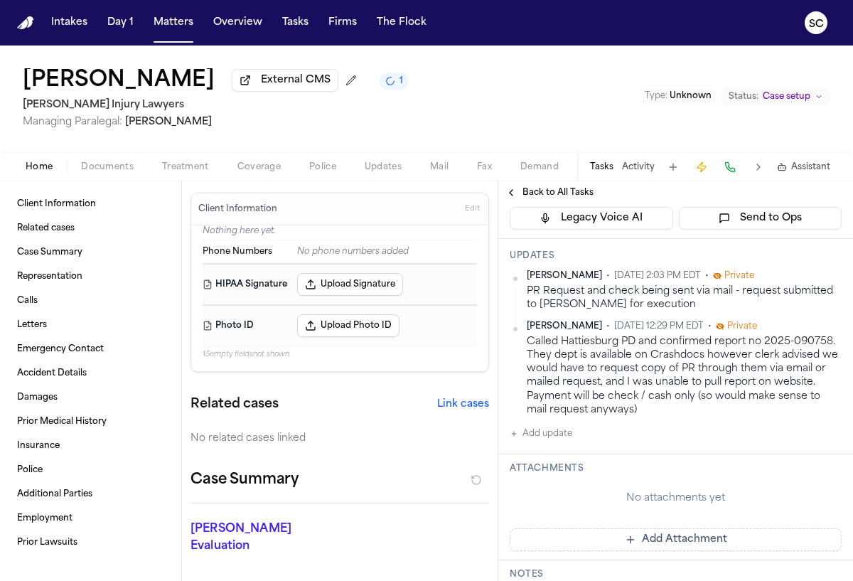
click at [303, 168] on button "Police" at bounding box center [322, 166] width 55 height 17
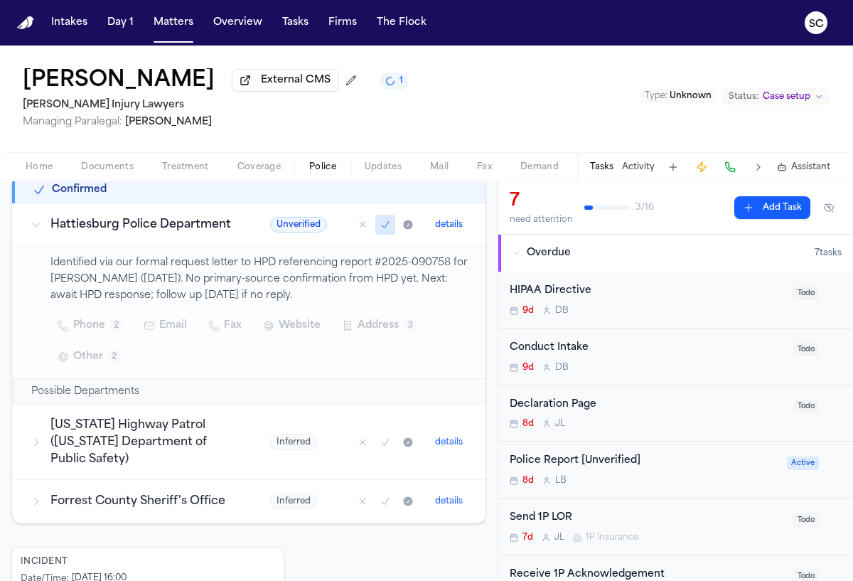
scroll to position [352, 0]
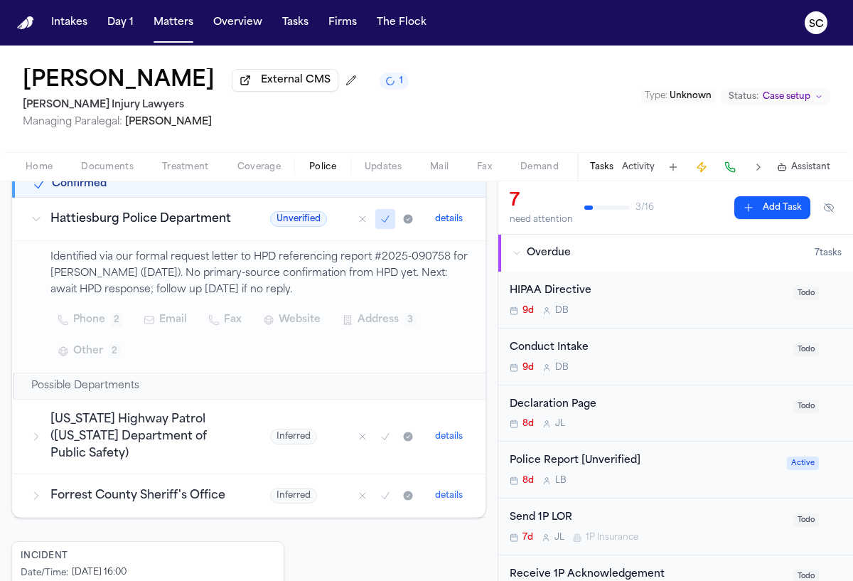
click at [117, 173] on span "Documents" at bounding box center [107, 166] width 53 height 11
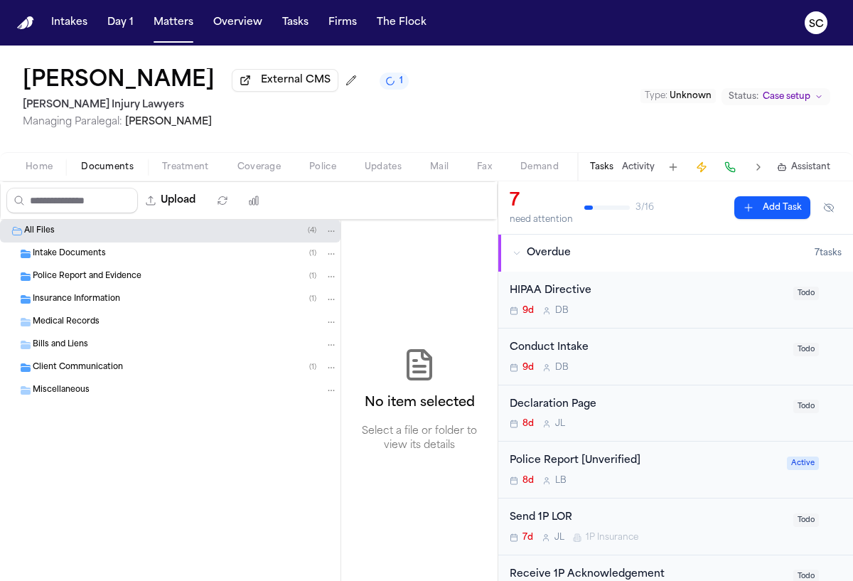
click at [123, 377] on div "Client Communication ( 1 )" at bounding box center [170, 367] width 340 height 23
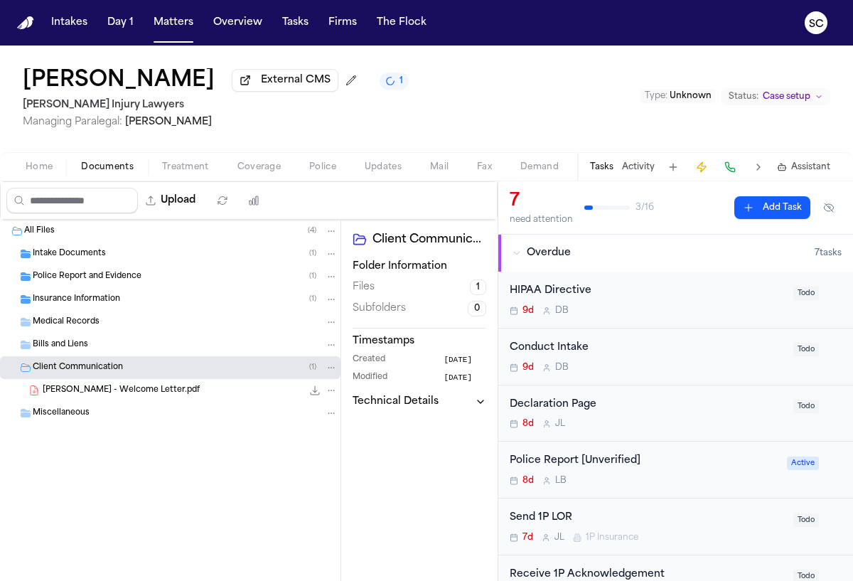
click at [98, 281] on span "Police Report and Evidence" at bounding box center [87, 277] width 109 height 12
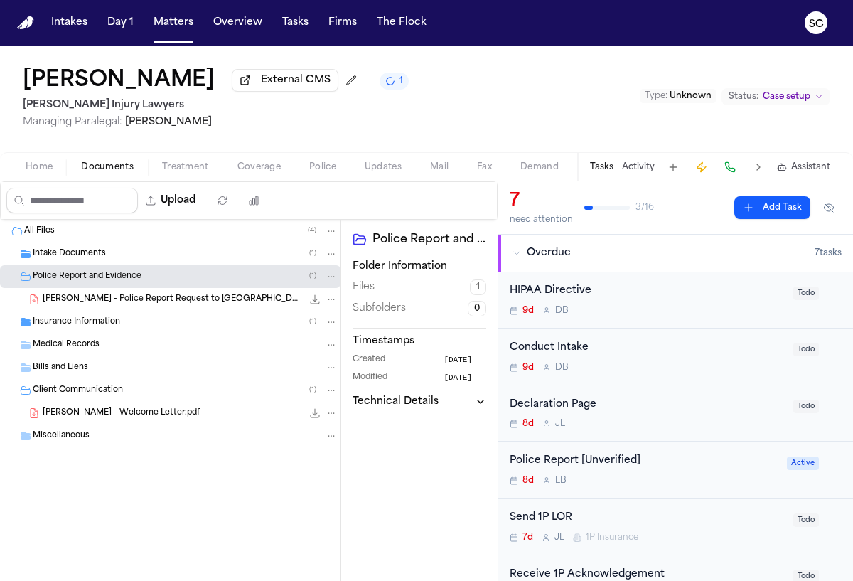
click at [85, 260] on span "Intake Documents" at bounding box center [69, 254] width 73 height 12
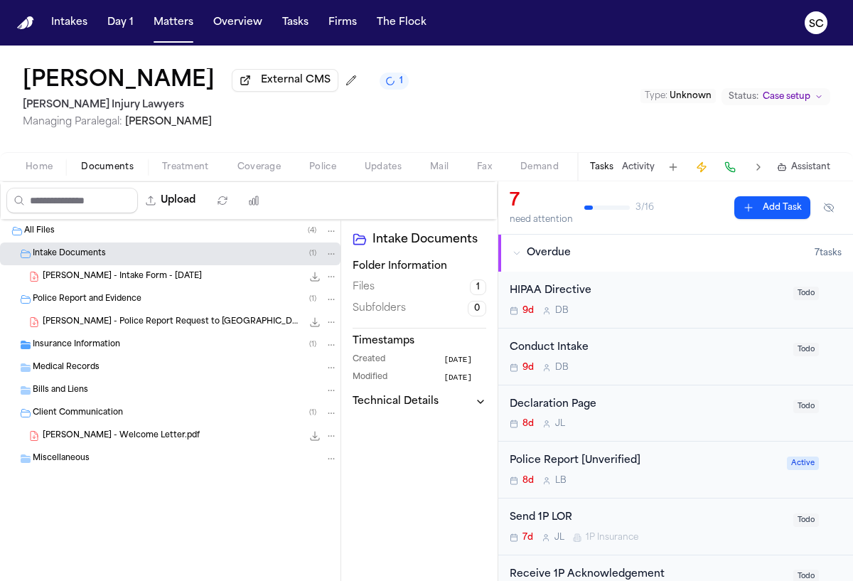
click at [96, 279] on span "[PERSON_NAME] - Intake Form - [DATE]" at bounding box center [122, 277] width 159 height 12
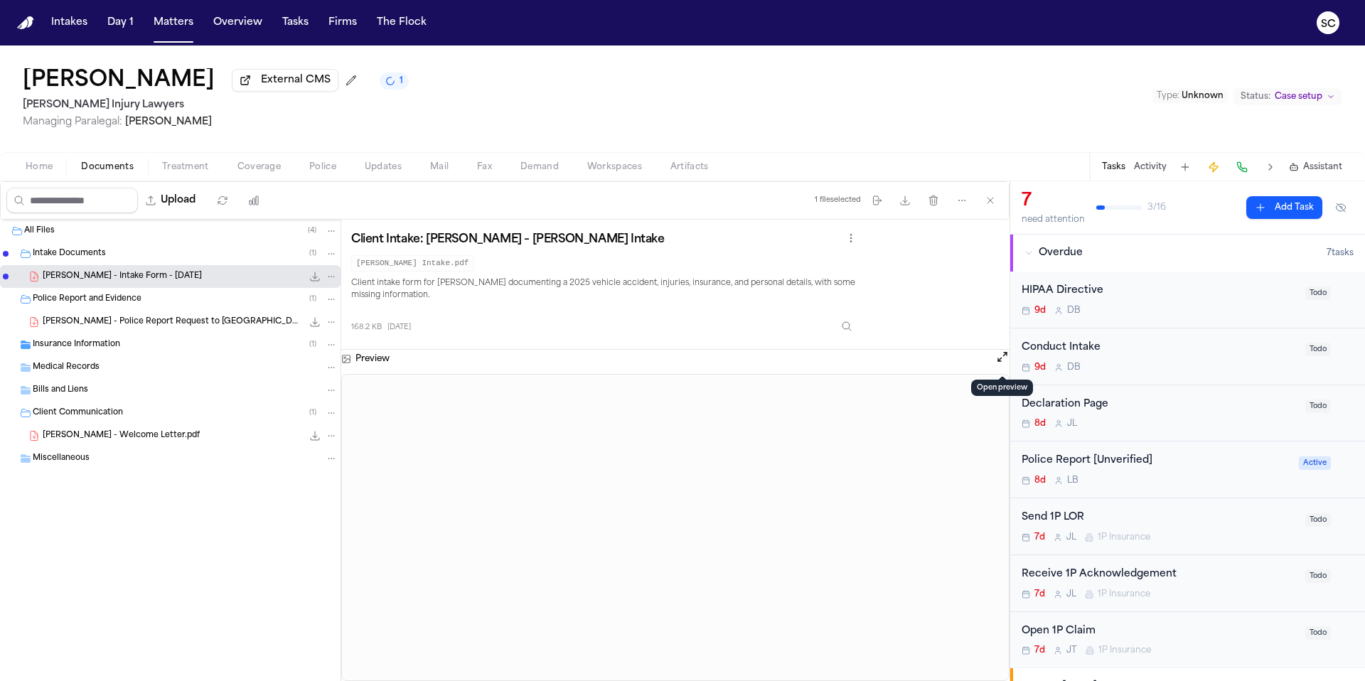
click at [852, 355] on button "Open preview" at bounding box center [1002, 357] width 14 height 14
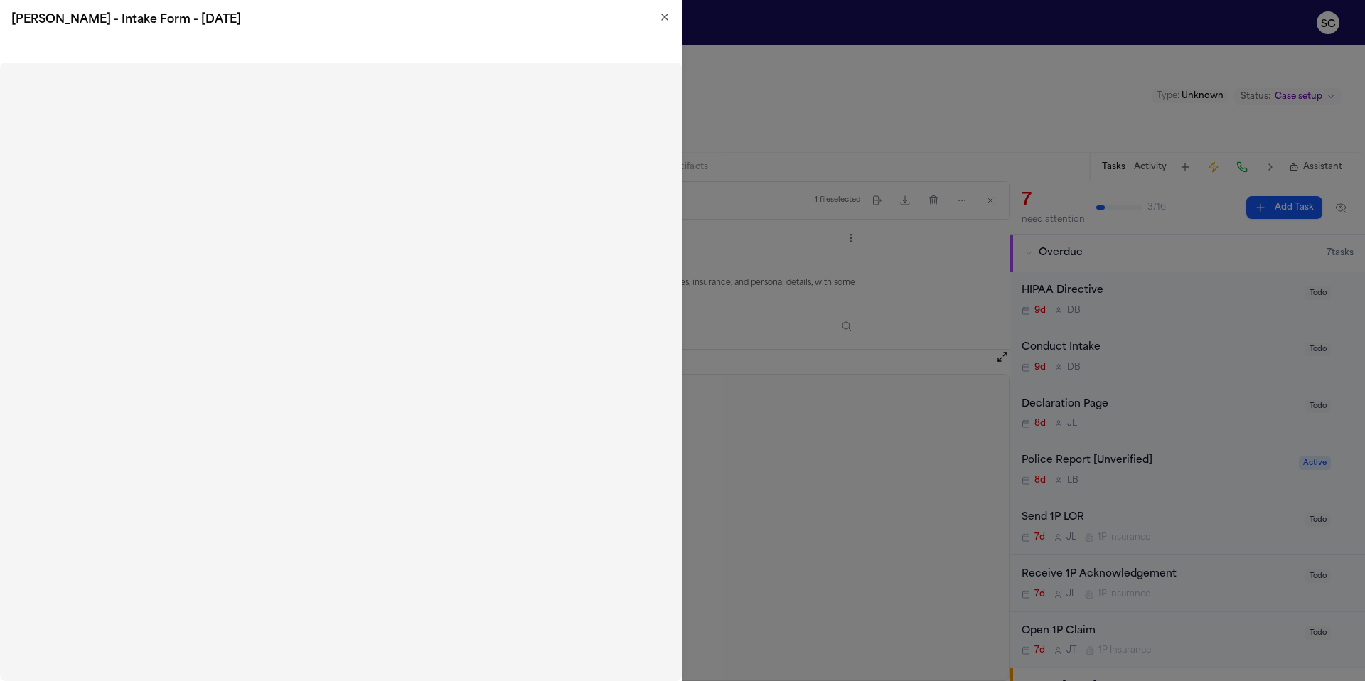
click at [666, 15] on icon "button" at bounding box center [665, 17] width 6 height 6
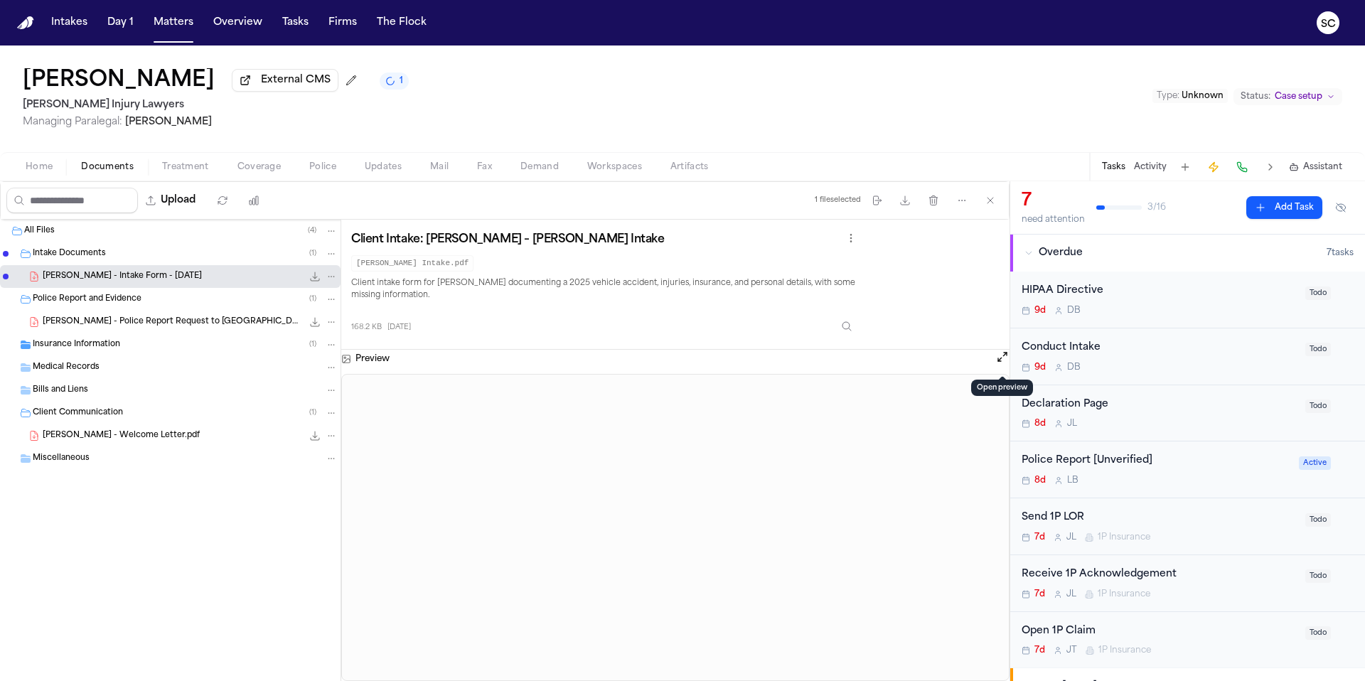
click at [445, 171] on span "Mail" at bounding box center [439, 166] width 18 height 11
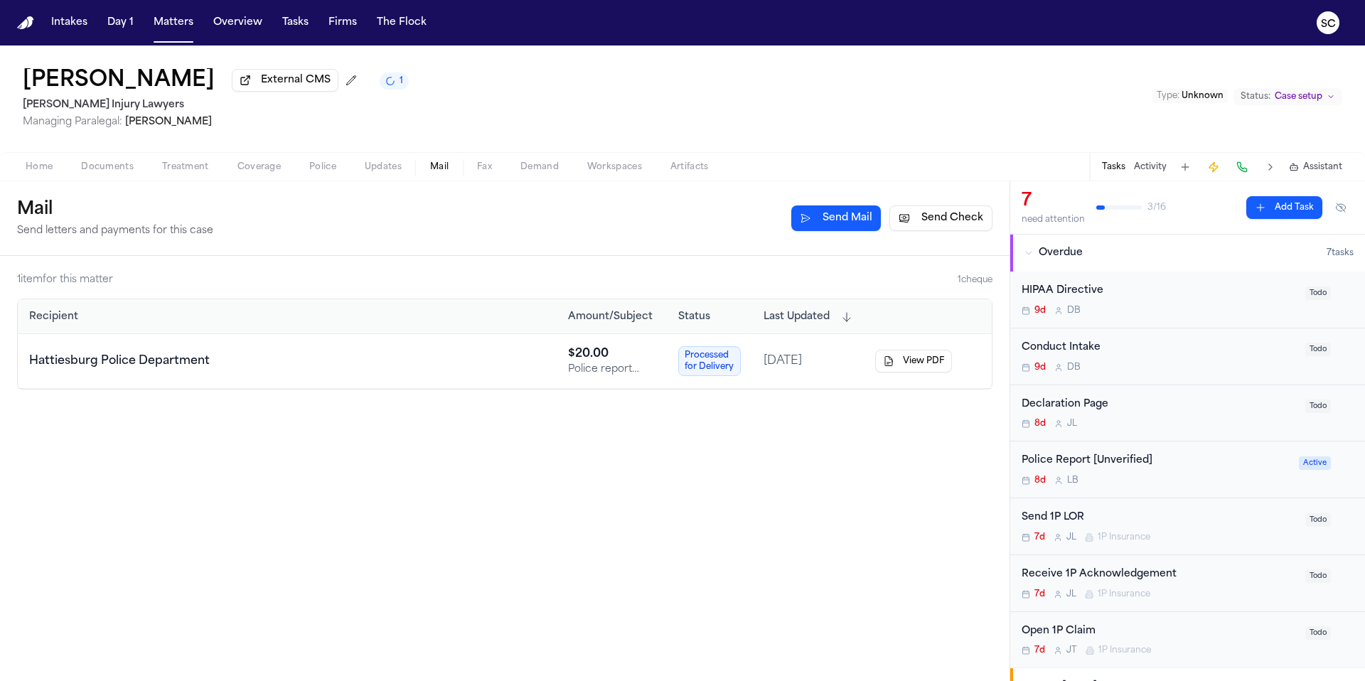
click at [389, 380] on td "Hattiesburg Police Department" at bounding box center [287, 361] width 539 height 55
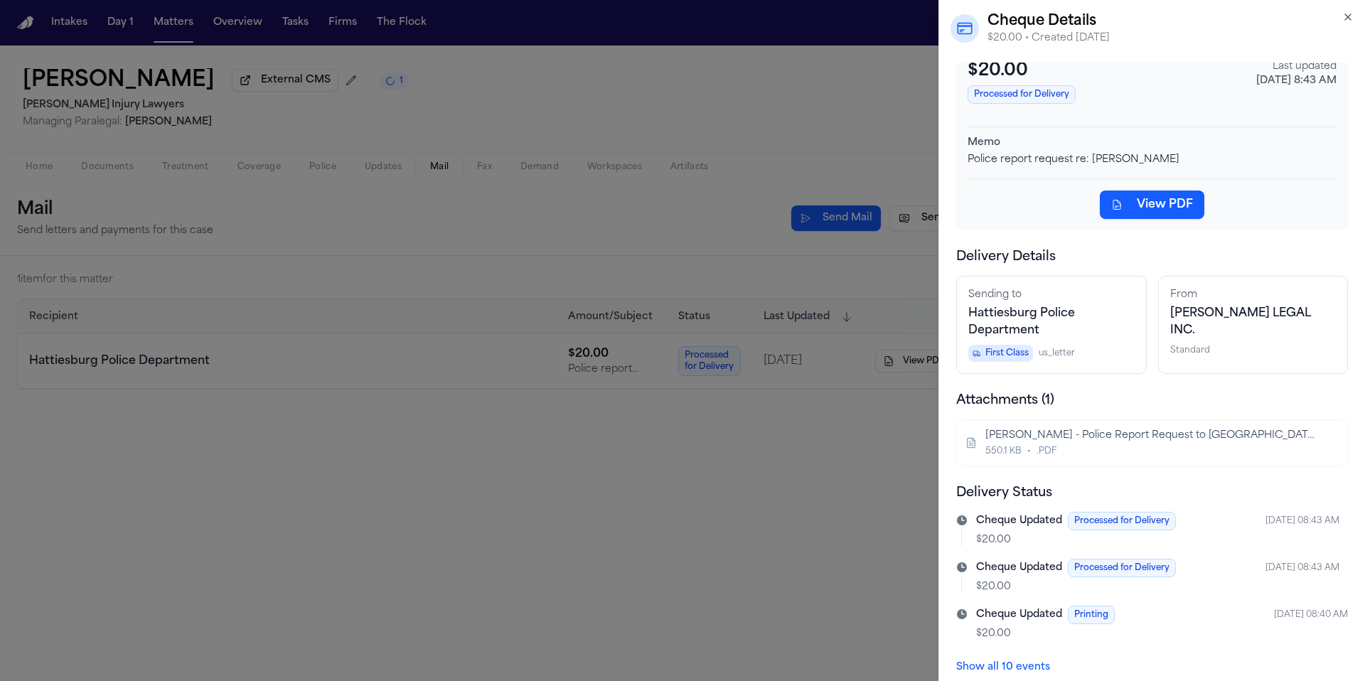
scroll to position [57, 0]
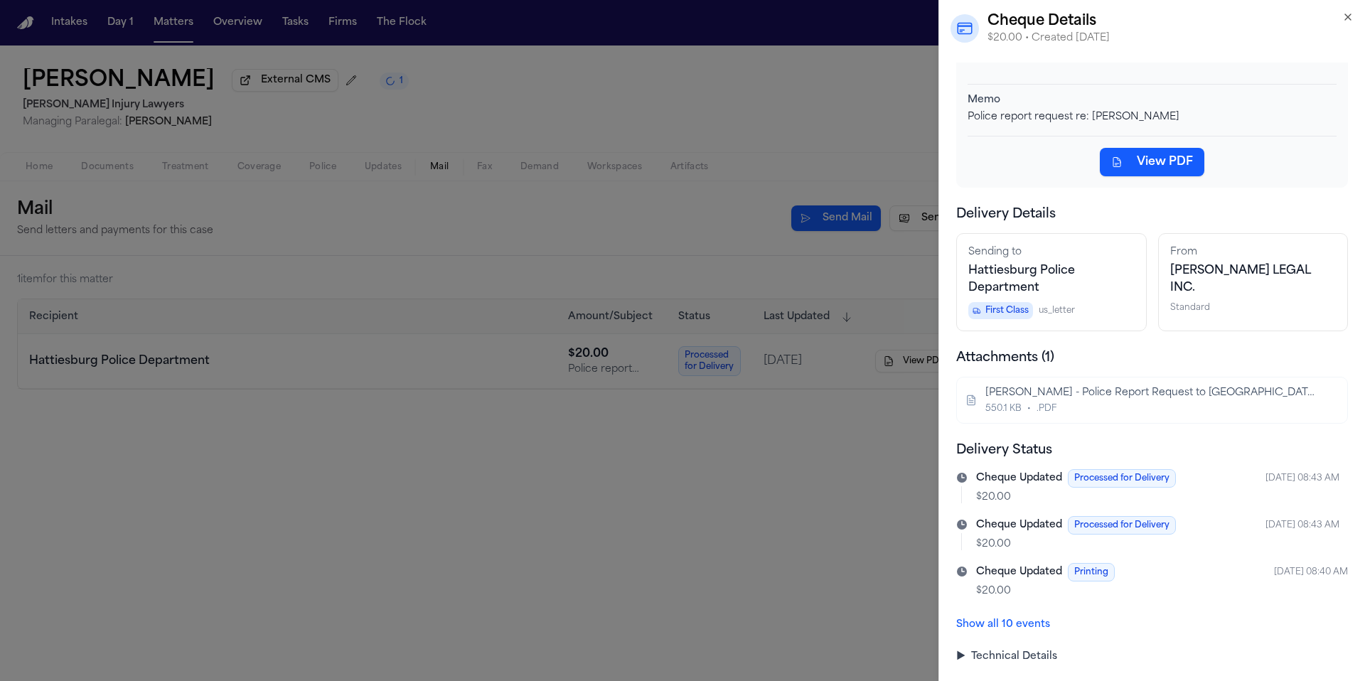
click at [852, 580] on summary "▶ Technical Details" at bounding box center [1152, 657] width 392 height 14
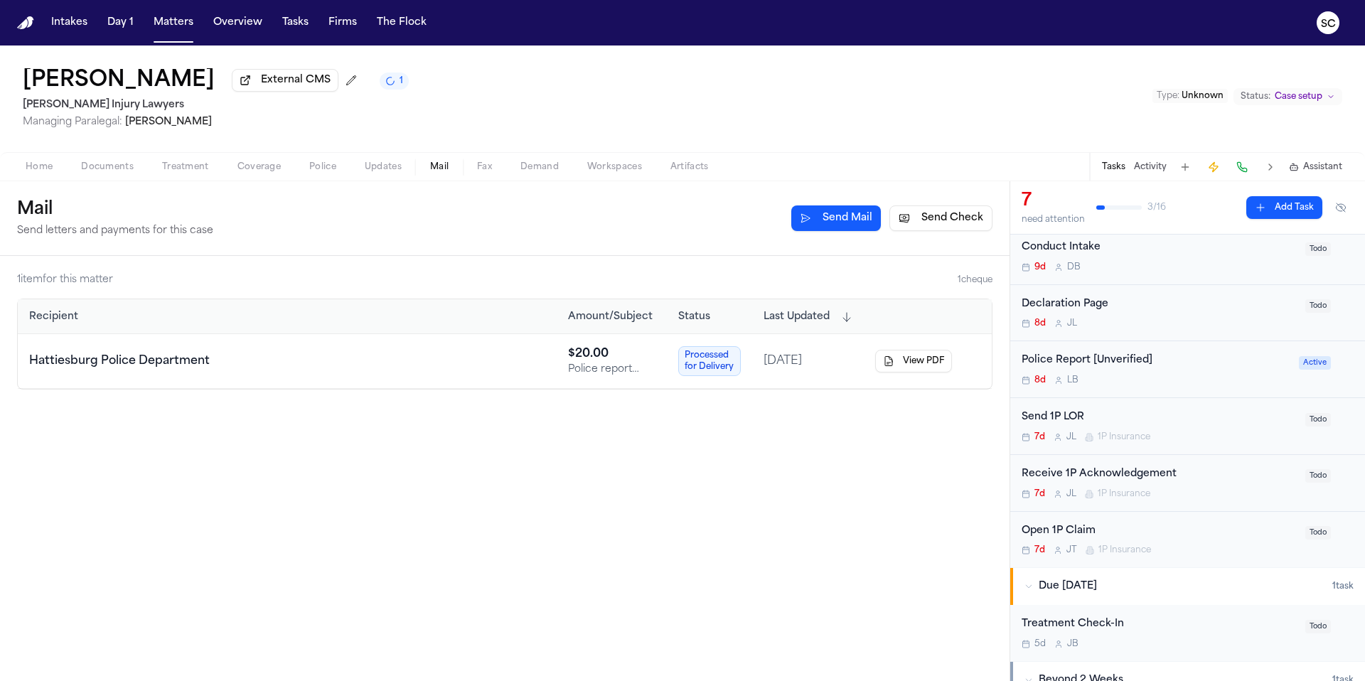
scroll to position [92, 0]
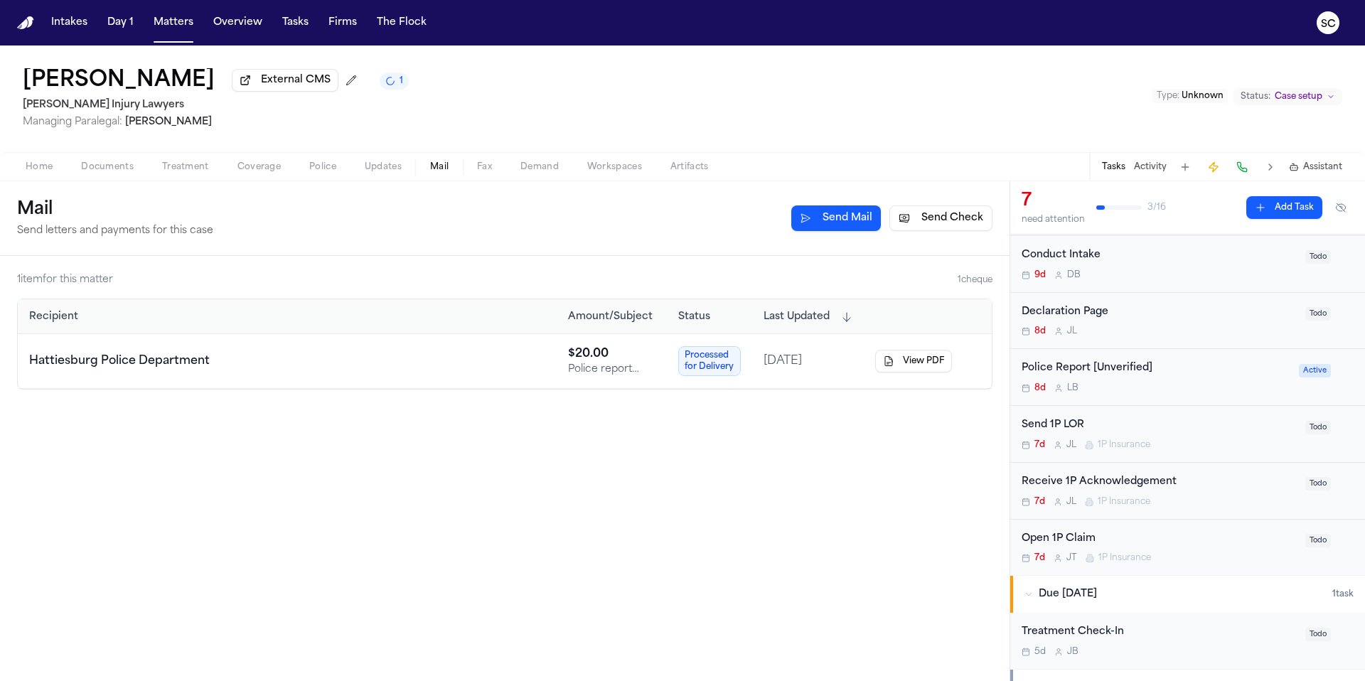
click at [852, 392] on div "8d L B" at bounding box center [1155, 387] width 269 height 11
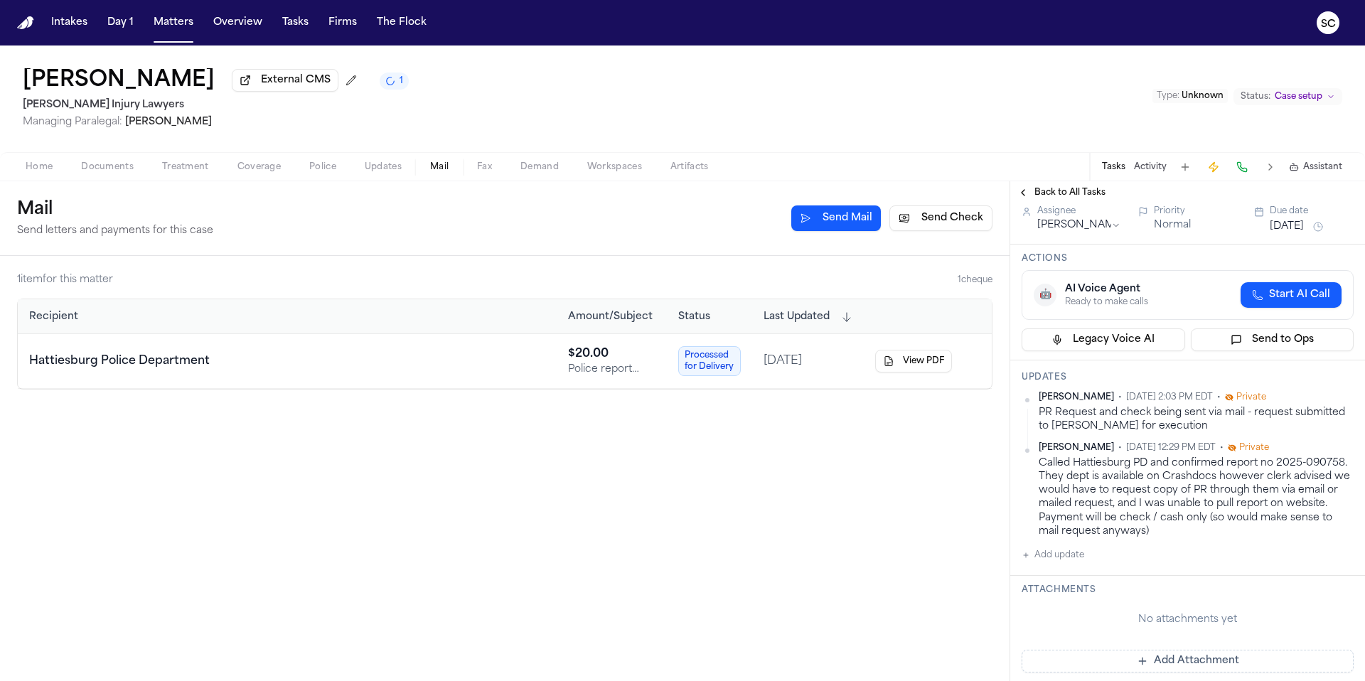
scroll to position [117, 0]
click at [852, 369] on button "View PDF" at bounding box center [913, 361] width 77 height 23
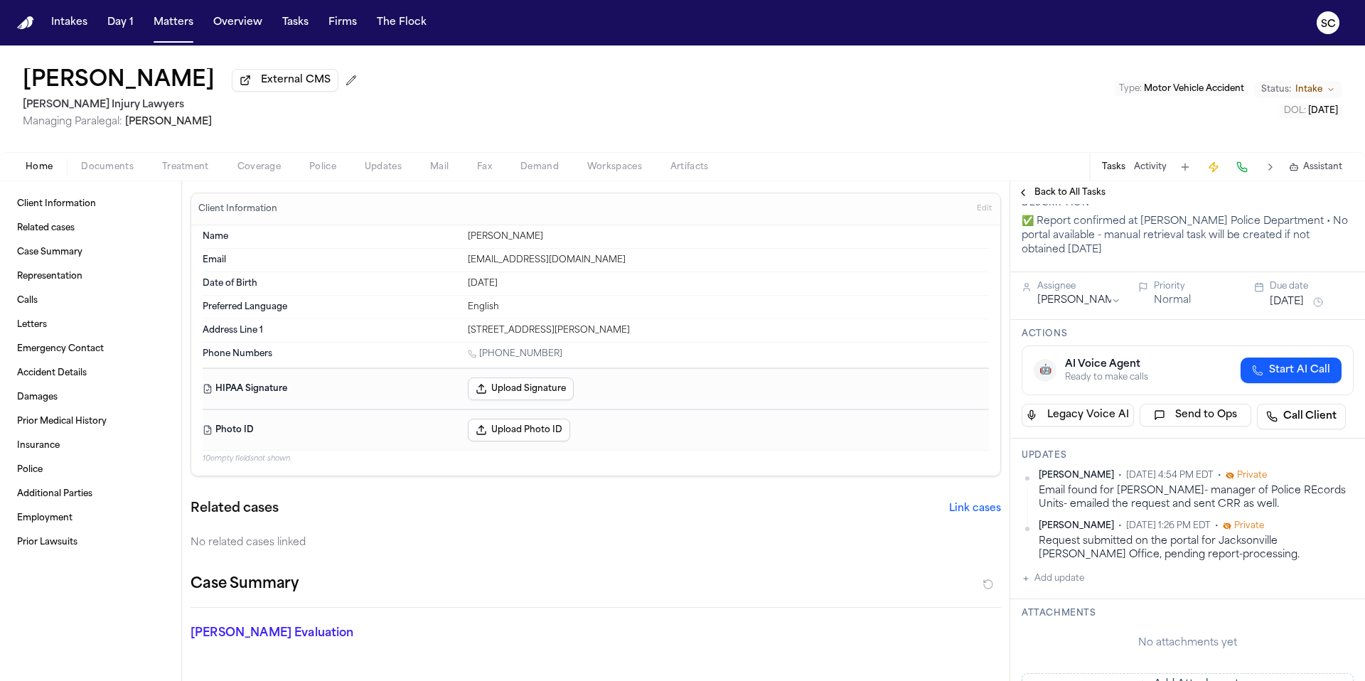
scroll to position [85, 0]
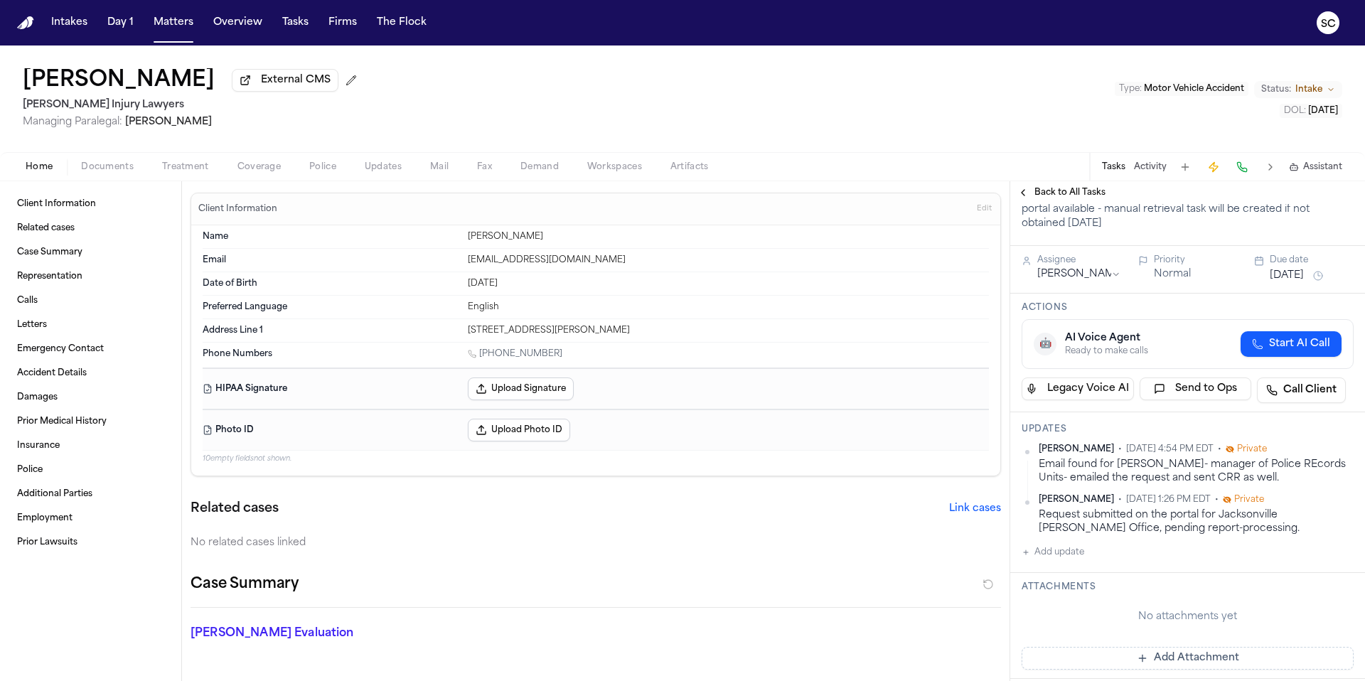
click at [448, 171] on span "Mail" at bounding box center [439, 166] width 18 height 11
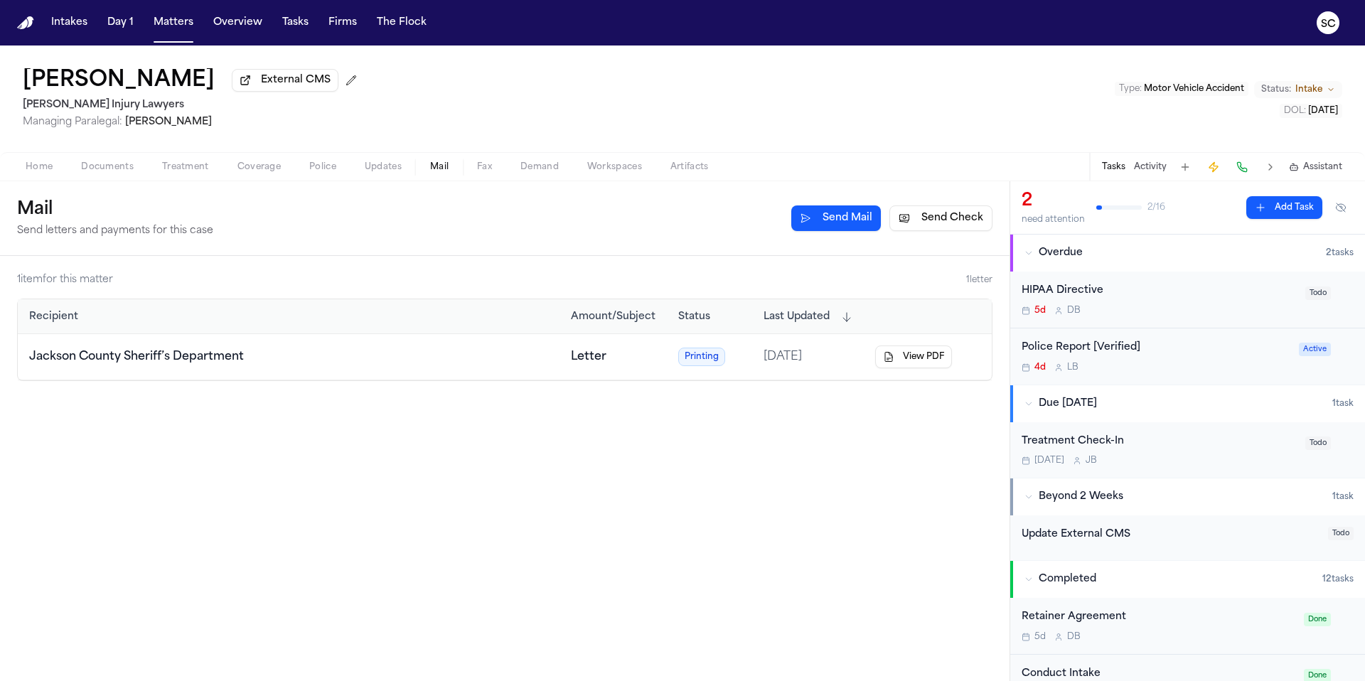
click at [1261, 371] on div "4d L B" at bounding box center [1155, 367] width 269 height 11
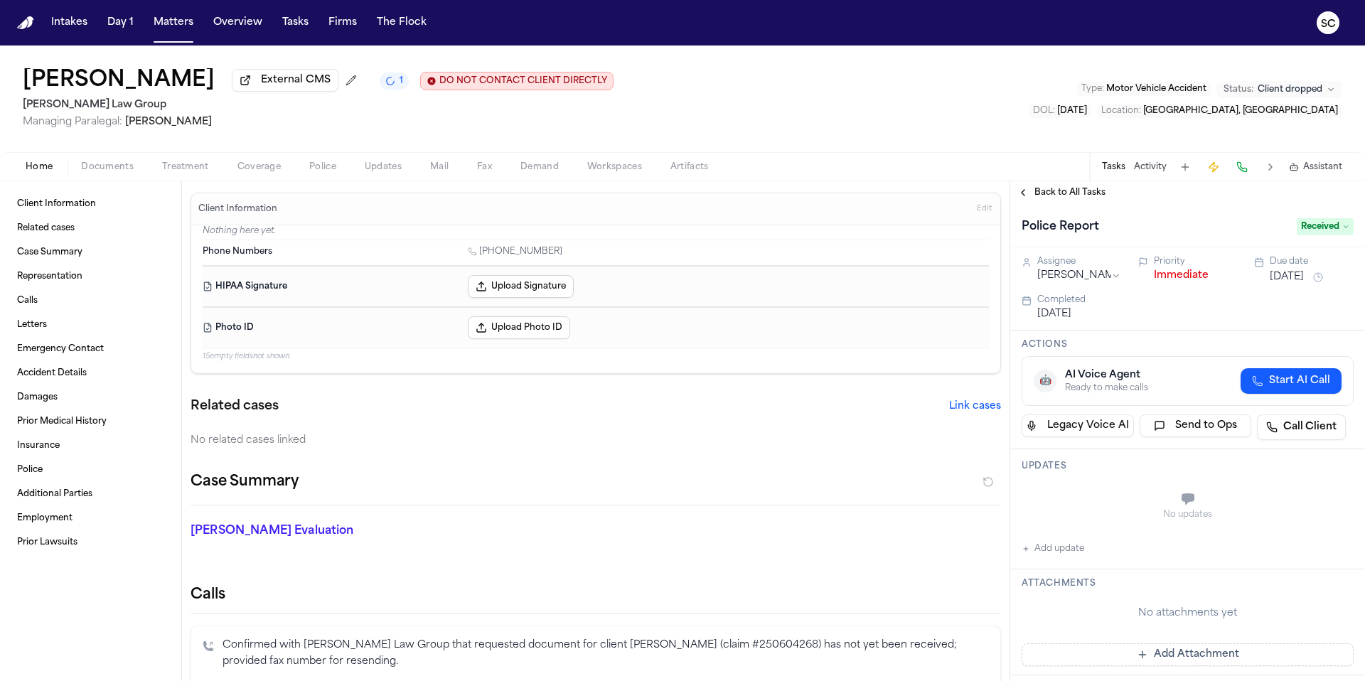
click at [117, 176] on span "button" at bounding box center [107, 174] width 70 height 1
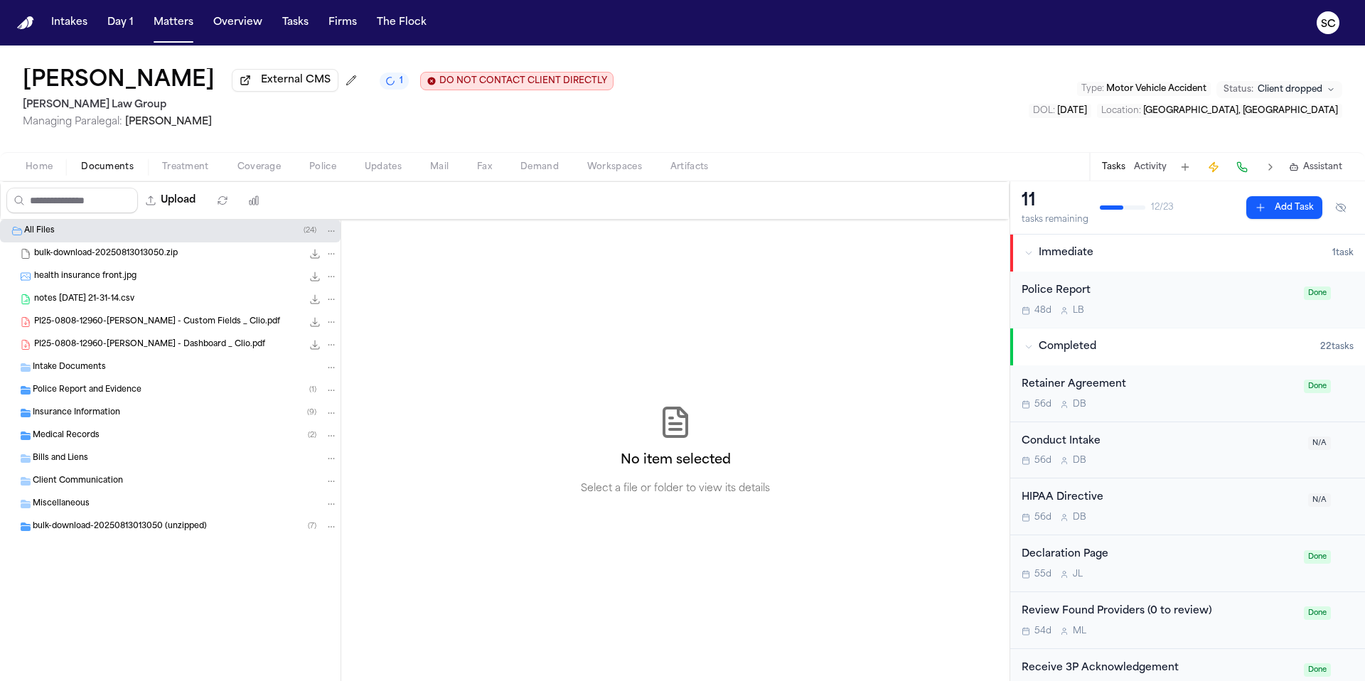
click at [104, 393] on span "Police Report and Evidence" at bounding box center [87, 391] width 109 height 12
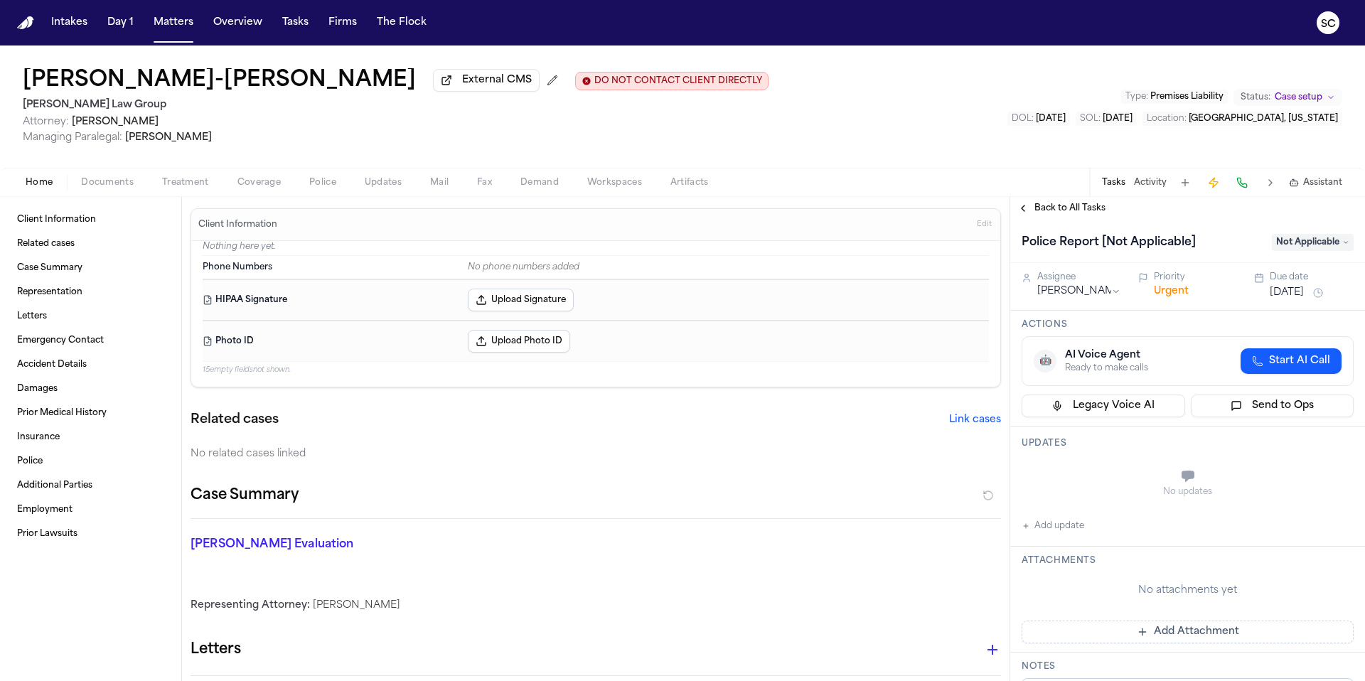
click at [337, 186] on button "Police" at bounding box center [322, 182] width 55 height 17
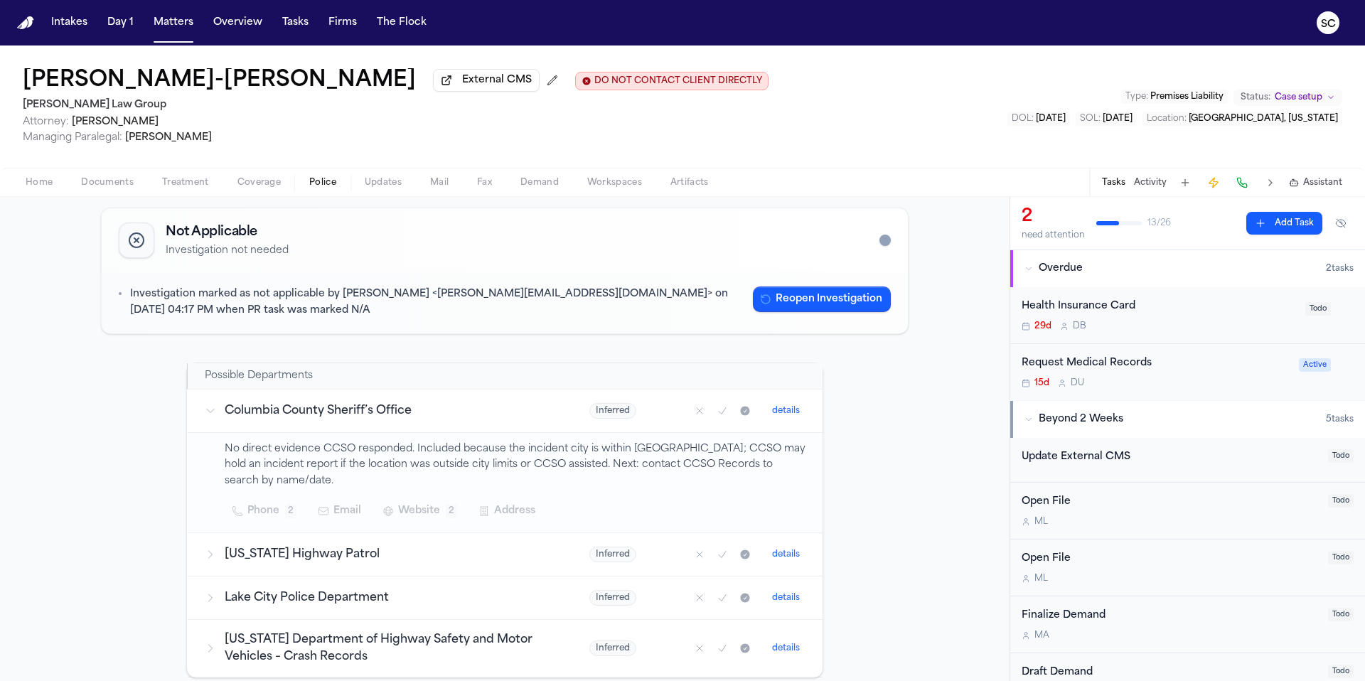
scroll to position [94, 0]
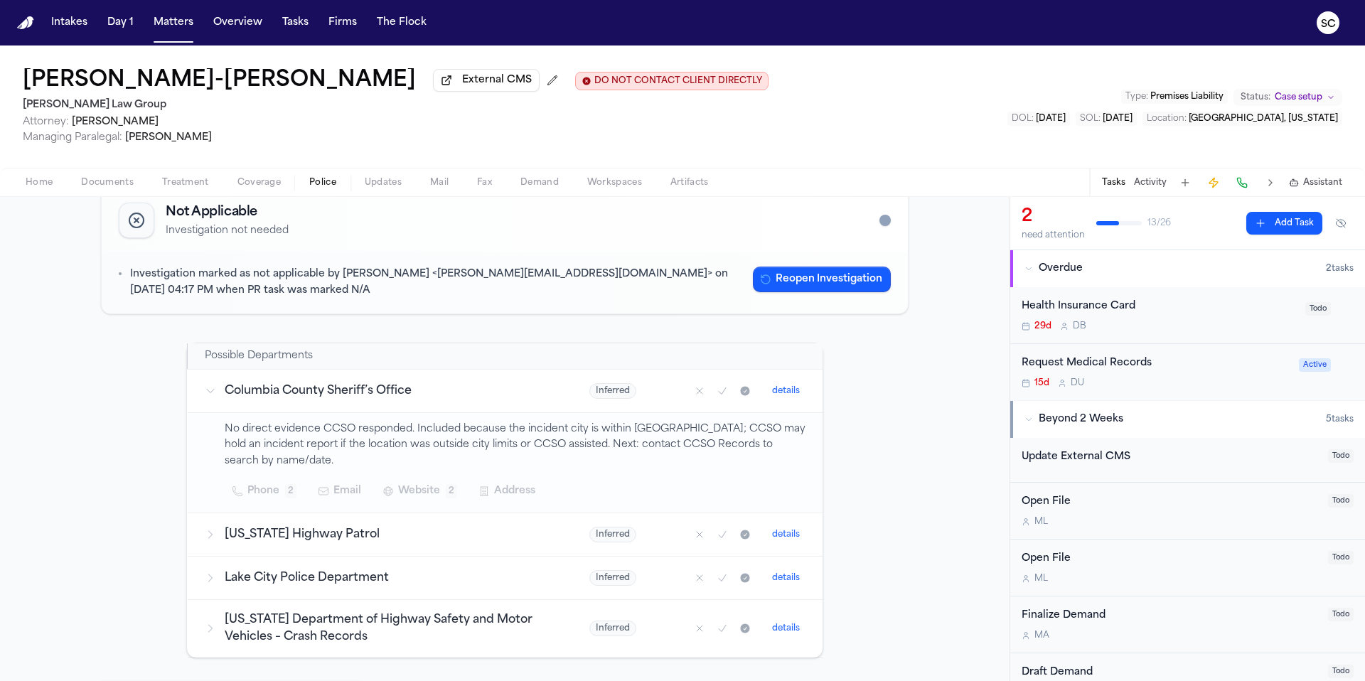
click at [37, 186] on span "Home" at bounding box center [39, 182] width 27 height 11
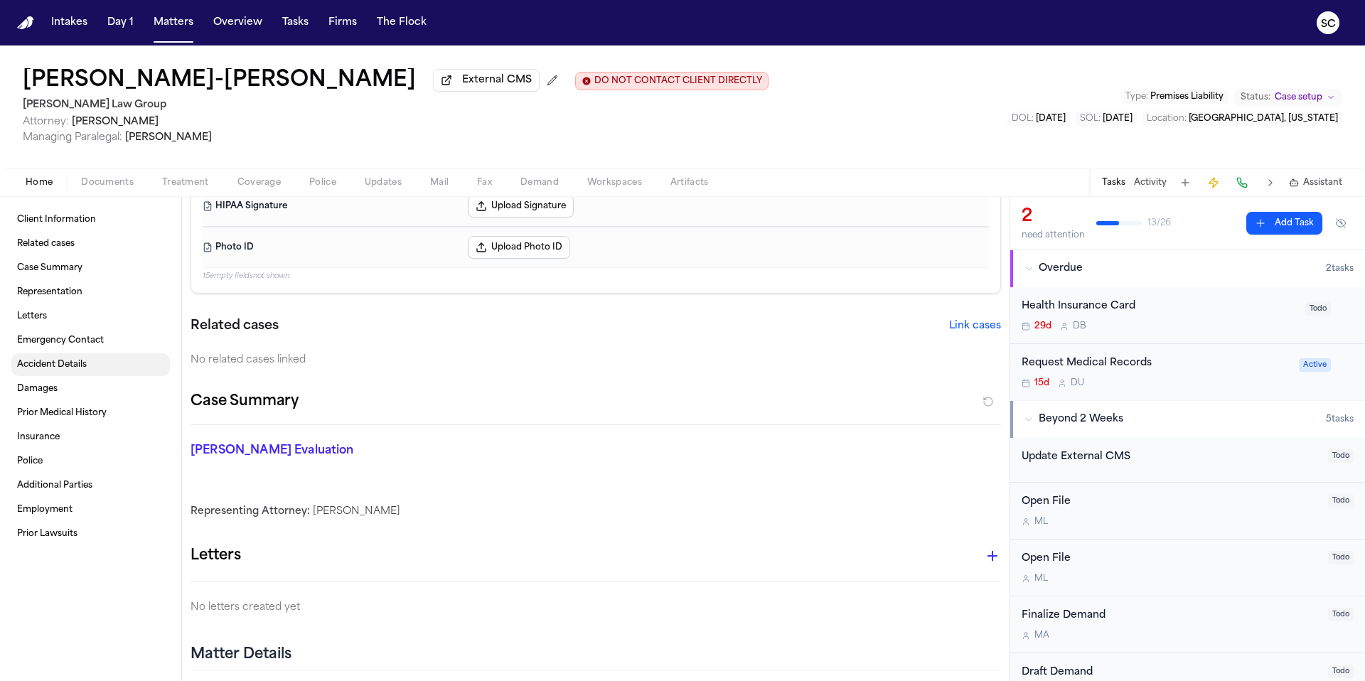
click at [58, 370] on span "Accident Details" at bounding box center [52, 364] width 70 height 11
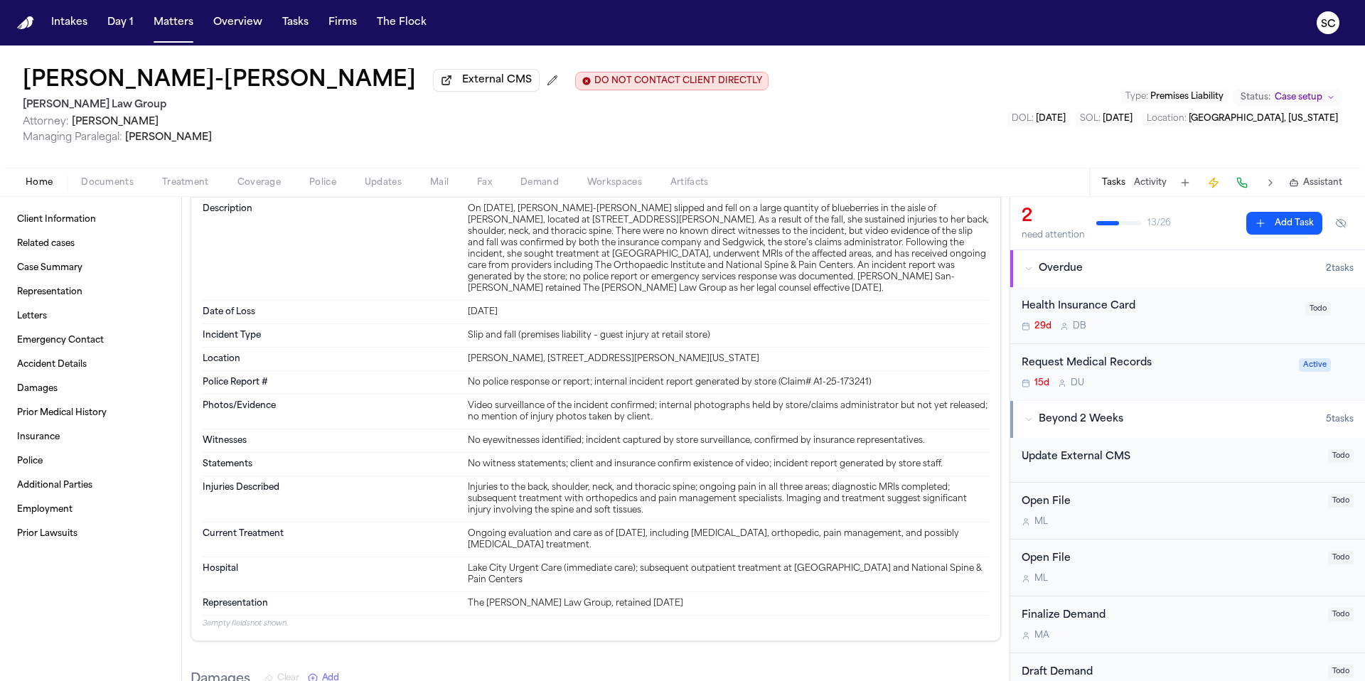
scroll to position [739, 0]
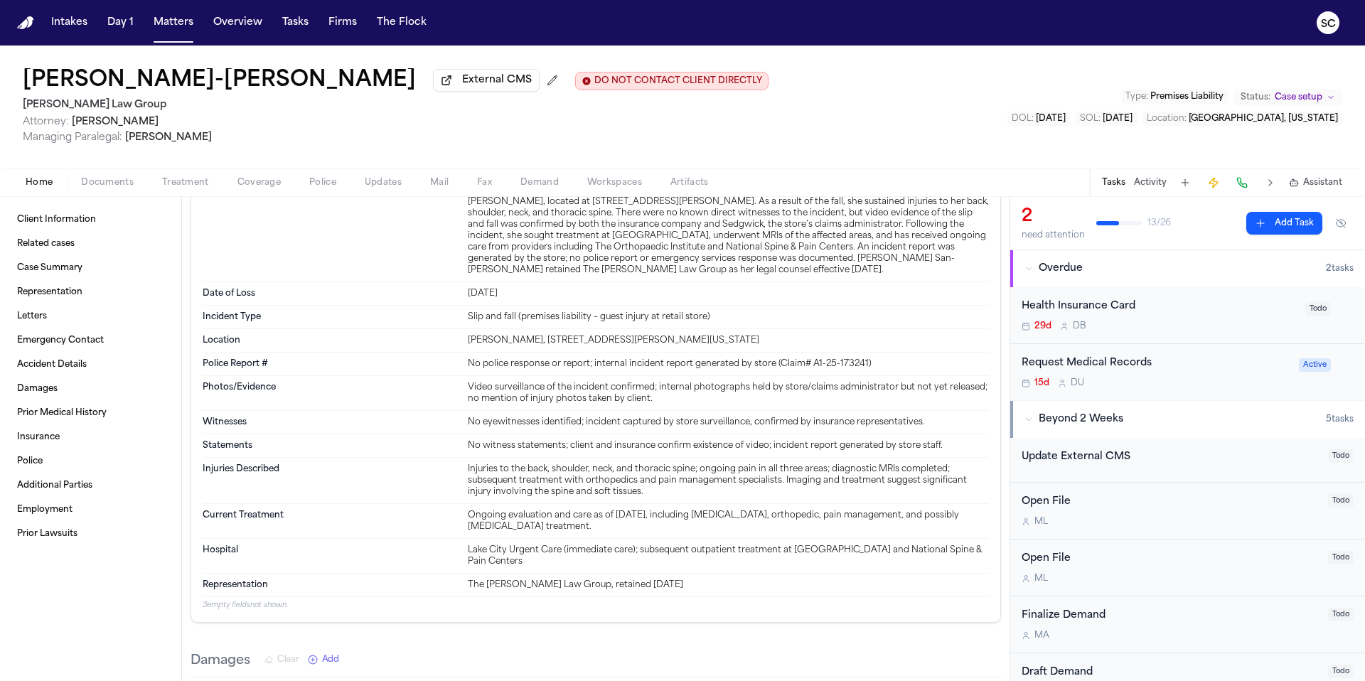
click at [109, 188] on span "Documents" at bounding box center [107, 182] width 53 height 11
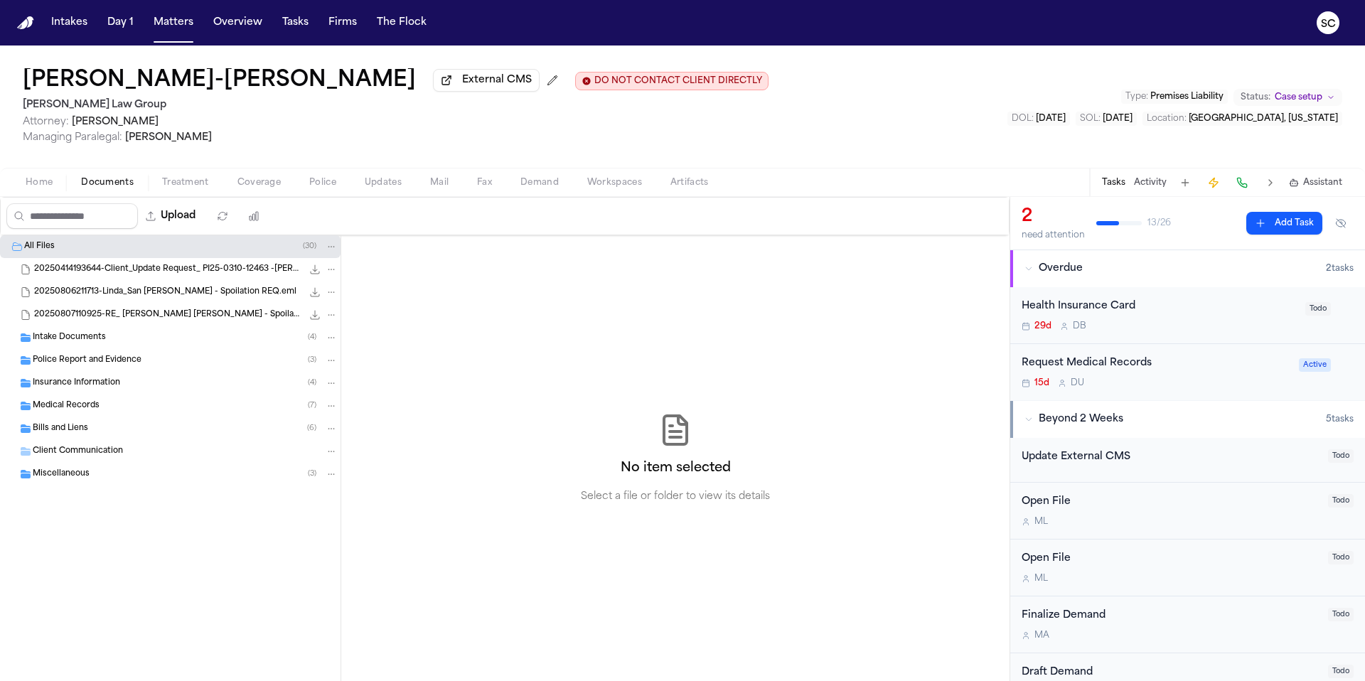
click at [108, 389] on span "Insurance Information" at bounding box center [76, 383] width 87 height 12
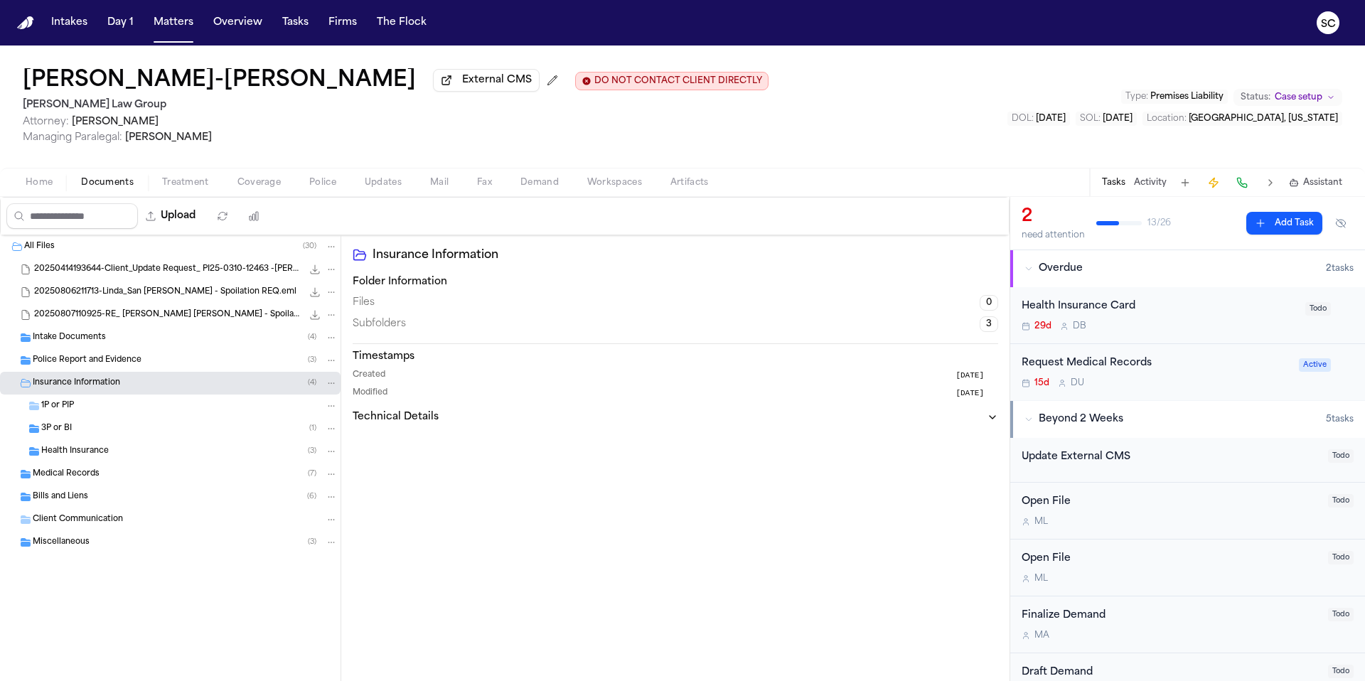
click at [82, 431] on div "3P or BI ( 1 )" at bounding box center [189, 428] width 296 height 13
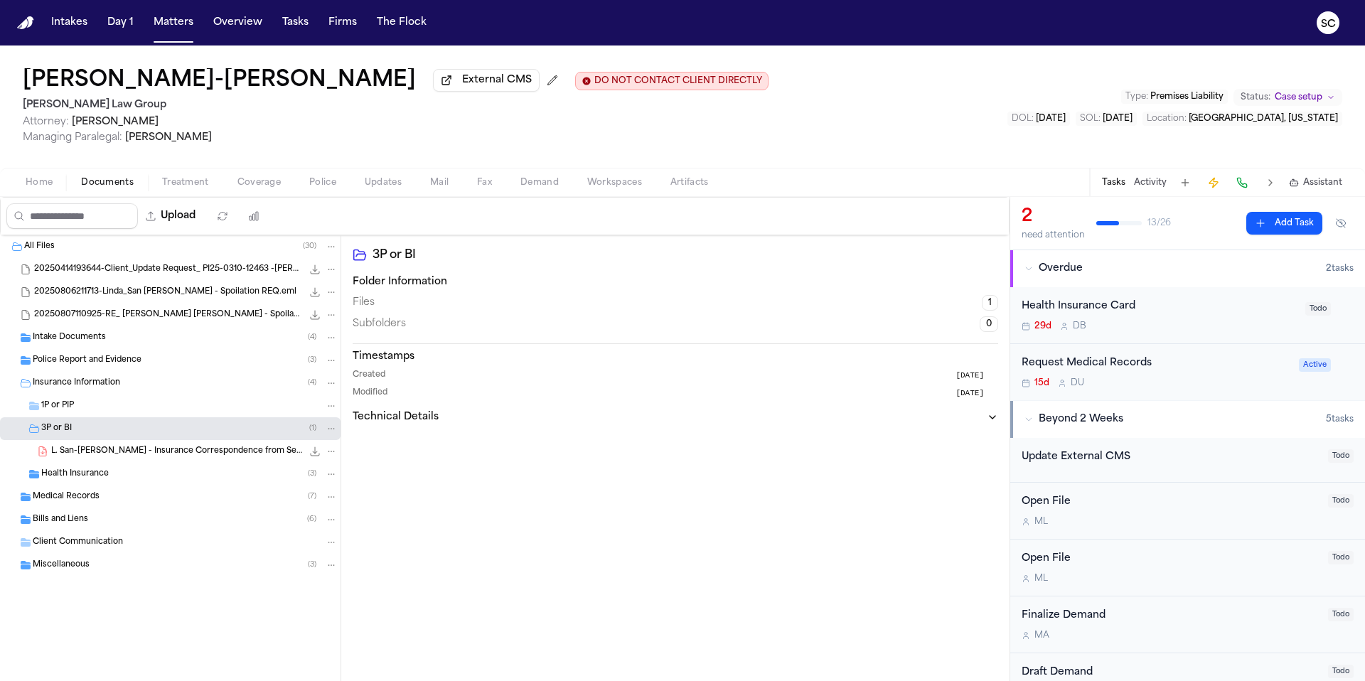
click at [82, 412] on div "1P or PIP" at bounding box center [189, 405] width 296 height 13
click at [72, 338] on span "Intake Documents" at bounding box center [69, 338] width 73 height 12
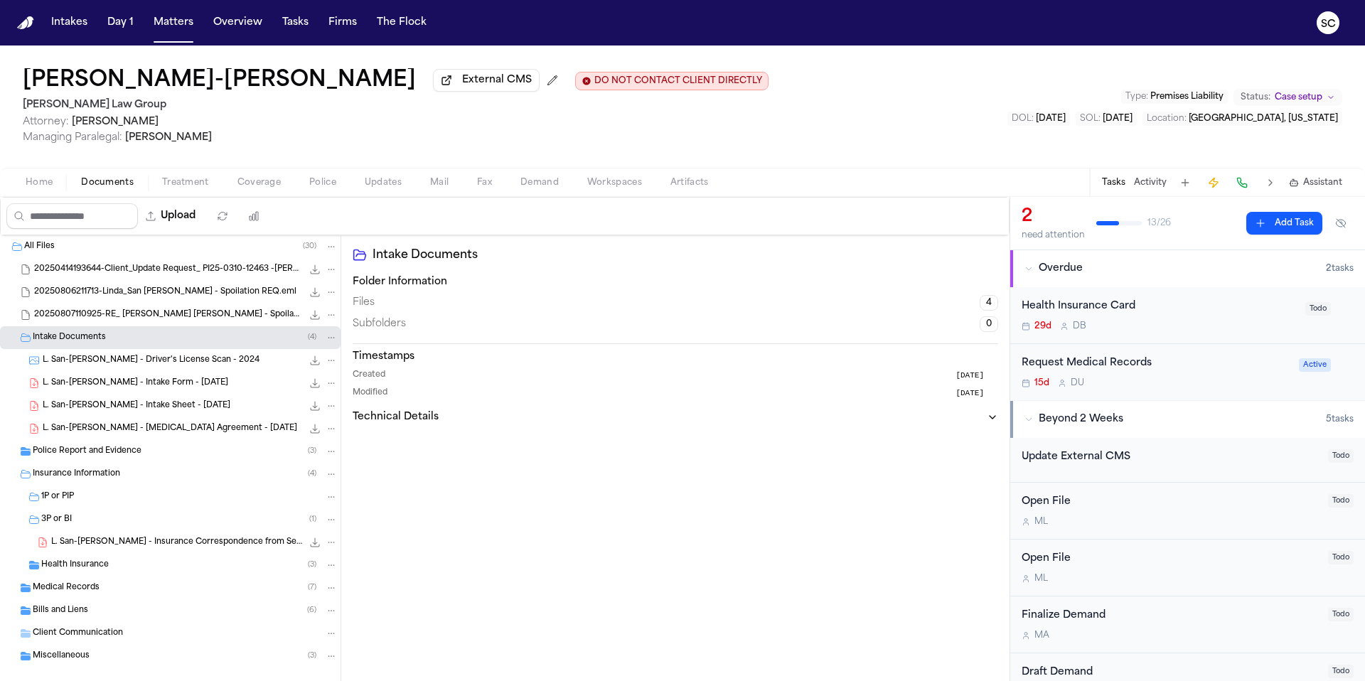
click at [134, 362] on span "L. San-[PERSON_NAME] - Driver's License Scan - 2024" at bounding box center [151, 361] width 217 height 12
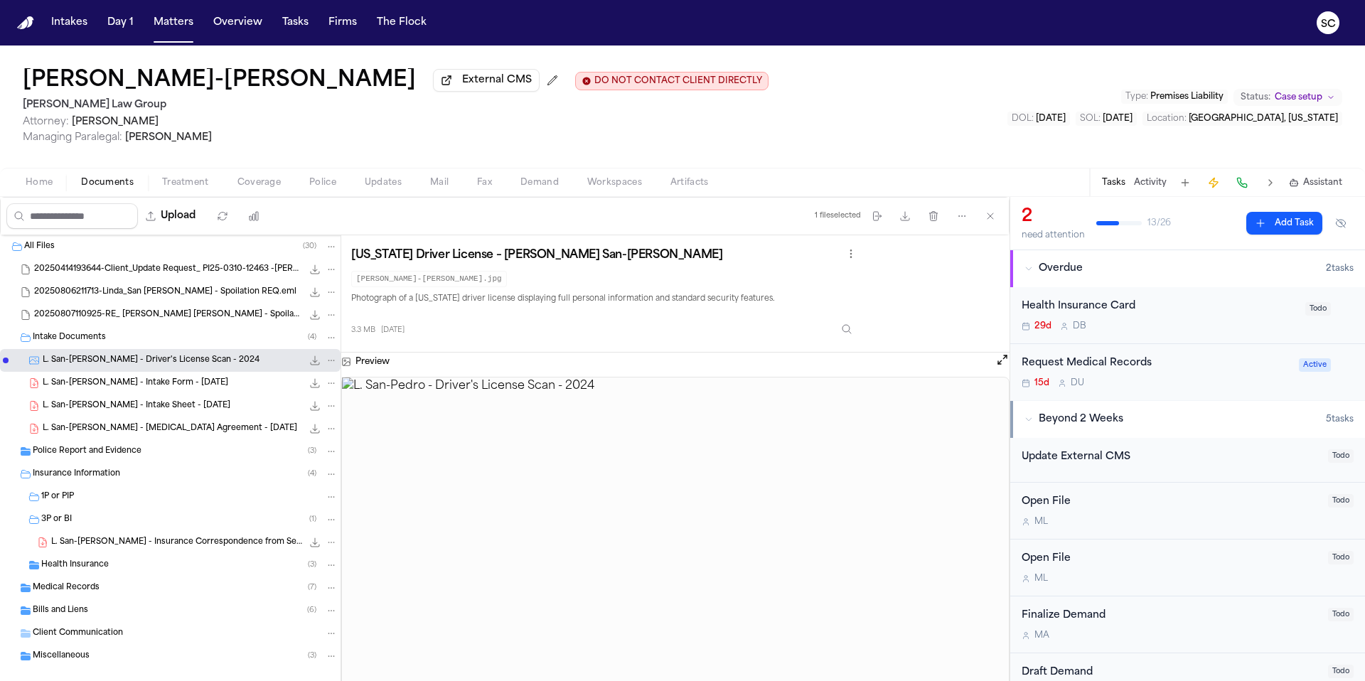
click at [692, 507] on img at bounding box center [675, 547] width 667 height 341
click at [852, 333] on icon "Inspect" at bounding box center [846, 328] width 11 height 11
click at [135, 404] on span "L. San-[PERSON_NAME] - Intake Sheet - [DATE]" at bounding box center [137, 406] width 188 height 12
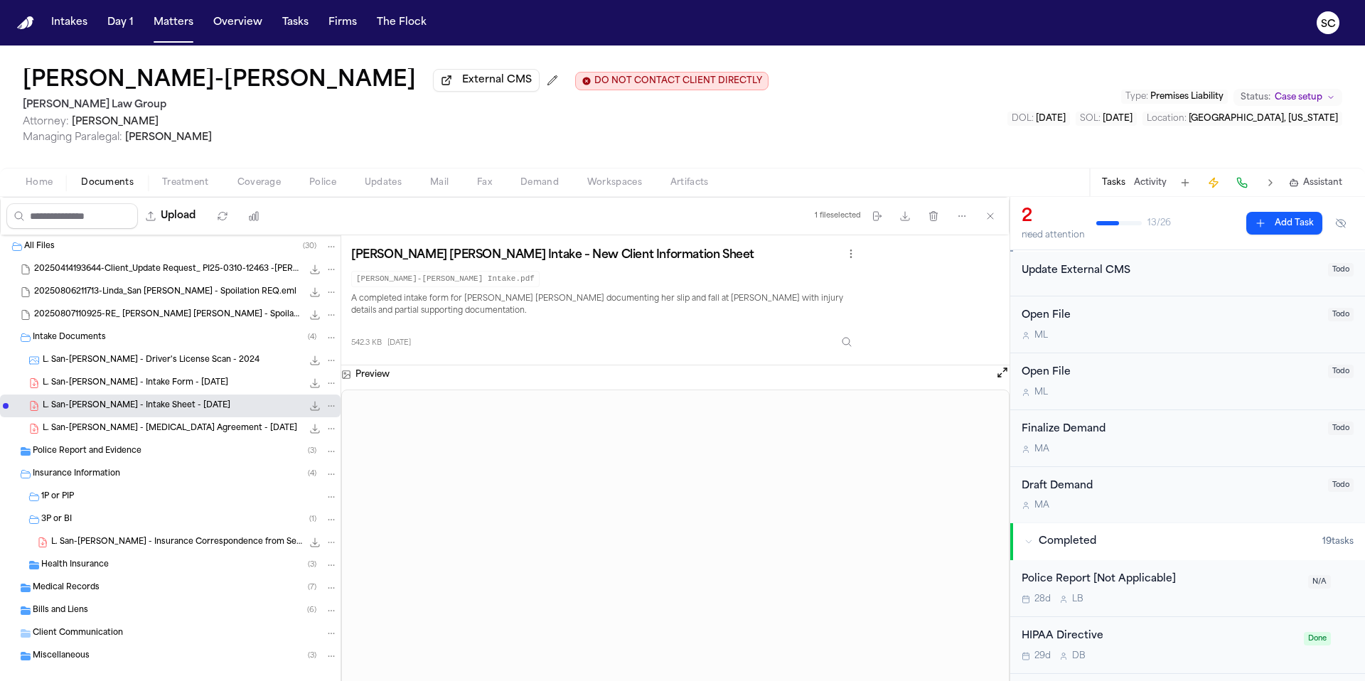
scroll to position [186, 0]
click at [1235, 612] on div "Police Report [Not Applicable] 28d L B N/A" at bounding box center [1187, 589] width 355 height 57
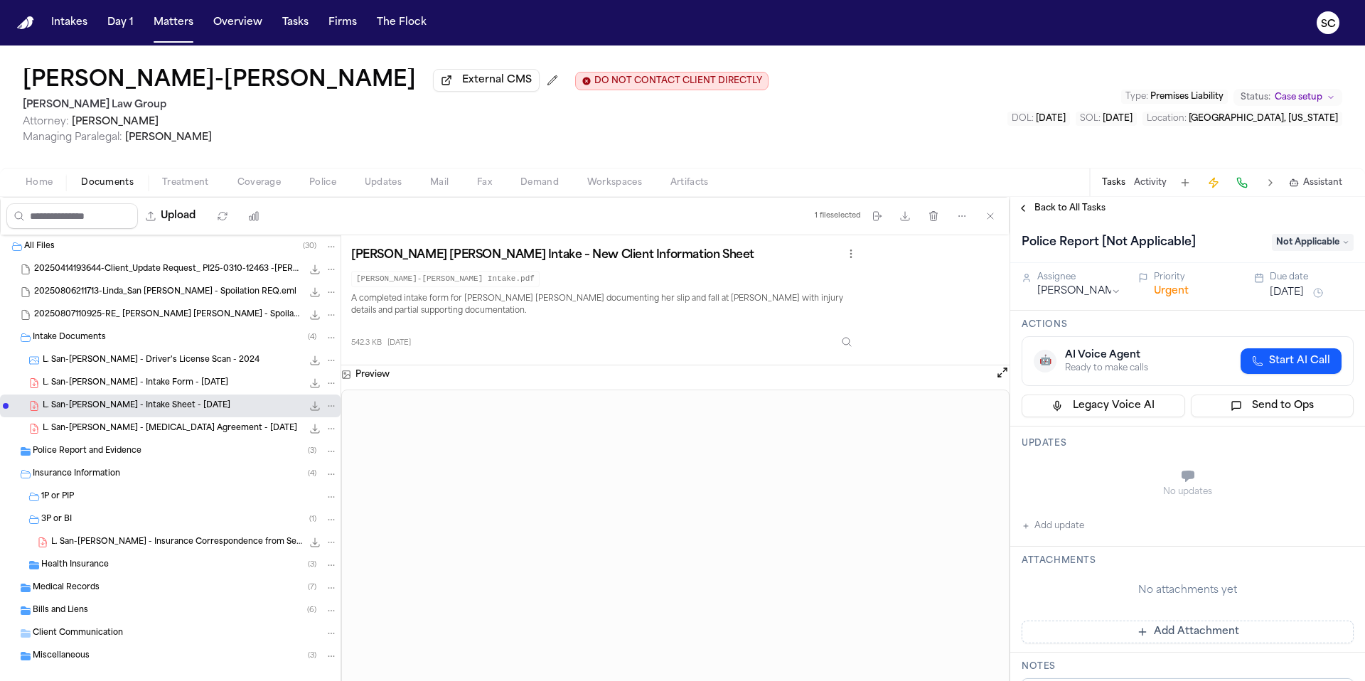
click at [1065, 531] on button "Add update" at bounding box center [1052, 525] width 63 height 17
click at [1083, 471] on textarea "Add your update" at bounding box center [1195, 477] width 303 height 28
type textarea "**********"
click at [1299, 246] on span "Not Applicable" at bounding box center [1313, 242] width 82 height 17
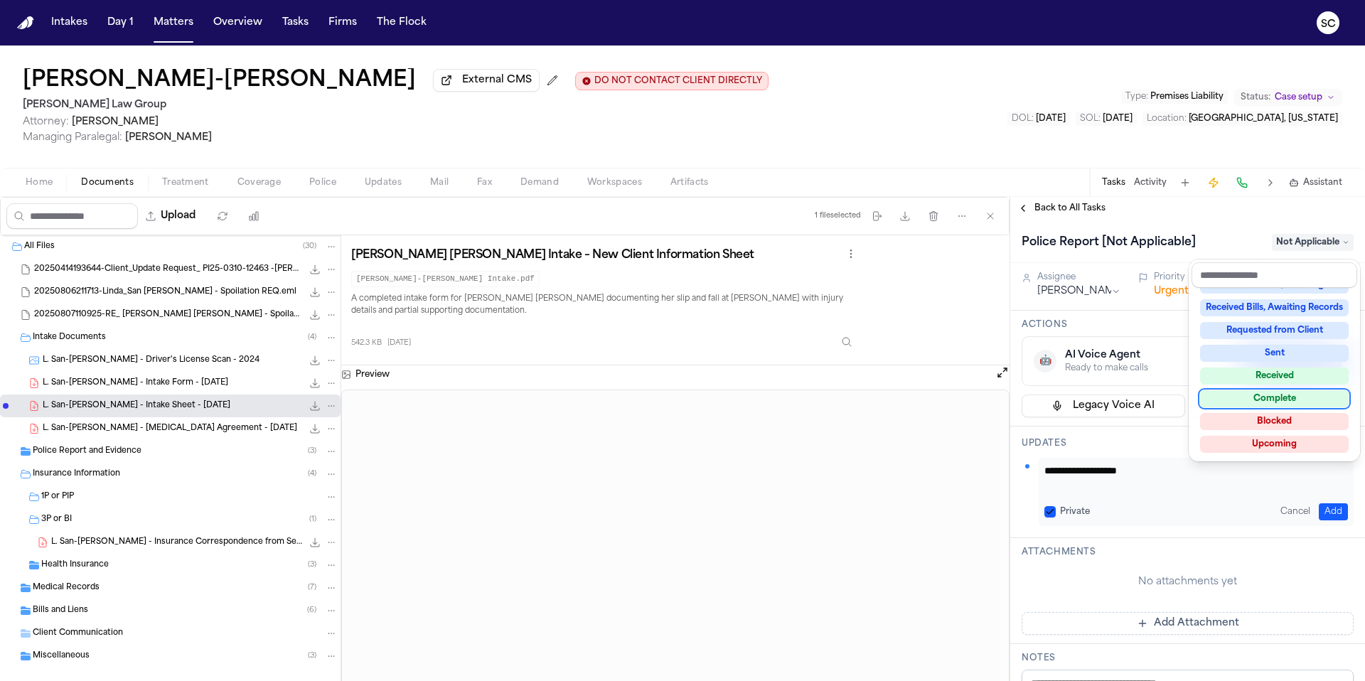
click at [1270, 404] on div "Complete" at bounding box center [1274, 398] width 149 height 17
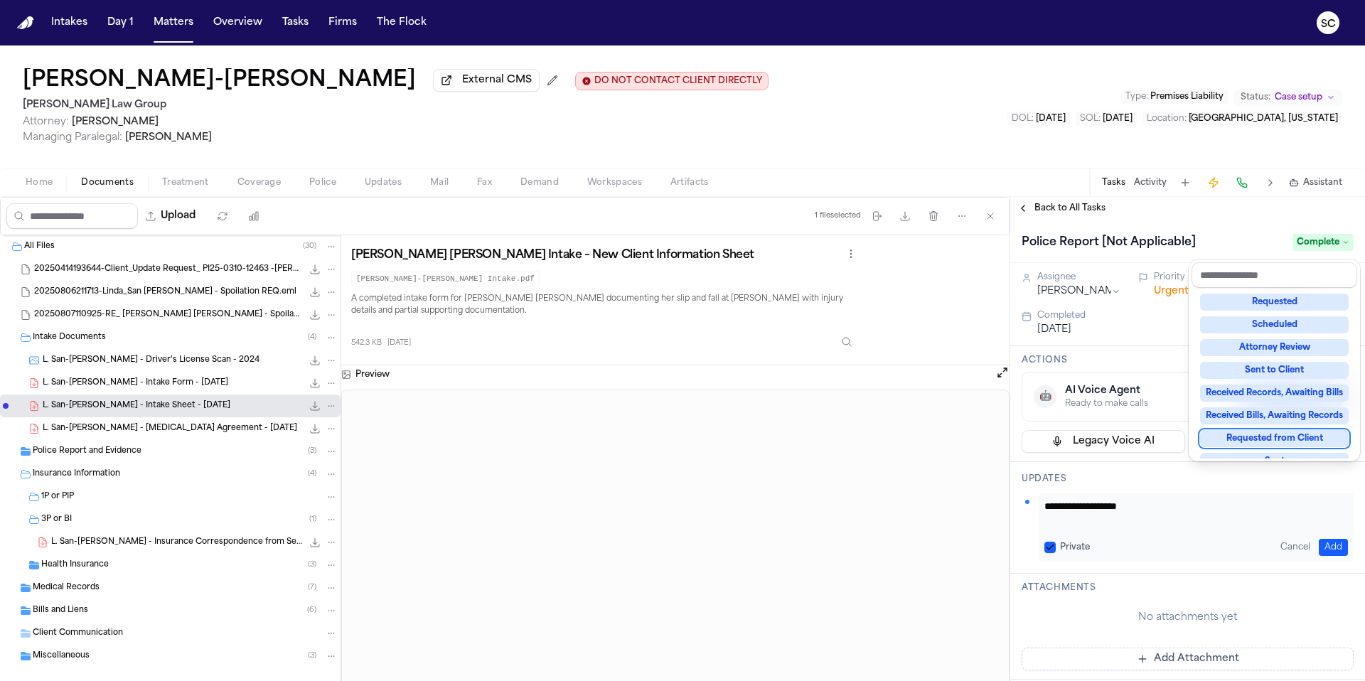
click at [1323, 551] on div "**********" at bounding box center [1187, 666] width 355 height 892
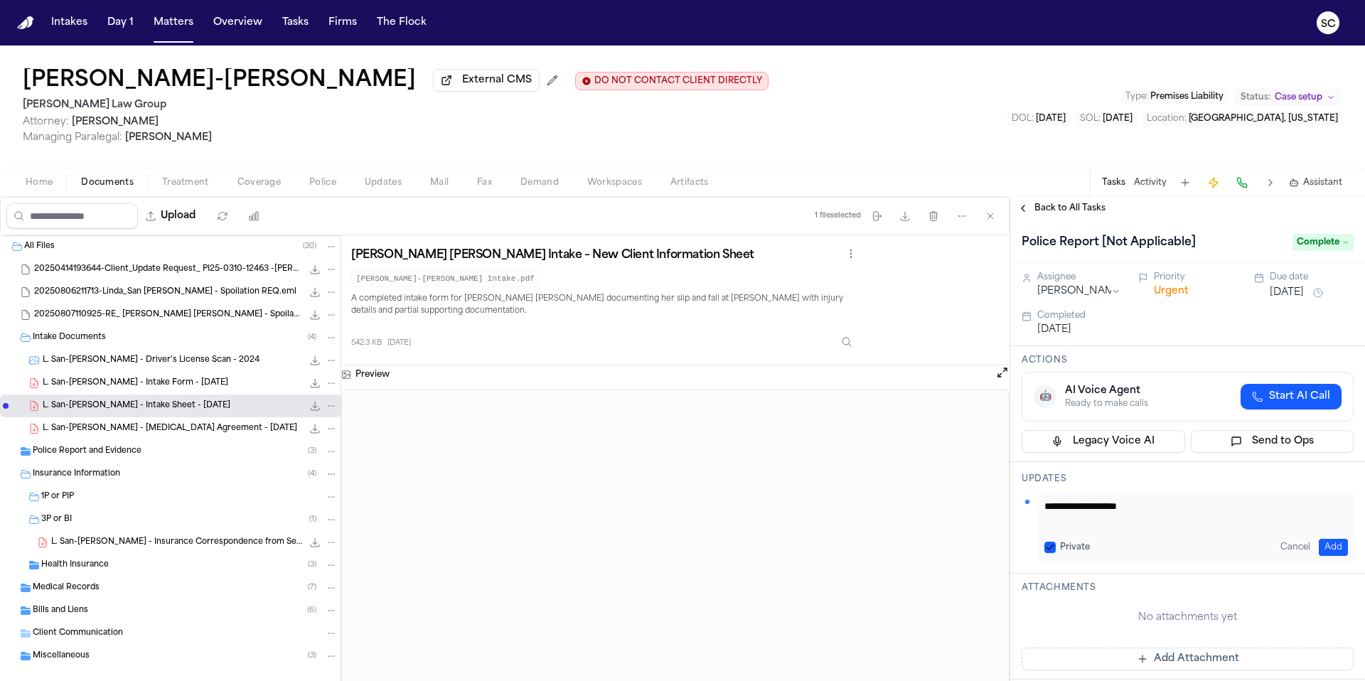
click at [1323, 549] on button "Add" at bounding box center [1332, 547] width 29 height 17
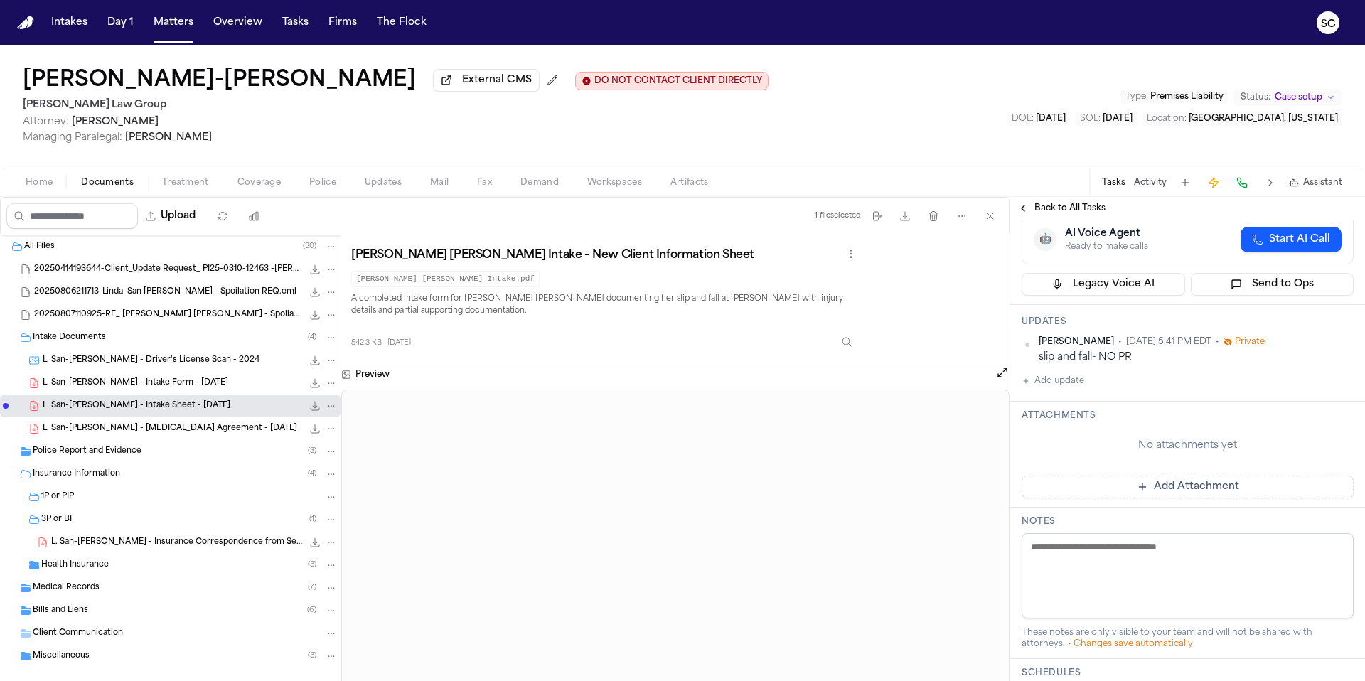
scroll to position [158, 0]
click at [1163, 553] on textarea at bounding box center [1187, 574] width 332 height 85
type textarea "*"
type textarea "**********"
drag, startPoint x: 950, startPoint y: 357, endPoint x: 962, endPoint y: 356, distance: 12.1
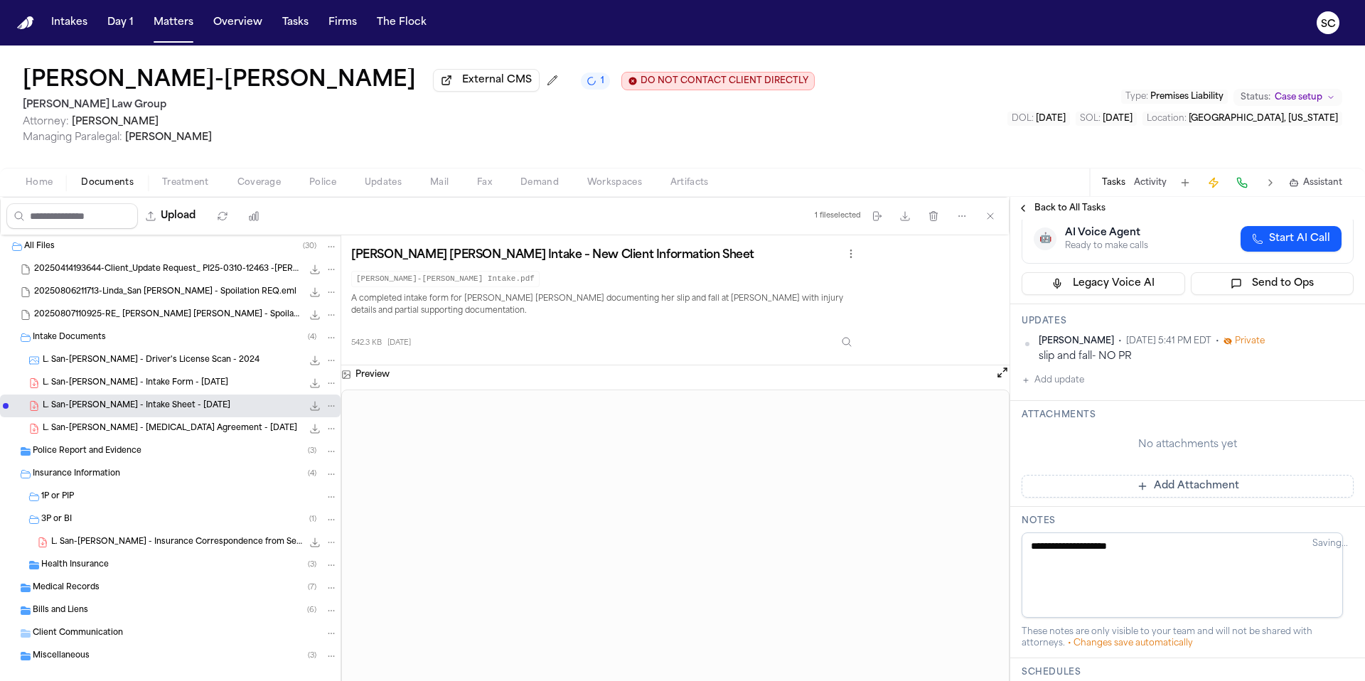
click at [950, 355] on div "[PERSON_NAME] [PERSON_NAME] Intake – New Client Information Sheet [PERSON_NAME]…" at bounding box center [675, 299] width 648 height 109
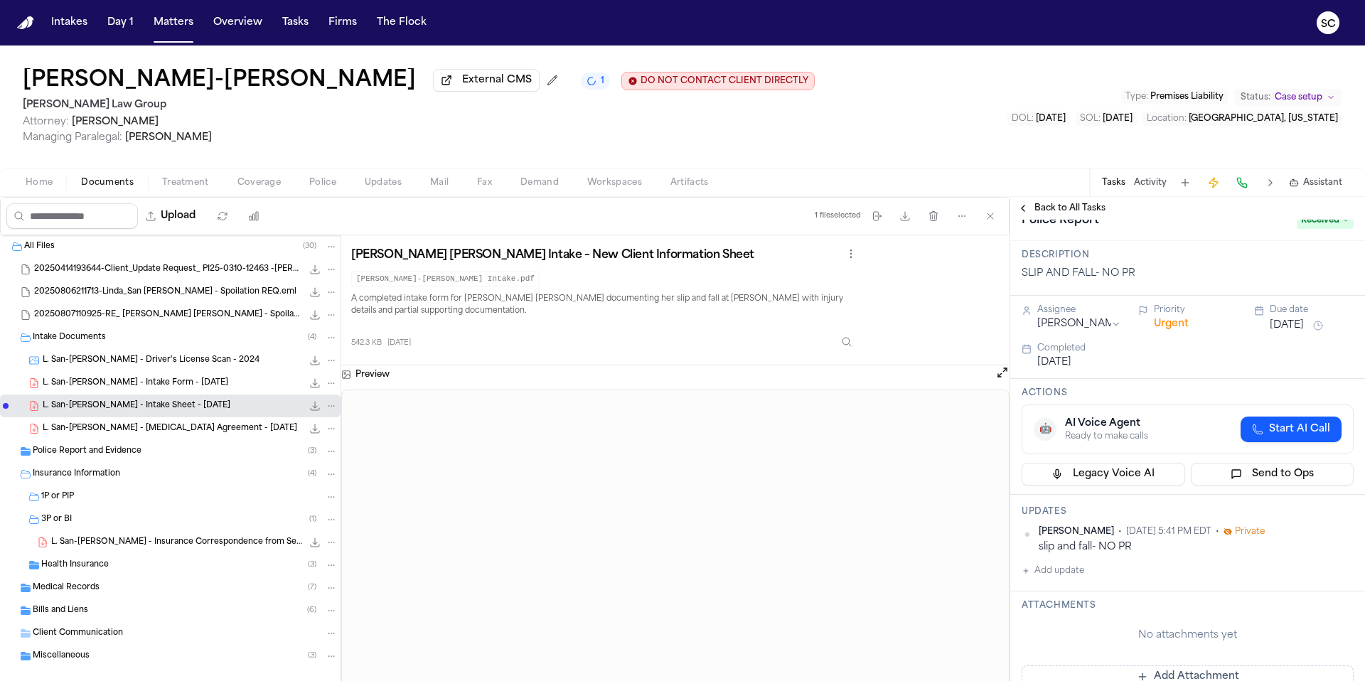
scroll to position [0, 0]
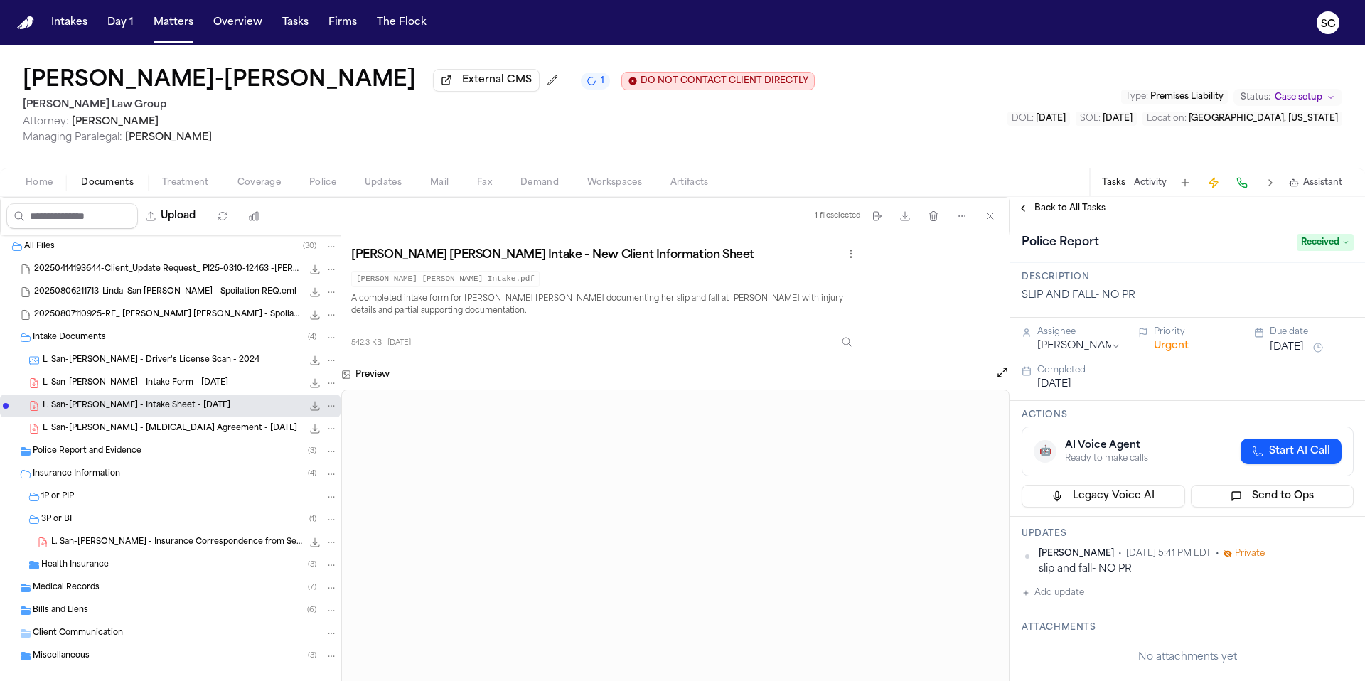
click at [1313, 247] on span "Received" at bounding box center [1324, 242] width 57 height 17
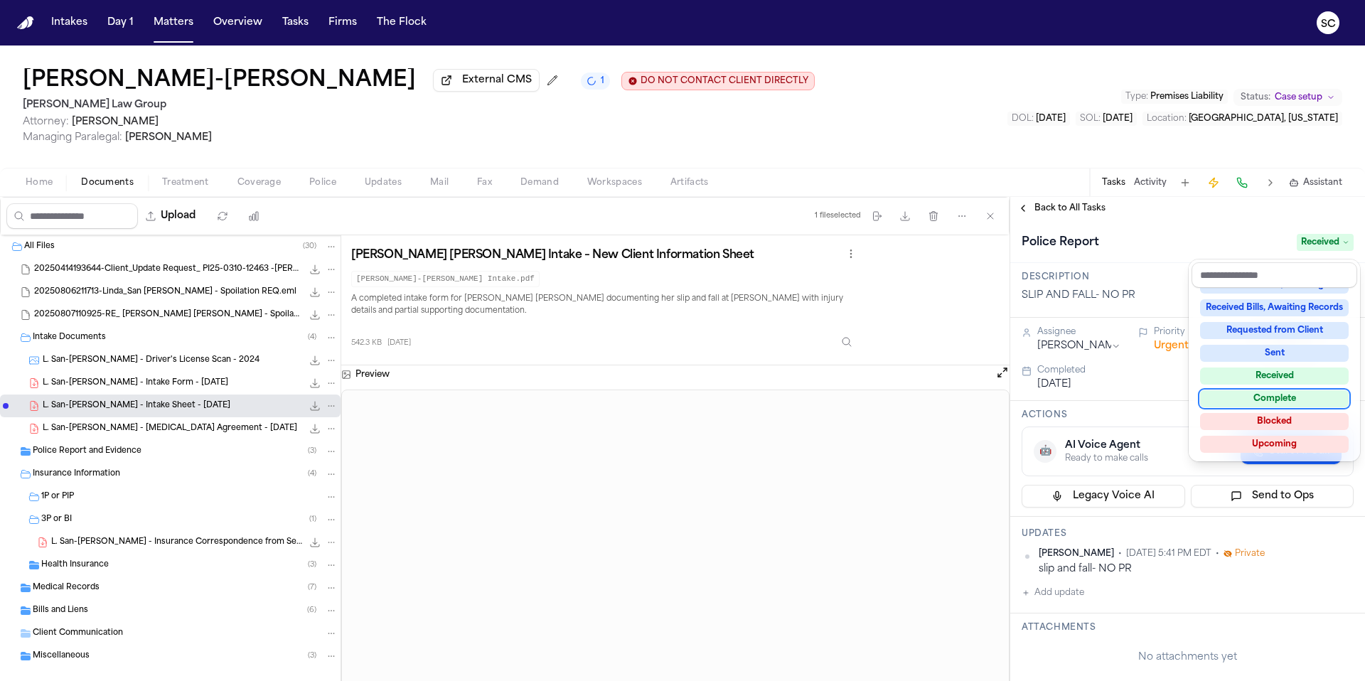
click at [1293, 402] on div "Complete" at bounding box center [1274, 398] width 149 height 17
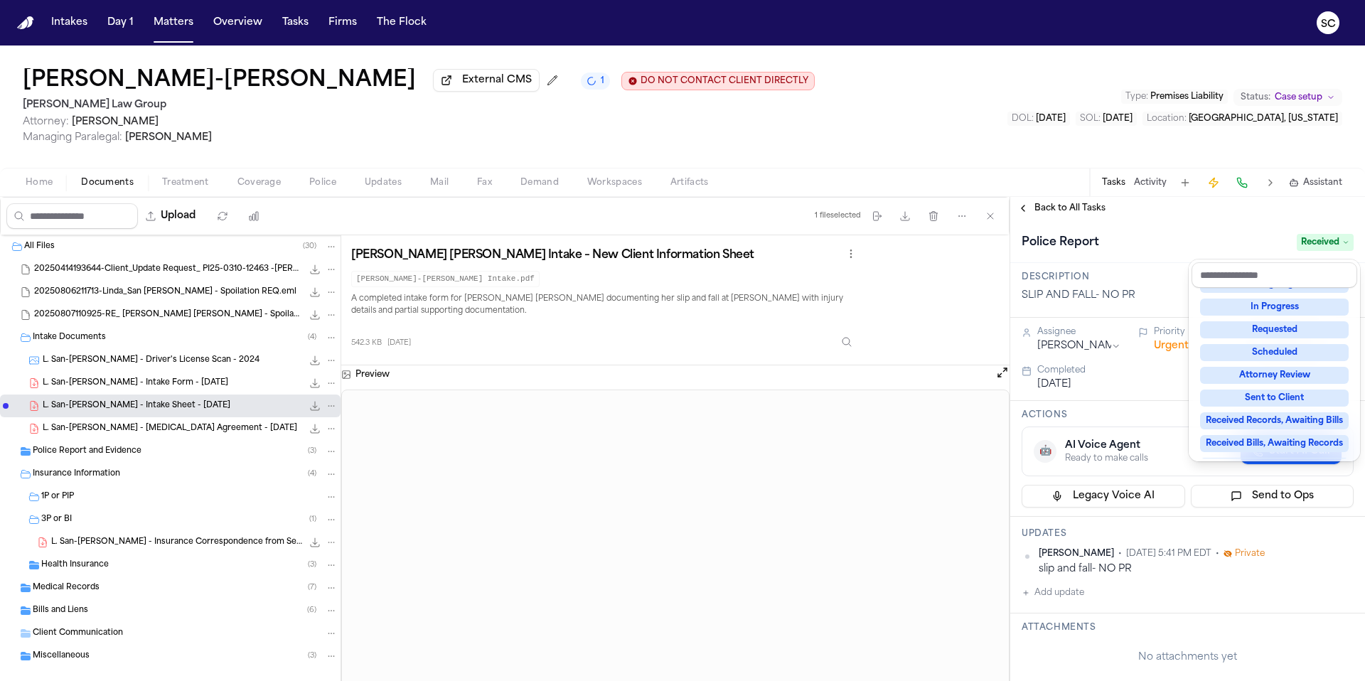
scroll to position [15, 0]
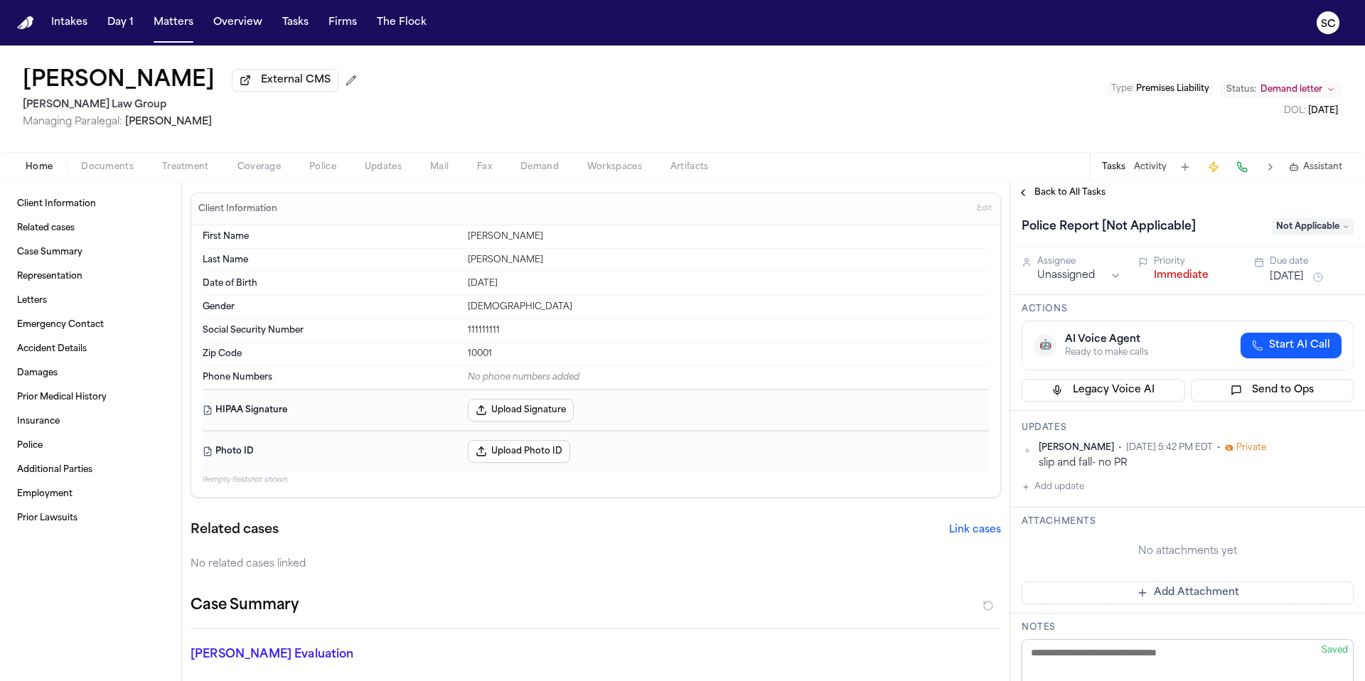
click at [104, 173] on span "Documents" at bounding box center [107, 166] width 53 height 11
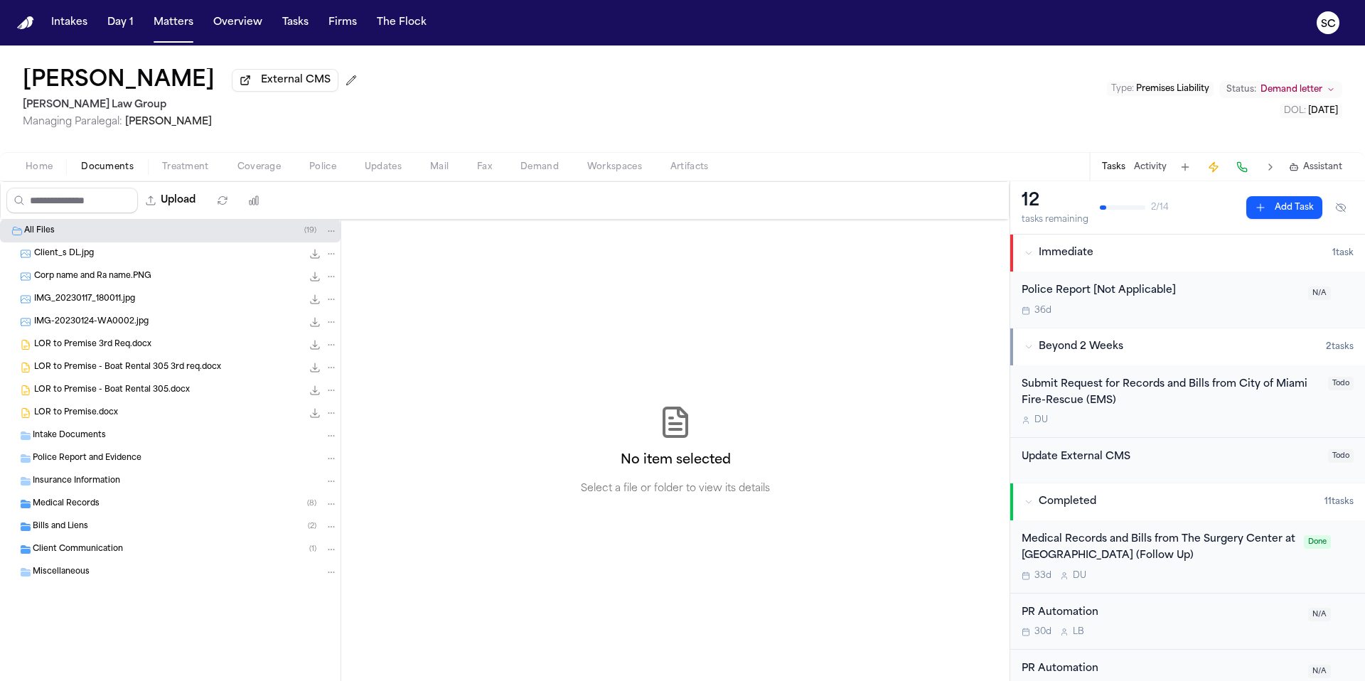
click at [102, 434] on span "Intake Documents" at bounding box center [69, 436] width 73 height 12
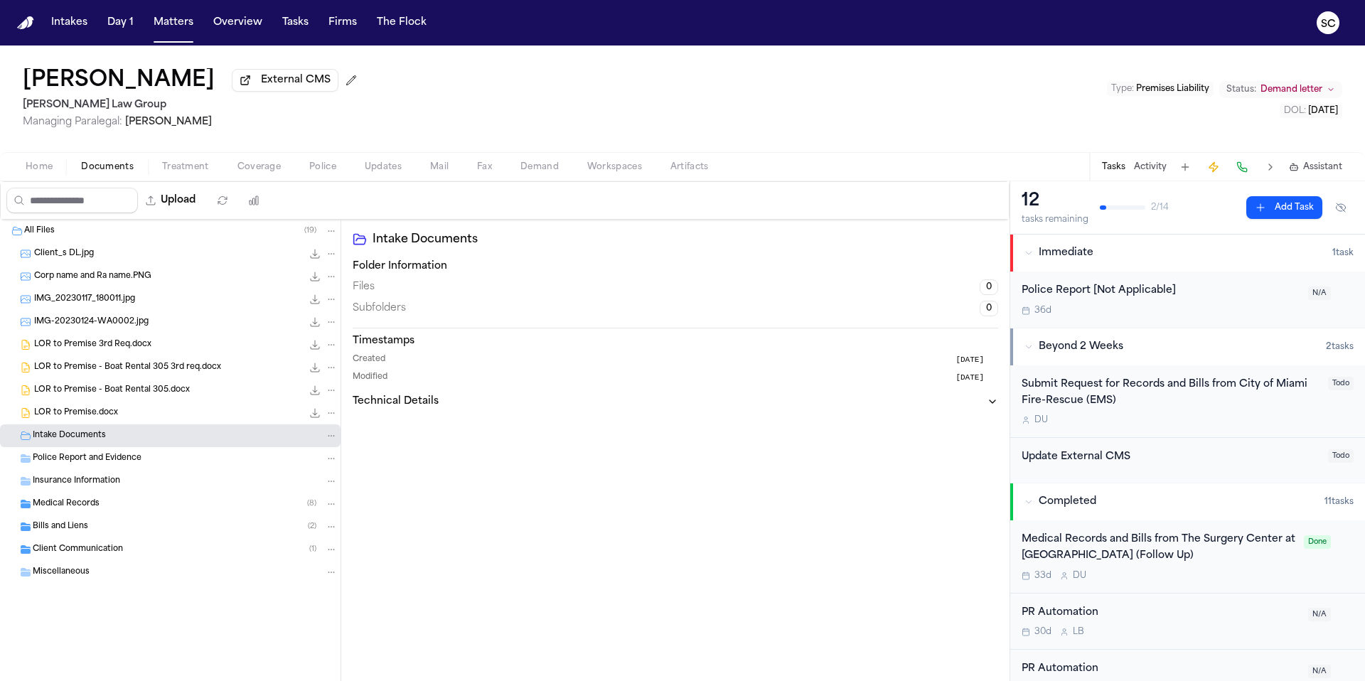
click at [101, 553] on span "Client Communication" at bounding box center [78, 550] width 90 height 12
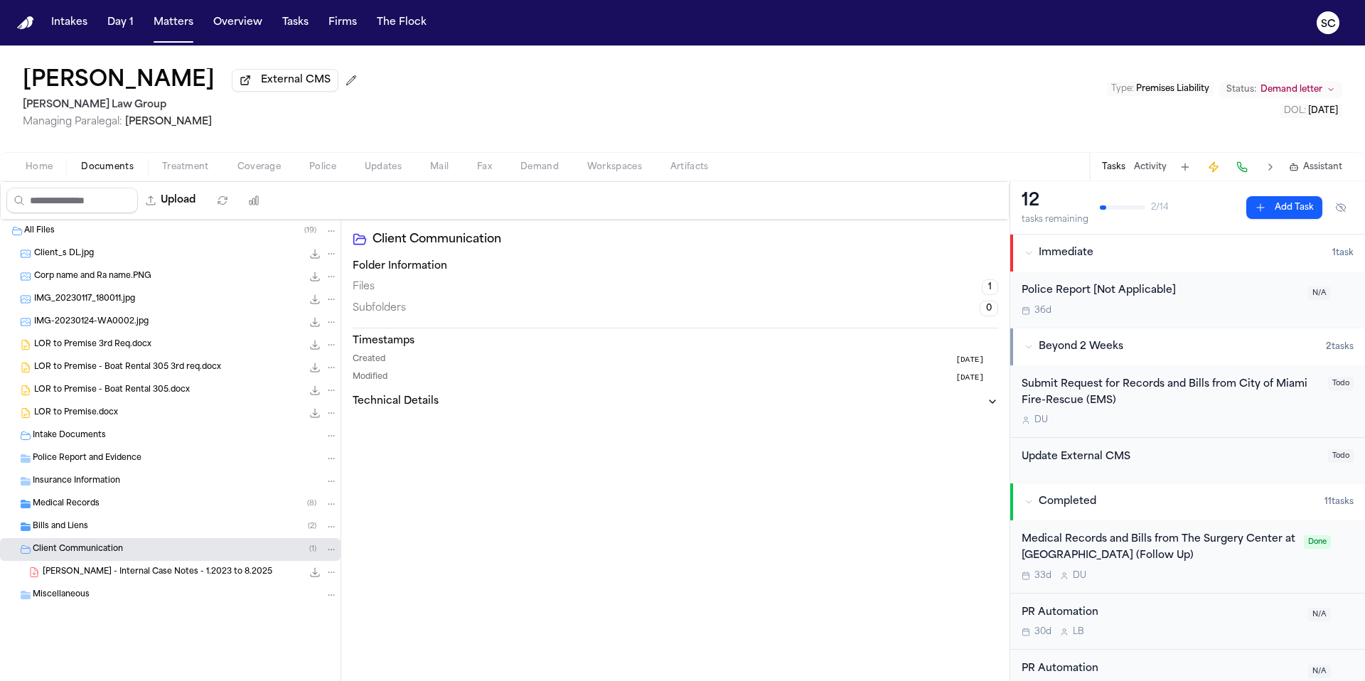
click at [152, 576] on span "D. Santana - Internal Case Notes - 1.2023 to 8.2025" at bounding box center [158, 572] width 230 height 12
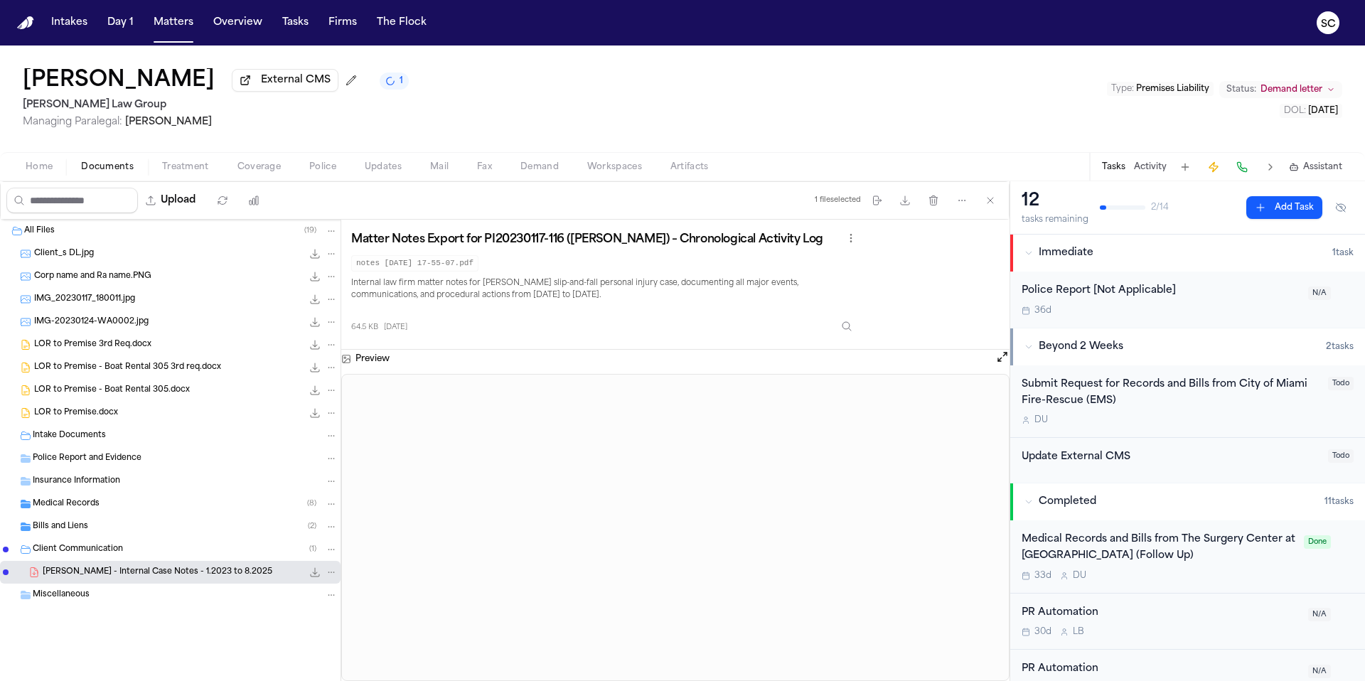
click at [80, 255] on span "Client_s DL.jpg" at bounding box center [64, 254] width 60 height 12
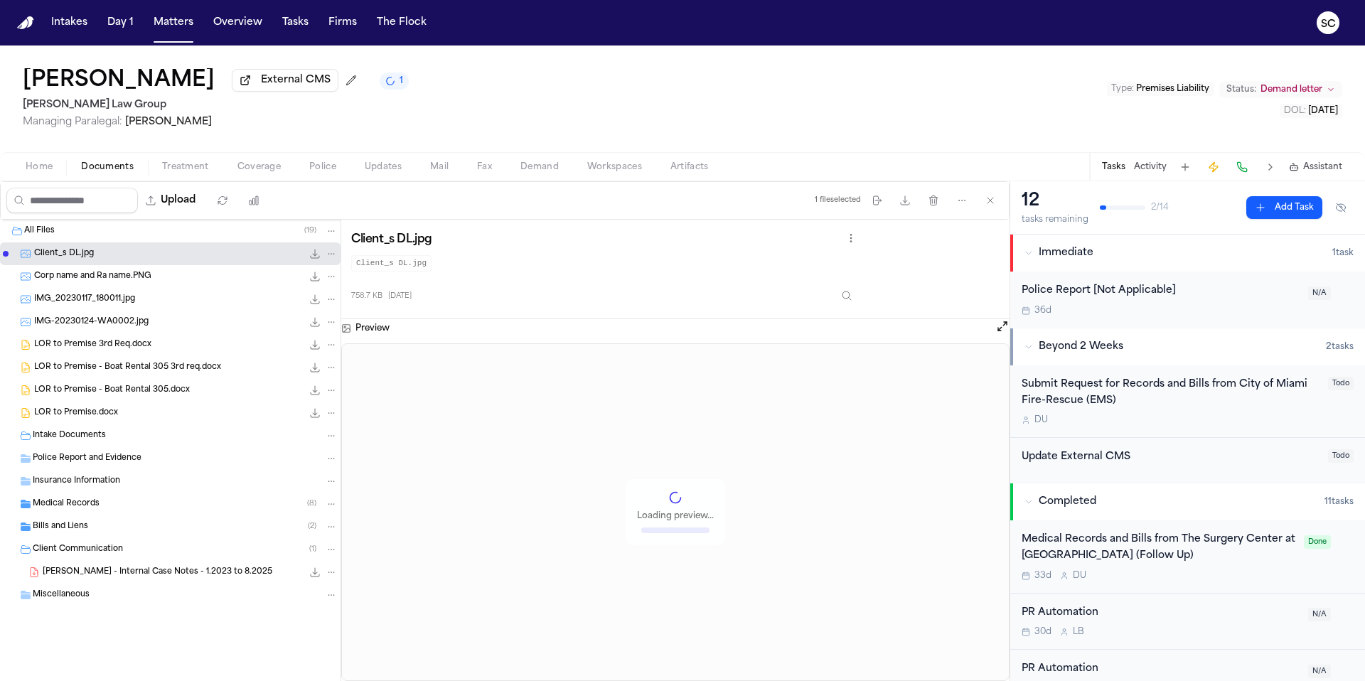
click at [104, 283] on span "Corp name and Ra name.PNG" at bounding box center [92, 277] width 117 height 12
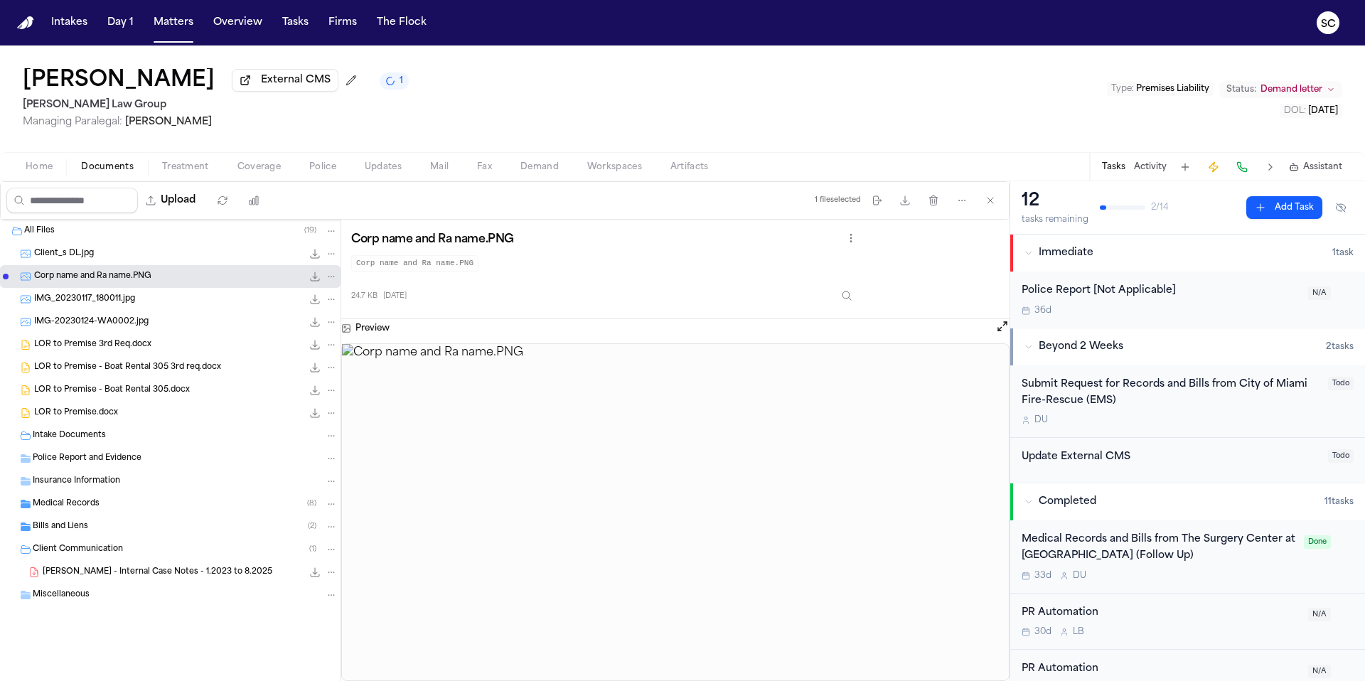
click at [119, 301] on span "IMG_20230117_180011.jpg" at bounding box center [84, 300] width 101 height 12
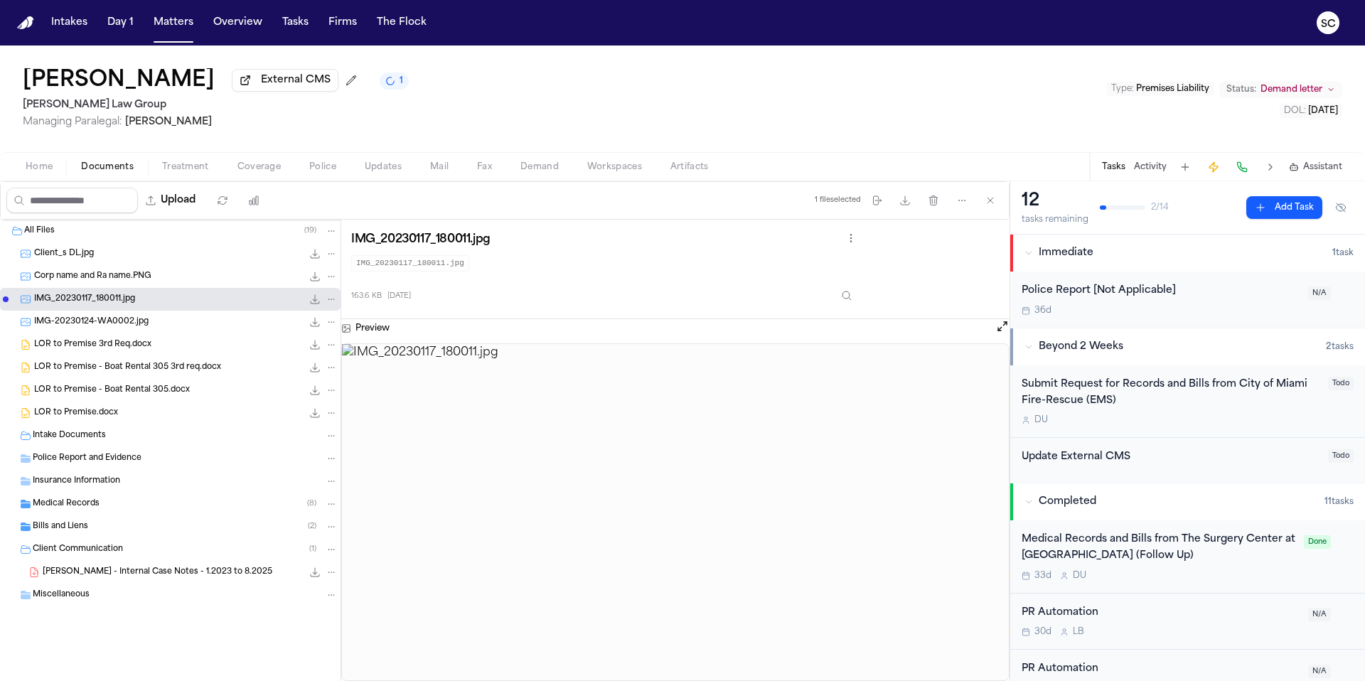
click at [123, 323] on span "IMG-20230124-WA0002.jpg" at bounding box center [91, 322] width 114 height 12
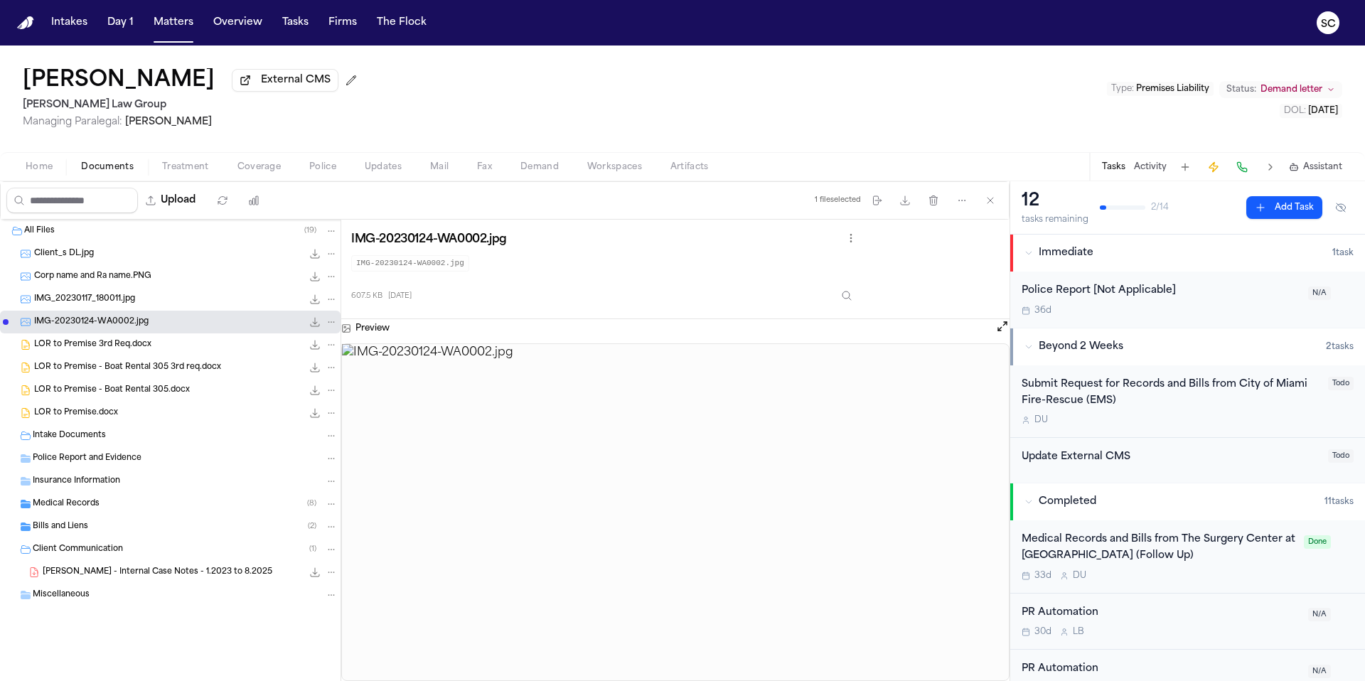
click at [1182, 315] on div "36d" at bounding box center [1160, 310] width 278 height 11
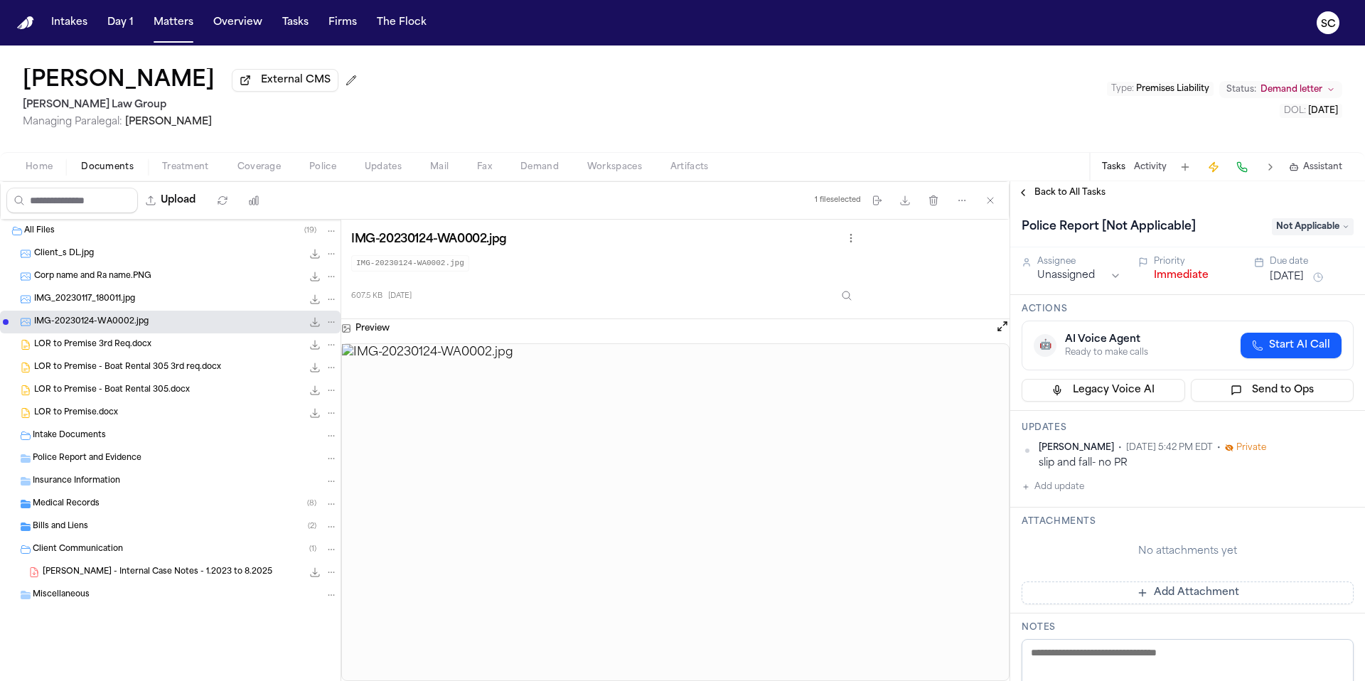
click at [55, 171] on button "Home" at bounding box center [38, 166] width 55 height 17
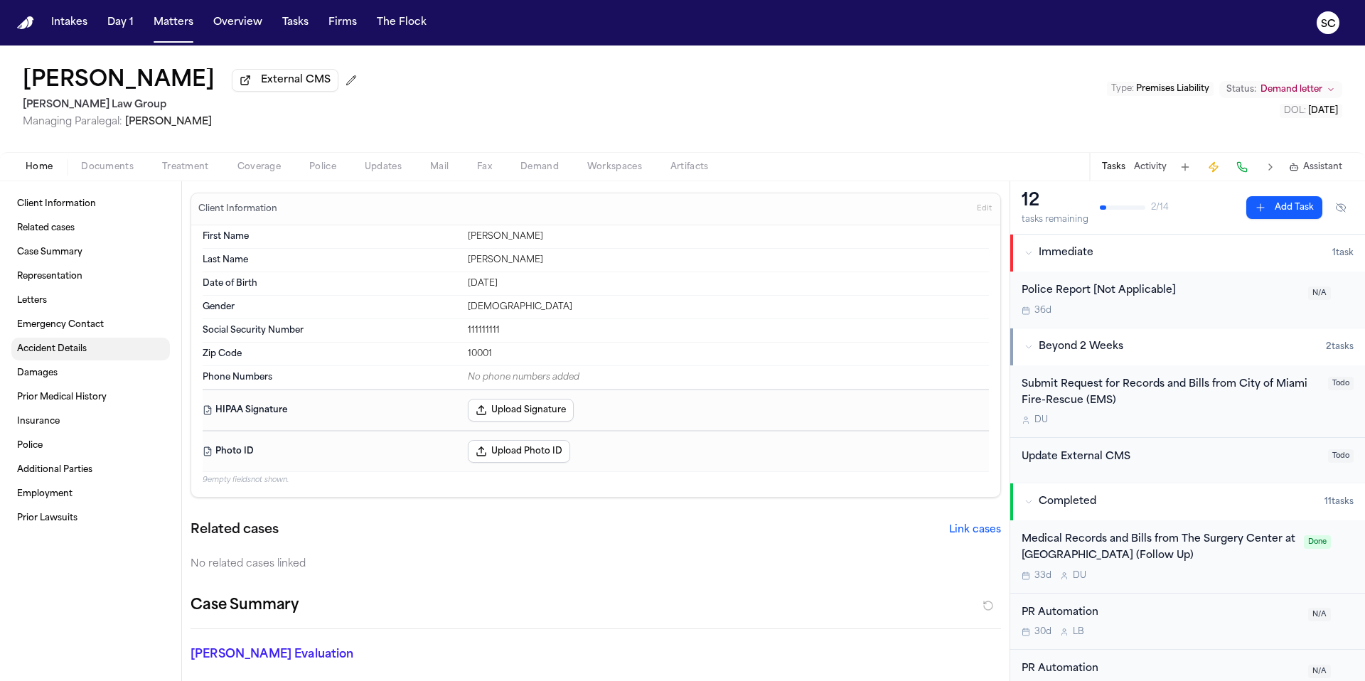
click at [72, 350] on span "Accident Details" at bounding box center [52, 348] width 70 height 11
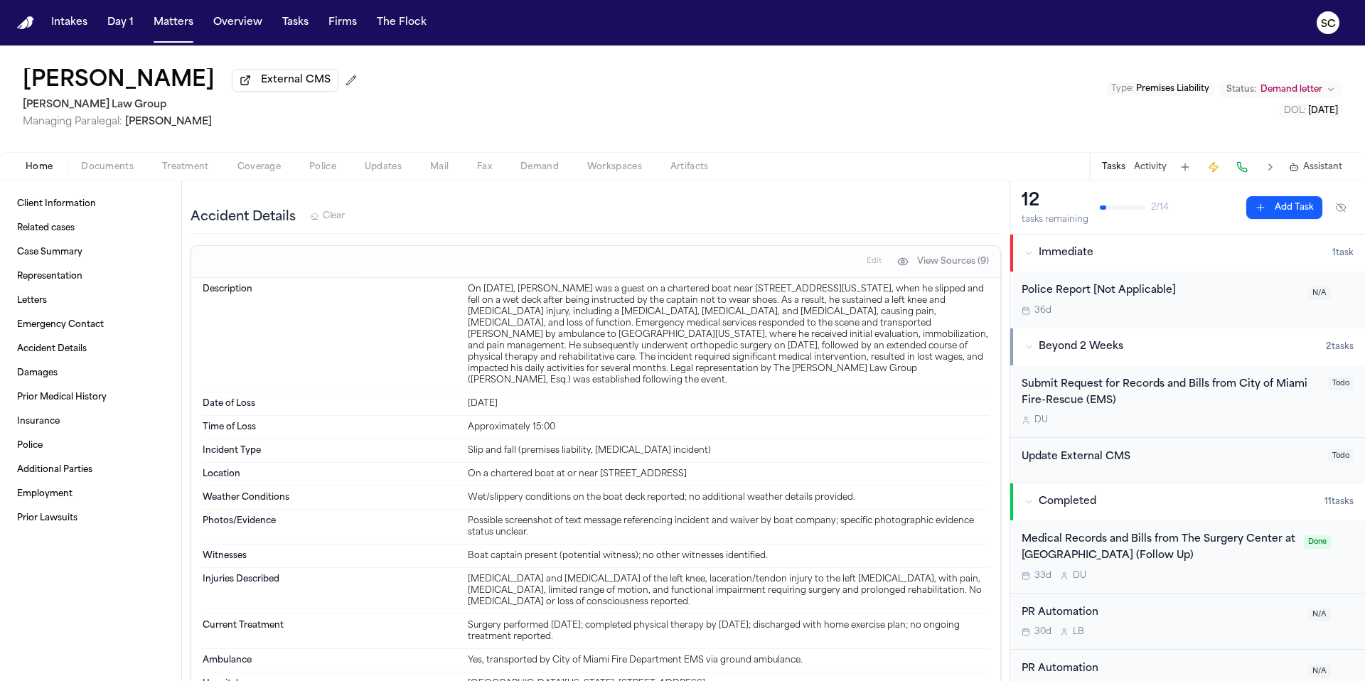
scroll to position [717, 0]
drag, startPoint x: 664, startPoint y: 451, endPoint x: 463, endPoint y: 451, distance: 200.4
click at [468, 451] on div "Slip and fall (premises liability, boating incident)" at bounding box center [728, 446] width 521 height 11
copy div "Slip and fall (premises liability, boating incident)"
click at [1193, 306] on div "Police Report [Not Applicable] 36d" at bounding box center [1160, 299] width 278 height 33
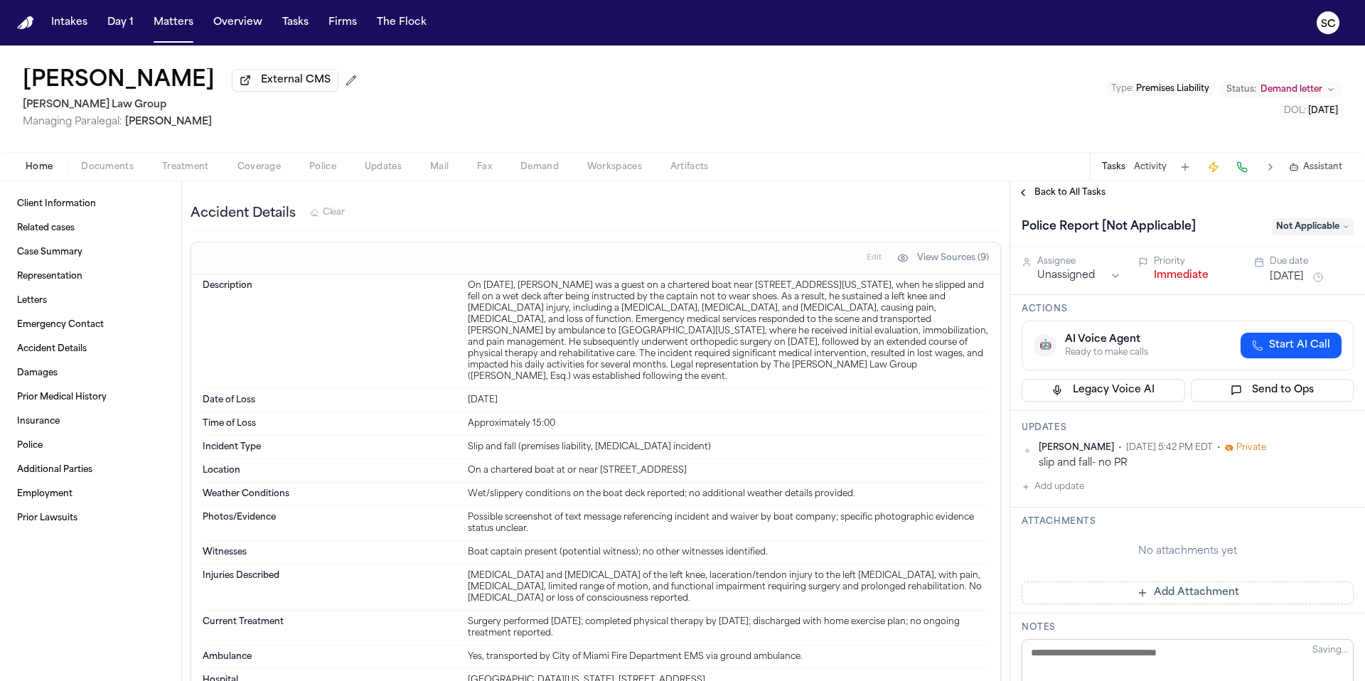
click at [1109, 655] on textarea at bounding box center [1187, 681] width 332 height 85
paste textarea "**********"
type textarea "**********"
click at [1296, 224] on span "Not Applicable" at bounding box center [1313, 226] width 82 height 17
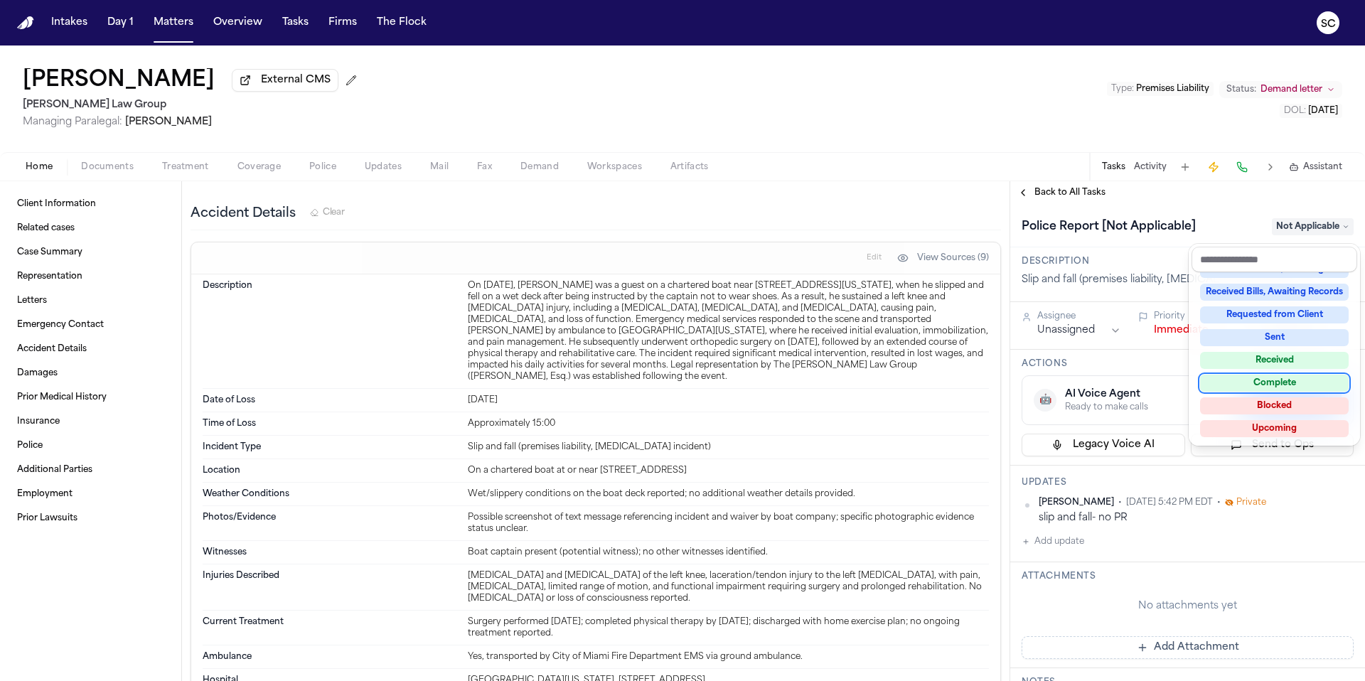
click at [1280, 381] on div "Complete" at bounding box center [1274, 383] width 149 height 17
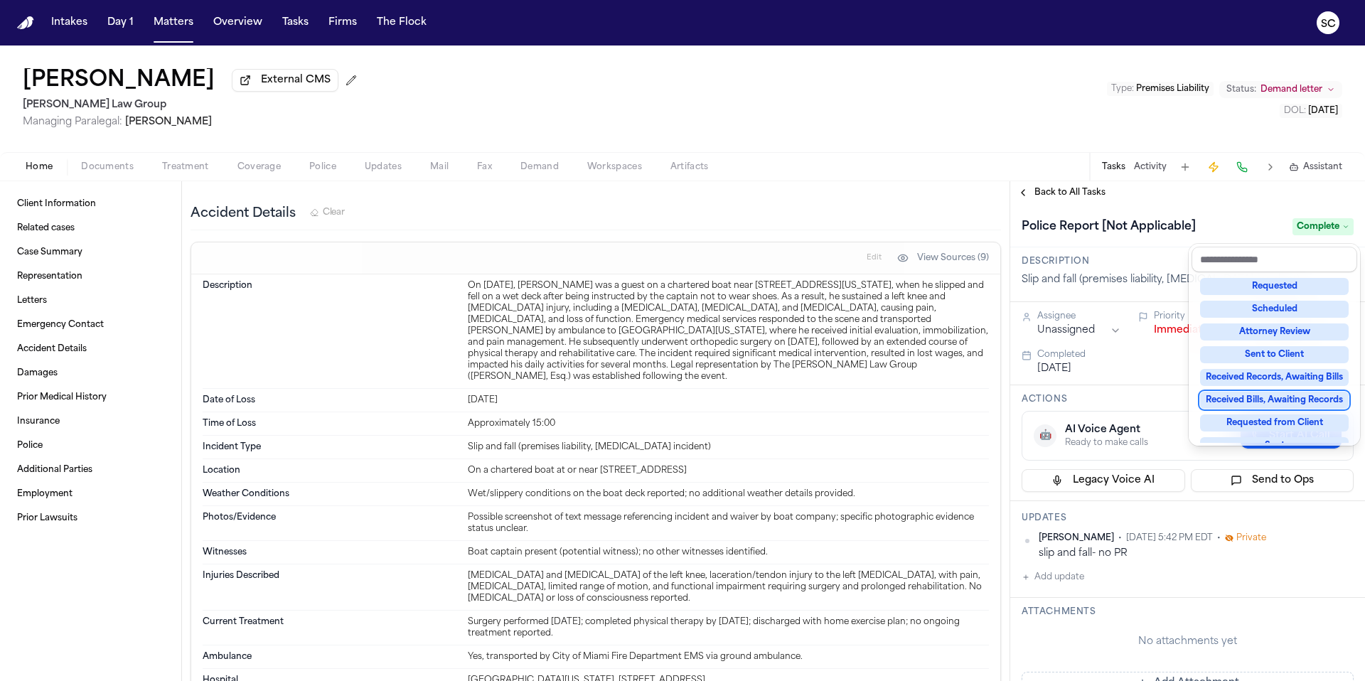
click at [1132, 371] on div "**********" at bounding box center [1187, 670] width 355 height 932
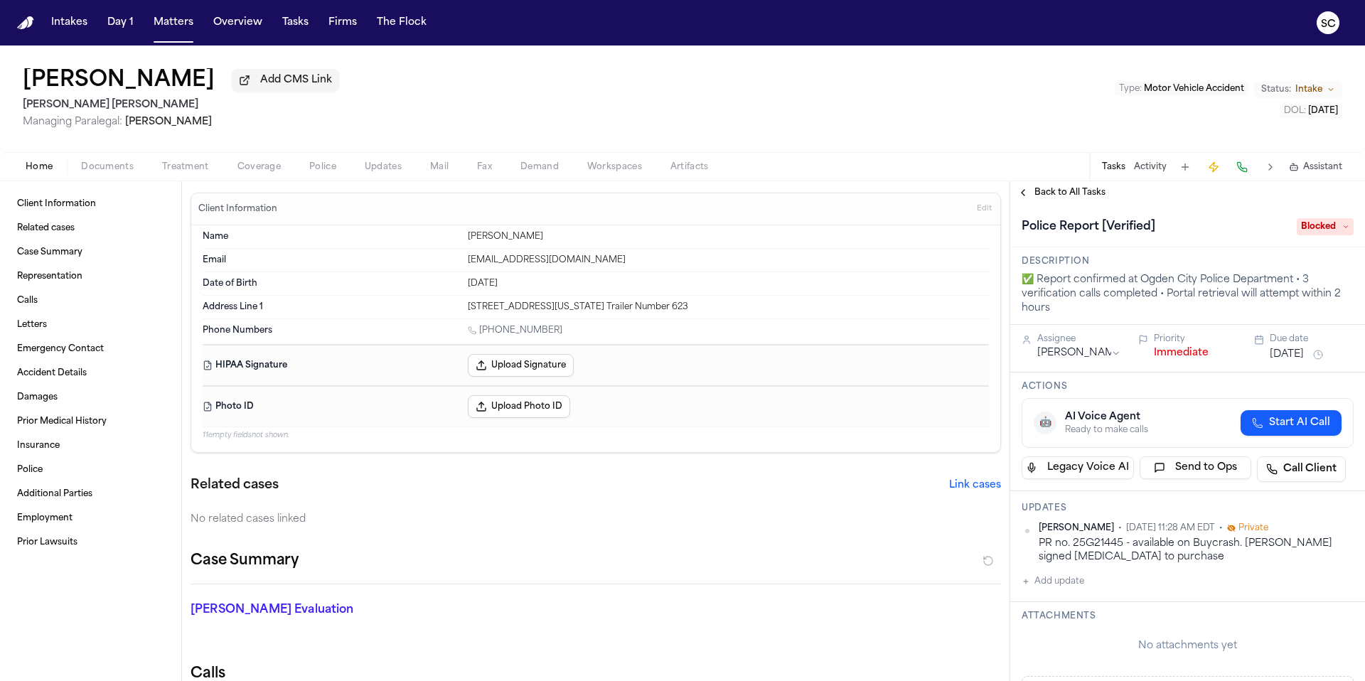
click at [103, 168] on span "Documents" at bounding box center [107, 166] width 53 height 11
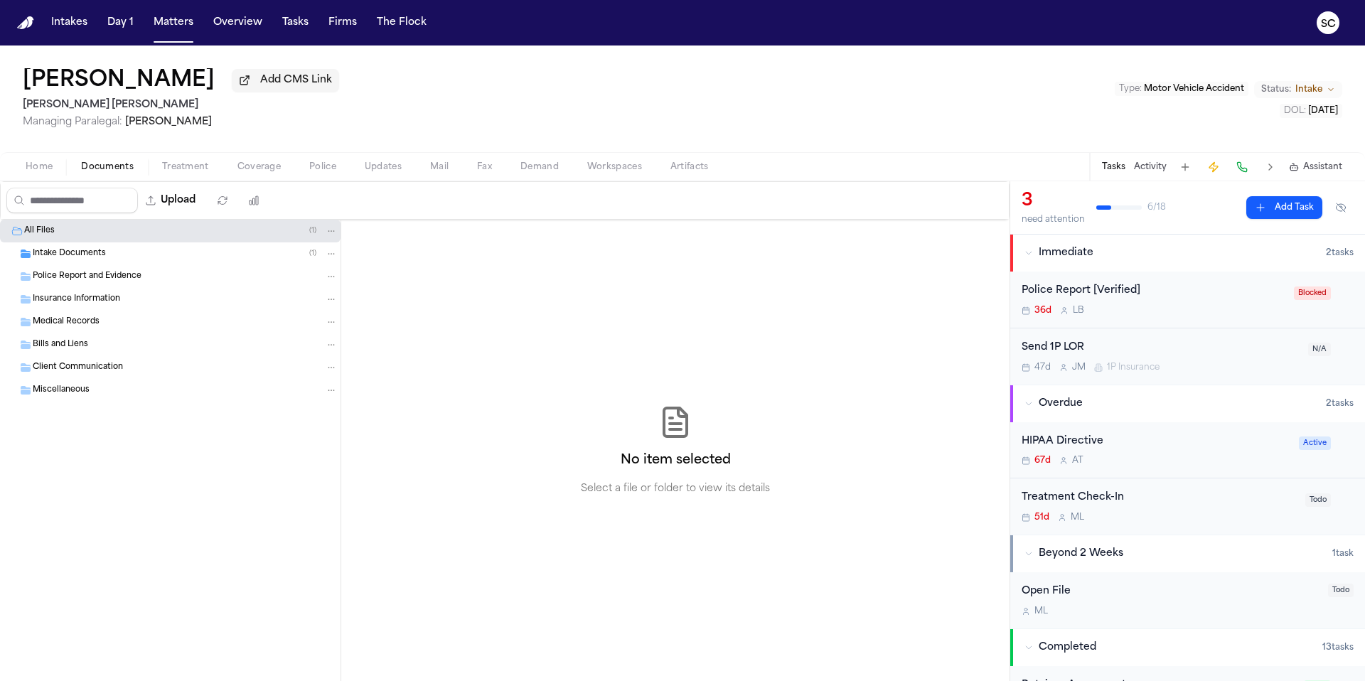
click at [84, 260] on span "Intake Documents" at bounding box center [69, 254] width 73 height 12
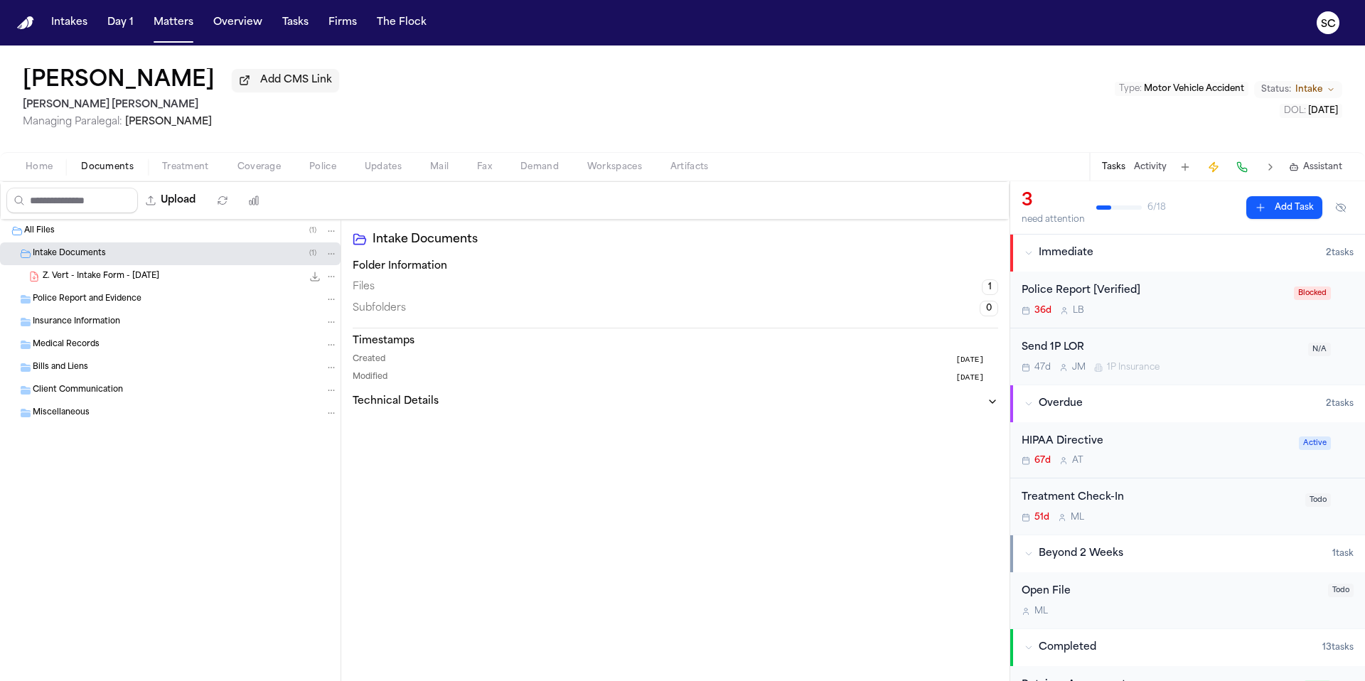
click at [43, 172] on span "Home" at bounding box center [39, 166] width 27 height 11
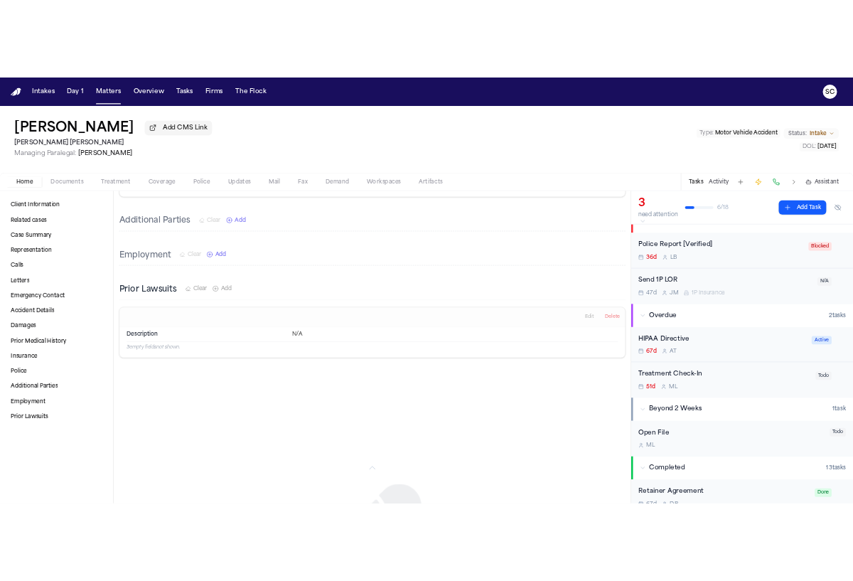
scroll to position [3106, 0]
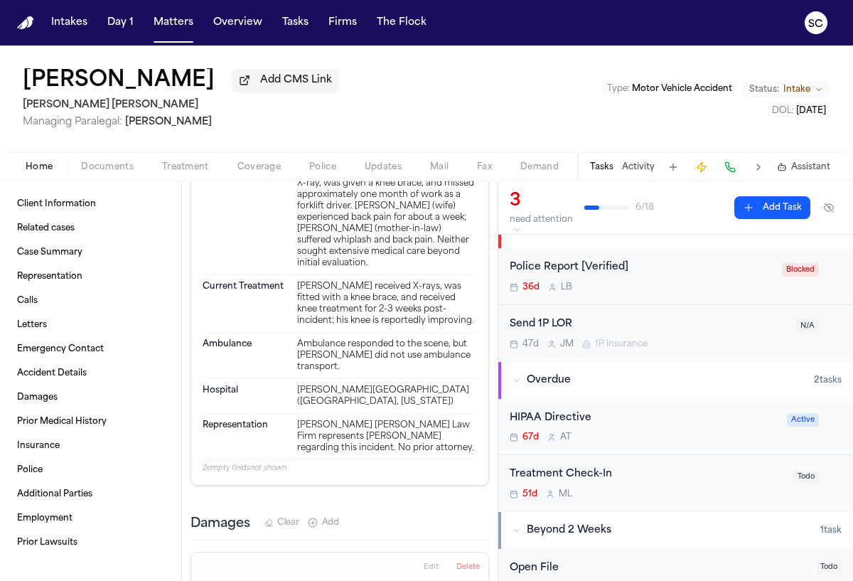
scroll to position [4106, 0]
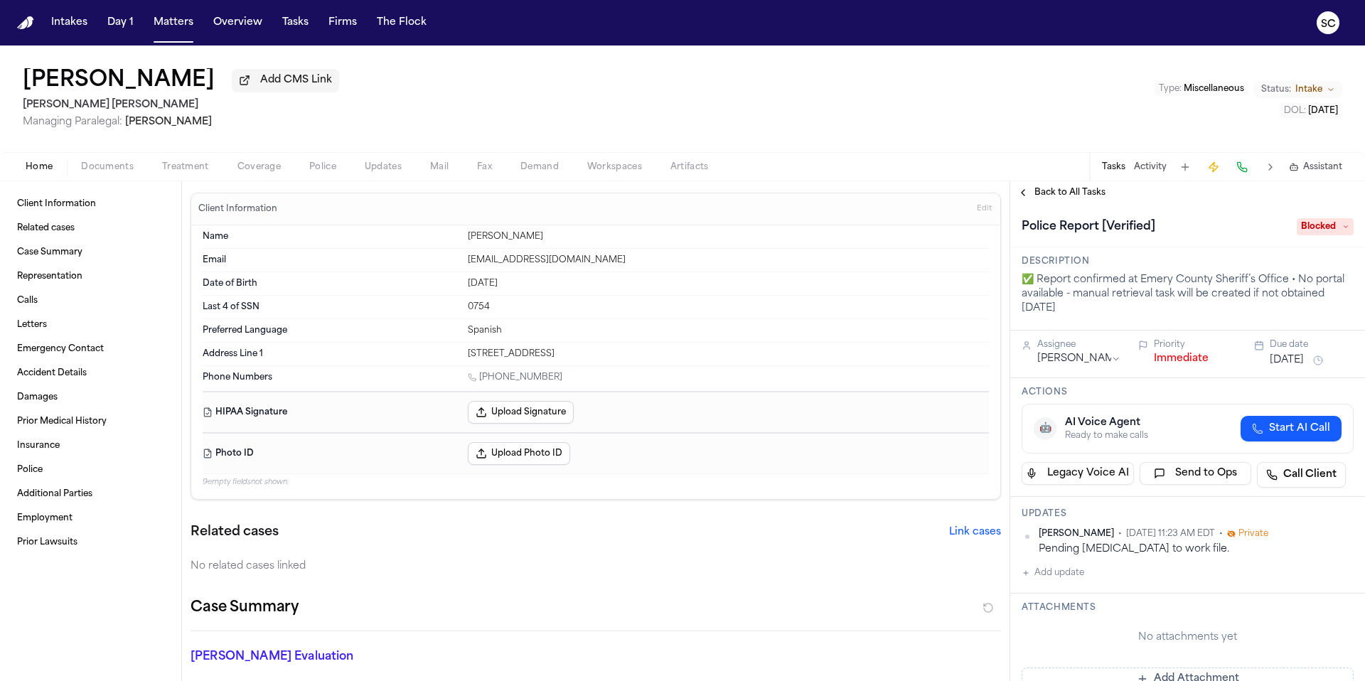
drag, startPoint x: 230, startPoint y: 82, endPoint x: 113, endPoint y: 85, distance: 117.3
click at [104, 79] on div "[PERSON_NAME] Add CMS Link" at bounding box center [181, 81] width 316 height 26
click at [362, 129] on div "[PERSON_NAME] Add CMS Link [PERSON_NAME] [PERSON_NAME] Managing Paralegal: [PER…" at bounding box center [682, 98] width 1365 height 107
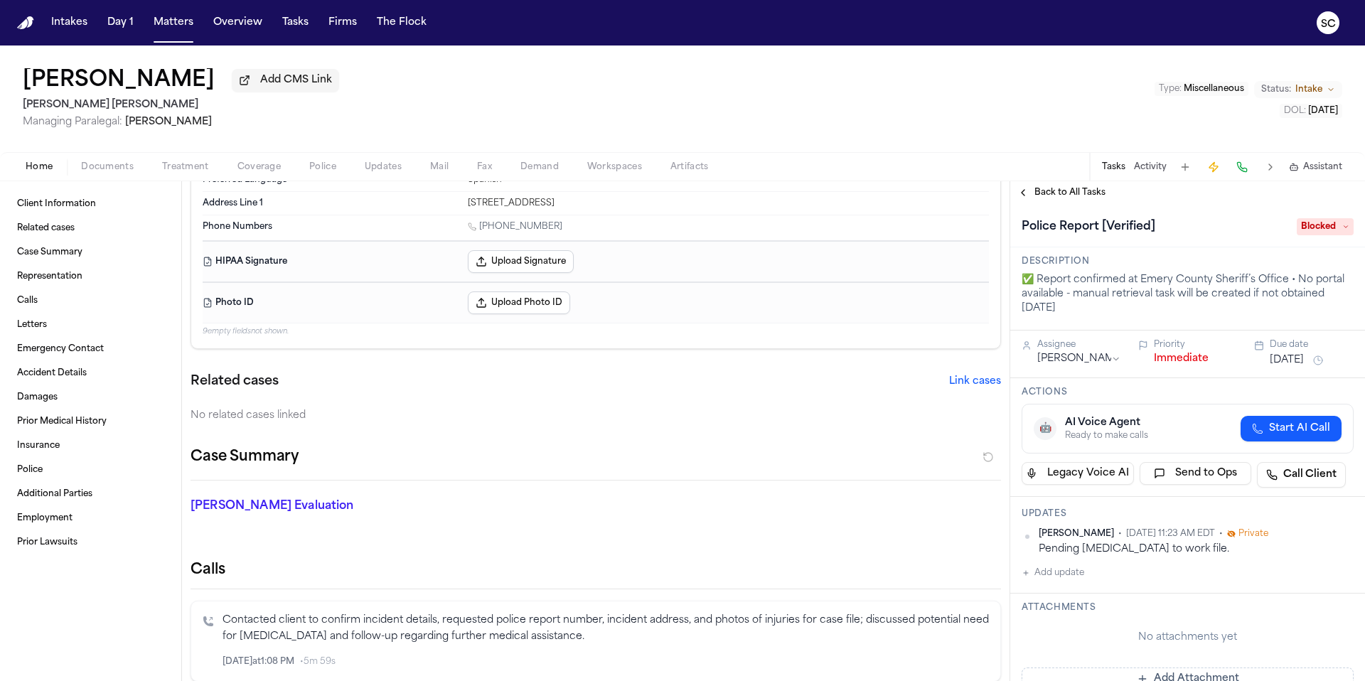
scroll to position [300, 0]
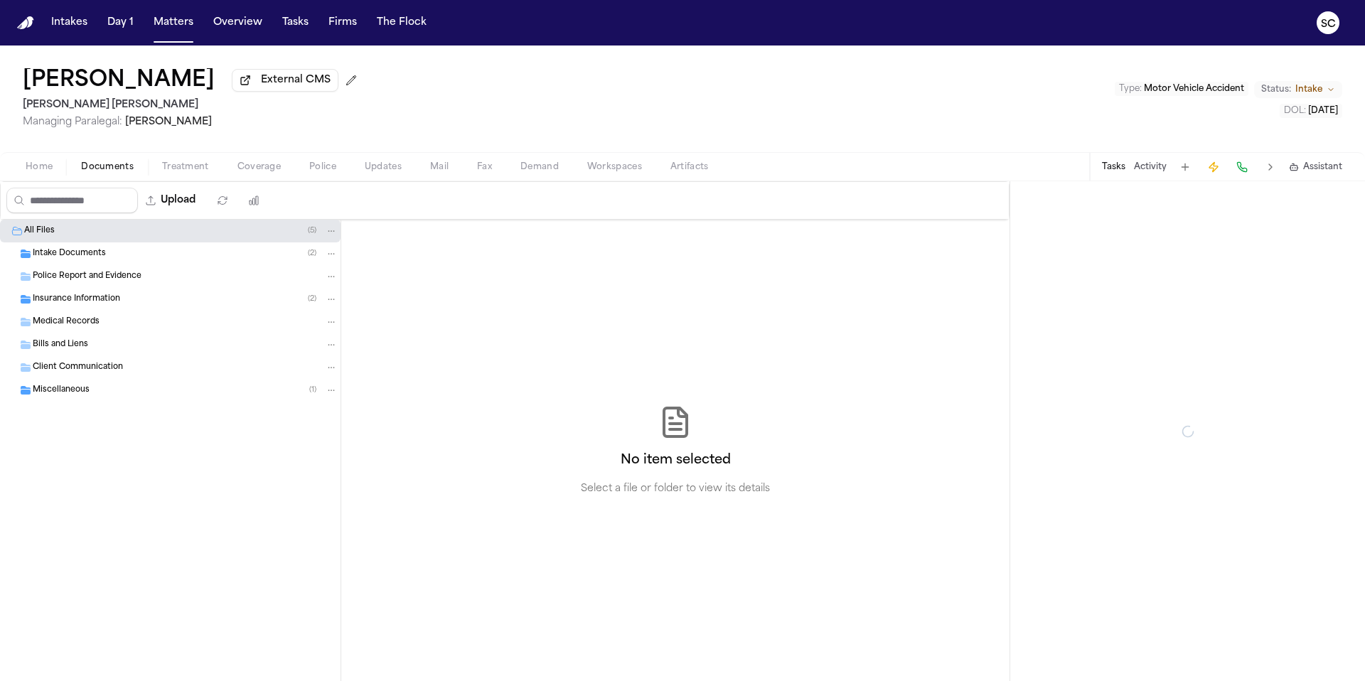
click at [105, 176] on span "button" at bounding box center [107, 174] width 70 height 1
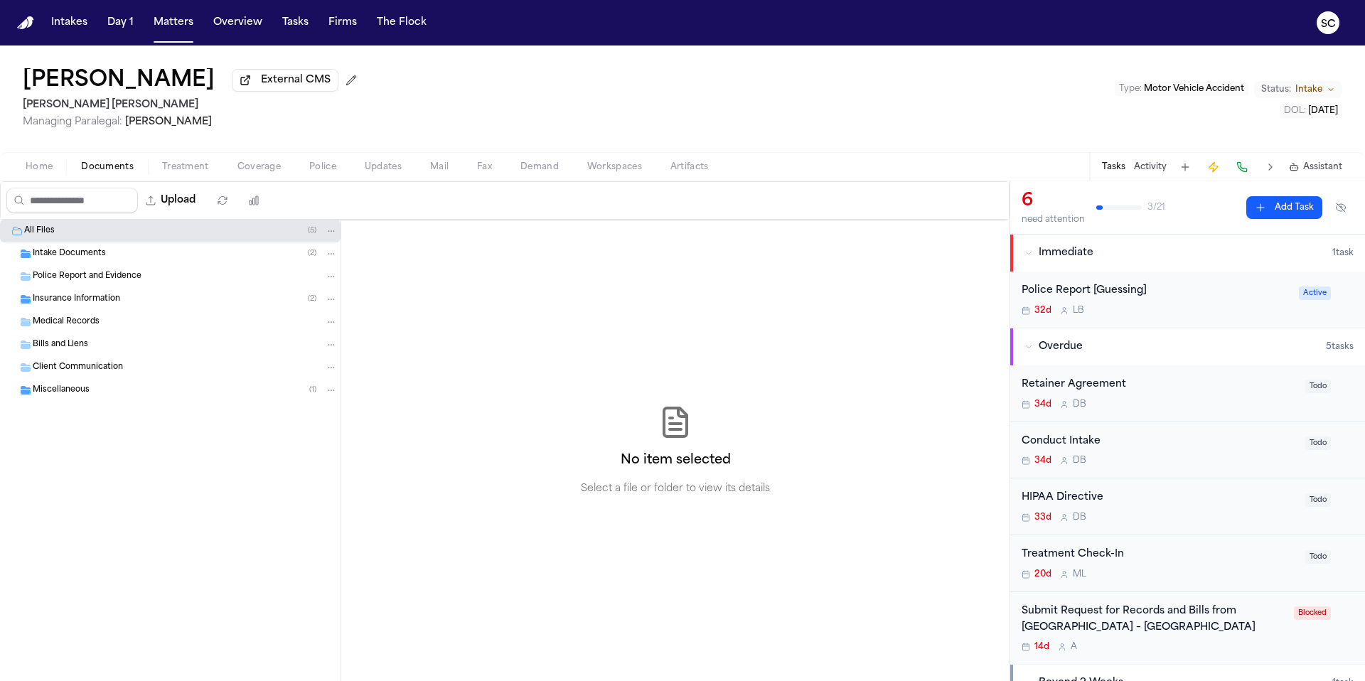
click at [114, 254] on div "Intake Documents ( 2 )" at bounding box center [185, 253] width 305 height 13
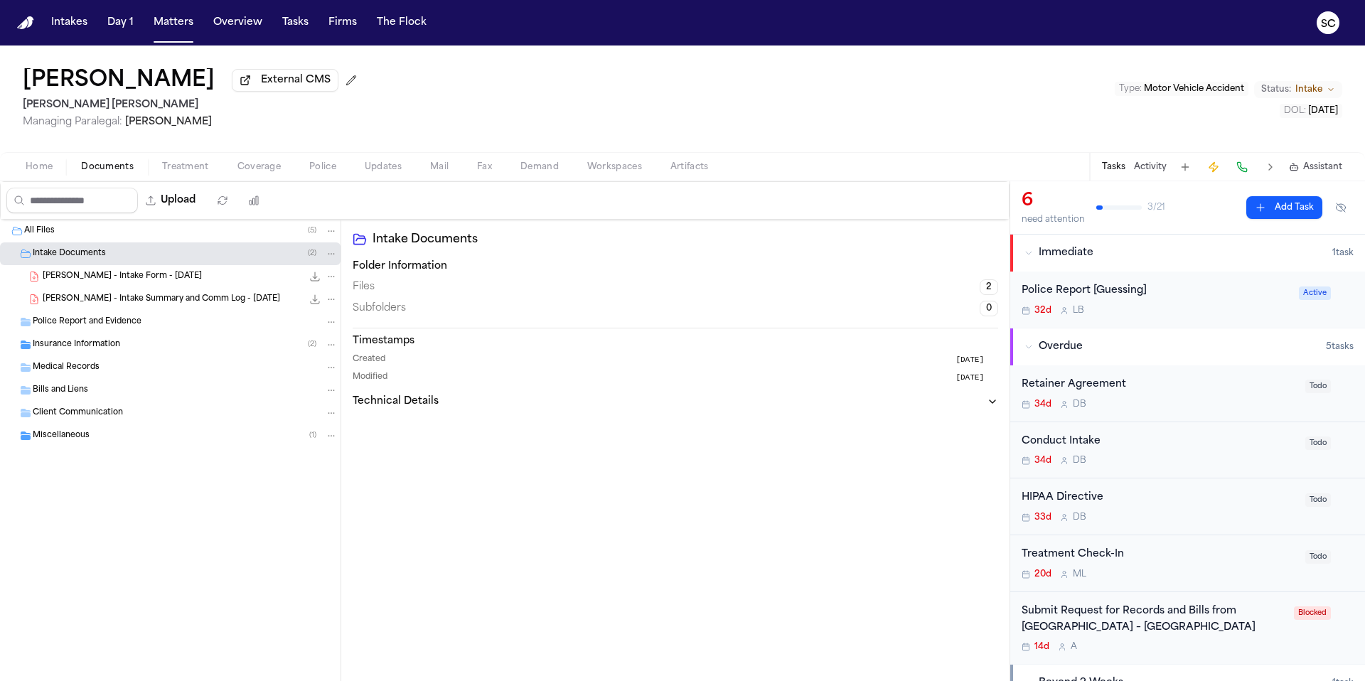
click at [127, 280] on span "[PERSON_NAME] - Intake Form - [DATE]" at bounding box center [122, 277] width 159 height 12
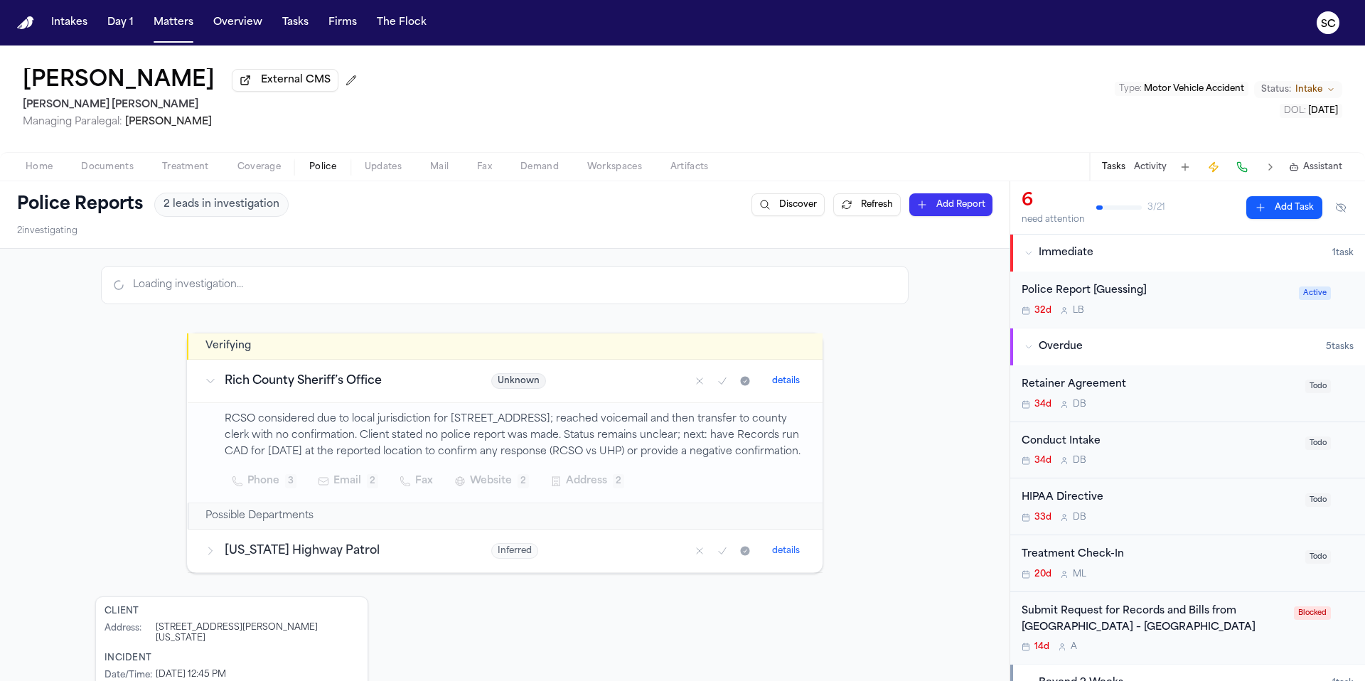
click at [319, 168] on span "Police" at bounding box center [322, 166] width 27 height 11
